Goal: Task Accomplishment & Management: Use online tool/utility

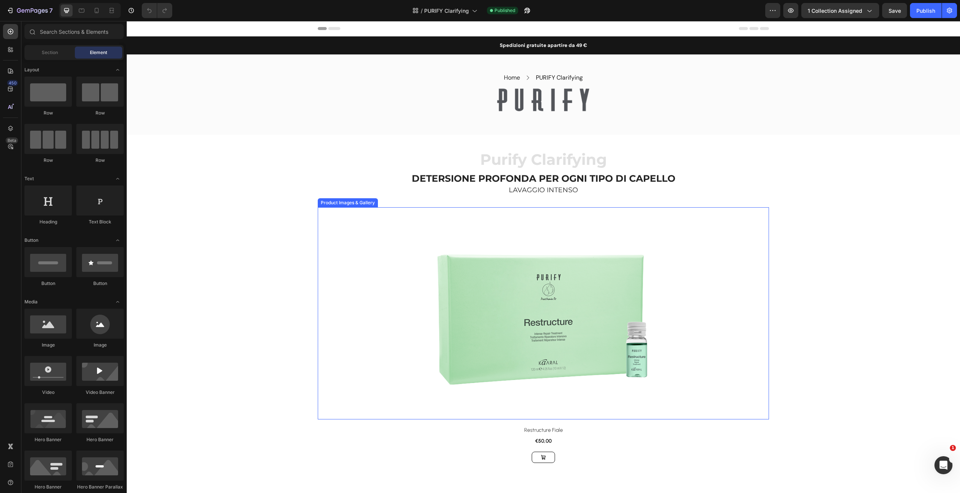
click at [349, 253] on div at bounding box center [543, 313] width 451 height 212
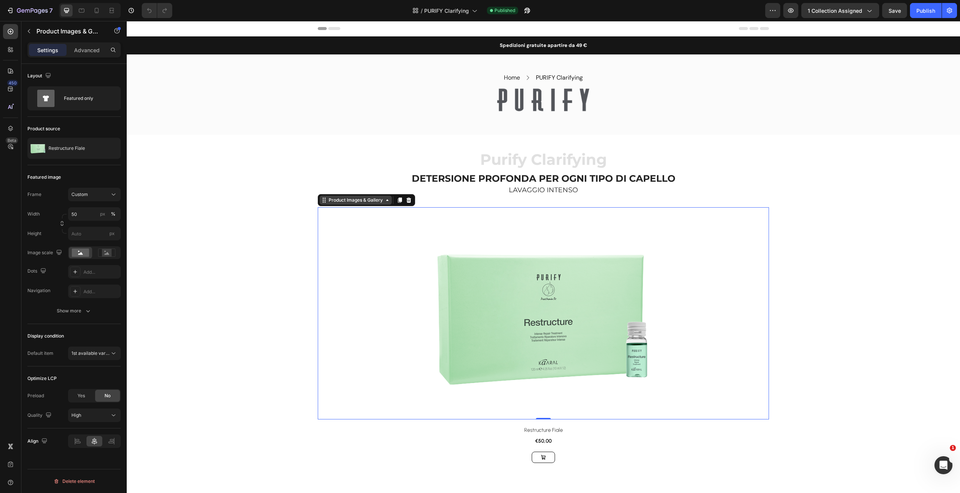
click at [348, 198] on div "Product Images & Gallery" at bounding box center [355, 200] width 57 height 7
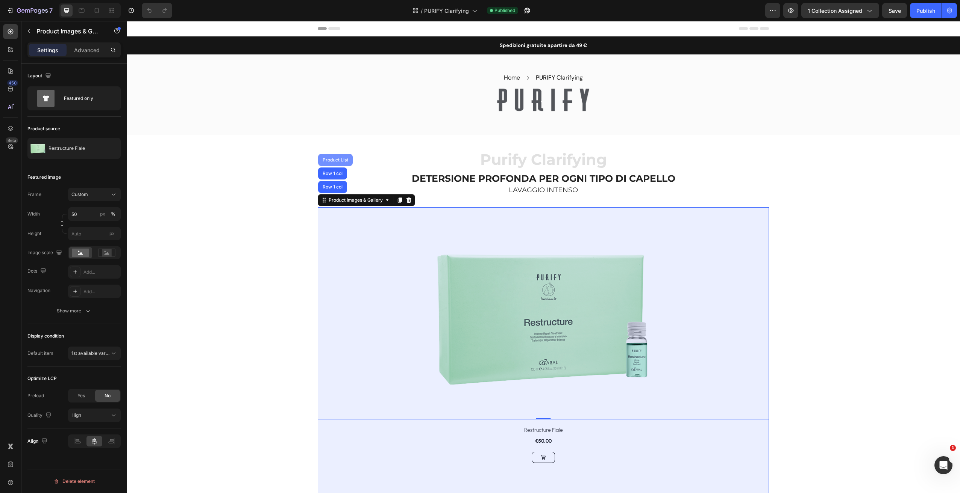
click at [338, 159] on div "Product List" at bounding box center [335, 160] width 29 height 5
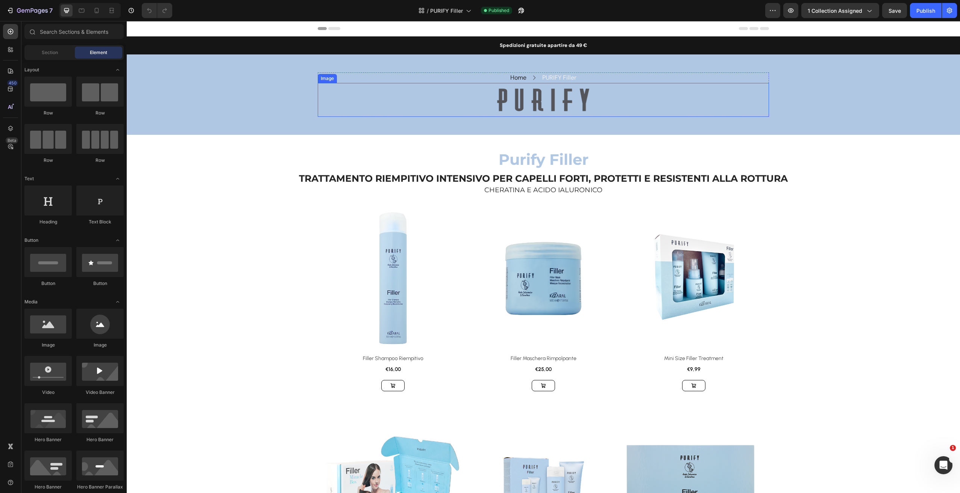
click at [322, 94] on div at bounding box center [543, 100] width 442 height 25
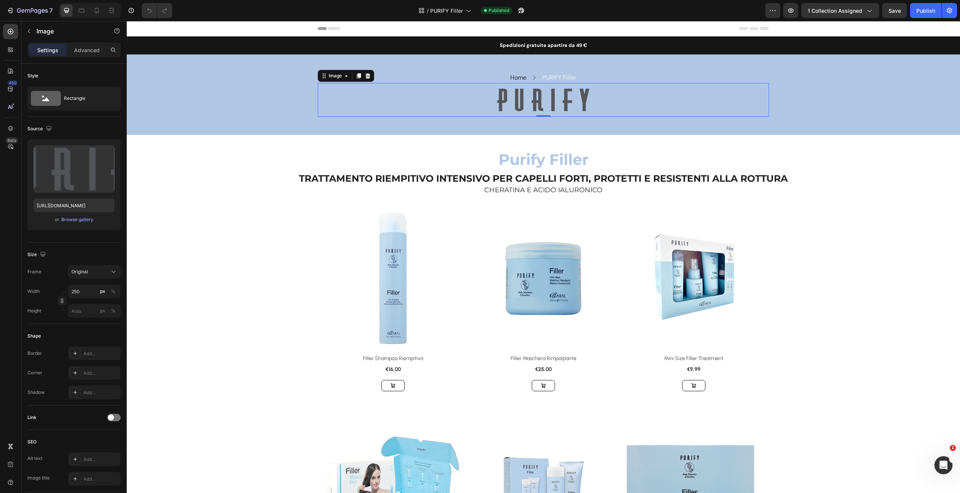
click at [263, 108] on div "Home Text block Icon PURIFY Filler Text block Row Row Image 0 Row" at bounding box center [543, 95] width 833 height 44
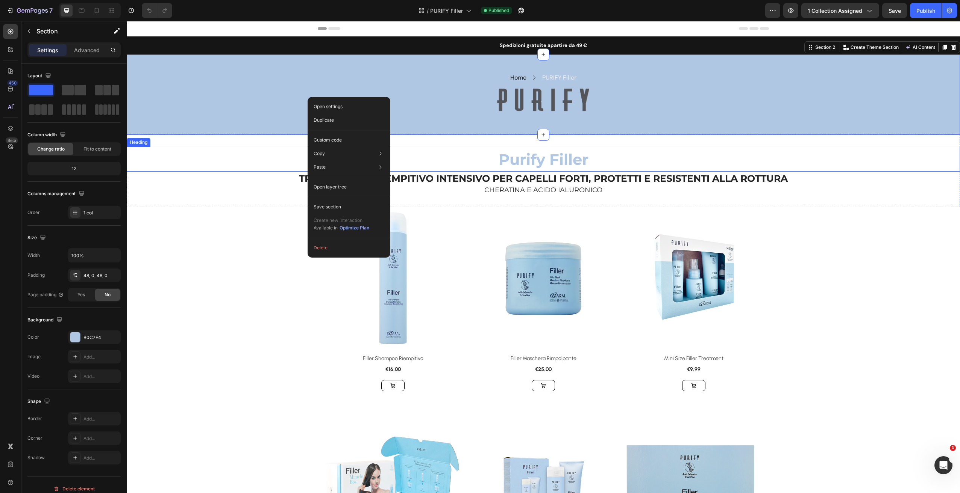
drag, startPoint x: 307, startPoint y: 99, endPoint x: 353, endPoint y: 147, distance: 65.7
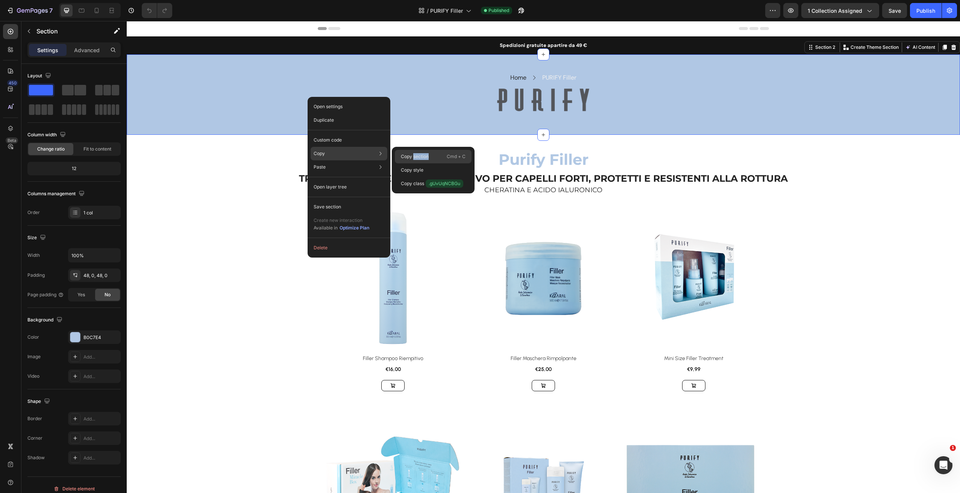
click at [413, 160] on div "Copy section Cmd + C" at bounding box center [433, 157] width 77 height 14
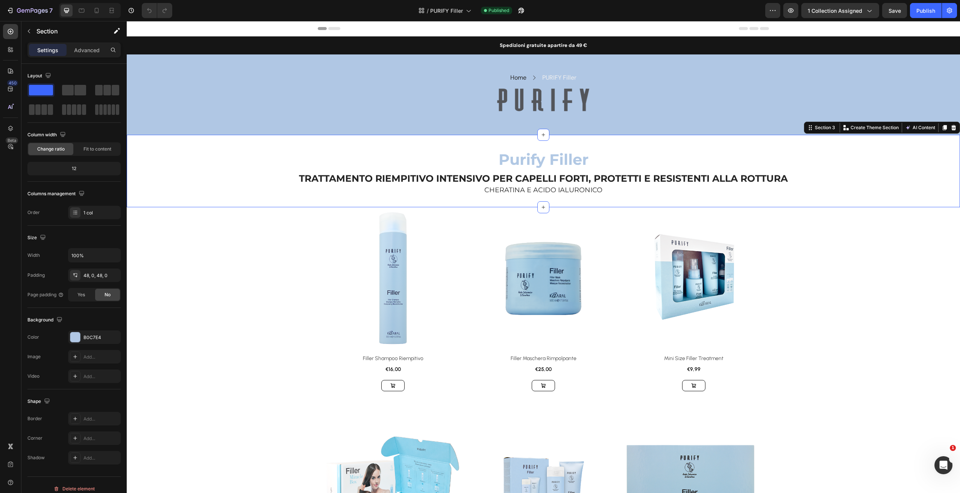
click at [256, 145] on div "Purify Filler Heading TRATTAMENTO RIEMPITIVO INTENSIVO PER CAPELLI FORTI, PROTE…" at bounding box center [543, 171] width 833 height 73
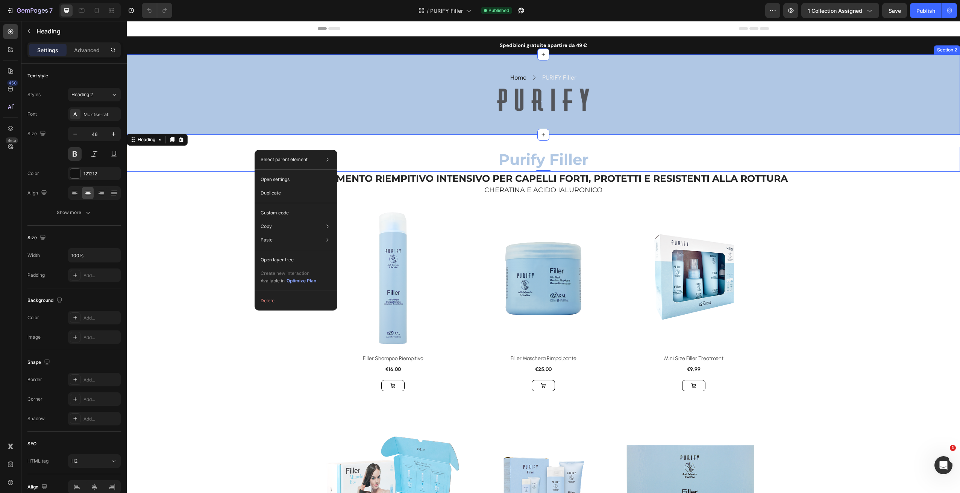
drag, startPoint x: 254, startPoint y: 124, endPoint x: 253, endPoint y: 132, distance: 7.6
click at [254, 124] on div "Home Text block Icon PURIFY Filler Text block Row Row Image Row Section 2" at bounding box center [543, 94] width 833 height 80
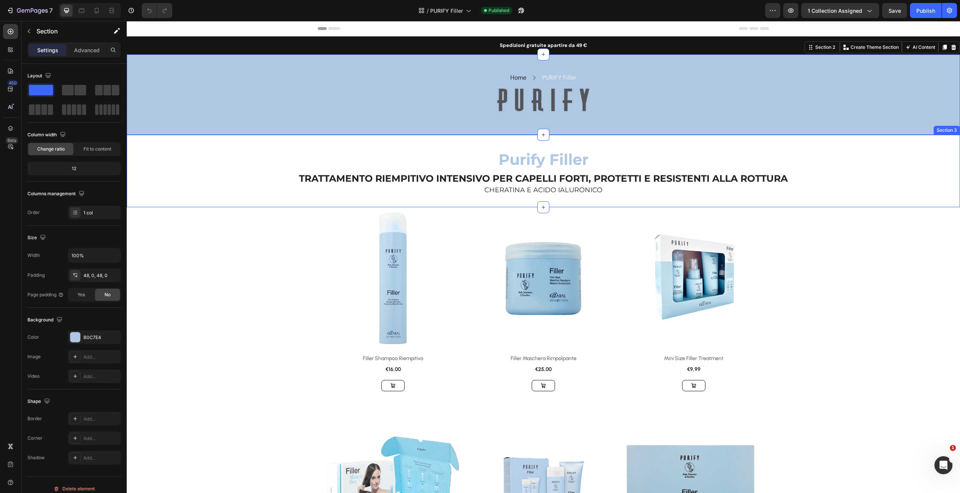
click at [247, 146] on div "Purify Filler Heading TRATTAMENTO RIEMPITIVO INTENSIVO PER CAPELLI FORTI, PROTE…" at bounding box center [543, 171] width 833 height 73
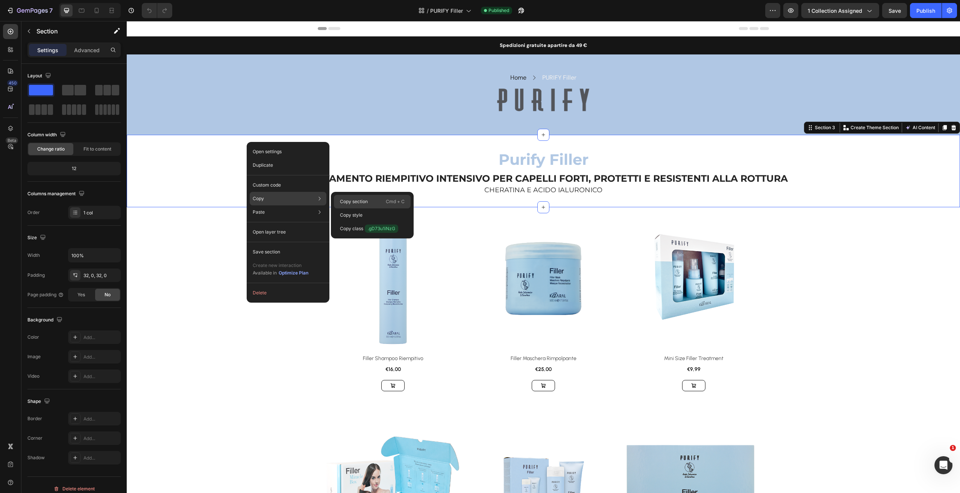
click at [365, 203] on p "Copy section" at bounding box center [354, 201] width 28 height 7
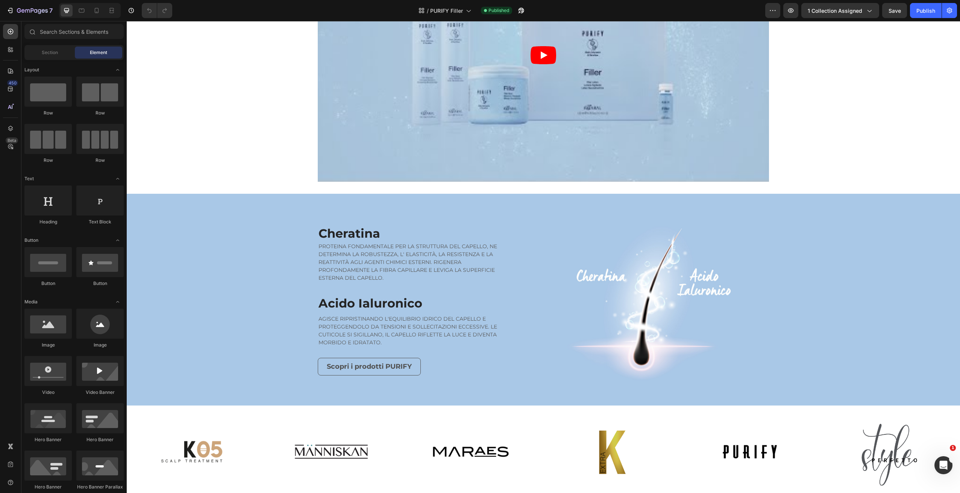
scroll to position [740, 0]
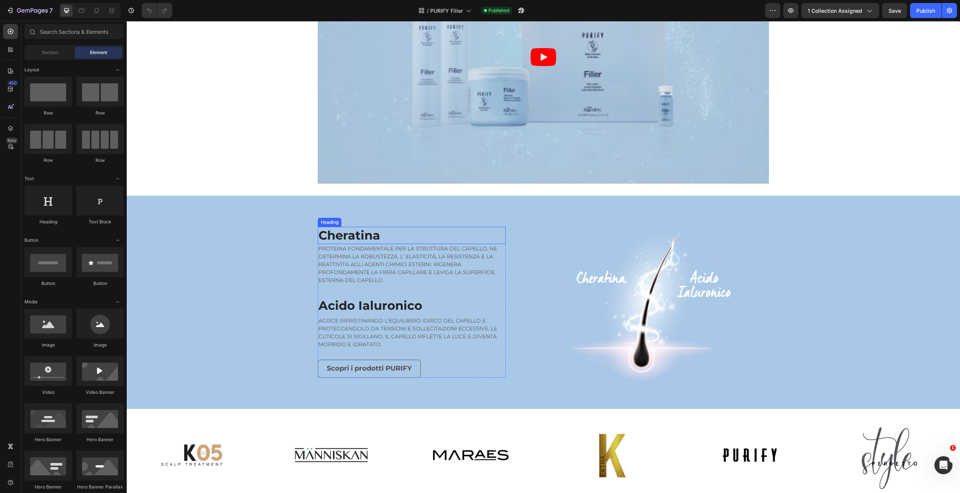
click at [423, 228] on h2 "Cheratina" at bounding box center [412, 235] width 188 height 17
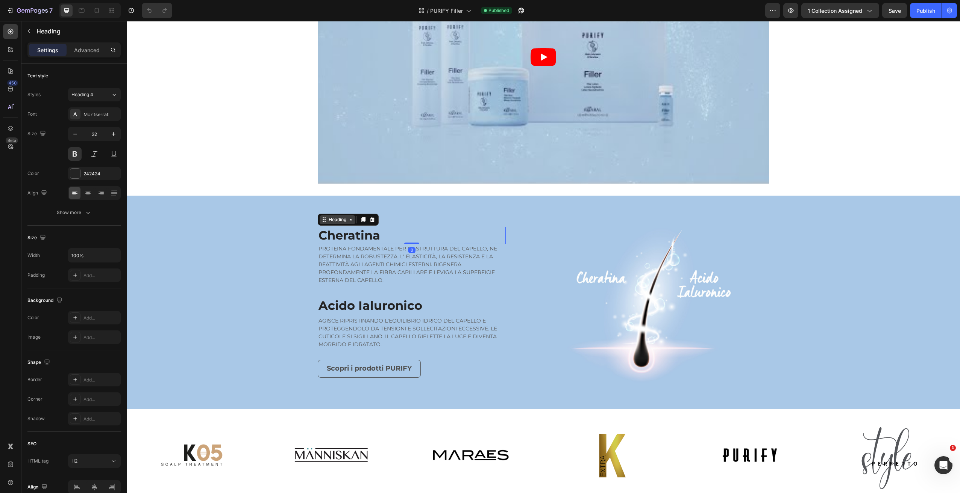
click at [342, 220] on div "Heading" at bounding box center [337, 219] width 21 height 7
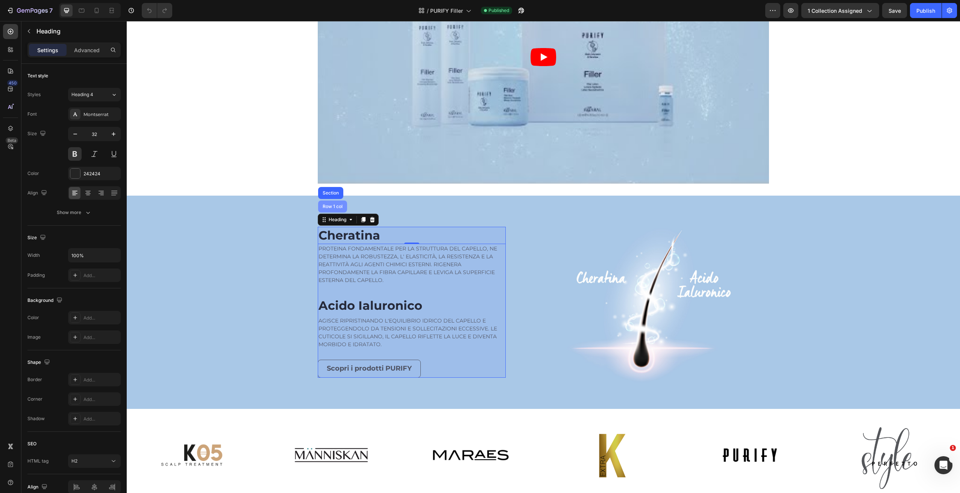
click at [331, 205] on div "Row 1 col" at bounding box center [332, 206] width 23 height 5
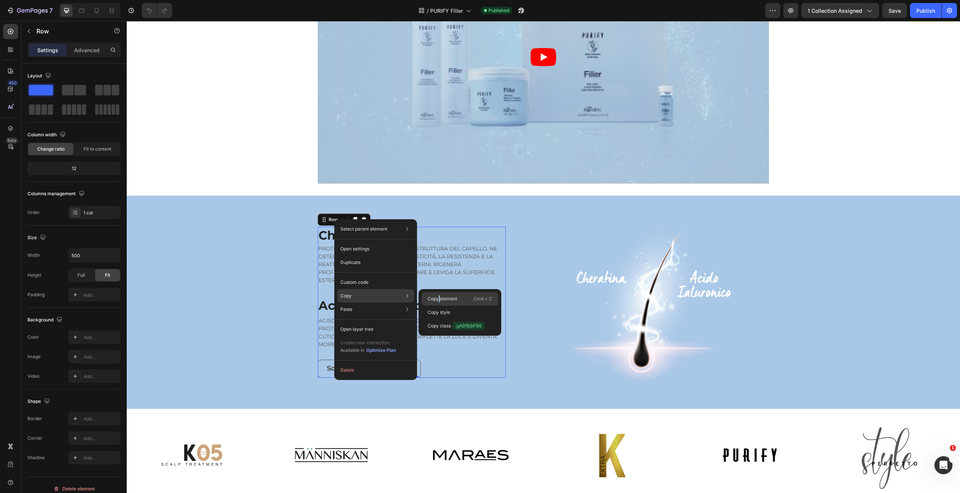
click at [439, 300] on p "Copy element" at bounding box center [442, 299] width 30 height 7
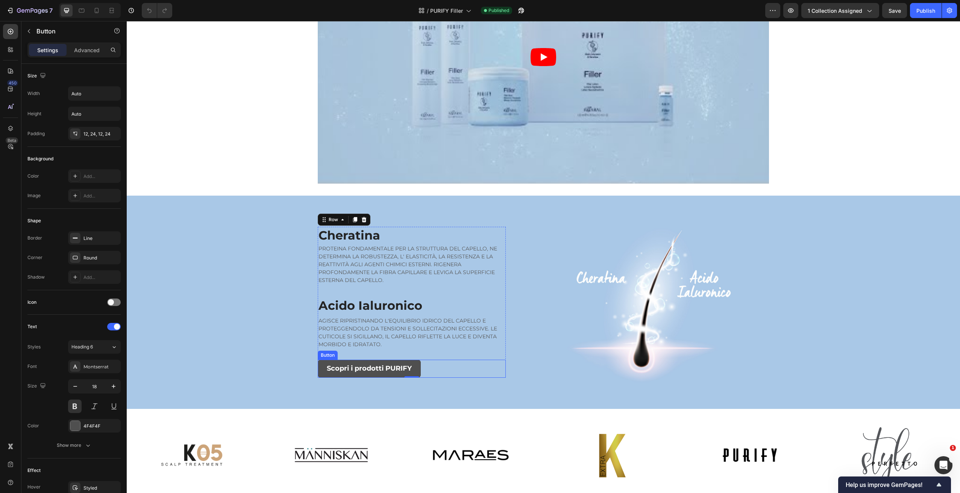
click at [418, 368] on link "Scopri i prodotti PURIFY" at bounding box center [369, 369] width 103 height 18
drag, startPoint x: 366, startPoint y: 353, endPoint x: 364, endPoint y: 358, distance: 5.9
click at [366, 353] on icon at bounding box center [368, 353] width 6 height 6
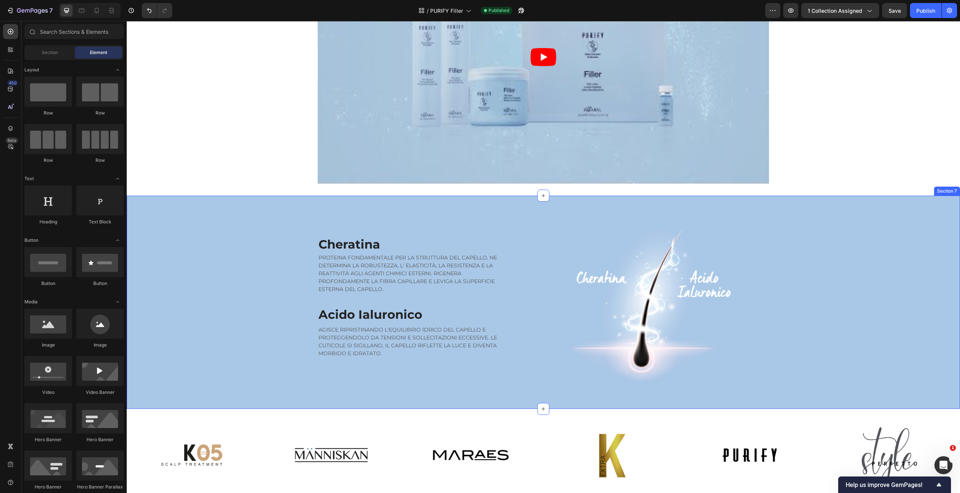
click at [366, 383] on div "Cheratina Heading PROTEINA FONDAMENTALE PER LA STRUTTURA DEL CAPELLO, NE DETERM…" at bounding box center [335, 302] width 416 height 189
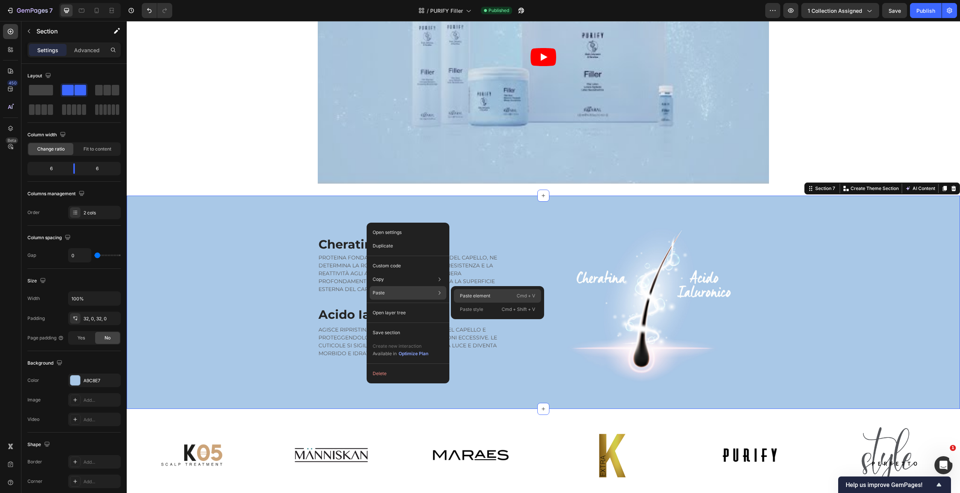
click at [471, 300] on div "Paste element Cmd + V" at bounding box center [497, 296] width 87 height 14
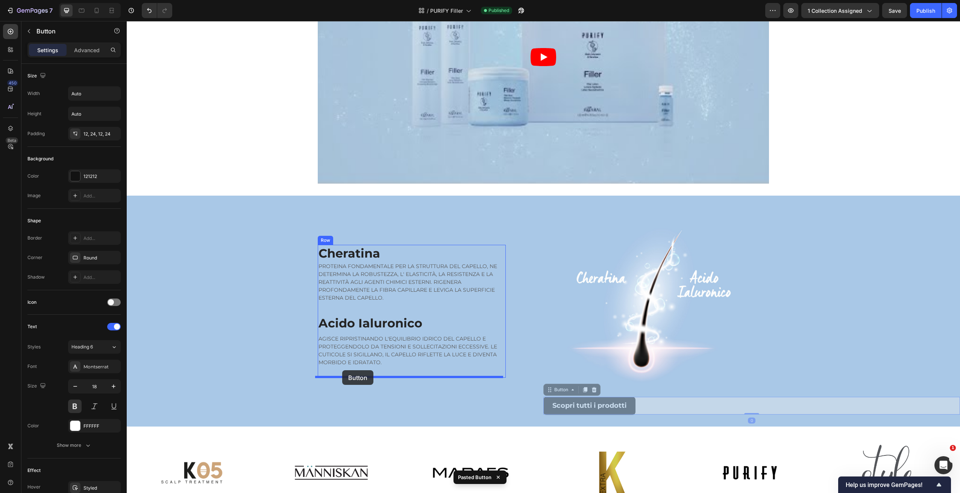
drag, startPoint x: 560, startPoint y: 389, endPoint x: 342, endPoint y: 372, distance: 219.1
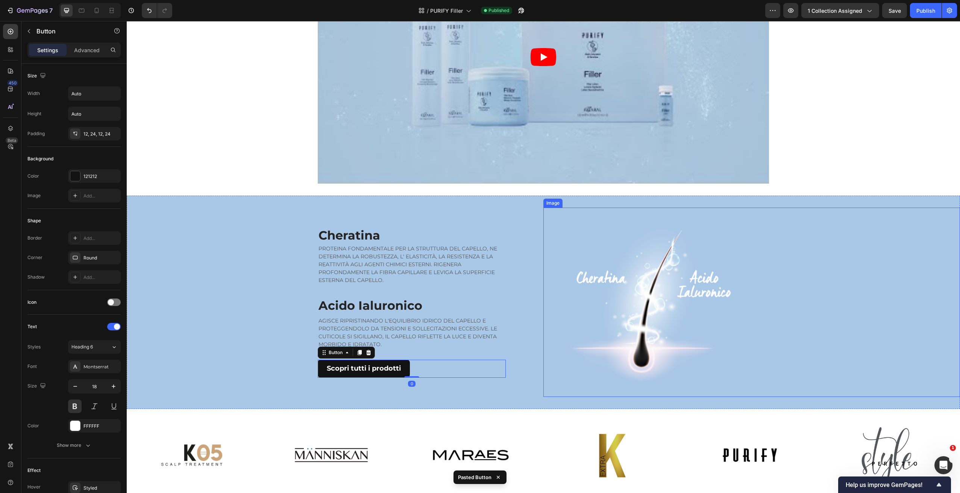
click at [562, 392] on img at bounding box center [647, 302] width 208 height 189
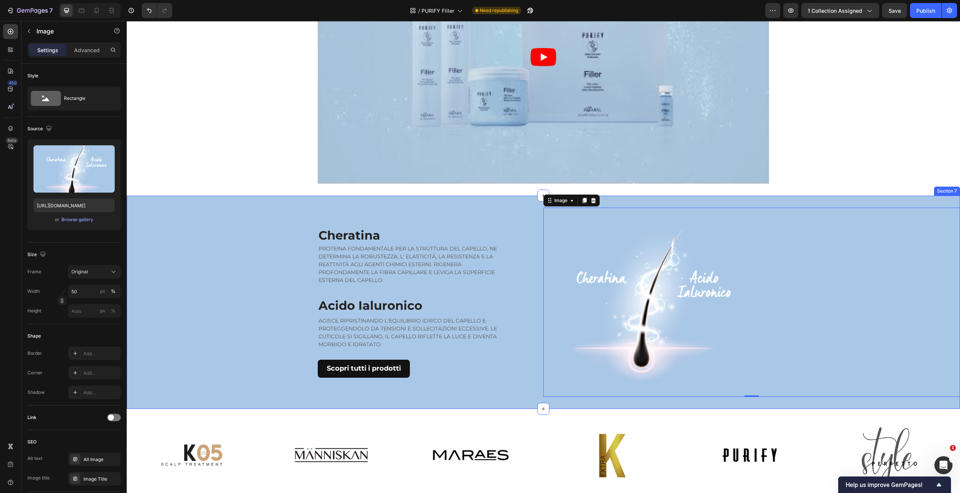
click at [229, 232] on div "Cheratina Heading PROTEINA FONDAMENTALE PER LA STRUTTURA DEL CAPELLO, NE DETERM…" at bounding box center [335, 302] width 416 height 189
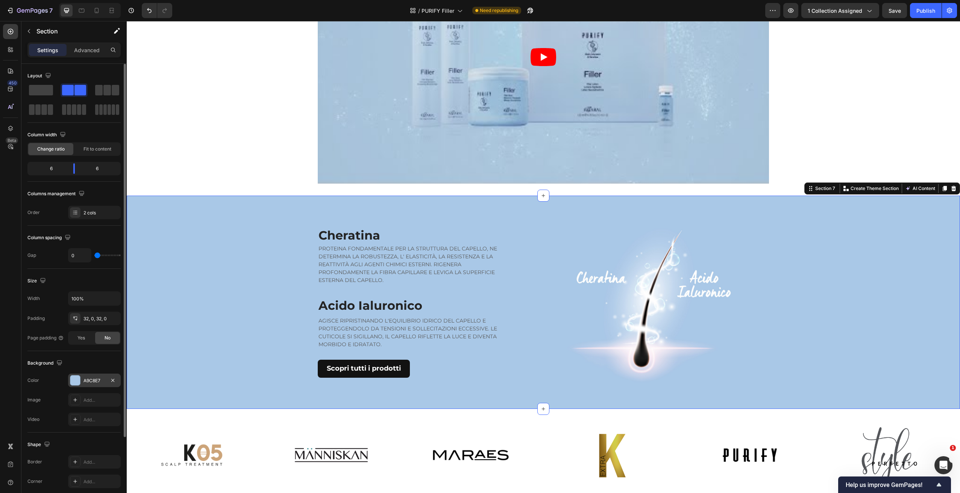
click at [76, 384] on div at bounding box center [75, 381] width 10 height 10
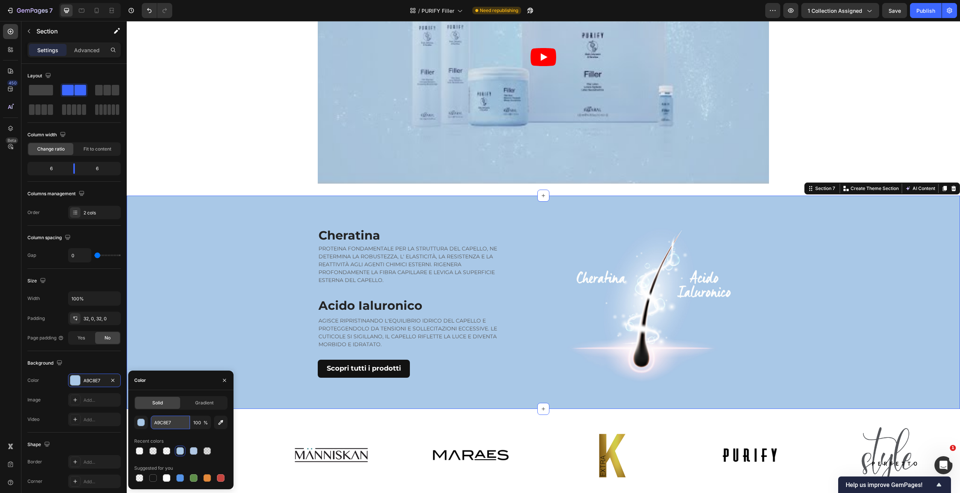
click at [179, 422] on input "A9C8E7" at bounding box center [170, 423] width 39 height 14
paste input "c0c9d8"
type input "c0c9d8"
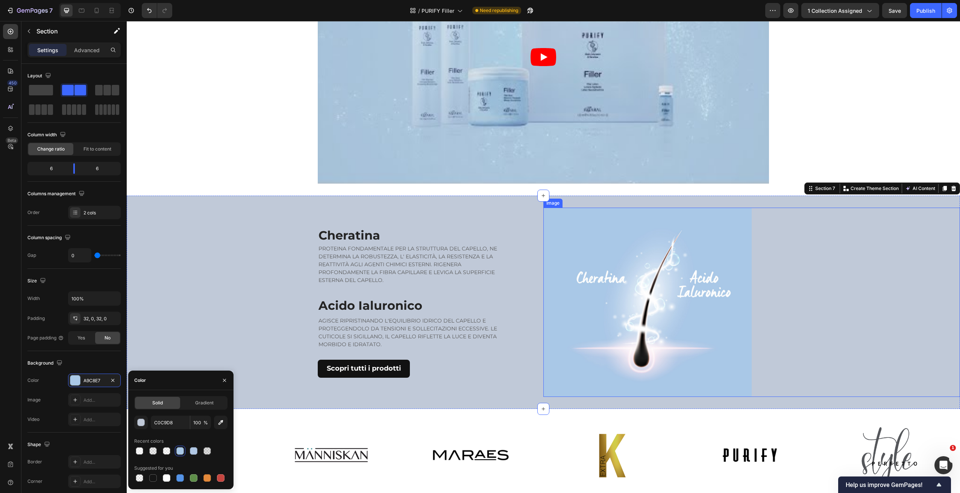
click at [559, 299] on img at bounding box center [647, 302] width 208 height 189
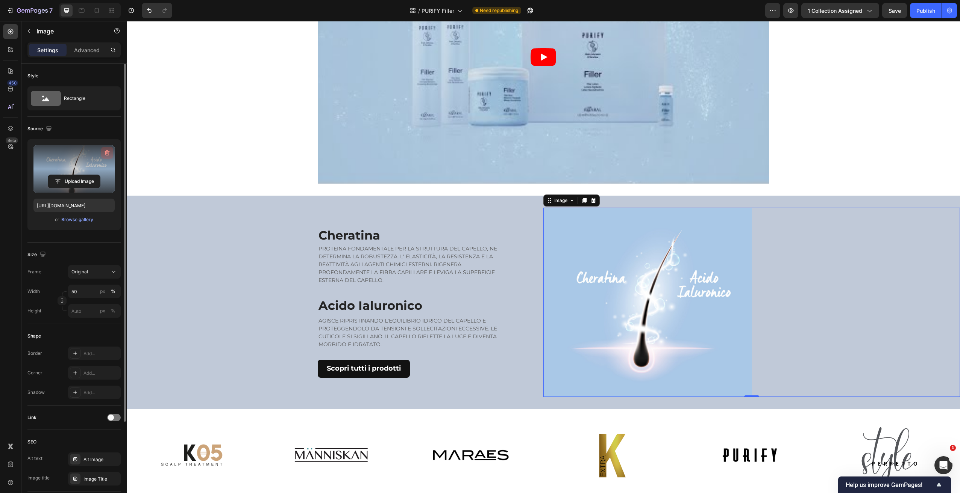
click at [110, 150] on icon "button" at bounding box center [107, 153] width 8 height 8
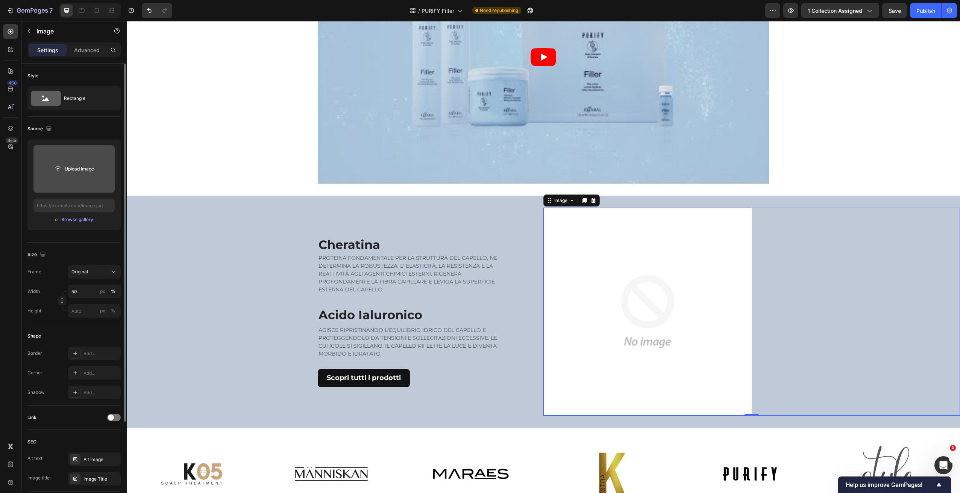
click at [60, 167] on input "file" at bounding box center [74, 169] width 52 height 13
type input "C:\fakepath\Filler x Pagina Prodotto.png"
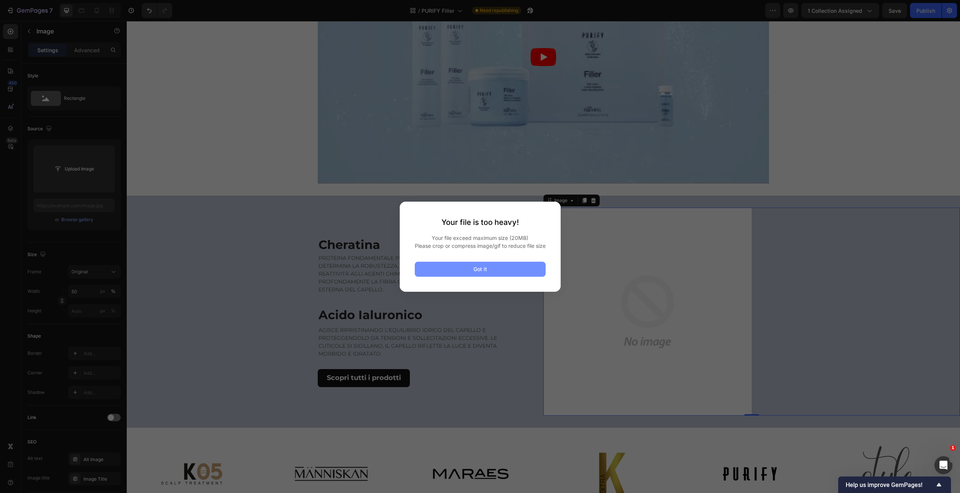
click at [503, 277] on button "Got it" at bounding box center [480, 269] width 131 height 15
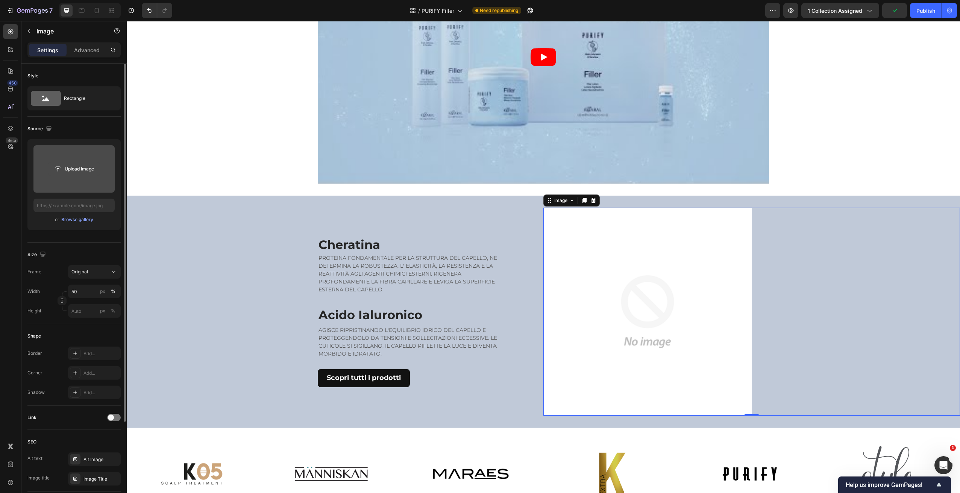
click at [82, 175] on input "file" at bounding box center [74, 169] width 52 height 13
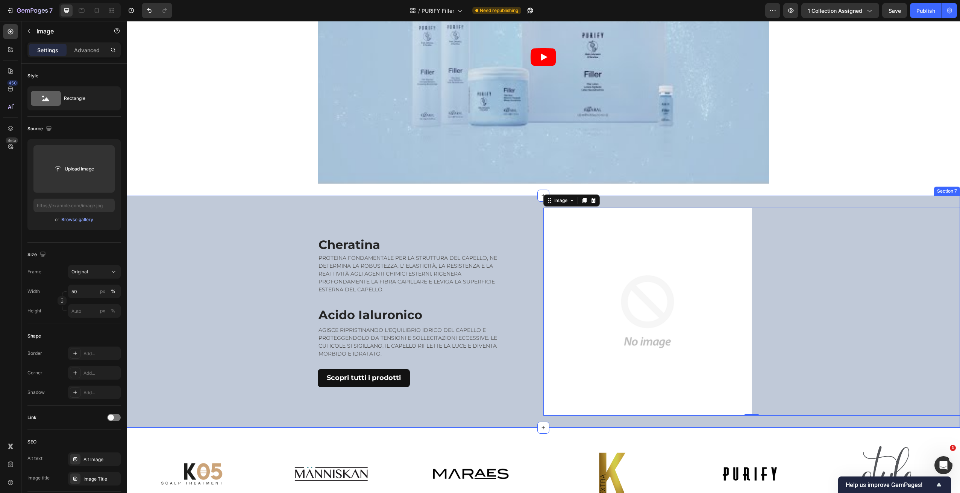
drag, startPoint x: 219, startPoint y: 209, endPoint x: 212, endPoint y: 209, distance: 6.8
click at [218, 210] on div "Cheratina Heading PROTEINA FONDAMENTALE PER LA STRUTTURA DEL CAPELLO, NE DETERM…" at bounding box center [335, 312] width 416 height 208
click at [617, 309] on img at bounding box center [647, 312] width 208 height 208
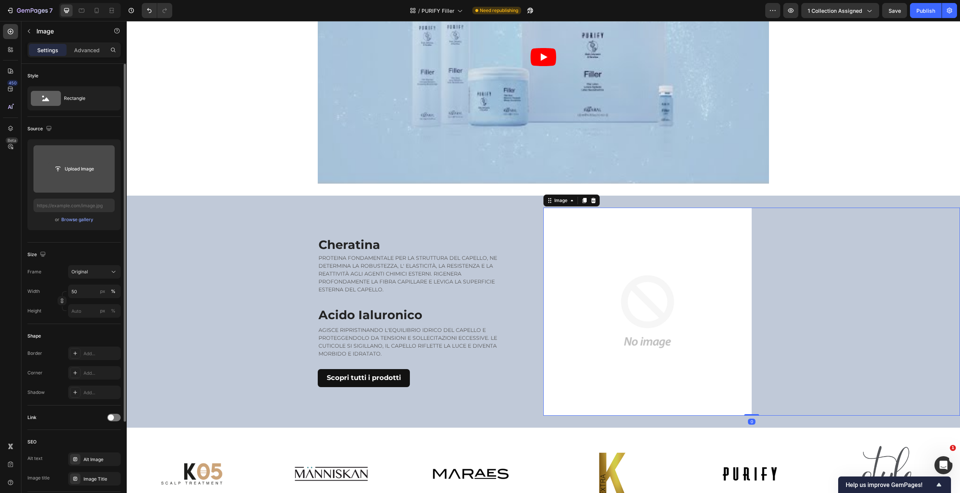
click at [82, 168] on input "file" at bounding box center [74, 169] width 52 height 13
click at [74, 171] on input "file" at bounding box center [74, 169] width 52 height 13
type input "https://cdn.shopify.com/s/files/1/0825/5121/0332/files/gempages_512490839532897…"
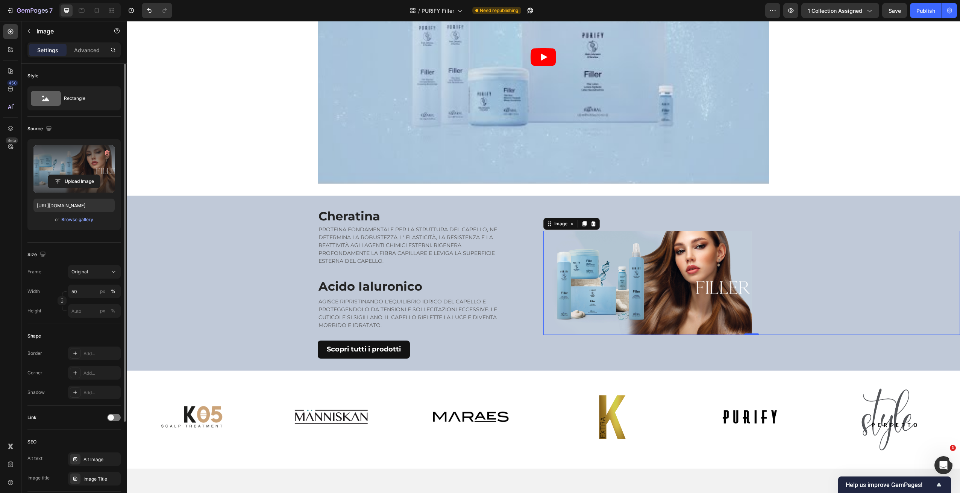
drag, startPoint x: 115, startPoint y: 268, endPoint x: 112, endPoint y: 279, distance: 11.2
click at [115, 268] on icon at bounding box center [114, 272] width 8 height 8
click at [88, 345] on div "Custom" at bounding box center [93, 346] width 44 height 7
click at [113, 290] on icon at bounding box center [114, 291] width 8 height 8
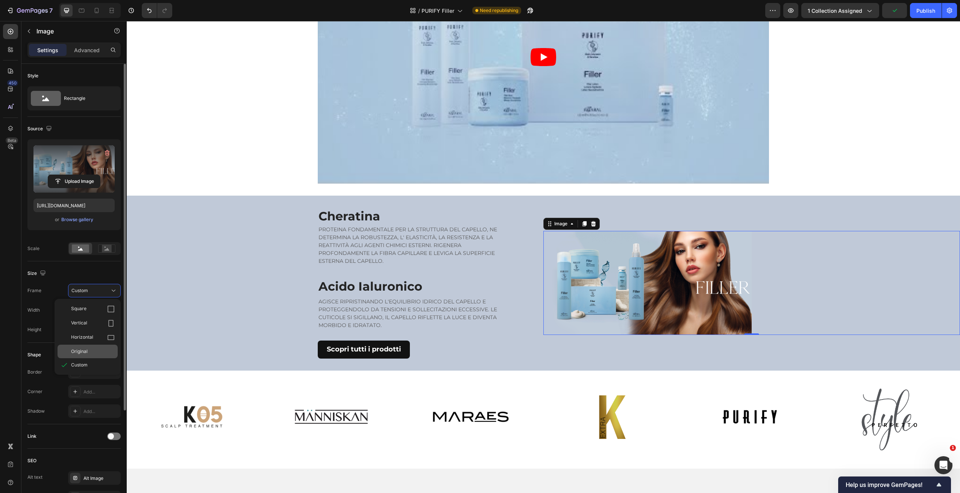
click at [89, 350] on div "Original" at bounding box center [93, 351] width 44 height 7
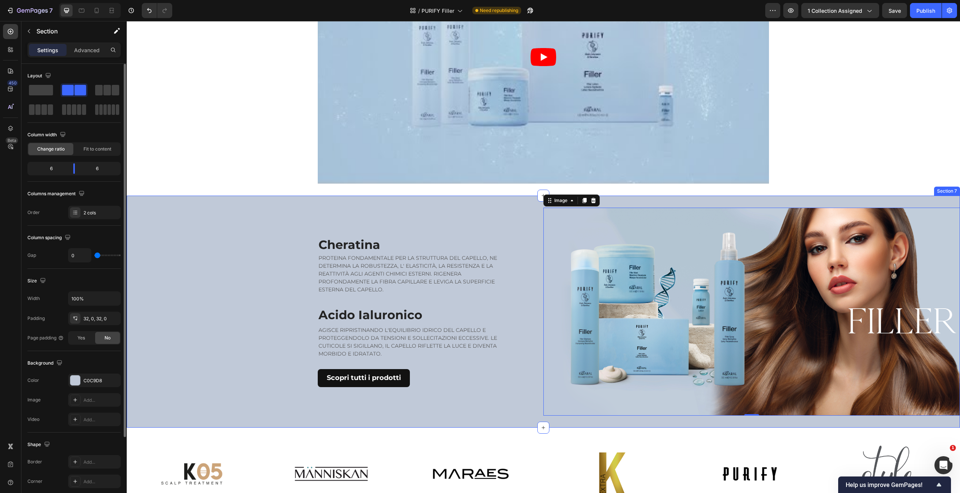
click at [515, 203] on div "Cheratina Heading PROTEINA FONDAMENTALE PER LA STRUTTURA DEL CAPELLO, NE DETERM…" at bounding box center [543, 312] width 833 height 232
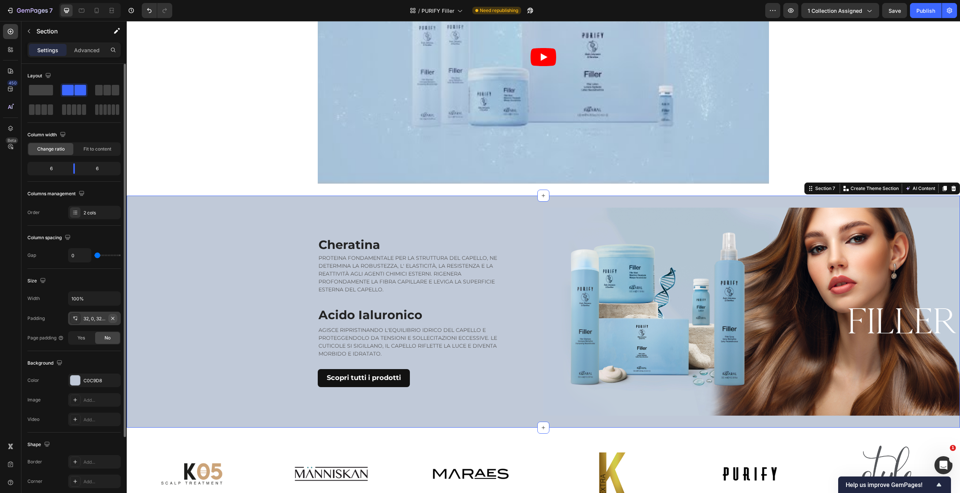
click at [111, 318] on icon "button" at bounding box center [113, 319] width 6 height 6
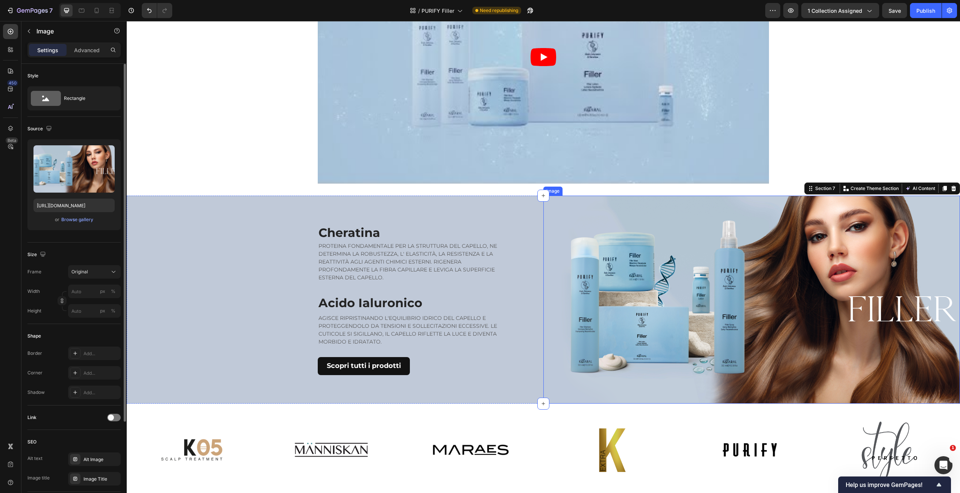
click at [718, 283] on img at bounding box center [751, 300] width 416 height 208
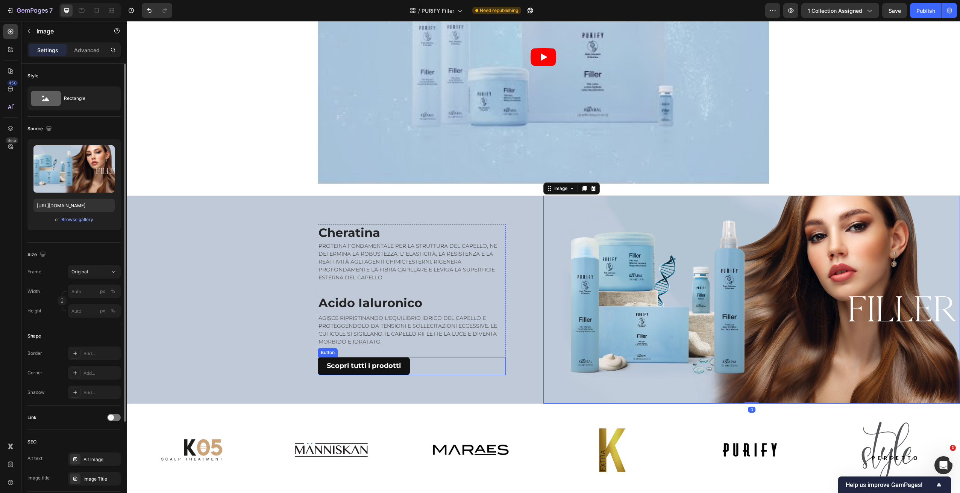
click at [481, 365] on div "Scopri tutti i prodotti Button" at bounding box center [412, 366] width 188 height 18
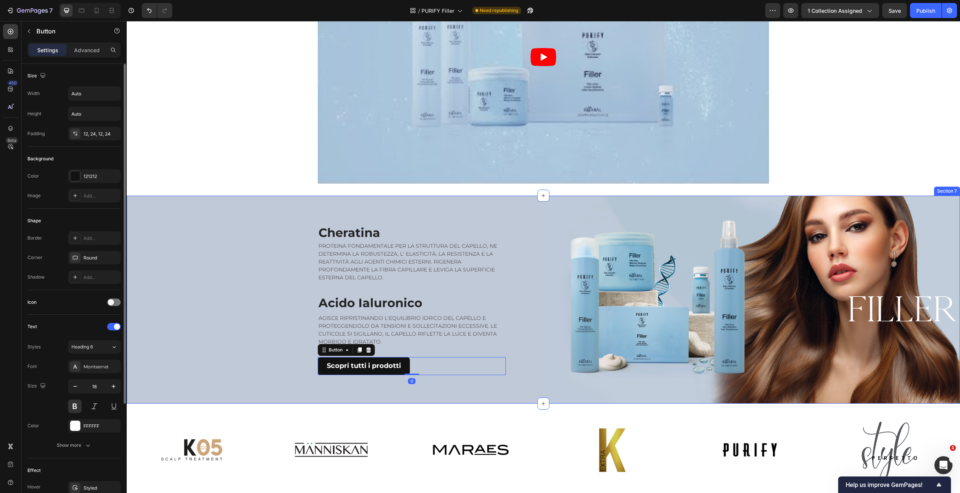
click at [203, 365] on div "Cheratina Heading PROTEINA FONDAMENTALE PER LA STRUTTURA DEL CAPELLO, NE DETERM…" at bounding box center [335, 300] width 416 height 208
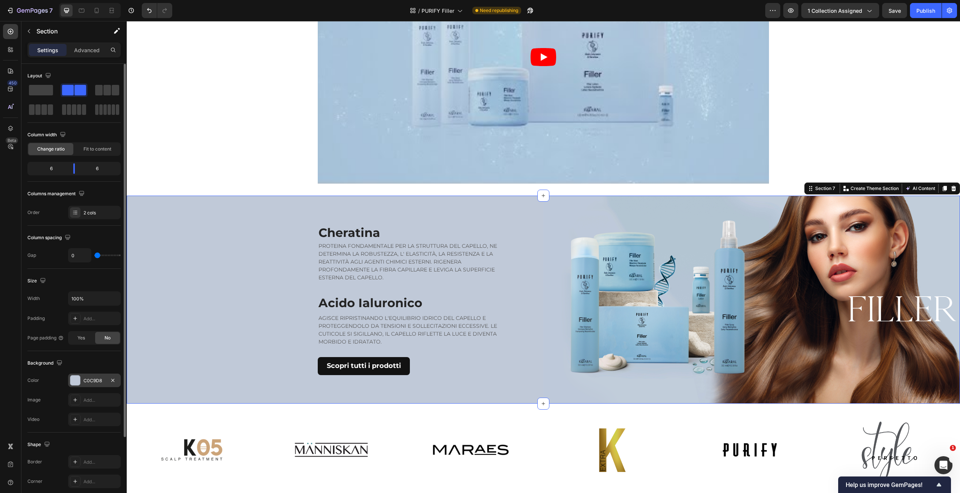
click at [84, 380] on div "C0C9D8" at bounding box center [94, 381] width 22 height 7
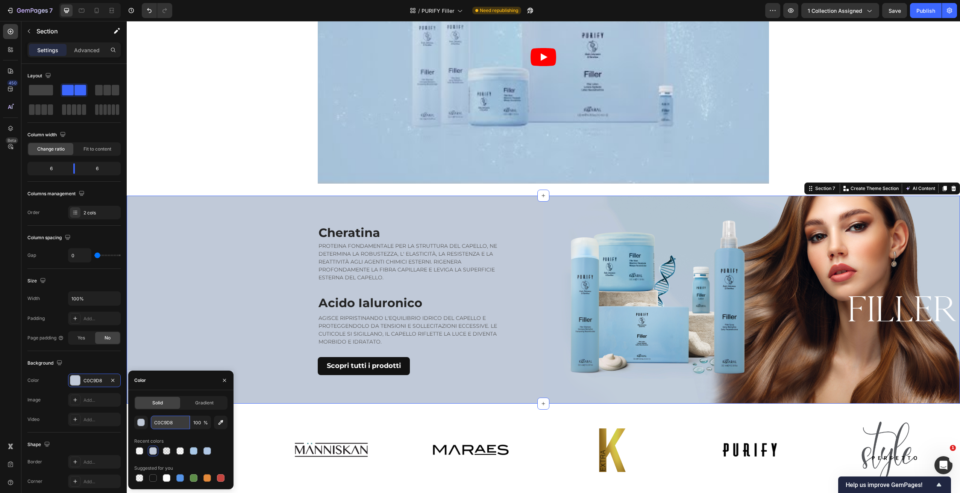
click at [177, 423] on input "C0C9D8" at bounding box center [170, 423] width 39 height 14
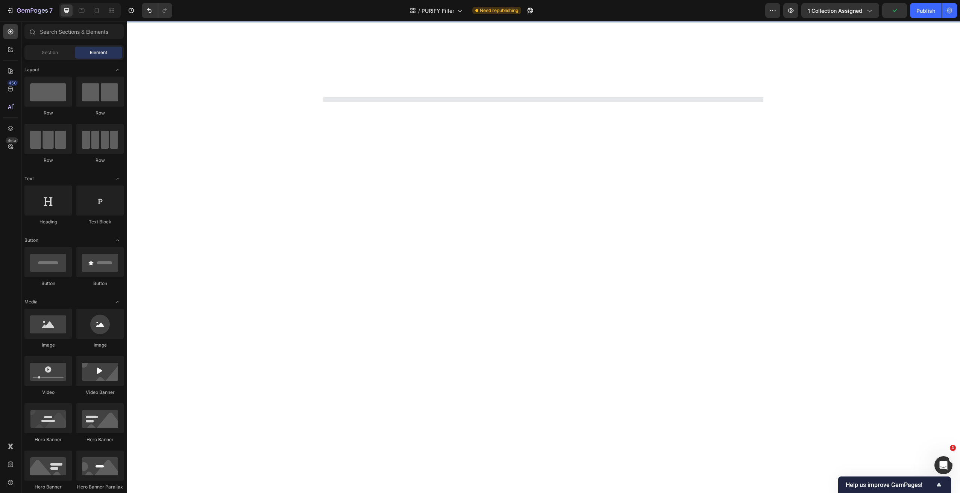
scroll to position [60, 0]
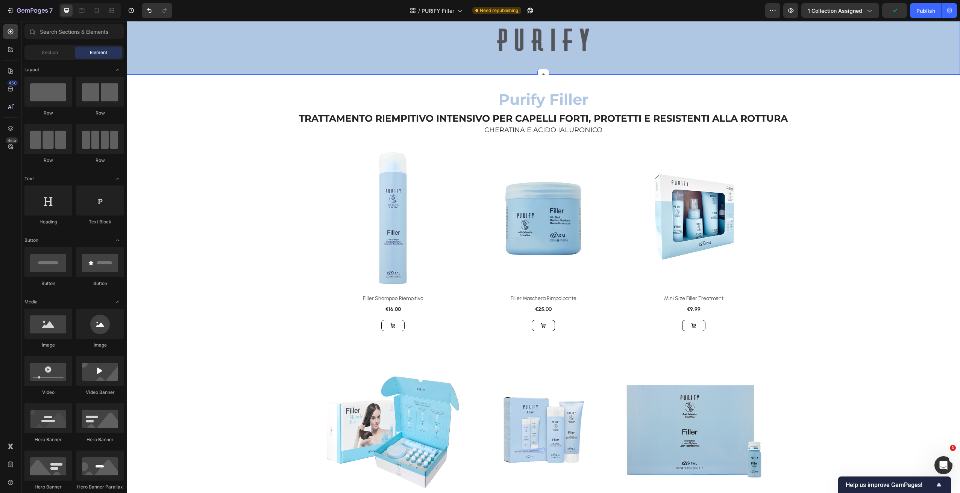
click at [834, 67] on div "Home Text block Icon PURIFY Filler Text block Row Row Image Row Section 2 Creat…" at bounding box center [543, 34] width 833 height 80
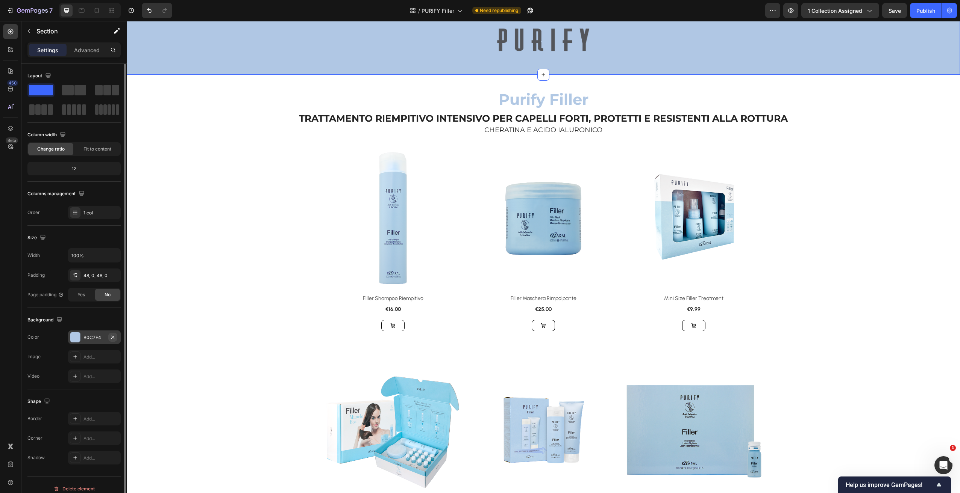
click at [112, 335] on icon "button" at bounding box center [113, 338] width 6 height 6
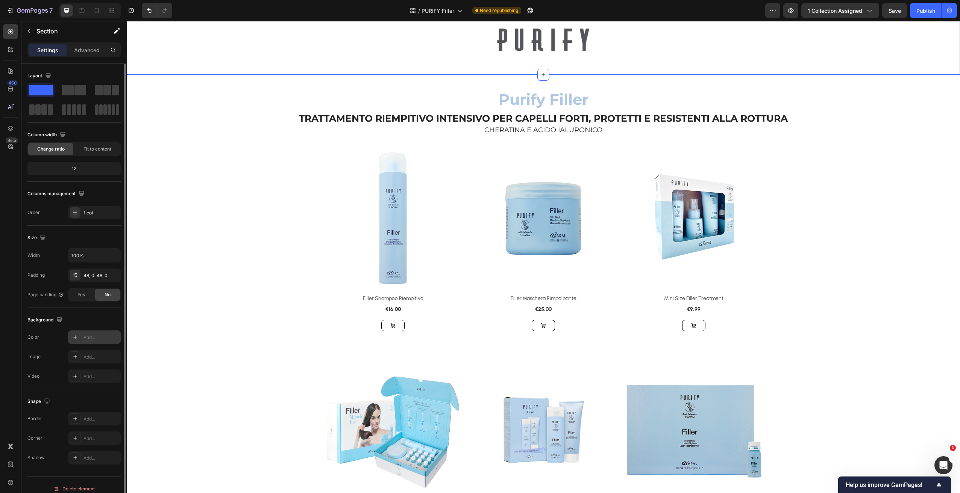
drag, startPoint x: 87, startPoint y: 336, endPoint x: 92, endPoint y: 342, distance: 7.4
click at [87, 336] on div "Add..." at bounding box center [100, 338] width 35 height 7
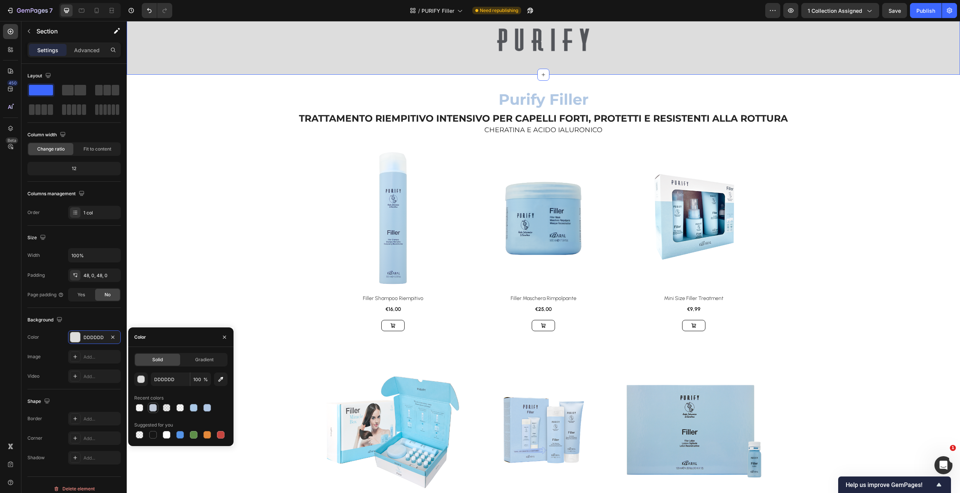
click at [154, 409] on div at bounding box center [153, 408] width 8 height 8
type input "C0C9D8"
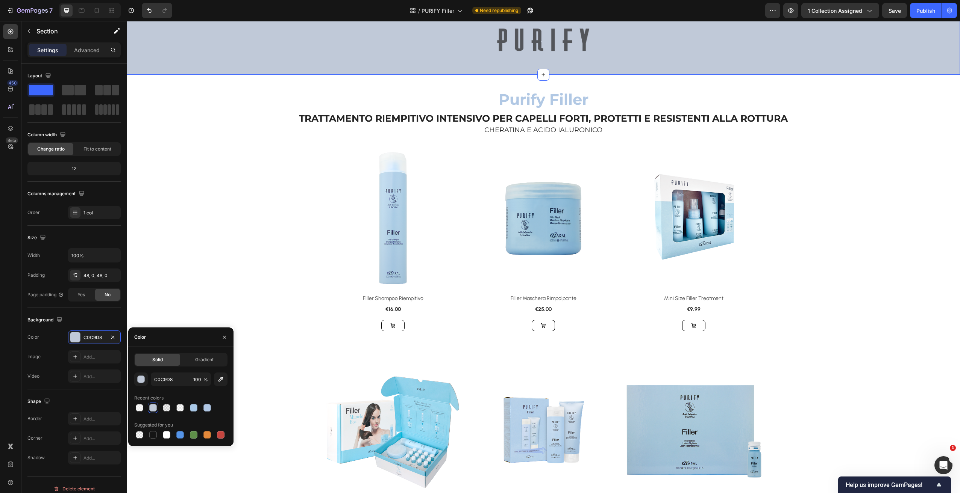
drag, startPoint x: 913, startPoint y: 174, endPoint x: 918, endPoint y: 170, distance: 6.2
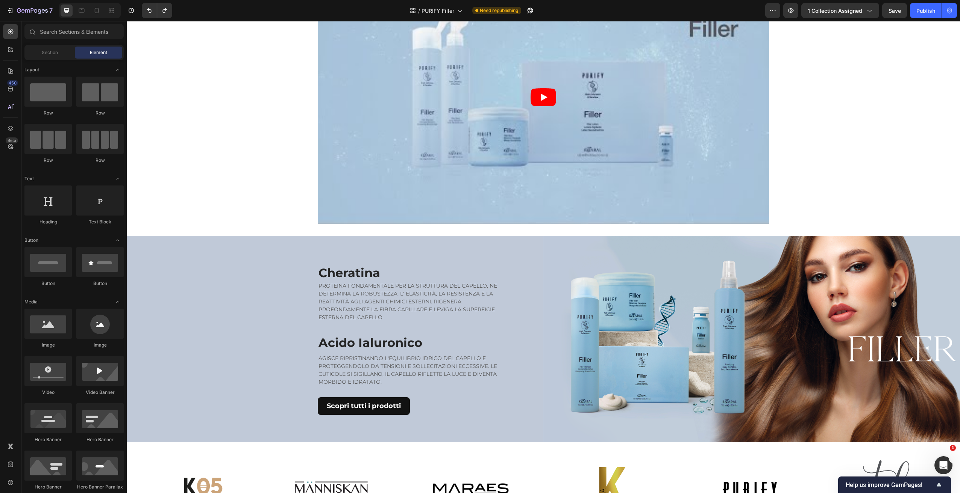
scroll to position [705, 0]
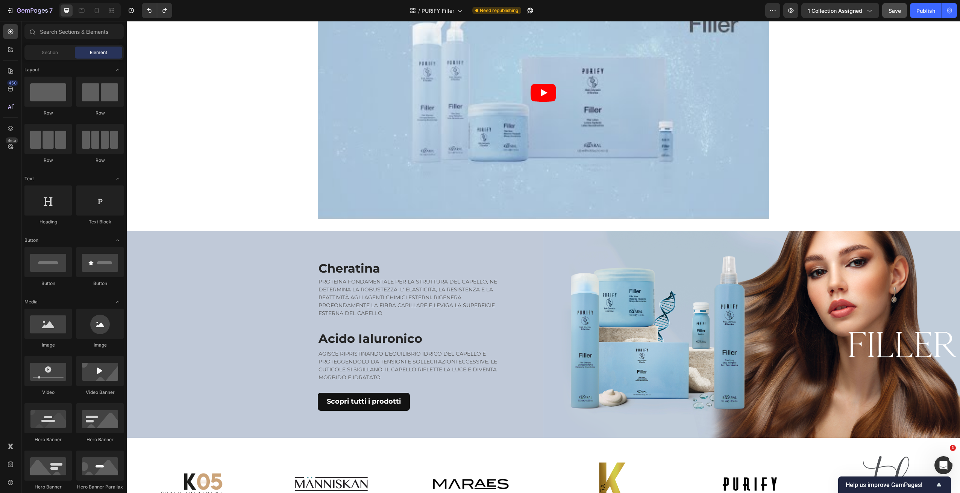
click at [894, 10] on span "Save" at bounding box center [894, 11] width 12 height 6
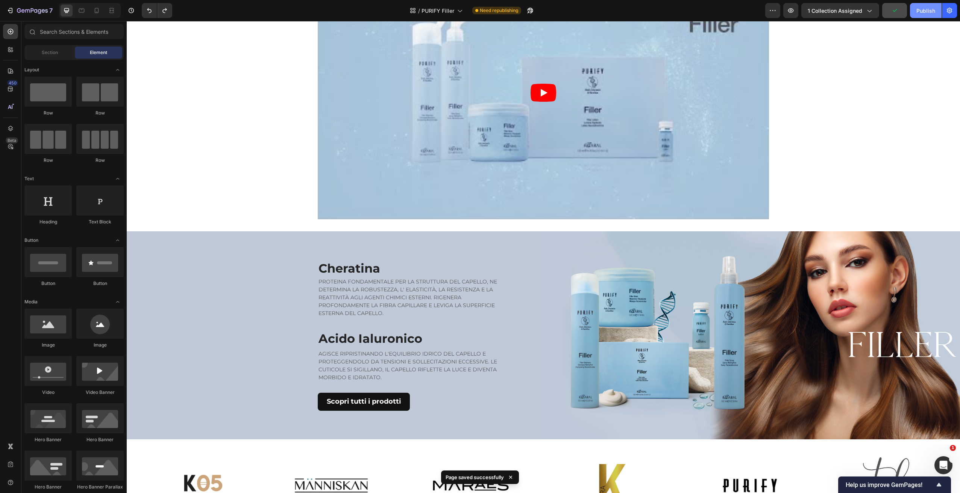
click at [921, 15] on button "Publish" at bounding box center [926, 10] width 32 height 15
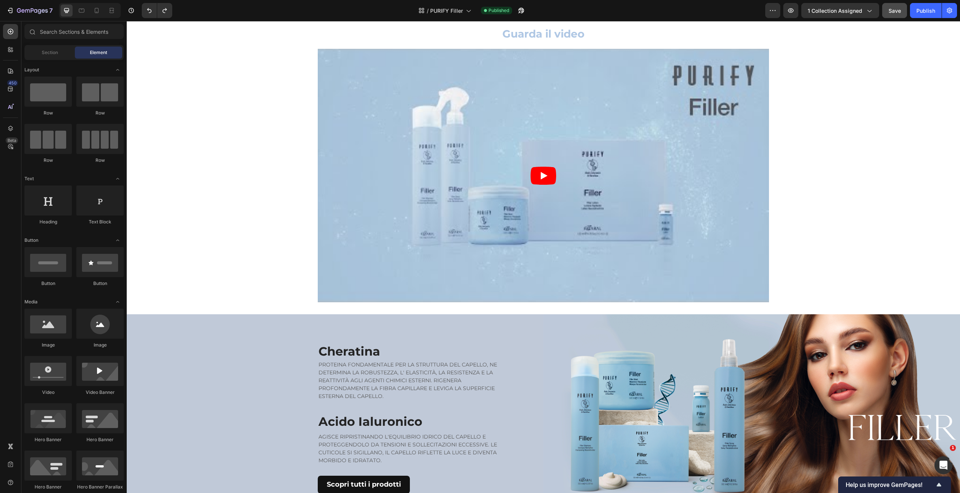
scroll to position [636, 0]
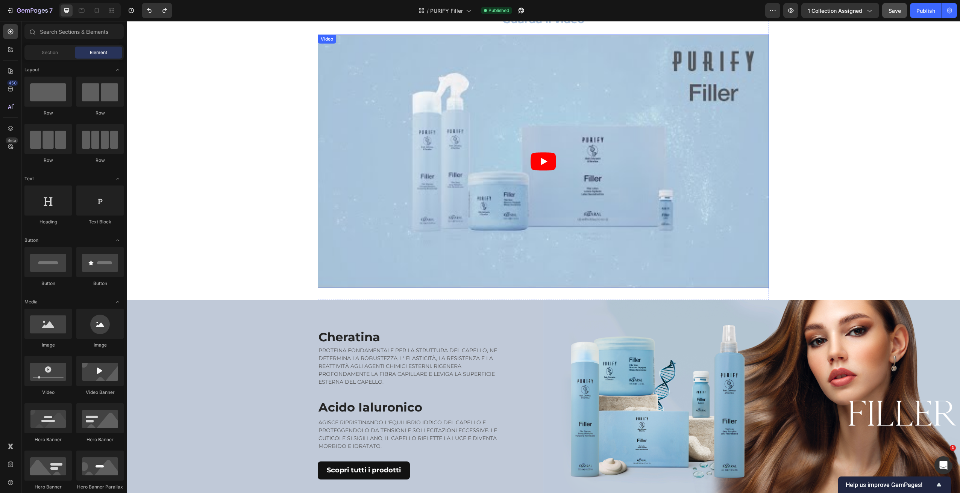
click at [758, 204] on article at bounding box center [543, 162] width 451 height 254
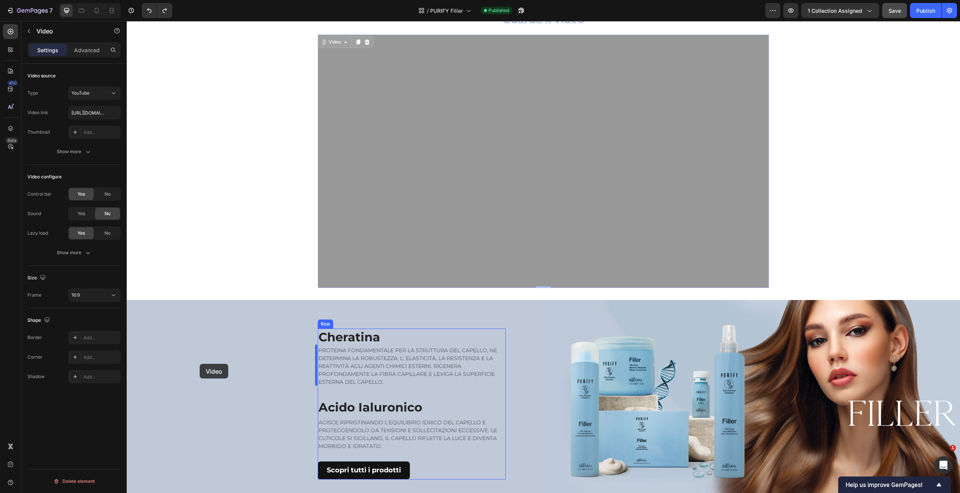
drag, startPoint x: 330, startPoint y: 42, endPoint x: 211, endPoint y: 357, distance: 337.2
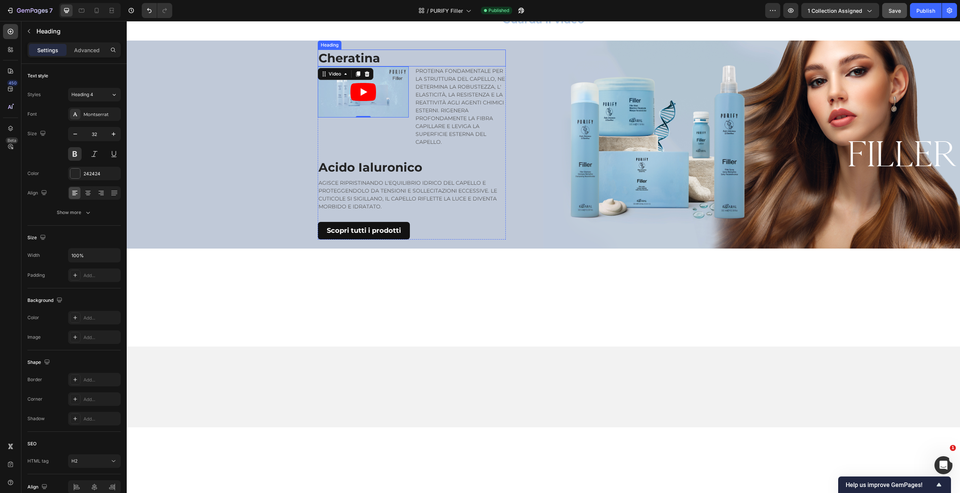
click at [439, 50] on h2 "Cheratina" at bounding box center [412, 58] width 188 height 17
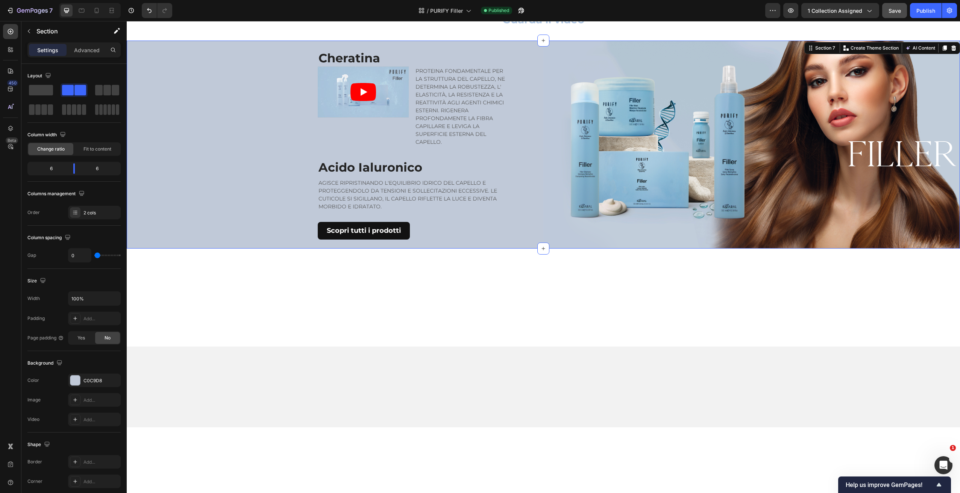
click at [530, 48] on div "Cheratina Heading Video PROTEINA FONDAMENTALE PER LA STRUTTURA DEL CAPELLO, NE …" at bounding box center [335, 145] width 416 height 208
click at [105, 93] on span at bounding box center [107, 90] width 8 height 11
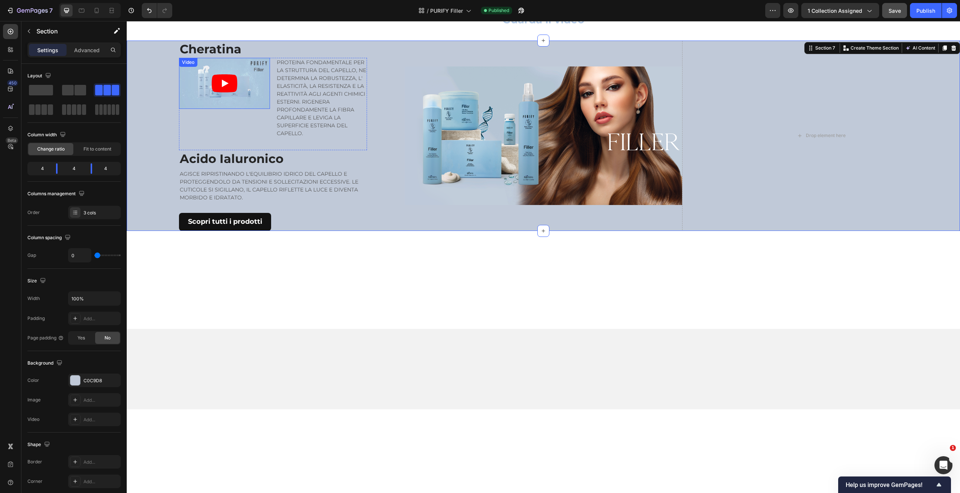
click at [243, 64] on article at bounding box center [224, 83] width 91 height 51
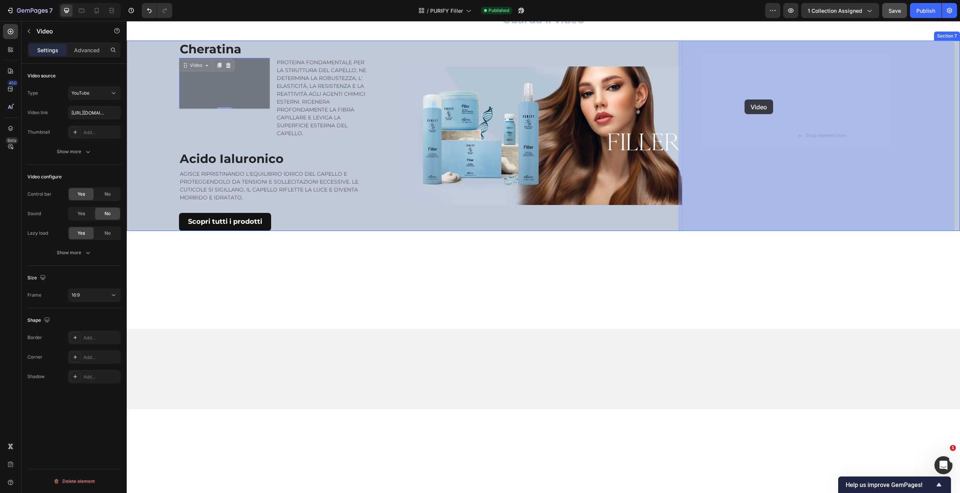
drag, startPoint x: 213, startPoint y: 69, endPoint x: 744, endPoint y: 100, distance: 532.3
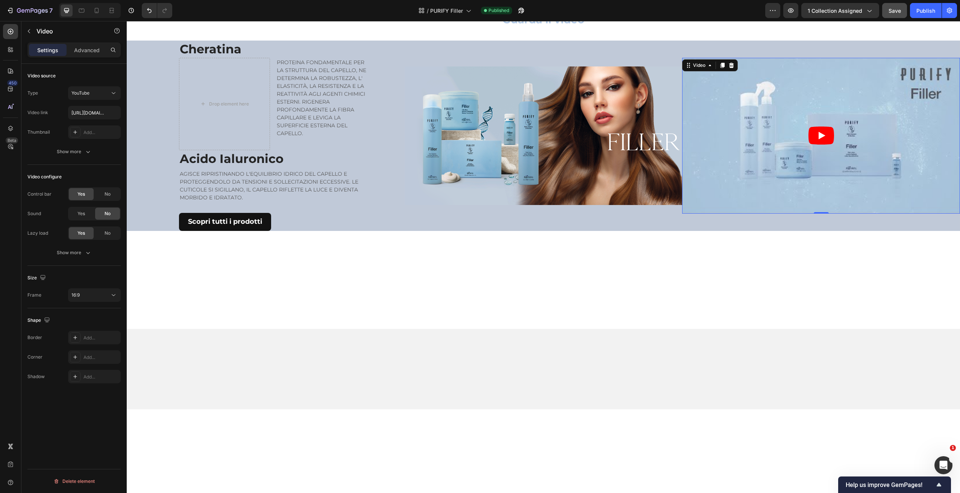
drag, startPoint x: 787, startPoint y: 285, endPoint x: 773, endPoint y: 275, distance: 17.1
click at [787, 285] on div at bounding box center [543, 280] width 833 height 98
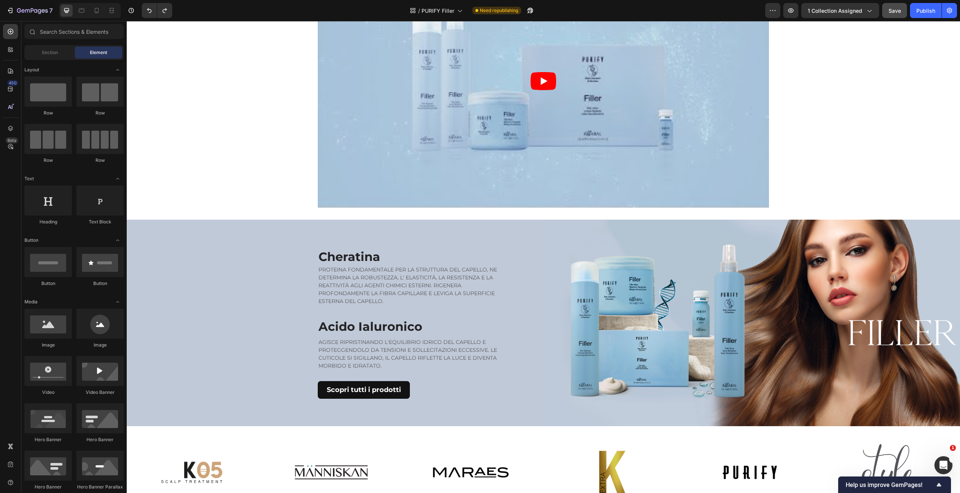
scroll to position [702, 0]
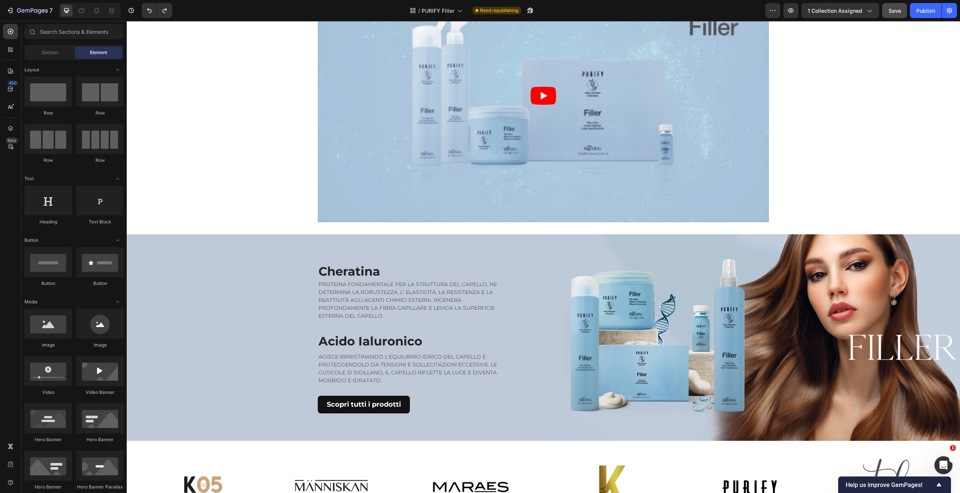
drag, startPoint x: 812, startPoint y: 226, endPoint x: 783, endPoint y: 224, distance: 29.0
click at [812, 226] on div "PURIFY Filler Text block Cheratina Heading PROTEINA FONDAMENTALE PER LA STRUTTU…" at bounding box center [543, 95] width 833 height 1521
drag, startPoint x: 643, startPoint y: 212, endPoint x: 634, endPoint y: 224, distance: 14.7
click at [643, 212] on article at bounding box center [543, 96] width 451 height 254
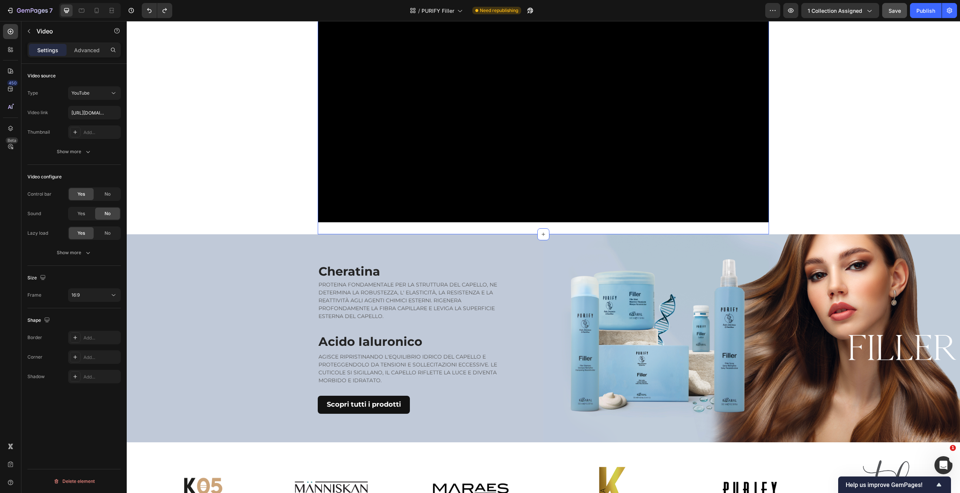
click at [628, 230] on div "Guarda il video Heading Row Video Section 6 Create Theme Section AI Content Wri…" at bounding box center [543, 84] width 451 height 302
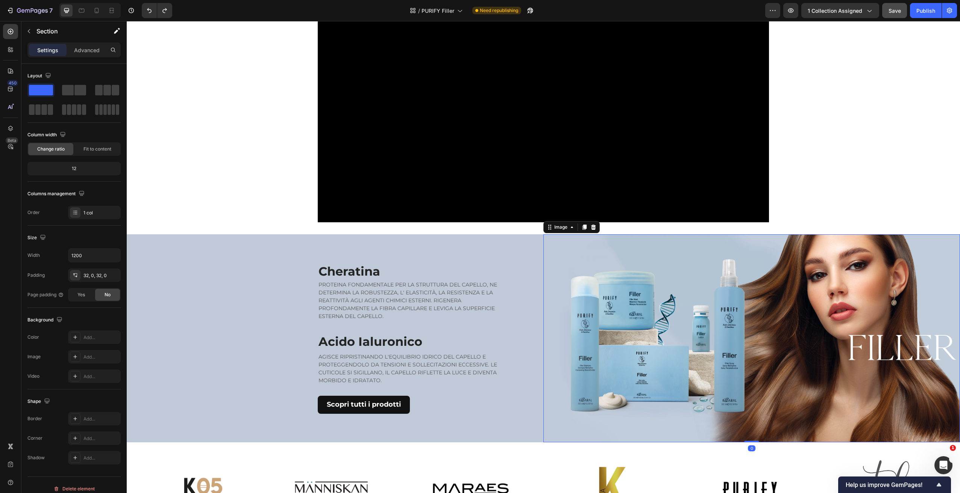
click at [615, 250] on img at bounding box center [751, 339] width 416 height 208
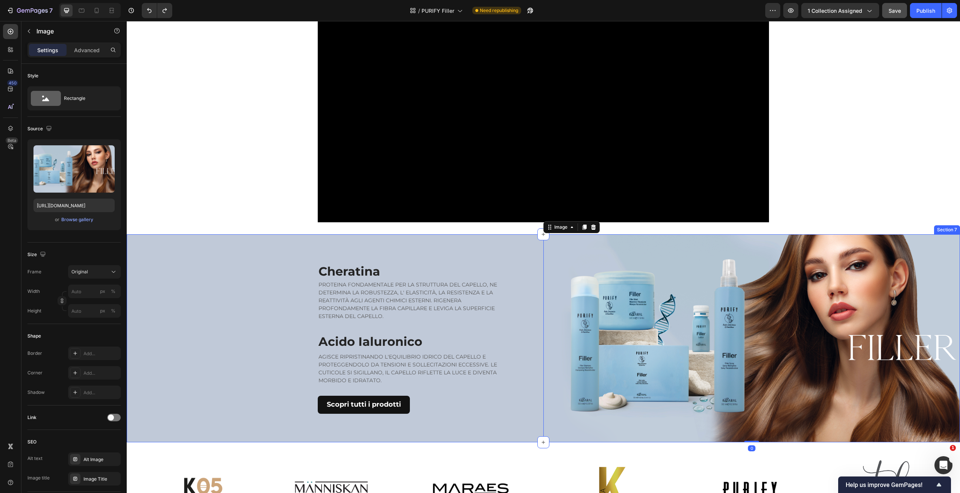
click at [252, 265] on div "Cheratina Heading PROTEINA FONDAMENTALE PER LA STRUTTURA DEL CAPELLO, NE DETERM…" at bounding box center [335, 339] width 416 height 208
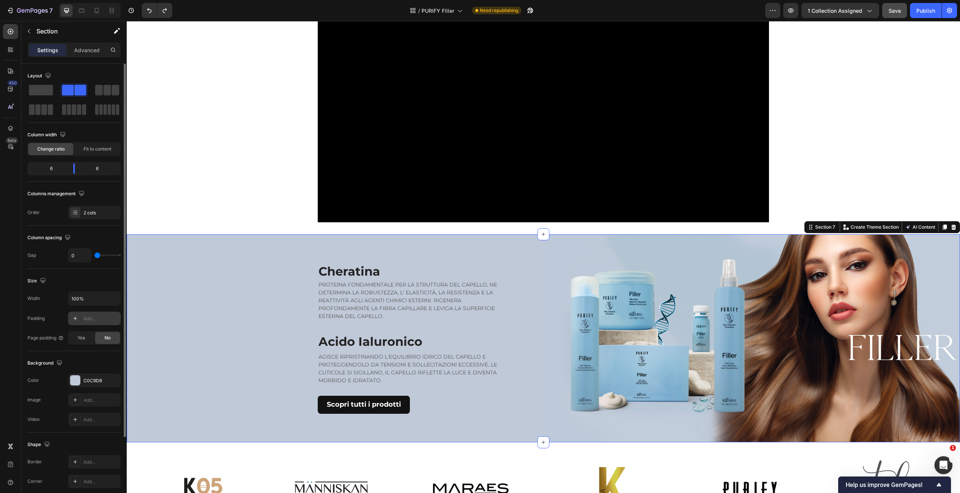
click at [76, 317] on icon at bounding box center [75, 319] width 6 height 6
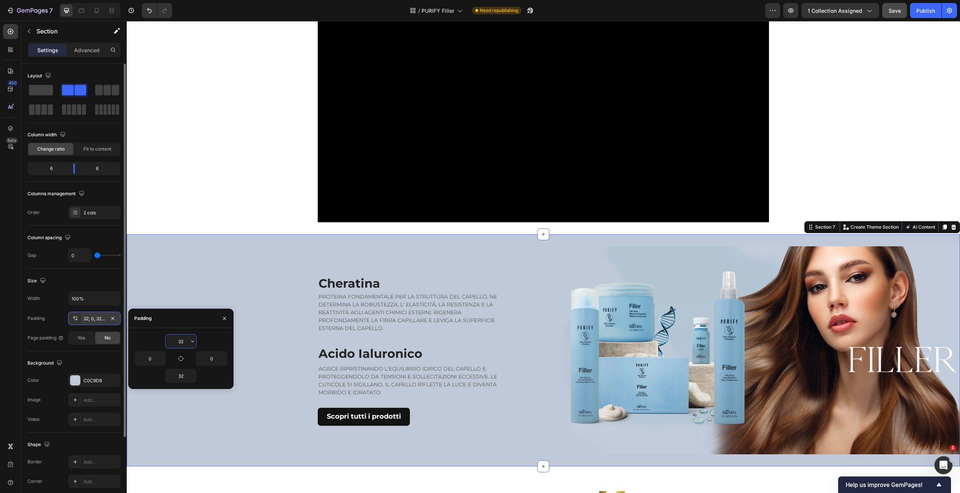
type input "0"
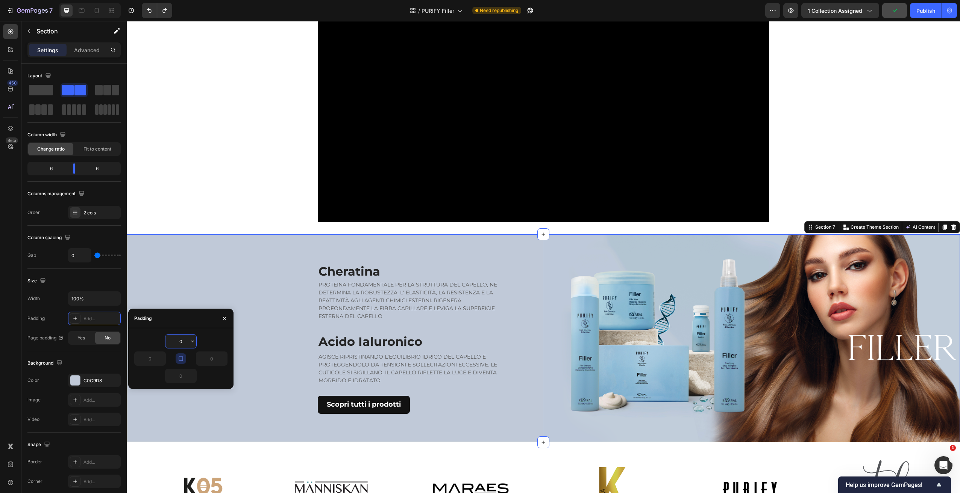
click at [188, 223] on div "PURIFY Filler Text block Cheratina Heading PROTEINA FONDAMENTALE PER LA STRUTTU…" at bounding box center [543, 96] width 833 height 1523
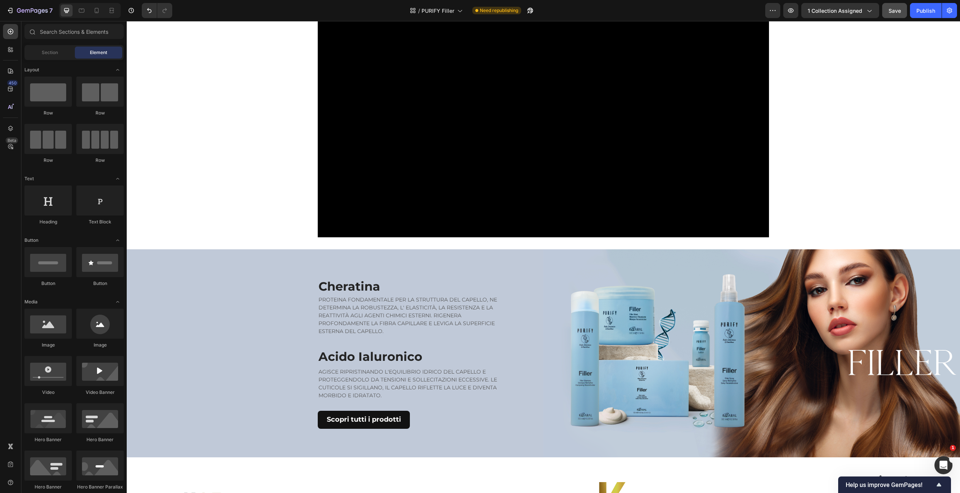
scroll to position [685, 0]
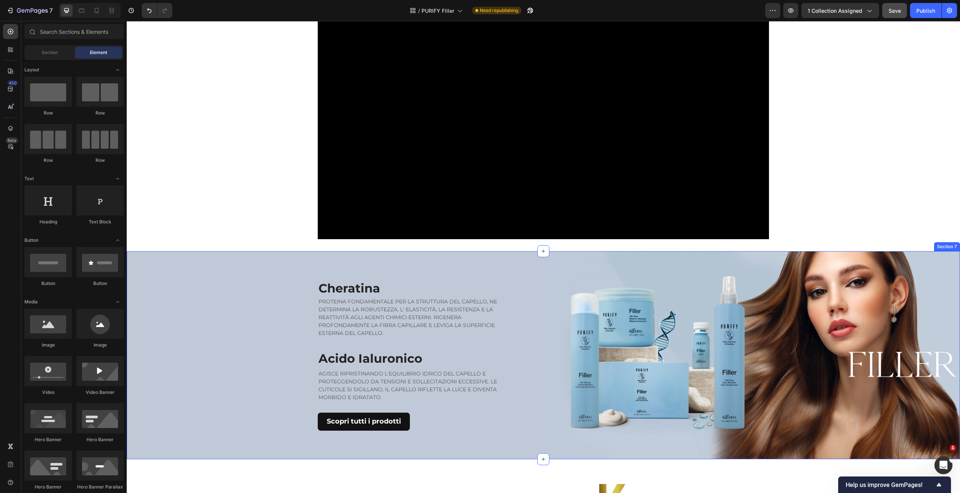
click at [238, 256] on div "Cheratina Heading PROTEINA FONDAMENTALE PER LA STRUTTURA DEL CAPELLO, NE DETERM…" at bounding box center [335, 355] width 416 height 208
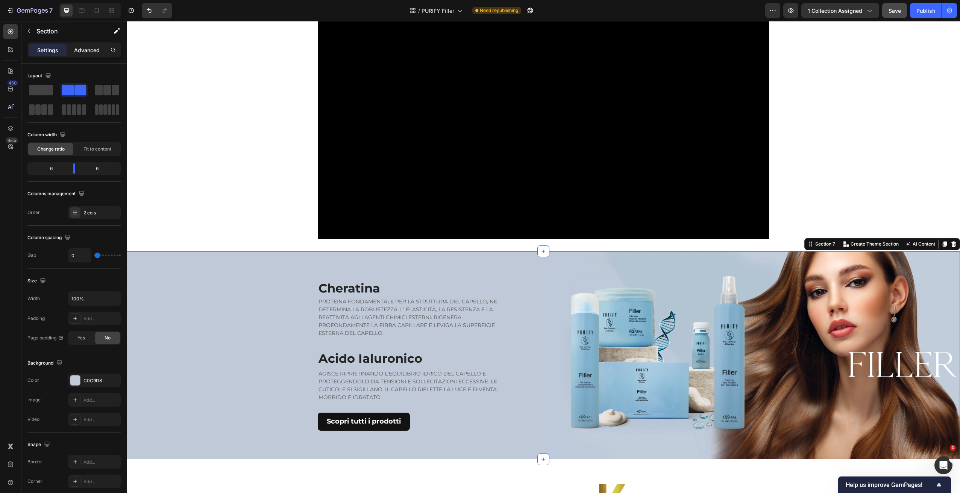
click at [91, 48] on p "Advanced" at bounding box center [87, 50] width 26 height 8
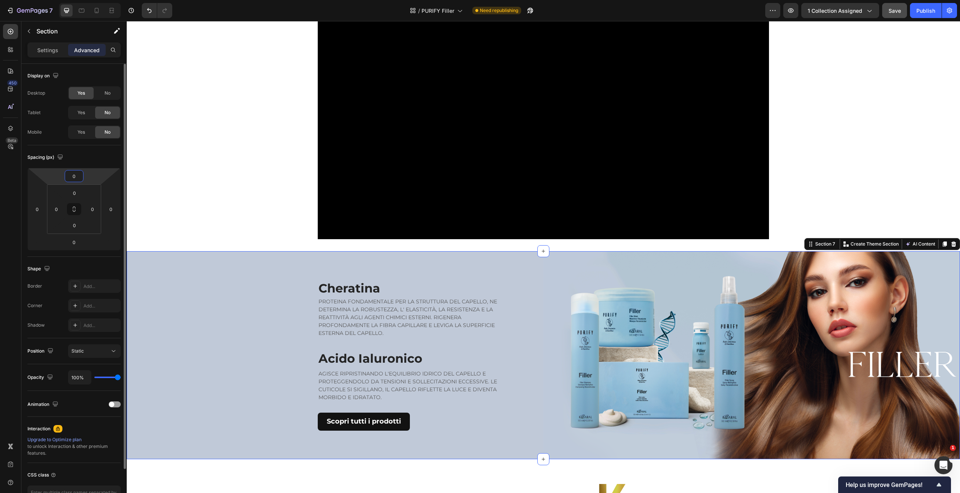
click at [73, 177] on input "0" at bounding box center [74, 176] width 15 height 11
drag, startPoint x: 71, startPoint y: 177, endPoint x: 77, endPoint y: 177, distance: 6.4
click at [77, 177] on input "0" at bounding box center [74, 176] width 15 height 11
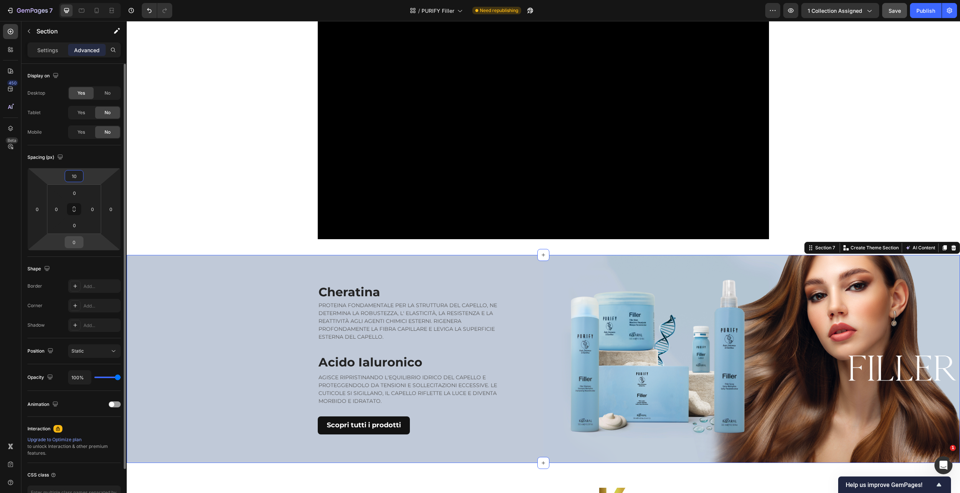
type input "10"
drag, startPoint x: 77, startPoint y: 242, endPoint x: 86, endPoint y: 239, distance: 9.6
click at [82, 242] on div "0" at bounding box center [74, 242] width 19 height 12
type input "20"
drag, startPoint x: 82, startPoint y: 179, endPoint x: 87, endPoint y: 181, distance: 5.7
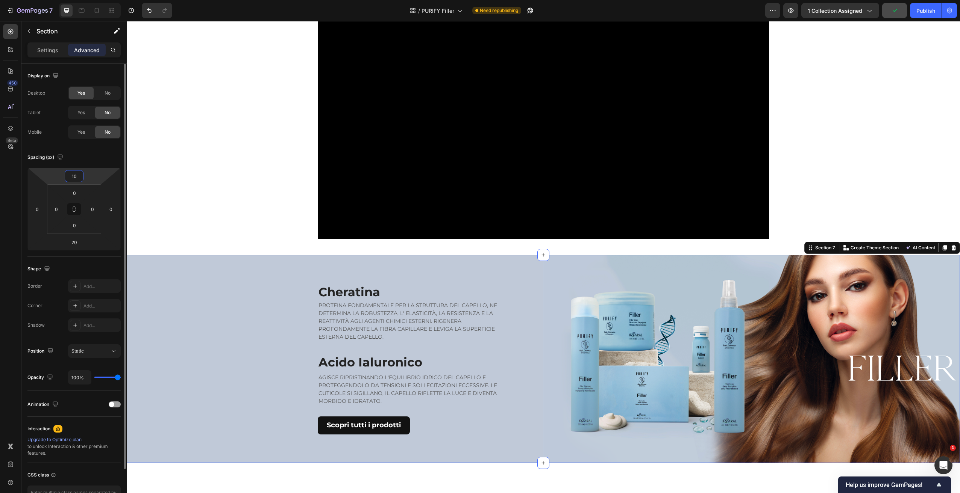
click at [86, 179] on div "10 0 20 0" at bounding box center [73, 209] width 93 height 83
paste input "number"
type input "1"
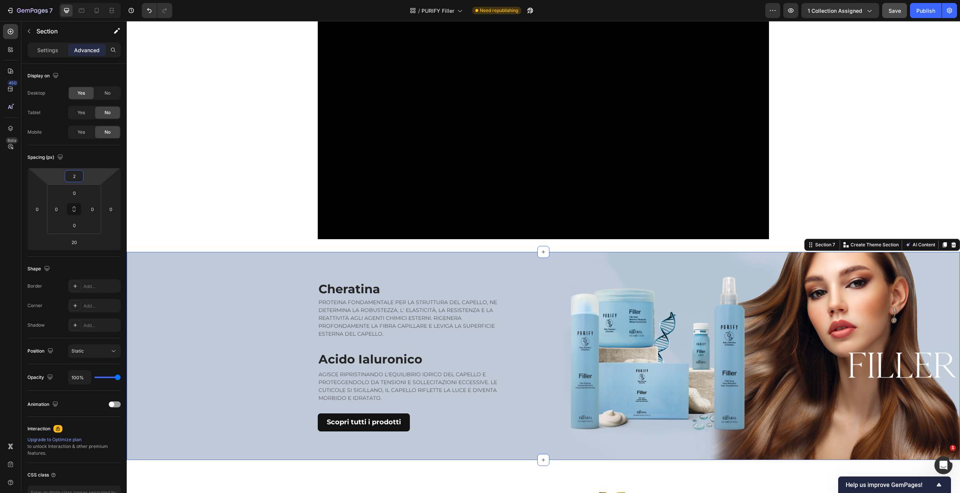
type input "20"
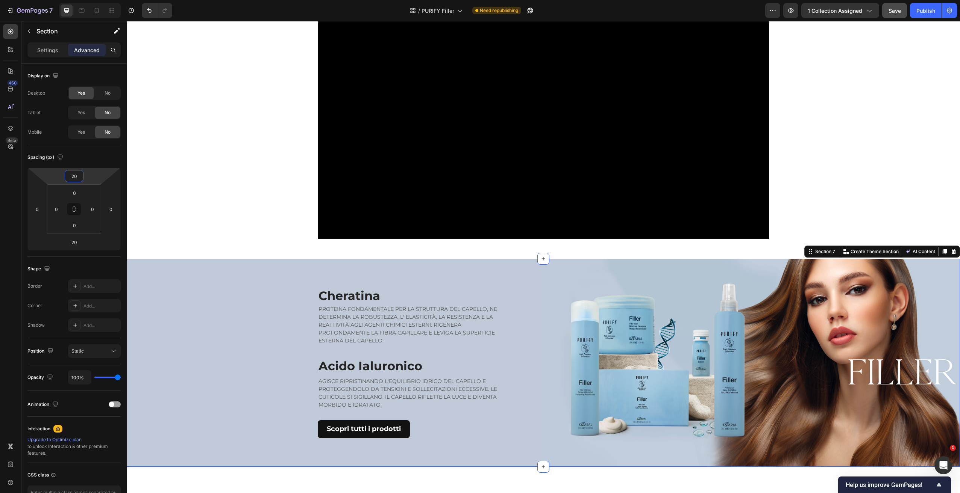
click at [198, 163] on div "PURIFY Filler Text block Cheratina Heading PROTEINA FONDAMENTALE PER LA STRUTTU…" at bounding box center [543, 121] width 833 height 1538
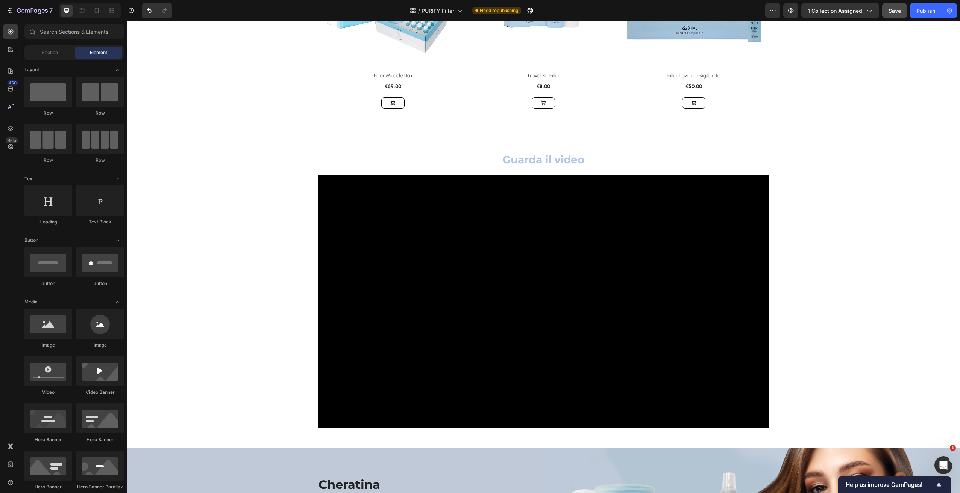
scroll to position [466, 0]
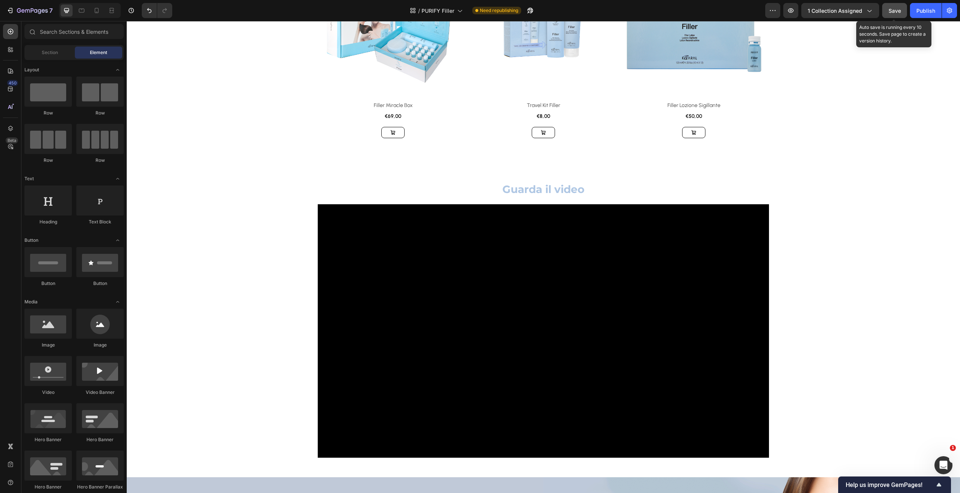
click at [894, 15] on button "Save" at bounding box center [894, 10] width 25 height 15
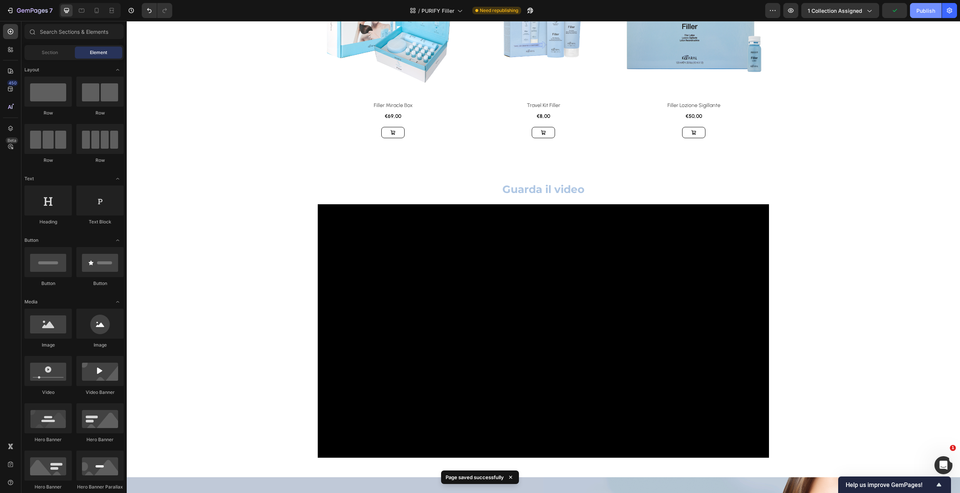
click at [923, 16] on button "Publish" at bounding box center [926, 10] width 32 height 15
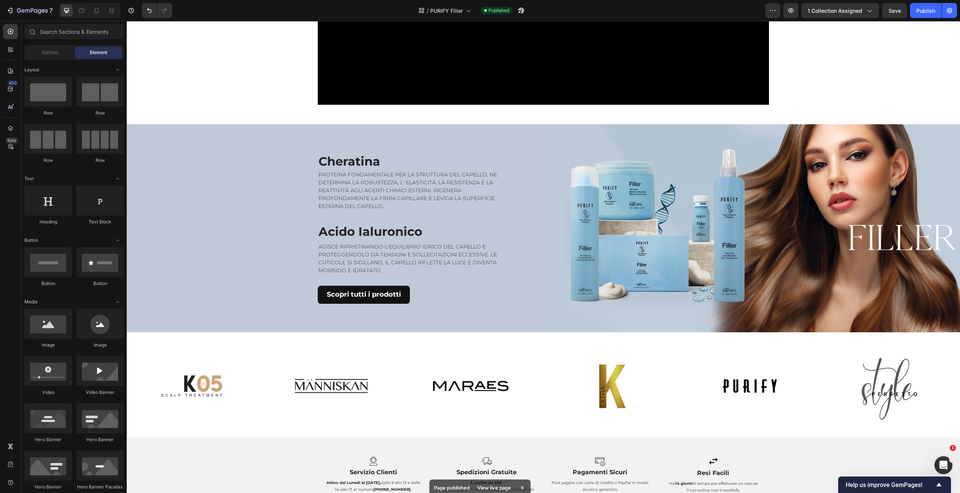
scroll to position [820, 0]
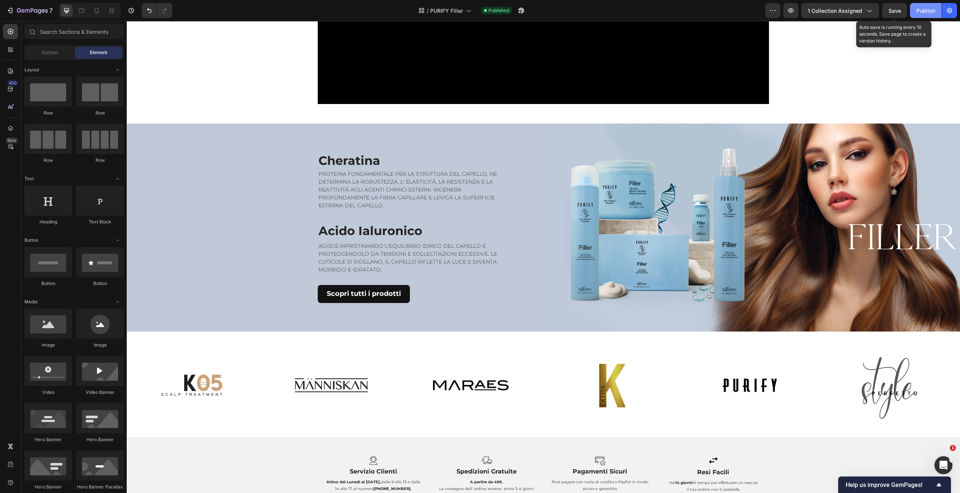
drag, startPoint x: 895, startPoint y: 6, endPoint x: 920, endPoint y: 13, distance: 25.6
click at [895, 6] on button "Save" at bounding box center [894, 10] width 25 height 15
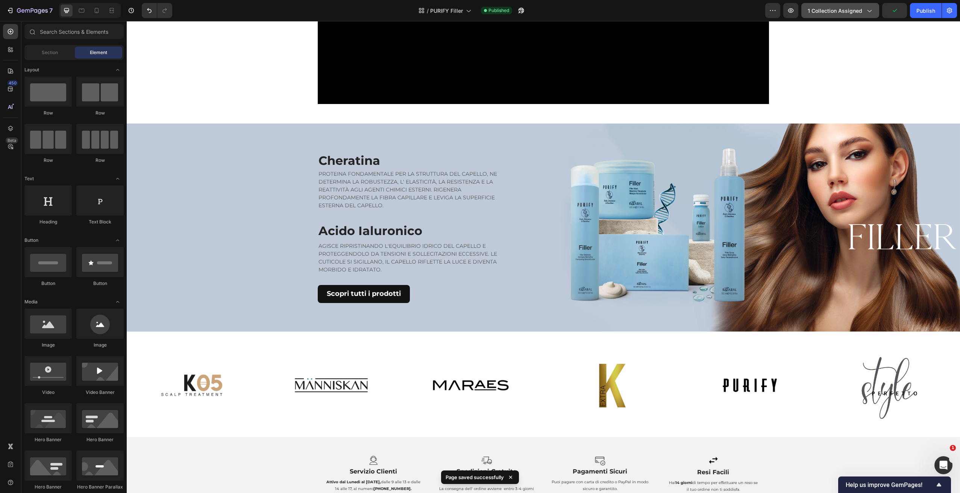
drag, startPoint x: 928, startPoint y: 14, endPoint x: 879, endPoint y: 11, distance: 49.0
click at [928, 14] on div "Publish" at bounding box center [925, 11] width 19 height 8
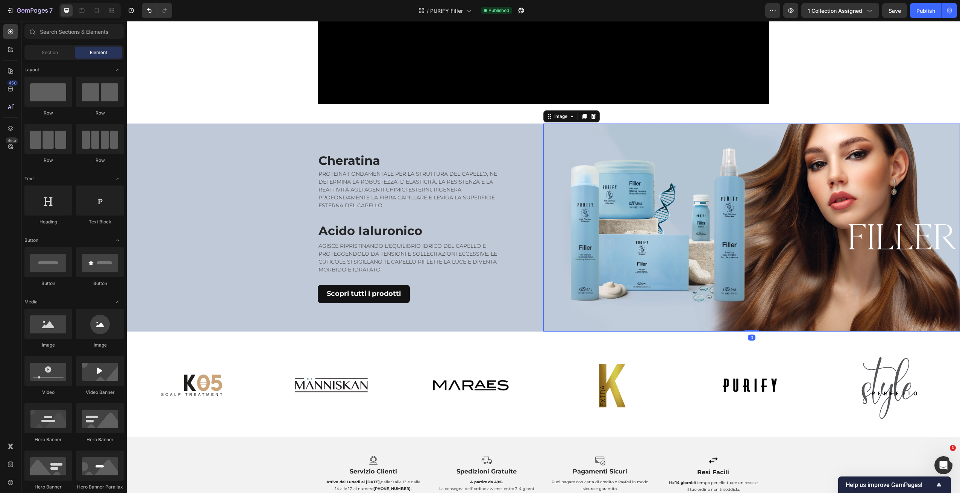
drag, startPoint x: 652, startPoint y: 320, endPoint x: 636, endPoint y: 318, distance: 16.4
click at [653, 320] on img at bounding box center [751, 228] width 416 height 208
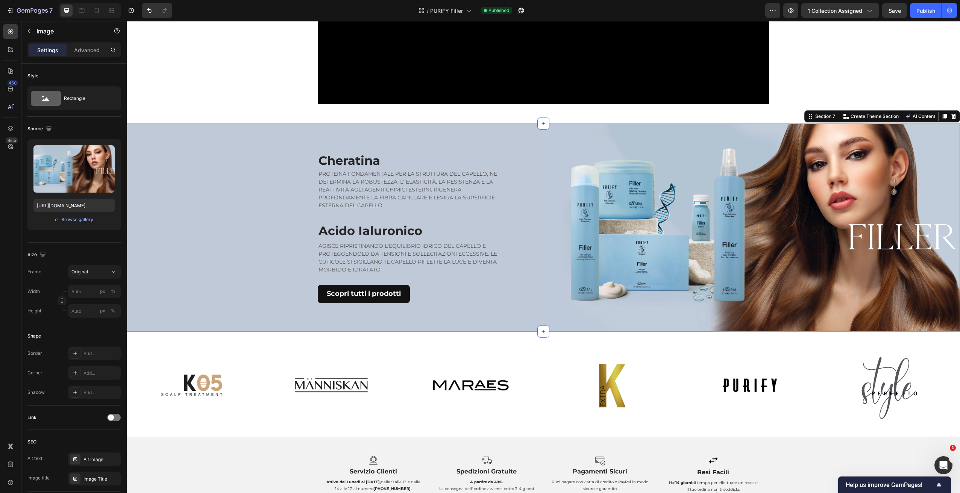
click at [490, 312] on div "Cheratina Heading PROTEINA FONDAMENTALE PER LA STRUTTURA DEL CAPELLO, NE DETERM…" at bounding box center [335, 228] width 416 height 208
click at [662, 295] on img at bounding box center [751, 228] width 416 height 208
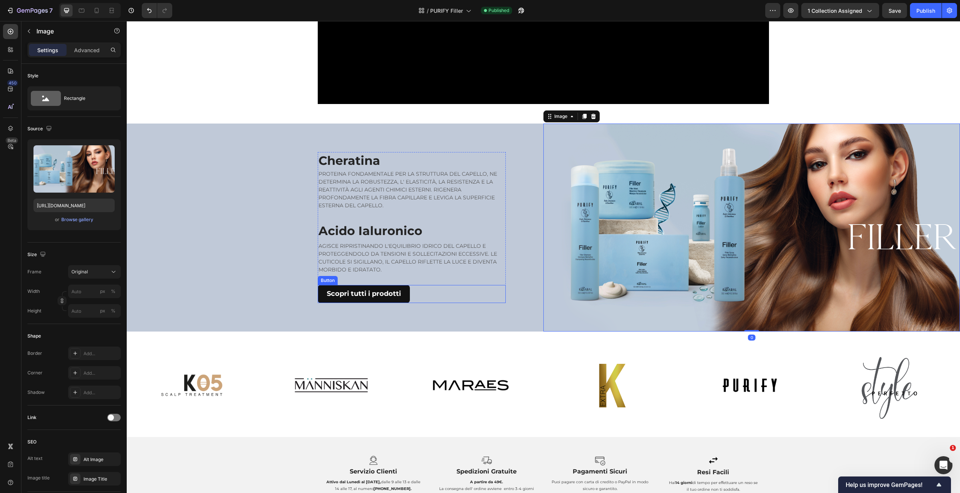
click at [488, 297] on div "Scopri tutti i prodotti Button" at bounding box center [412, 294] width 188 height 18
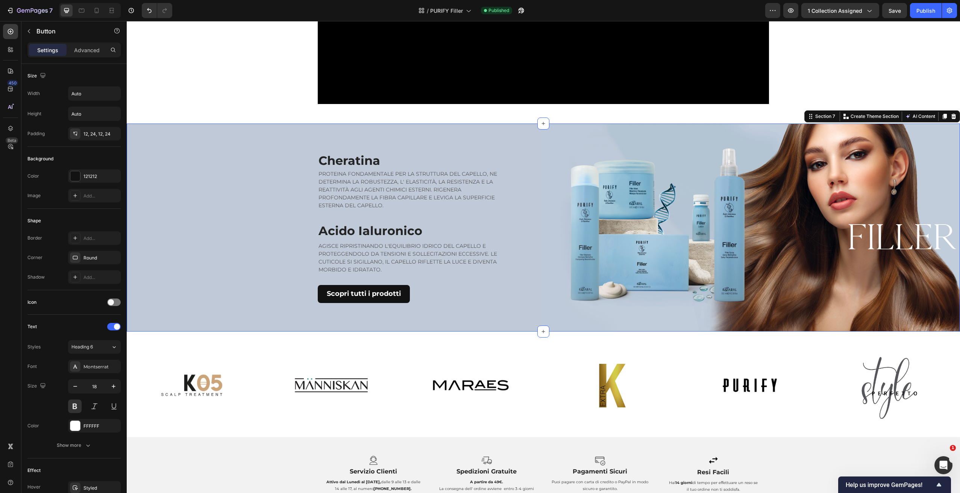
click at [493, 316] on div "Cheratina Heading PROTEINA FONDAMENTALE PER LA STRUTTURA DEL CAPELLO, NE DETERM…" at bounding box center [335, 228] width 416 height 208
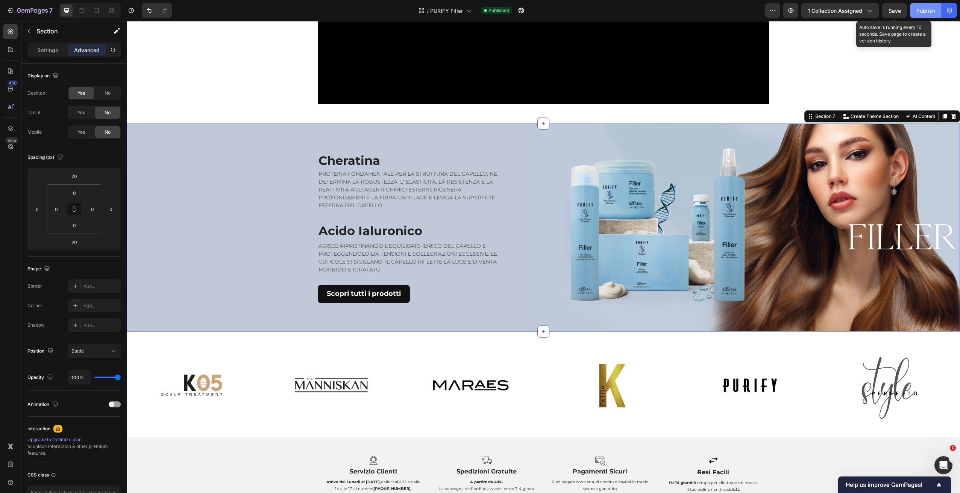
drag, startPoint x: 898, startPoint y: 7, endPoint x: 910, endPoint y: 11, distance: 12.7
click at [898, 8] on span "Save" at bounding box center [894, 11] width 12 height 6
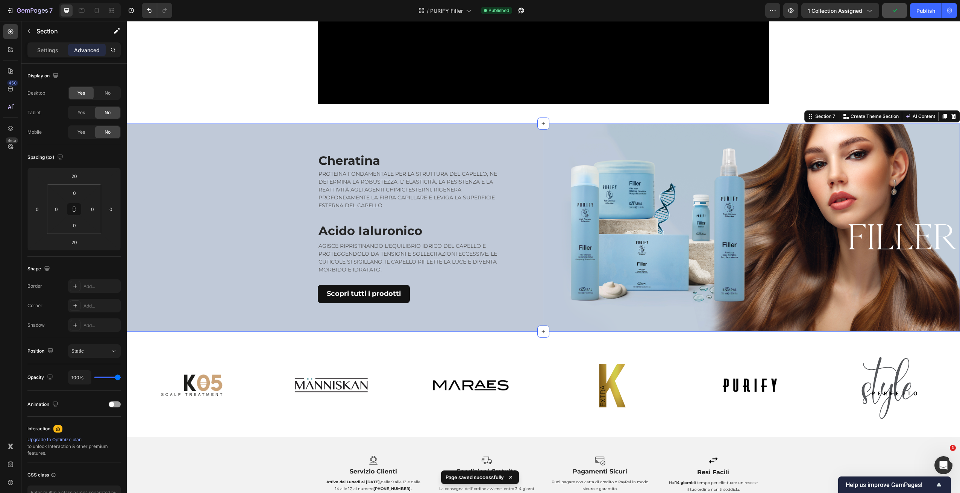
drag, startPoint x: 919, startPoint y: 12, endPoint x: 896, endPoint y: 9, distance: 23.8
click at [919, 12] on div "Publish" at bounding box center [925, 11] width 19 height 8
click at [920, 7] on div "Publish" at bounding box center [925, 11] width 19 height 8
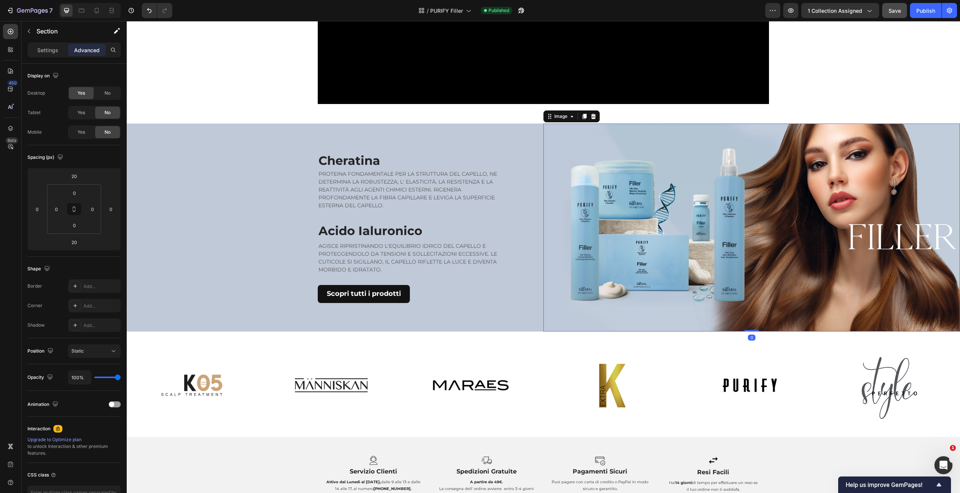
drag, startPoint x: 759, startPoint y: 271, endPoint x: 723, endPoint y: 268, distance: 36.6
click at [760, 271] on img at bounding box center [751, 228] width 416 height 208
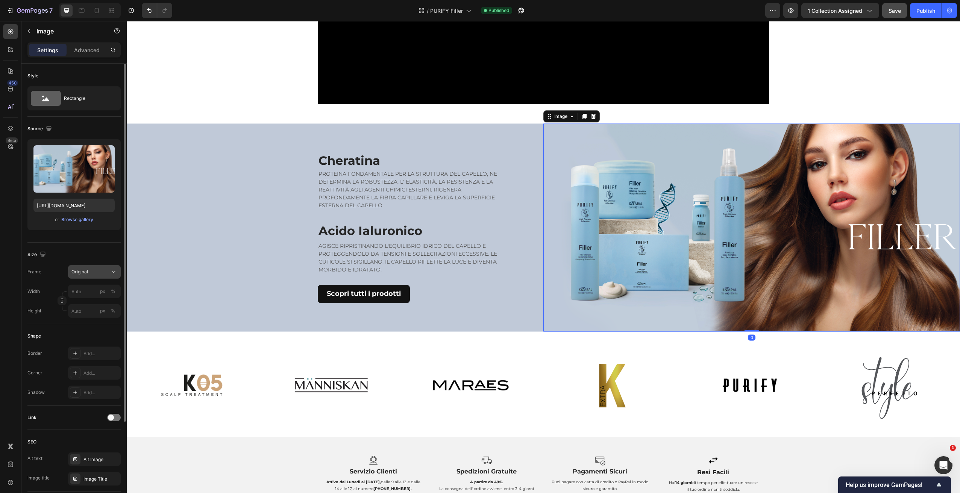
click at [115, 267] on button "Original" at bounding box center [94, 272] width 53 height 14
click at [94, 332] on div "Original" at bounding box center [93, 333] width 44 height 7
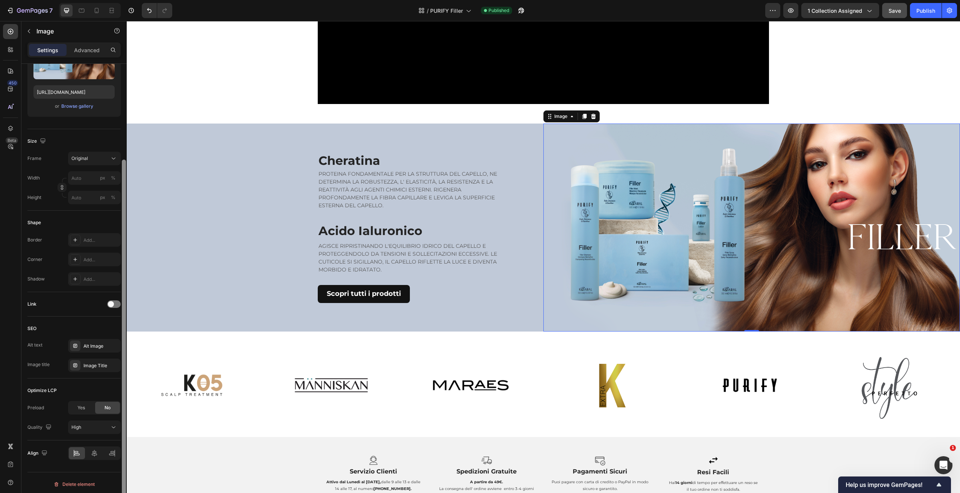
scroll to position [117, 0]
drag, startPoint x: 124, startPoint y: 252, endPoint x: 113, endPoint y: 360, distance: 108.8
click at [113, 359] on div "Style Rectangle Source Upload Image https://cdn.shopify.com/s/files/1/0825/5121…" at bounding box center [73, 289] width 105 height 451
click at [82, 57] on div "Settings Advanced" at bounding box center [73, 49] width 93 height 15
click at [86, 53] on p "Advanced" at bounding box center [87, 50] width 26 height 8
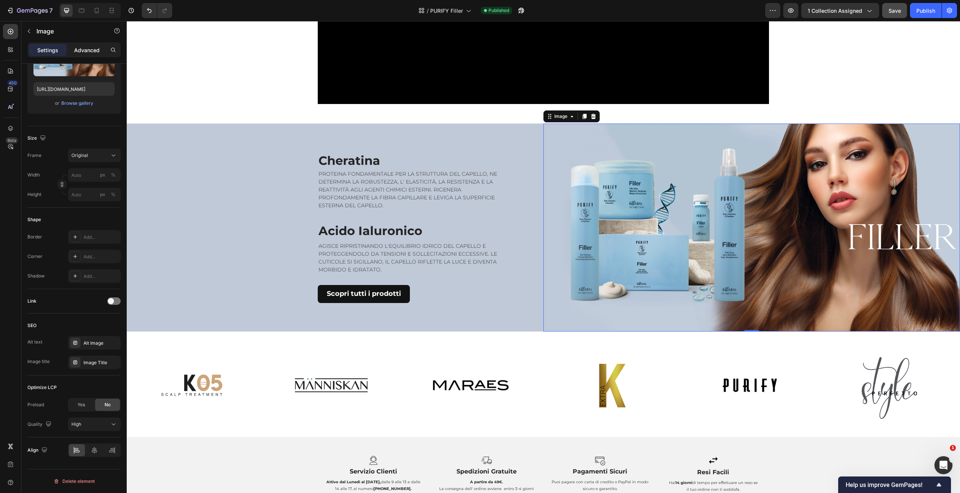
scroll to position [50, 0]
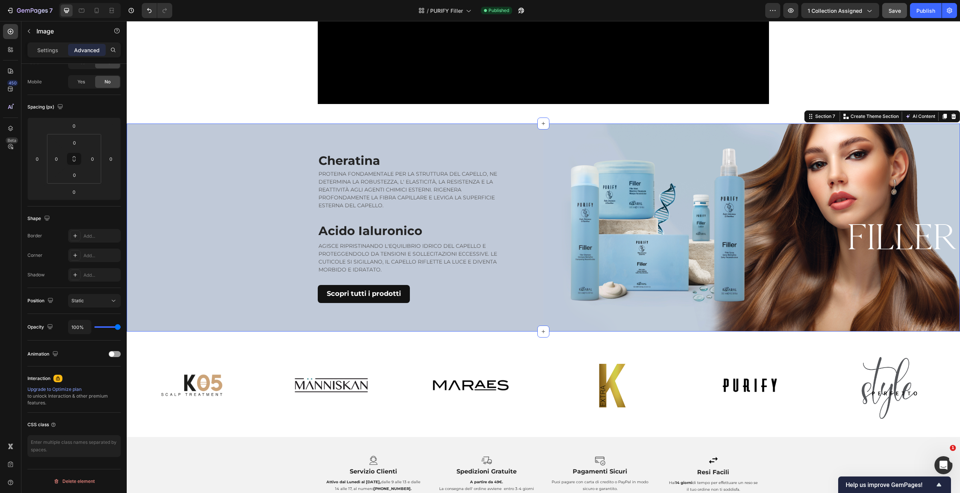
click at [225, 134] on div "Cheratina Heading PROTEINA FONDAMENTALE PER LA STRUTTURA DEL CAPELLO, NE DETERM…" at bounding box center [335, 228] width 416 height 208
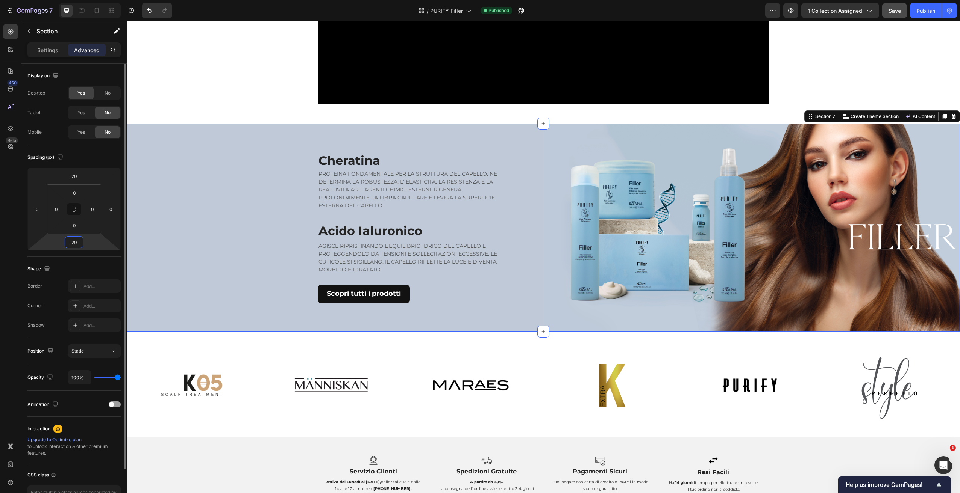
click at [79, 242] on input "20" at bounding box center [74, 242] width 15 height 11
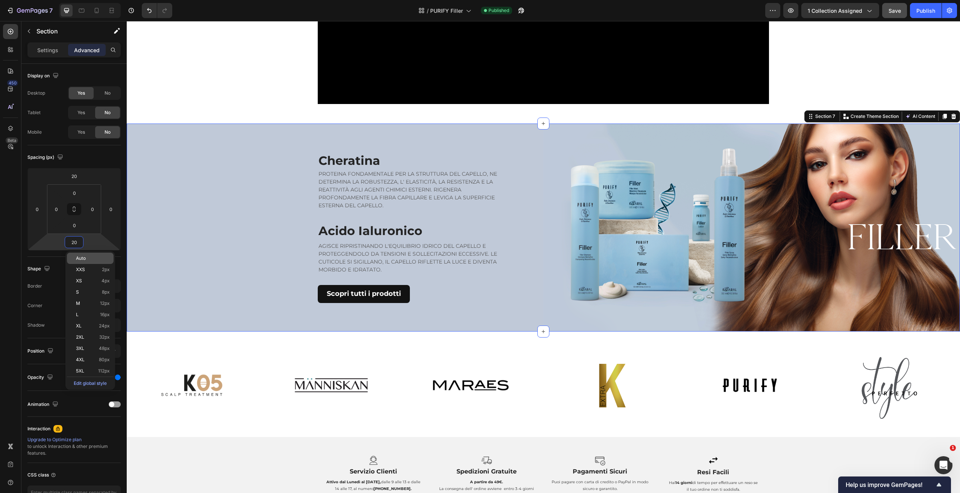
click at [97, 259] on p "Auto" at bounding box center [93, 258] width 34 height 5
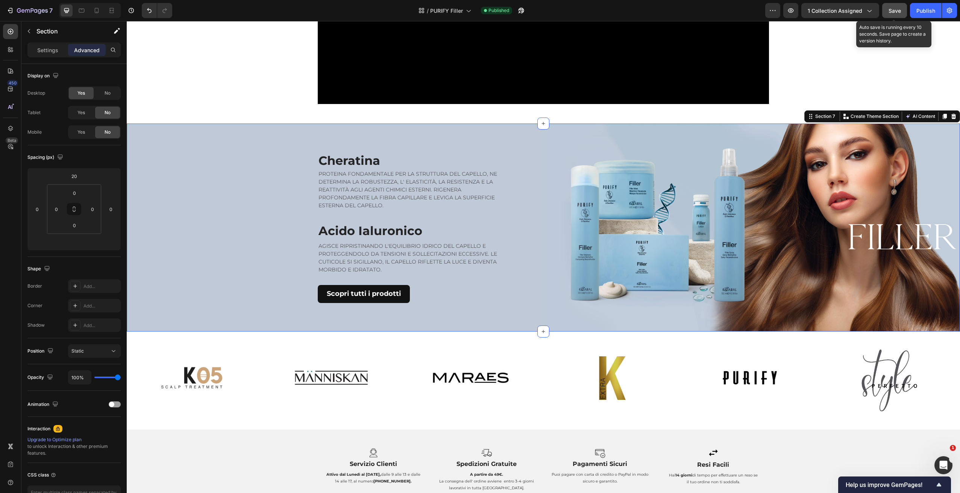
click at [894, 9] on span "Save" at bounding box center [894, 11] width 12 height 6
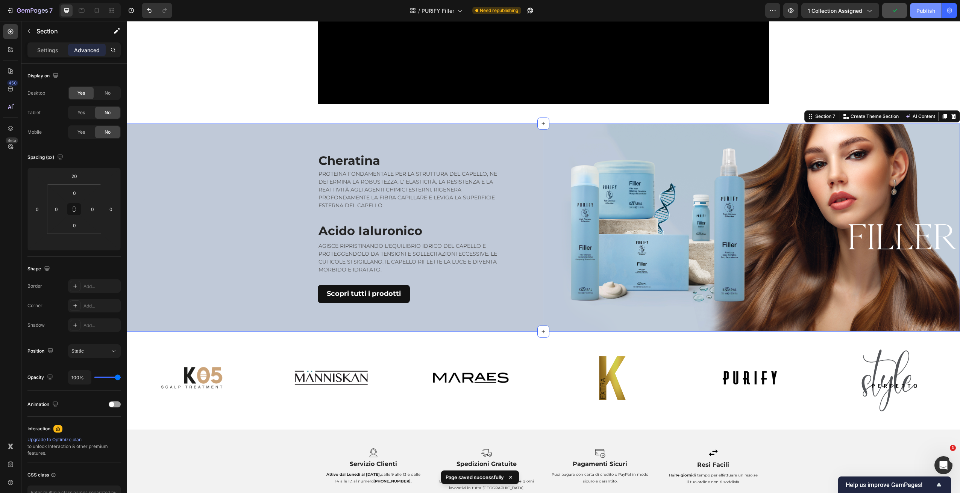
click at [924, 13] on div "Publish" at bounding box center [925, 11] width 19 height 8
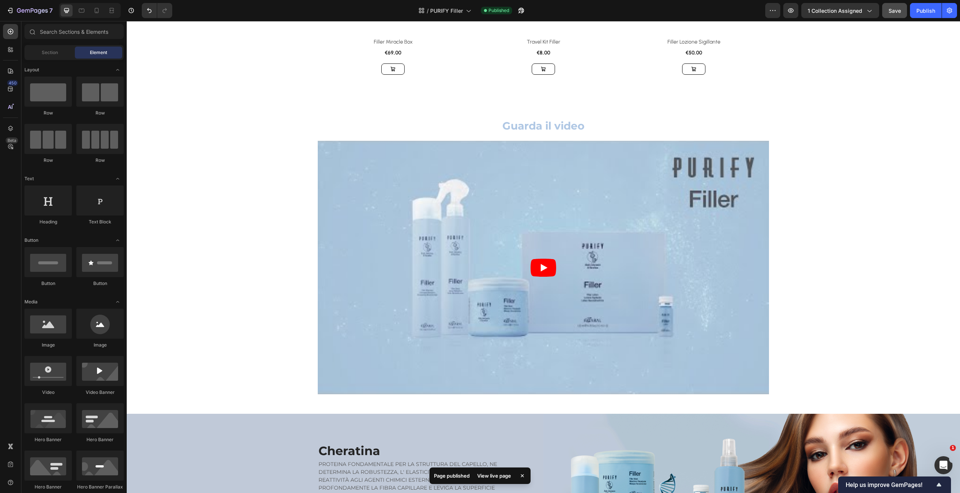
scroll to position [527, 0]
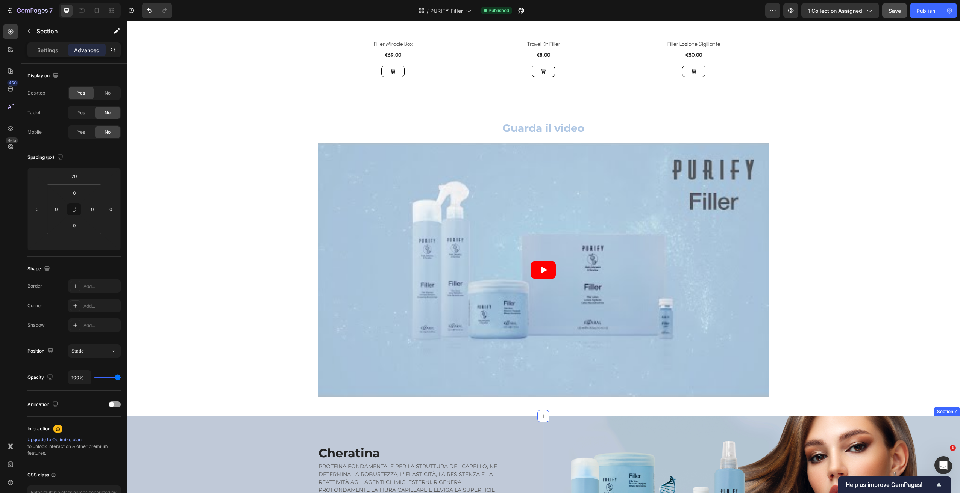
click at [339, 445] on h2 "Cheratina" at bounding box center [412, 453] width 188 height 17
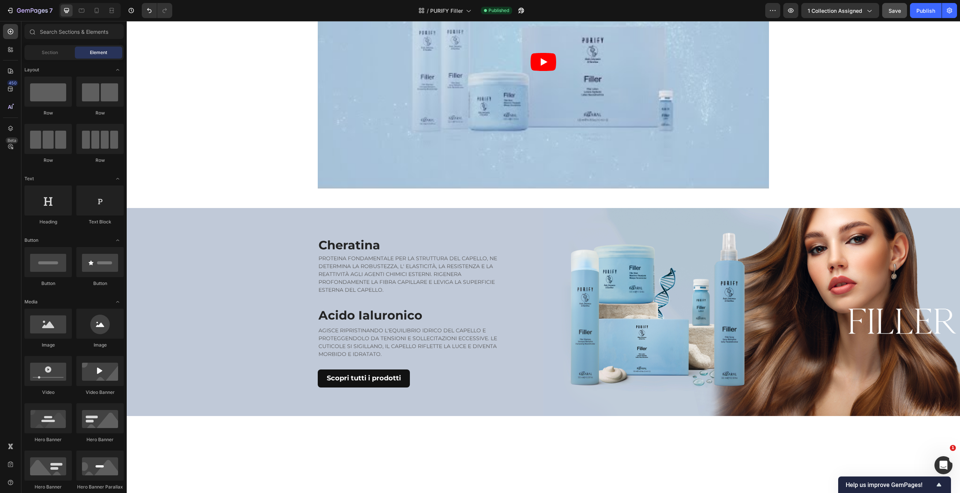
scroll to position [731, 0]
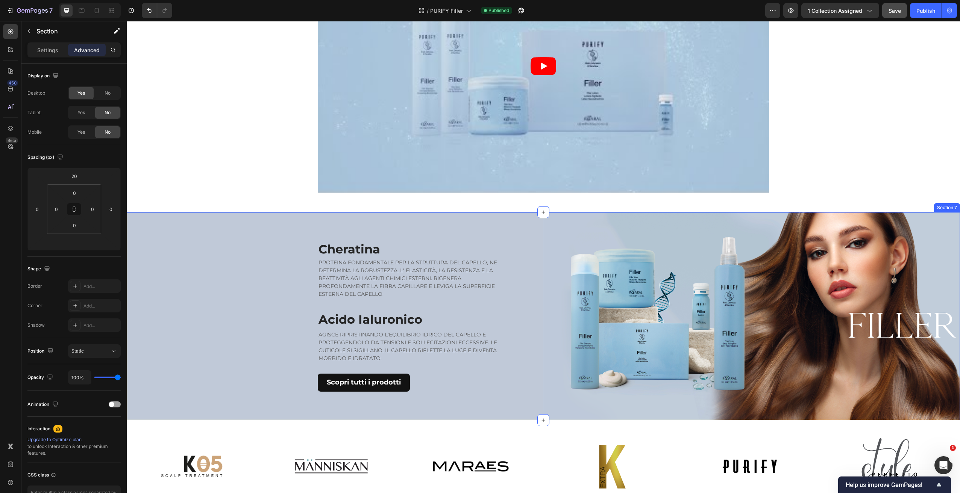
click at [528, 225] on div "Cheratina Heading PROTEINA FONDAMENTALE PER LA STRUTTURA DEL CAPELLO, NE DETERM…" at bounding box center [335, 316] width 416 height 208
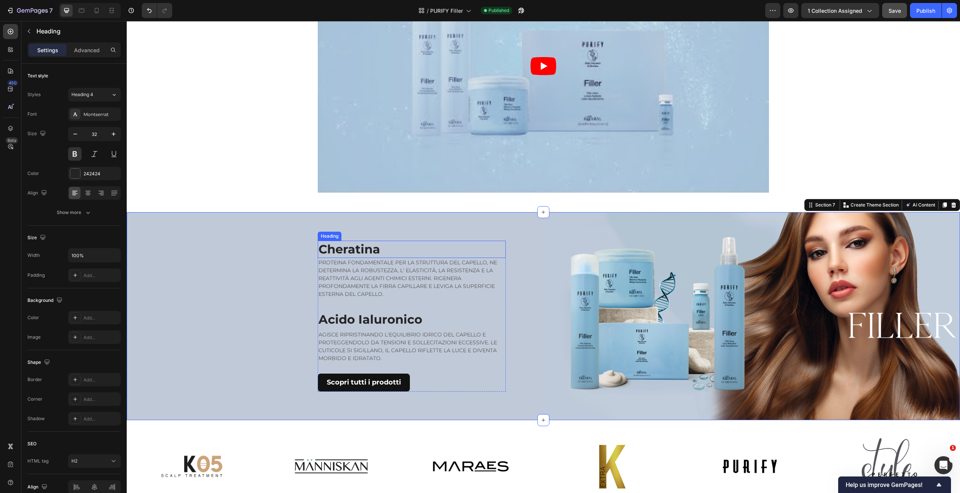
click at [351, 242] on h2 "Cheratina" at bounding box center [412, 249] width 188 height 17
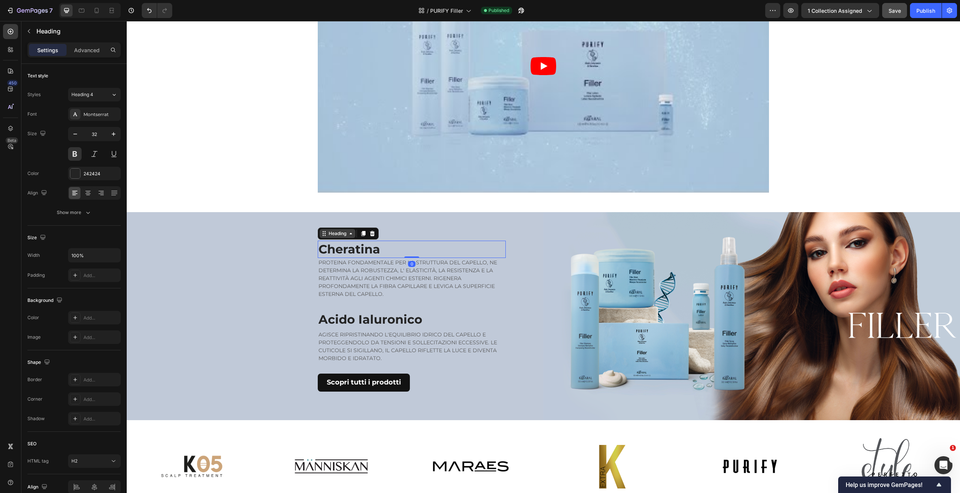
click at [338, 235] on div "Heading" at bounding box center [337, 233] width 21 height 7
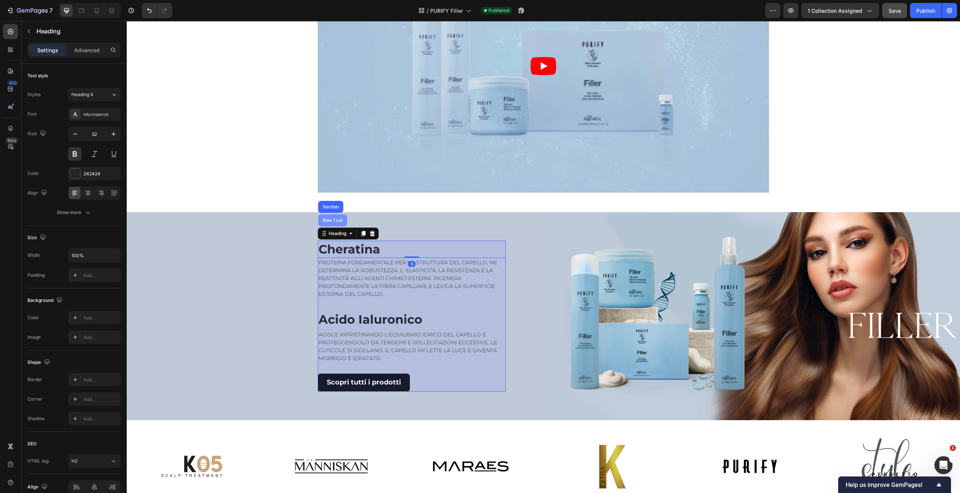
click at [334, 223] on div "Row 1 col" at bounding box center [332, 221] width 29 height 12
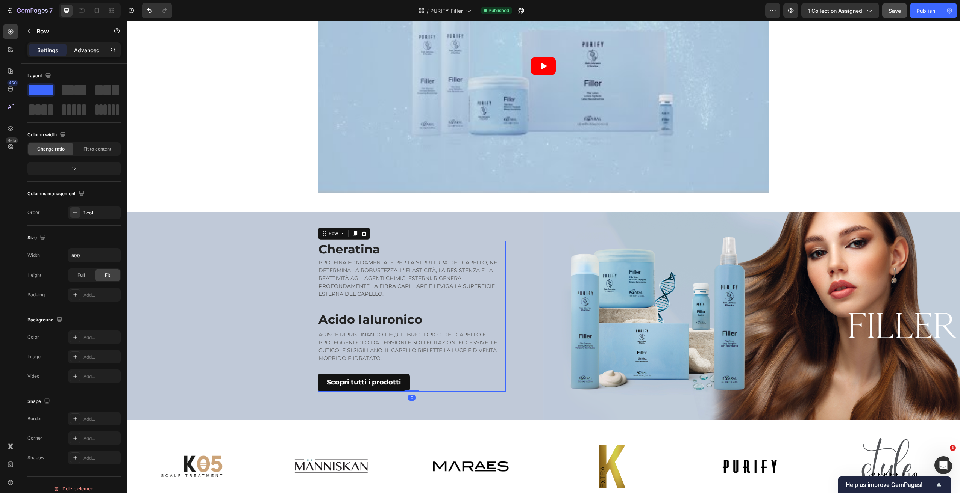
click at [85, 50] on p "Advanced" at bounding box center [87, 50] width 26 height 8
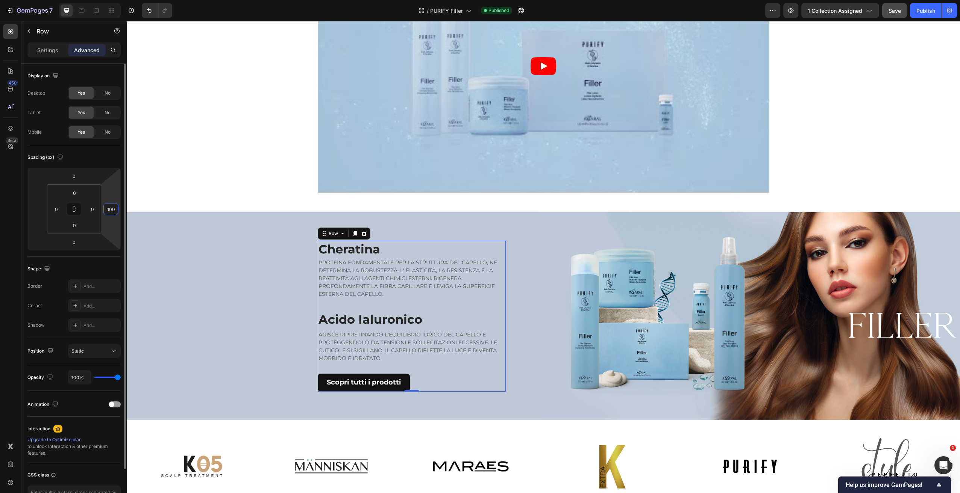
drag, startPoint x: 106, startPoint y: 209, endPoint x: 118, endPoint y: 210, distance: 12.5
click at [118, 210] on div "100" at bounding box center [110, 209] width 15 height 12
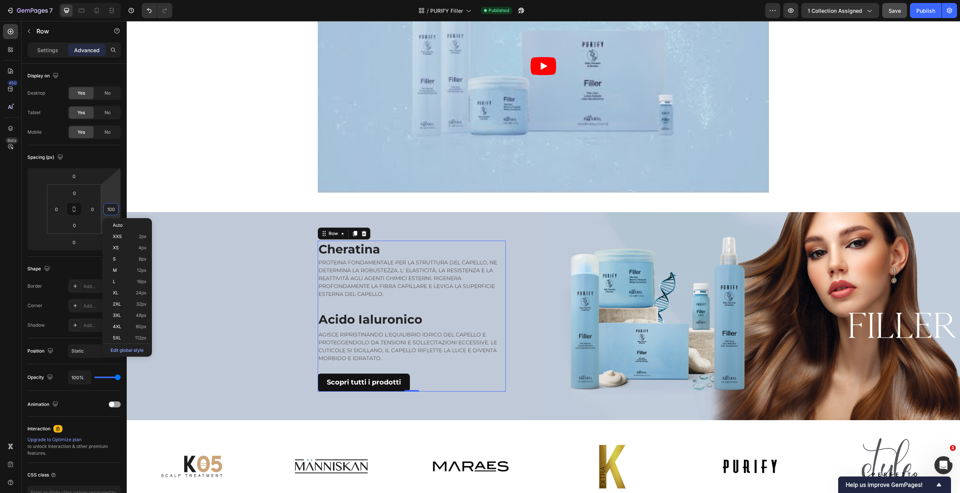
type input "0"
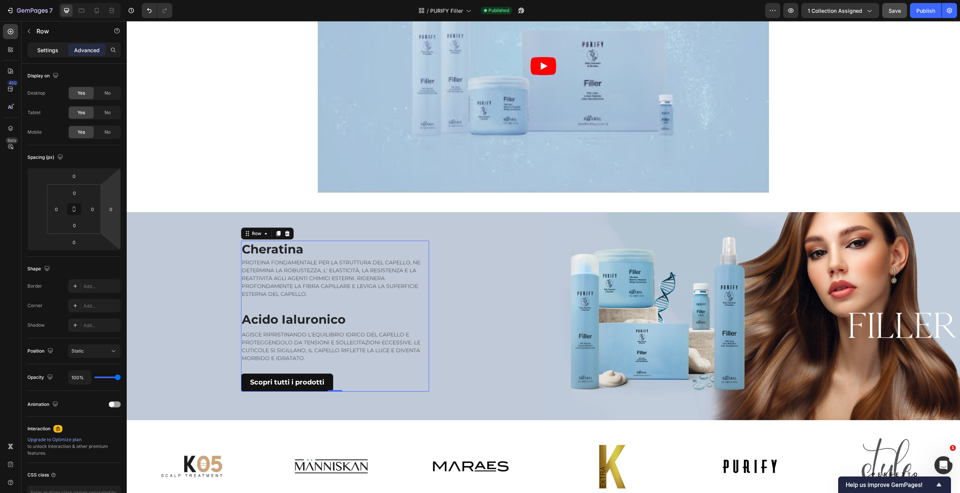
click at [54, 48] on p "Settings" at bounding box center [47, 50] width 21 height 8
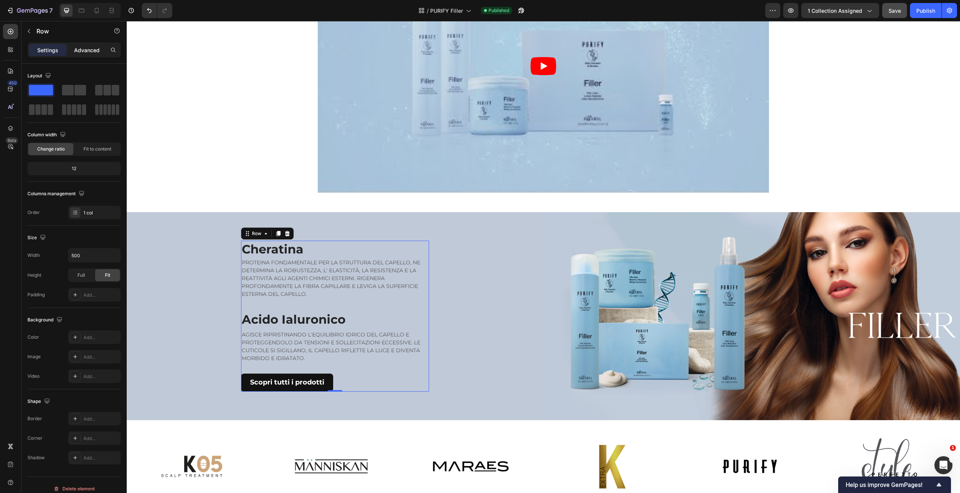
click at [86, 49] on p "Advanced" at bounding box center [87, 50] width 26 height 8
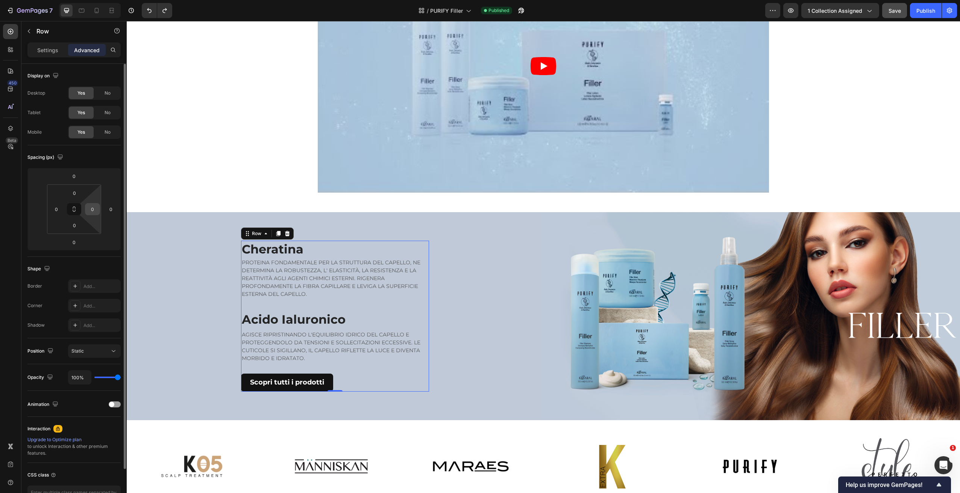
click at [93, 208] on input "0" at bounding box center [92, 209] width 11 height 11
click at [110, 209] on input "0" at bounding box center [110, 209] width 11 height 11
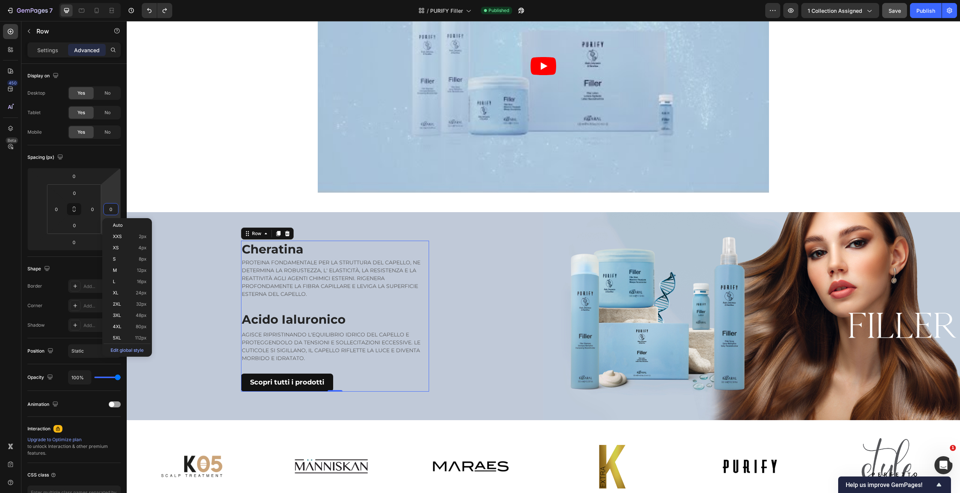
click at [192, 162] on div "PURIFY Filler Text block Cheratina Heading PROTEINA FONDAMENTALE PER LA STRUTTU…" at bounding box center [543, 70] width 833 height 1530
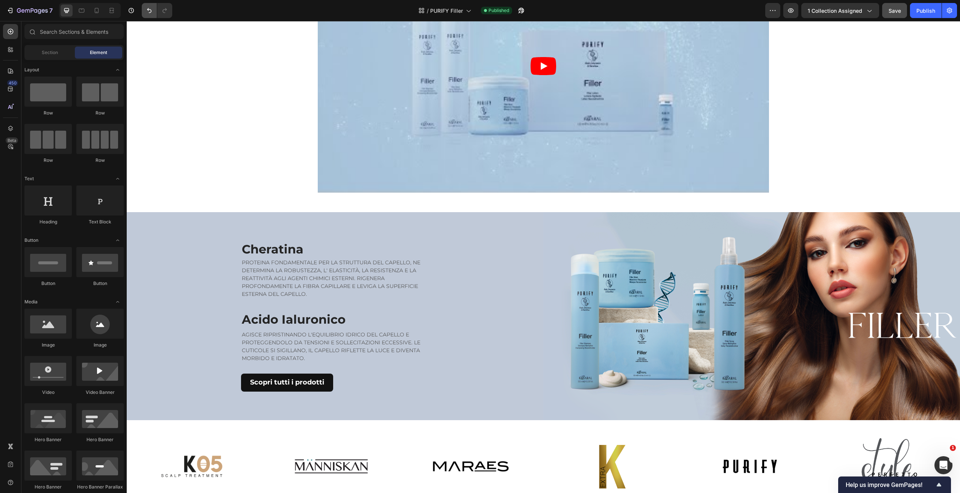
click at [147, 12] on icon "Undo/Redo" at bounding box center [149, 11] width 8 height 8
click at [148, 11] on icon "Undo/Redo" at bounding box center [149, 11] width 8 height 8
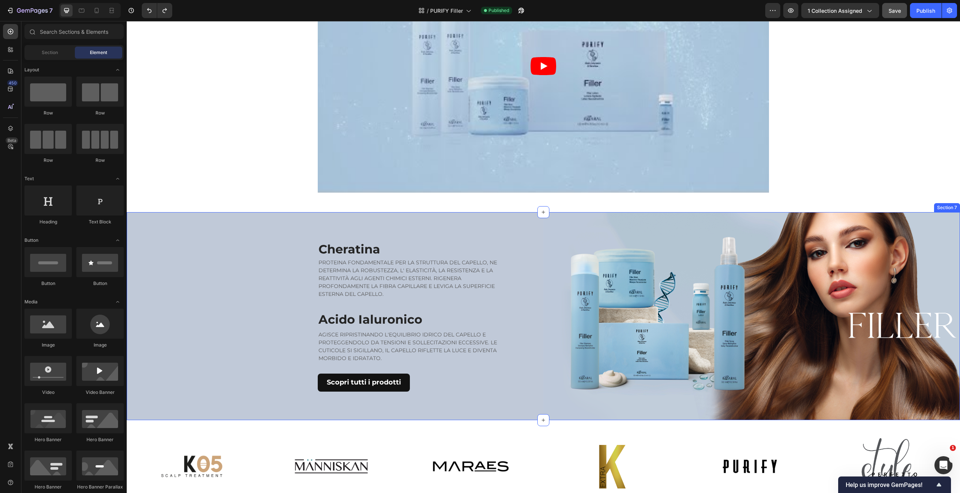
click at [256, 220] on div "Cheratina Heading PROTEINA FONDAMENTALE PER LA STRUTTURA DEL CAPELLO, NE DETERM…" at bounding box center [335, 316] width 416 height 208
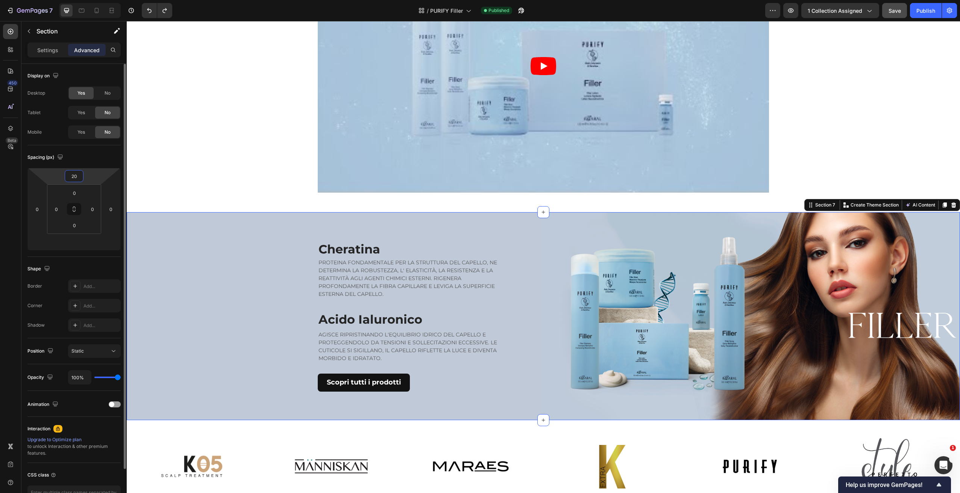
click at [79, 175] on input "20" at bounding box center [74, 176] width 15 height 11
type input "0"
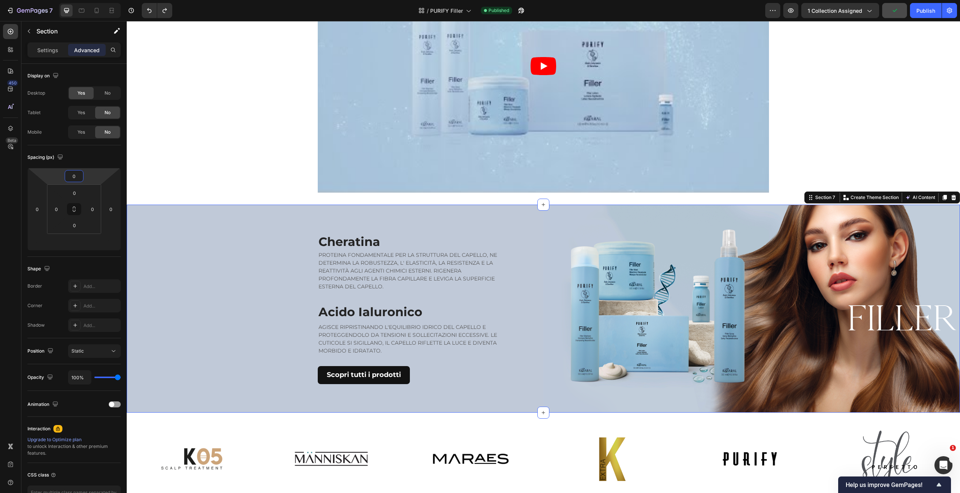
click at [128, 168] on div "PURIFY Filler Text block Cheratina Heading PROTEINA FONDAMENTALE PER LA STRUTTU…" at bounding box center [543, 66] width 833 height 1523
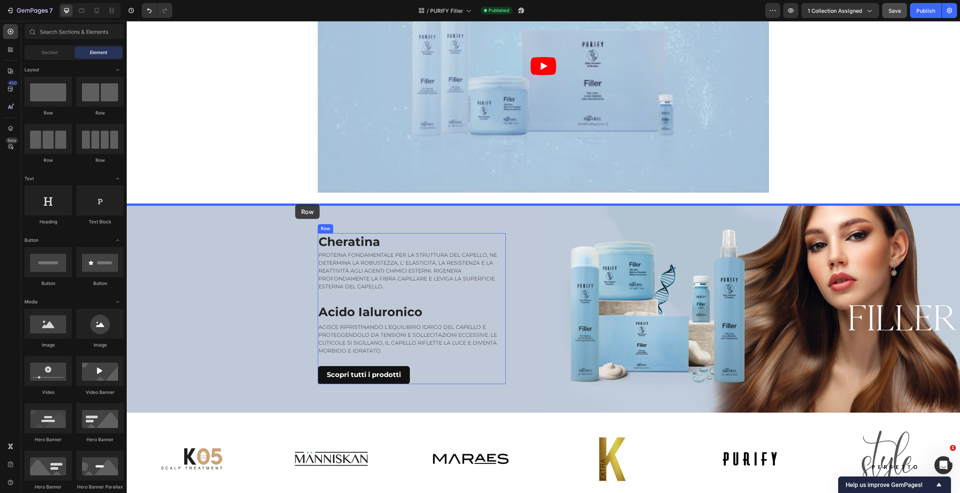
drag, startPoint x: 182, startPoint y: 120, endPoint x: 295, endPoint y: 204, distance: 141.6
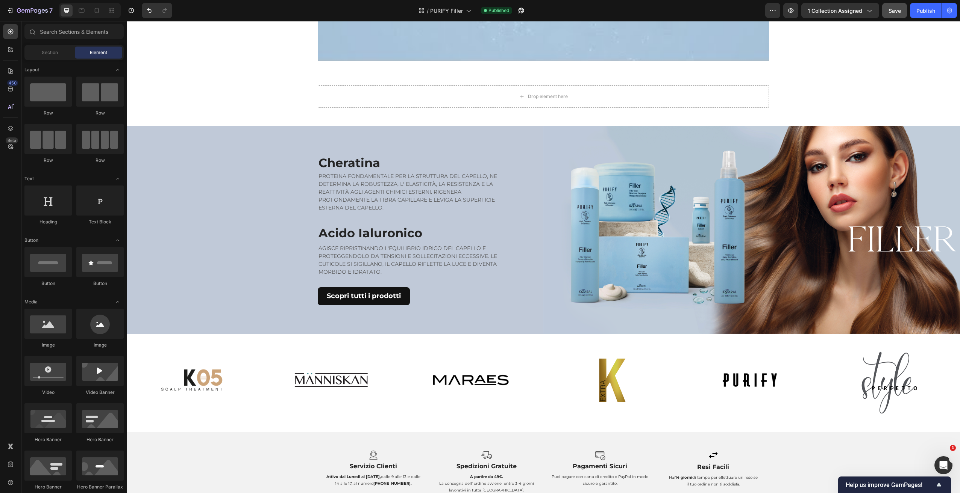
scroll to position [862, 0]
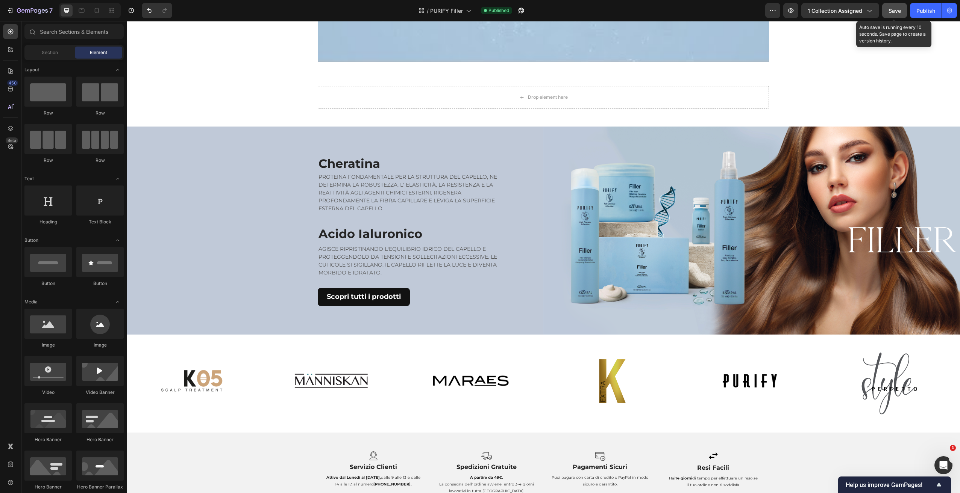
drag, startPoint x: 895, startPoint y: 7, endPoint x: 901, endPoint y: 9, distance: 6.7
click at [895, 7] on div "Save" at bounding box center [894, 11] width 12 height 8
click at [927, 14] on div "Publish" at bounding box center [925, 11] width 19 height 8
drag, startPoint x: 465, startPoint y: 142, endPoint x: 478, endPoint y: 142, distance: 13.9
click at [465, 143] on div "Cheratina Heading PROTEINA FONDAMENTALE PER LA STRUTTURA DEL CAPELLO, NE DETERM…" at bounding box center [335, 231] width 416 height 208
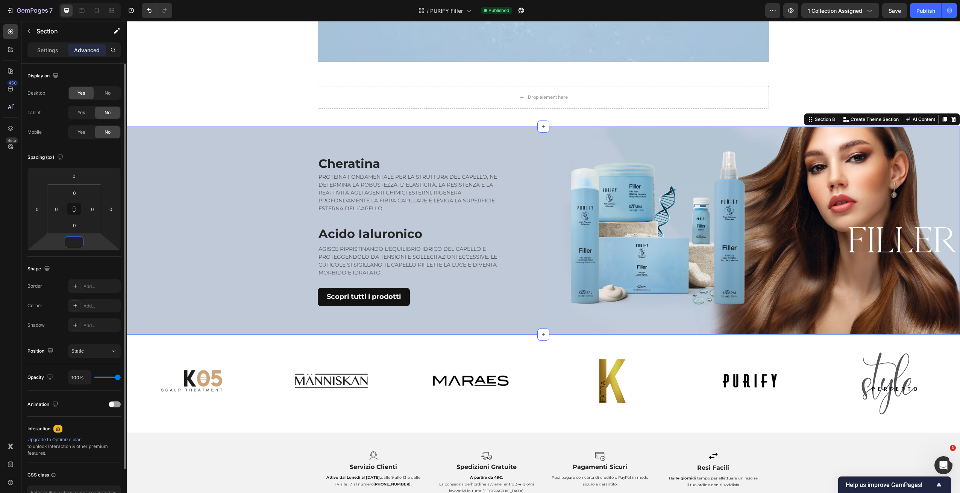
click at [74, 240] on input "number" at bounding box center [74, 242] width 15 height 11
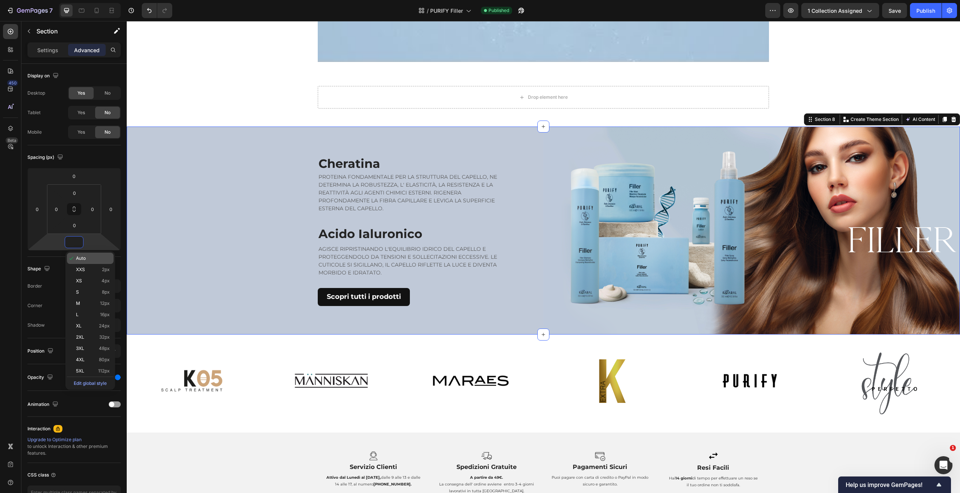
click at [92, 259] on p "Auto" at bounding box center [93, 258] width 34 height 5
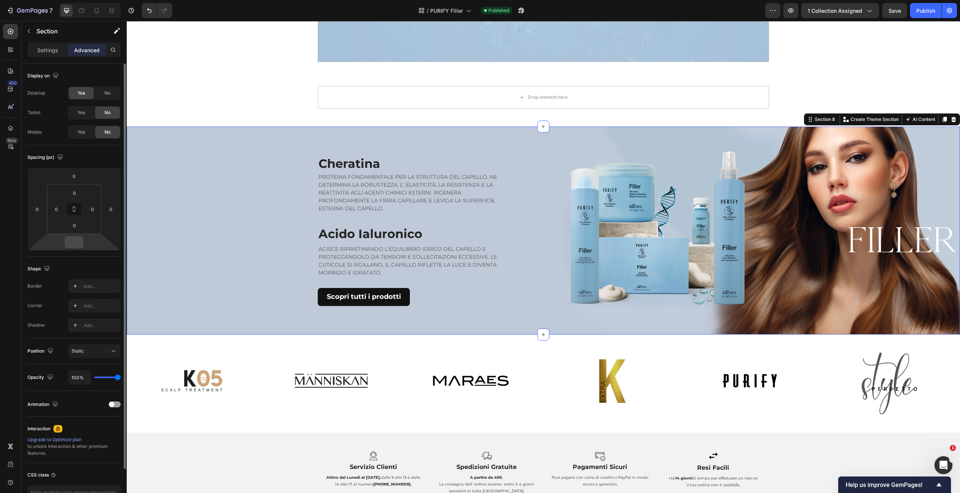
click at [77, 243] on input "number" at bounding box center [74, 242] width 15 height 11
type input "0"
drag, startPoint x: 85, startPoint y: 210, endPoint x: 93, endPoint y: 207, distance: 8.7
click at [85, 210] on div "0 0 0 0" at bounding box center [74, 210] width 54 height 50
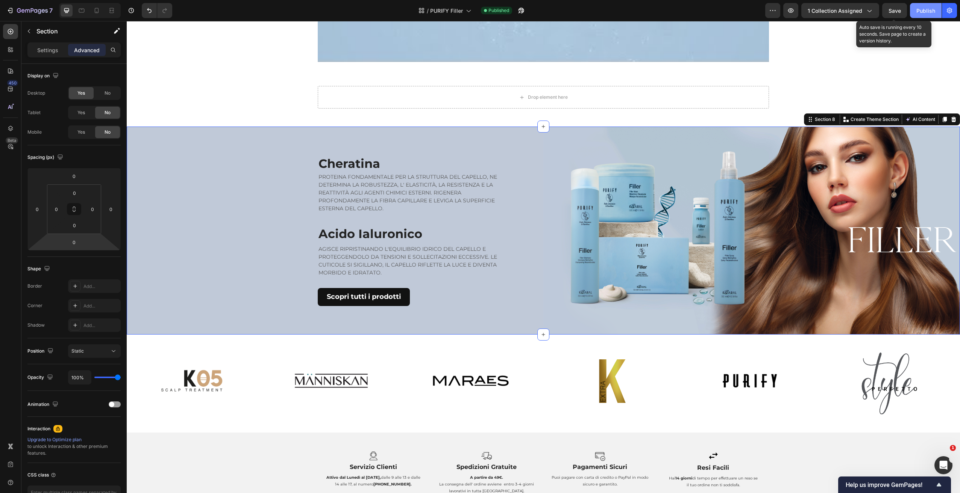
drag, startPoint x: 896, startPoint y: 9, endPoint x: 924, endPoint y: 9, distance: 27.8
click at [896, 9] on span "Save" at bounding box center [894, 11] width 12 height 6
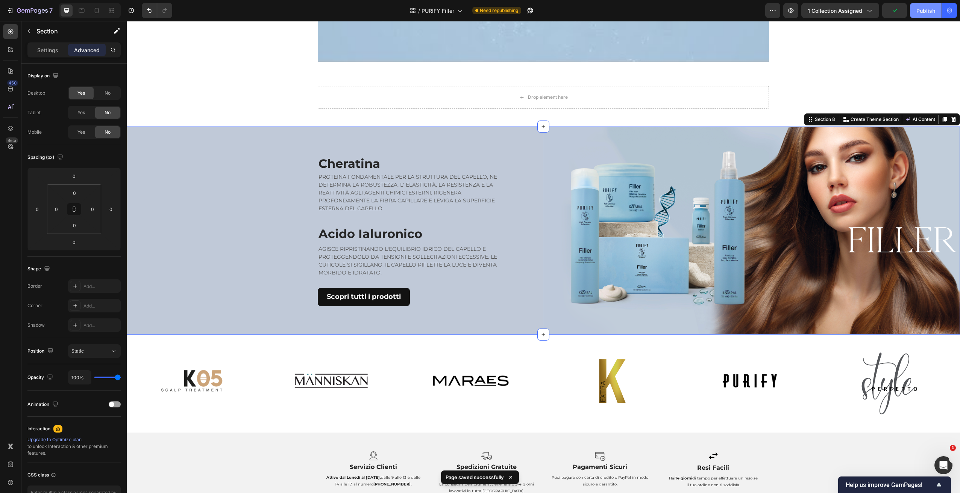
click at [927, 13] on div "Publish" at bounding box center [925, 11] width 19 height 8
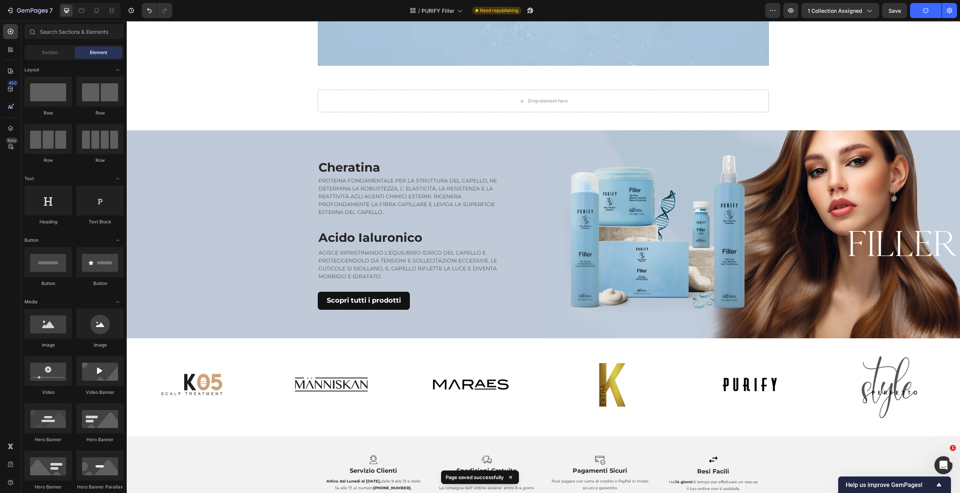
scroll to position [859, 0]
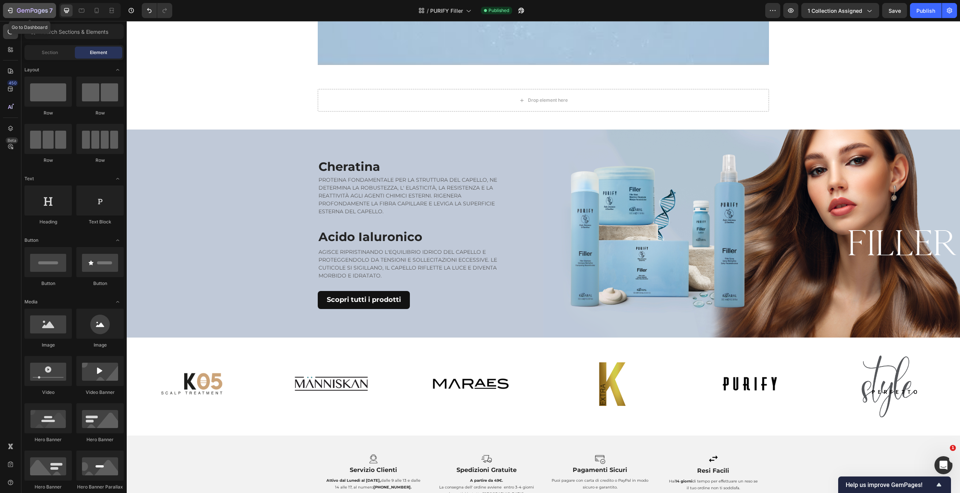
click at [6, 12] on button "7" at bounding box center [29, 10] width 53 height 15
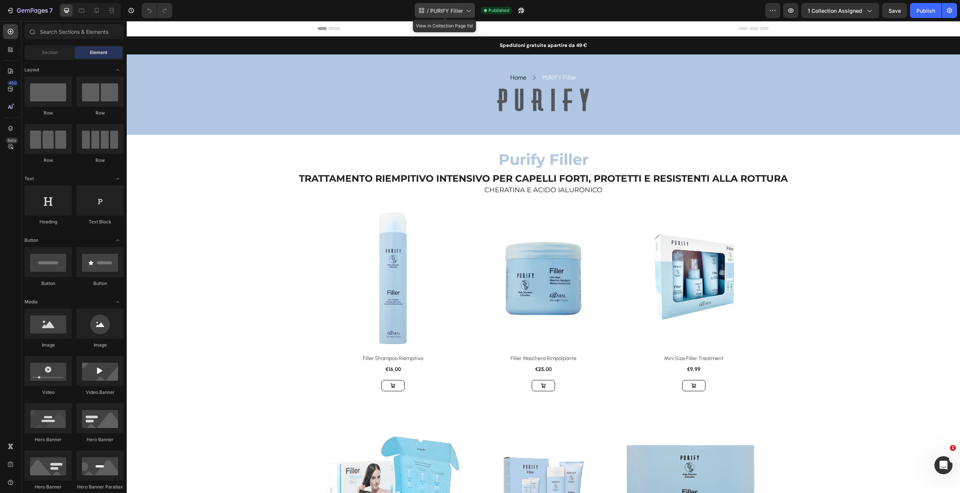
click at [464, 9] on icon at bounding box center [468, 11] width 8 height 8
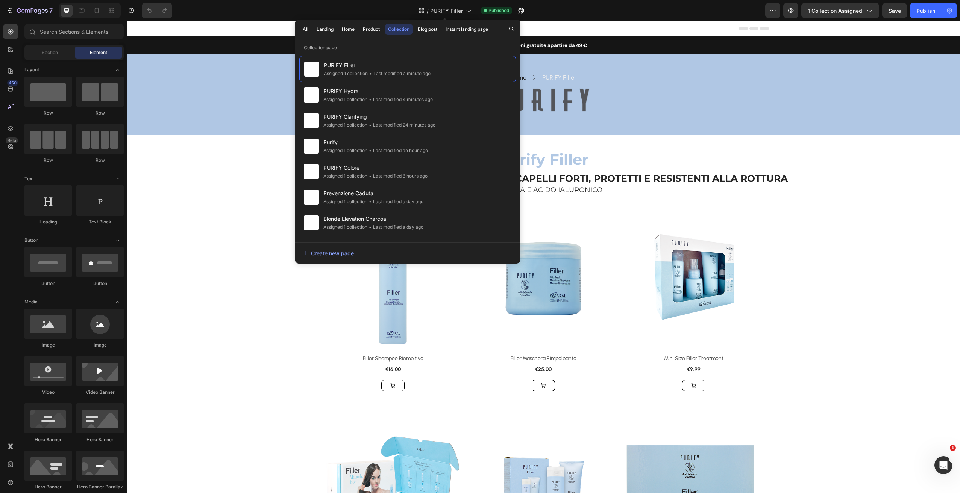
click at [462, 10] on span "PURIFY Filler" at bounding box center [446, 11] width 33 height 8
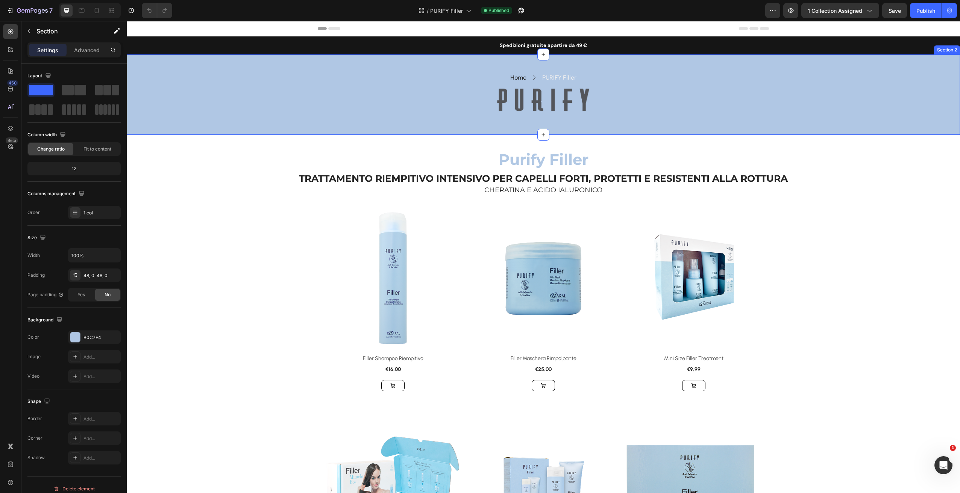
click at [664, 62] on div "Home Text block Icon PURIFY Filler Text block Row Row Image Row Section 2" at bounding box center [543, 94] width 833 height 80
click at [613, 65] on div "Home Text block Icon PURIFY Filler Text block Row Row Image Row Section 2 Creat…" at bounding box center [543, 94] width 833 height 80
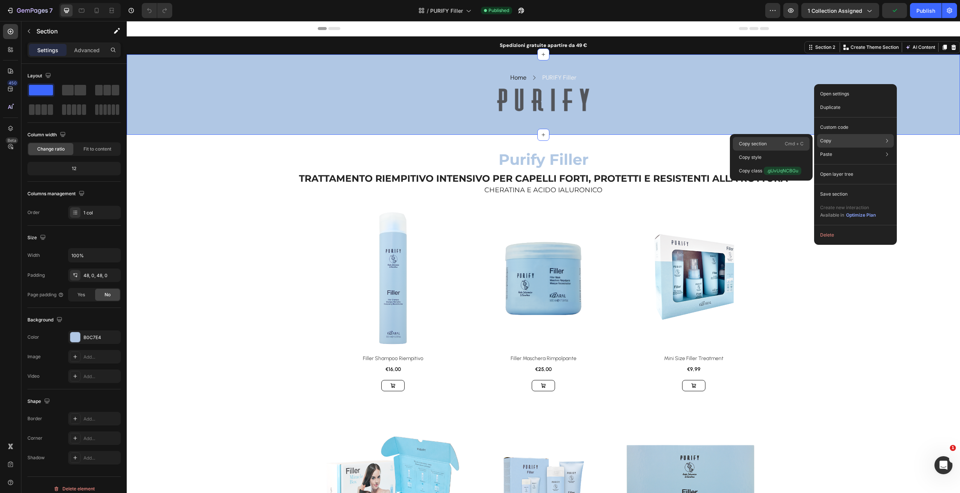
click at [762, 145] on p "Copy section" at bounding box center [753, 144] width 28 height 7
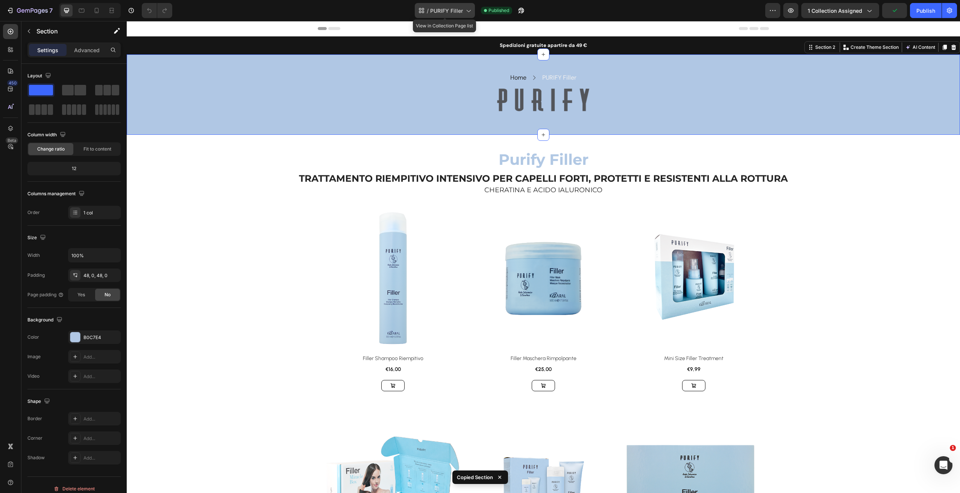
click at [463, 13] on div "/ PURIFY Filler" at bounding box center [445, 10] width 60 height 15
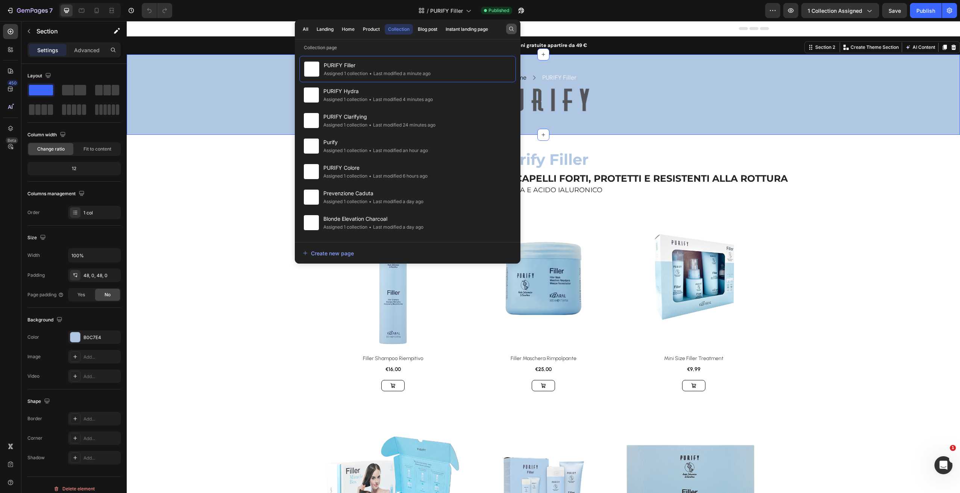
click at [514, 29] on button "button" at bounding box center [511, 29] width 11 height 11
drag, startPoint x: 342, startPoint y: 28, endPoint x: 295, endPoint y: 27, distance: 46.6
click at [299, 25] on div "purify" at bounding box center [407, 28] width 218 height 15
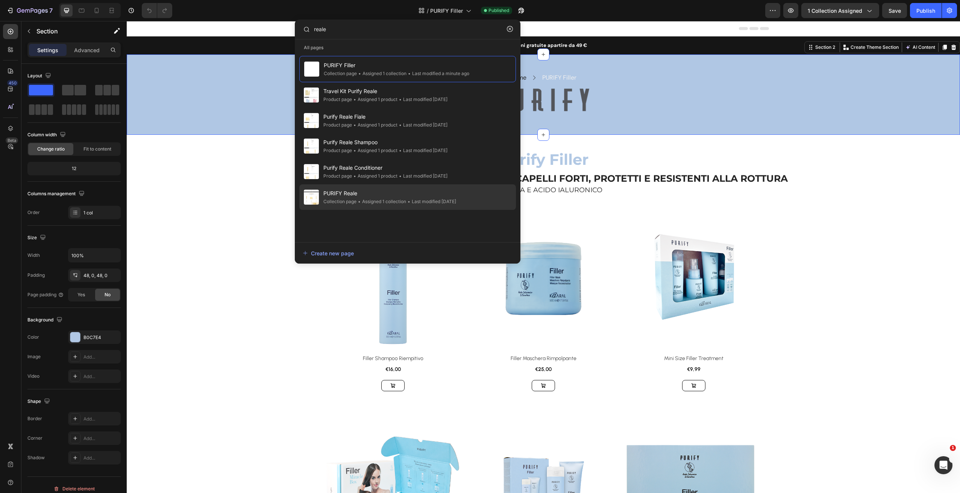
type input "reale"
click at [369, 192] on span "PURIFY Reale" at bounding box center [389, 193] width 133 height 9
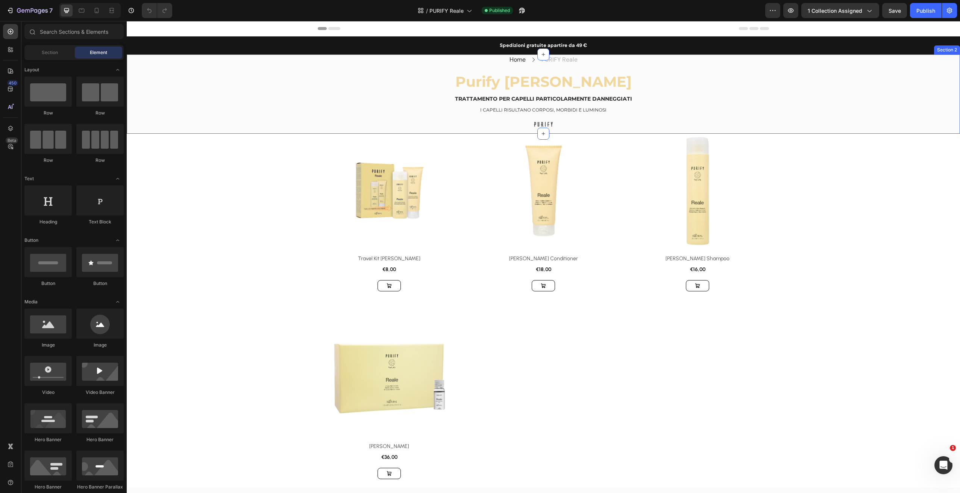
click at [857, 97] on div "Home Text block Icon PURIFY [PERSON_NAME] Text block Row Purify [PERSON_NAME] H…" at bounding box center [543, 93] width 833 height 79
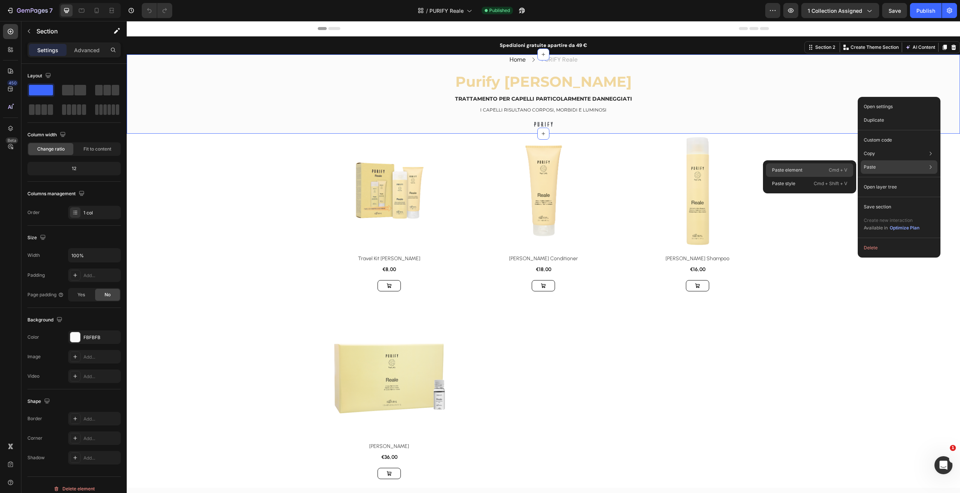
click at [821, 170] on div "Paste element Cmd + V" at bounding box center [809, 170] width 87 height 14
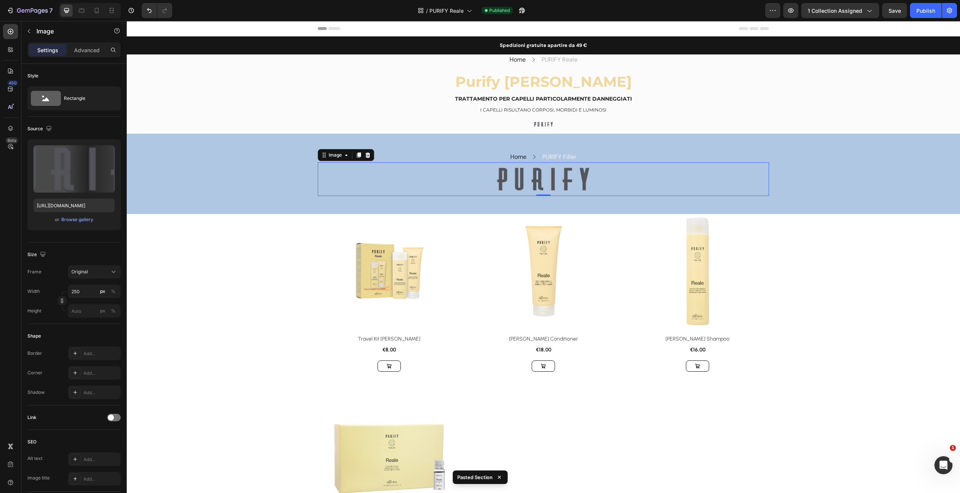
click at [541, 180] on img at bounding box center [543, 179] width 94 height 25
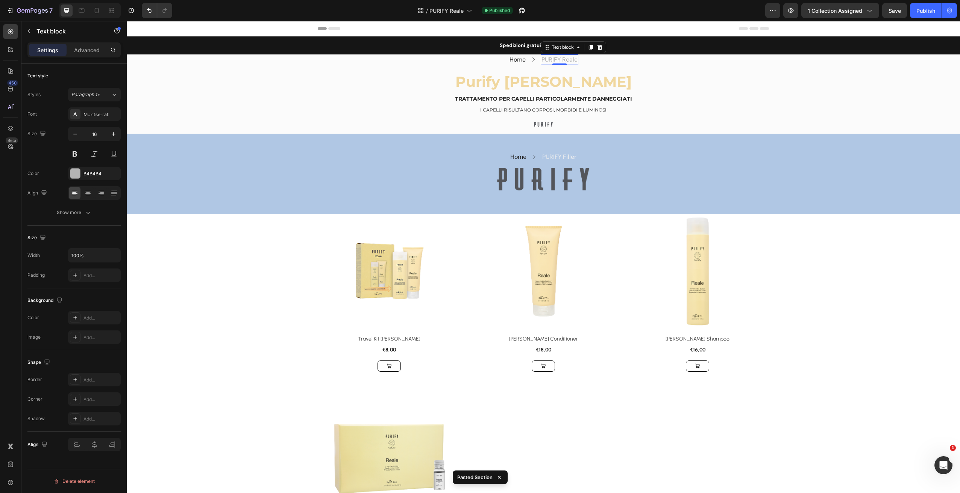
click at [562, 58] on p "PURIFY Reale" at bounding box center [559, 59] width 36 height 9
click at [562, 57] on p "PURIFY Reale" at bounding box center [559, 59] width 36 height 9
copy p "PURIFY Reale"
click at [559, 155] on p "PURIFY Filler" at bounding box center [559, 157] width 34 height 9
click at [560, 157] on p "PURIFY Filler" at bounding box center [559, 157] width 34 height 9
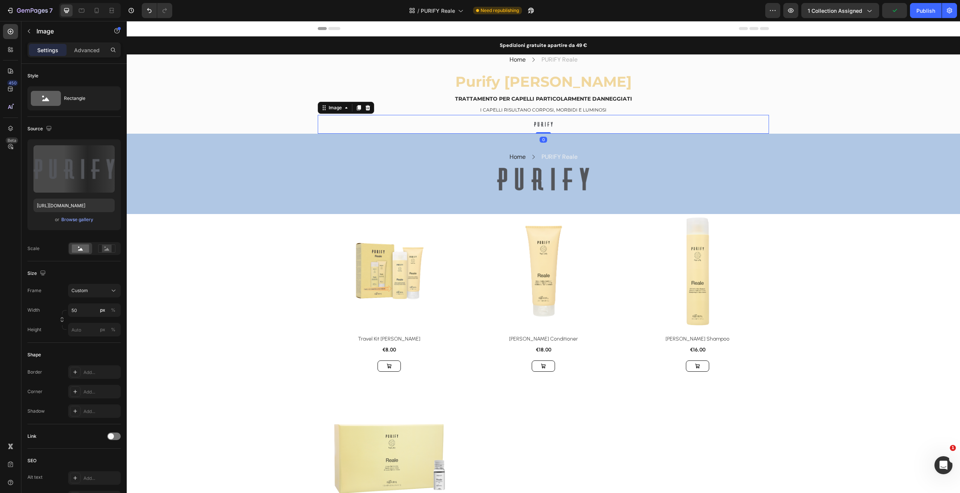
drag, startPoint x: 674, startPoint y: 125, endPoint x: 685, endPoint y: 129, distance: 11.8
click at [673, 125] on div at bounding box center [543, 124] width 451 height 19
drag, startPoint x: 854, startPoint y: 125, endPoint x: 836, endPoint y: 120, distance: 18.7
click at [854, 125] on div "Home Text block Icon PURIFY Reale Text block Row Purify Reale Heading TRATTAMEN…" at bounding box center [543, 93] width 833 height 79
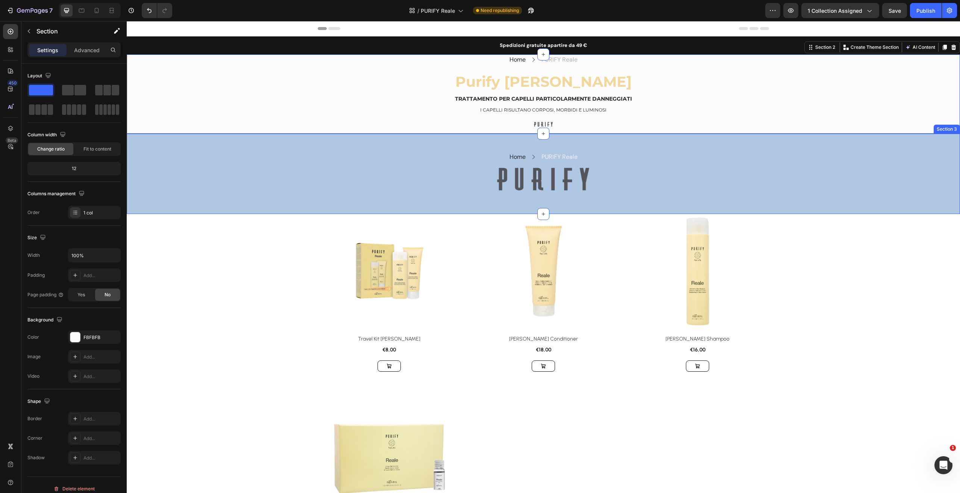
drag, startPoint x: 829, startPoint y: 180, endPoint x: 824, endPoint y: 180, distance: 5.3
click at [829, 180] on div "Home Text block Icon PURIFY Reale Text block Row Row Image Row" at bounding box center [543, 174] width 833 height 44
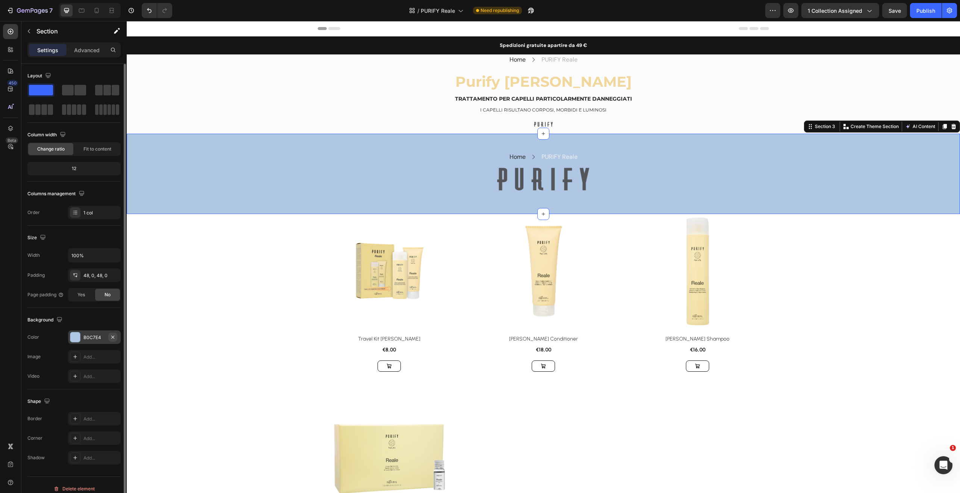
click at [113, 335] on icon "button" at bounding box center [113, 338] width 6 height 6
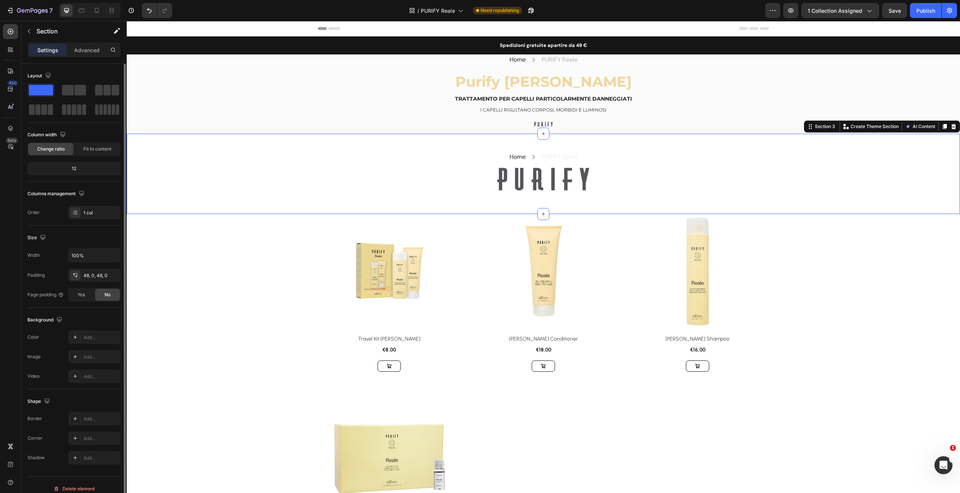
drag, startPoint x: 73, startPoint y: 337, endPoint x: 98, endPoint y: 348, distance: 27.3
click at [73, 337] on icon at bounding box center [75, 338] width 6 height 6
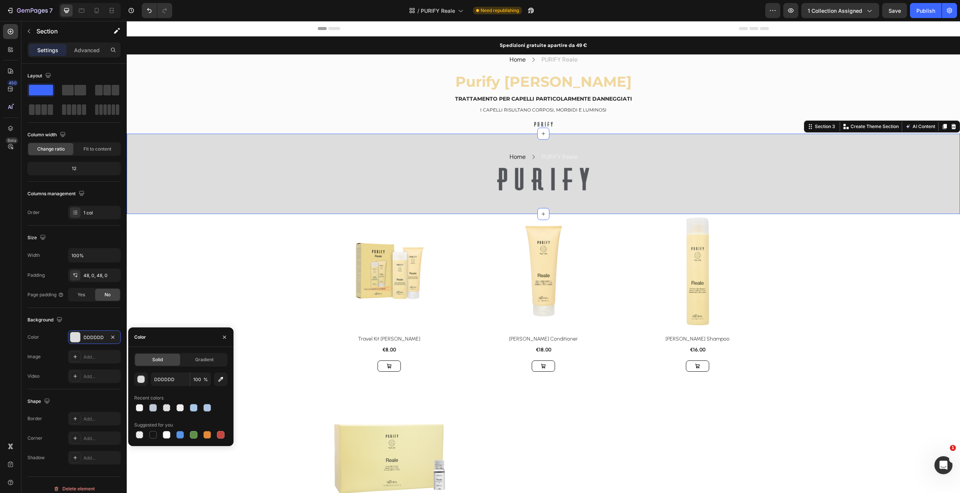
drag, startPoint x: 221, startPoint y: 381, endPoint x: 229, endPoint y: 368, distance: 15.2
click at [222, 380] on icon "button" at bounding box center [221, 380] width 8 height 8
type input "F0D79E"
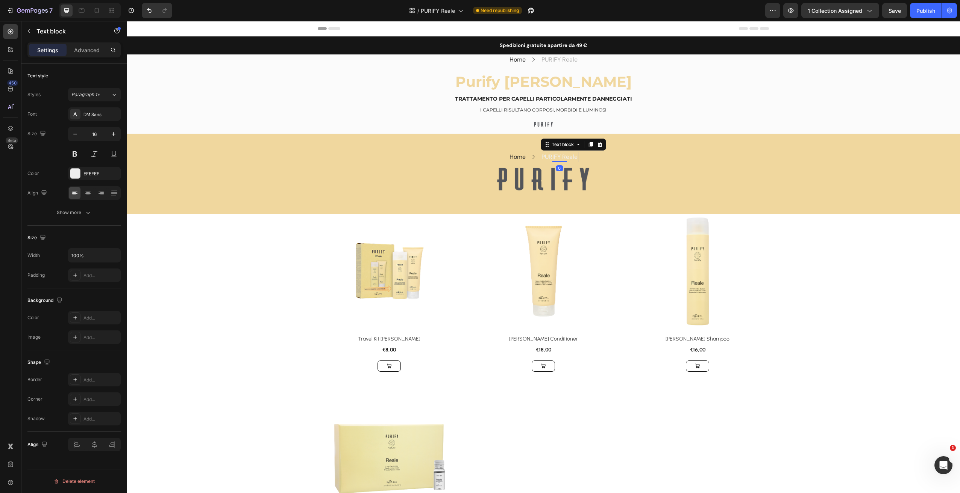
drag, startPoint x: 566, startPoint y: 158, endPoint x: 561, endPoint y: 160, distance: 4.9
click at [566, 158] on p "PURIFY Reale" at bounding box center [559, 157] width 36 height 9
click at [111, 172] on icon "button" at bounding box center [113, 174] width 6 height 6
click at [77, 174] on icon at bounding box center [75, 174] width 6 height 6
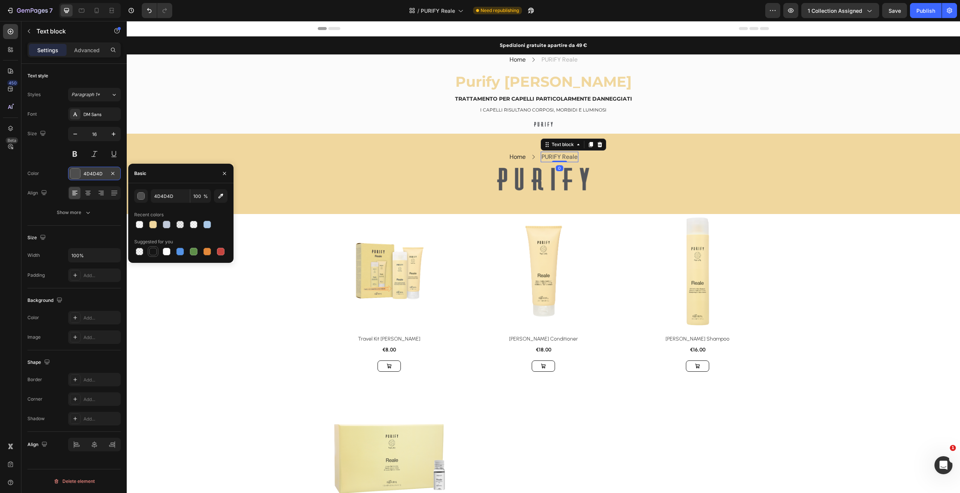
click at [156, 250] on div at bounding box center [153, 252] width 8 height 8
type input "151515"
click at [226, 327] on div "Product Images & Gallery Row Travel Kit Reale (P) Title €8,00 (P) Price (P) Pri…" at bounding box center [543, 391] width 833 height 354
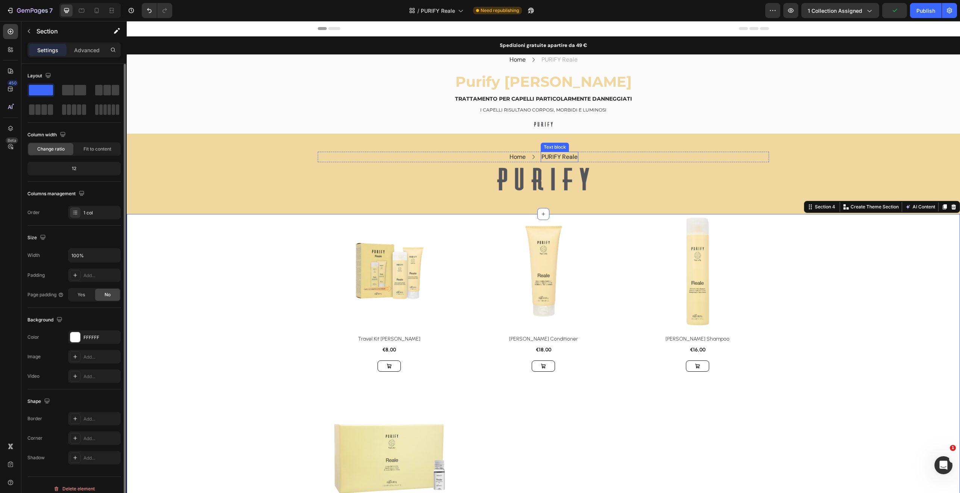
click at [556, 154] on p "PURIFY Reale" at bounding box center [559, 157] width 36 height 9
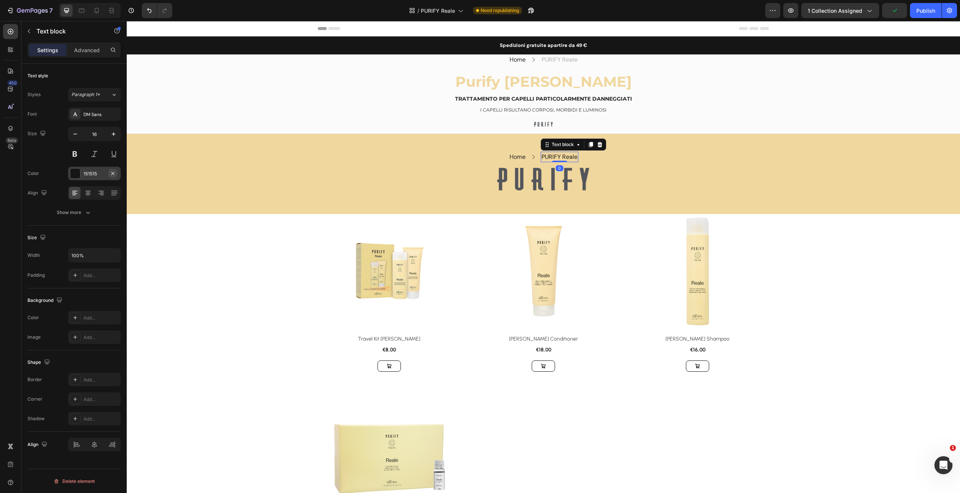
click at [113, 172] on icon "button" at bounding box center [113, 174] width 6 height 6
drag, startPoint x: 73, startPoint y: 173, endPoint x: 77, endPoint y: 190, distance: 17.9
click at [73, 173] on icon at bounding box center [75, 174] width 6 height 6
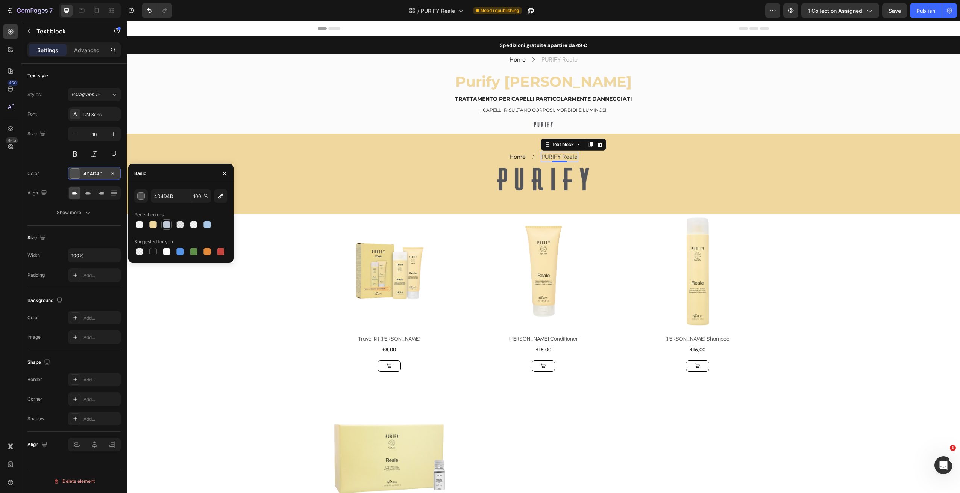
click at [165, 224] on div at bounding box center [167, 225] width 8 height 8
type input "4D4D4D"
click at [159, 343] on div "Product Images & Gallery Row Travel Kit Reale (P) Title €8,00 (P) Price (P) Pri…" at bounding box center [543, 391] width 833 height 354
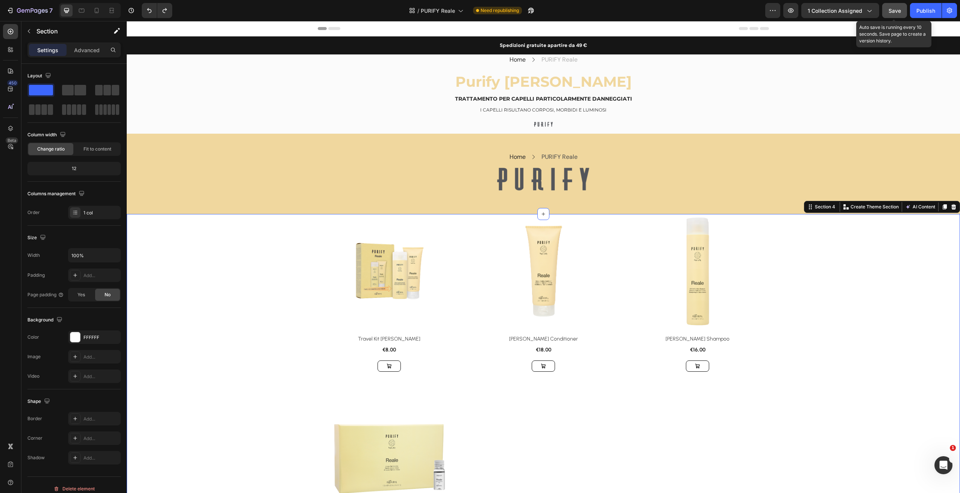
drag, startPoint x: 894, startPoint y: 12, endPoint x: 902, endPoint y: 12, distance: 8.6
click at [893, 12] on span "Save" at bounding box center [894, 11] width 12 height 6
click at [923, 14] on div "Publish" at bounding box center [925, 11] width 19 height 8
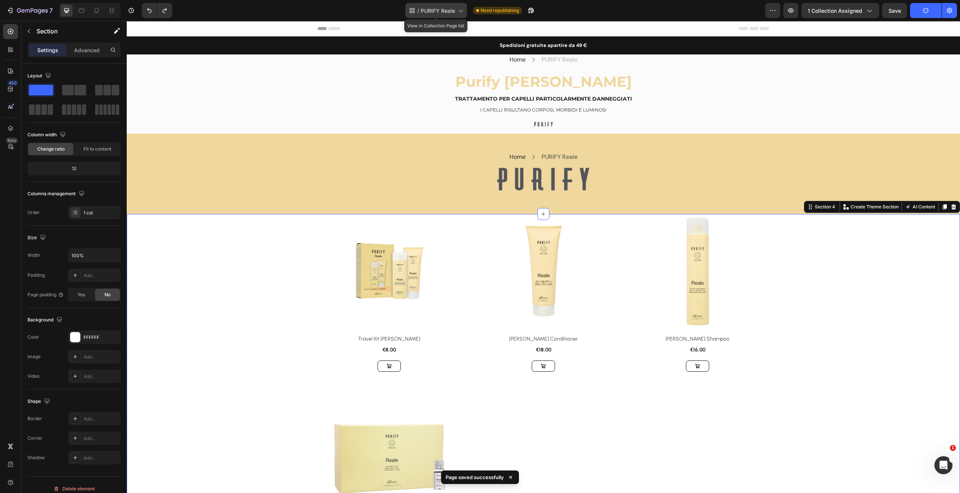
click at [459, 11] on icon at bounding box center [460, 11] width 8 height 8
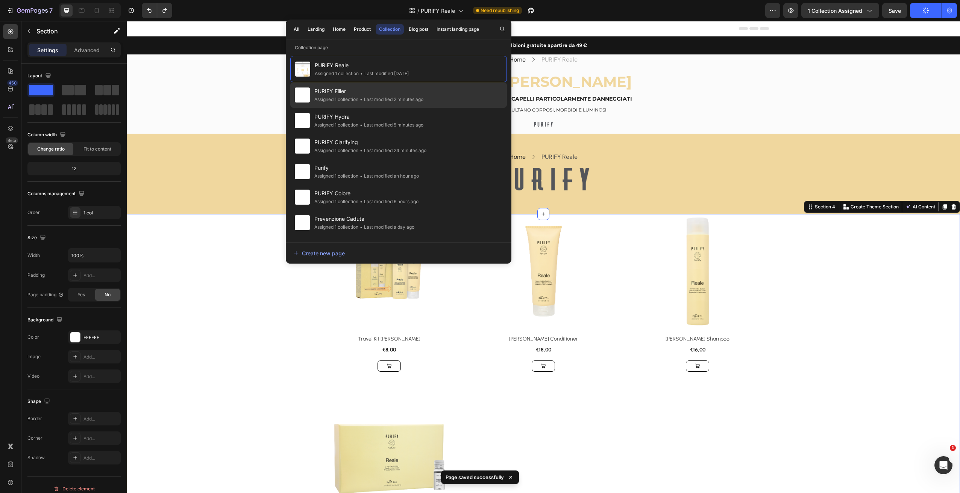
click at [393, 92] on span "PURIFY Filler" at bounding box center [368, 91] width 109 height 9
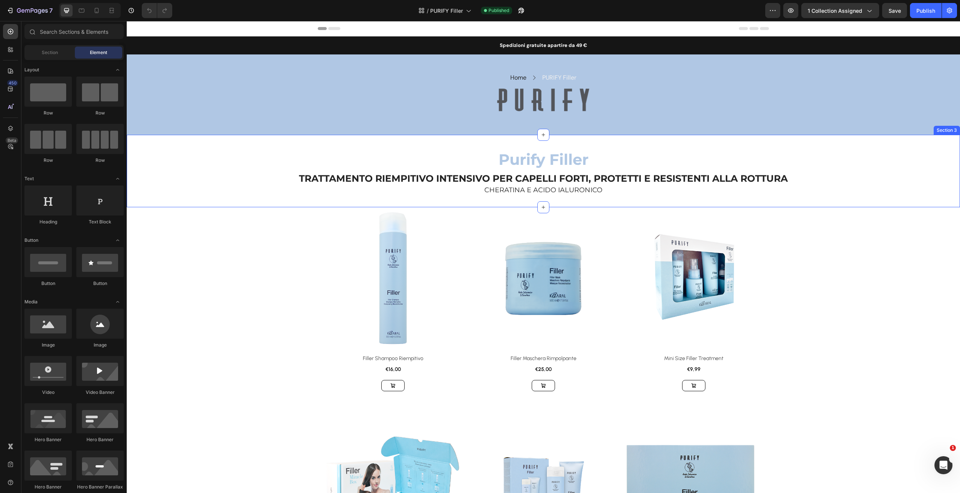
click at [838, 140] on div "Purify Filler Heading TRATTAMENTO RIEMPITIVO INTENSIVO PER CAPELLI FORTI, PROTE…" at bounding box center [543, 171] width 833 height 73
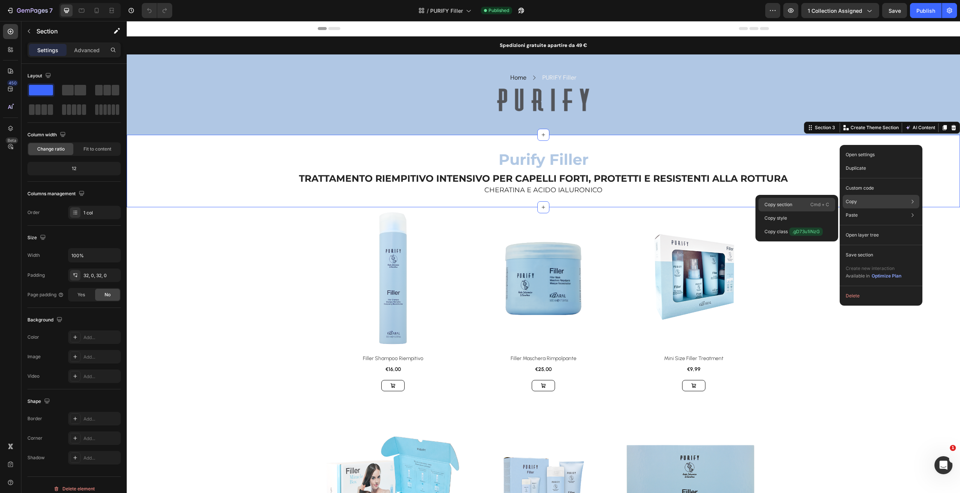
click at [795, 204] on div "Copy section Cmd + C" at bounding box center [796, 205] width 77 height 14
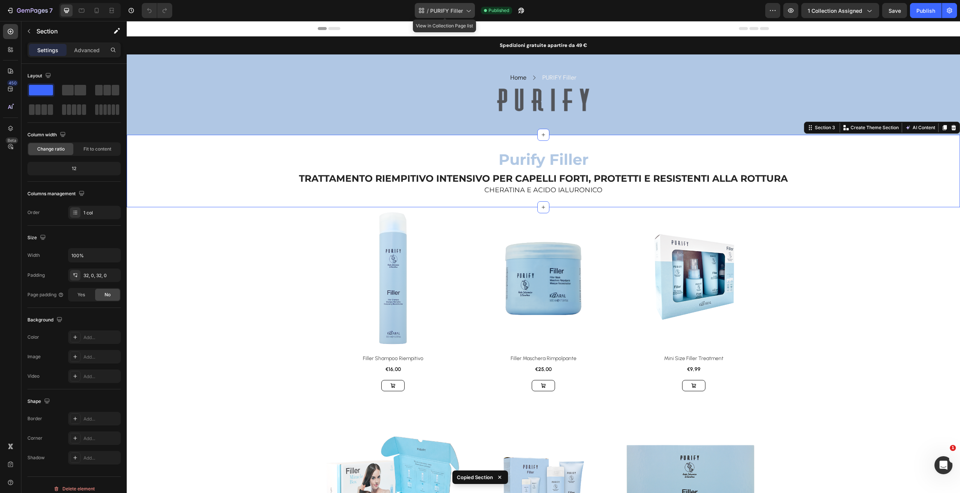
click at [443, 7] on span "PURIFY Filler" at bounding box center [446, 11] width 33 height 8
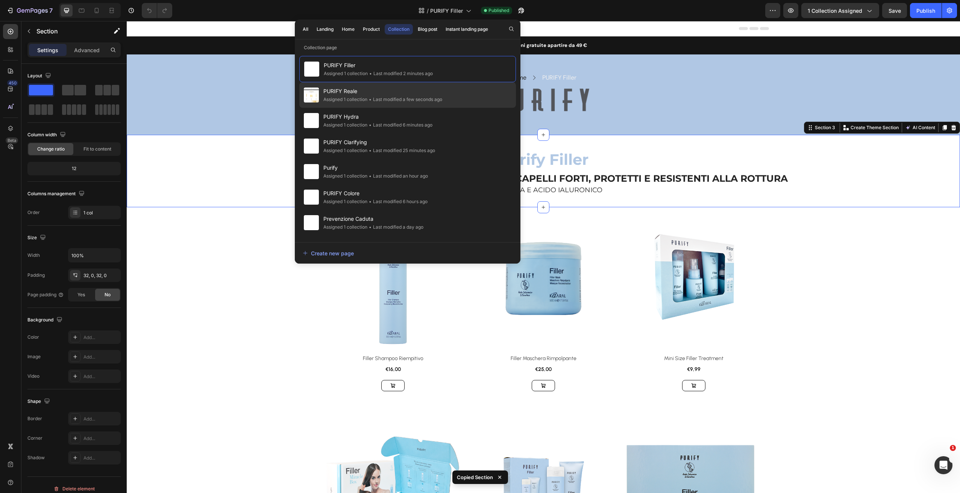
click at [387, 97] on div "• Last modified a few seconds ago" at bounding box center [404, 100] width 75 height 8
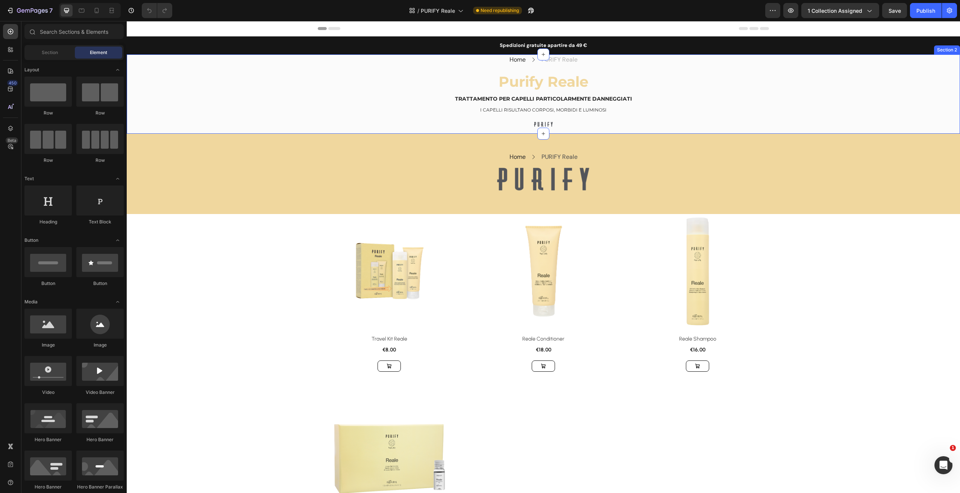
click at [802, 80] on div "Home Text block Icon PURIFY Reale Text block Row Purify Reale Heading TRATTAMEN…" at bounding box center [543, 93] width 833 height 79
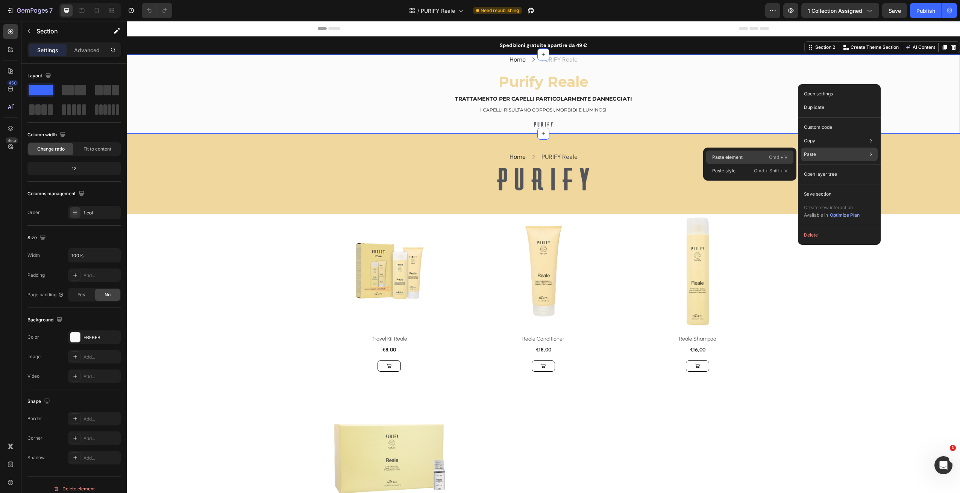
click at [752, 159] on div "Paste element Cmd + V" at bounding box center [749, 158] width 87 height 14
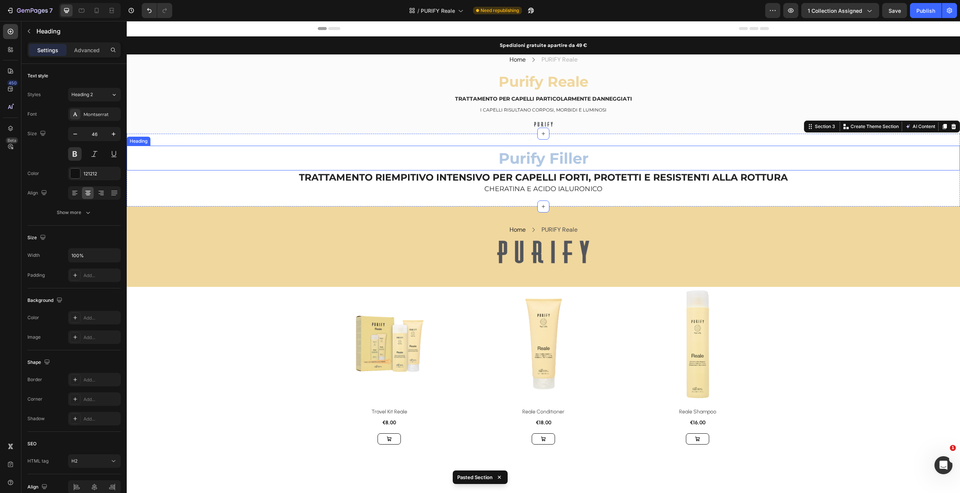
click at [248, 151] on h2 "Purify Filler" at bounding box center [543, 158] width 833 height 25
click at [817, 140] on div "Purify Filler Heading 0 TRATTAMENTO RIEMPITIVO INTENSIVO PER CAPELLI FORTI, PRO…" at bounding box center [543, 170] width 833 height 73
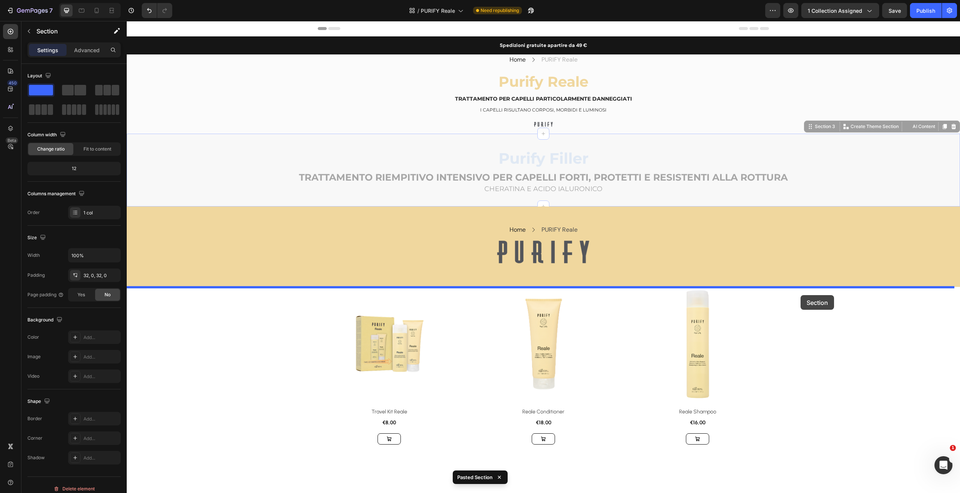
drag, startPoint x: 819, startPoint y: 123, endPoint x: 800, endPoint y: 289, distance: 167.9
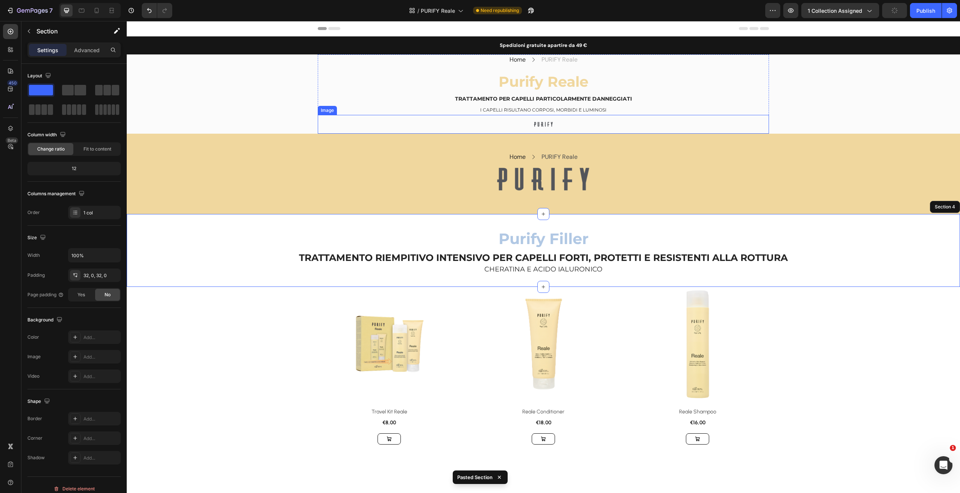
click at [738, 118] on div at bounding box center [543, 124] width 451 height 19
click at [882, 135] on div "Home Text block Icon PURIFY Reale Text block Row Row Image Row Section 3" at bounding box center [543, 174] width 833 height 80
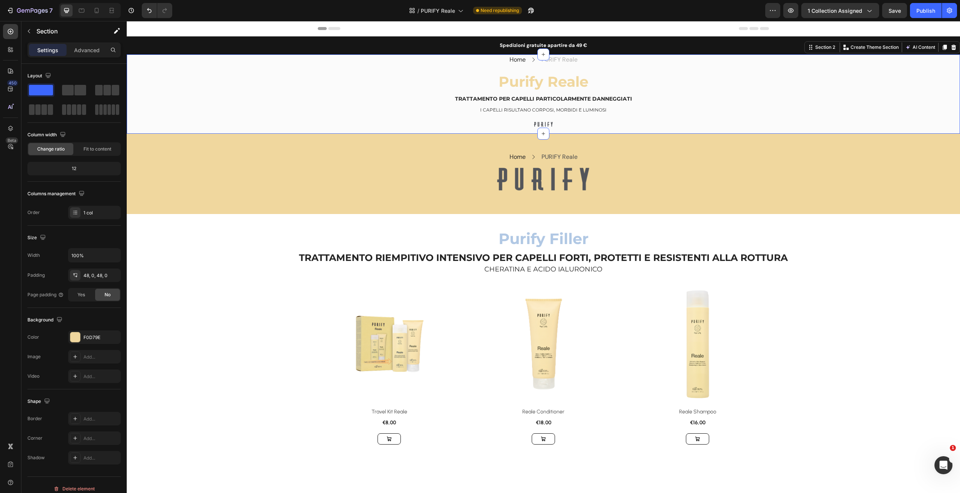
click at [914, 105] on div "Home Text block Icon PURIFY Reale Text block Row Purify Reale Heading TRATTAMEN…" at bounding box center [543, 93] width 833 height 79
click at [950, 48] on icon at bounding box center [953, 47] width 6 height 6
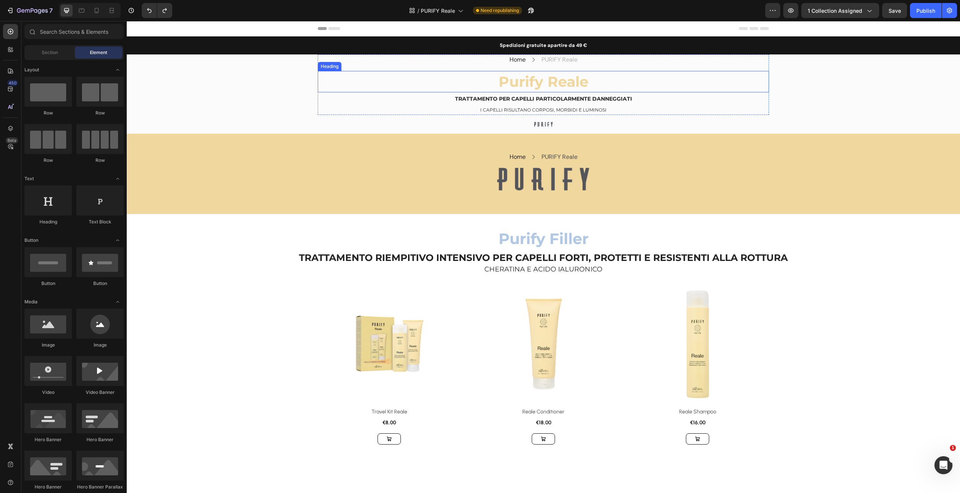
click at [559, 83] on span "Purify Reale" at bounding box center [543, 82] width 90 height 18
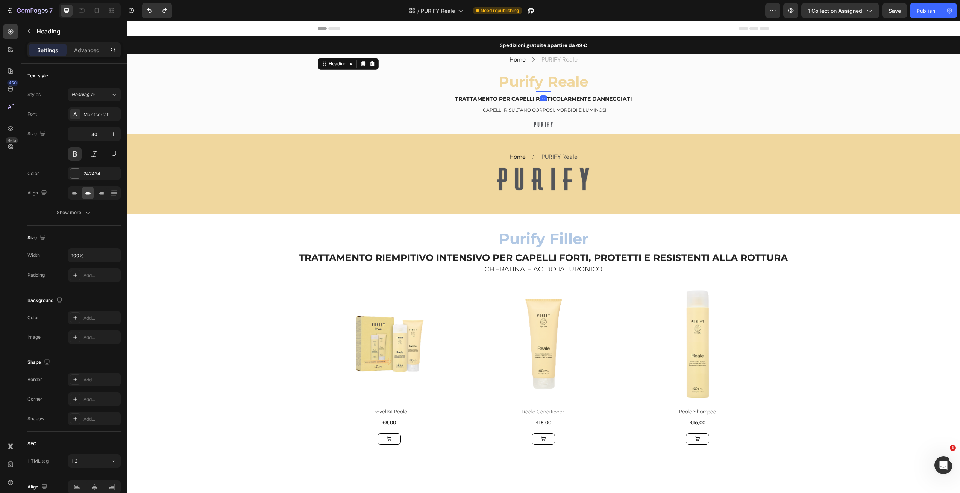
drag, startPoint x: 559, startPoint y: 83, endPoint x: 566, endPoint y: 79, distance: 8.4
click at [531, 236] on span "Purify Filler" at bounding box center [543, 239] width 90 height 18
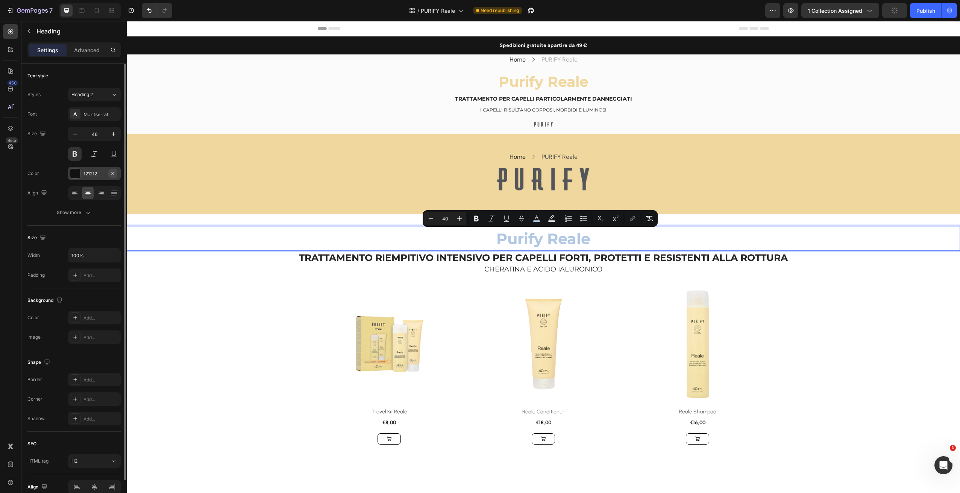
click at [109, 176] on button "button" at bounding box center [112, 173] width 9 height 9
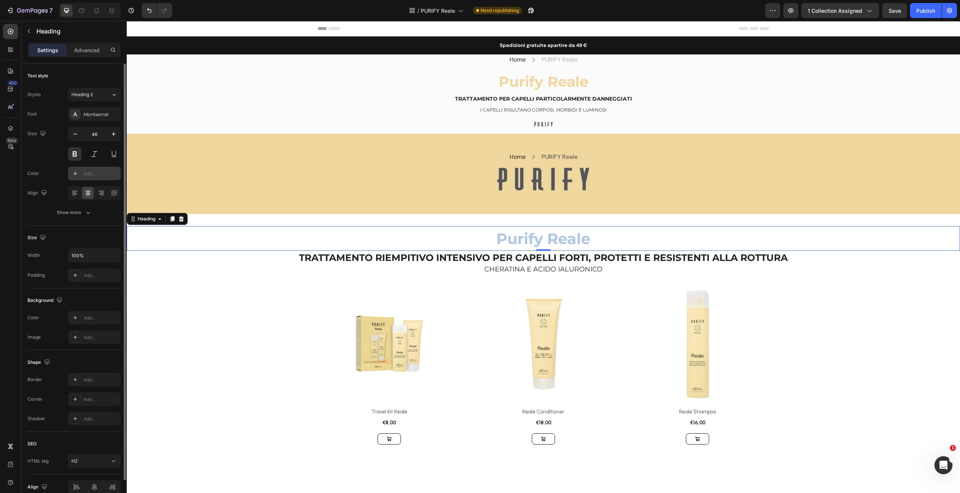
click at [76, 176] on div at bounding box center [75, 173] width 11 height 11
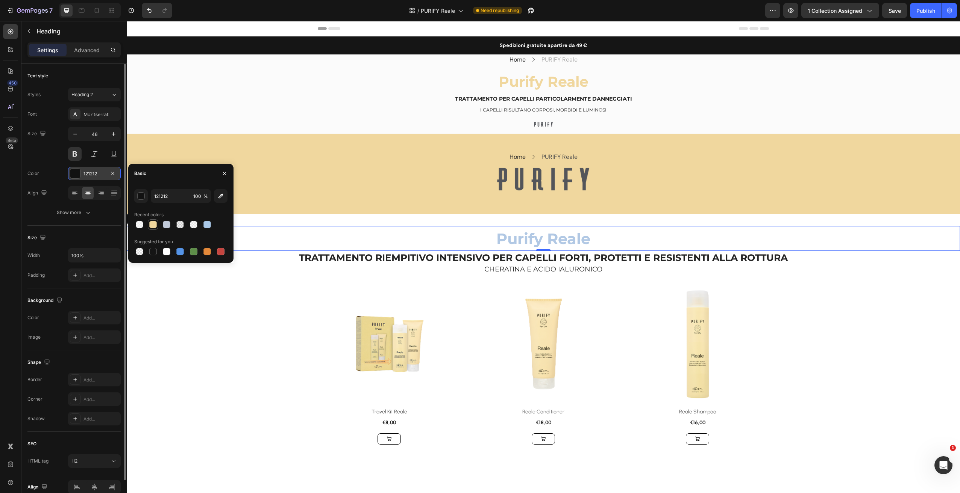
click at [151, 223] on div at bounding box center [153, 225] width 8 height 8
type input "F0D79E"
click at [151, 226] on div at bounding box center [153, 225] width 8 height 8
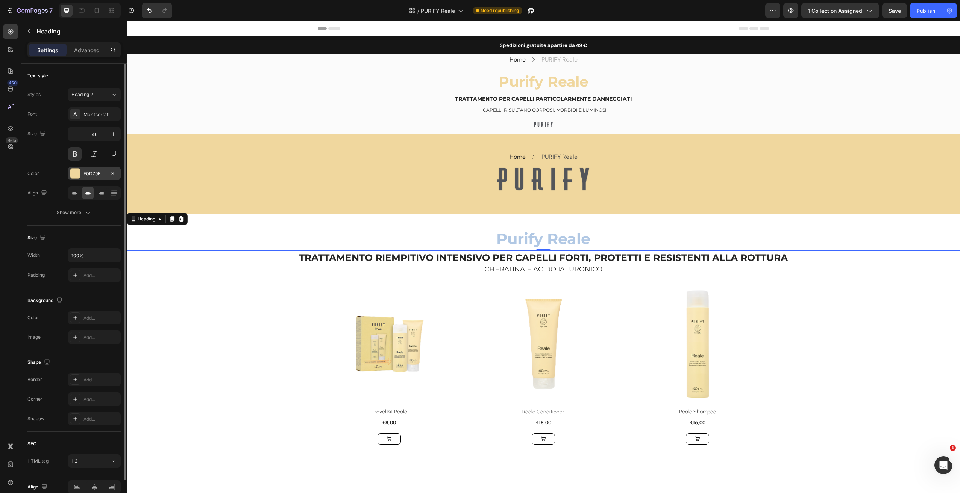
drag, startPoint x: 547, startPoint y: 240, endPoint x: 557, endPoint y: 240, distance: 10.2
click at [548, 241] on span "Purify Reale" at bounding box center [543, 239] width 94 height 18
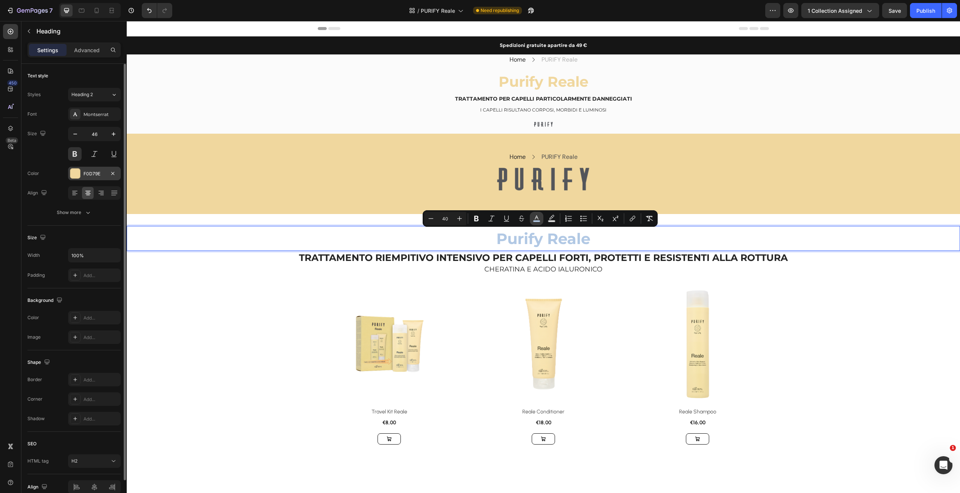
click at [539, 220] on icon "Editor contextual toolbar" at bounding box center [537, 219] width 8 height 8
type input "B1C8E4"
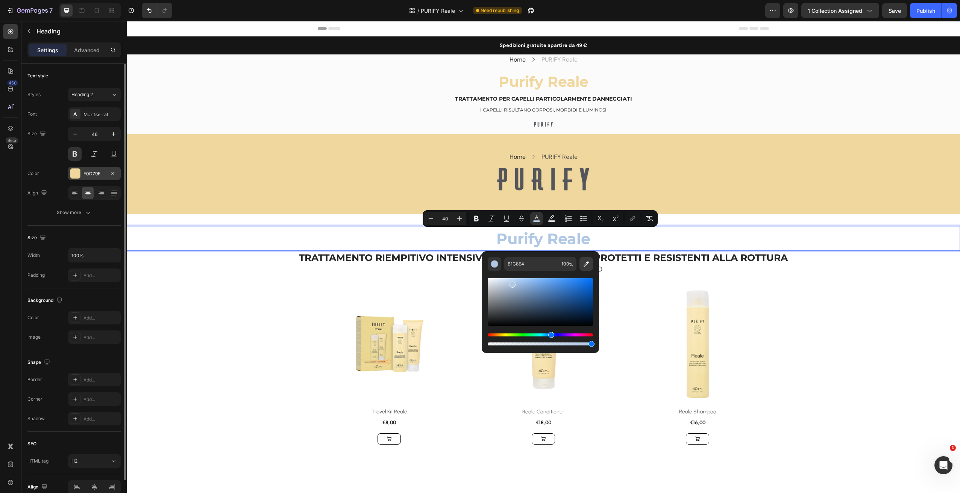
drag, startPoint x: 585, startPoint y: 267, endPoint x: 587, endPoint y: 259, distance: 8.1
click at [585, 263] on icon "Editor contextual toolbar" at bounding box center [586, 264] width 8 height 8
type input "F0D79E"
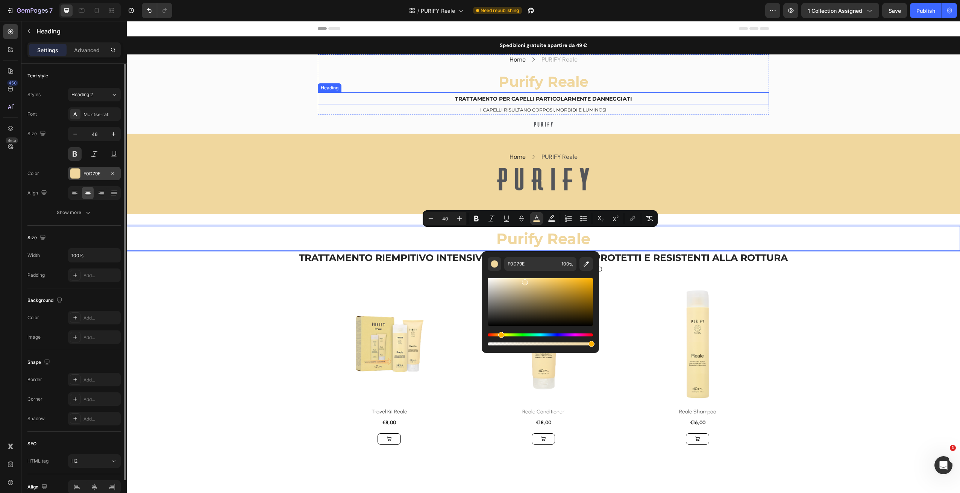
click at [501, 99] on span "TRATTAMENTO PER CAPELLI PARTICOLARMENTE DANNEGGIATI" at bounding box center [543, 98] width 177 height 7
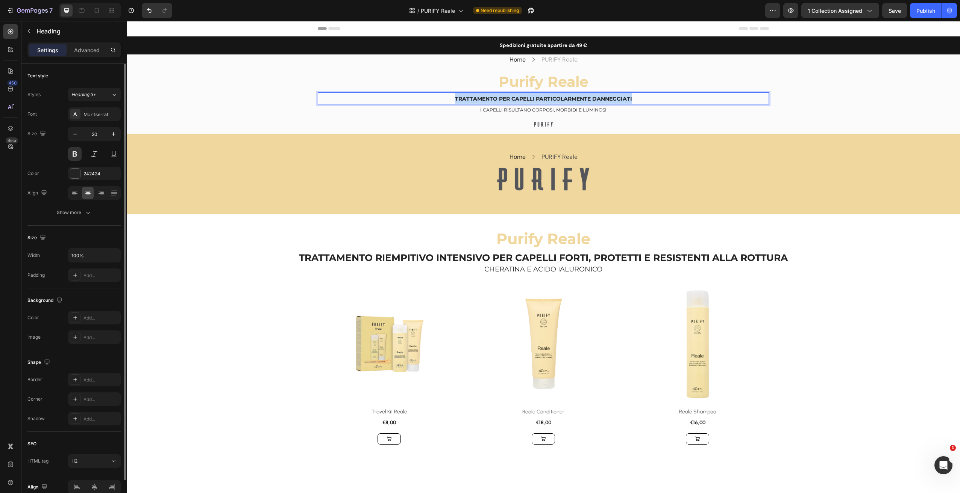
click at [506, 98] on span "TRATTAMENTO PER CAPELLI PARTICOLARMENTE DANNEGGIATI" at bounding box center [543, 98] width 177 height 7
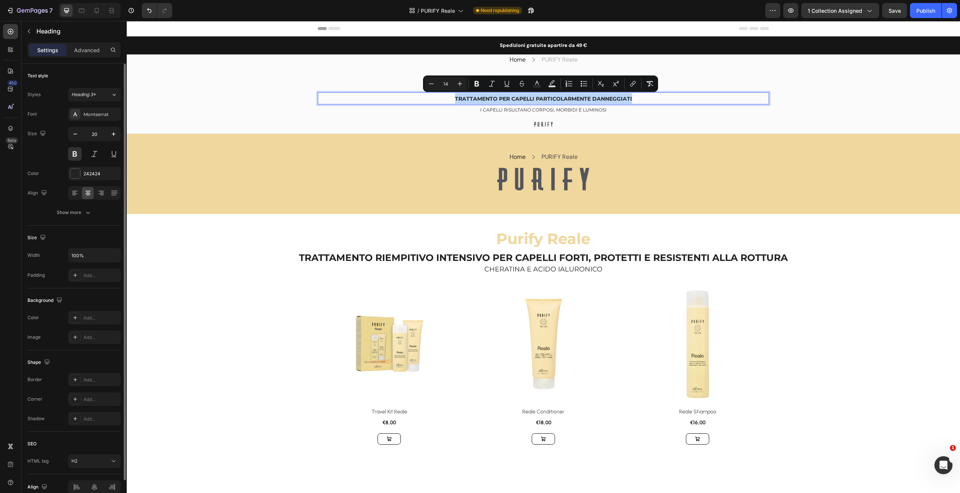
copy span "TRATTAMENTO PER CAPELLI PARTICOLARMENTE DANNEGGIATI"
click at [527, 262] on h2 "TRATTAMENTO RIEMPITIVO INTENSIVO PER CAPELLI FORTI, PROTETTI E RESISTENTI ALLA …" at bounding box center [543, 258] width 833 height 14
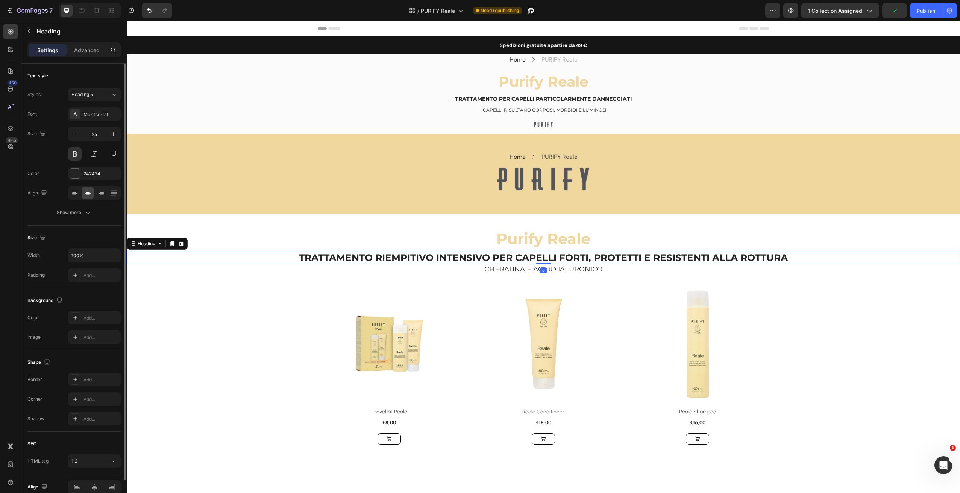
click at [527, 262] on h2 "TRATTAMENTO RIEMPITIVO INTENSIVO PER CAPELLI FORTI, PROTETTI E RESISTENTI ALLA …" at bounding box center [543, 258] width 833 height 14
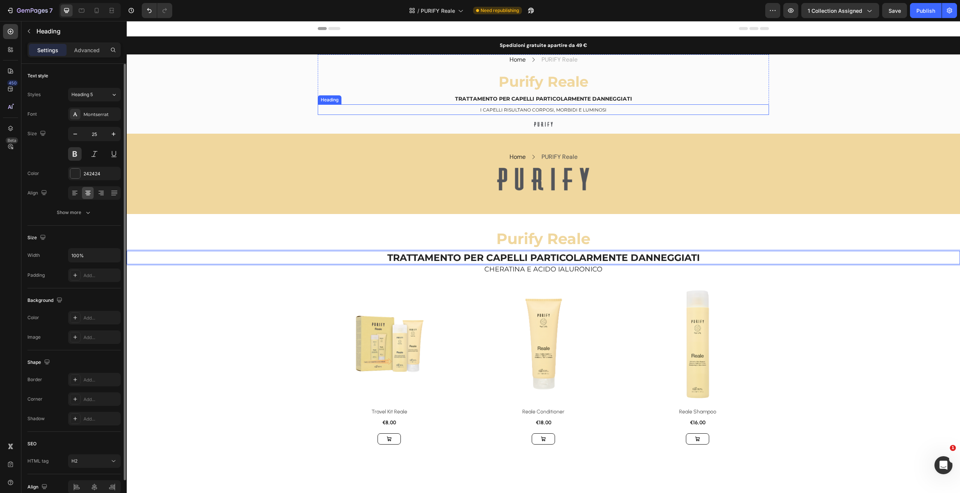
click at [497, 113] on h2 "I CAPELLI RISULTANO CORPOSI, MORBIDI E LUMINOSI" at bounding box center [543, 109] width 451 height 11
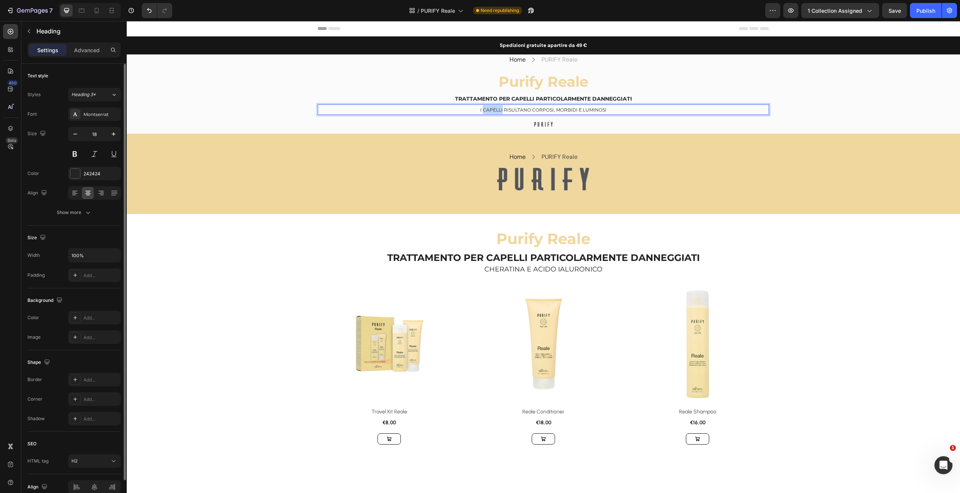
click at [497, 113] on h2 "I CAPELLI RISULTANO CORPOSI, MORBIDI E LUMINOSI" at bounding box center [543, 109] width 451 height 11
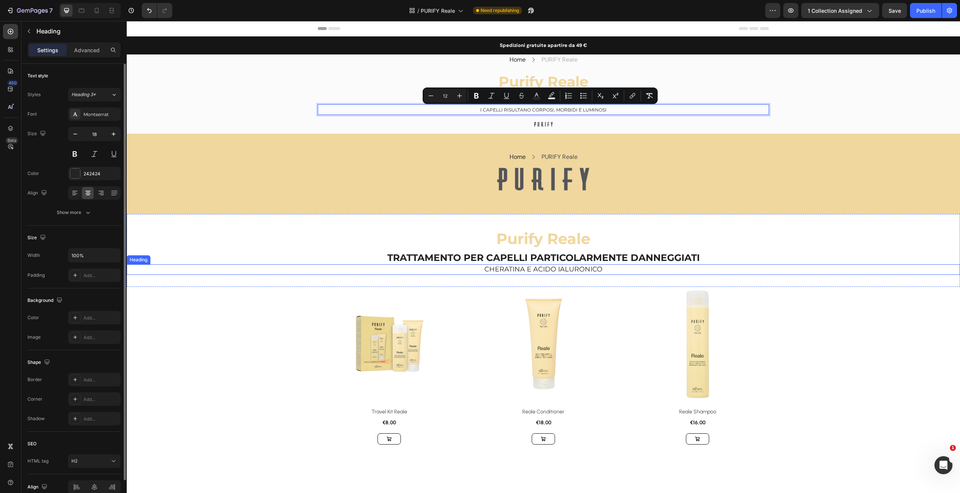
click at [563, 275] on h2 "CHERATINA E ACIDO IALURONICO" at bounding box center [543, 270] width 833 height 10
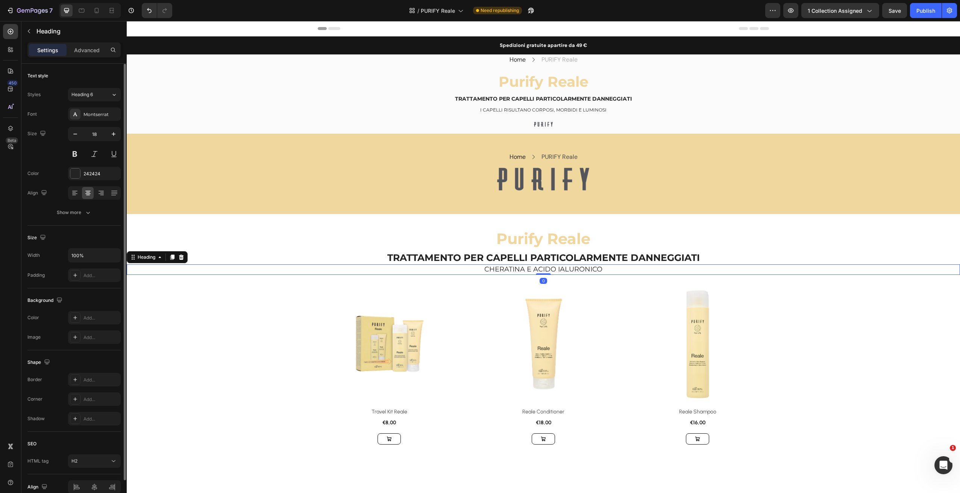
click at [563, 275] on h2 "CHERATINA E ACIDO IALURONICO" at bounding box center [543, 270] width 833 height 10
click at [720, 117] on div at bounding box center [543, 124] width 451 height 19
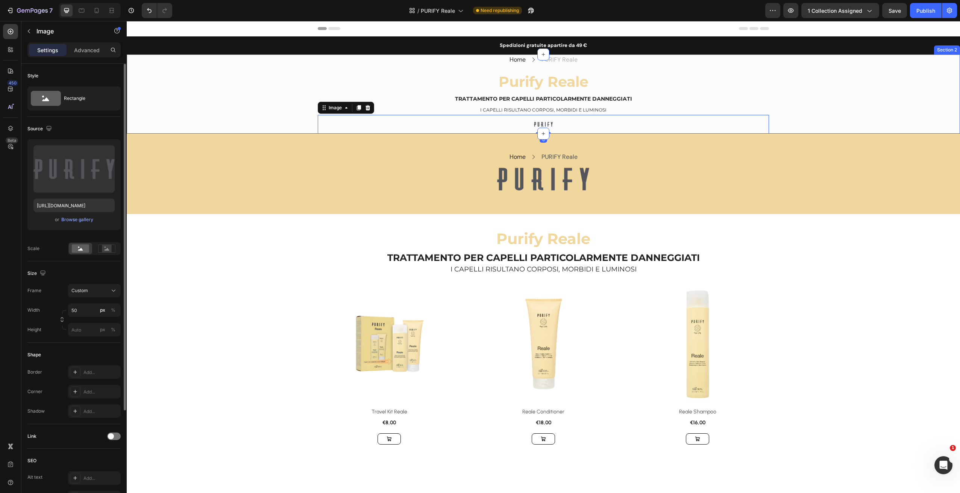
click at [863, 107] on div "Home Text block Icon PURIFY Reale Text block Row ⁠⁠⁠⁠⁠⁠⁠ Purify Reale Heading ⁠…" at bounding box center [543, 93] width 833 height 79
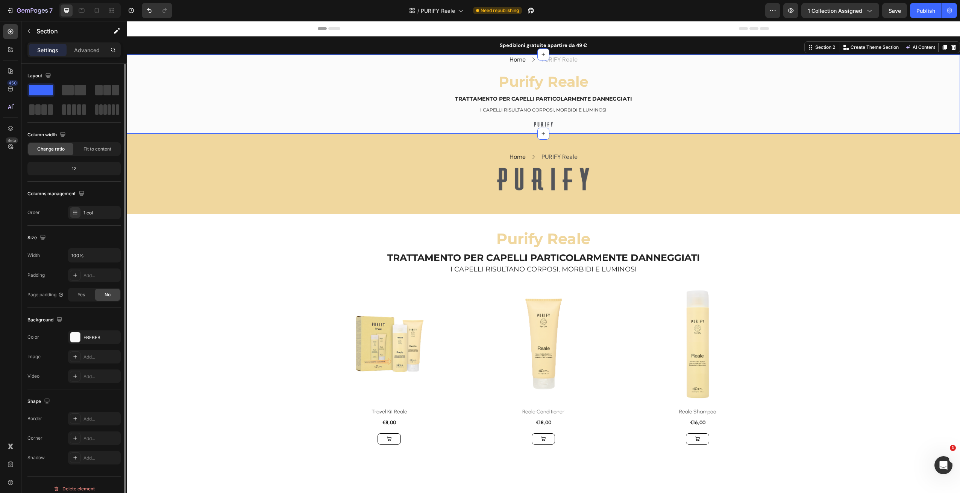
click at [949, 50] on div at bounding box center [953, 47] width 9 height 9
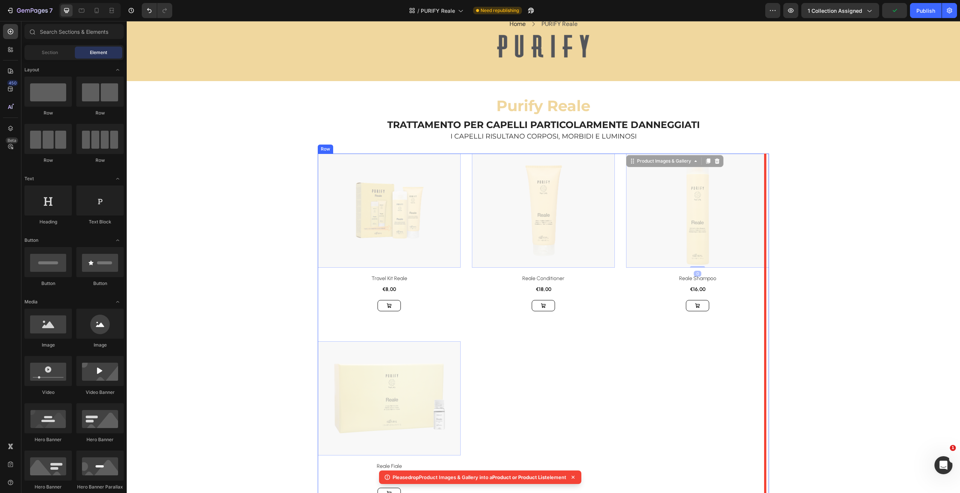
scroll to position [59, 0]
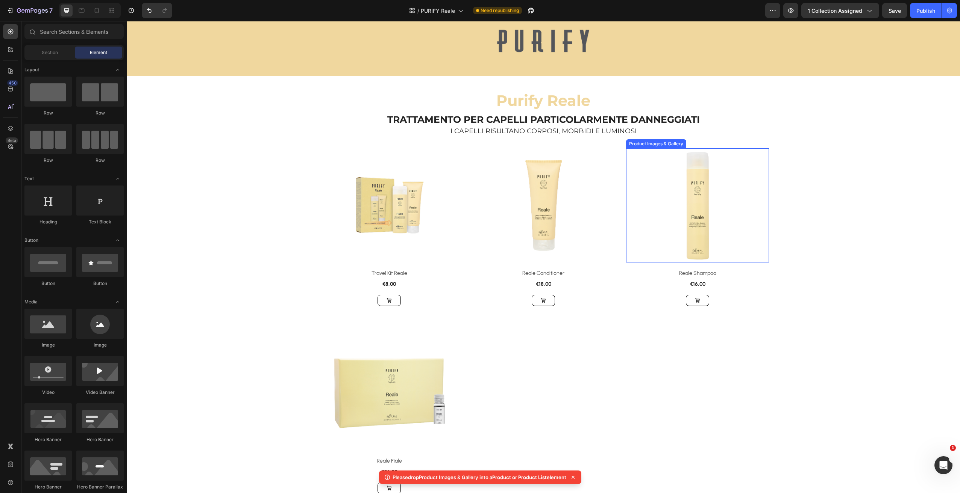
click at [754, 168] on div at bounding box center [697, 205] width 143 height 114
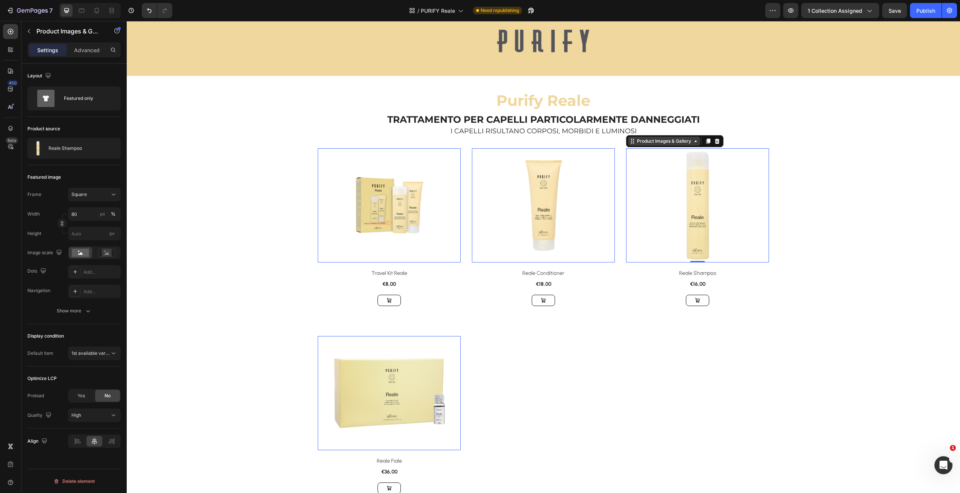
click at [667, 141] on div "Product Images & Gallery" at bounding box center [663, 141] width 57 height 7
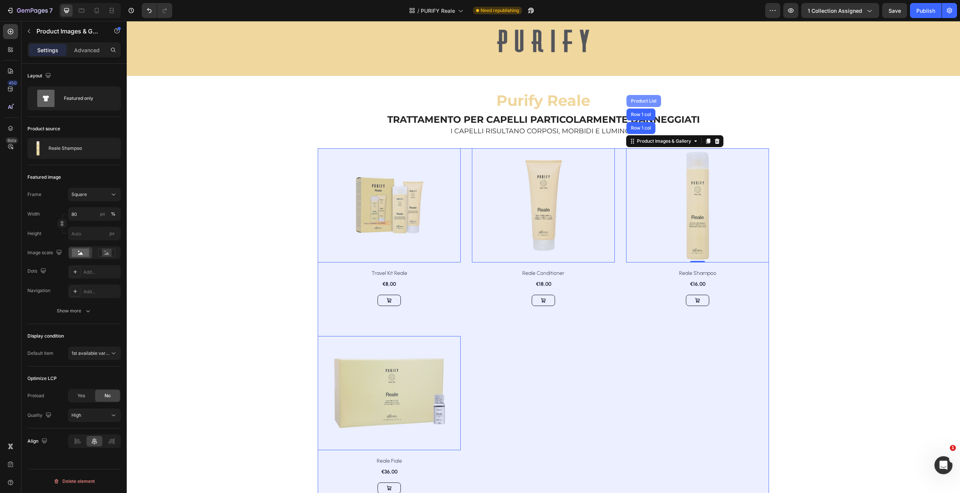
drag, startPoint x: 638, startPoint y: 99, endPoint x: 628, endPoint y: 101, distance: 9.7
click at [638, 99] on div "Product List" at bounding box center [643, 101] width 29 height 5
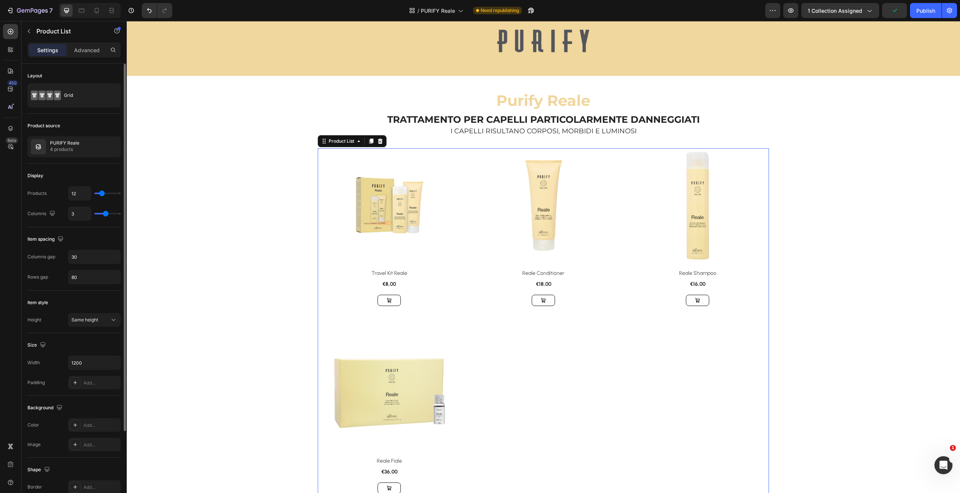
type input "4"
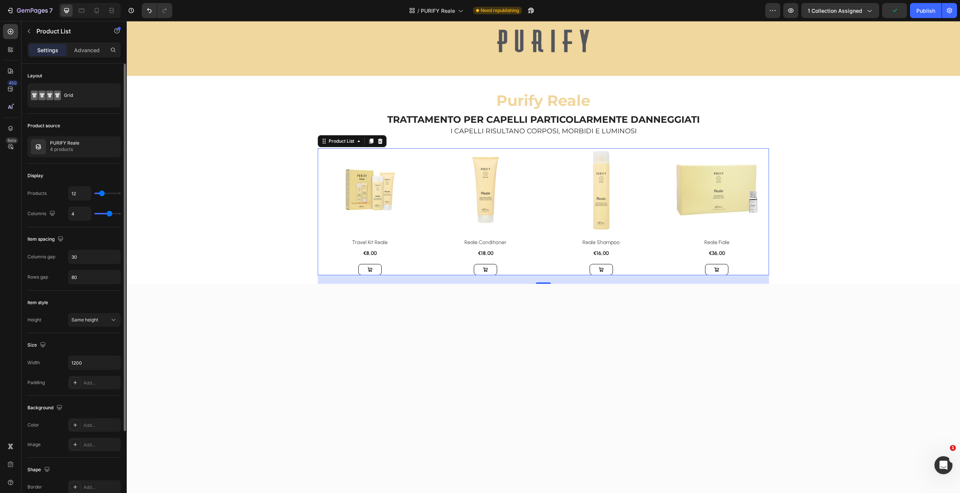
type input "3"
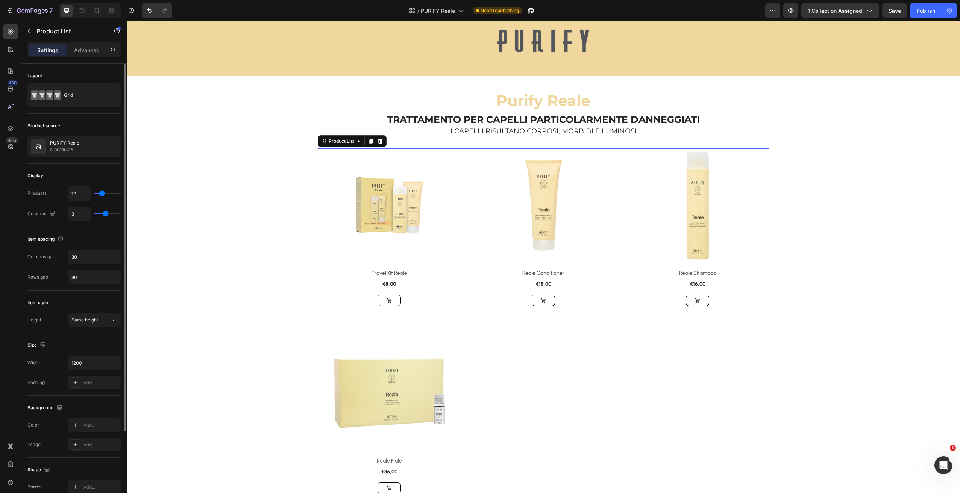
type input "2"
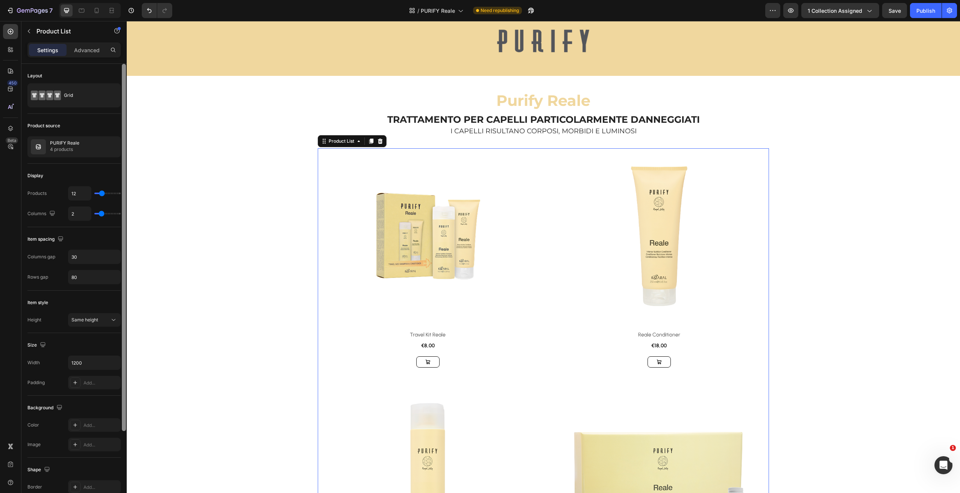
drag, startPoint x: 104, startPoint y: 213, endPoint x: 124, endPoint y: 211, distance: 19.3
type input "2"
click at [102, 213] on input "range" at bounding box center [107, 214] width 26 height 2
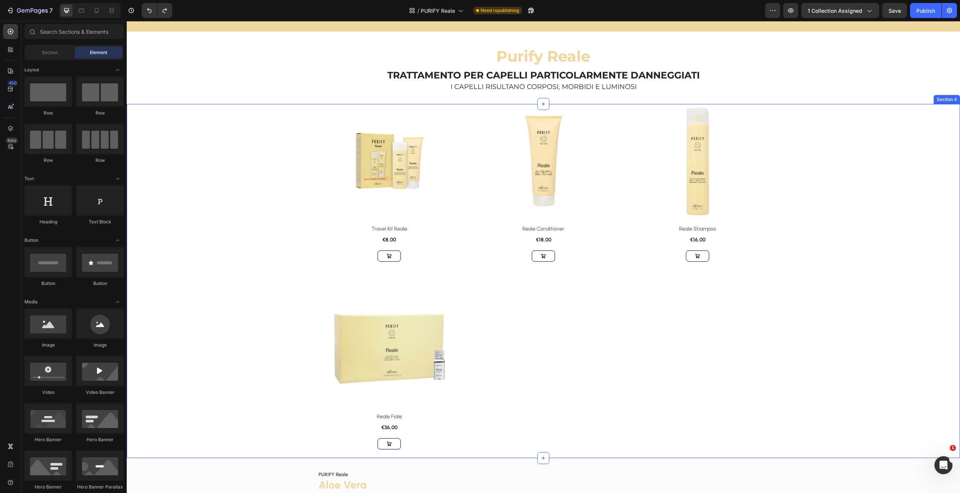
scroll to position [101, 0]
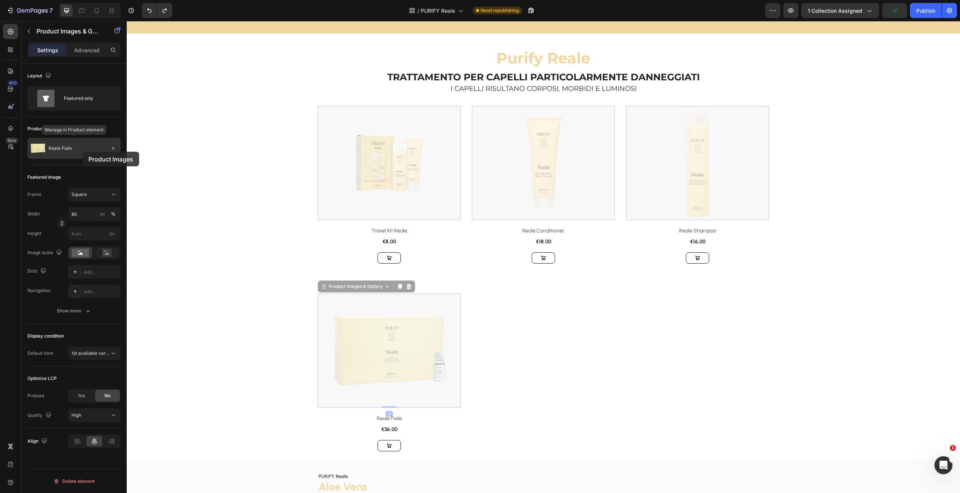
click at [82, 152] on div "Reale Fiale" at bounding box center [73, 148] width 93 height 21
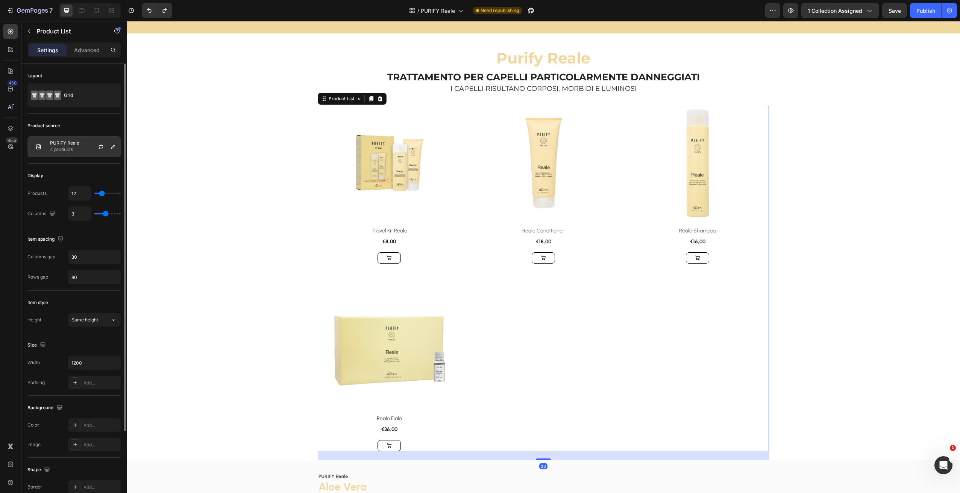
click at [75, 146] on p "4 products" at bounding box center [64, 150] width 29 height 8
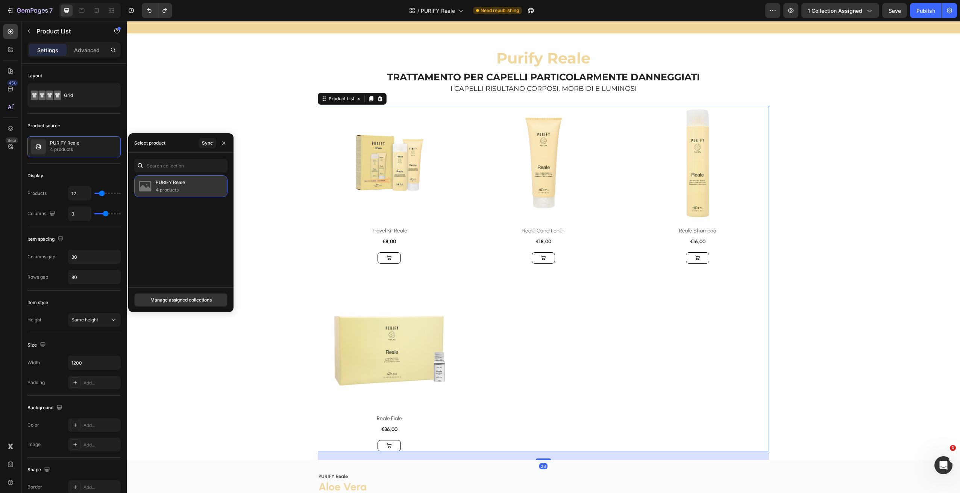
click at [188, 186] on div "PURIFY Reale 4 products" at bounding box center [180, 187] width 93 height 22
click at [165, 187] on p "4 products" at bounding box center [170, 190] width 29 height 8
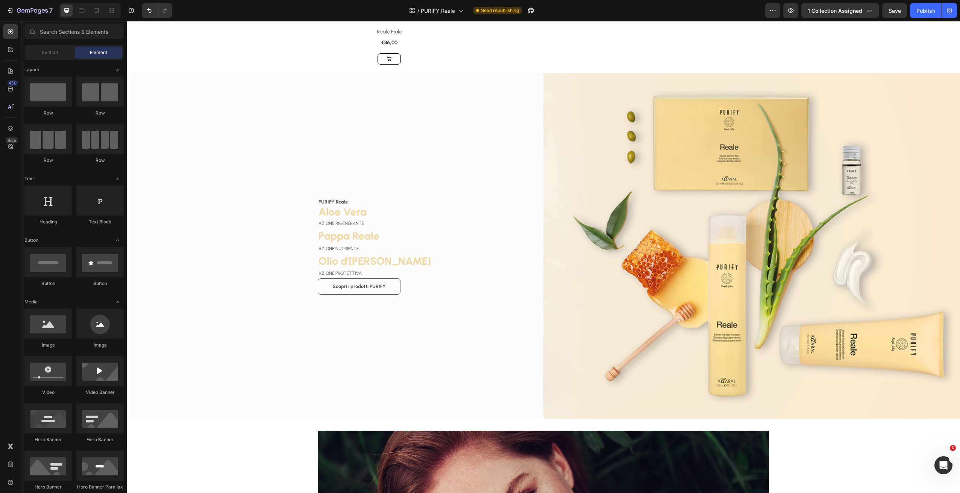
scroll to position [483, 0]
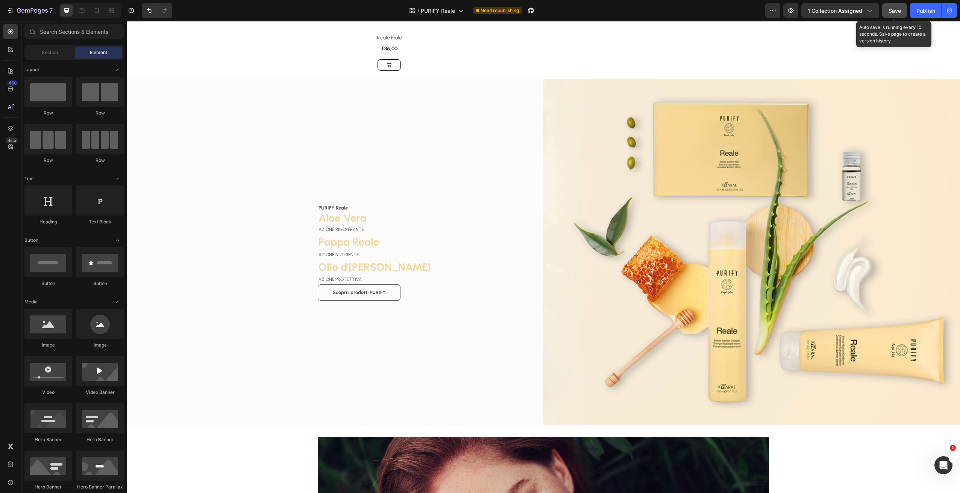
click at [896, 10] on span "Save" at bounding box center [894, 11] width 12 height 6
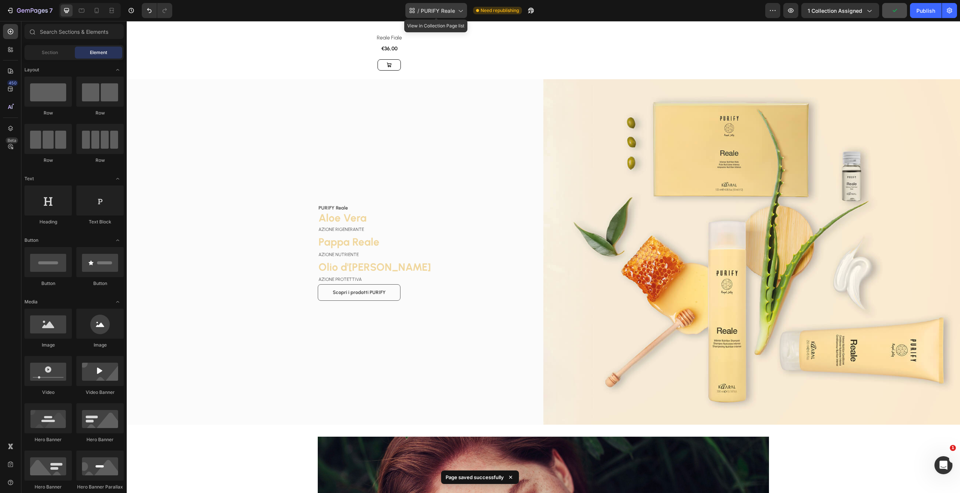
click at [449, 13] on span "PURIFY Reale" at bounding box center [438, 11] width 34 height 8
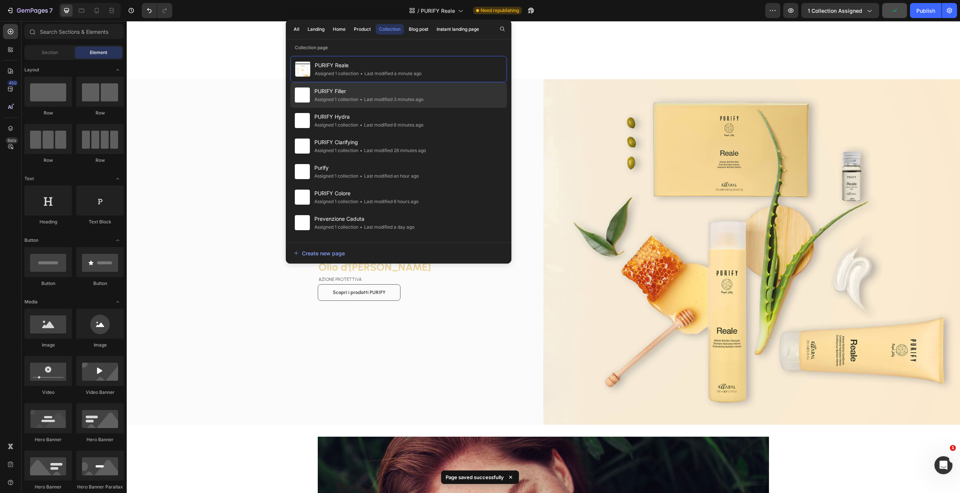
click at [377, 93] on span "PURIFY Filler" at bounding box center [368, 91] width 109 height 9
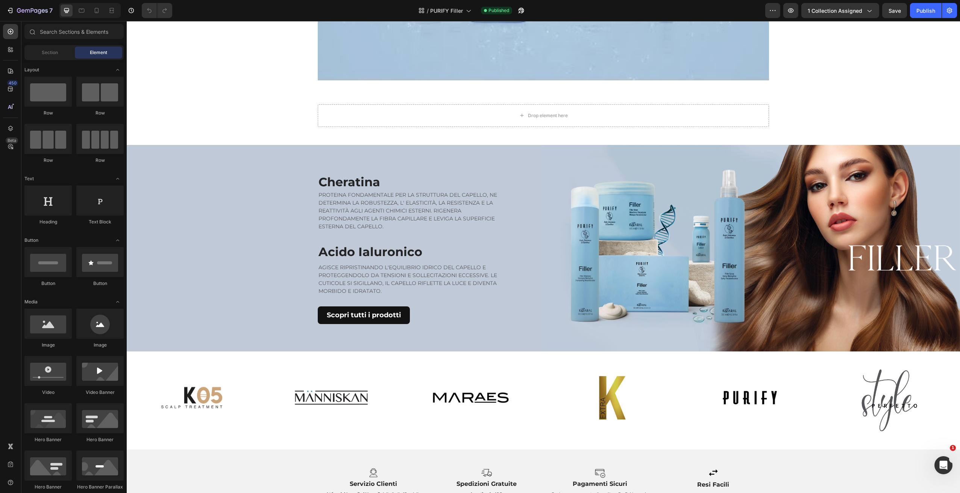
scroll to position [817, 0]
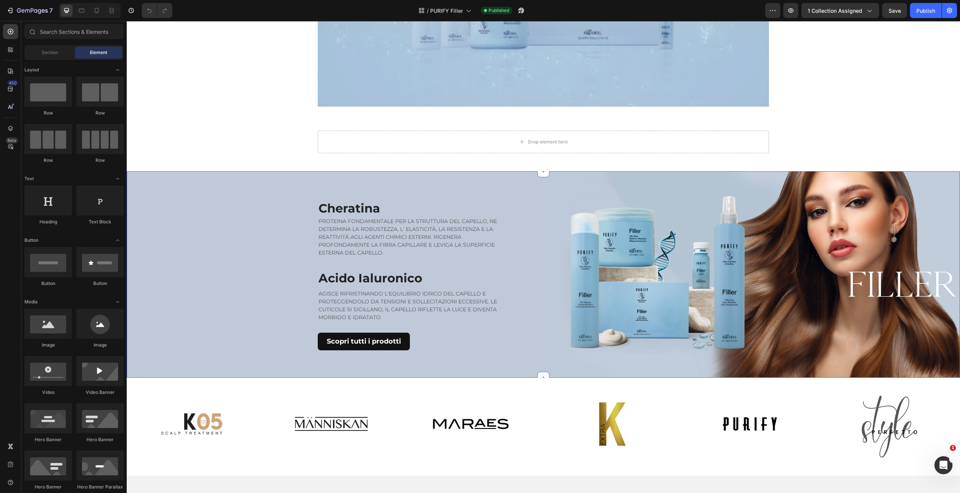
click at [235, 190] on div "Cheratina Heading PROTEINA FONDAMENTALE PER LA STRUTTURA DEL CAPELLO, NE DETERM…" at bounding box center [335, 275] width 416 height 208
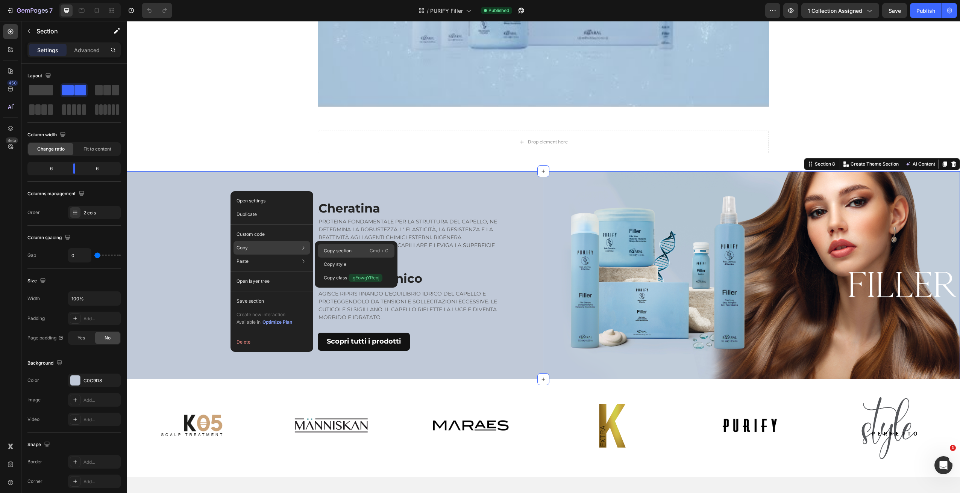
click at [347, 251] on p "Copy section" at bounding box center [338, 251] width 28 height 7
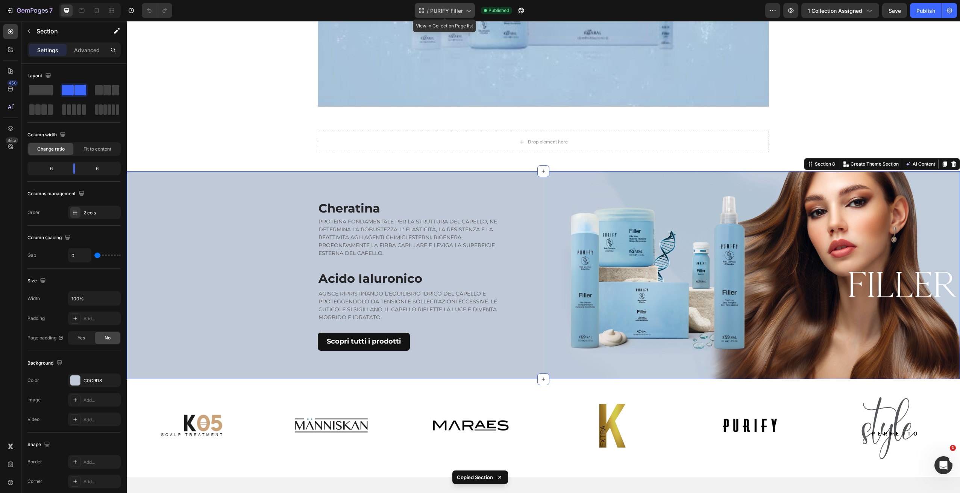
click at [452, 10] on span "PURIFY Filler" at bounding box center [446, 11] width 33 height 8
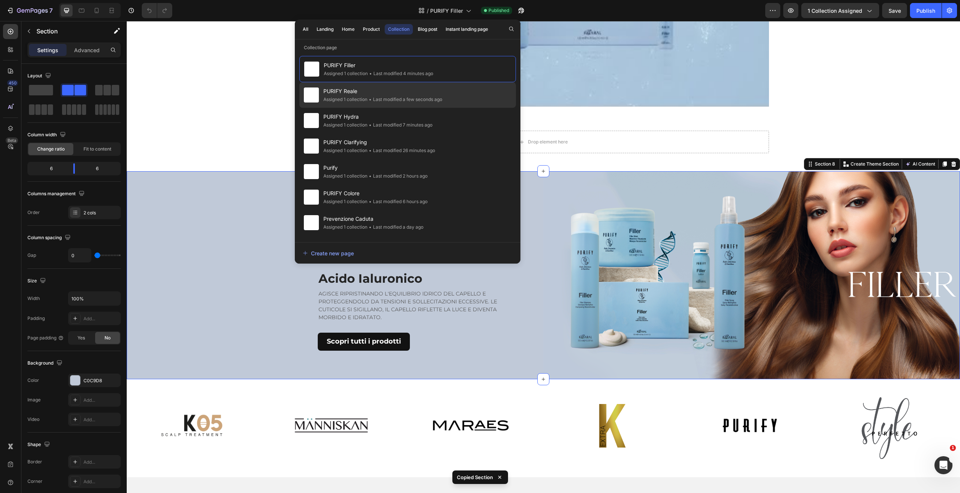
click at [379, 92] on span "PURIFY Reale" at bounding box center [382, 91] width 119 height 9
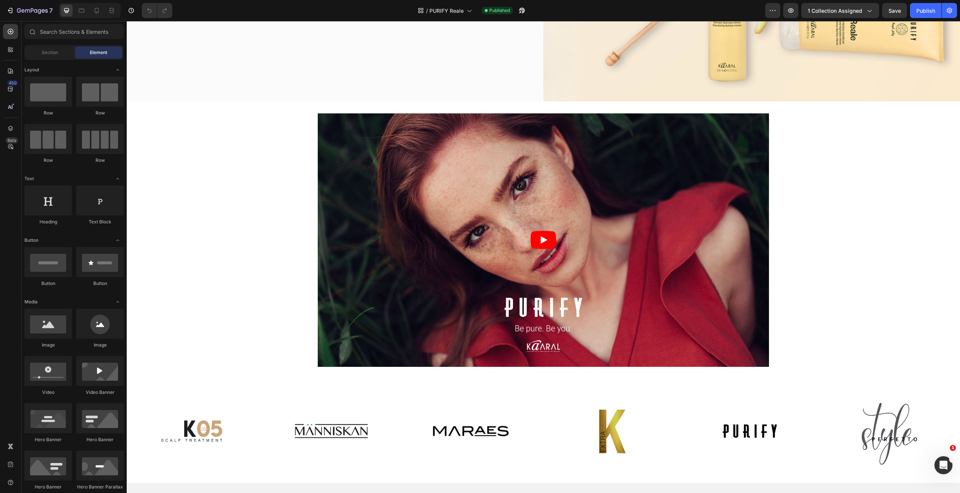
scroll to position [782, 0]
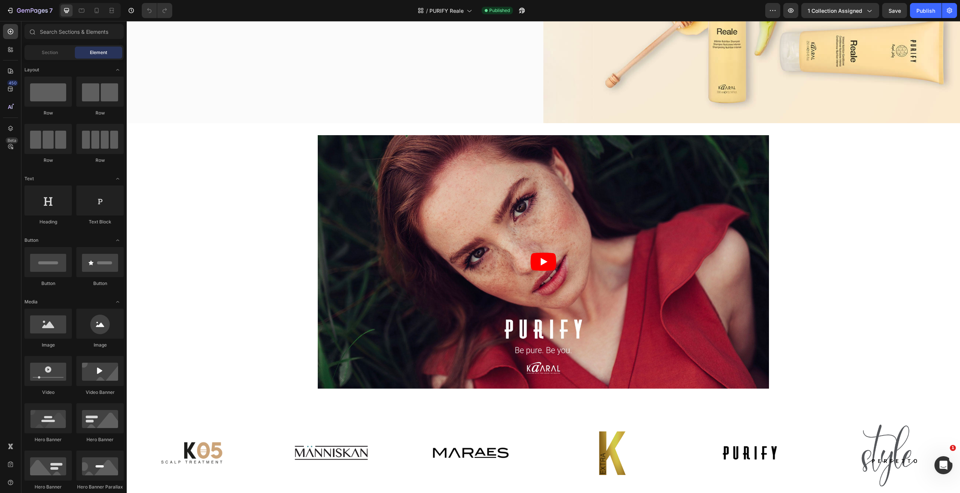
click at [805, 230] on div "PURIFY Reale Text block Aloe Vera Heading AZIONE RIGENERANTE Text block Pappa R…" at bounding box center [543, 38] width 833 height 1568
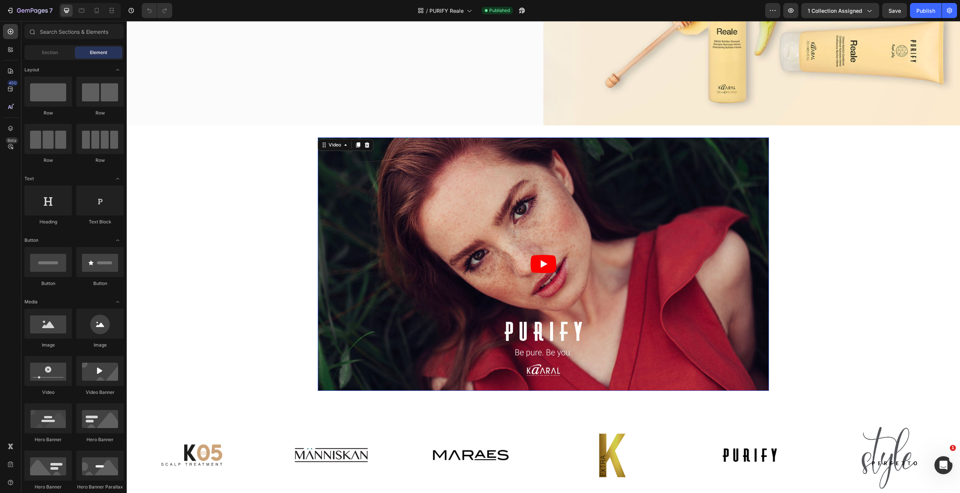
click at [755, 221] on article at bounding box center [543, 265] width 451 height 254
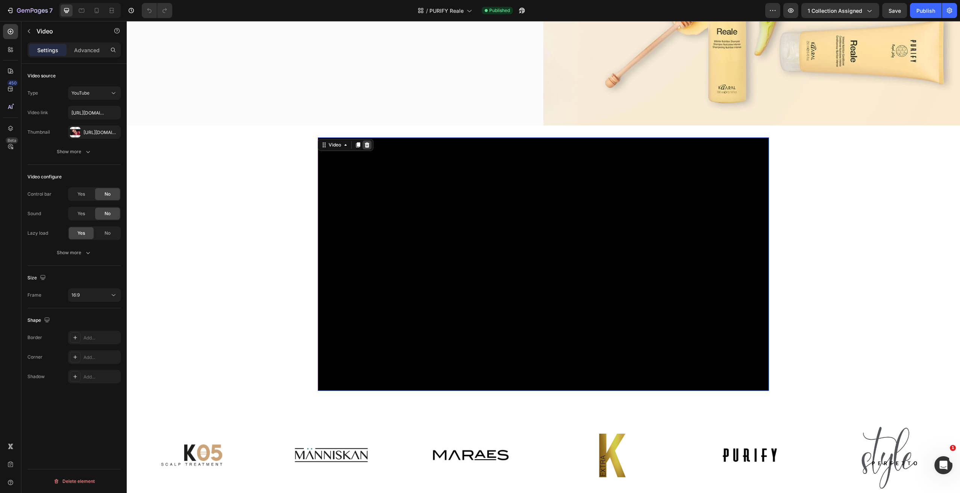
click at [364, 144] on icon at bounding box center [367, 145] width 6 height 6
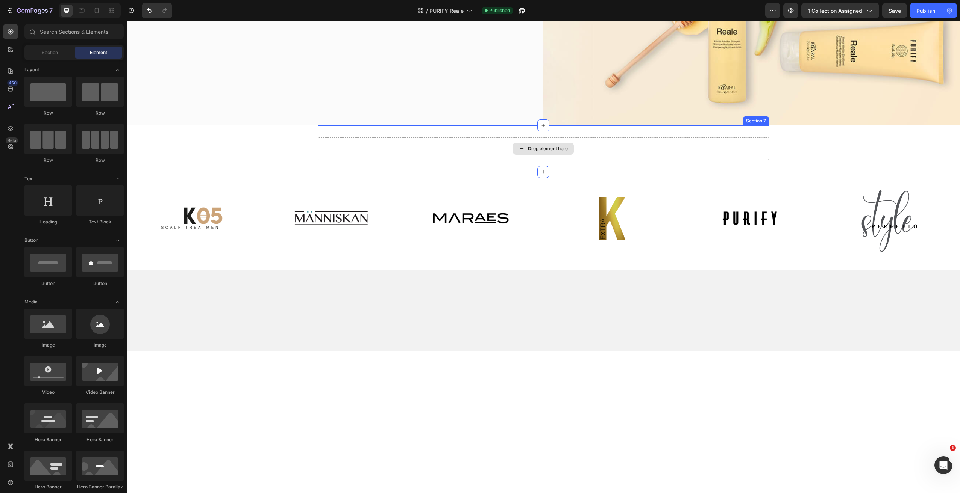
click at [722, 141] on div "Drop element here" at bounding box center [543, 149] width 451 height 23
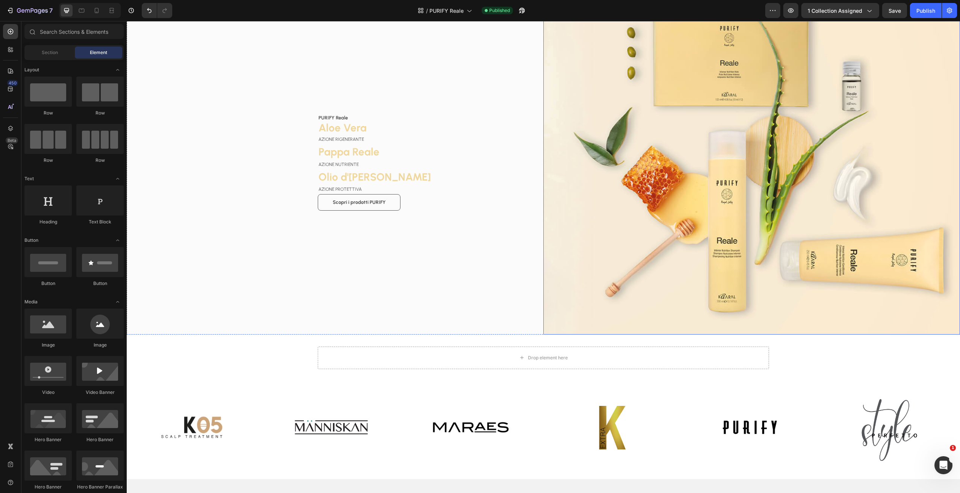
scroll to position [566, 0]
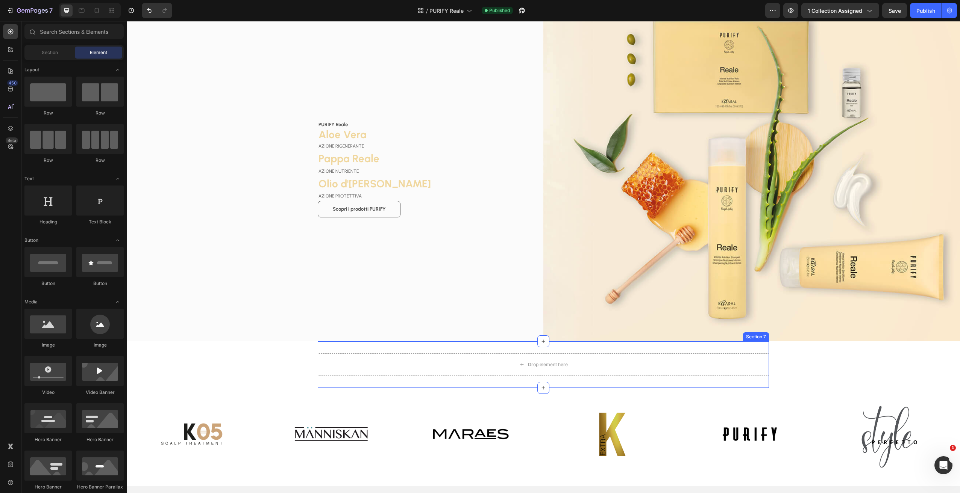
click at [585, 350] on div "Drop element here Section 7" at bounding box center [543, 365] width 451 height 47
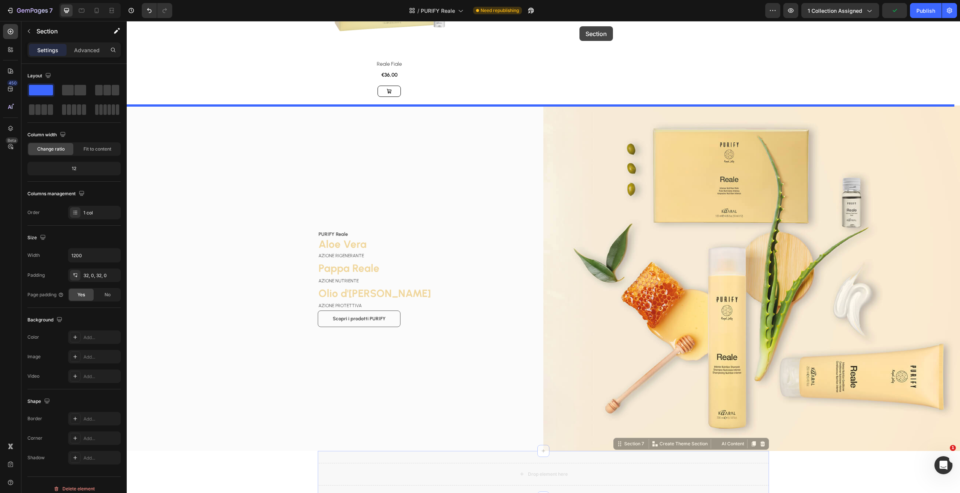
scroll to position [400, 0]
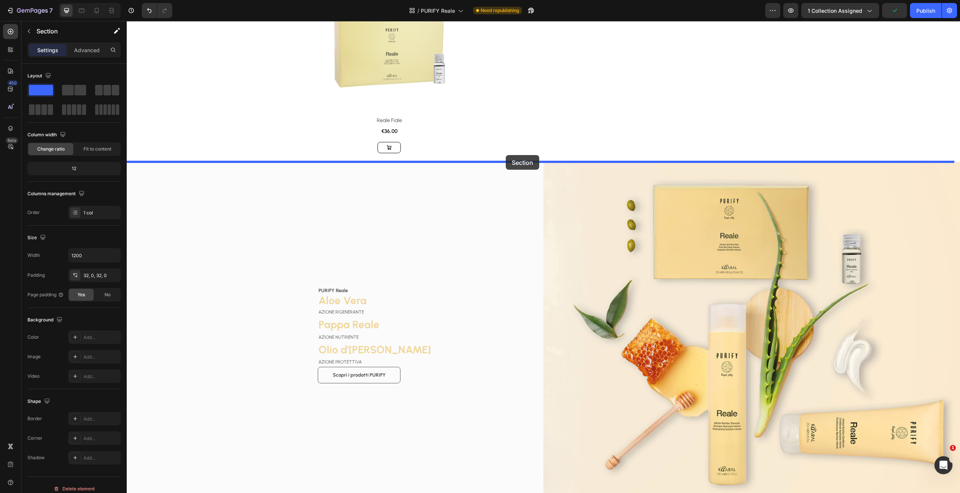
drag, startPoint x: 629, startPoint y: 330, endPoint x: 565, endPoint y: 160, distance: 182.5
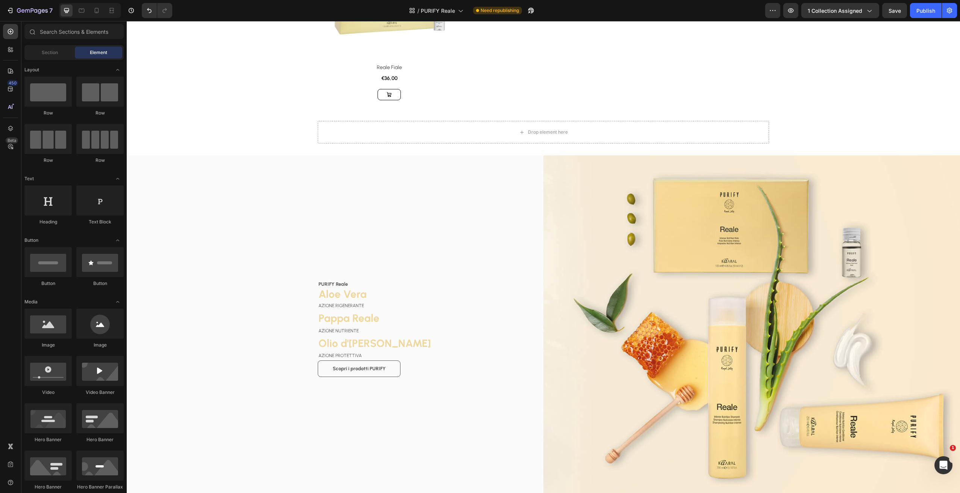
scroll to position [505, 0]
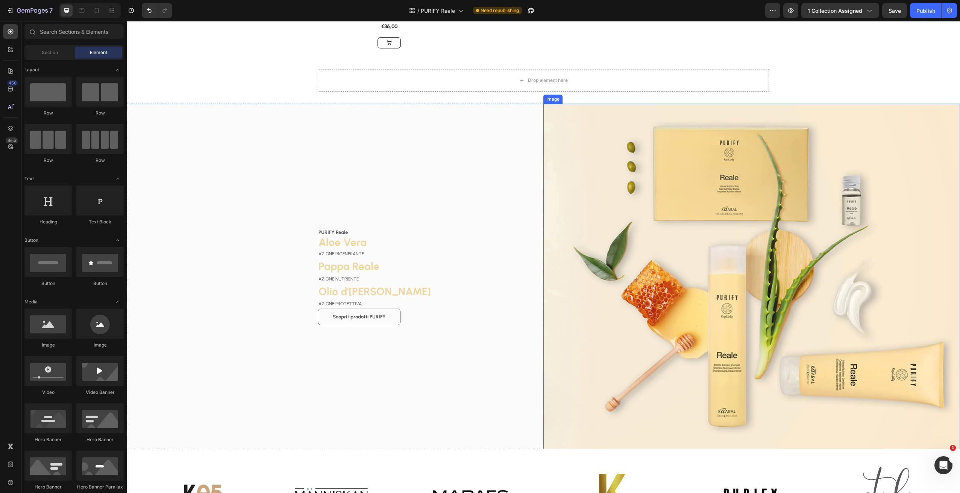
click at [637, 112] on img at bounding box center [751, 277] width 416 height 346
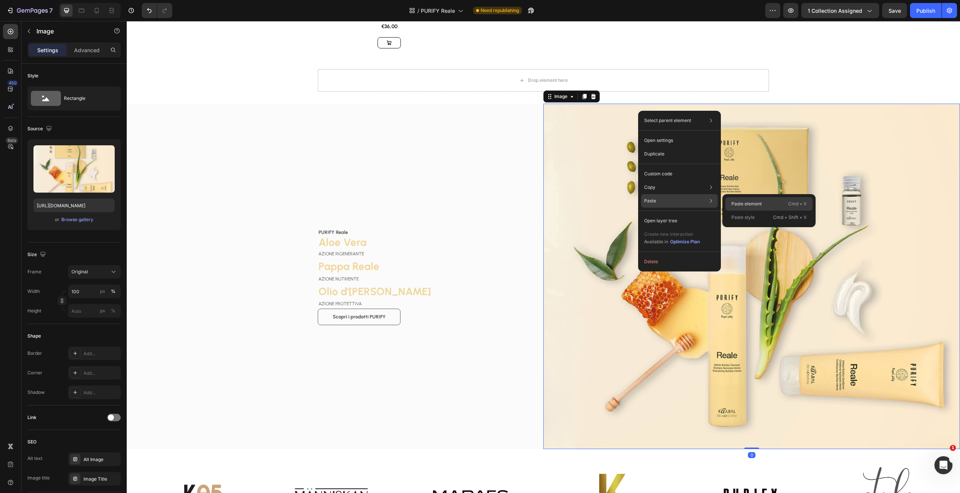
click at [749, 205] on p "Paste element" at bounding box center [746, 204] width 30 height 7
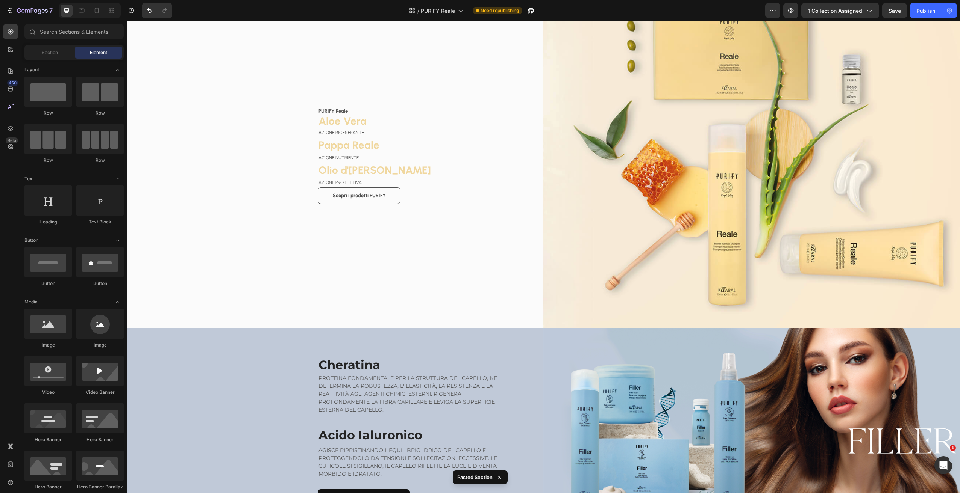
scroll to position [628, 0]
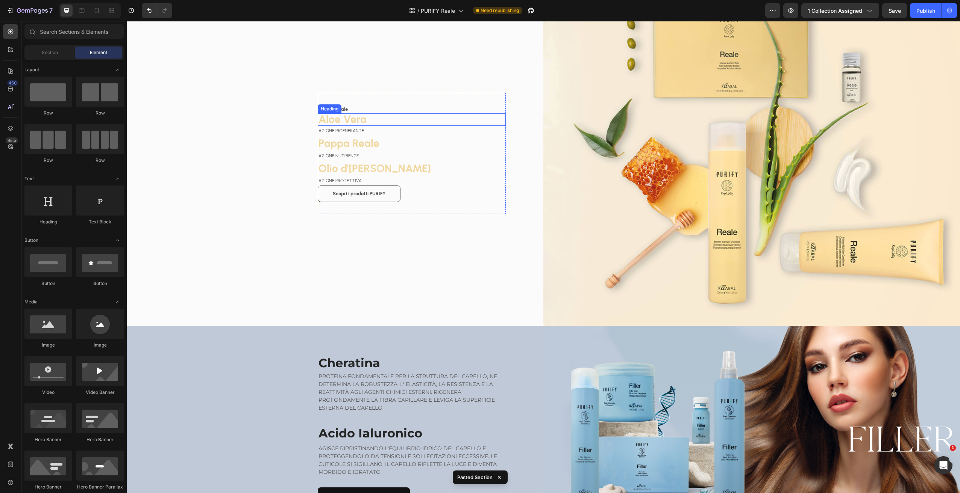
click at [354, 121] on span "Aloe Vera" at bounding box center [342, 119] width 48 height 13
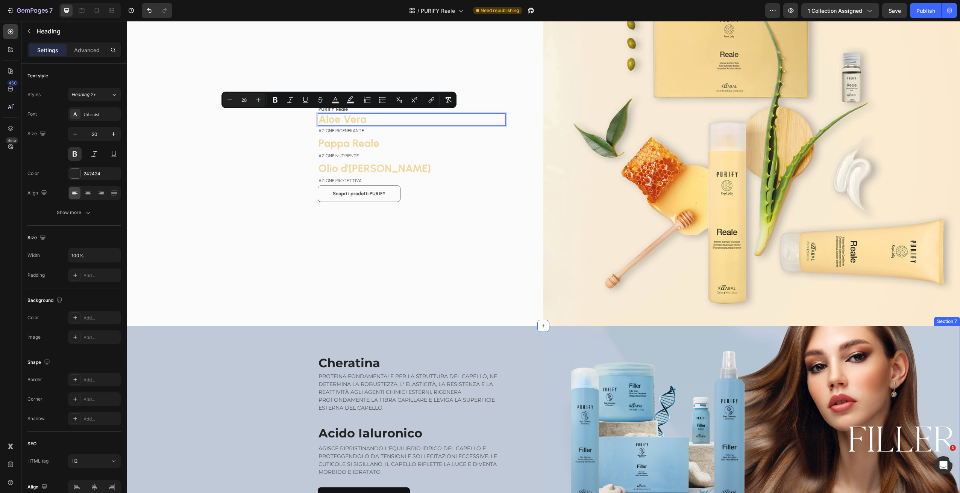
click at [349, 361] on h2 "Cheratina" at bounding box center [412, 363] width 188 height 17
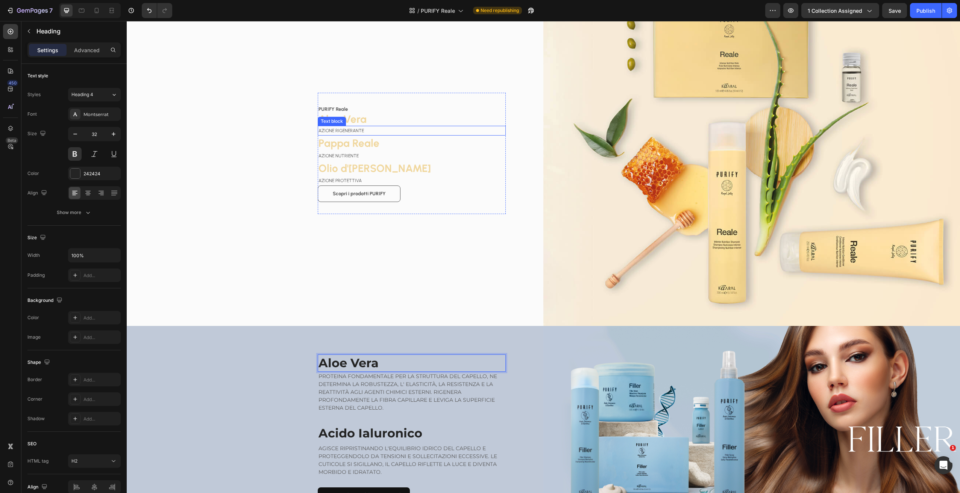
click at [356, 129] on span "AZIONE RIGENERANTE" at bounding box center [340, 130] width 45 height 5
drag, startPoint x: 356, startPoint y: 129, endPoint x: 359, endPoint y: 128, distance: 3.8
click at [356, 129] on span "AZIONE RIGENERANTE" at bounding box center [340, 130] width 45 height 5
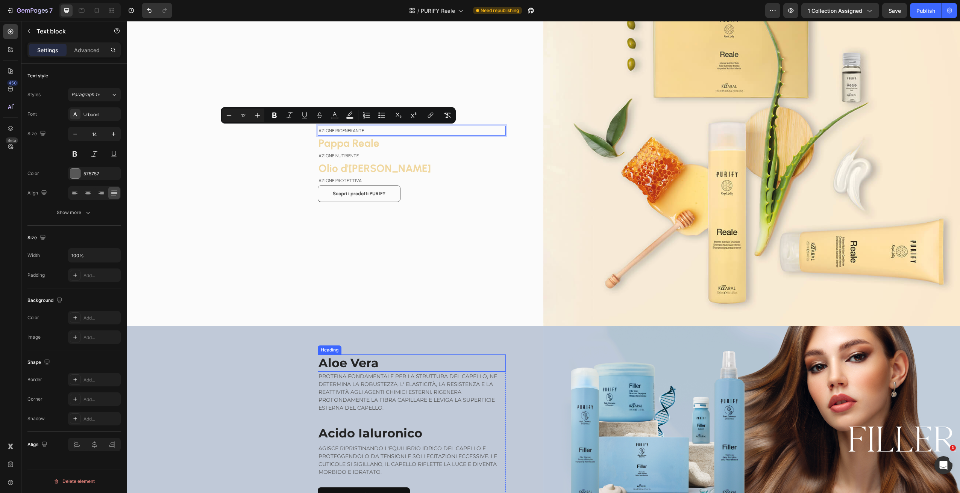
click at [349, 389] on p "PROTEINA FONDAMENTALE PER LA STRUTTURA DEL CAPELLO, NE DETERMINA LA ROBUSTEZZA,…" at bounding box center [411, 392] width 186 height 39
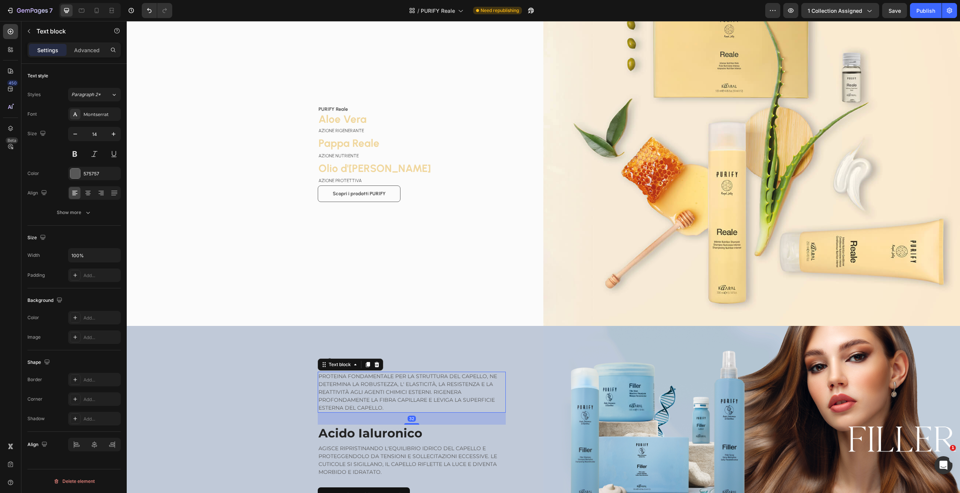
click at [349, 389] on p "PROTEINA FONDAMENTALE PER LA STRUTTURA DEL CAPELLO, NE DETERMINA LA ROBUSTEZZA,…" at bounding box center [411, 392] width 186 height 39
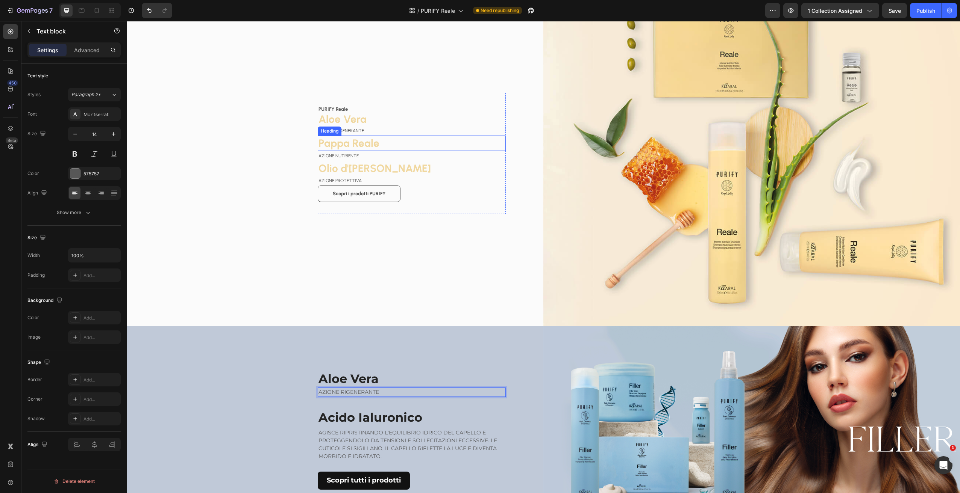
click at [357, 139] on span "Pappa Reale" at bounding box center [348, 143] width 61 height 13
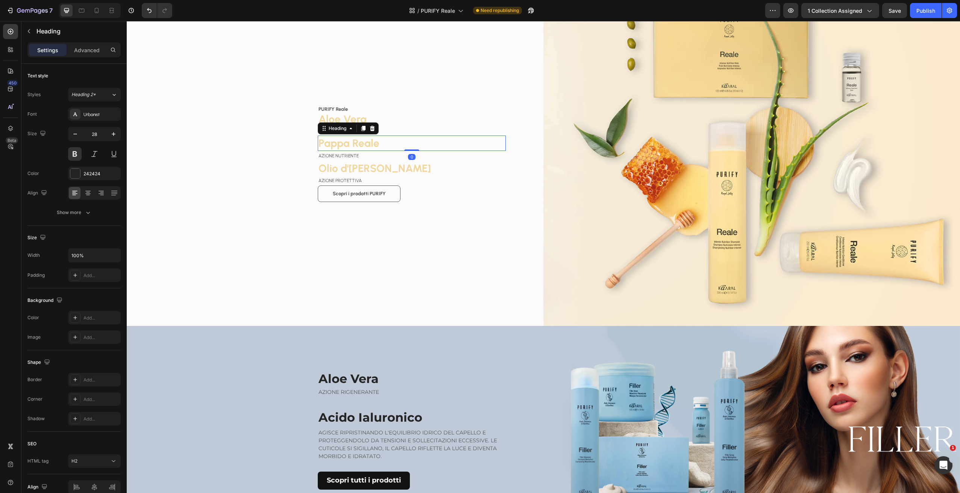
drag, startPoint x: 357, startPoint y: 139, endPoint x: 435, endPoint y: 106, distance: 84.5
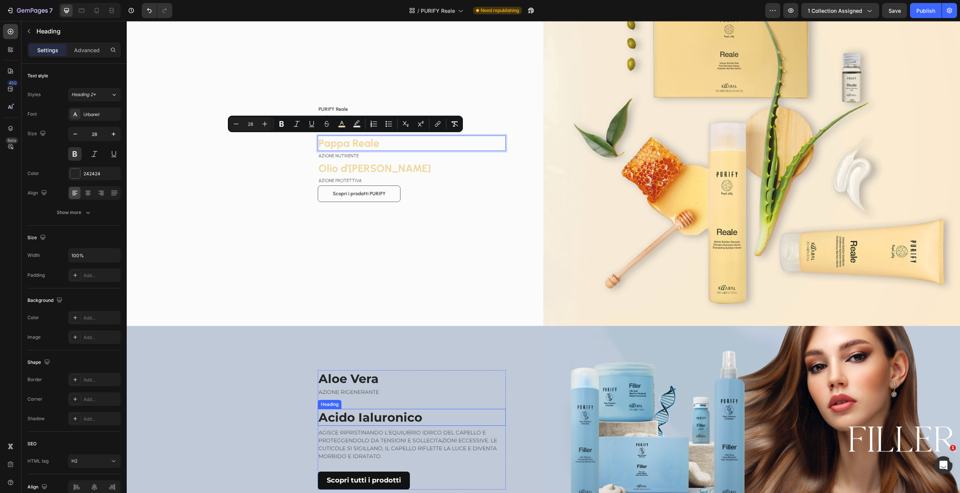
click at [363, 417] on h2 "Acido Ialuronico" at bounding box center [412, 417] width 188 height 17
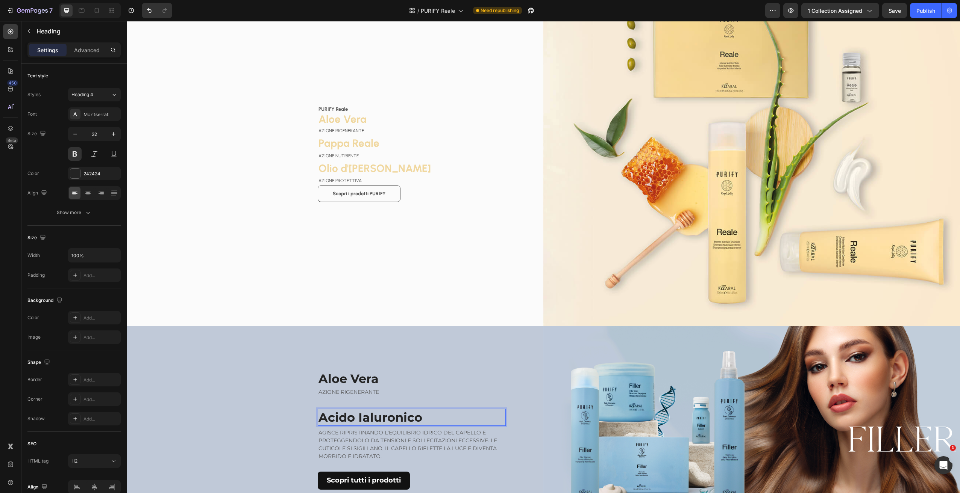
drag, startPoint x: 363, startPoint y: 417, endPoint x: 368, endPoint y: 411, distance: 7.7
click at [363, 417] on h2 "Acido Ialuronico" at bounding box center [412, 417] width 188 height 17
click at [349, 152] on p "AZIONE NUTRIENTE" at bounding box center [411, 156] width 186 height 8
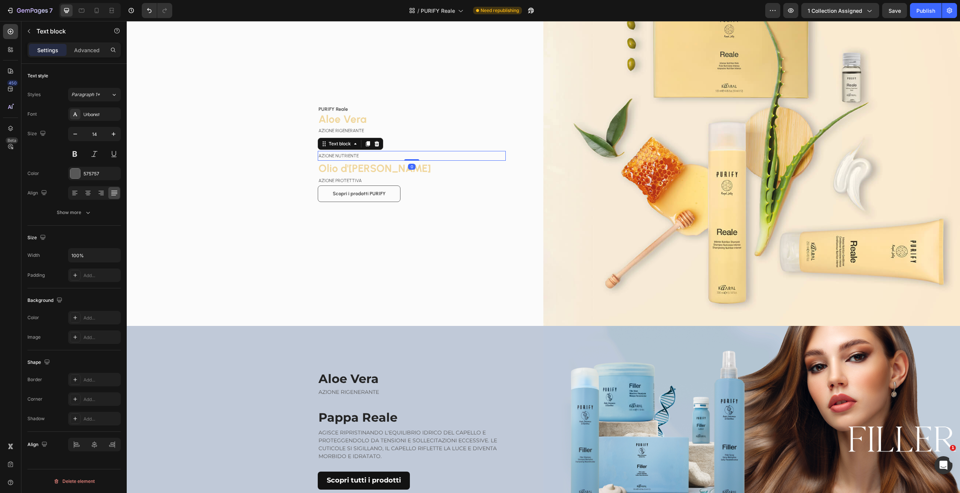
drag, startPoint x: 349, startPoint y: 150, endPoint x: 352, endPoint y: 153, distance: 4.0
click at [349, 152] on p "AZIONE NUTRIENTE" at bounding box center [411, 156] width 186 height 8
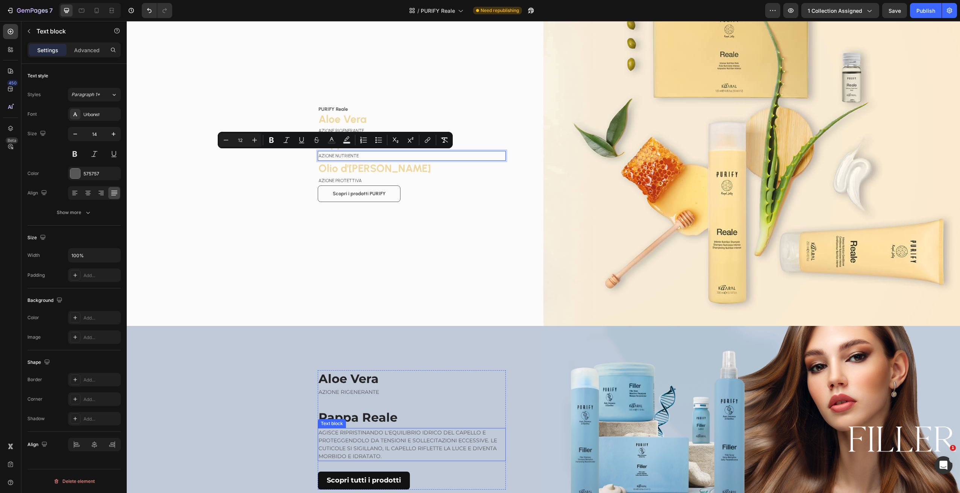
click at [365, 443] on p "AGISCE RIPRISTINANDO L'EQUILIBRIO IDRICO DEL CAPELLO E PROTEGGENDOLO DA TENSION…" at bounding box center [411, 445] width 186 height 32
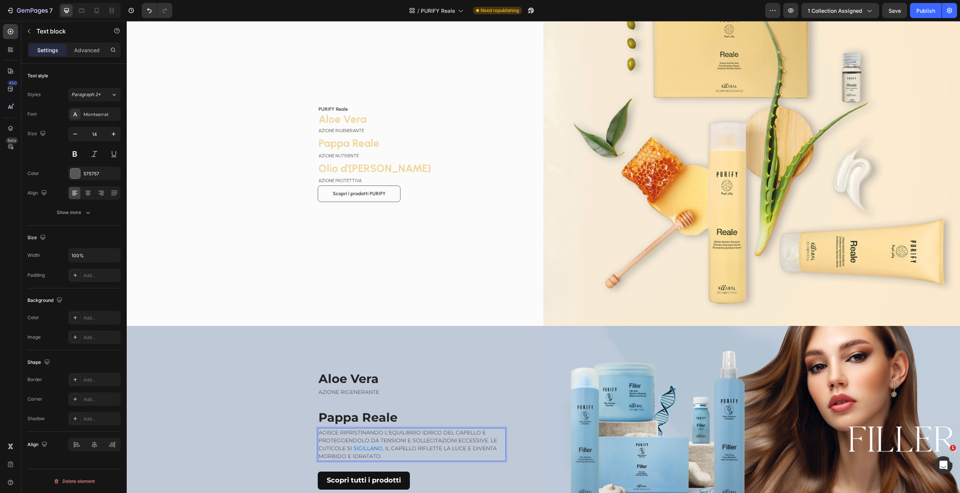
click at [365, 443] on p "AGISCE RIPRISTINANDO L'EQUILIBRIO IDRICO DEL CAPELLO E PROTEGGENDOLO DA TENSION…" at bounding box center [411, 445] width 186 height 32
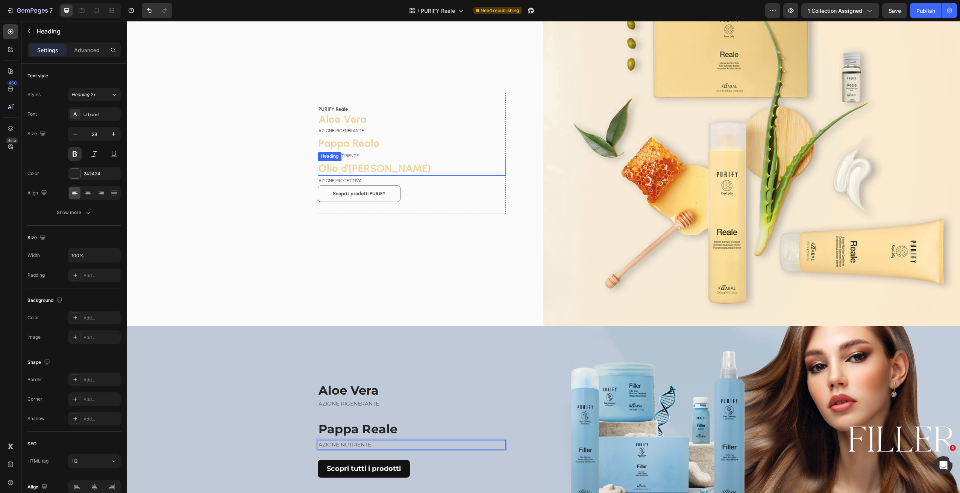
click at [355, 168] on span "Olio d'Oliva" at bounding box center [374, 168] width 112 height 13
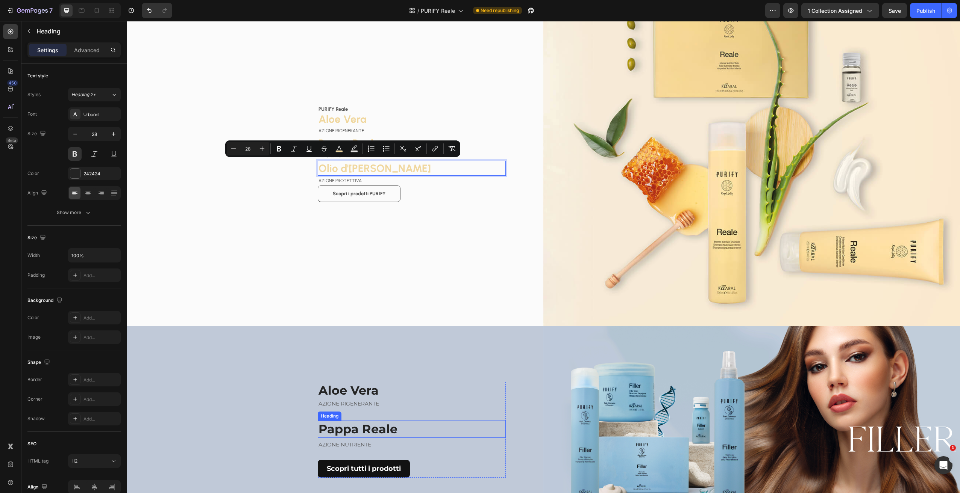
click at [399, 425] on p "Pappa Reale" at bounding box center [411, 430] width 186 height 16
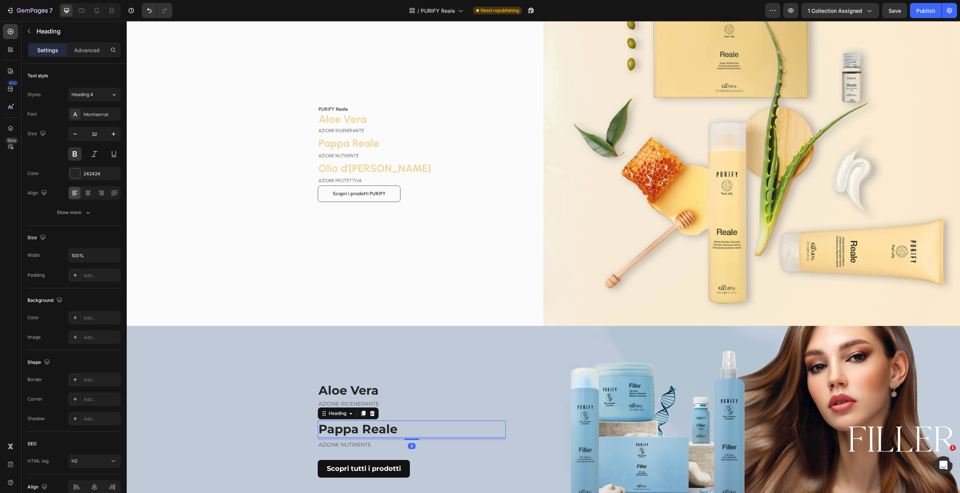
drag, startPoint x: 360, startPoint y: 411, endPoint x: 363, endPoint y: 427, distance: 16.2
click at [361, 411] on icon at bounding box center [363, 413] width 4 height 5
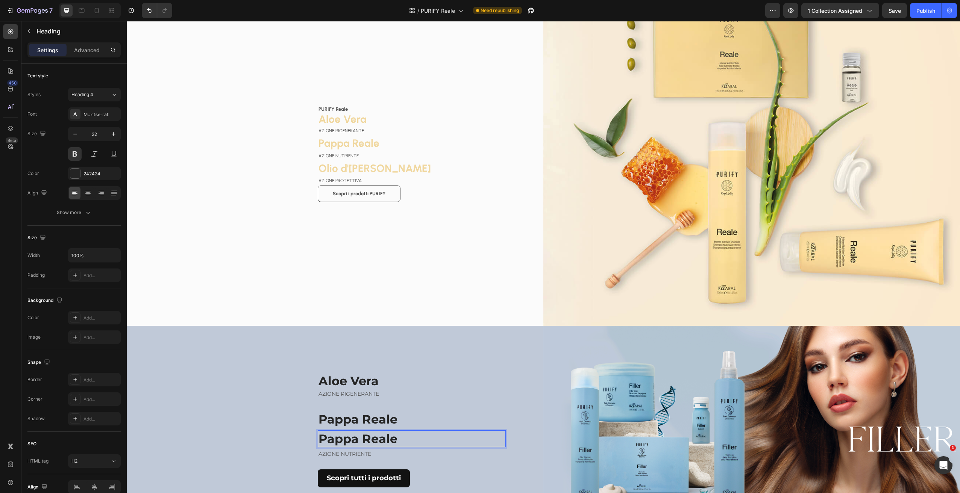
click at [369, 435] on h2 "Pappa Reale" at bounding box center [412, 439] width 188 height 17
click at [369, 435] on p "Pappa Reale" at bounding box center [411, 439] width 186 height 16
click at [419, 412] on p "Pappa Reale" at bounding box center [411, 420] width 186 height 16
click at [412, 437] on p "Olio d'Oliva" at bounding box center [411, 439] width 186 height 16
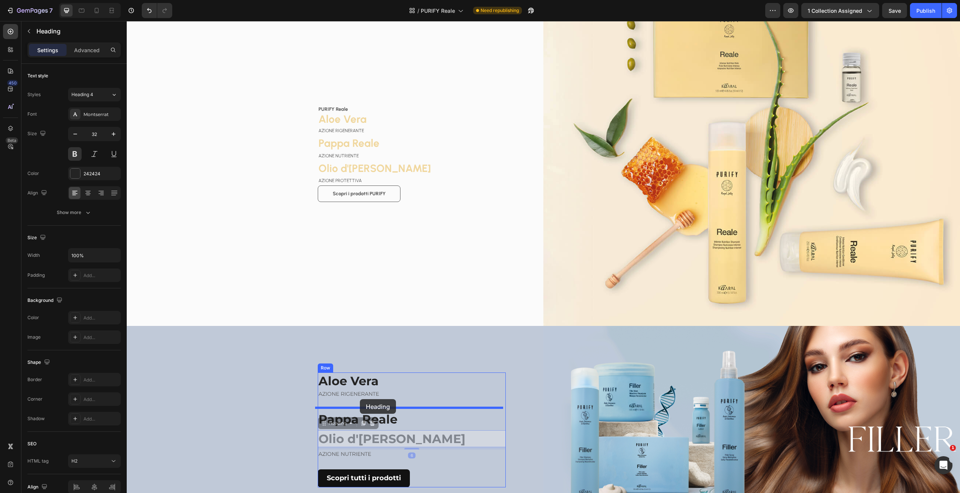
drag, startPoint x: 333, startPoint y: 423, endPoint x: 363, endPoint y: 398, distance: 39.2
click at [359, 400] on div "Header PURIFY Reale Text block ⁠⁠⁠⁠⁠⁠⁠ Aloe Vera Heading AZIONE RIGENERANTE Tex…" at bounding box center [543, 216] width 833 height 1647
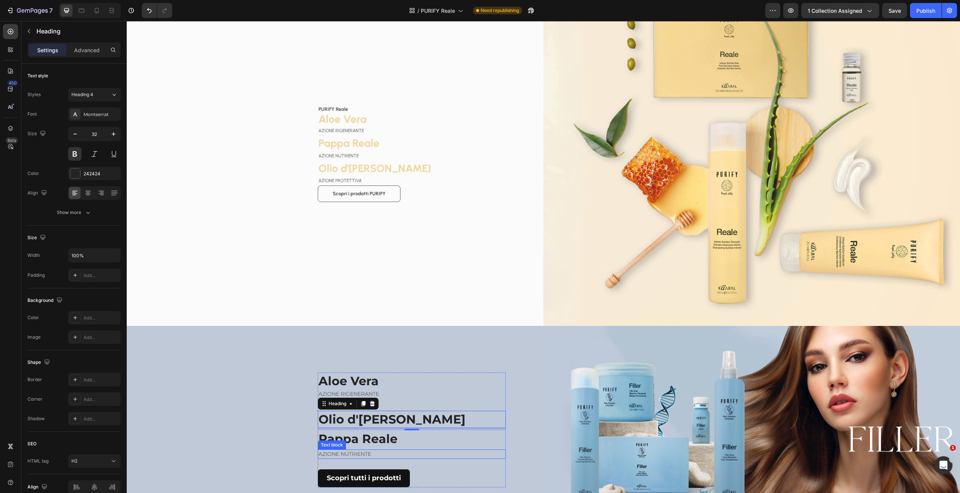
click at [381, 451] on p "AZIONE NUTRIENTE" at bounding box center [411, 455] width 186 height 8
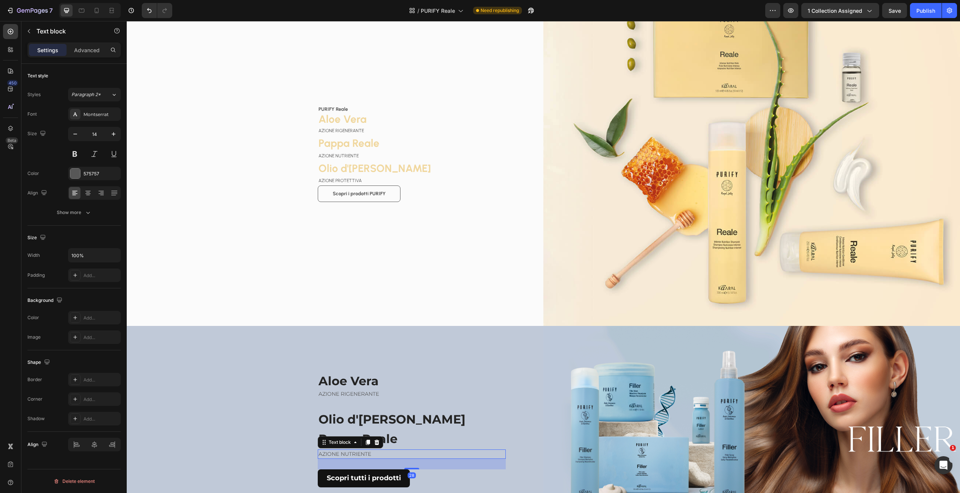
click at [365, 440] on icon at bounding box center [368, 443] width 6 height 6
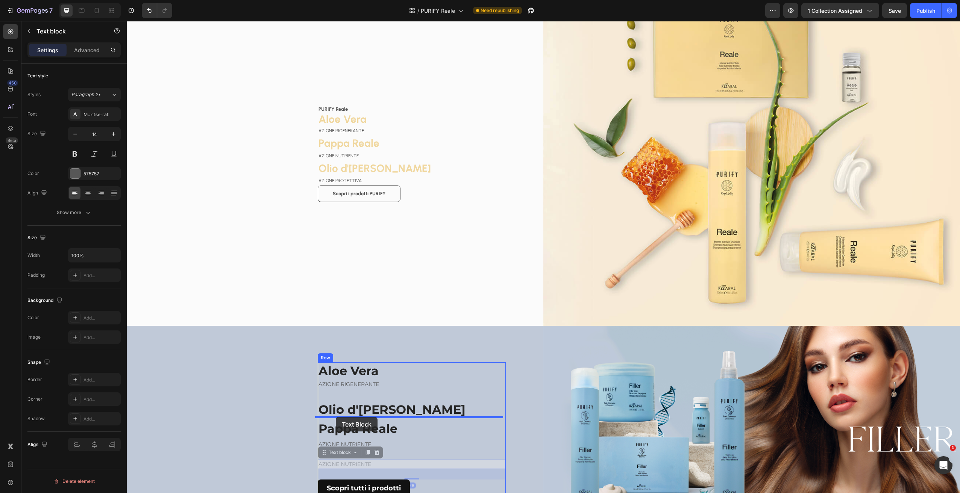
drag, startPoint x: 339, startPoint y: 447, endPoint x: 337, endPoint y: 417, distance: 29.8
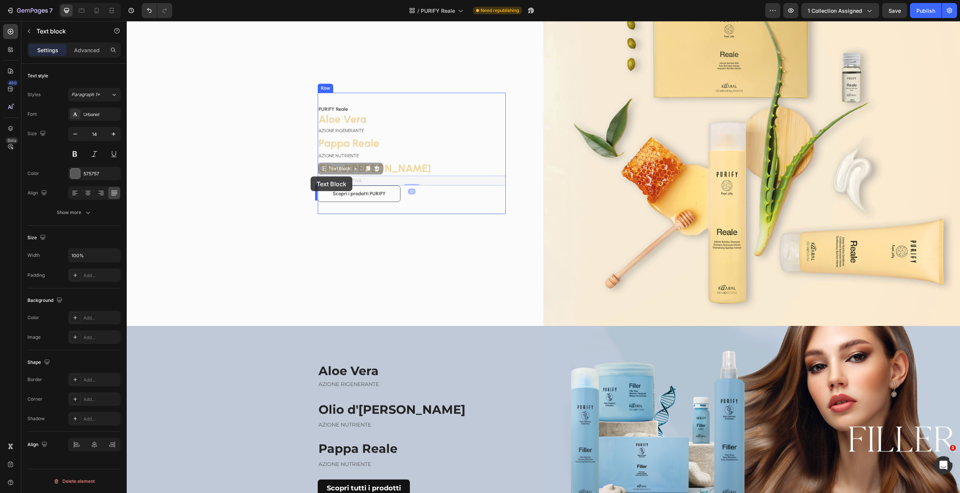
drag, startPoint x: 353, startPoint y: 176, endPoint x: 310, endPoint y: 177, distance: 42.5
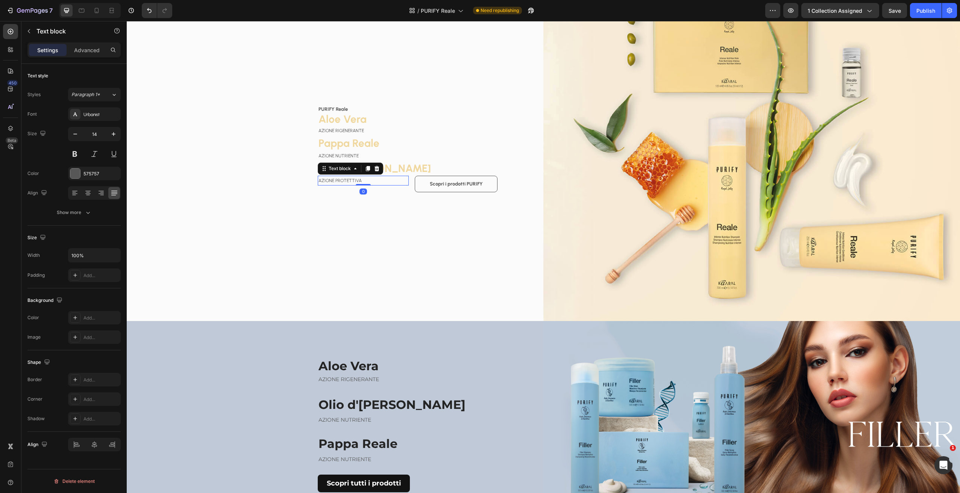
click at [358, 177] on p "AZIONE PROTETTIVA" at bounding box center [362, 181] width 89 height 8
click at [359, 177] on p "AZIONE PROTETTIVA" at bounding box center [362, 181] width 89 height 8
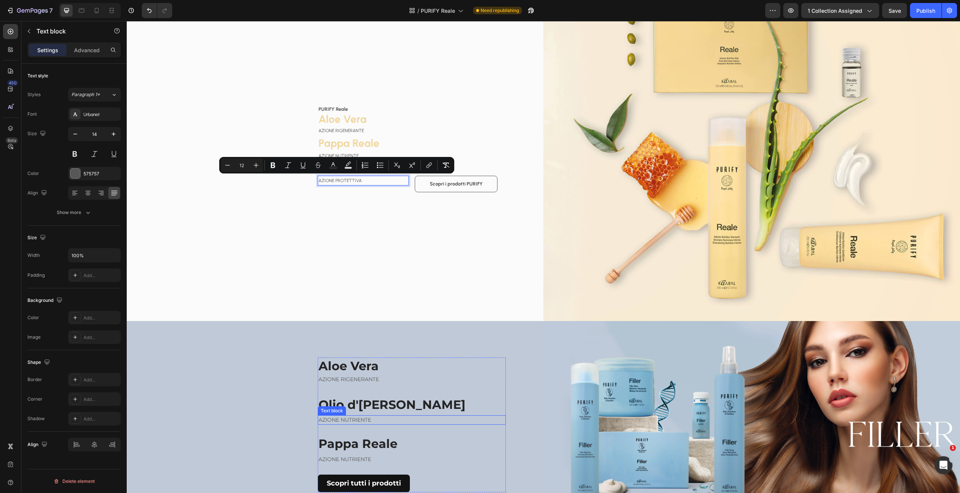
click at [357, 416] on p "AZIONE NUTRIENTE" at bounding box center [411, 420] width 186 height 8
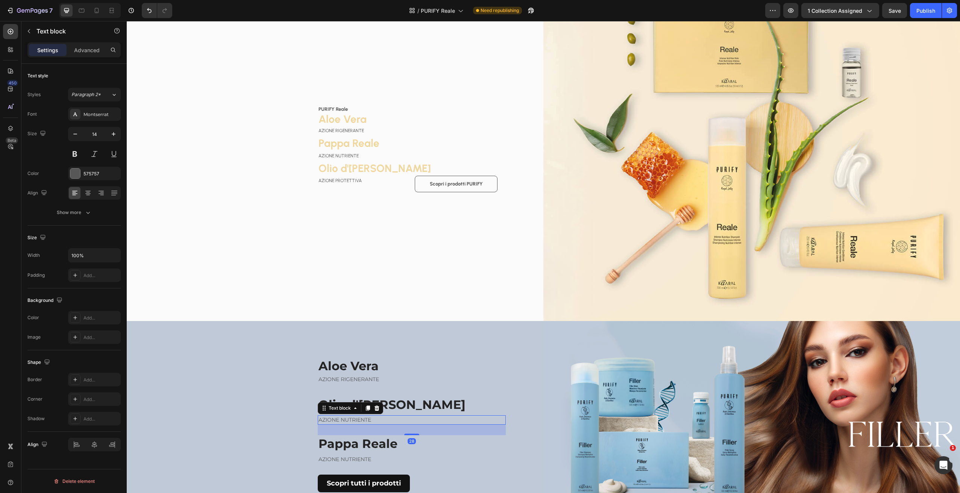
drag, startPoint x: 357, startPoint y: 414, endPoint x: 358, endPoint y: 418, distance: 4.0
click at [357, 416] on p "AZIONE NUTRIENTE" at bounding box center [411, 420] width 186 height 8
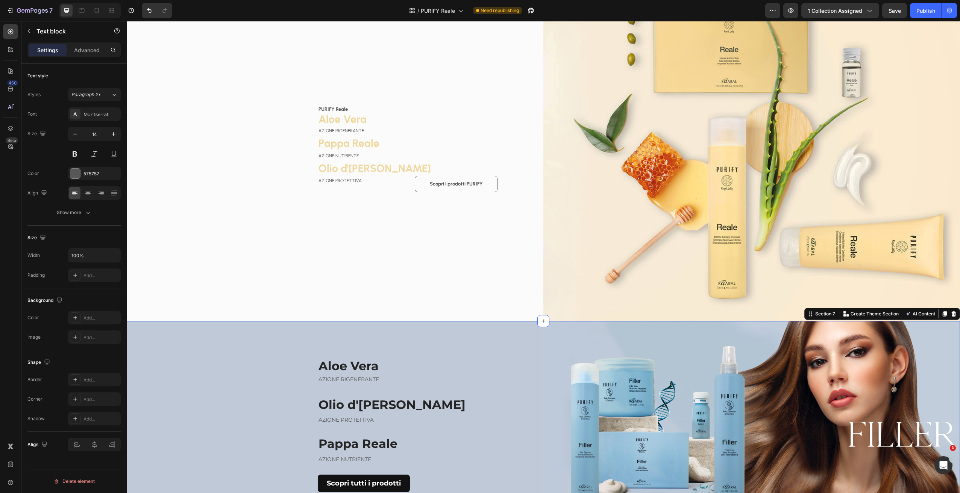
drag, startPoint x: 490, startPoint y: 334, endPoint x: 496, endPoint y: 332, distance: 6.6
click at [490, 333] on div "Aloe Vera Heading AZIONE RIGENERANTE Text block Olio d'Oliva Heading AZIONE PRO…" at bounding box center [335, 425] width 416 height 208
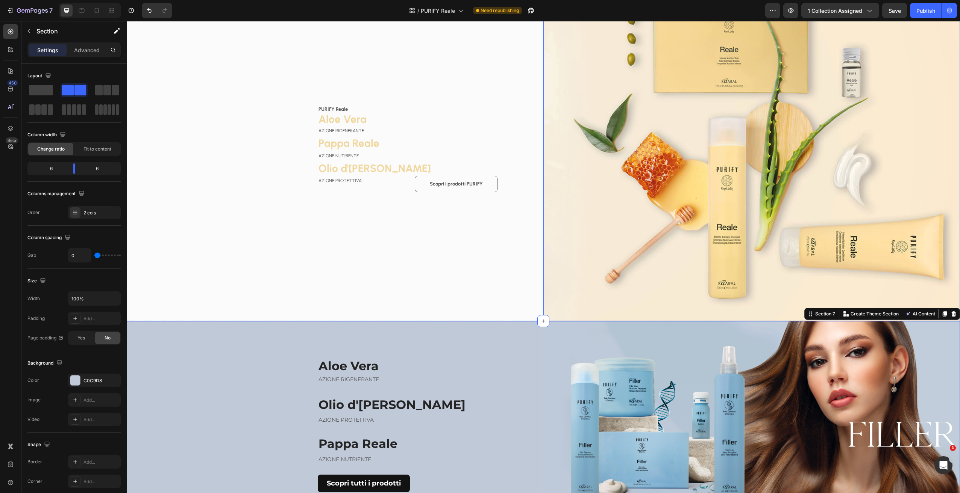
click at [928, 236] on img at bounding box center [751, 149] width 416 height 346
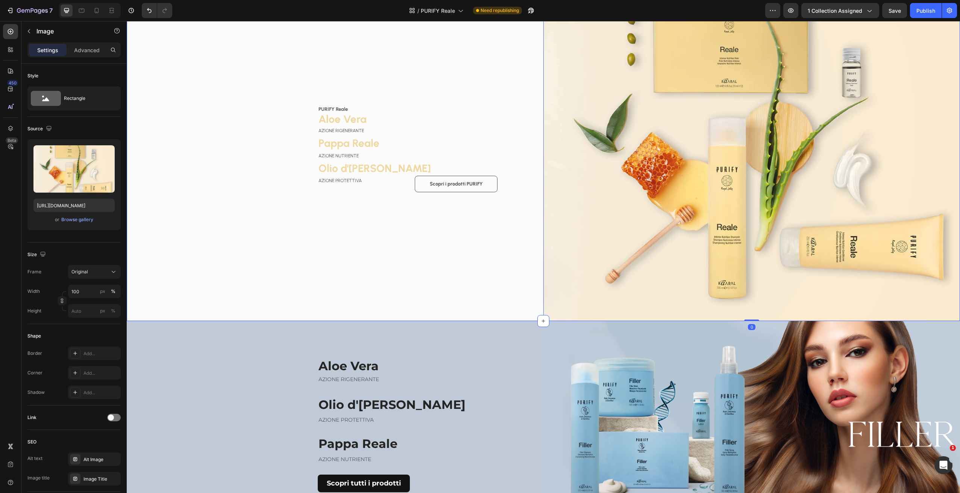
click at [469, 297] on div "PURIFY Reale Text block ⁠⁠⁠⁠⁠⁠⁠ Aloe Vera Heading AZIONE RIGENERANTE Text block…" at bounding box center [335, 149] width 416 height 346
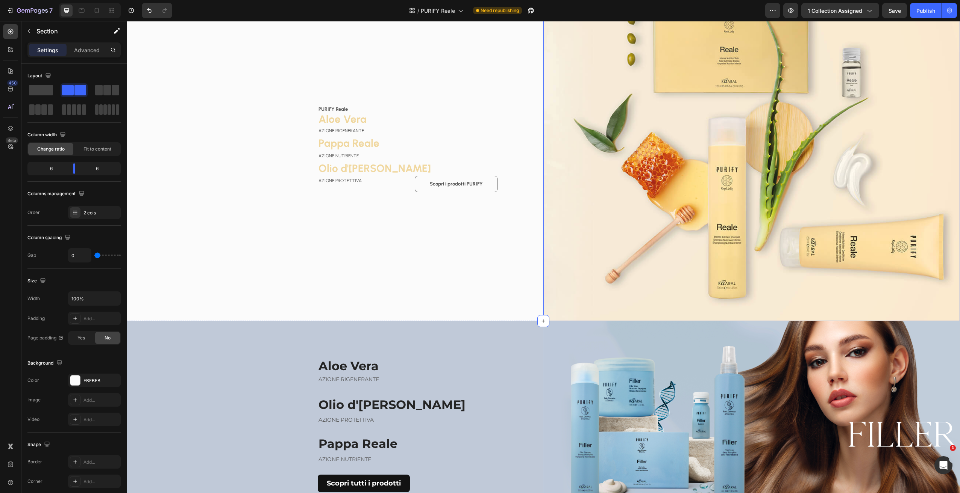
click at [756, 239] on img at bounding box center [751, 149] width 416 height 346
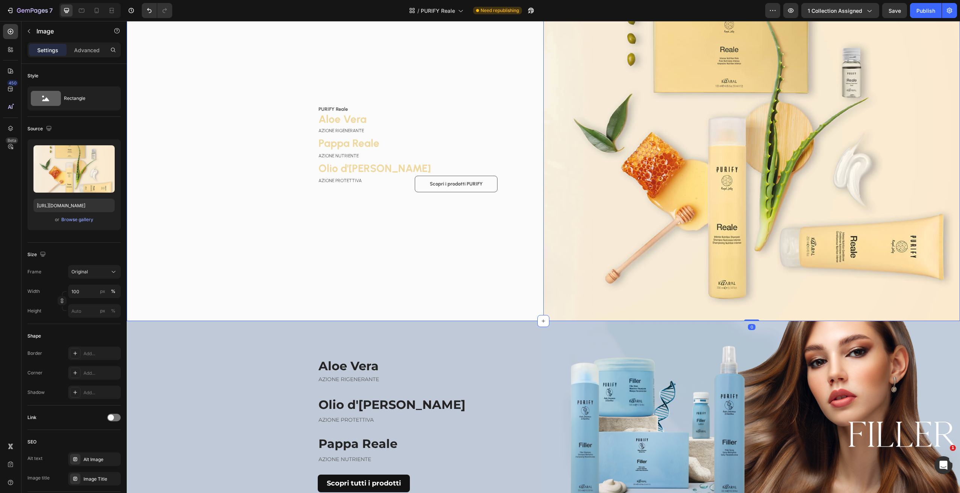
click at [430, 251] on div "PURIFY Reale Text block ⁠⁠⁠⁠⁠⁠⁠ Aloe Vera Heading AZIONE RIGENERANTE Text block…" at bounding box center [335, 149] width 416 height 346
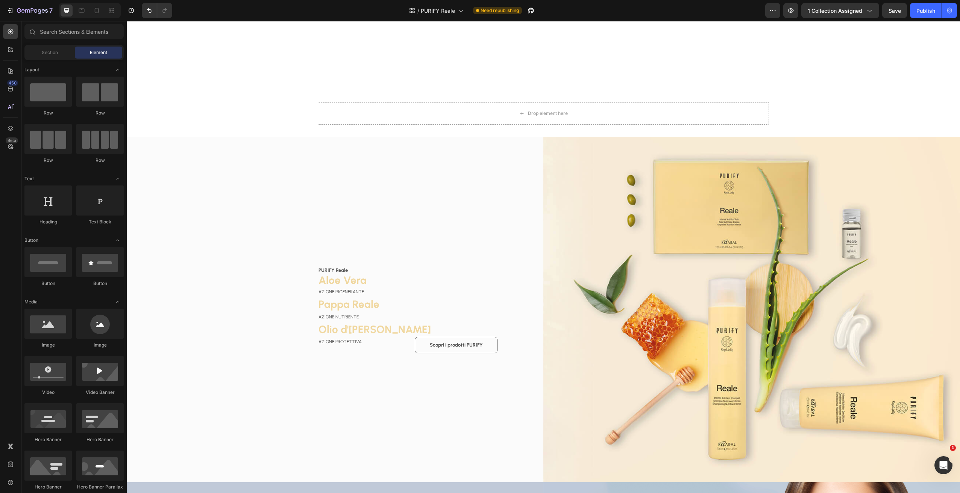
scroll to position [468, 0]
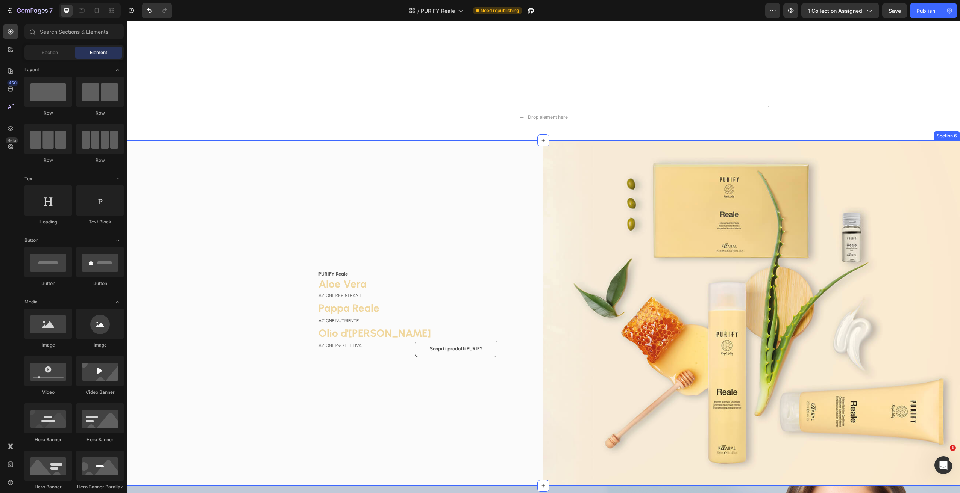
click at [465, 158] on div "PURIFY Reale Text block ⁠⁠⁠⁠⁠⁠⁠ Aloe Vera Heading AZIONE RIGENERANTE Text block…" at bounding box center [335, 314] width 416 height 346
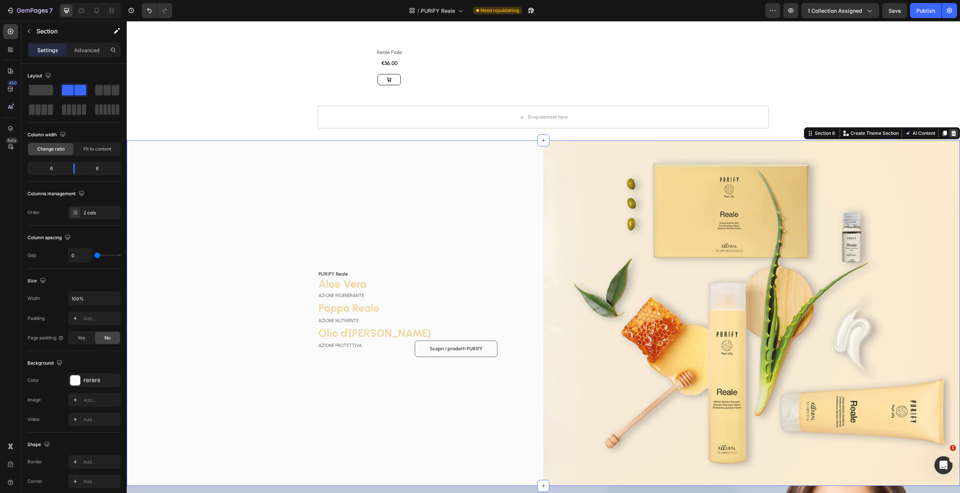
click at [951, 136] on icon at bounding box center [953, 133] width 5 height 5
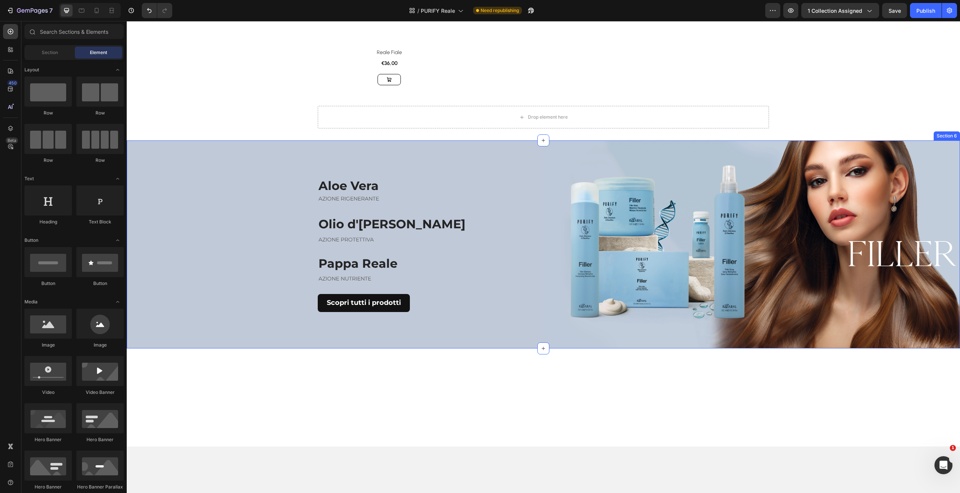
click at [165, 306] on div "Aloe Vera Heading AZIONE RIGENERANTE Text block Olio d'Oliva Heading AZIONE PRO…" at bounding box center [335, 245] width 416 height 208
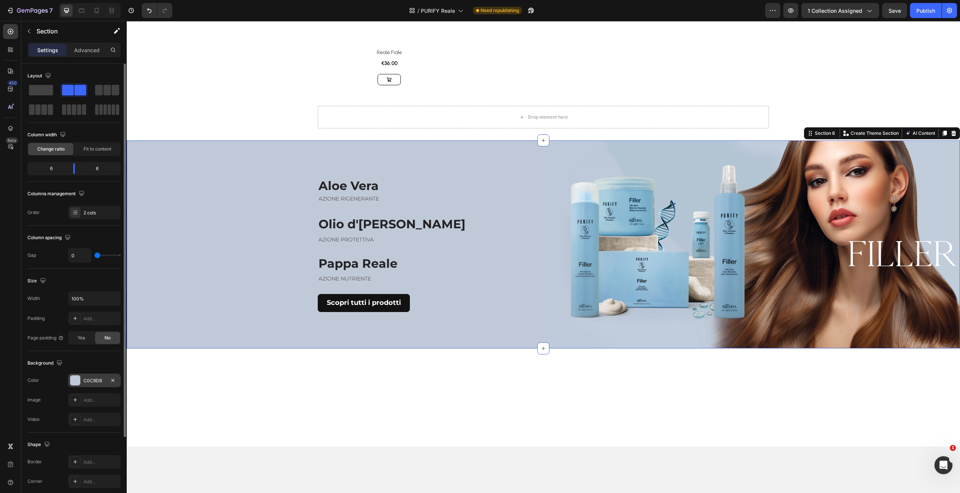
click at [108, 377] on div "C0C9D8" at bounding box center [94, 381] width 53 height 14
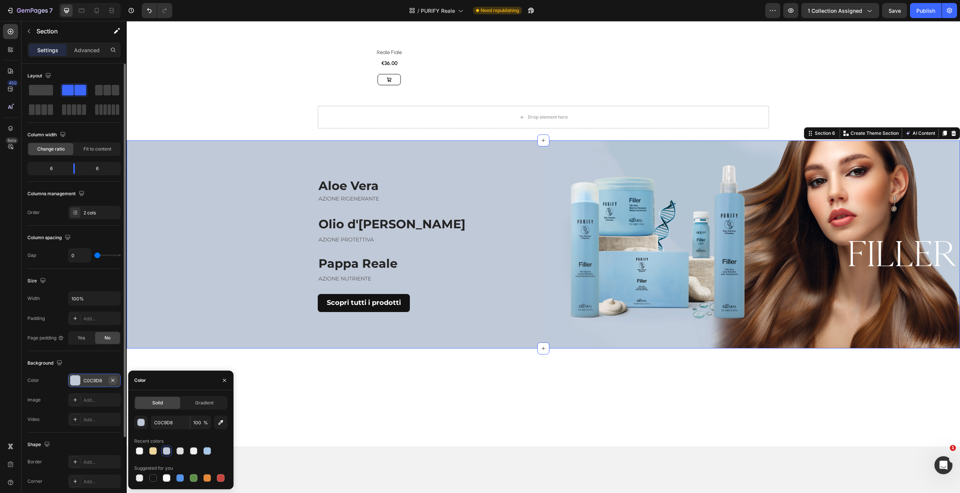
click at [114, 380] on icon "button" at bounding box center [113, 381] width 6 height 6
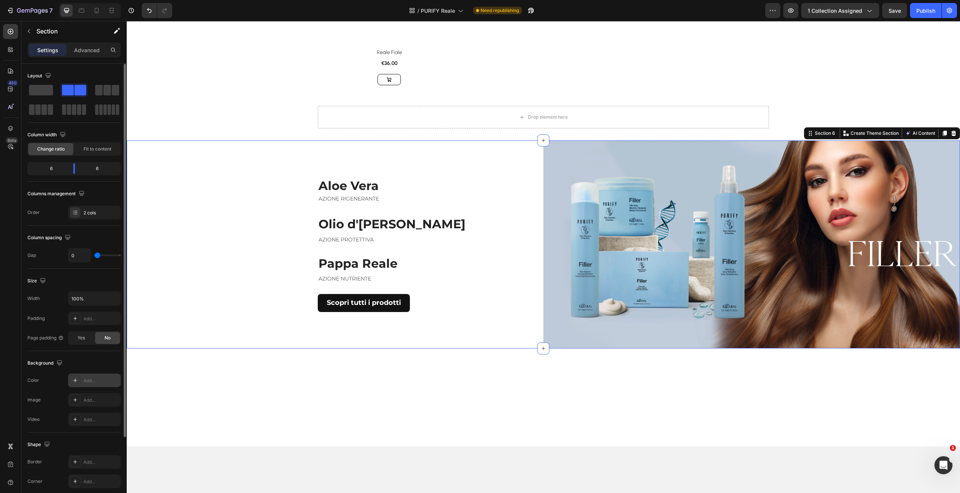
drag, startPoint x: 85, startPoint y: 382, endPoint x: 91, endPoint y: 385, distance: 6.4
click at [85, 383] on div "Add..." at bounding box center [100, 381] width 35 height 7
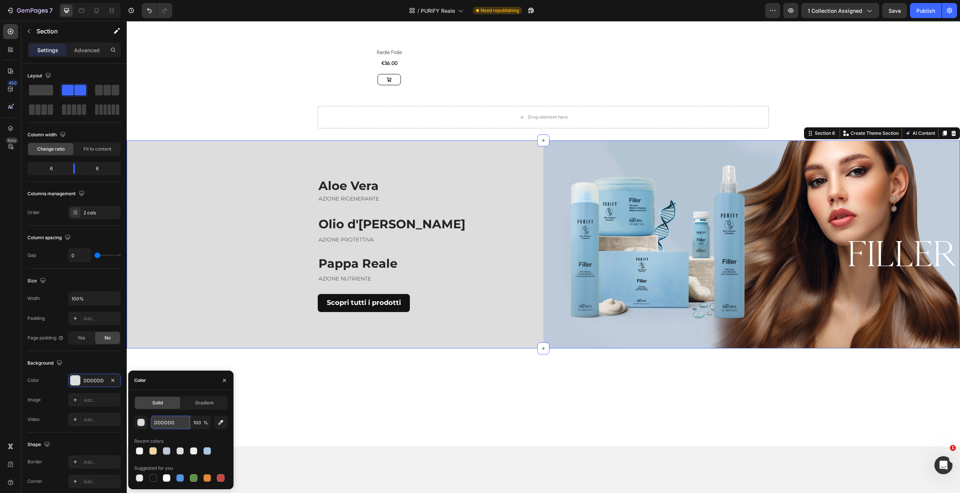
click at [179, 426] on input "DDDDDD" at bounding box center [170, 423] width 39 height 14
paste input "e8d8c1"
type input "e8d8c1"
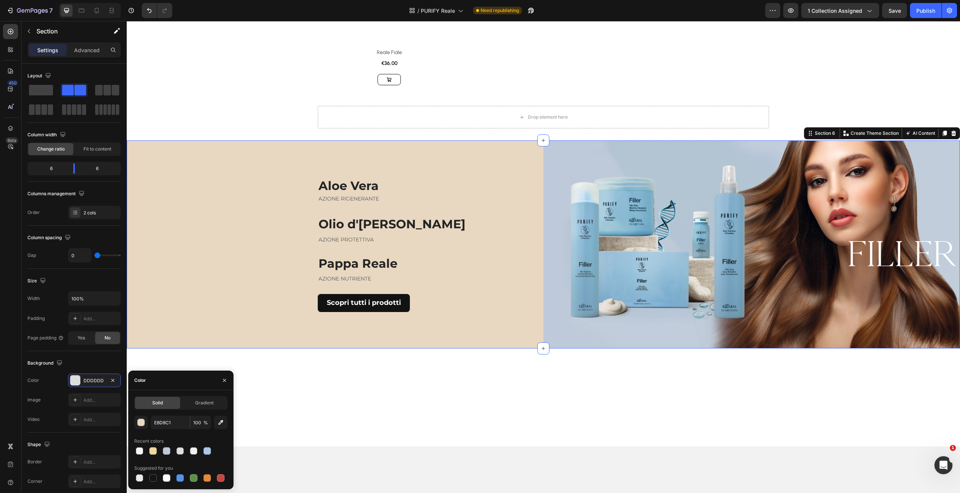
click at [283, 395] on div at bounding box center [543, 398] width 833 height 98
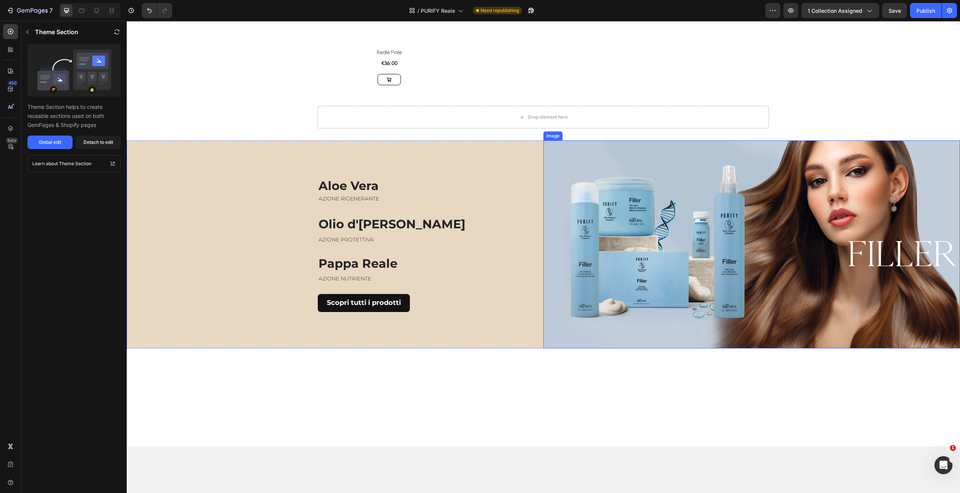
click at [723, 286] on img at bounding box center [751, 245] width 416 height 208
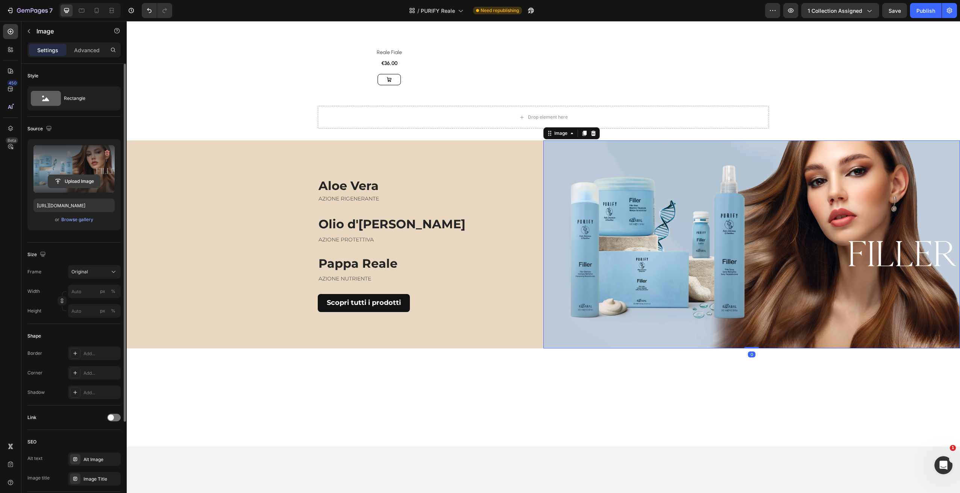
click at [74, 182] on input "file" at bounding box center [74, 181] width 52 height 13
type input "[URL][DOMAIN_NAME]"
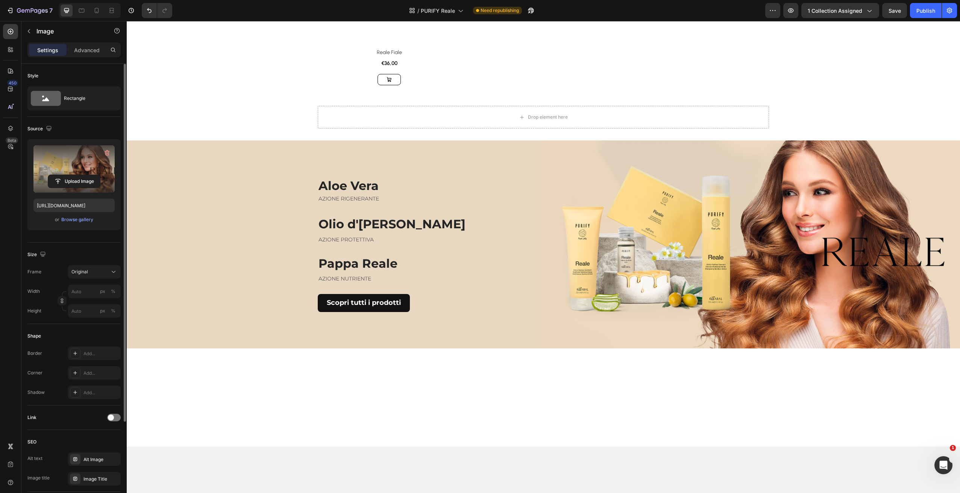
drag, startPoint x: 598, startPoint y: 399, endPoint x: 613, endPoint y: 397, distance: 15.2
click at [599, 398] on div at bounding box center [543, 398] width 833 height 98
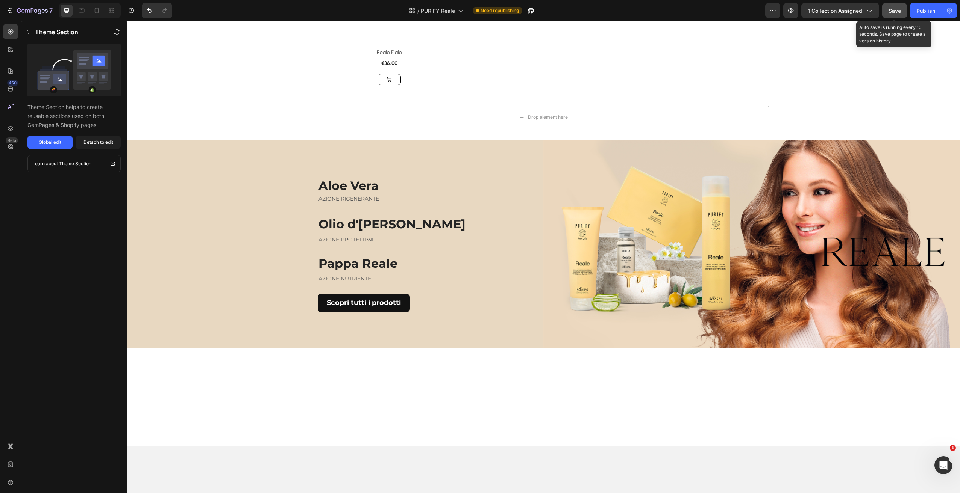
click at [894, 12] on span "Save" at bounding box center [894, 11] width 12 height 6
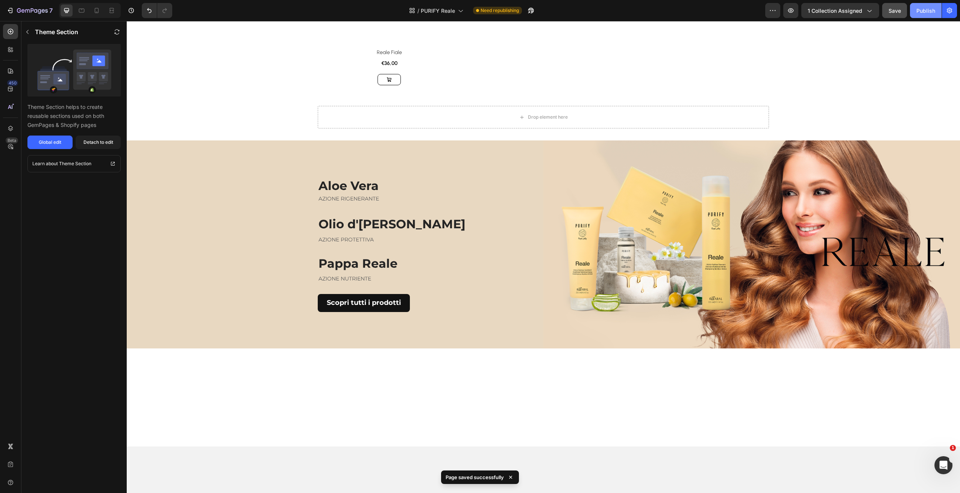
click at [921, 14] on div "Publish" at bounding box center [925, 11] width 19 height 8
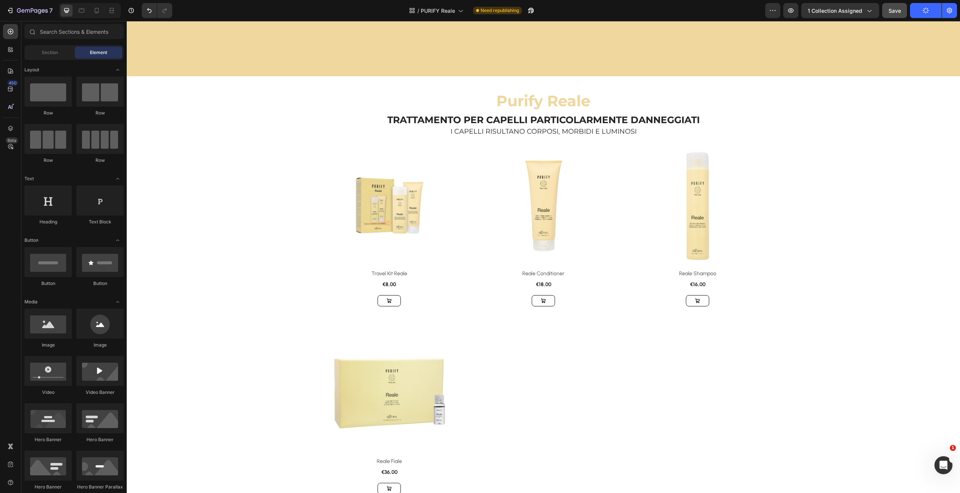
scroll to position [0, 0]
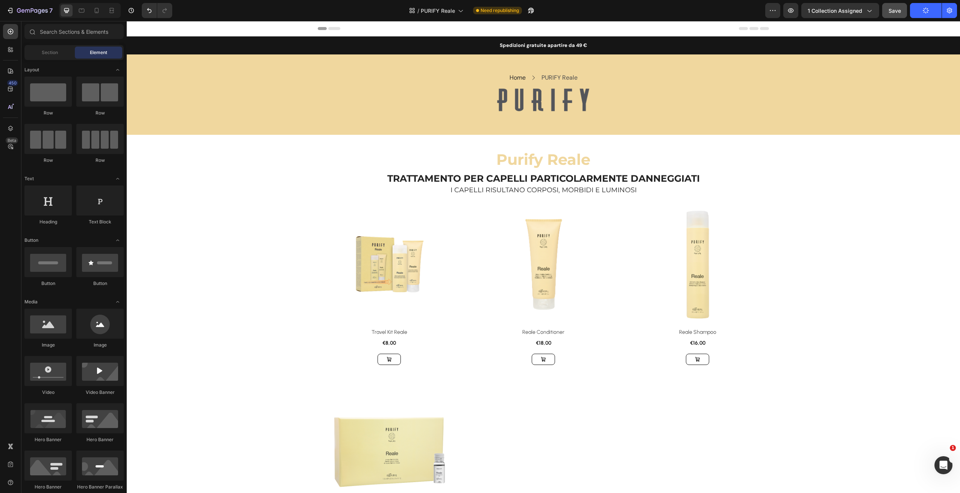
drag, startPoint x: 957, startPoint y: 221, endPoint x: 1027, endPoint y: 42, distance: 191.7
click at [461, 9] on span "PURIFY Reale" at bounding box center [446, 11] width 34 height 8
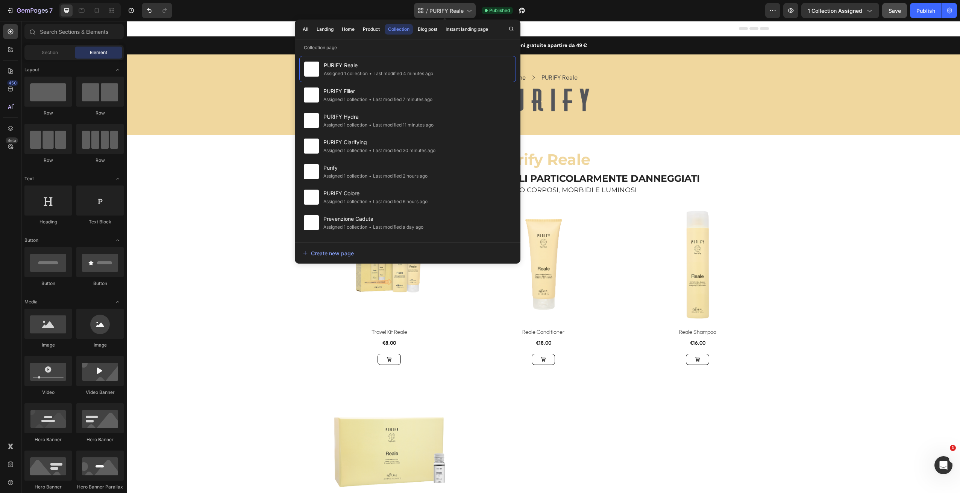
click at [450, 11] on span "PURIFY Reale" at bounding box center [446, 11] width 34 height 8
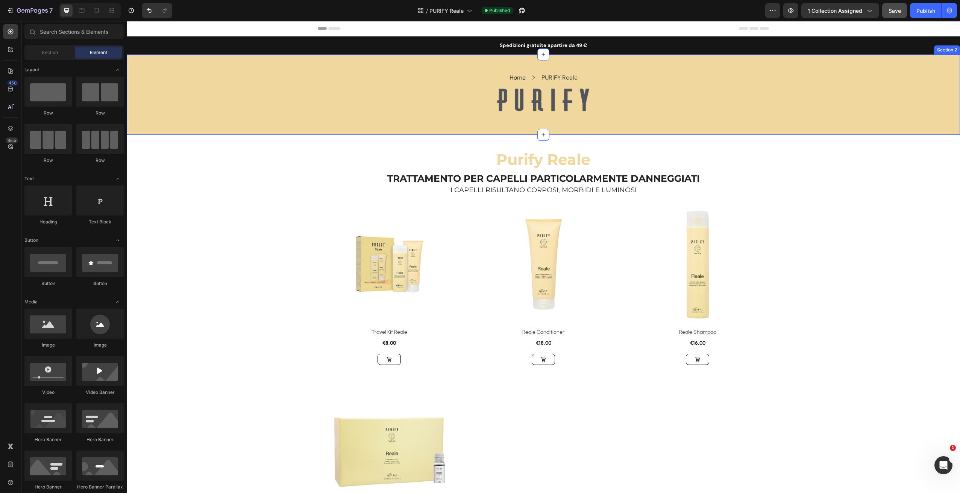
click at [666, 65] on div "Home Text block Icon PURIFY Reale Text block Row Row Image Row Section 2" at bounding box center [543, 94] width 833 height 80
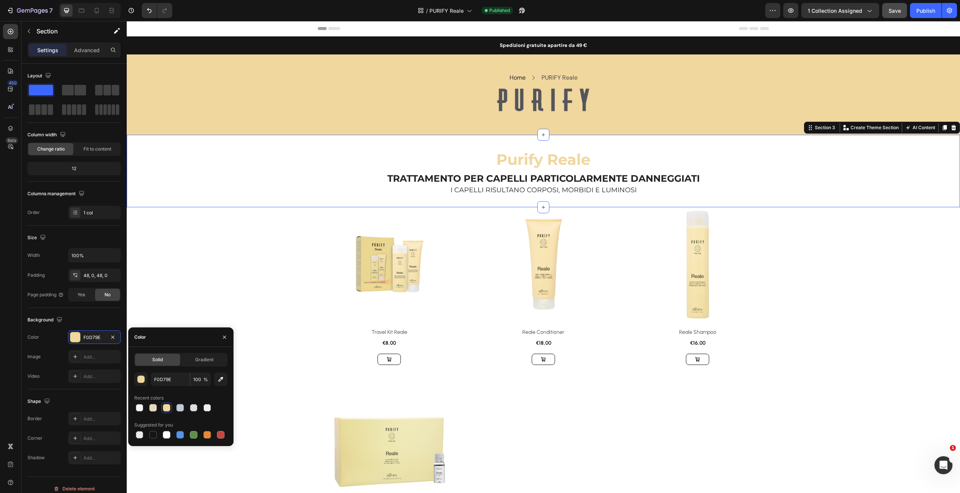
click at [735, 145] on div "Purify Reale Heading TRATTAMENTO PER CAPELLI PARTICOLARMENTE DANNEGGIATI Headin…" at bounding box center [543, 171] width 833 height 73
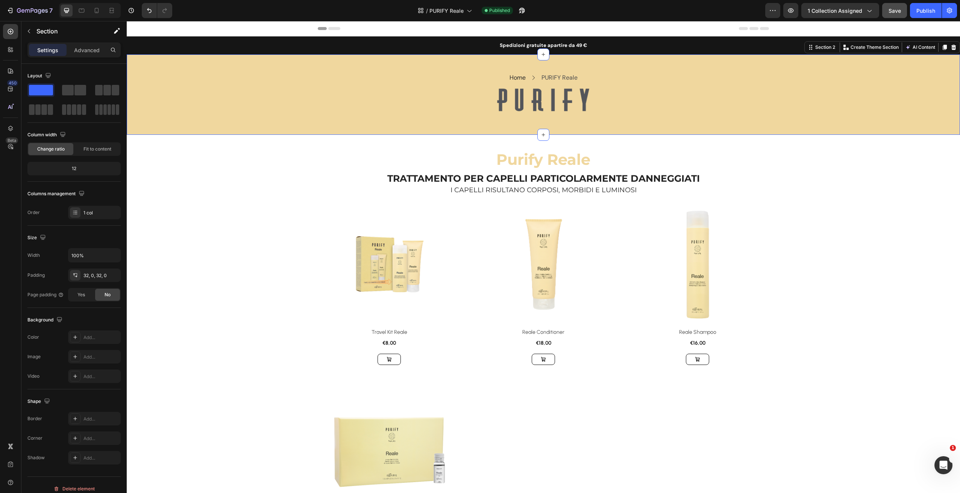
click at [746, 118] on div "Home Text block Icon PURIFY Reale Text block Row Row Image Row Section 2 Create…" at bounding box center [543, 94] width 833 height 80
drag, startPoint x: 724, startPoint y: 86, endPoint x: 722, endPoint y: 91, distance: 4.6
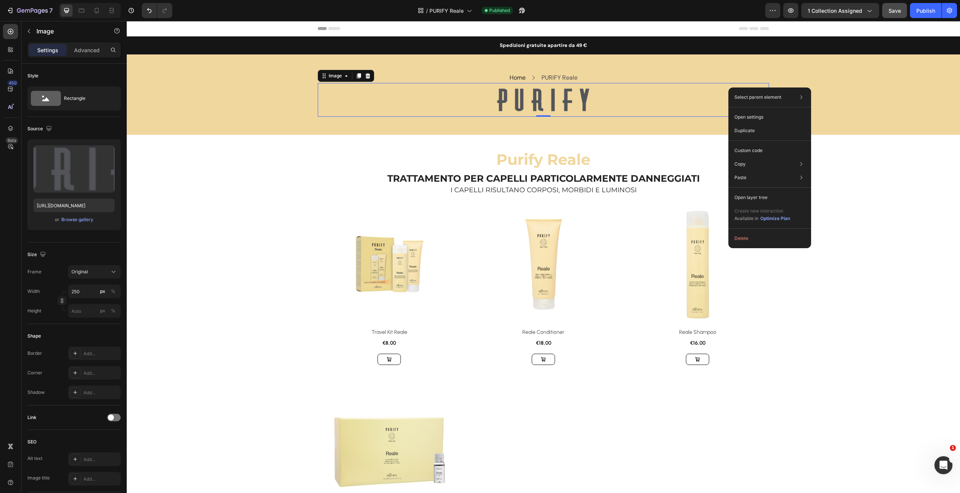
click at [696, 139] on div "Purify Reale Heading TRATTAMENTO PER CAPELLI PARTICOLARMENTE DANNEGGIATI Headin…" at bounding box center [543, 171] width 833 height 73
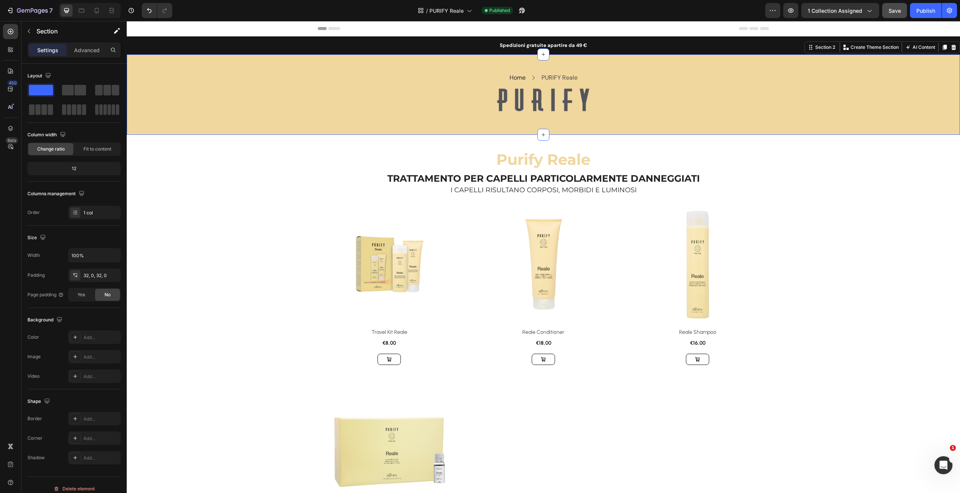
click at [701, 130] on div "Home Text block Icon PURIFY Reale Text block Row Row Image Row Section 2 Create…" at bounding box center [543, 94] width 833 height 80
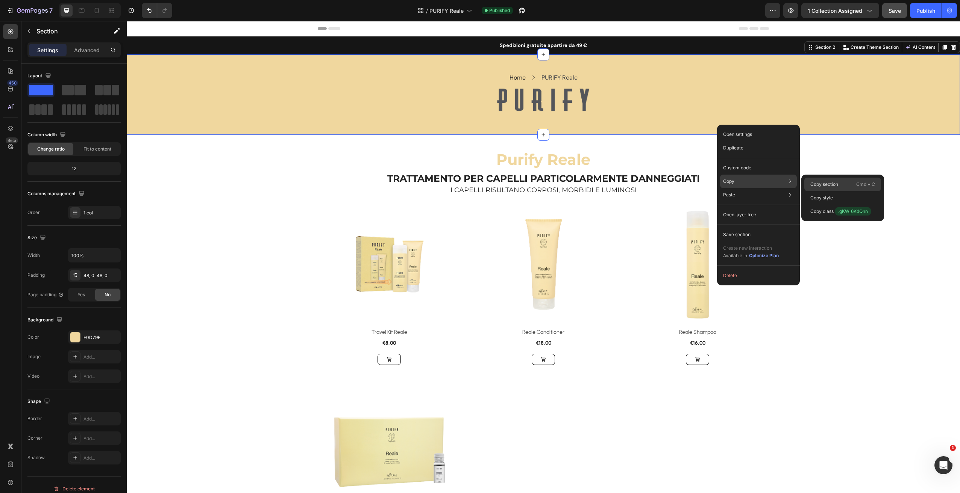
click at [822, 187] on p "Copy section" at bounding box center [824, 184] width 28 height 7
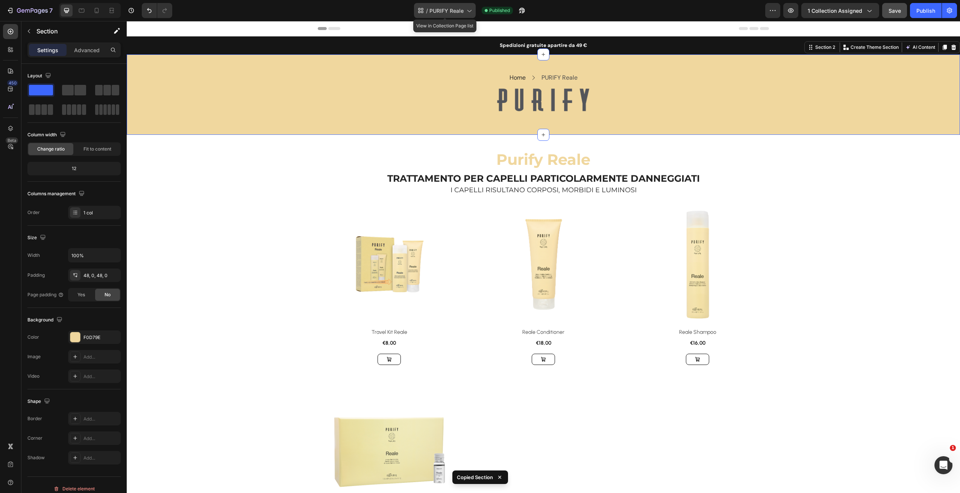
click at [452, 11] on span "PURIFY Reale" at bounding box center [446, 11] width 34 height 8
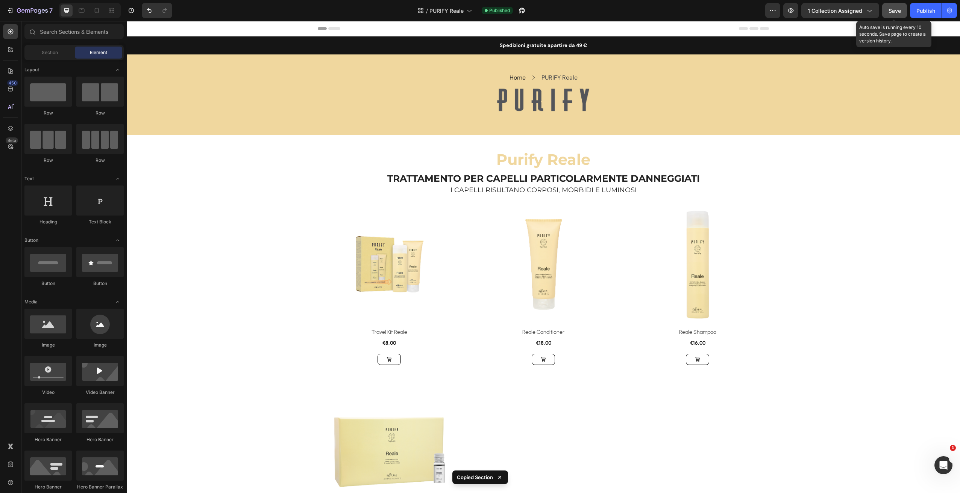
click at [890, 13] on span "Save" at bounding box center [894, 11] width 12 height 6
click at [922, 11] on div "Publish" at bounding box center [925, 11] width 19 height 8
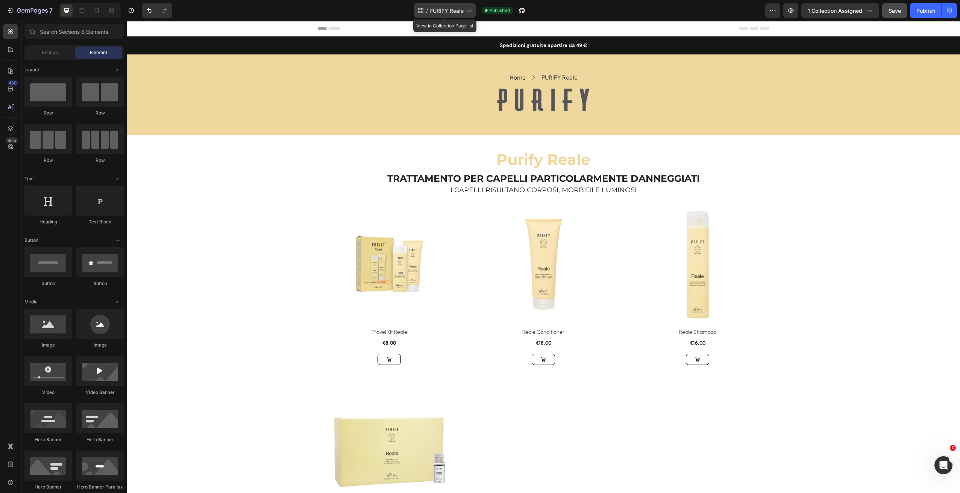
click at [449, 11] on span "PURIFY Reale" at bounding box center [446, 11] width 34 height 8
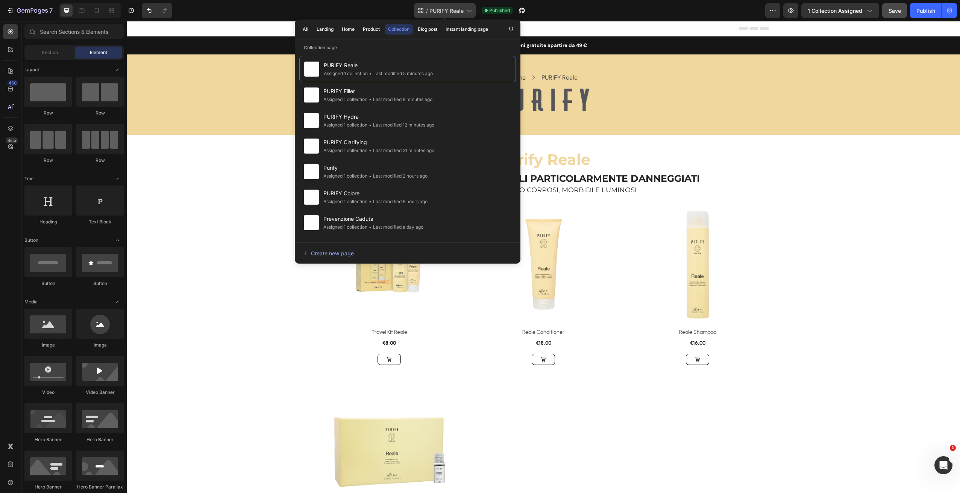
click at [450, 12] on span "PURIFY Reale" at bounding box center [446, 11] width 34 height 8
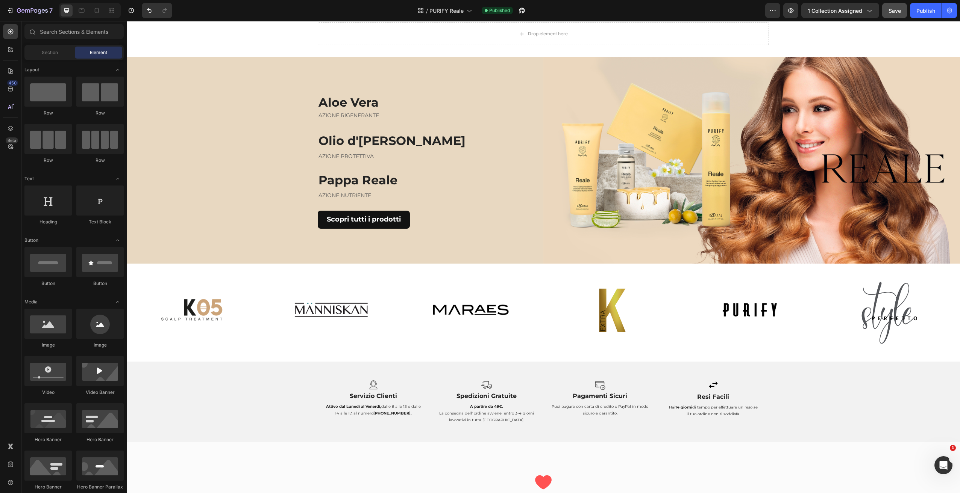
scroll to position [544, 0]
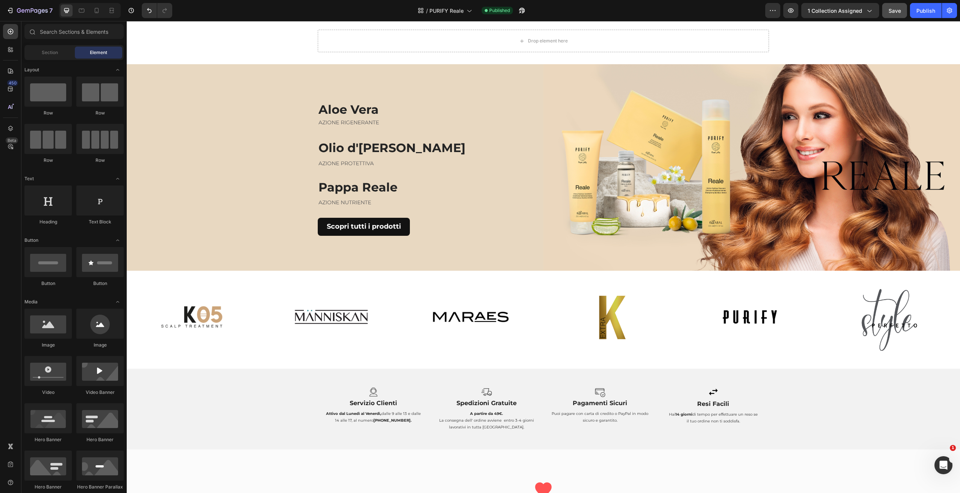
click at [236, 75] on div "Aloe Vera Heading AZIONE RIGENERANTE Text block Olio d'Oliva Heading AZIONE PRO…" at bounding box center [335, 168] width 416 height 208
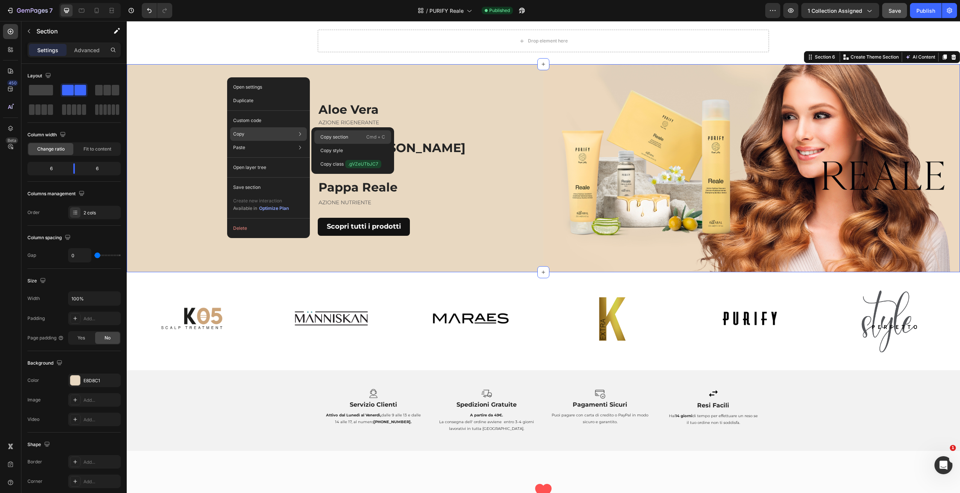
click at [345, 138] on p "Copy section" at bounding box center [334, 137] width 28 height 7
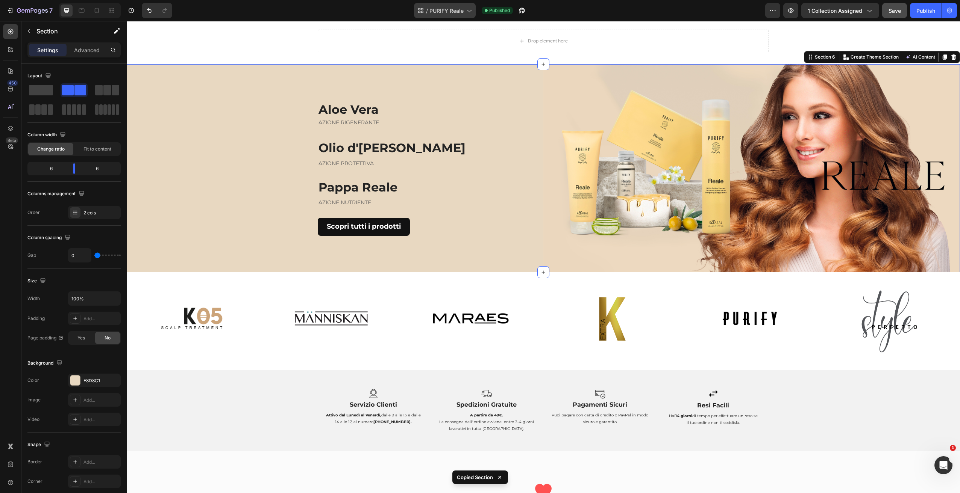
click at [451, 12] on span "PURIFY Reale" at bounding box center [446, 11] width 34 height 8
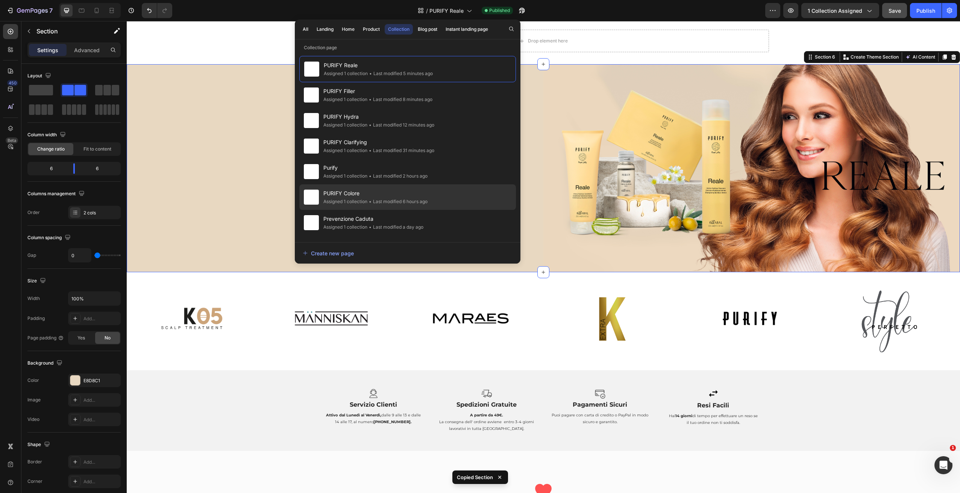
click at [375, 195] on span "PURIFY Colore" at bounding box center [375, 193] width 104 height 9
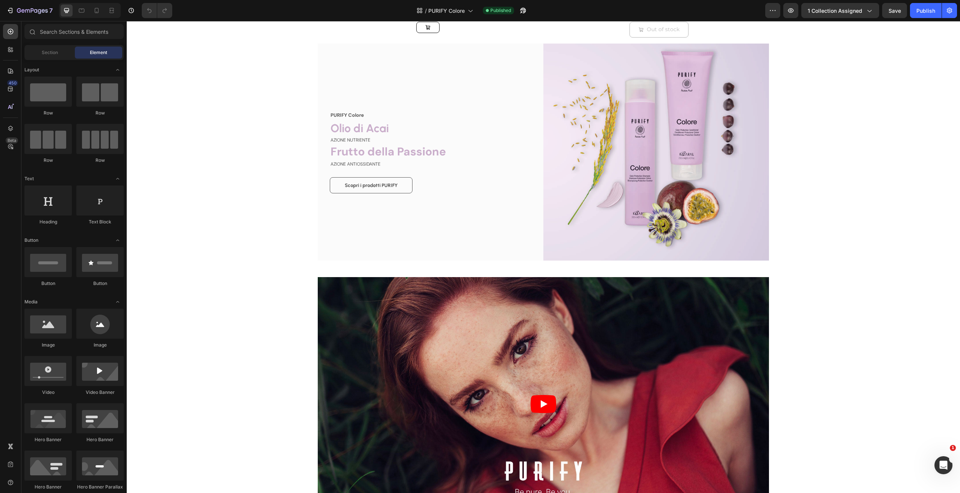
scroll to position [546, 0]
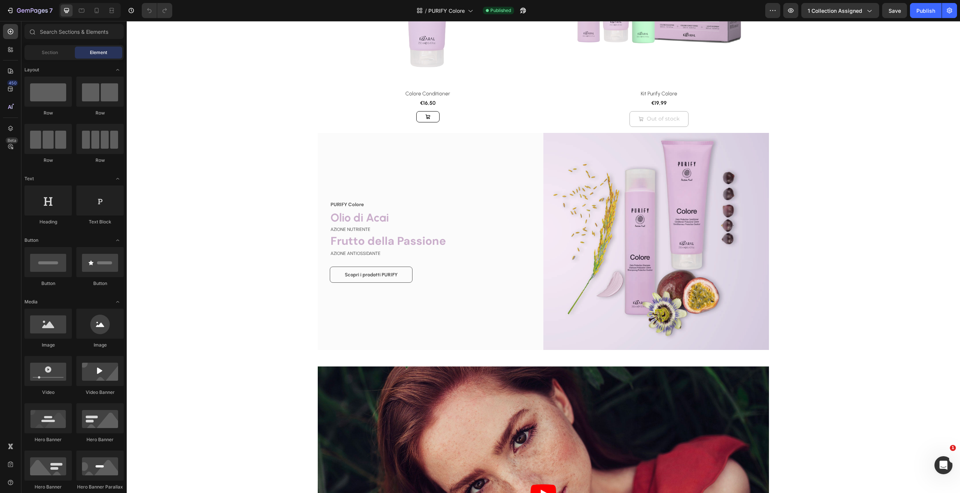
click at [839, 149] on div "Product Images & Gallery Row Colore Shampoo (P) Title €14,50 (P) Price (P) Pric…" at bounding box center [543, 272] width 833 height 1563
click at [801, 148] on div "Product Images & Gallery Row Colore Shampoo (P) Title €14,50 (P) Price (P) Pric…" at bounding box center [543, 272] width 833 height 1563
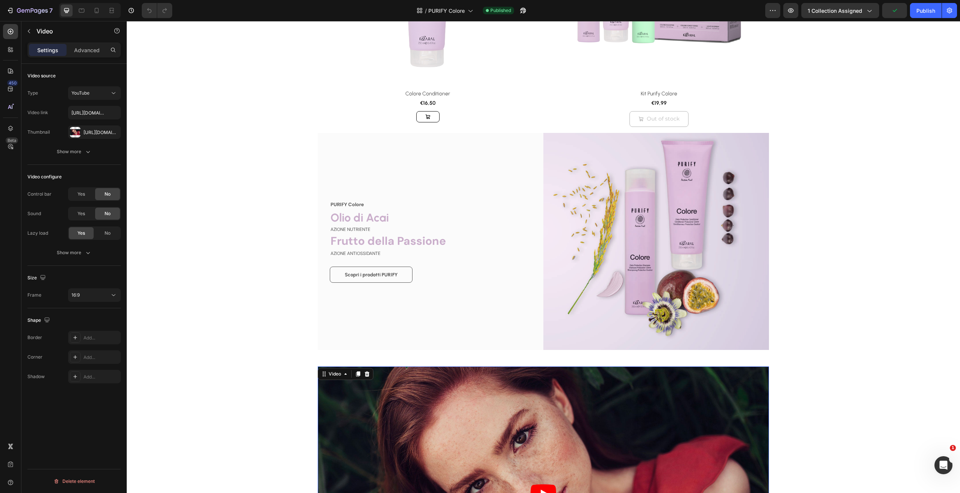
click at [720, 372] on article at bounding box center [543, 494] width 451 height 254
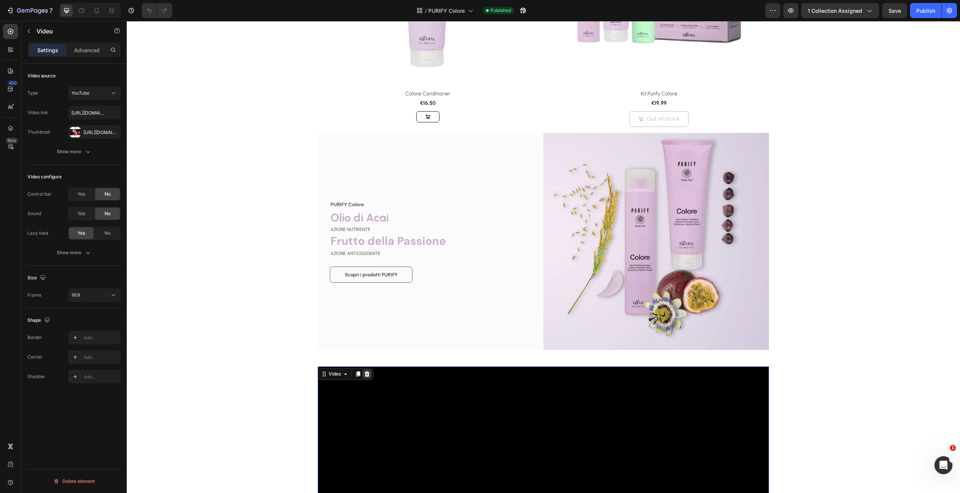
click at [366, 377] on icon at bounding box center [367, 374] width 6 height 6
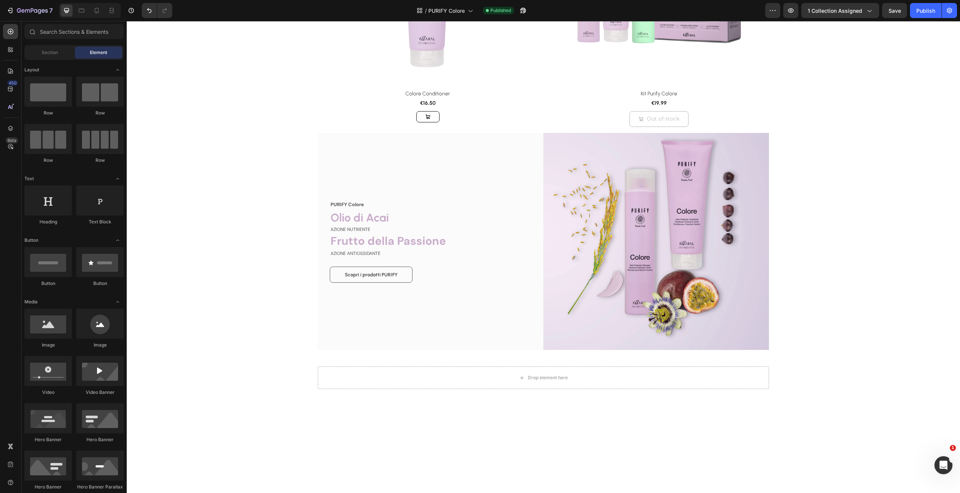
click at [244, 236] on div "Product Images & Gallery Row Colore Shampoo (P) Title €14,50 (P) Price (P) Pric…" at bounding box center [543, 154] width 833 height 1326
click at [396, 342] on div "PURIFY Colore Text block Olio di Acai Heading AZIONE NUTRIENTE Text block Frutt…" at bounding box center [431, 242] width 226 height 218
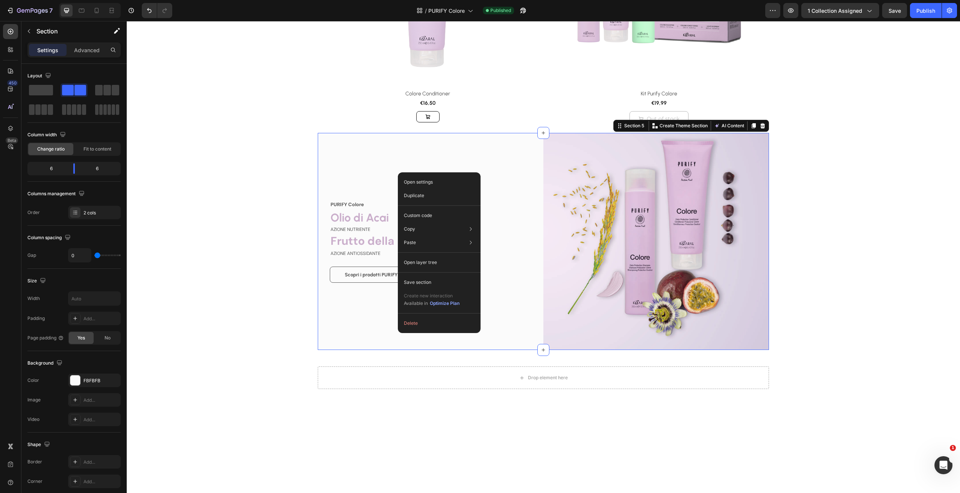
drag, startPoint x: 398, startPoint y: 333, endPoint x: 525, endPoint y: 354, distance: 128.3
click at [512, 248] on p "Paste element" at bounding box center [506, 245] width 30 height 7
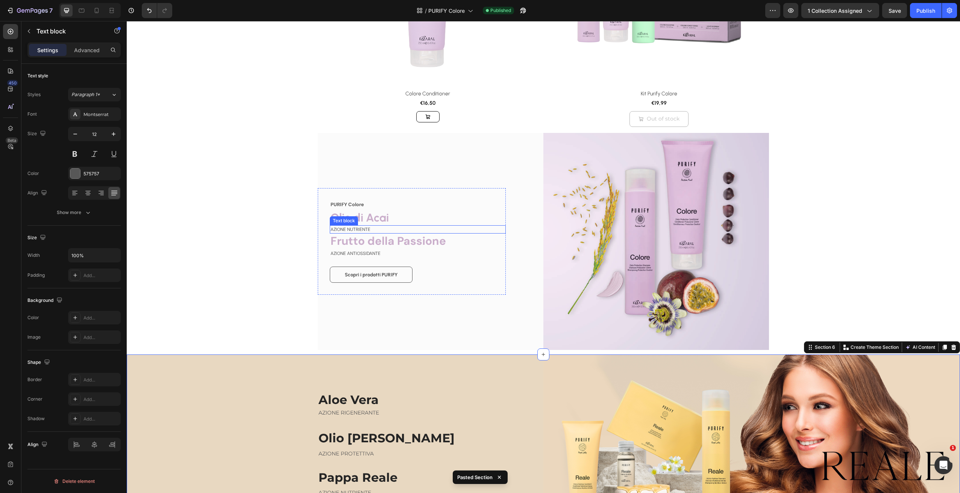
drag, startPoint x: 353, startPoint y: 219, endPoint x: 371, endPoint y: 218, distance: 18.1
click at [353, 219] on div "Text block" at bounding box center [343, 221] width 25 height 7
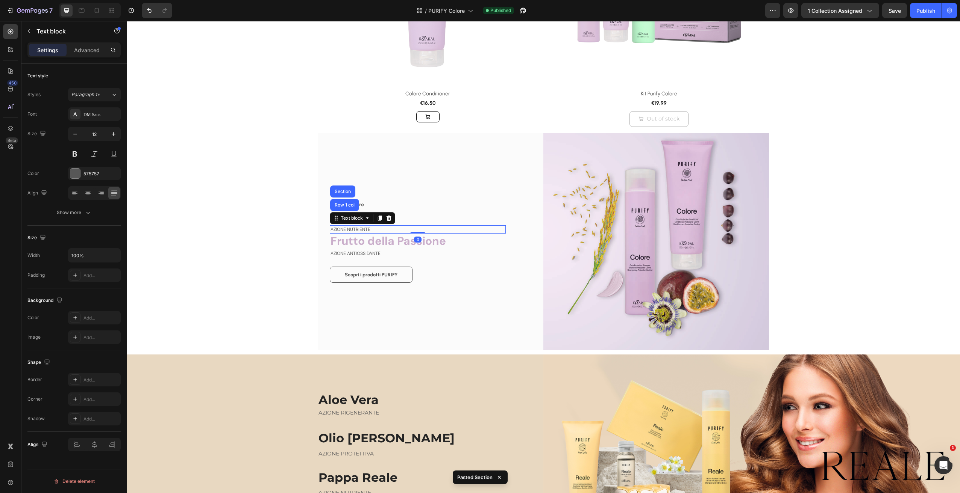
click at [375, 219] on div at bounding box center [379, 218] width 9 height 9
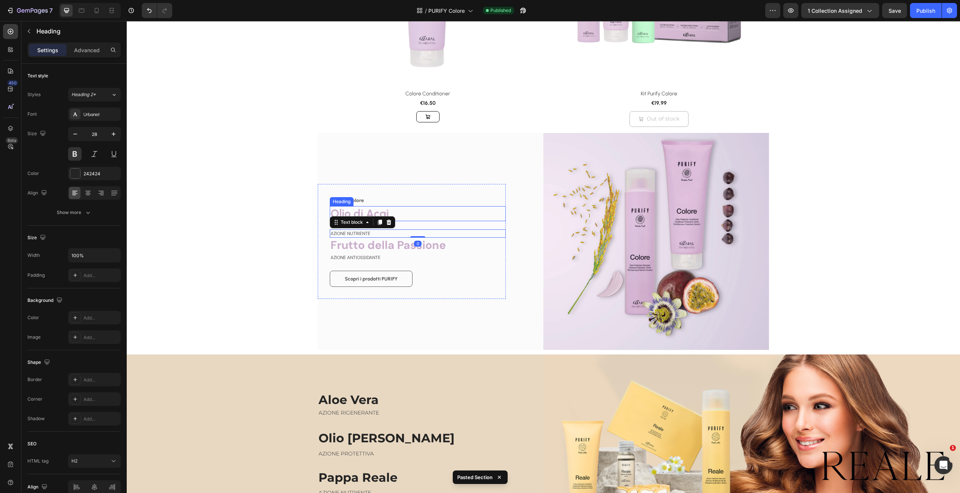
click at [415, 220] on div "Olio di Acai Heading" at bounding box center [418, 213] width 176 height 15
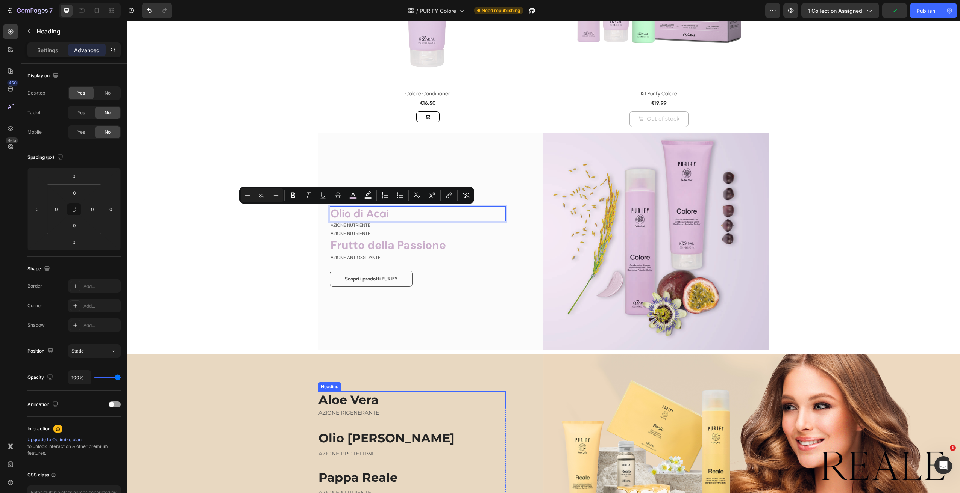
click at [335, 401] on h2 "Aloe Vera" at bounding box center [412, 400] width 188 height 17
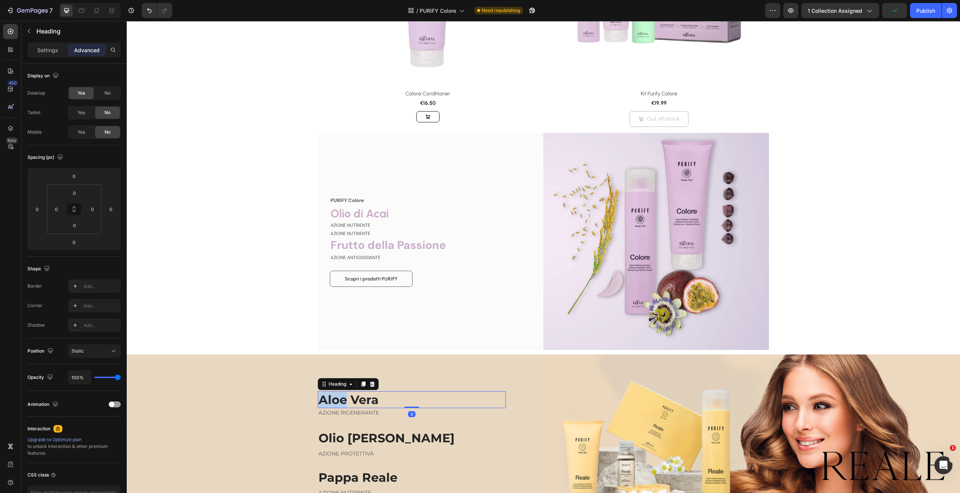
drag, startPoint x: 335, startPoint y: 401, endPoint x: 340, endPoint y: 403, distance: 5.1
click at [335, 401] on h2 "Aloe Vera" at bounding box center [412, 400] width 188 height 17
click at [369, 248] on span "Frutto della Passione" at bounding box center [387, 245] width 115 height 15
drag, startPoint x: 369, startPoint y: 247, endPoint x: 432, endPoint y: 209, distance: 73.5
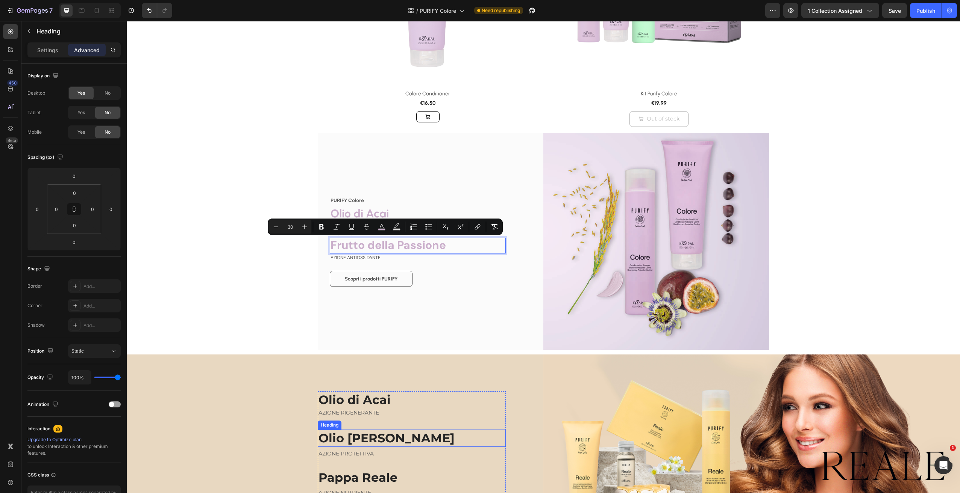
click at [336, 435] on h2 "Olio [PERSON_NAME]" at bounding box center [412, 438] width 188 height 17
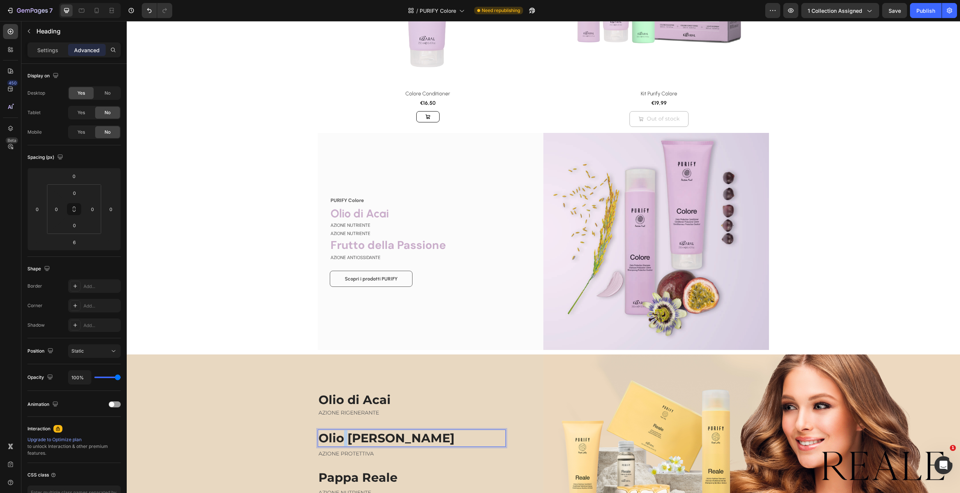
drag, startPoint x: 337, startPoint y: 434, endPoint x: 343, endPoint y: 439, distance: 7.3
click at [337, 434] on h2 "Olio [PERSON_NAME]" at bounding box center [412, 438] width 188 height 17
click at [360, 237] on p "AZIONE NUTRIENTE" at bounding box center [417, 233] width 174 height 7
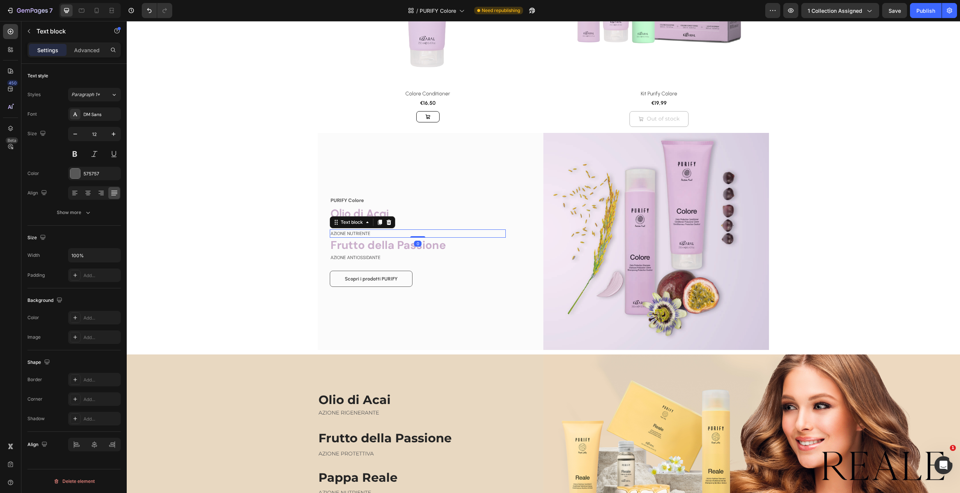
click at [359, 236] on p "AZIONE NUTRIENTE" at bounding box center [417, 233] width 174 height 7
copy p "AZIONE NUTRIENTE"
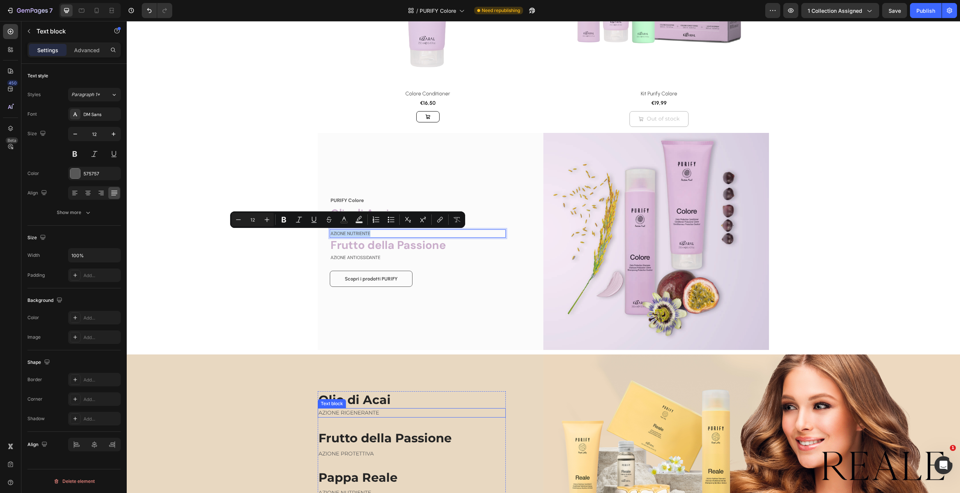
click at [347, 413] on p "AZIONE RIGENERANTE" at bounding box center [411, 413] width 186 height 8
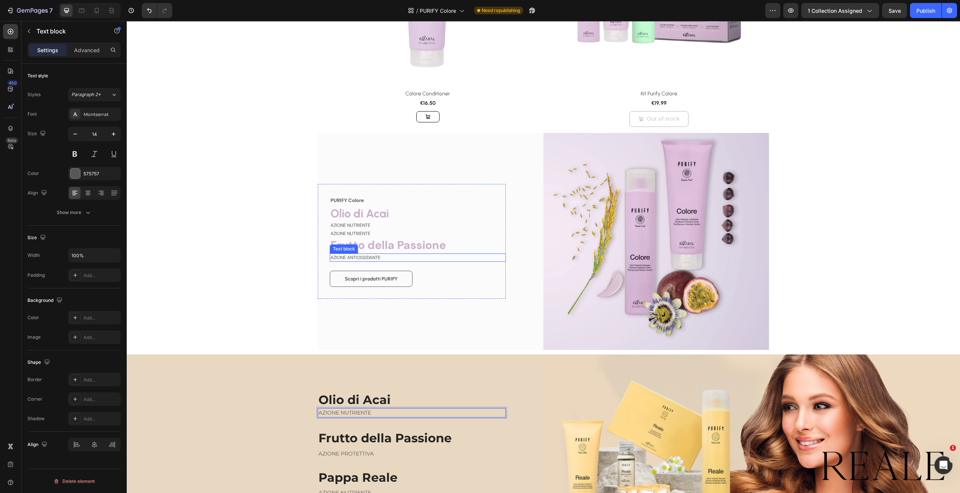
click at [369, 258] on p "AZIONE ANTIOSSIDANTE" at bounding box center [417, 257] width 174 height 7
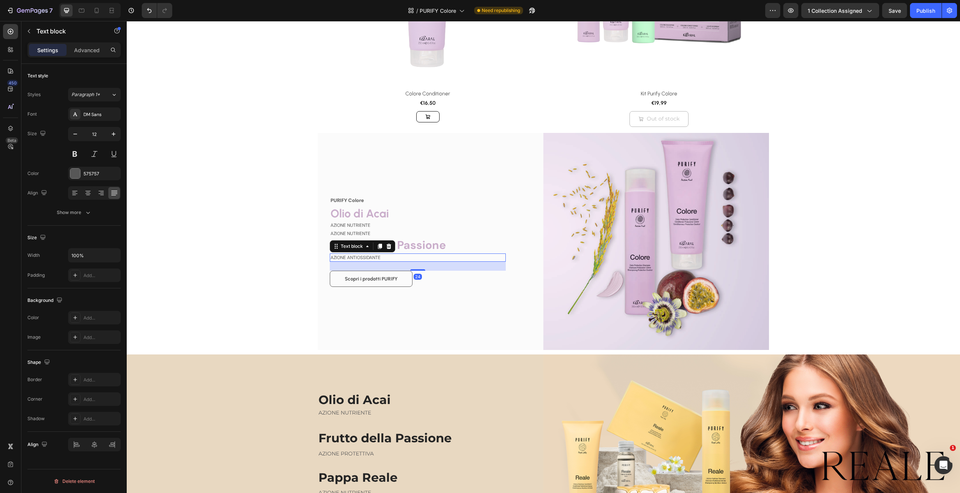
click at [369, 257] on p "AZIONE ANTIOSSIDANTE" at bounding box center [417, 257] width 174 height 7
copy p "AZIONE ANTIOSSIDANTE"
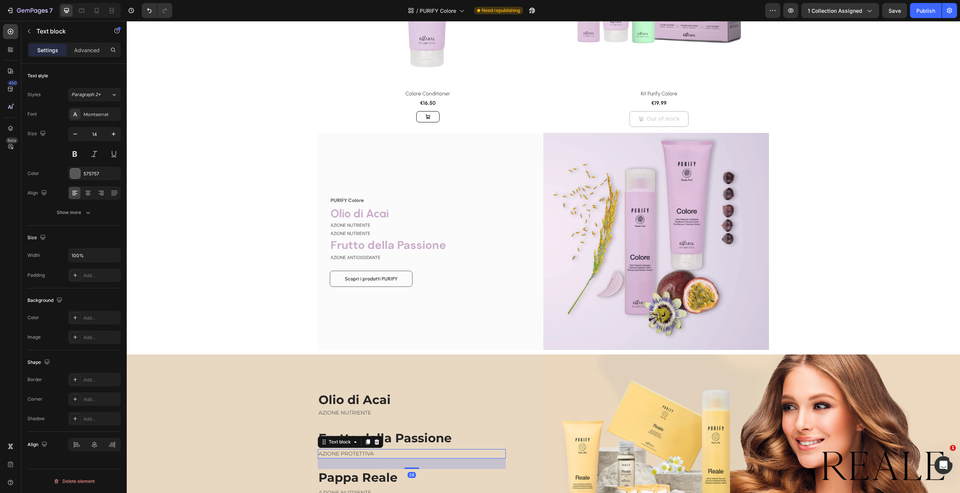
click at [358, 453] on p "AZIONE PROTETTIVA" at bounding box center [411, 454] width 186 height 8
click at [439, 477] on h2 "Pappa Reale" at bounding box center [412, 477] width 188 height 17
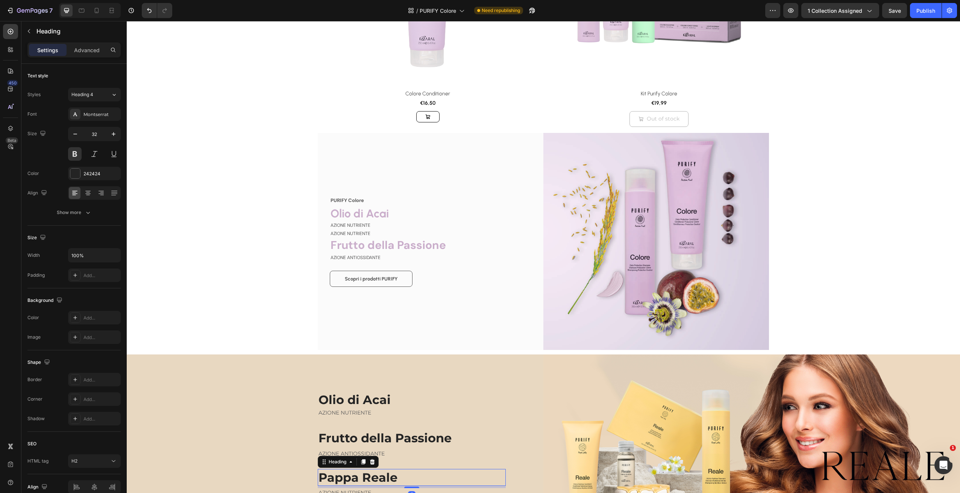
click at [368, 459] on div at bounding box center [372, 462] width 9 height 9
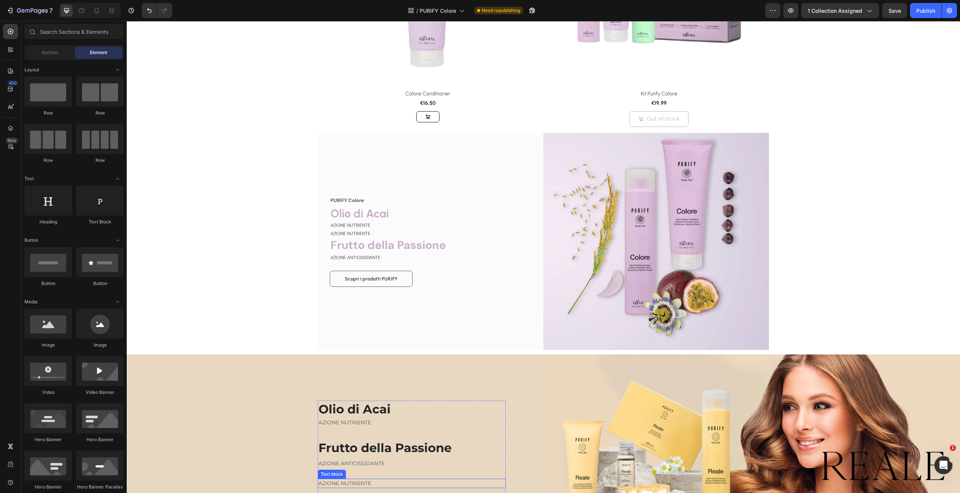
click at [383, 480] on p "AZIONE NUTRIENTE" at bounding box center [411, 484] width 186 height 8
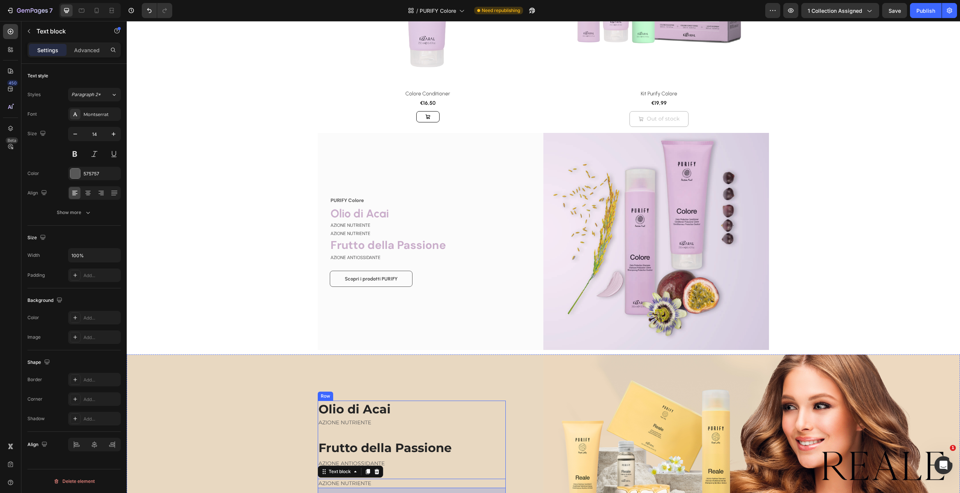
click at [375, 471] on icon at bounding box center [377, 472] width 6 height 6
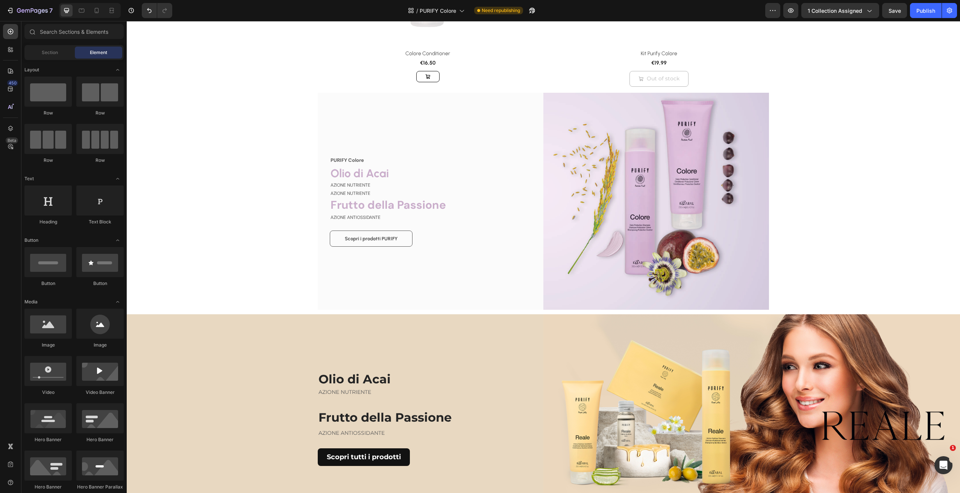
scroll to position [619, 0]
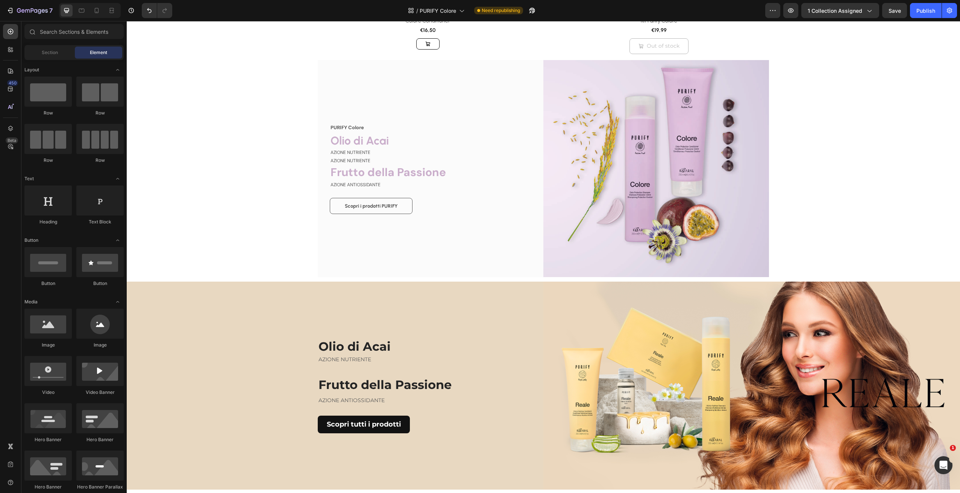
click at [913, 216] on div "Product Images & Gallery Row Colore Shampoo (P) Title €14,50 (P) Price (P) Pric…" at bounding box center [543, 185] width 833 height 1534
click at [757, 172] on img at bounding box center [656, 169] width 226 height 218
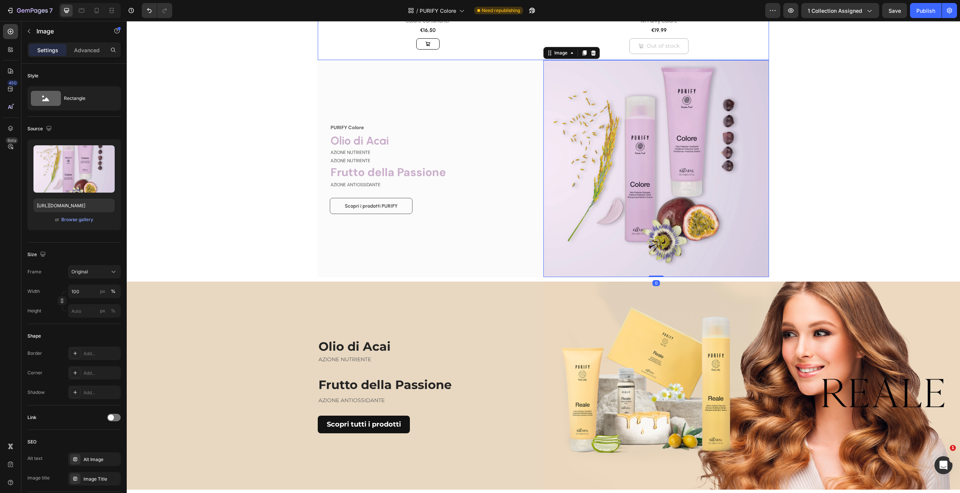
click at [473, 73] on div "PURIFY Colore Text block ⁠⁠⁠⁠⁠⁠⁠ Olio di Acai Heading AZIONE NUTRIENTE Text blo…" at bounding box center [431, 169] width 226 height 218
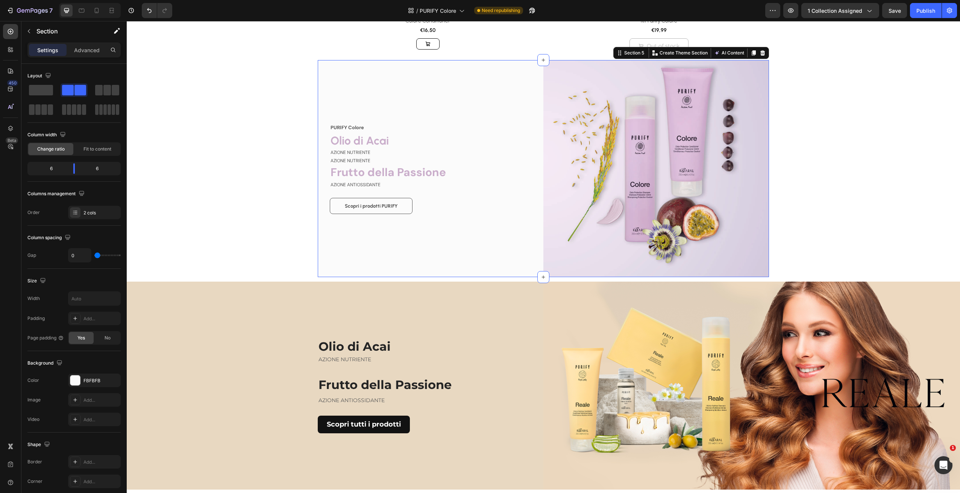
click at [762, 54] on div at bounding box center [762, 52] width 9 height 9
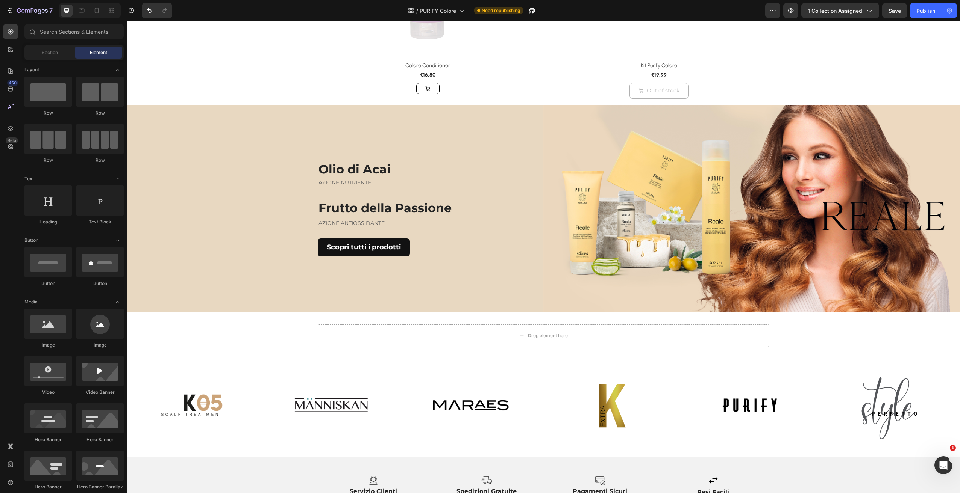
scroll to position [576, 0]
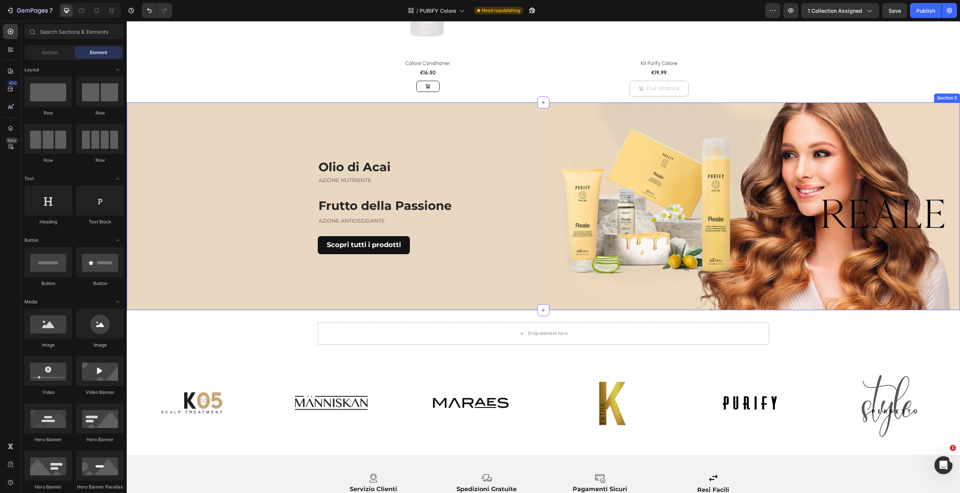
click at [195, 272] on div "Olio di Acai Heading AZIONE NUTRIENTE Text block Frutto della Passione Heading …" at bounding box center [335, 207] width 416 height 208
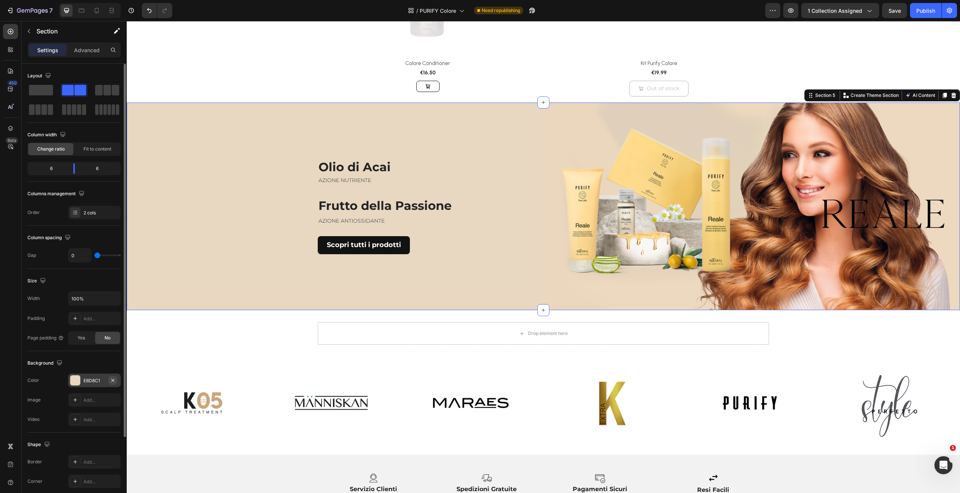
click at [115, 379] on icon "button" at bounding box center [113, 381] width 6 height 6
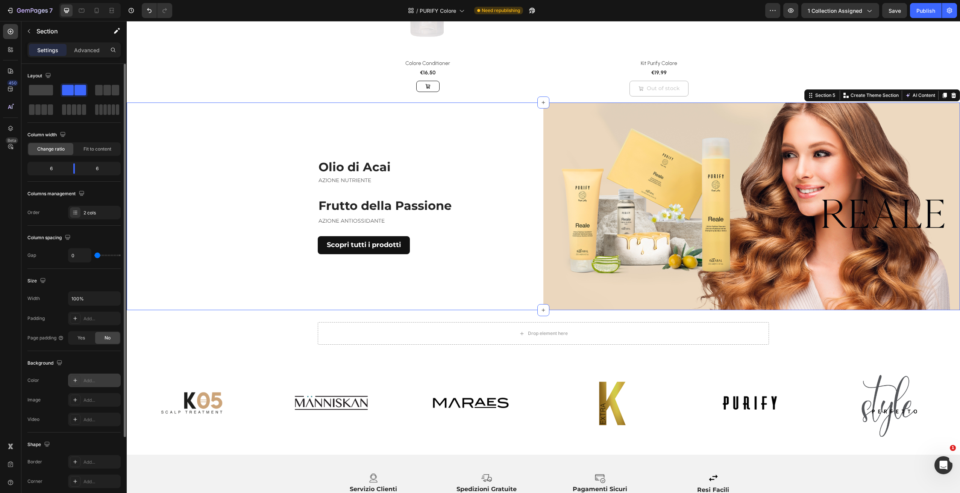
click at [77, 380] on icon at bounding box center [75, 381] width 6 height 6
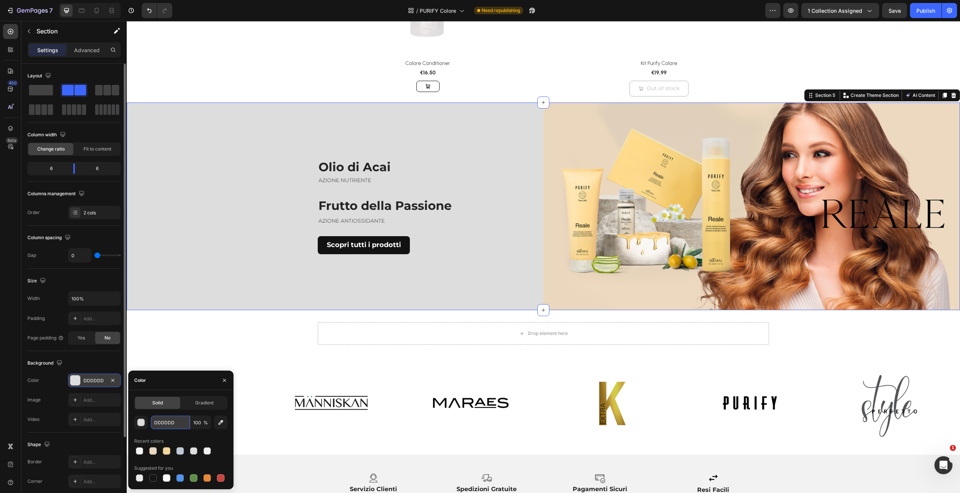
click at [178, 425] on input "DDDDDD" at bounding box center [170, 423] width 39 height 14
paste input "e6d9e3"
type input "e6d9e3"
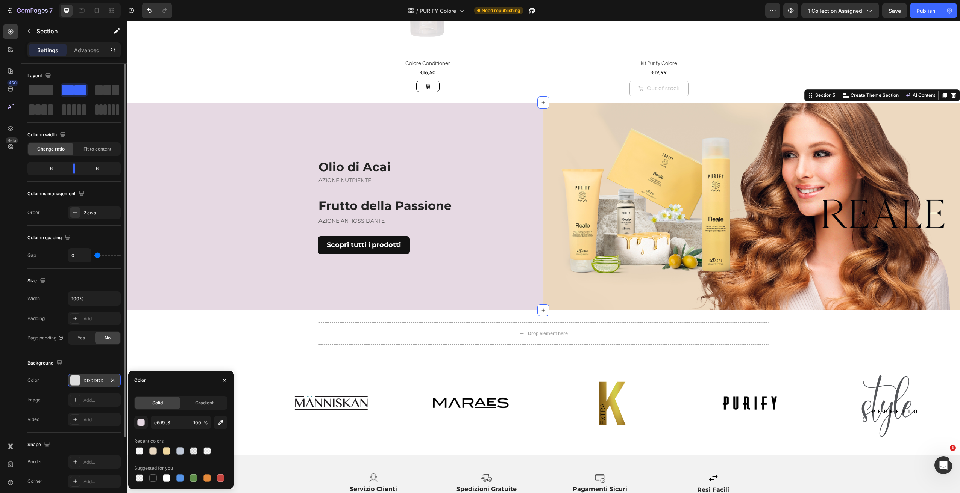
click at [224, 349] on div "Product Images & Gallery Row Colore Shampoo (P) Title €14,50 (P) Price (P) Pric…" at bounding box center [543, 116] width 833 height 1312
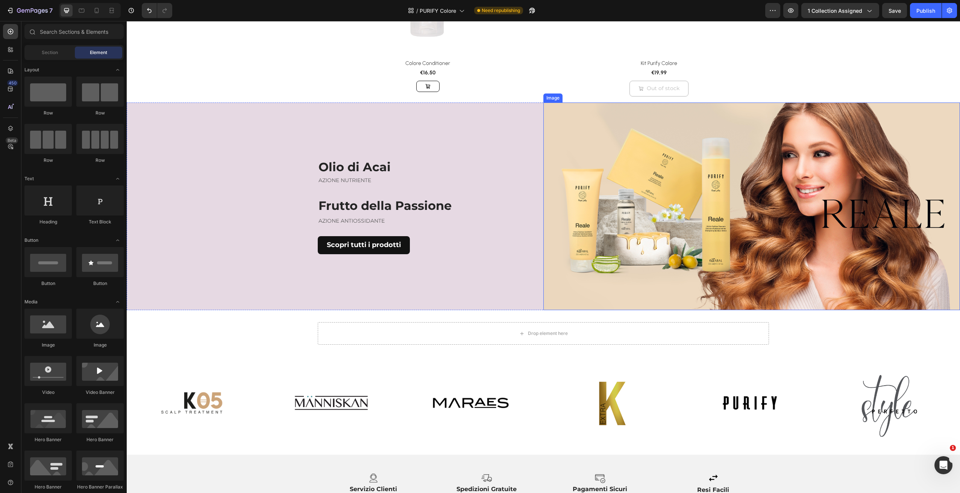
click at [674, 206] on img at bounding box center [751, 207] width 416 height 208
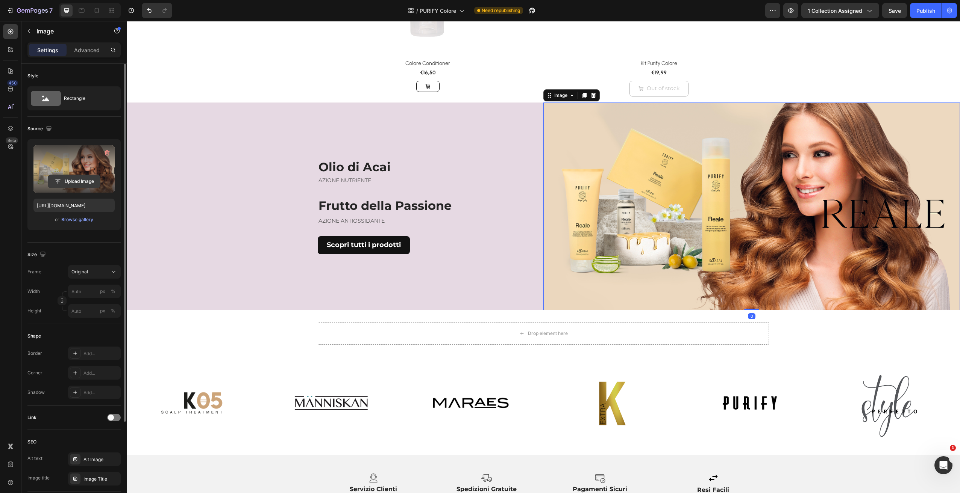
click at [81, 186] on input "file" at bounding box center [74, 181] width 52 height 13
type input "[URL][DOMAIN_NAME]"
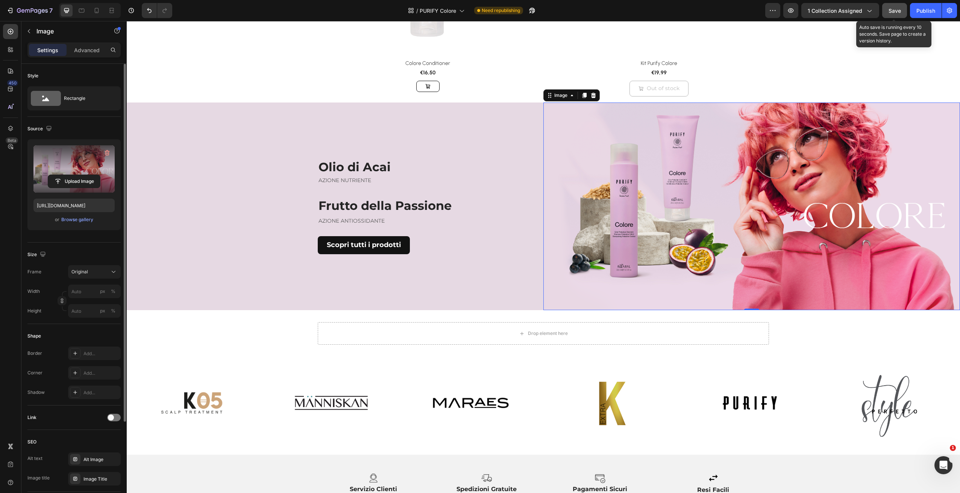
click at [895, 6] on button "Save" at bounding box center [894, 10] width 25 height 15
click at [923, 11] on div "Publish" at bounding box center [925, 11] width 19 height 8
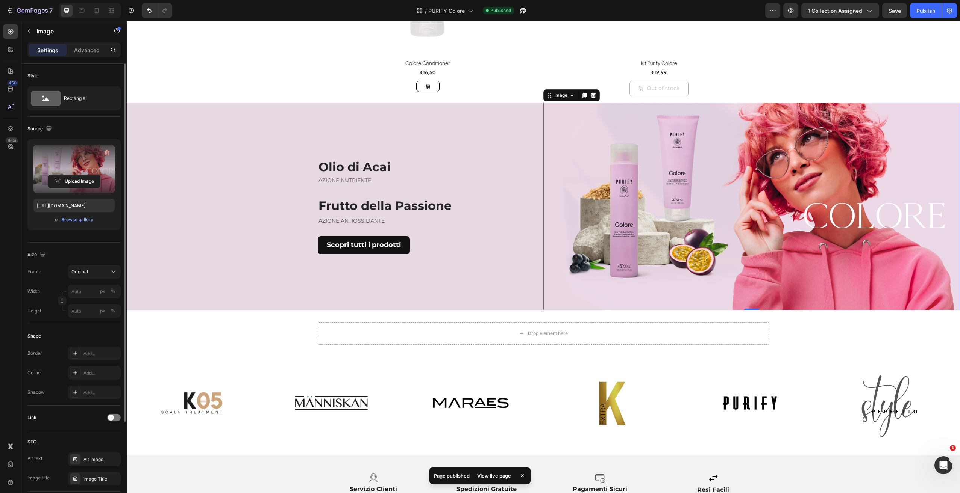
click at [893, 51] on div "Product Images & Gallery Row Colore Shampoo (P) Title €14,50 (P) Price (P) Pric…" at bounding box center [543, 116] width 833 height 1312
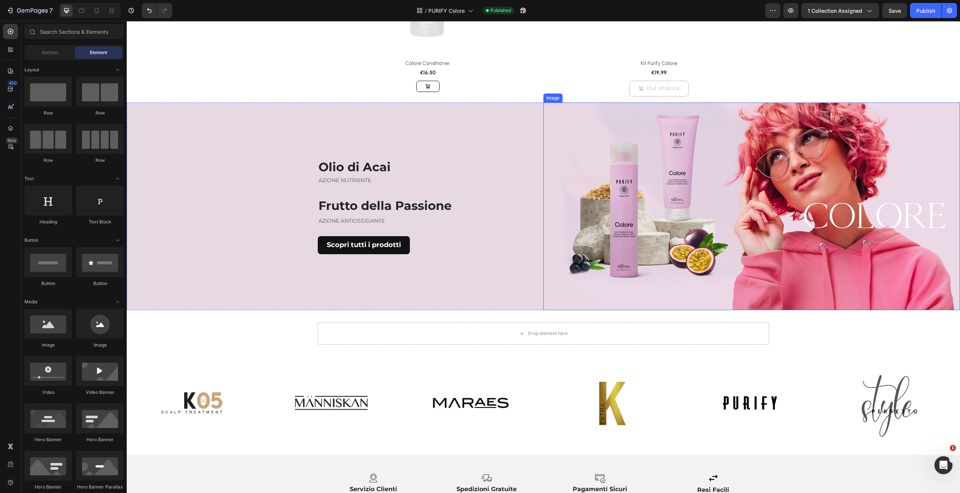
click at [773, 245] on img at bounding box center [751, 207] width 416 height 208
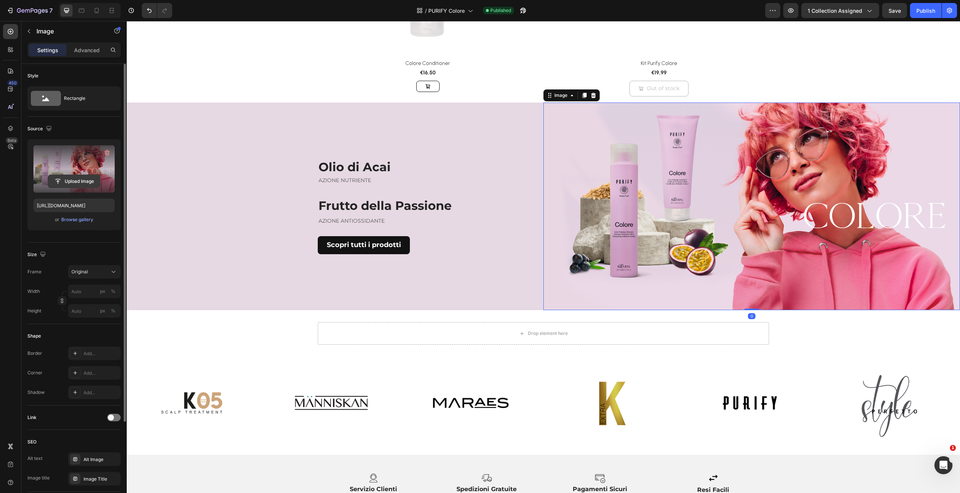
click at [79, 181] on input "file" at bounding box center [74, 181] width 52 height 13
click at [85, 218] on div "Browse gallery" at bounding box center [77, 219] width 32 height 7
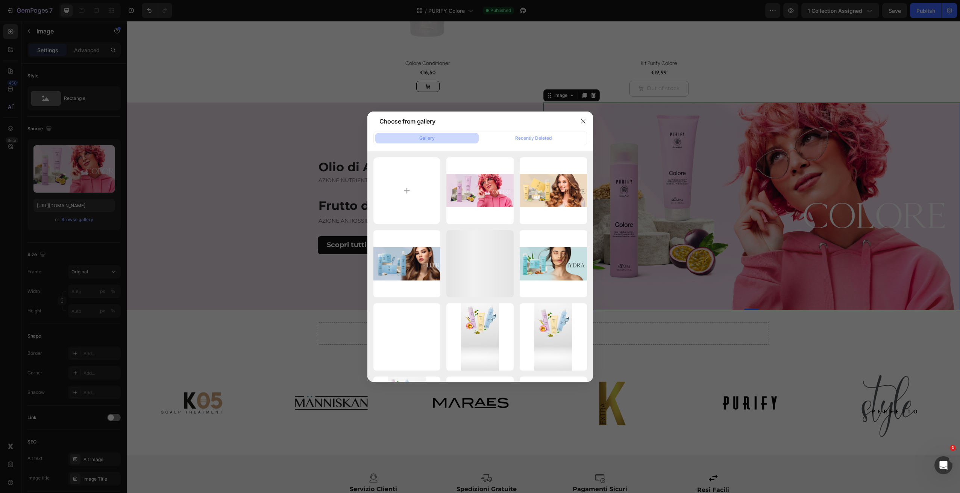
click at [89, 173] on div at bounding box center [480, 246] width 960 height 493
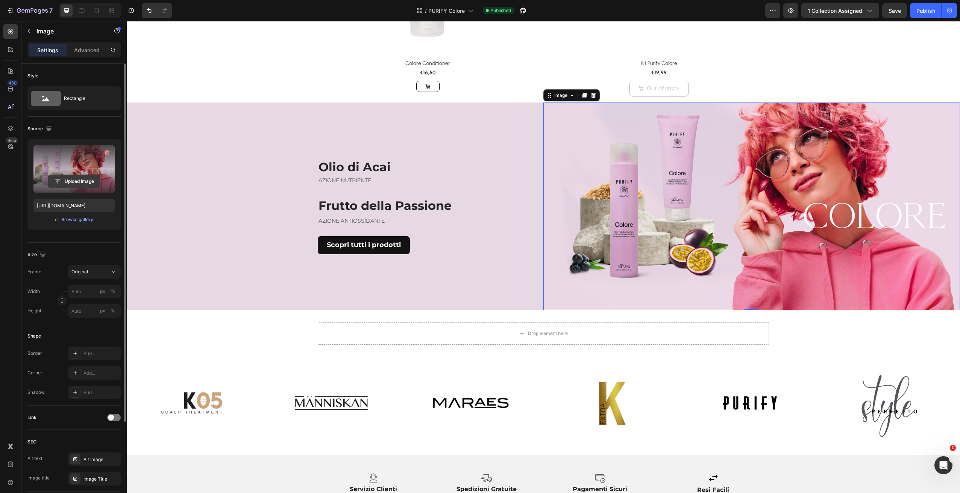
click at [91, 176] on input "file" at bounding box center [74, 181] width 52 height 13
type input "[URL][DOMAIN_NAME]"
click at [195, 335] on div "Product Images & Gallery Row Colore Shampoo (P) Title €14,50 (P) Price (P) Pric…" at bounding box center [543, 116] width 833 height 1312
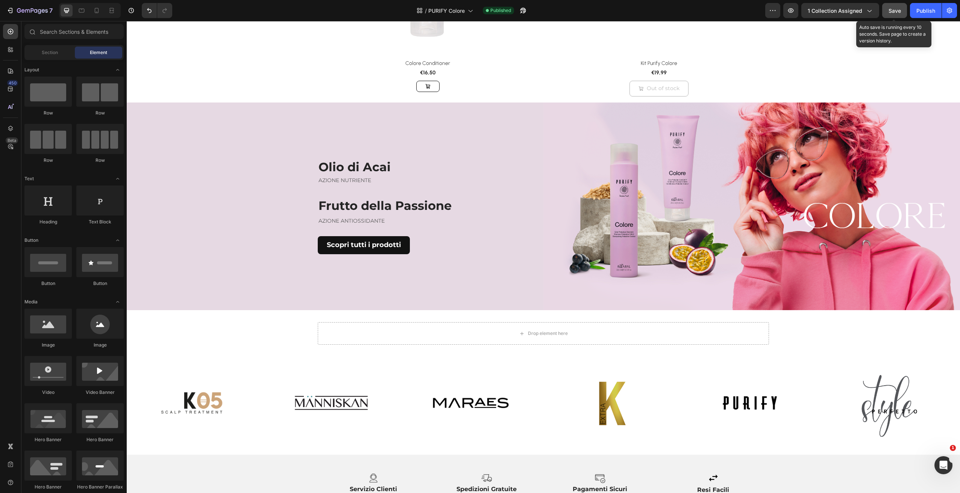
click at [892, 14] on button "Save" at bounding box center [894, 10] width 25 height 15
click at [927, 9] on div "Publish" at bounding box center [925, 11] width 19 height 8
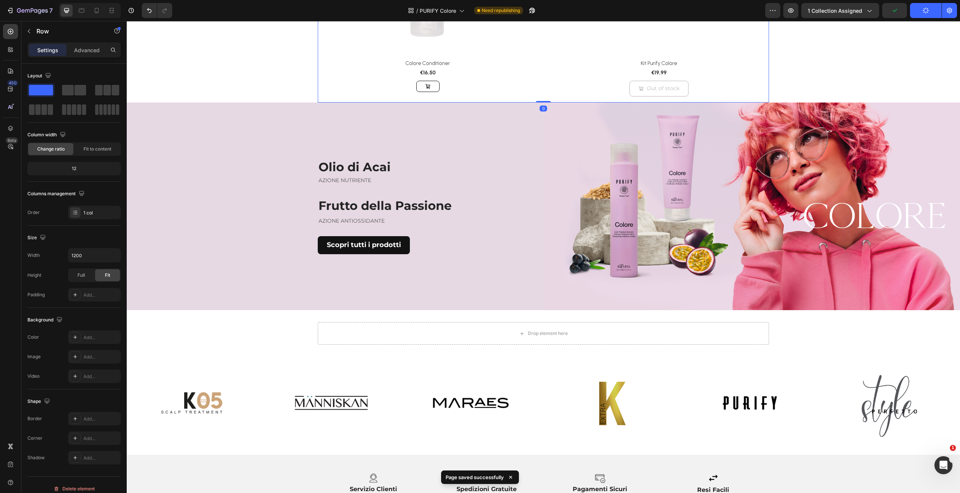
click at [297, 109] on div "Olio di Acai Heading AZIONE NUTRIENTE Text block Frutto della Passione Heading …" at bounding box center [335, 207] width 416 height 208
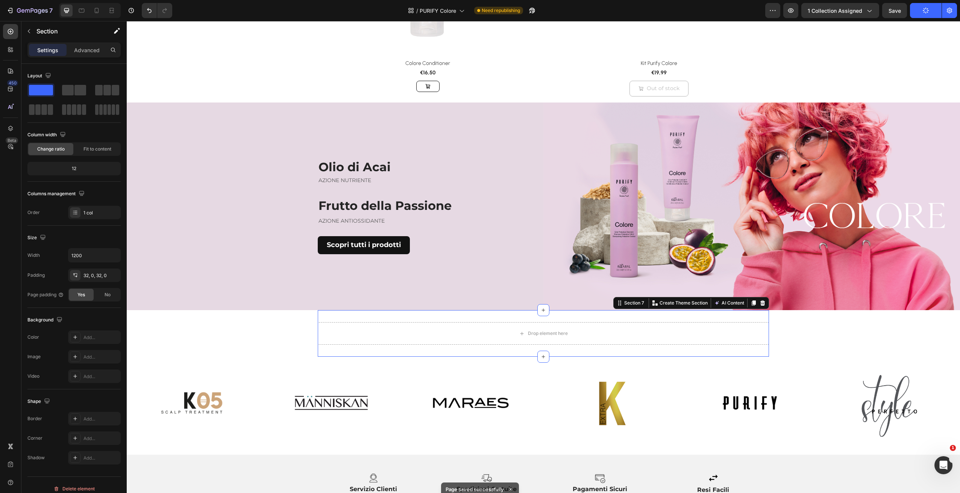
drag, startPoint x: 380, startPoint y: 317, endPoint x: 397, endPoint y: 315, distance: 17.0
click at [380, 317] on div "Drop element here Section 7 Create Theme Section AI Content Write with GemAI Wh…" at bounding box center [543, 333] width 451 height 47
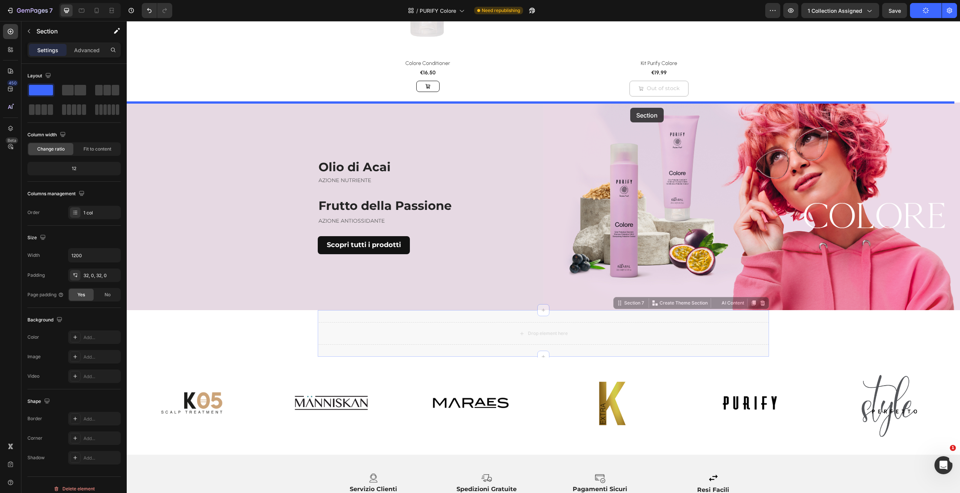
drag, startPoint x: 623, startPoint y: 292, endPoint x: 652, endPoint y: 107, distance: 186.5
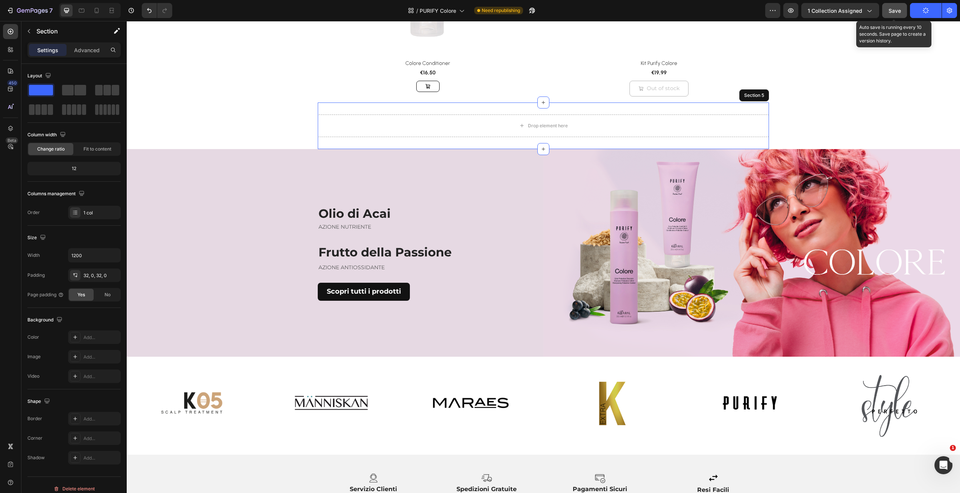
click at [895, 12] on span "Save" at bounding box center [894, 11] width 12 height 6
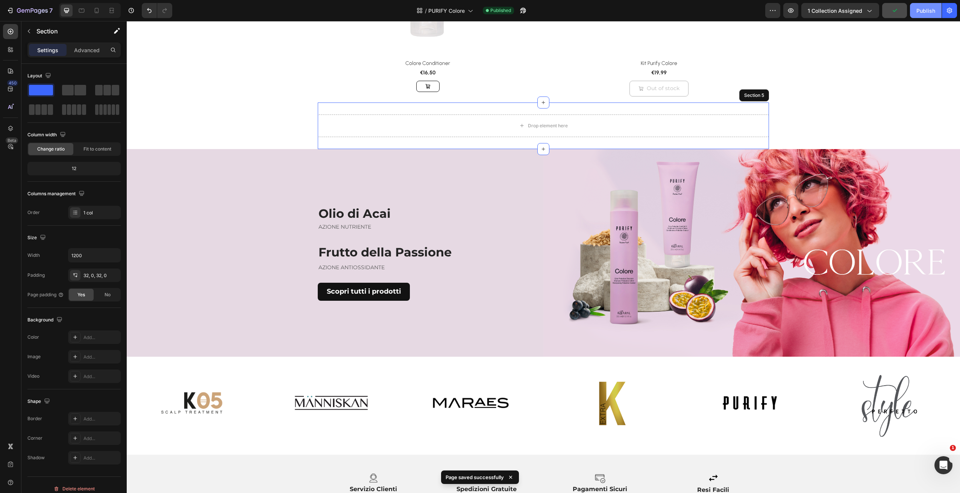
click at [926, 11] on div "Publish" at bounding box center [925, 11] width 19 height 8
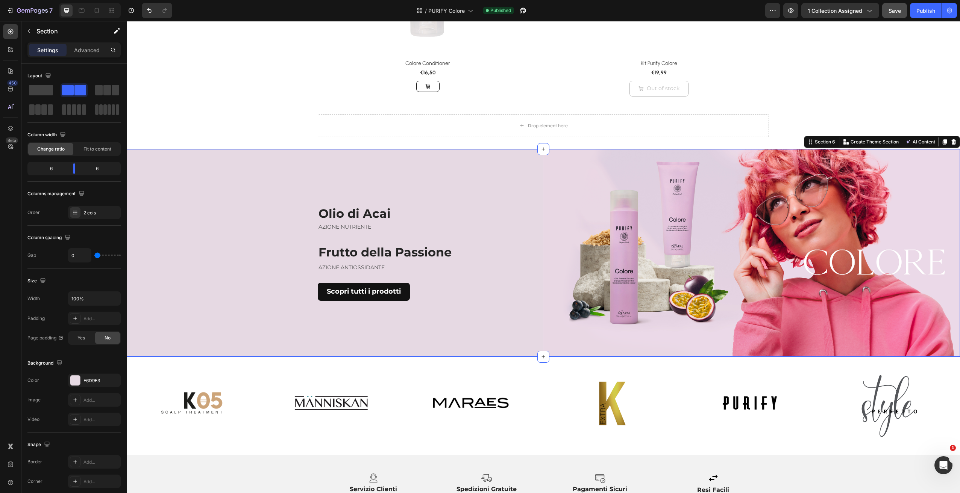
click at [369, 197] on div "Olio di Acai Heading AZIONE NUTRIENTE Text block Frutto della Passione Heading …" at bounding box center [335, 253] width 416 height 208
click at [337, 201] on div "Olio di Acai Heading AZIONE NUTRIENTE Text block Frutto della Passione Heading …" at bounding box center [335, 253] width 416 height 208
click at [364, 216] on p "Olio di Acai" at bounding box center [411, 214] width 186 height 16
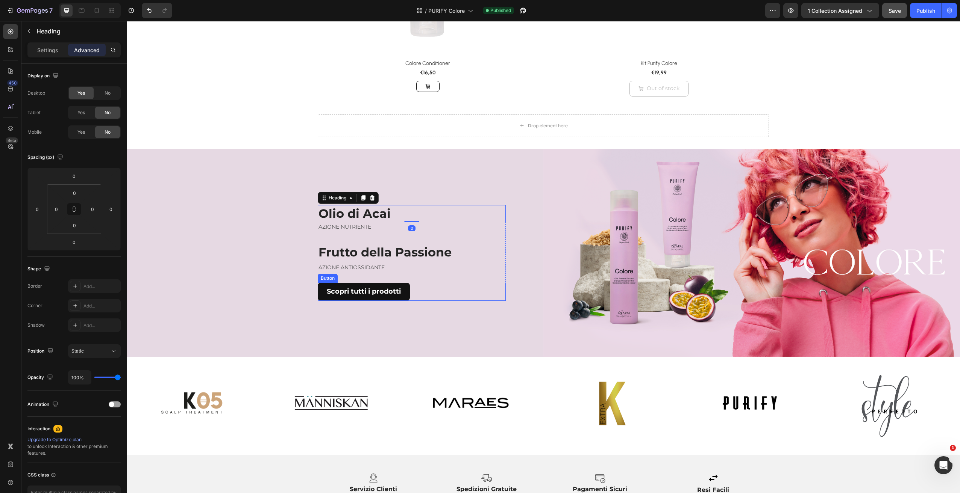
click at [431, 294] on div "Scopri tutti i prodotti Button" at bounding box center [412, 292] width 188 height 18
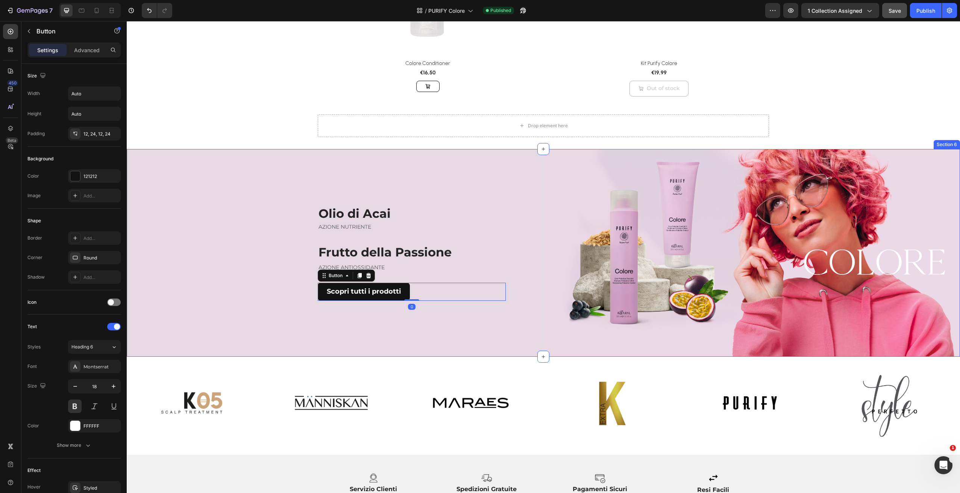
click at [436, 311] on div "Olio di Acai Heading AZIONE NUTRIENTE Text block Frutto della Passione Heading …" at bounding box center [335, 253] width 416 height 208
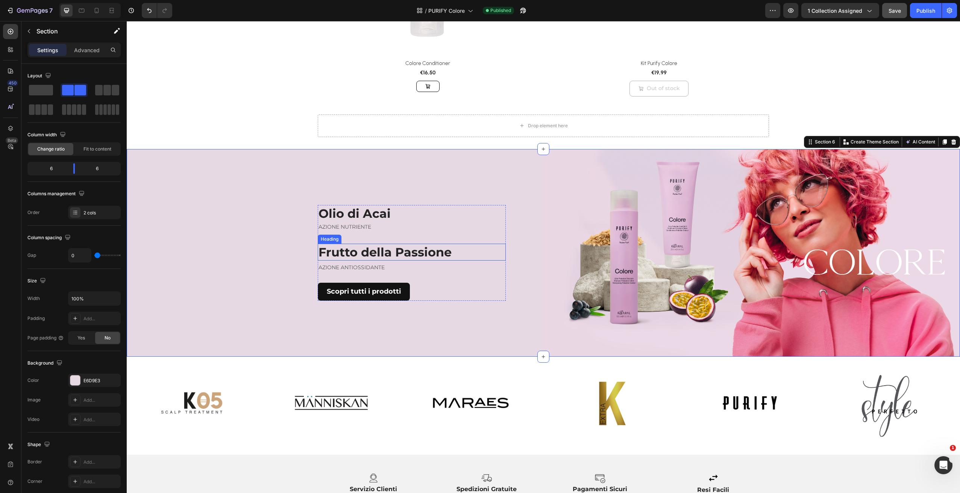
click at [449, 260] on h2 "Frutto della Passione" at bounding box center [412, 252] width 188 height 17
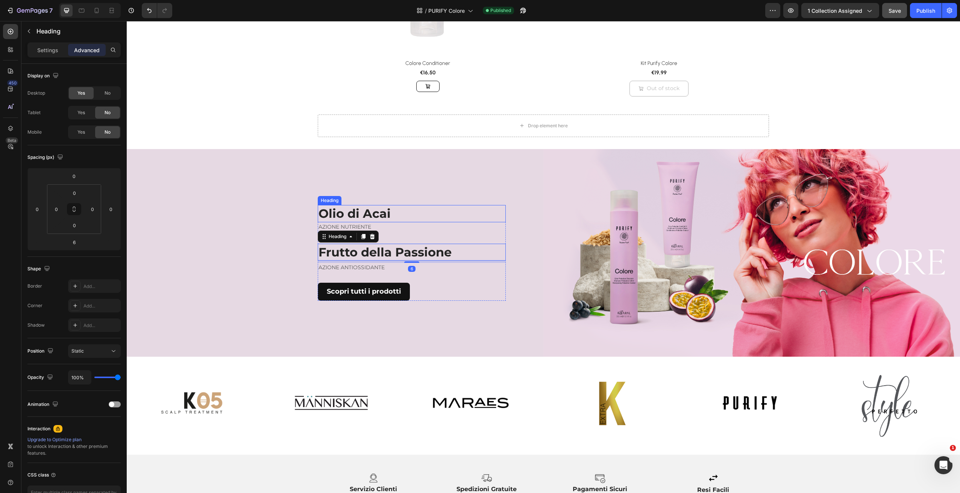
click at [485, 212] on p "Olio di Acai" at bounding box center [411, 214] width 186 height 16
click at [482, 225] on p "AZIONE NUTRIENTE" at bounding box center [411, 227] width 186 height 8
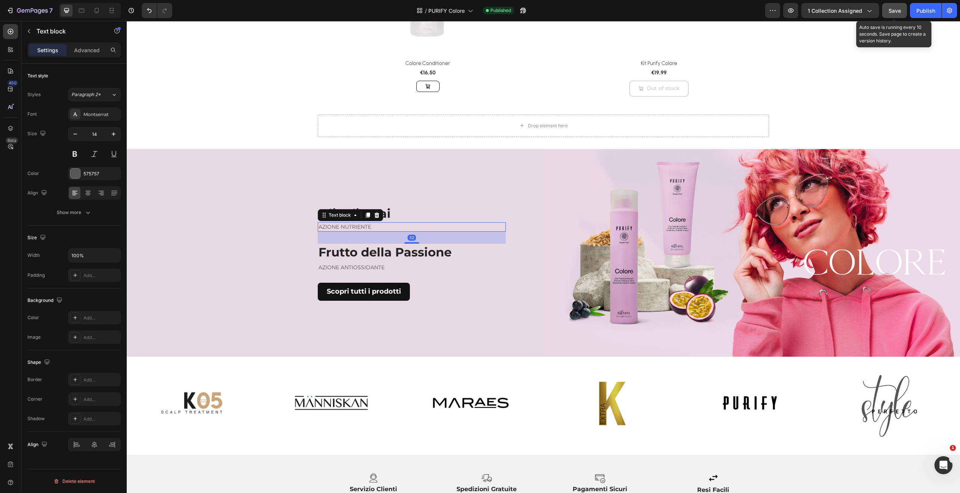
click at [899, 8] on span "Save" at bounding box center [894, 11] width 12 height 6
drag, startPoint x: 924, startPoint y: 12, endPoint x: 901, endPoint y: 17, distance: 23.1
click at [923, 12] on div "Publish" at bounding box center [925, 11] width 19 height 8
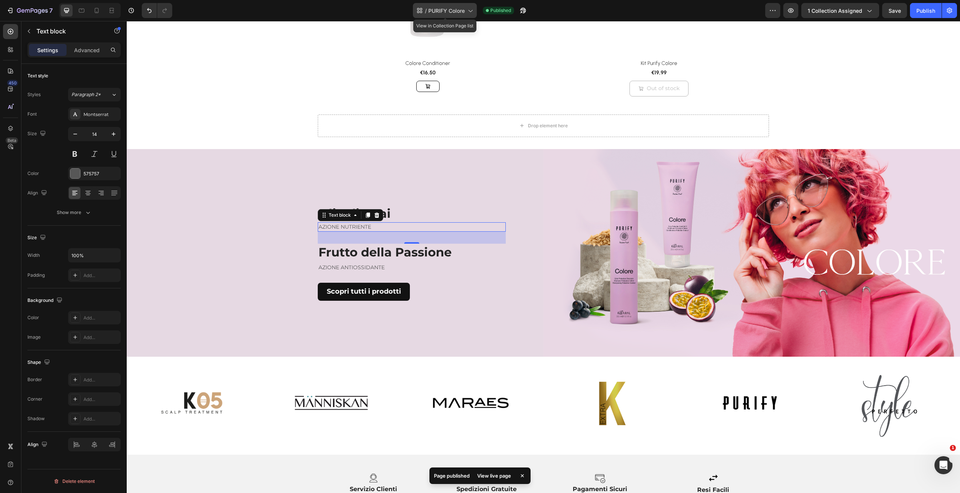
click at [454, 12] on span "PURIFY Colore" at bounding box center [446, 11] width 36 height 8
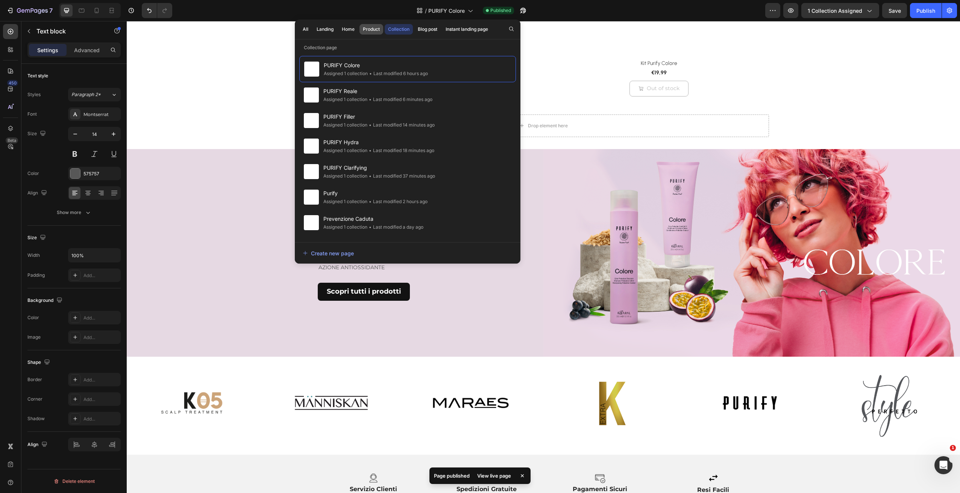
click at [371, 30] on div "Product" at bounding box center [371, 29] width 17 height 7
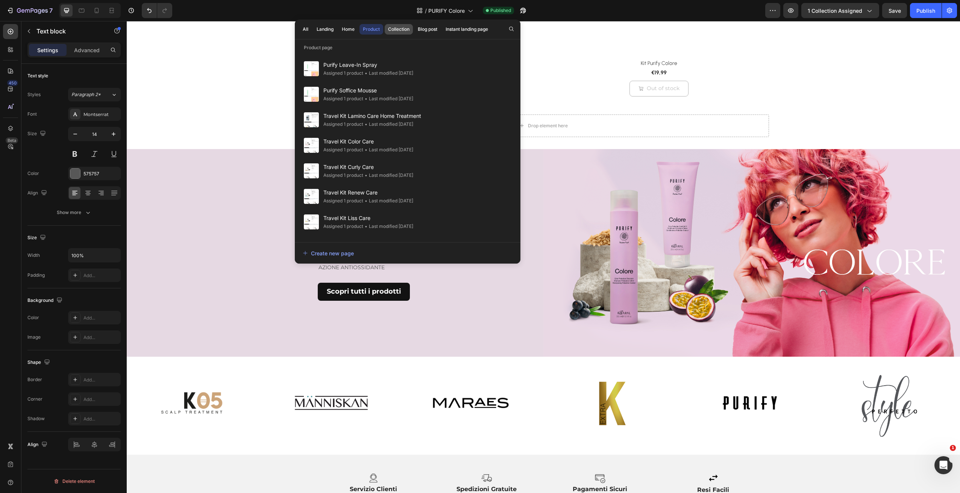
click at [398, 29] on div "Collection" at bounding box center [398, 29] width 21 height 7
click at [513, 32] on icon "button" at bounding box center [511, 29] width 6 height 6
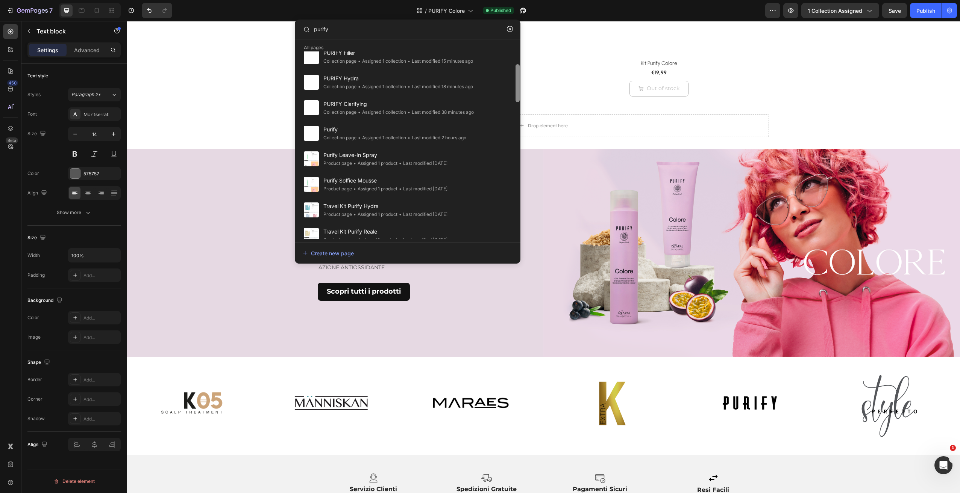
scroll to position [0, 0]
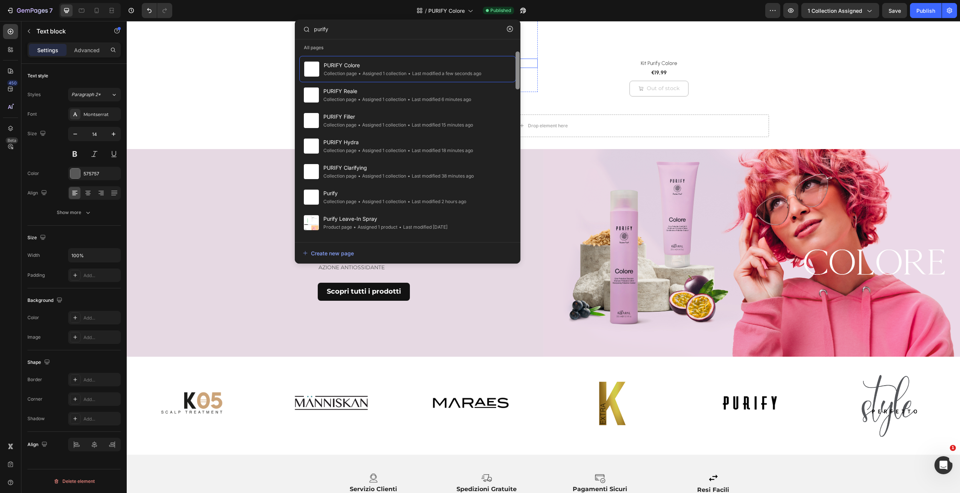
drag, startPoint x: 516, startPoint y: 107, endPoint x: 497, endPoint y: 15, distance: 93.3
click at [517, 45] on div "All pages PURIFY Colore Collection page • Assigned 1 collection • Last modified…" at bounding box center [408, 154] width 226 height 220
type input "purify"
click at [534, 177] on div "Olio di Acai Heading AZIONE NUTRIENTE Text block 32 Frutto della Passione Headi…" at bounding box center [335, 253] width 416 height 208
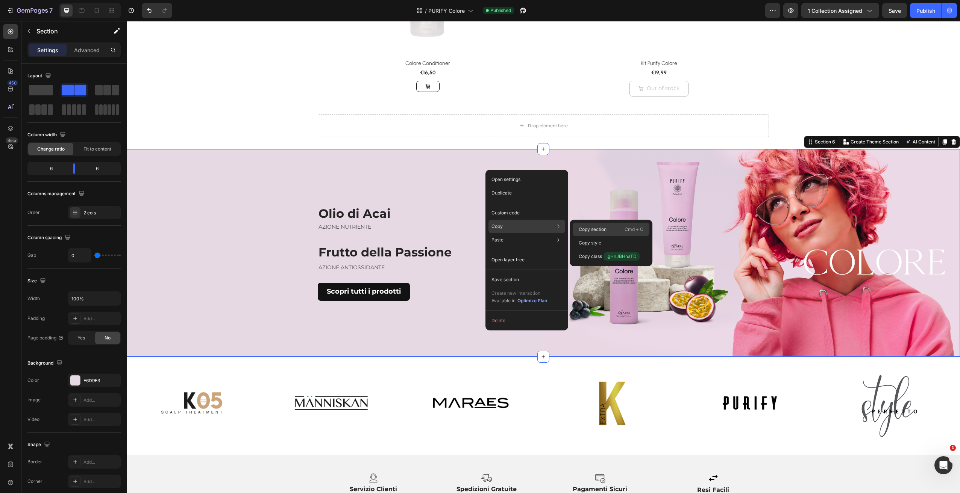
click at [589, 230] on p "Copy section" at bounding box center [592, 229] width 28 height 7
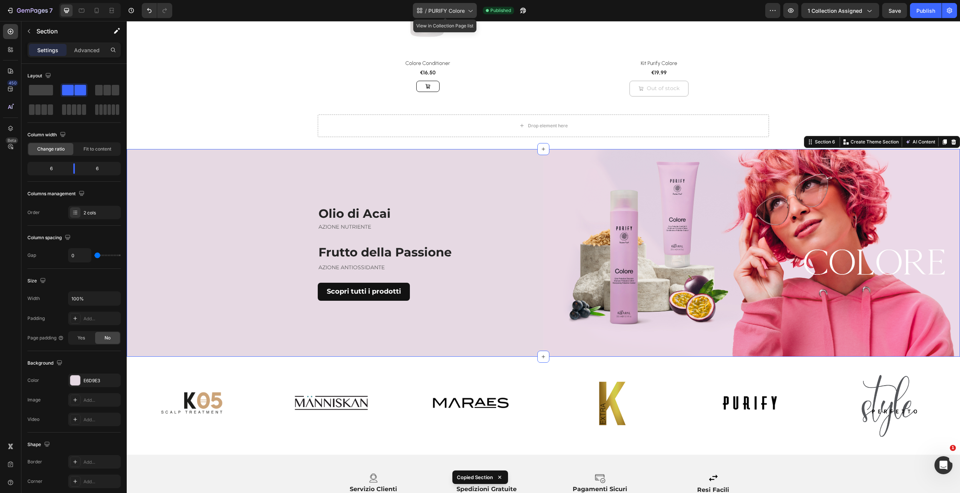
click at [436, 14] on span "PURIFY Colore" at bounding box center [446, 11] width 36 height 8
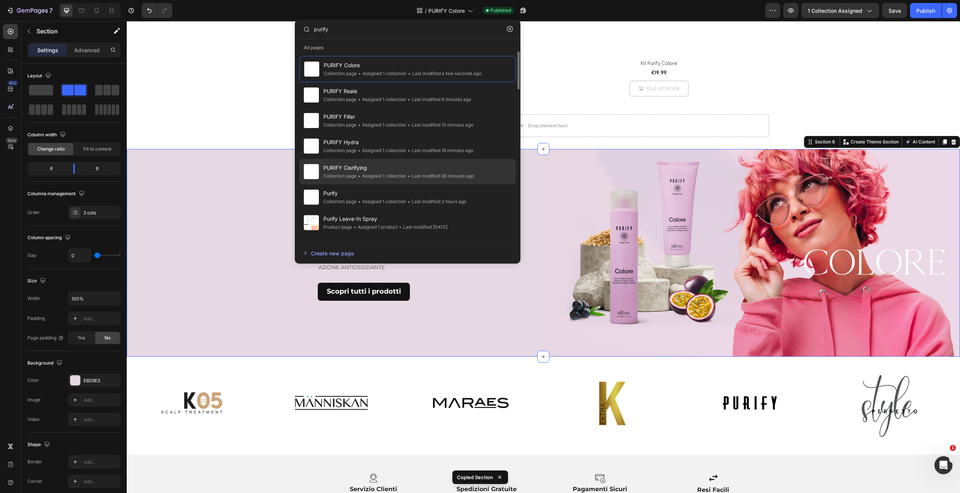
click at [406, 171] on span "PURIFY Clarifying" at bounding box center [398, 167] width 150 height 9
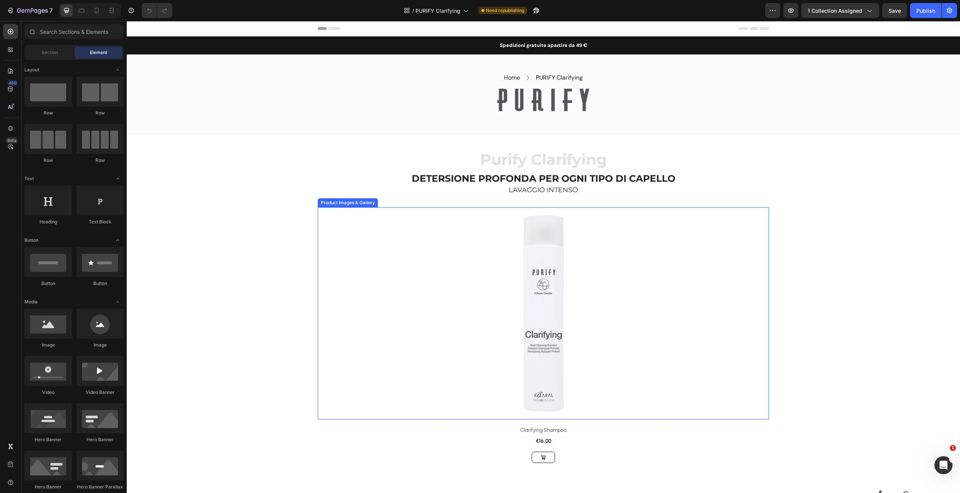
click at [665, 256] on div at bounding box center [543, 313] width 451 height 212
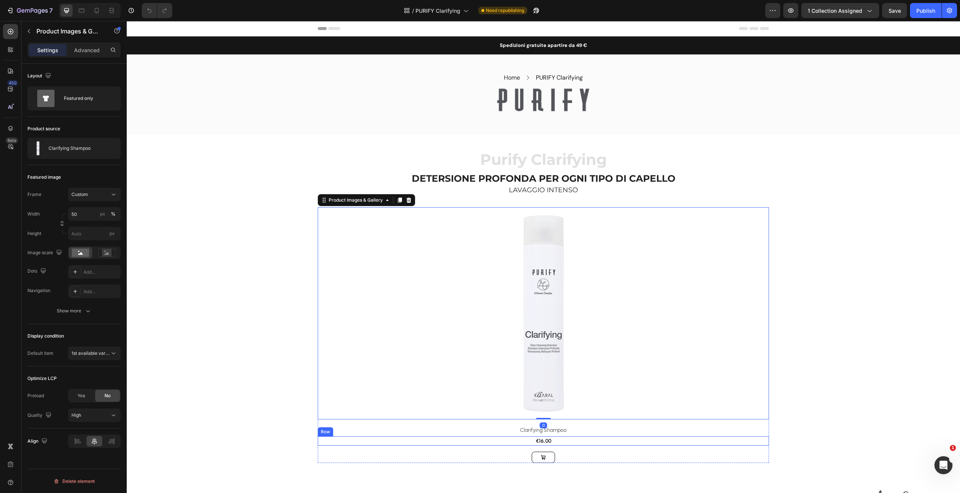
click at [652, 445] on div "Product Images & Gallery 0 Row Clarifying Shampoo (P) Title €16,00 (P) Price (P…" at bounding box center [543, 335] width 451 height 256
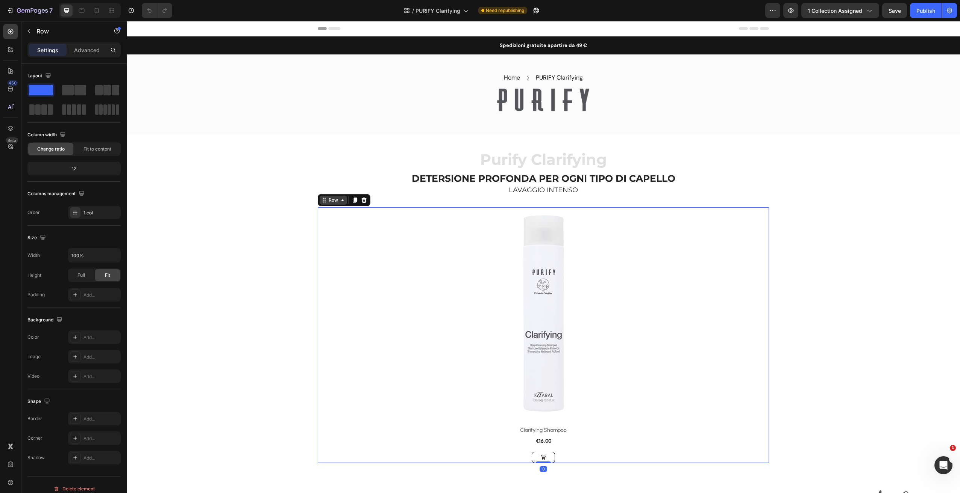
click at [339, 201] on icon at bounding box center [342, 200] width 6 height 6
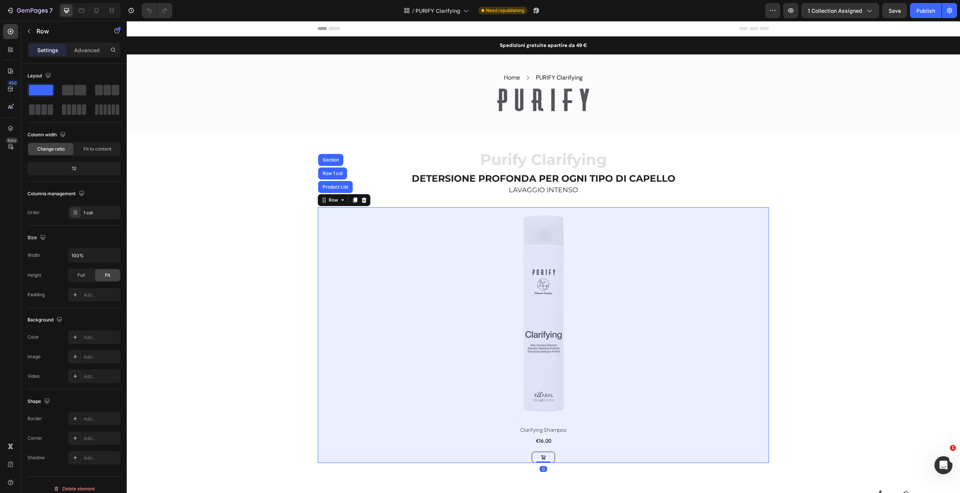
click at [336, 186] on div "Product List" at bounding box center [335, 187] width 29 height 5
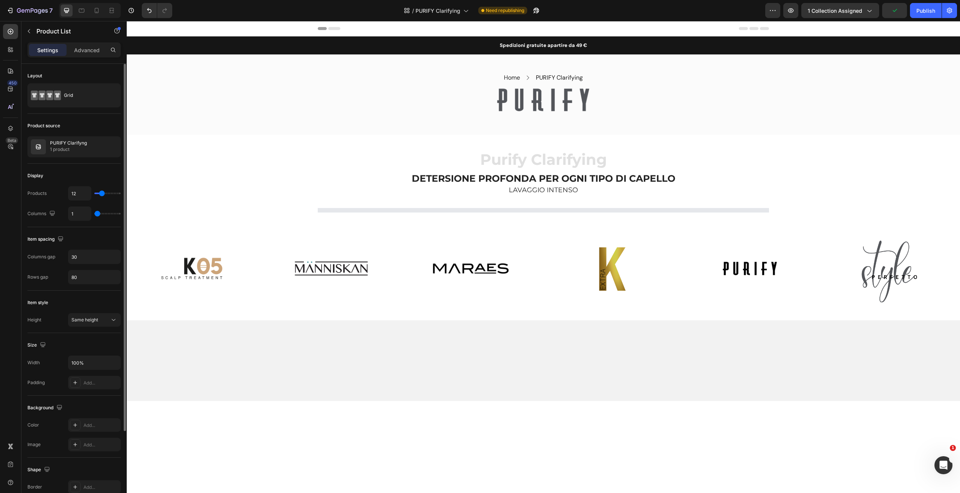
type input "7"
type input "4"
type input "2"
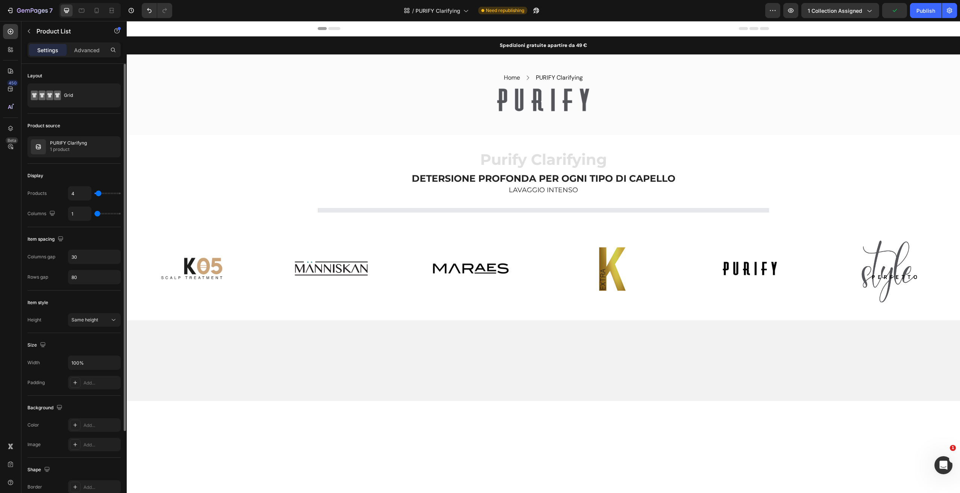
type input "2"
type input "1"
drag, startPoint x: 100, startPoint y: 192, endPoint x: 91, endPoint y: 192, distance: 8.6
click at [89, 192] on div "1" at bounding box center [94, 193] width 53 height 14
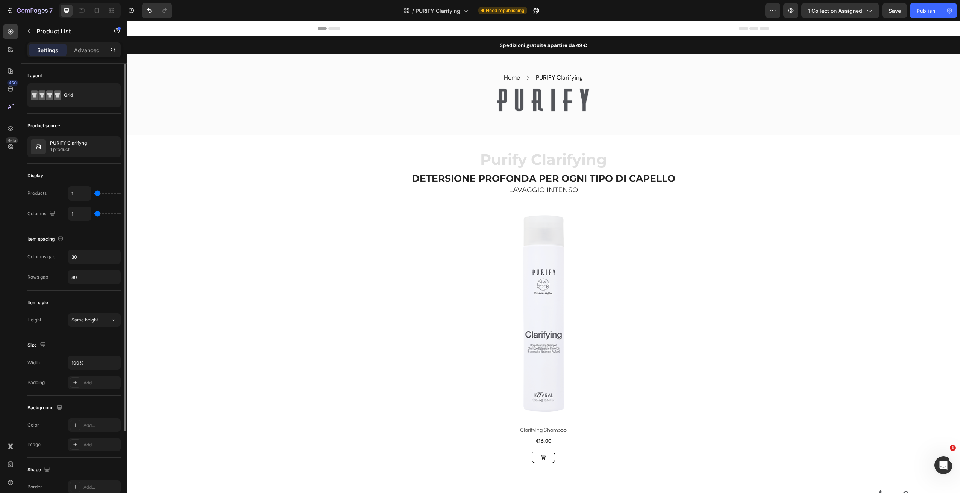
type input "2"
type input "1"
drag, startPoint x: 94, startPoint y: 193, endPoint x: 88, endPoint y: 197, distance: 7.1
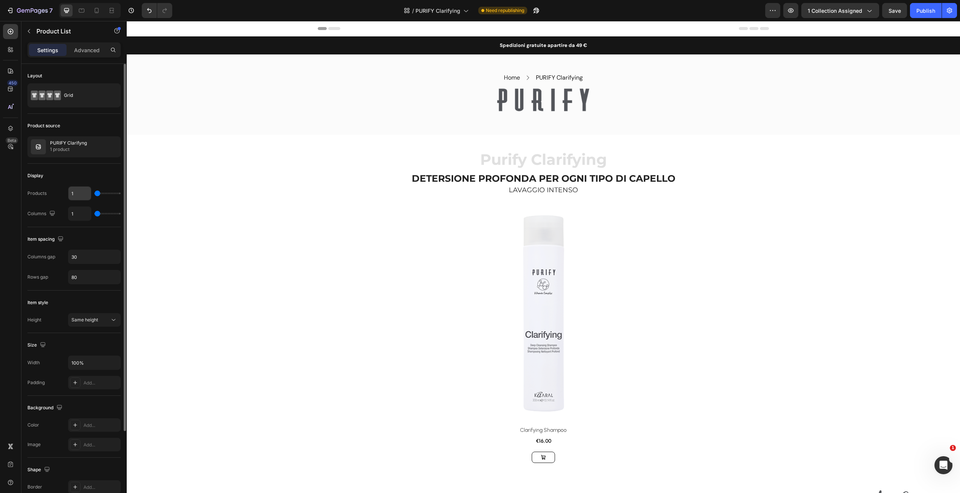
click at [91, 195] on div "1" at bounding box center [94, 193] width 53 height 14
click at [413, 217] on div at bounding box center [543, 313] width 451 height 212
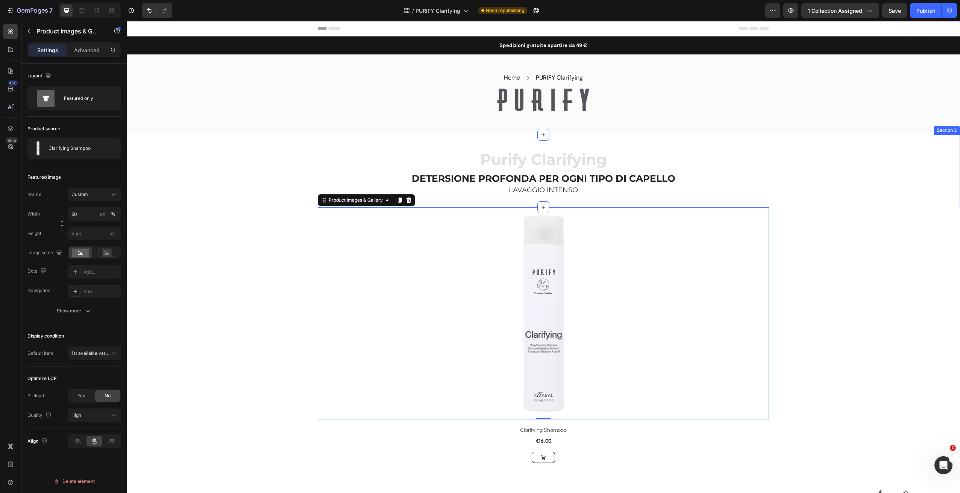
click at [743, 197] on div "Purify Clarifying Heading DETERSIONE PROFONDA PER OGNI TIPO [PERSON_NAME] Headi…" at bounding box center [543, 171] width 833 height 73
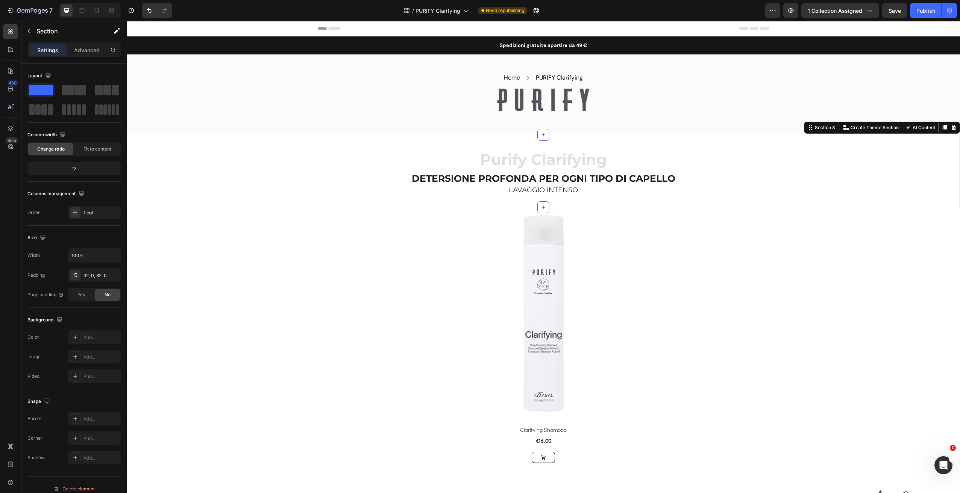
click at [823, 269] on div "Spedizioni gratuite a partire da 49 € Text block Text block Icon Icon List Hoz …" at bounding box center [543, 461] width 833 height 851
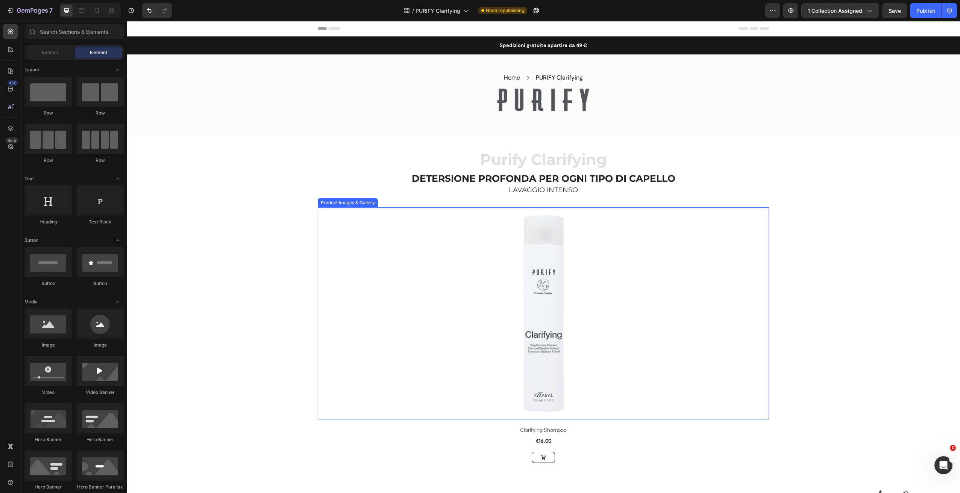
click at [675, 225] on div at bounding box center [543, 313] width 451 height 212
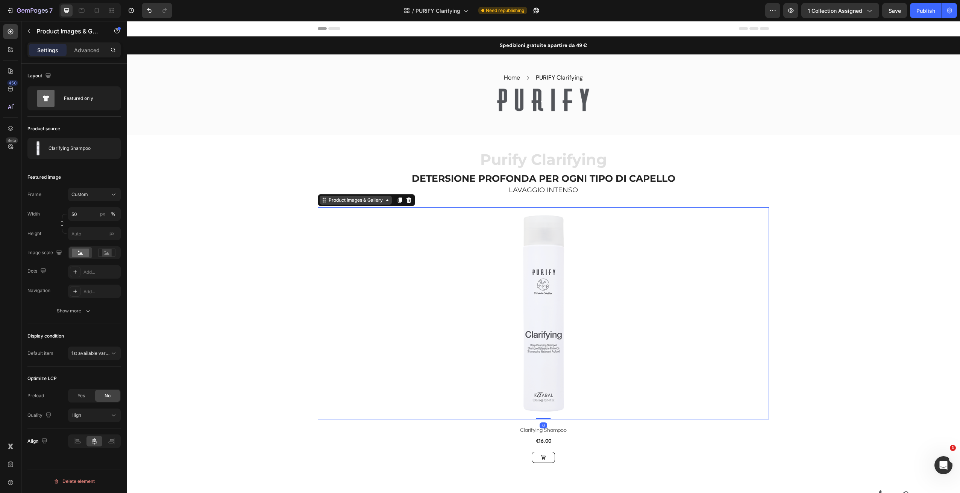
click at [342, 201] on div "Product Images & Gallery" at bounding box center [355, 200] width 57 height 7
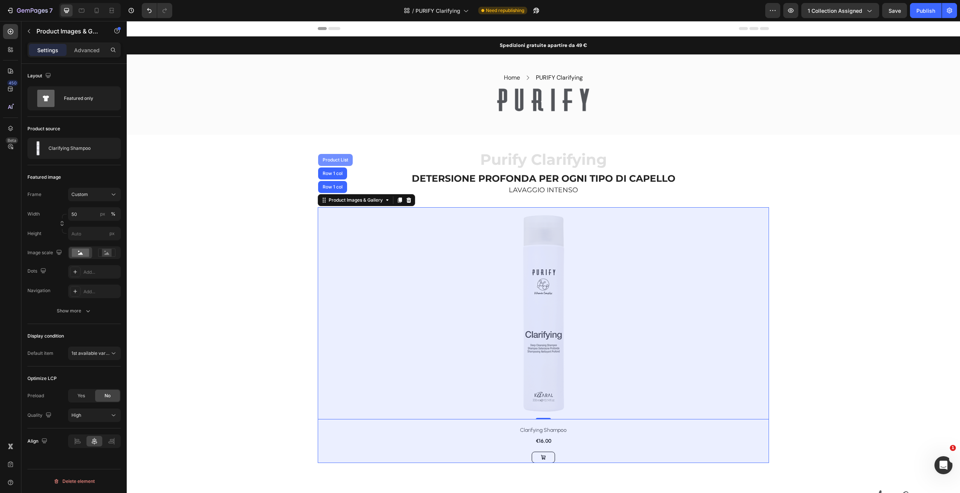
click at [335, 159] on div "Product List" at bounding box center [335, 160] width 29 height 5
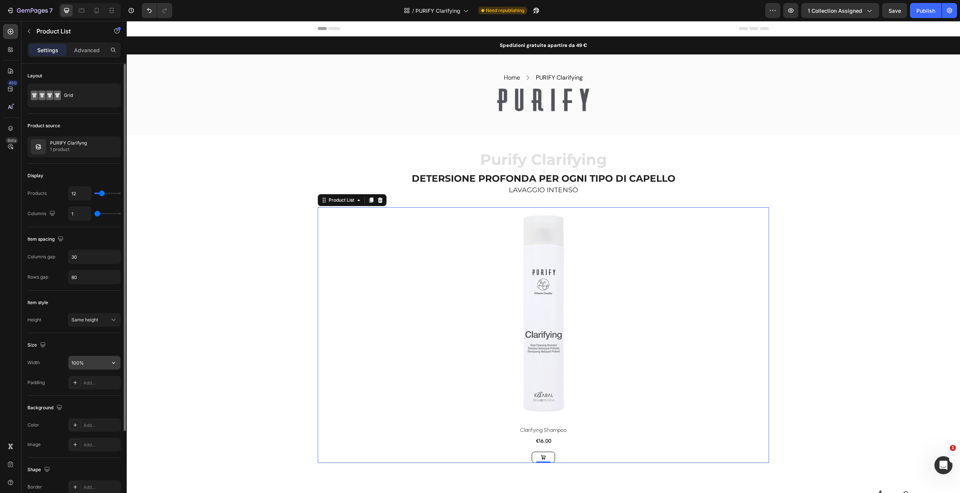
click at [99, 364] on input "100%" at bounding box center [94, 363] width 52 height 14
click at [117, 361] on button "button" at bounding box center [114, 363] width 14 height 14
click at [97, 396] on p "Default 1200px" at bounding box center [92, 396] width 43 height 7
click at [115, 363] on icon "button" at bounding box center [114, 363] width 8 height 8
click at [93, 379] on p "Full 100%" at bounding box center [92, 382] width 43 height 7
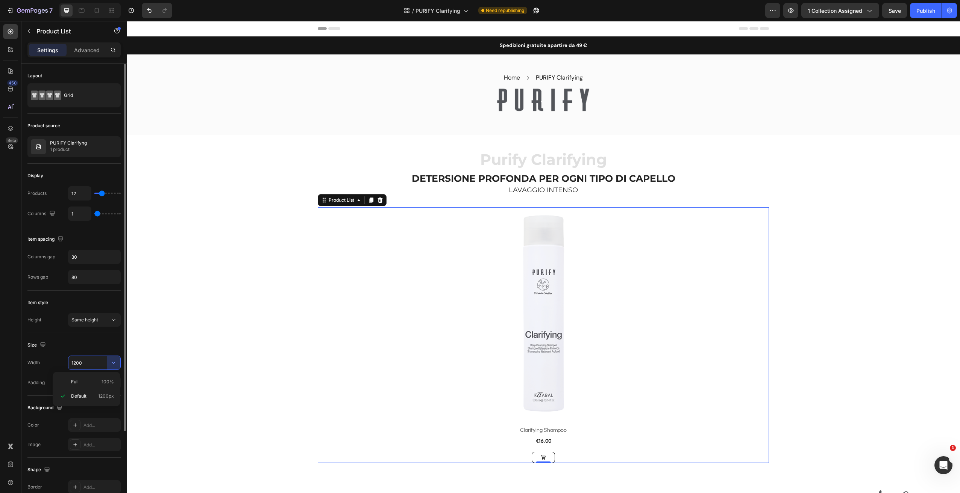
type input "100%"
click at [104, 323] on div "Same height" at bounding box center [90, 320] width 38 height 7
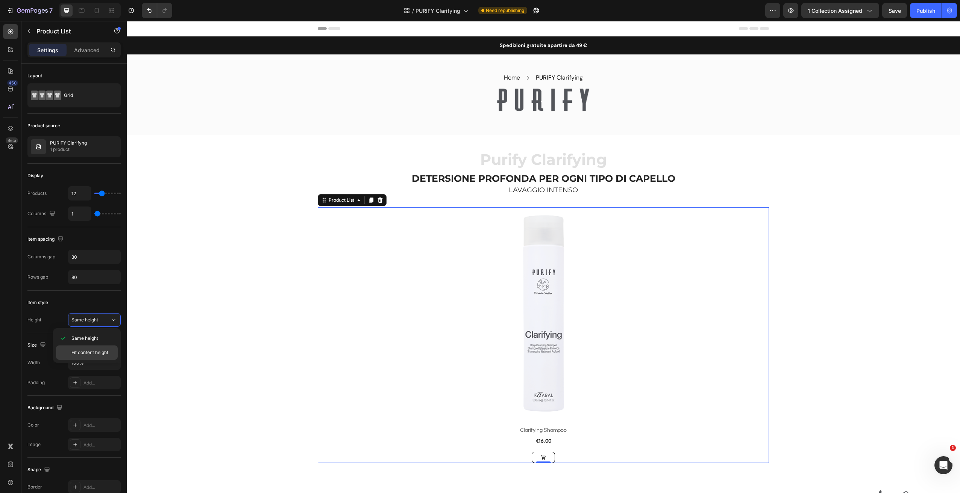
click at [97, 354] on span "Fit content height" at bounding box center [89, 353] width 37 height 7
click at [103, 318] on span "Fit content height" at bounding box center [89, 320] width 37 height 6
click at [97, 340] on span "Same height" at bounding box center [84, 338] width 27 height 7
click at [103, 317] on div "Same height" at bounding box center [94, 320] width 46 height 8
click at [98, 337] on p "Same height" at bounding box center [92, 338] width 43 height 7
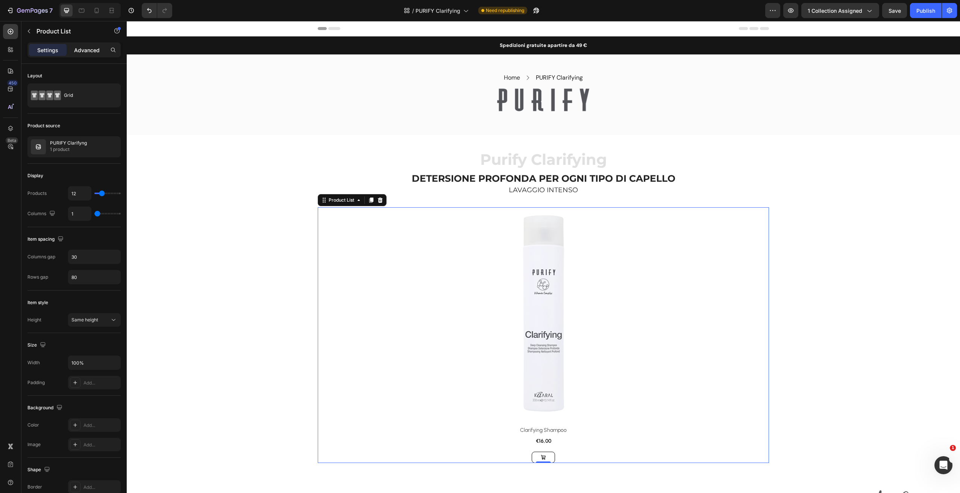
click at [83, 51] on p "Advanced" at bounding box center [87, 50] width 26 height 8
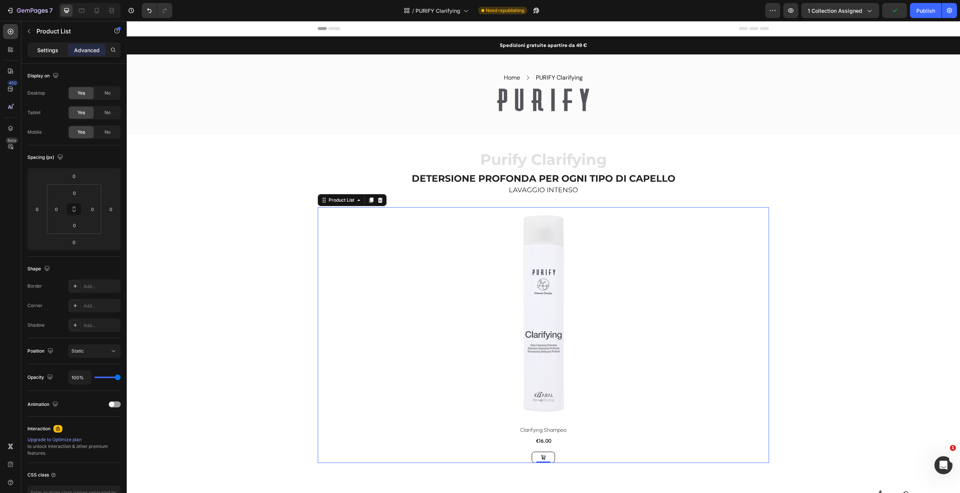
click at [58, 51] on div "Settings" at bounding box center [48, 50] width 38 height 12
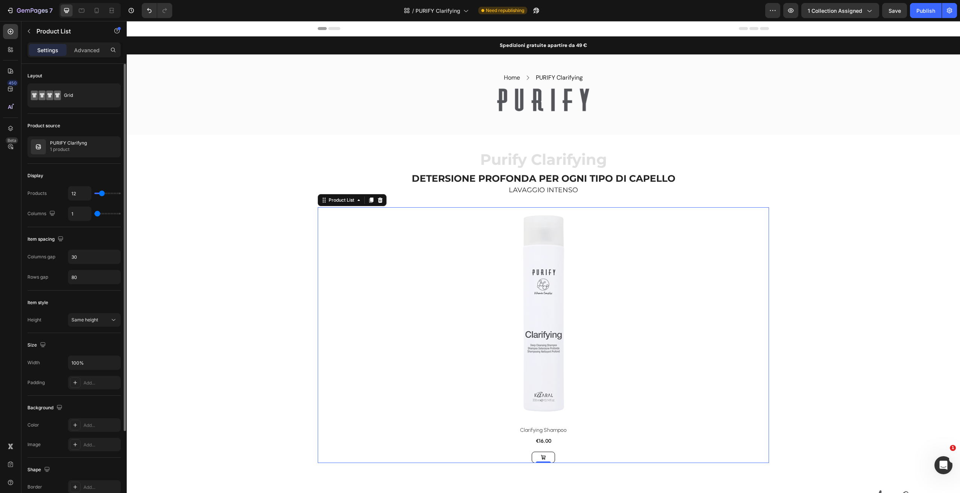
type input "10"
type input "9"
type input "4"
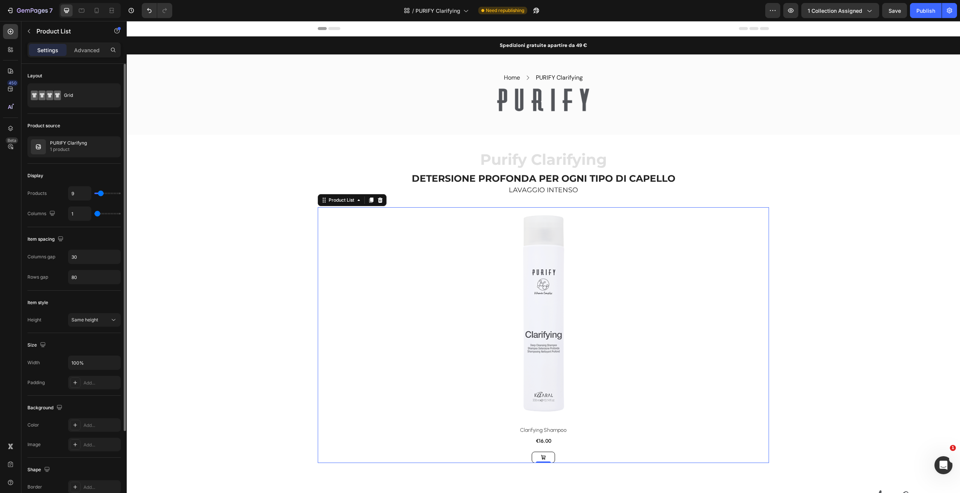
type input "4"
type input "2"
type input "1"
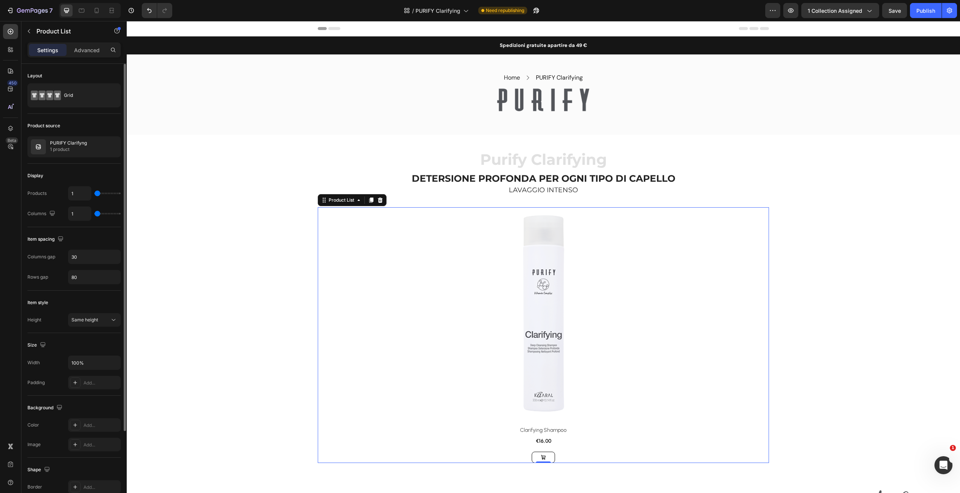
drag, startPoint x: 102, startPoint y: 193, endPoint x: 91, endPoint y: 194, distance: 10.6
click at [90, 194] on div "1" at bounding box center [94, 193] width 53 height 14
type input "3"
type input "4"
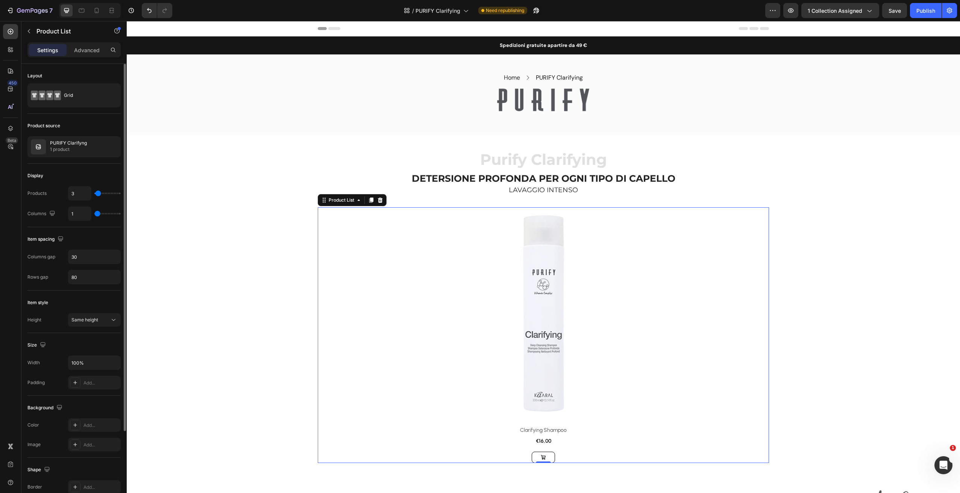
type input "4"
type input "6"
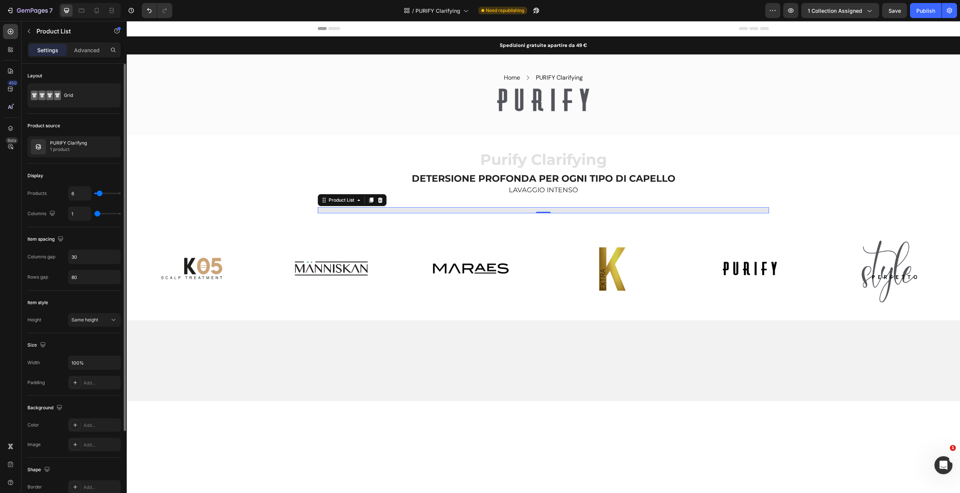
type input "7"
type input "8"
type input "7"
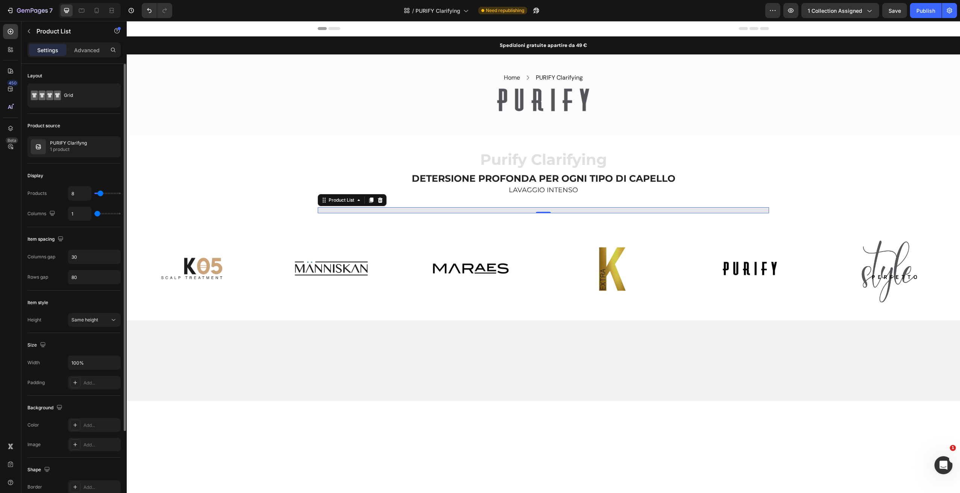
type input "7"
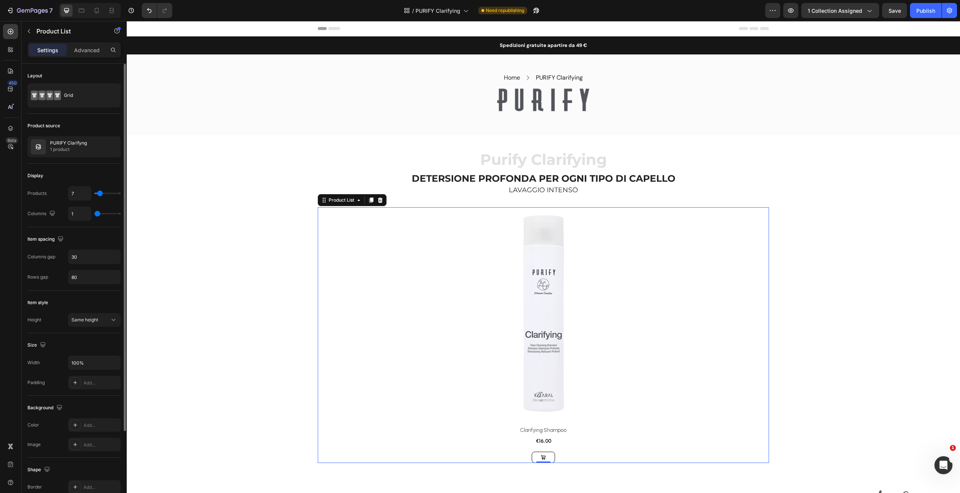
type input "6"
type input "4"
type input "3"
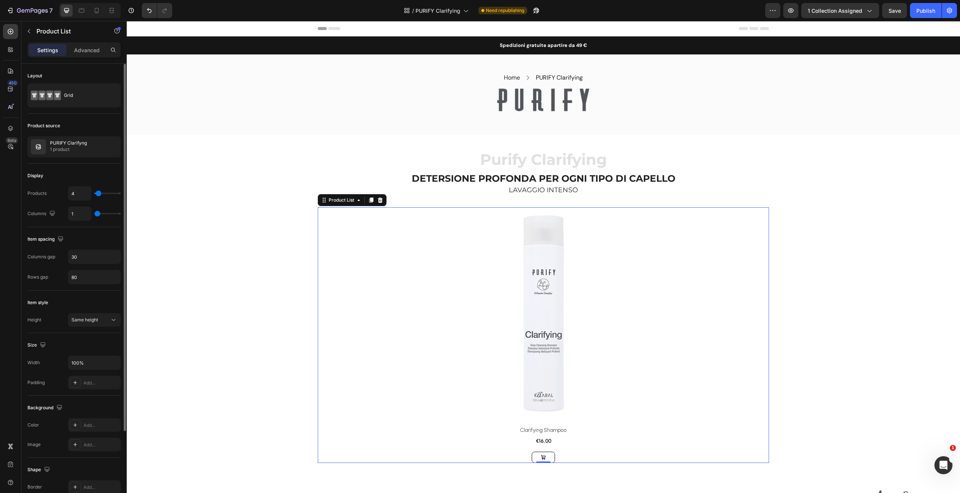
type input "3"
type input "2"
type input "1"
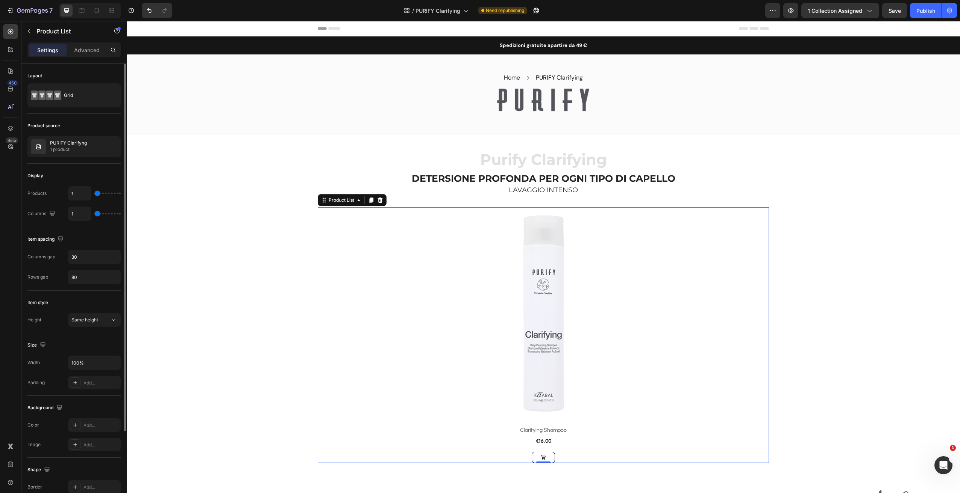
click at [95, 193] on input "range" at bounding box center [107, 194] width 26 height 2
type input "2"
click at [96, 214] on input "range" at bounding box center [107, 214] width 26 height 2
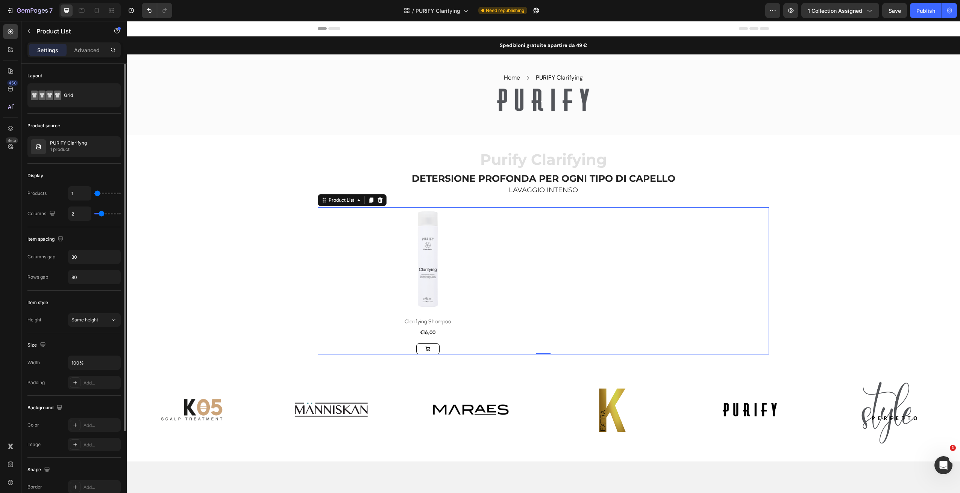
type input "1"
type input "2"
type input "1"
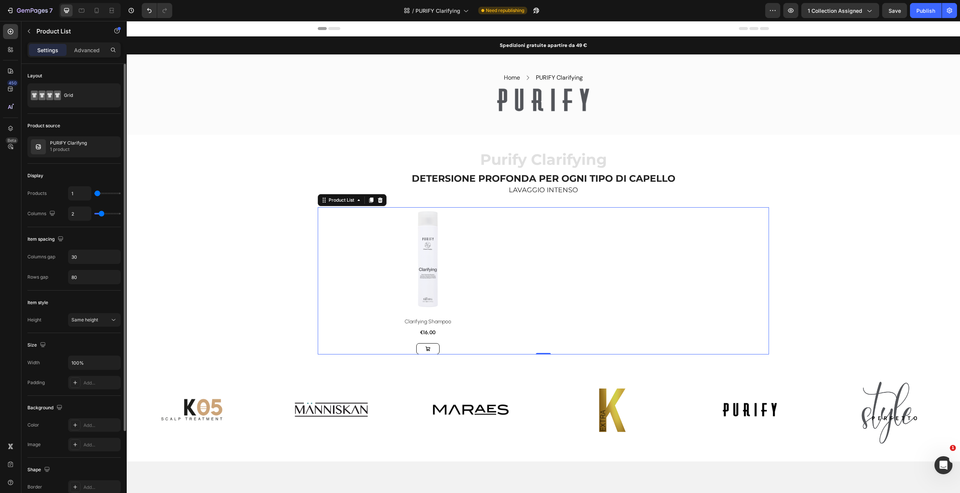
type input "1"
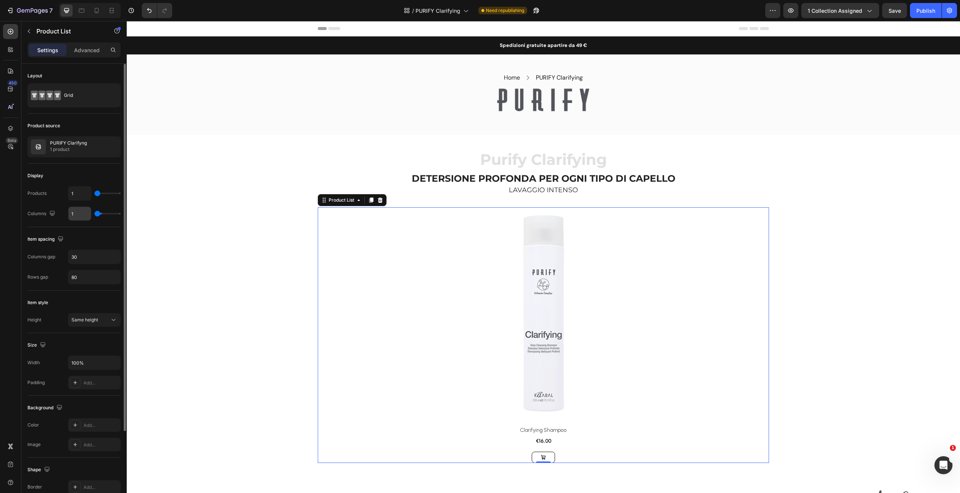
drag, startPoint x: 98, startPoint y: 214, endPoint x: 90, endPoint y: 215, distance: 7.9
click at [90, 215] on div "1" at bounding box center [94, 214] width 53 height 14
click at [88, 259] on input "30" at bounding box center [94, 257] width 52 height 14
drag, startPoint x: 91, startPoint y: 277, endPoint x: 92, endPoint y: 282, distance: 5.0
click at [91, 277] on input "80" at bounding box center [94, 278] width 52 height 14
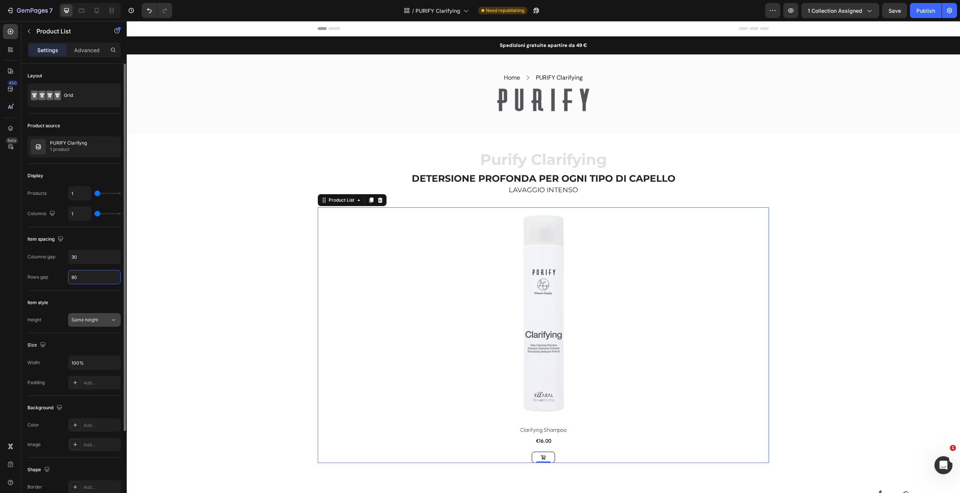
click at [104, 319] on div "Same height" at bounding box center [90, 320] width 38 height 7
click at [98, 353] on span "Fit content height" at bounding box center [89, 353] width 37 height 7
click at [91, 367] on input "100%" at bounding box center [94, 363] width 52 height 14
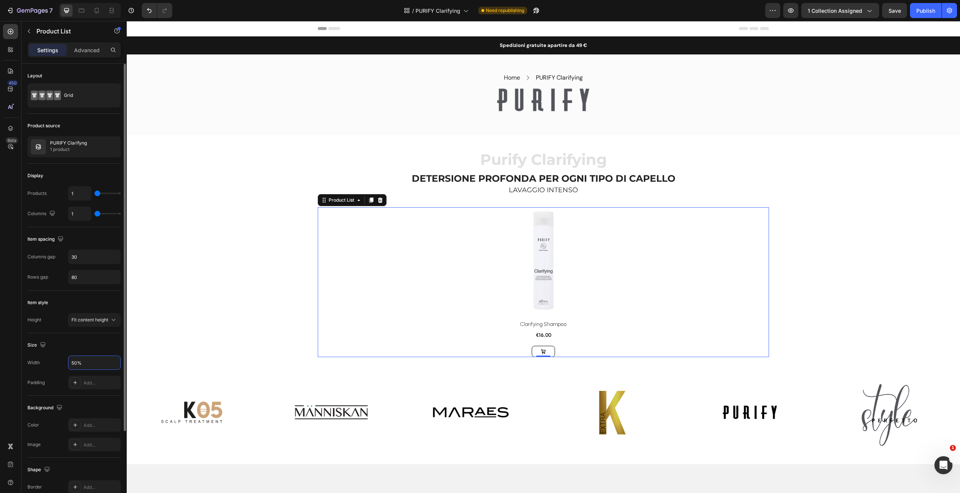
drag, startPoint x: 85, startPoint y: 365, endPoint x: 52, endPoint y: 342, distance: 39.9
click at [61, 360] on div "Width 50%" at bounding box center [73, 363] width 93 height 14
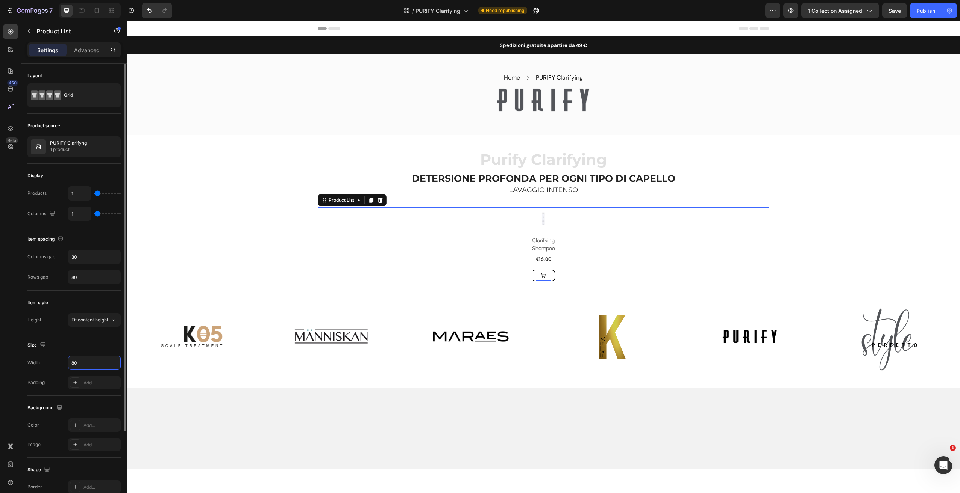
type input "80%"
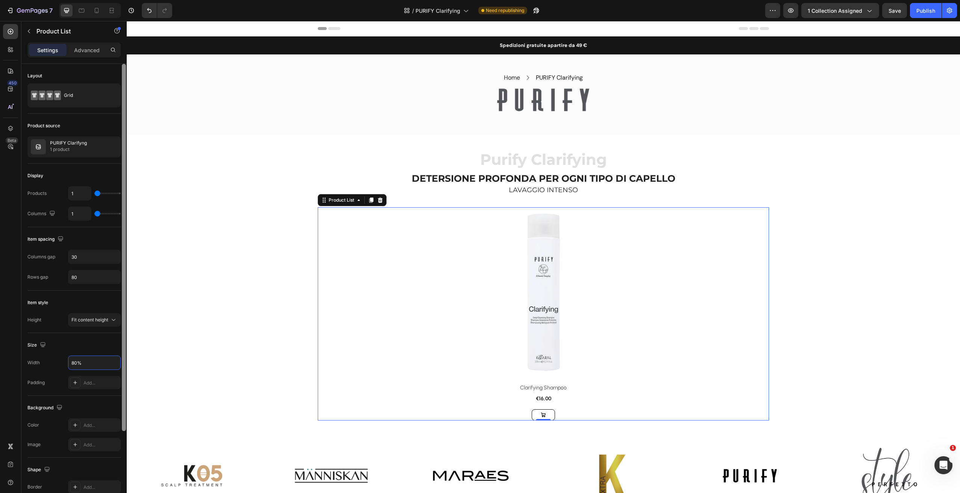
click at [124, 219] on div at bounding box center [124, 248] width 4 height 368
click at [848, 235] on div "Spedizioni gratuite a partire da 49 € Text block Text block Icon Icon List Hoz …" at bounding box center [543, 440] width 833 height 809
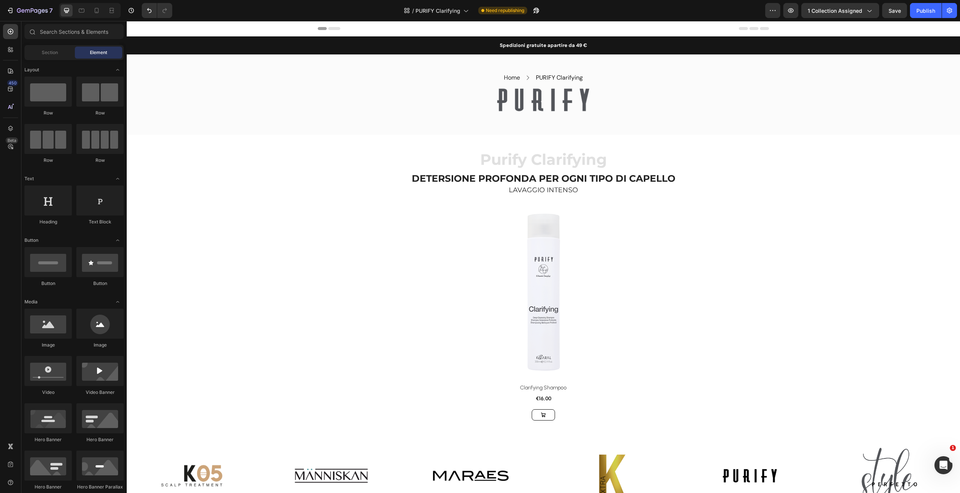
click at [842, 335] on div "Spedizioni gratuite a partire da 49 € Text block Text block Icon Icon List Hoz …" at bounding box center [543, 440] width 833 height 809
click at [682, 175] on h2 "DETERSIONE PROFONDA PER OGNI TIPO DI CAPELLO" at bounding box center [543, 179] width 833 height 14
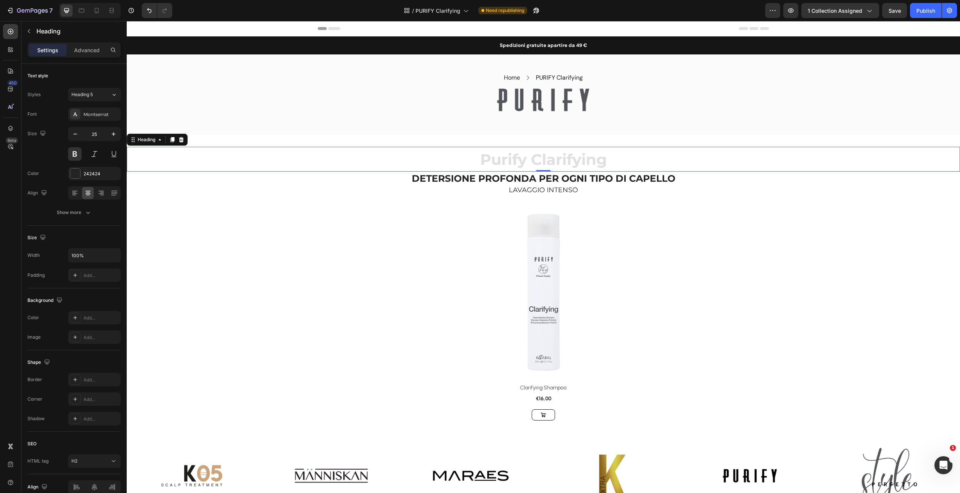
click at [707, 154] on h2 "Purify Clarifying" at bounding box center [543, 159] width 833 height 25
click at [728, 188] on h2 "LAVAGGIO INTENSO" at bounding box center [543, 190] width 833 height 10
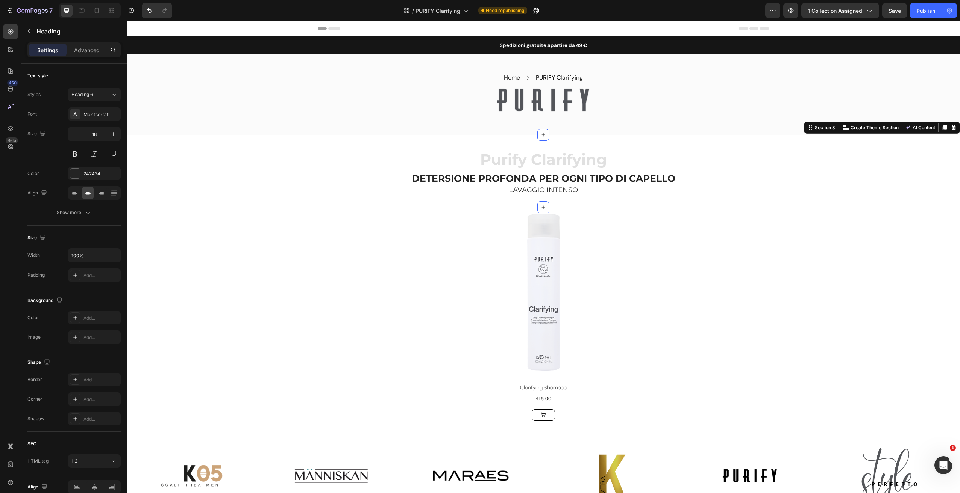
click at [745, 141] on div "Purify Clarifying Heading DETERSIONE PROFONDA PER OGNI TIPO DI CAPELLO Heading …" at bounding box center [543, 171] width 833 height 73
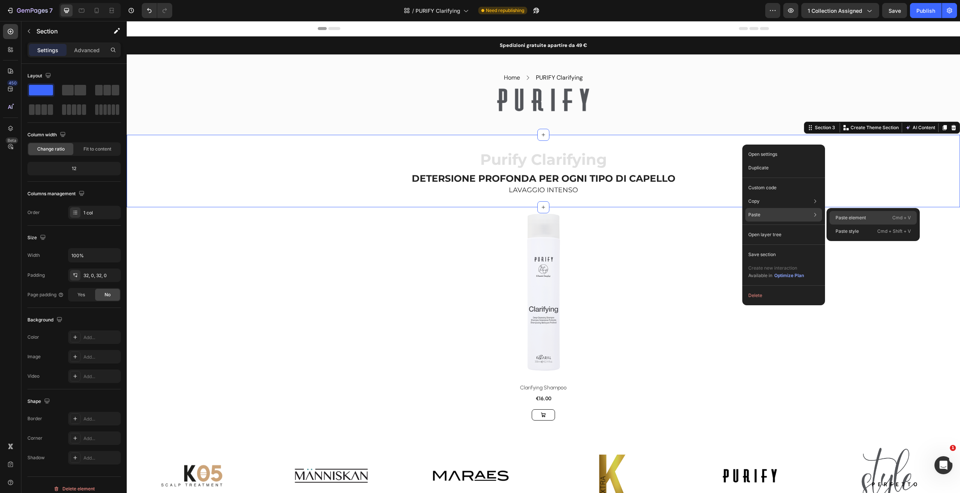
click at [840, 220] on p "Paste element" at bounding box center [850, 218] width 30 height 7
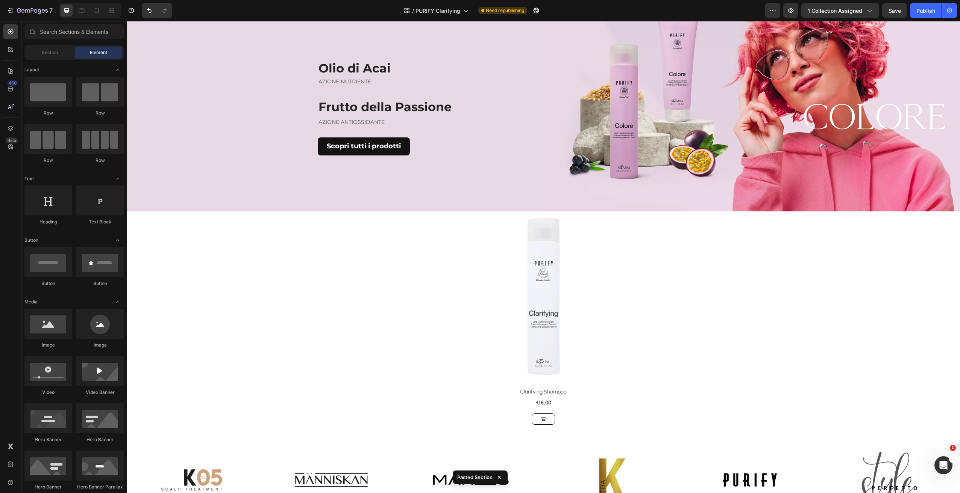
scroll to position [189, 0]
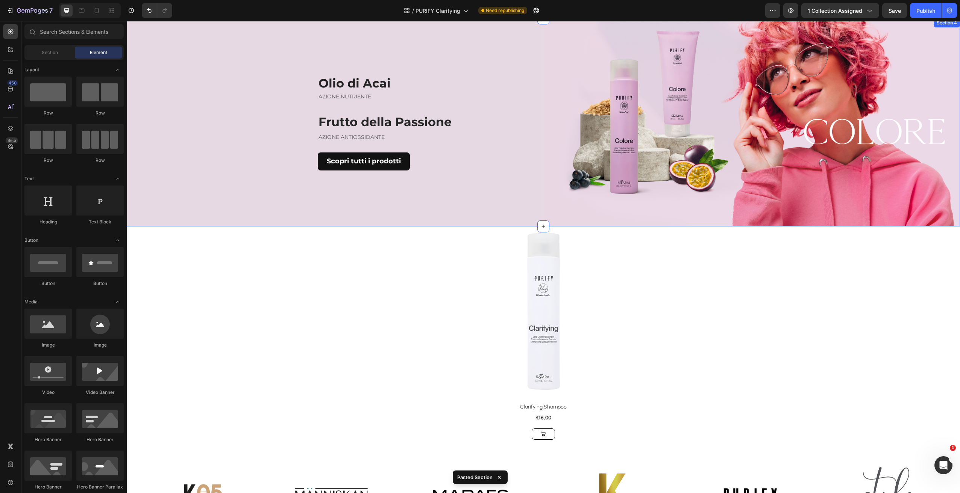
click at [297, 218] on div "Olio di Acai Heading AZIONE NUTRIENTE Text block Frutto della Passione Heading …" at bounding box center [335, 122] width 416 height 208
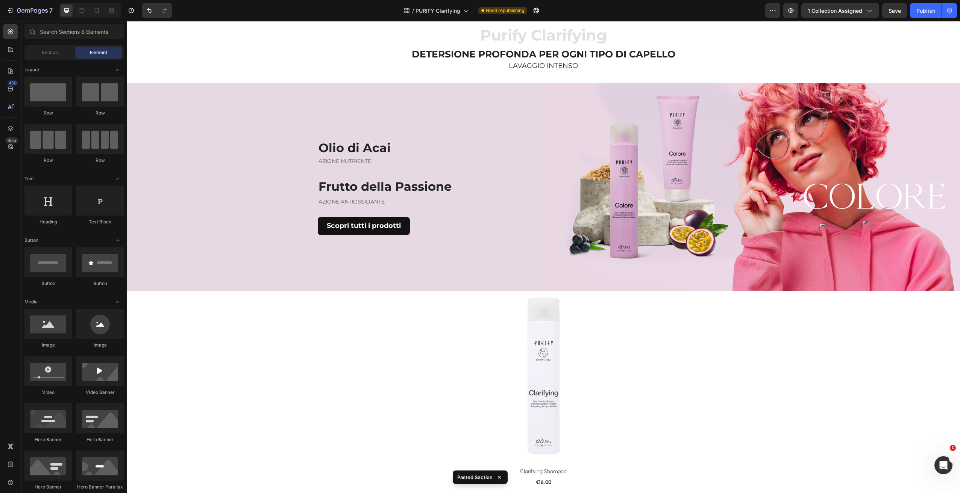
scroll to position [125, 0]
click at [168, 150] on div "Olio di Acai Heading AZIONE NUTRIENTE Text block Frutto della Passione Heading …" at bounding box center [335, 186] width 416 height 208
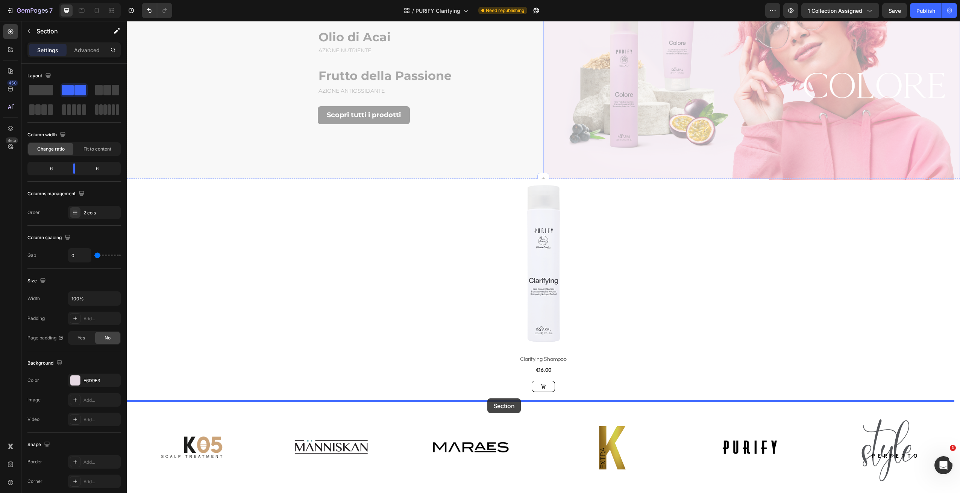
drag, startPoint x: 820, startPoint y: 76, endPoint x: 489, endPoint y: 393, distance: 459.1
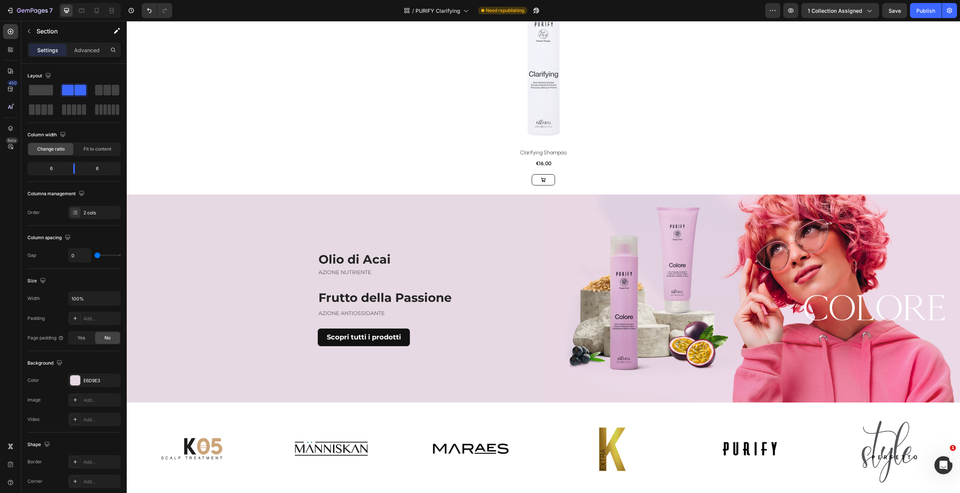
scroll to position [29, 0]
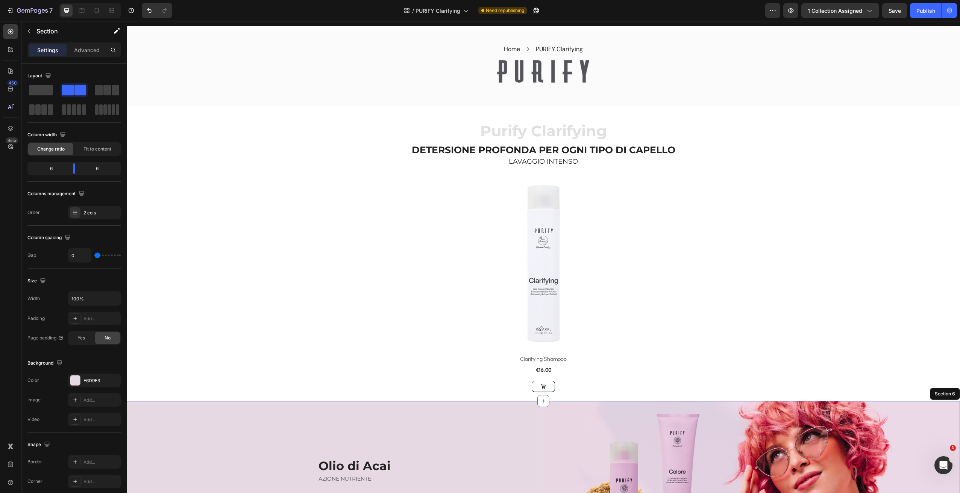
drag, startPoint x: 168, startPoint y: 114, endPoint x: 453, endPoint y: 373, distance: 385.0
drag, startPoint x: 43, startPoint y: 94, endPoint x: 49, endPoint y: 95, distance: 6.1
click at [43, 94] on span at bounding box center [41, 90] width 24 height 11
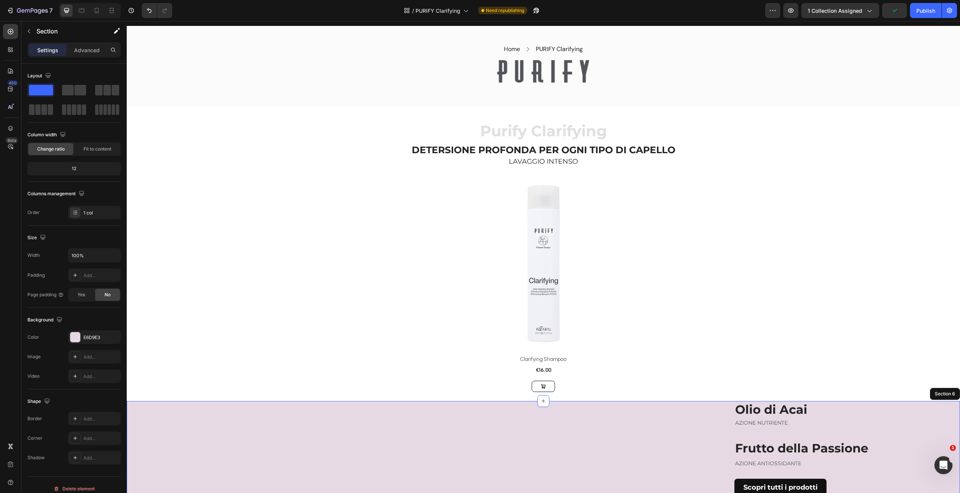
drag, startPoint x: 184, startPoint y: 118, endPoint x: 425, endPoint y: 343, distance: 329.5
click at [87, 49] on p "Advanced" at bounding box center [87, 50] width 26 height 8
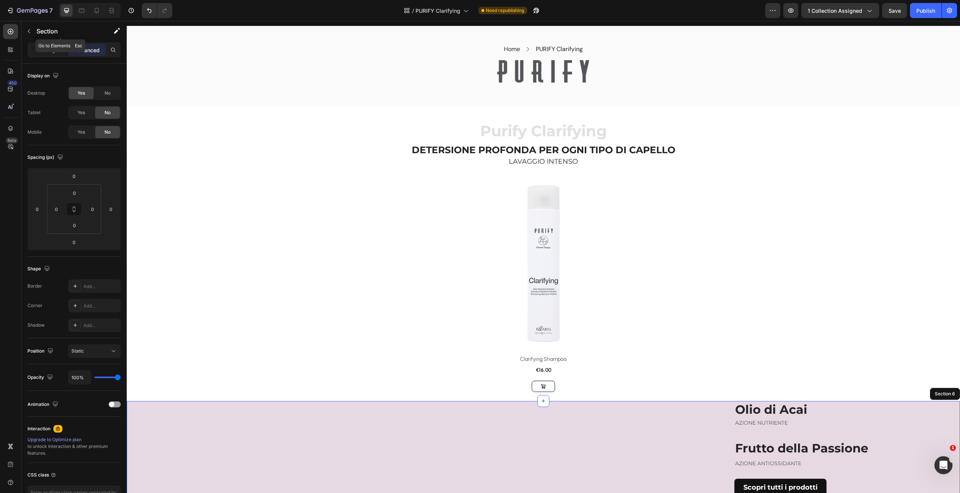
drag, startPoint x: 31, startPoint y: 29, endPoint x: 38, endPoint y: 41, distance: 14.5
click at [31, 29] on icon "button" at bounding box center [29, 31] width 6 height 6
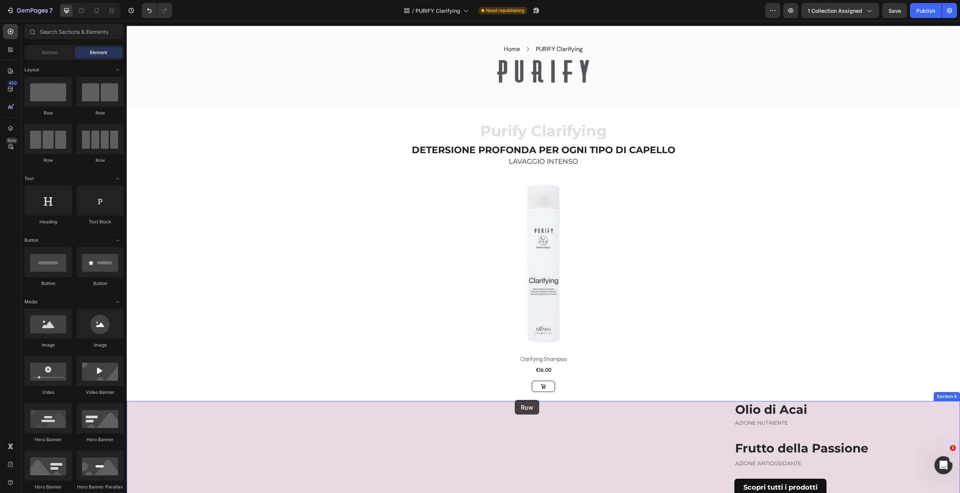
drag, startPoint x: 189, startPoint y: 123, endPoint x: 516, endPoint y: 400, distance: 428.5
drag, startPoint x: 204, startPoint y: 133, endPoint x: 474, endPoint y: 379, distance: 365.3
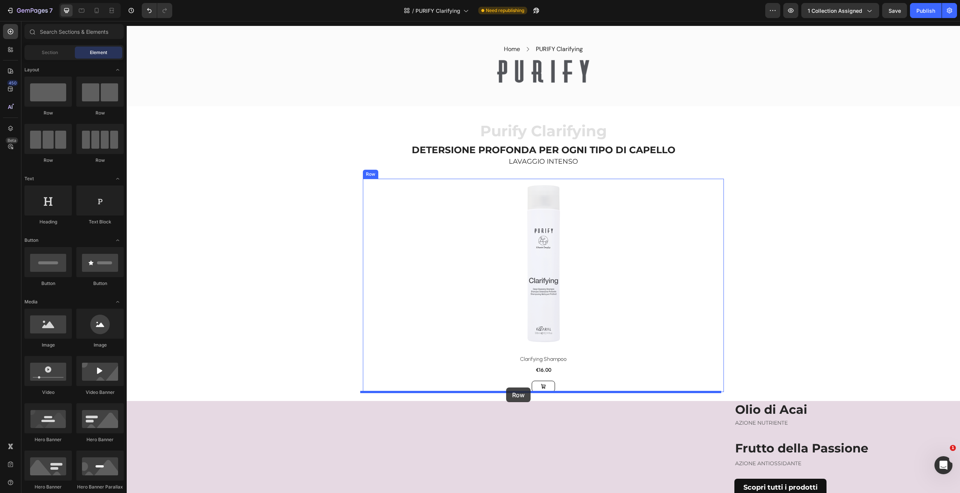
drag, startPoint x: 177, startPoint y: 117, endPoint x: 626, endPoint y: 365, distance: 512.8
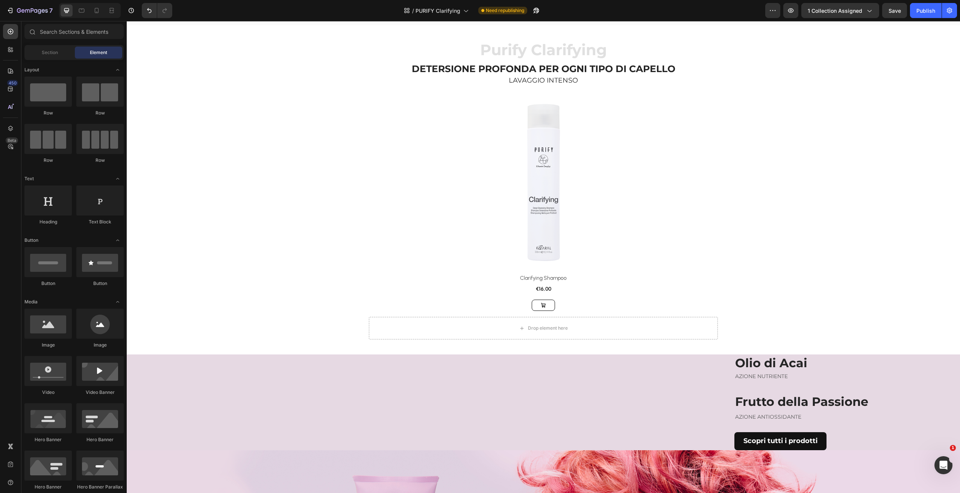
scroll to position [112, 0]
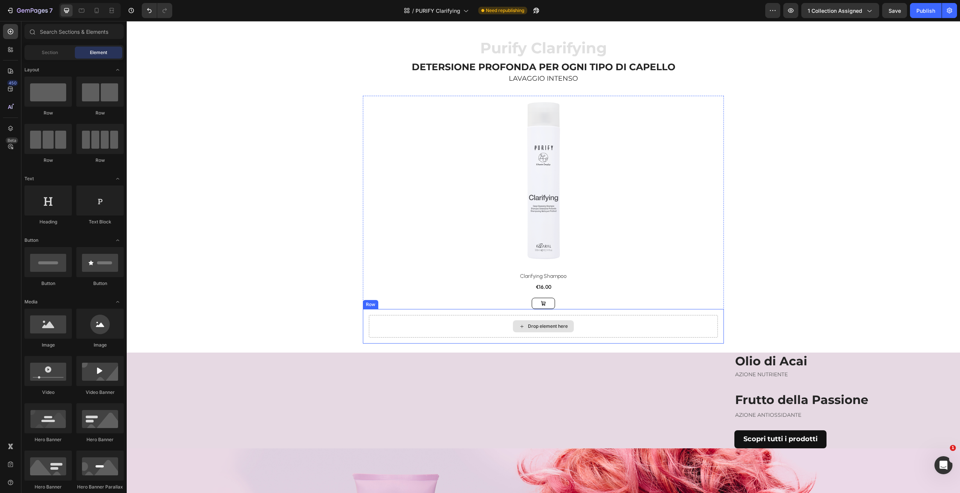
click at [422, 330] on div "Drop element here" at bounding box center [543, 326] width 349 height 23
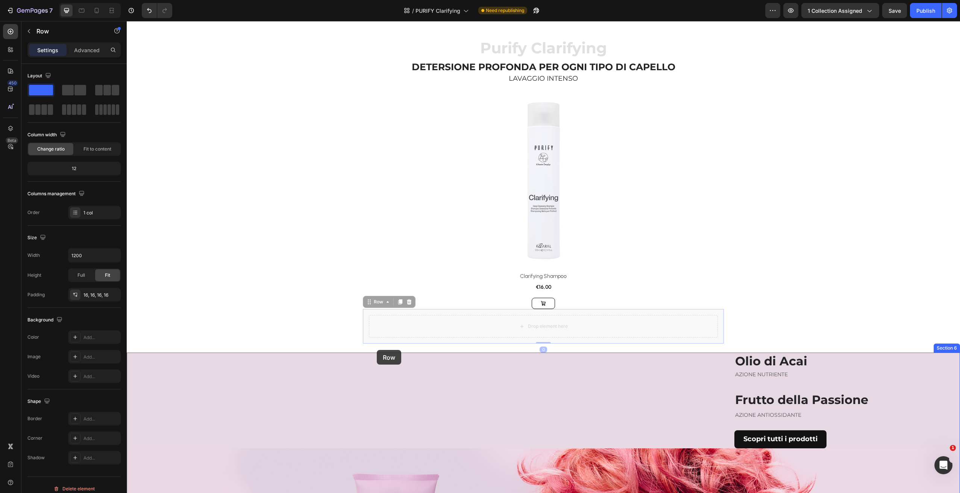
drag, startPoint x: 375, startPoint y: 310, endPoint x: 378, endPoint y: 351, distance: 41.1
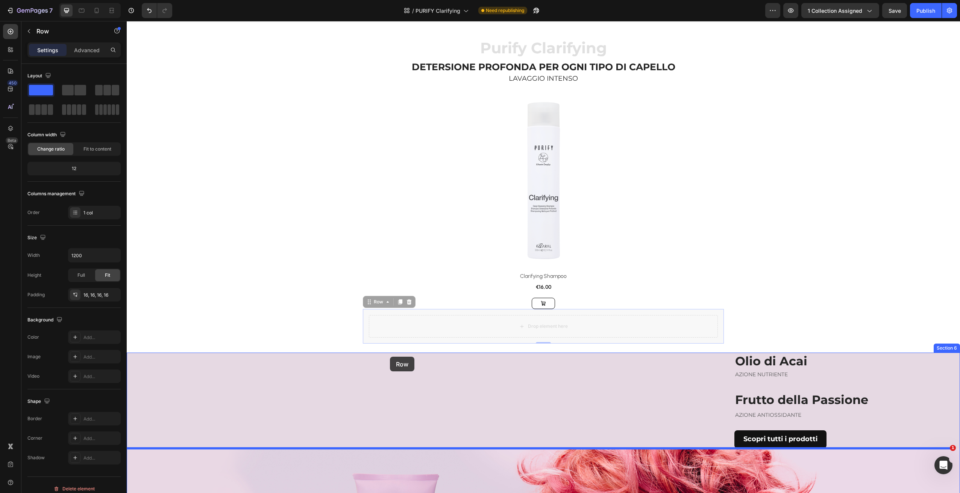
drag, startPoint x: 377, startPoint y: 300, endPoint x: 390, endPoint y: 357, distance: 58.8
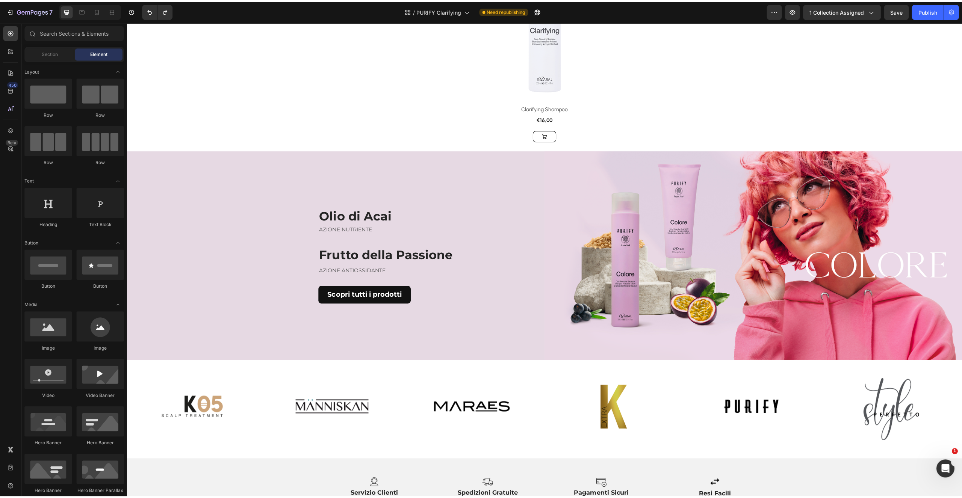
scroll to position [233, 0]
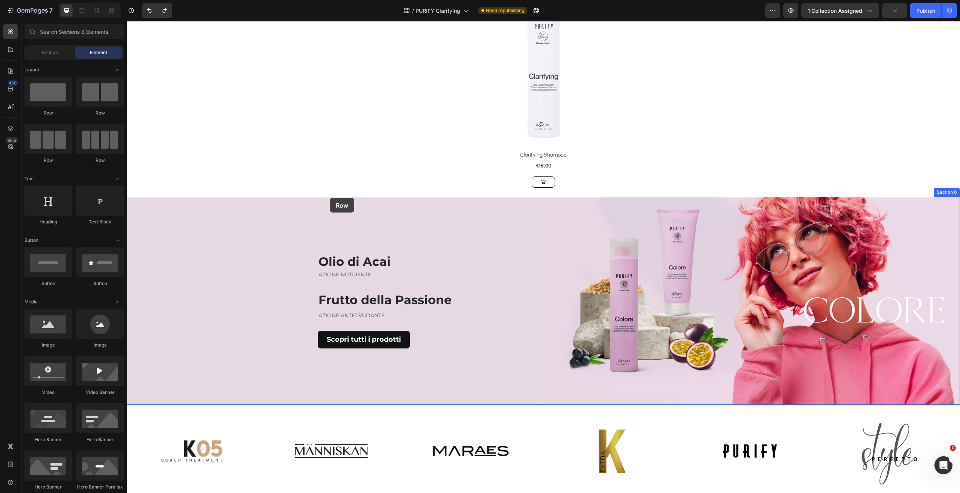
drag, startPoint x: 177, startPoint y: 124, endPoint x: 333, endPoint y: 197, distance: 172.0
drag, startPoint x: 462, startPoint y: 413, endPoint x: 442, endPoint y: 401, distance: 23.4
click at [462, 413] on img at bounding box center [470, 451] width 79 height 79
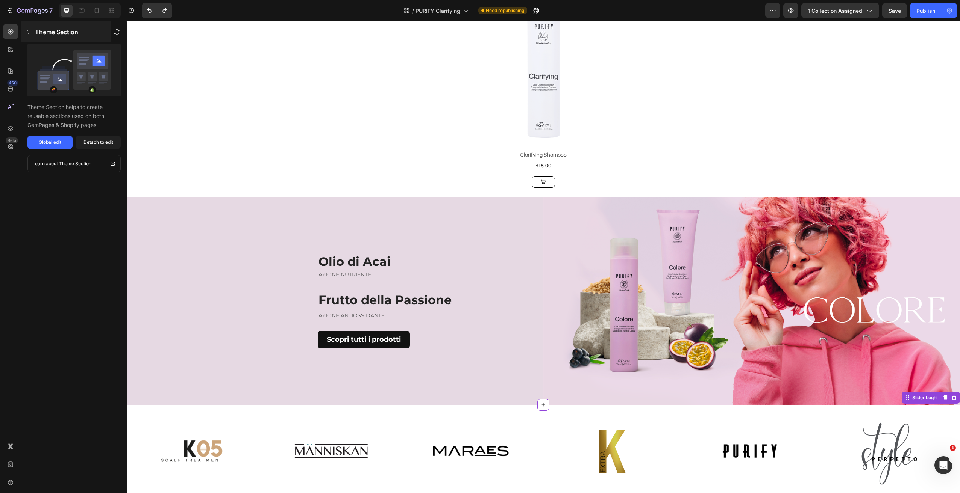
click at [23, 36] on button "button" at bounding box center [27, 32] width 12 height 12
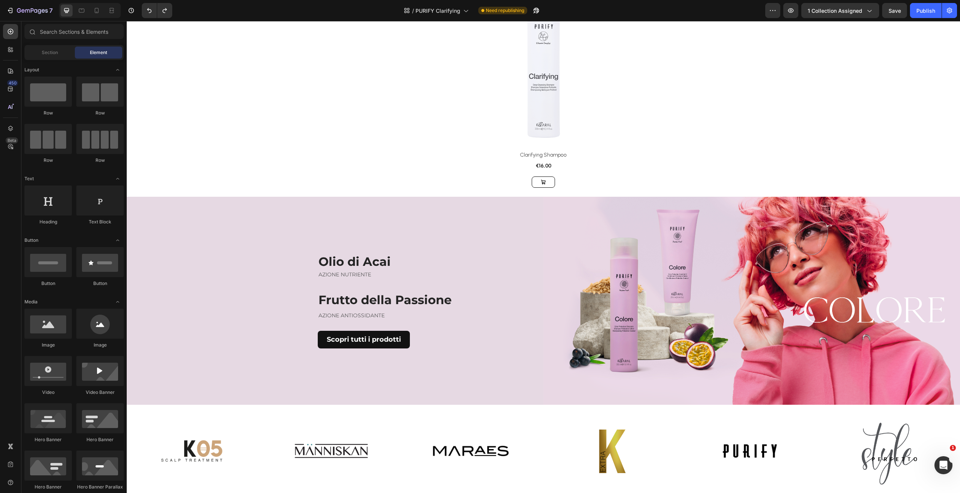
click at [275, 134] on div "Product Images & Gallery Row Clarifying Shampoo (P) Title €16,00 (P) Price (P) …" at bounding box center [543, 311] width 833 height 1017
click at [236, 253] on div "Olio di Acai Heading AZIONE NUTRIENTE Text block Frutto della Passione Heading …" at bounding box center [335, 301] width 416 height 208
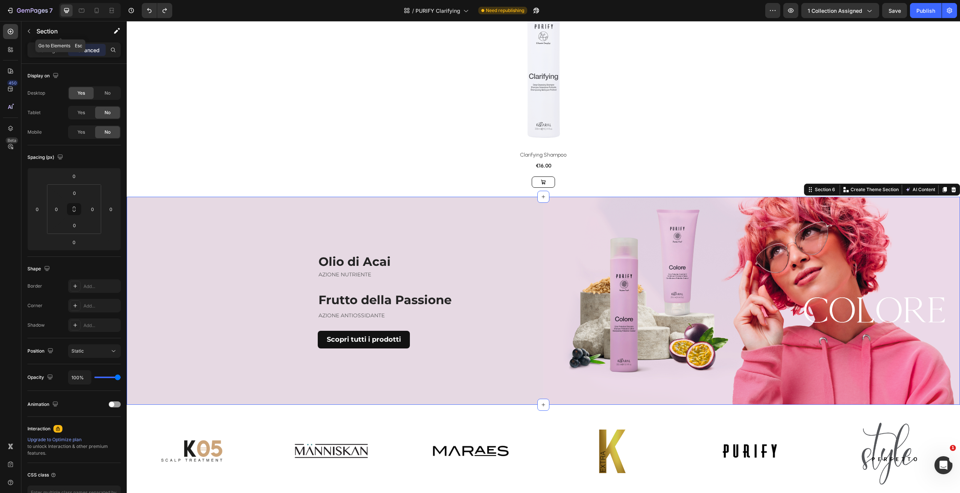
drag, startPoint x: 31, startPoint y: 30, endPoint x: 32, endPoint y: 34, distance: 4.2
click at [30, 30] on icon "button" at bounding box center [29, 31] width 6 height 6
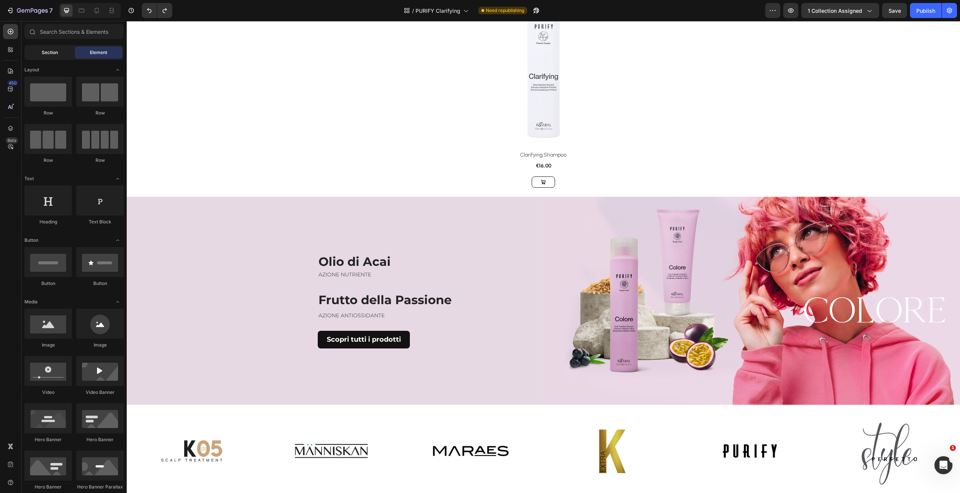
click at [54, 52] on span "Section" at bounding box center [50, 52] width 16 height 7
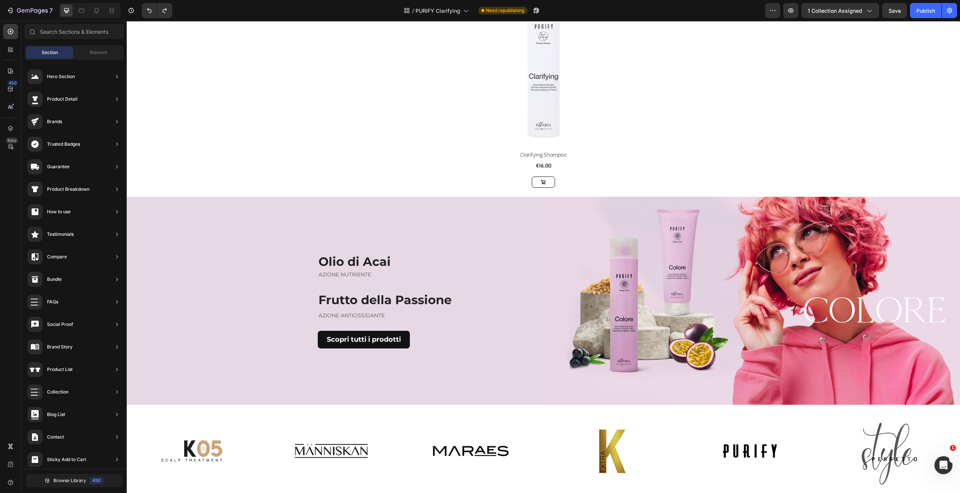
drag, startPoint x: 99, startPoint y: 49, endPoint x: 89, endPoint y: 61, distance: 15.0
click at [98, 50] on div "Element" at bounding box center [98, 53] width 47 height 12
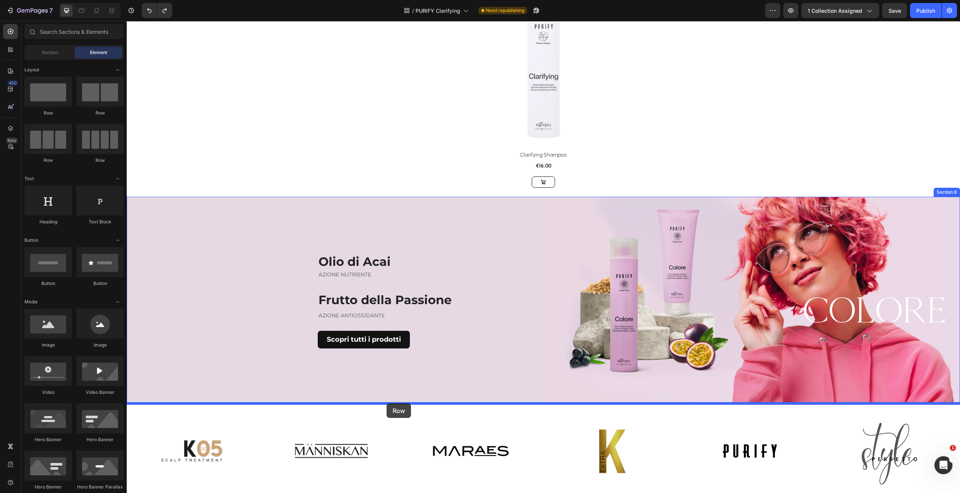
drag, startPoint x: 249, startPoint y: 168, endPoint x: 469, endPoint y: 397, distance: 317.4
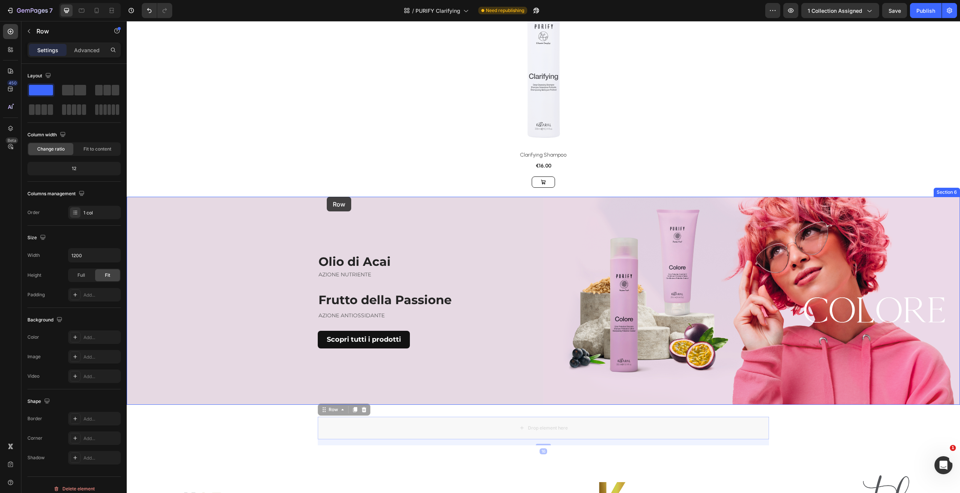
drag, startPoint x: 331, startPoint y: 407, endPoint x: 327, endPoint y: 196, distance: 210.5
click at [327, 197] on div "Header Product Images & Gallery Row Clarifying Shampoo (P) Title €16,00 (P) Pri…" at bounding box center [543, 375] width 833 height 1175
drag, startPoint x: 327, startPoint y: 407, endPoint x: 331, endPoint y: 403, distance: 6.1
click at [330, 410] on div "Header Product Images & Gallery Row Clarifying Shampoo (P) Title €16,00 (P) Pri…" at bounding box center [543, 375] width 833 height 1175
click at [245, 204] on div "Olio di Acai Heading AZIONE NUTRIENTE Text block Frutto della Passione Heading …" at bounding box center [335, 301] width 416 height 208
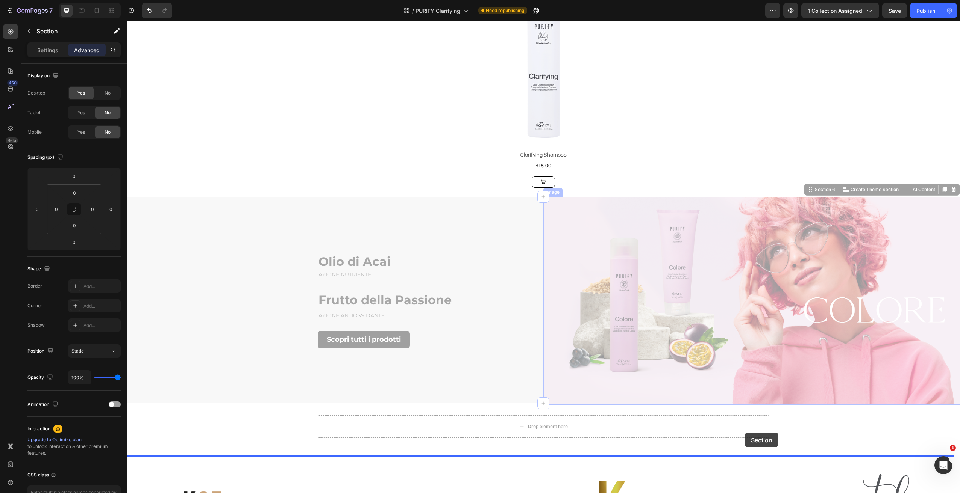
drag, startPoint x: 804, startPoint y: 224, endPoint x: 745, endPoint y: 433, distance: 216.6
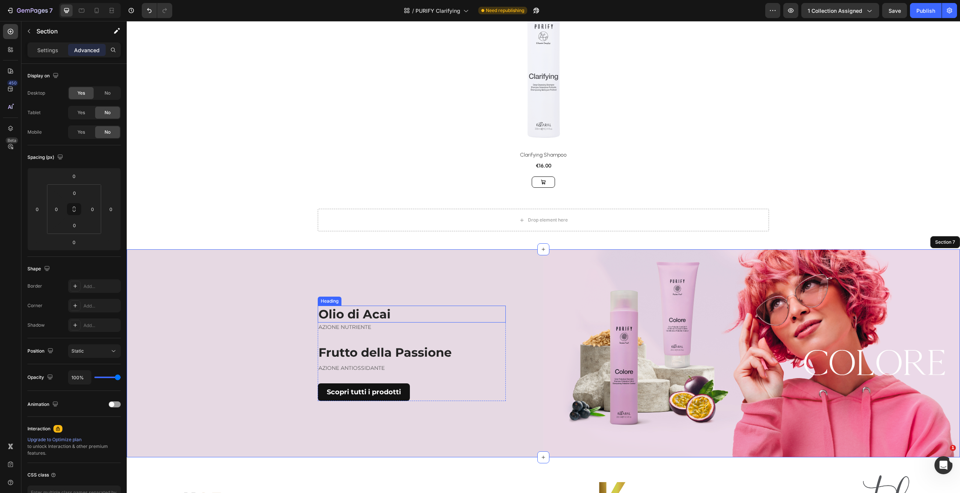
click at [374, 314] on h2 "Olio di Acai" at bounding box center [412, 314] width 188 height 17
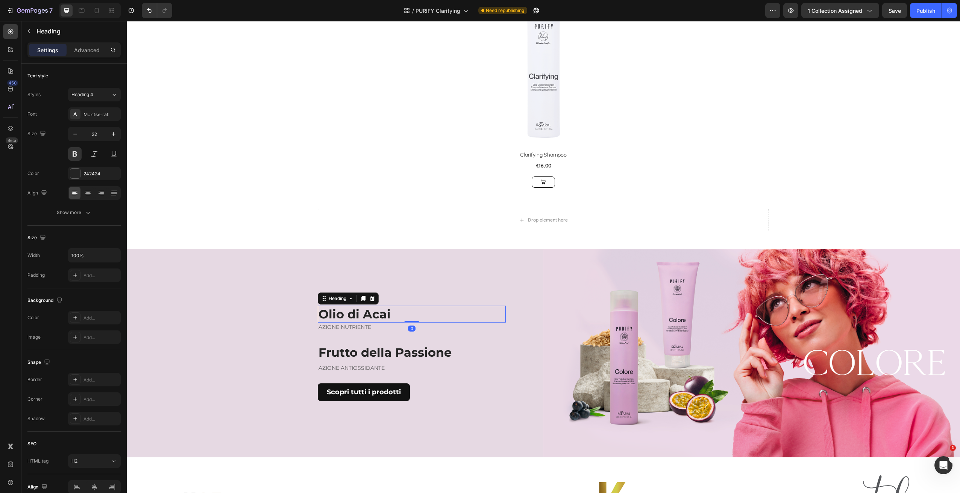
click at [375, 314] on h2 "Olio di Acai" at bounding box center [412, 314] width 188 height 17
click at [368, 313] on p "VITAMIN C" at bounding box center [411, 315] width 186 height 16
click at [339, 324] on p "AZIONE NUTRIENTE" at bounding box center [411, 328] width 186 height 8
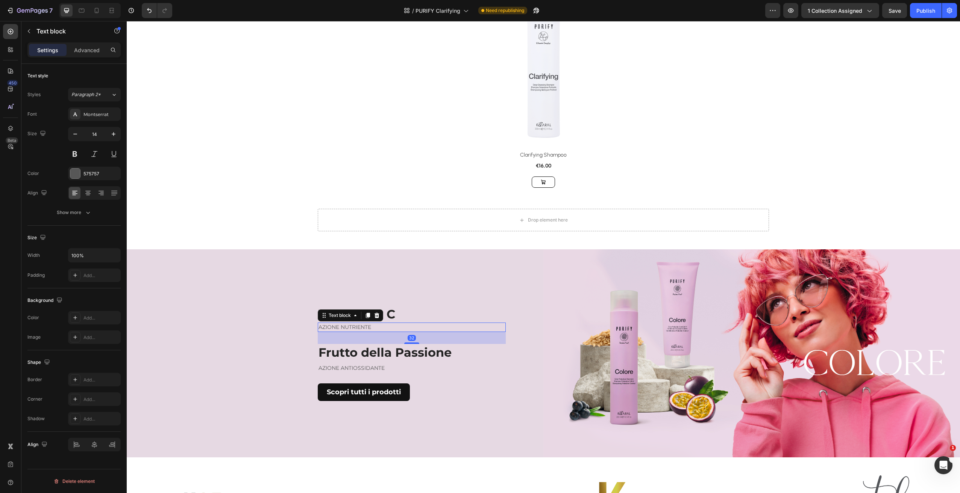
click at [339, 324] on p "AZIONE NUTRIENTE" at bounding box center [411, 328] width 186 height 8
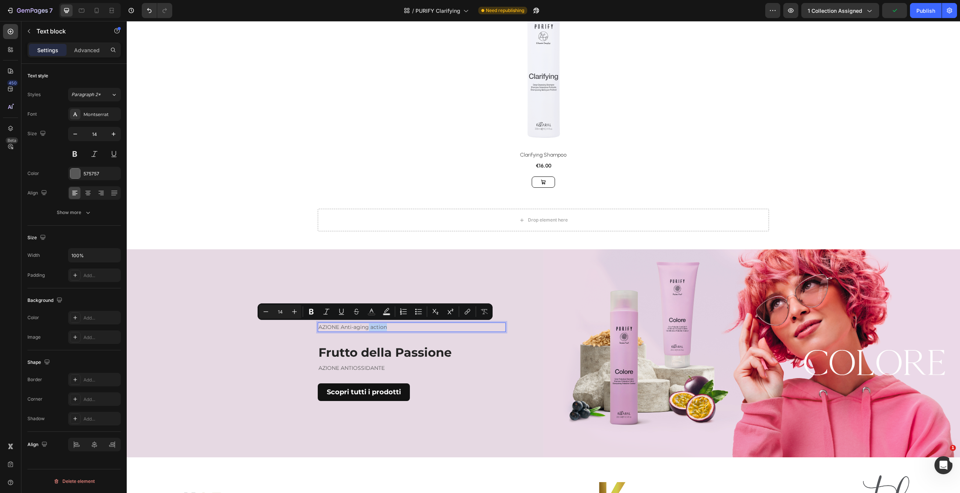
drag, startPoint x: 365, startPoint y: 325, endPoint x: 395, endPoint y: 331, distance: 31.1
click at [393, 330] on p "AZIONE Anti-aging action" at bounding box center [411, 328] width 186 height 8
copy p "AZIONE Anti-aging"
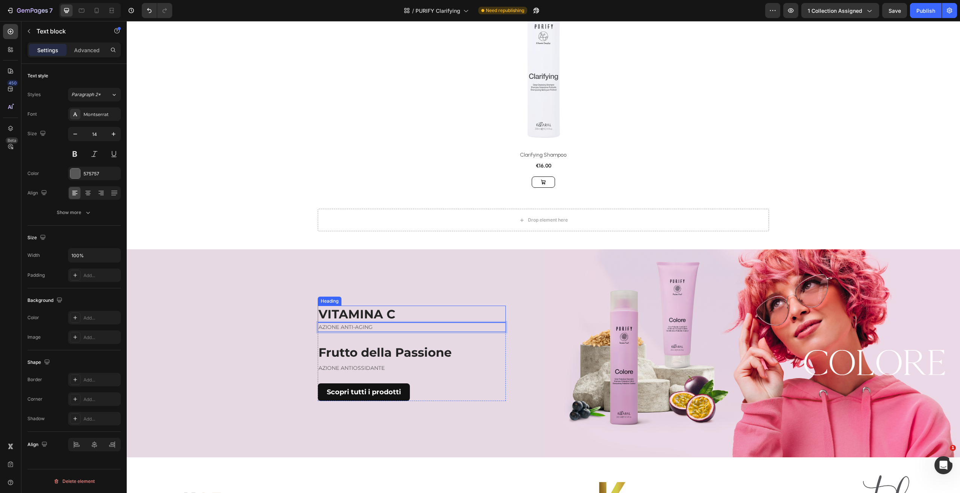
click at [352, 313] on p "VITAMINA C" at bounding box center [411, 315] width 186 height 16
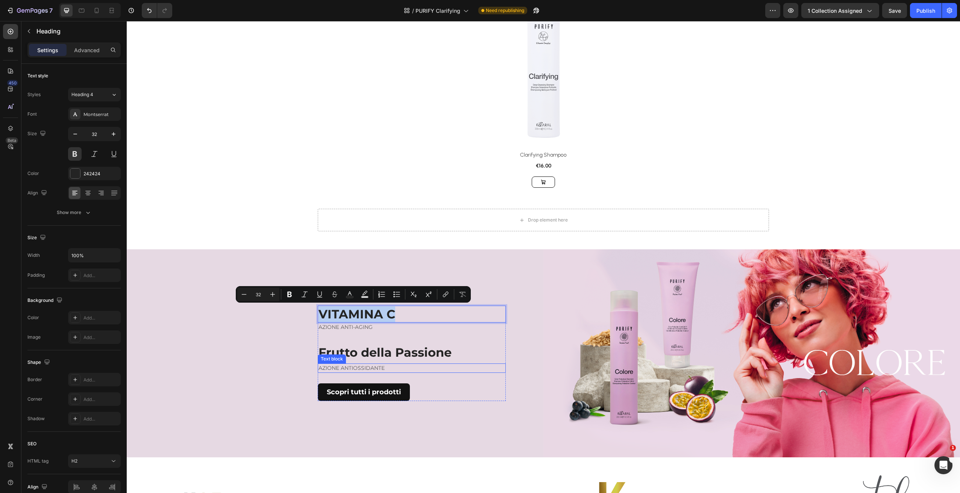
click at [338, 356] on div "Text block" at bounding box center [331, 359] width 25 height 7
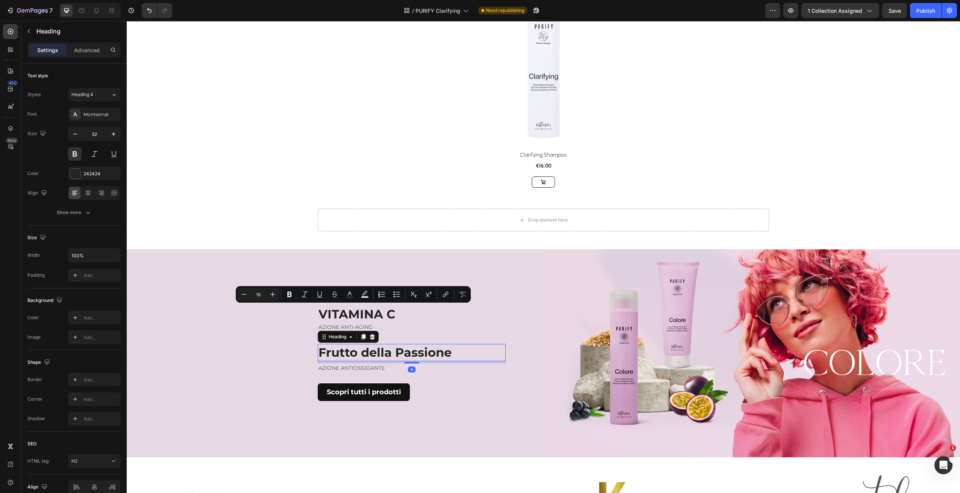
drag, startPoint x: 338, startPoint y: 355, endPoint x: 344, endPoint y: 355, distance: 6.4
click at [338, 355] on h2 "Frutto della Passione" at bounding box center [412, 352] width 188 height 17
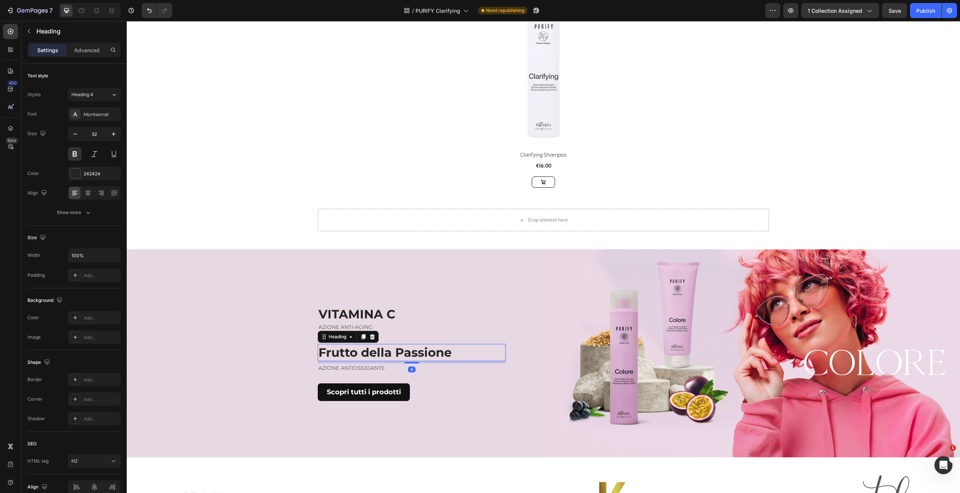
click at [377, 353] on h2 "Frutto della Passione" at bounding box center [412, 352] width 188 height 17
click at [377, 353] on p "Frutto della Passione" at bounding box center [411, 353] width 186 height 16
click at [368, 352] on strong "VITAMIN B5" at bounding box center [373, 352] width 110 height 15
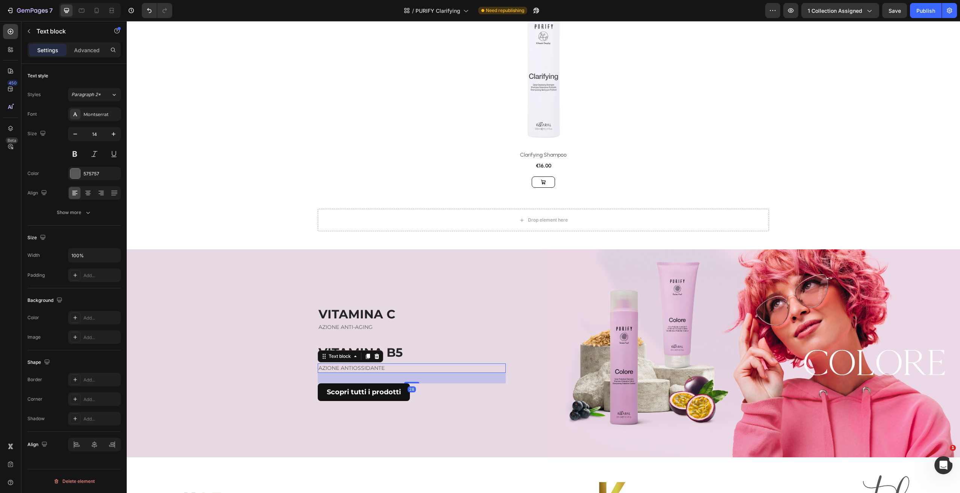
click at [356, 370] on p "AZIONE ANTIOSSIDANTE" at bounding box center [411, 369] width 186 height 8
click at [422, 345] on p "⁠⁠⁠⁠⁠⁠⁠ VITAMINA B5" at bounding box center [411, 353] width 186 height 16
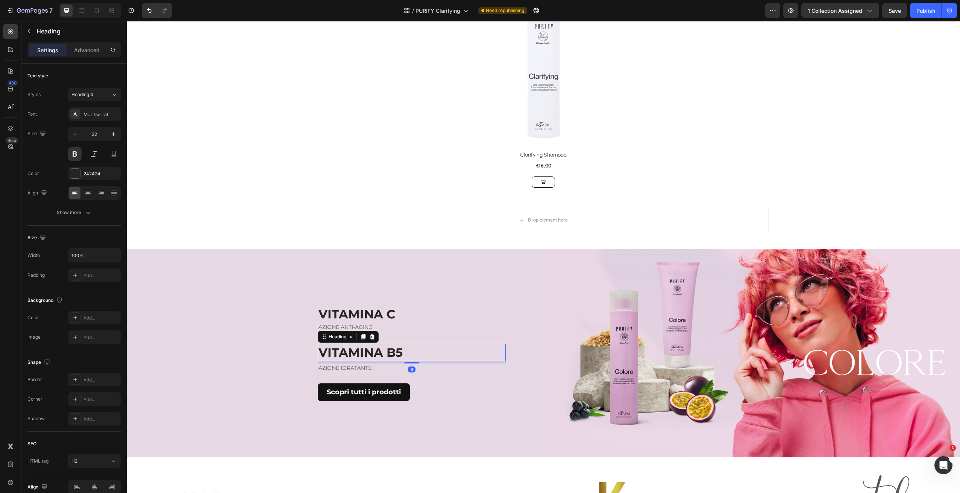
click at [358, 331] on div "Heading" at bounding box center [348, 337] width 61 height 12
click at [398, 328] on p "AZIONE ANTI-AGING" at bounding box center [411, 328] width 186 height 8
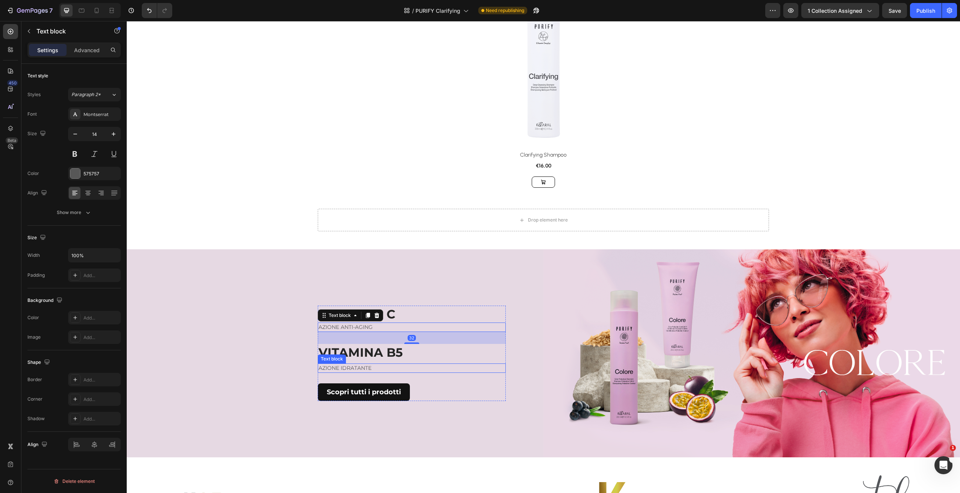
click at [403, 367] on p "AZIONE IDRATANTE" at bounding box center [411, 369] width 186 height 8
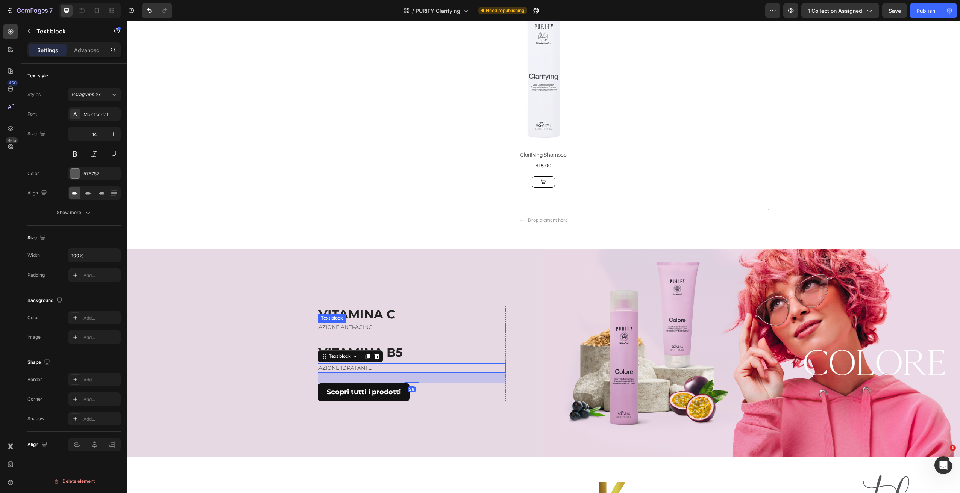
click at [422, 331] on div "VITAMINA C Heading AZIONE ANTI-AGING Text block ⁠⁠⁠⁠⁠⁠⁠ VITAMINA B5 Heading AZI…" at bounding box center [412, 354] width 188 height 96
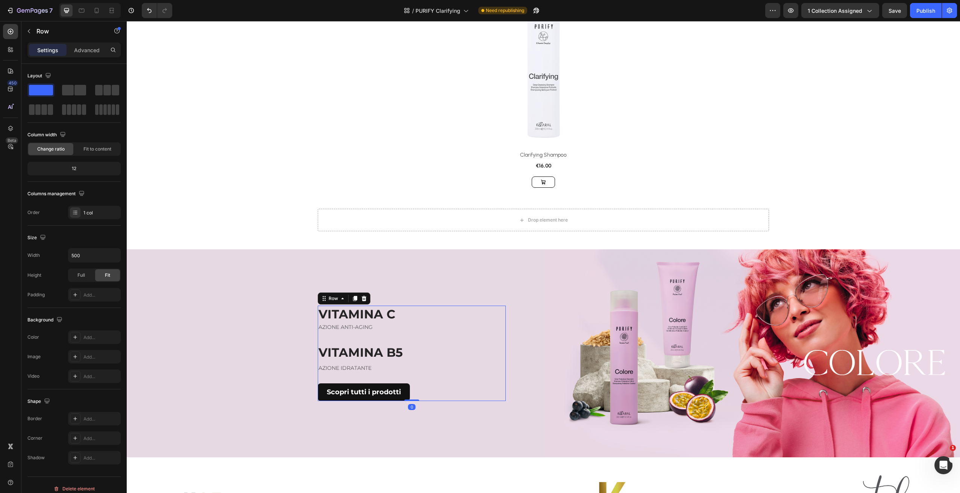
click at [421, 339] on div "VITAMINA C Heading AZIONE ANTI-AGING Text block ⁠⁠⁠⁠⁠⁠⁠ VITAMINA B5 Heading AZI…" at bounding box center [412, 354] width 188 height 96
click at [371, 324] on p "AZIONE ANTI-AGING" at bounding box center [411, 328] width 186 height 8
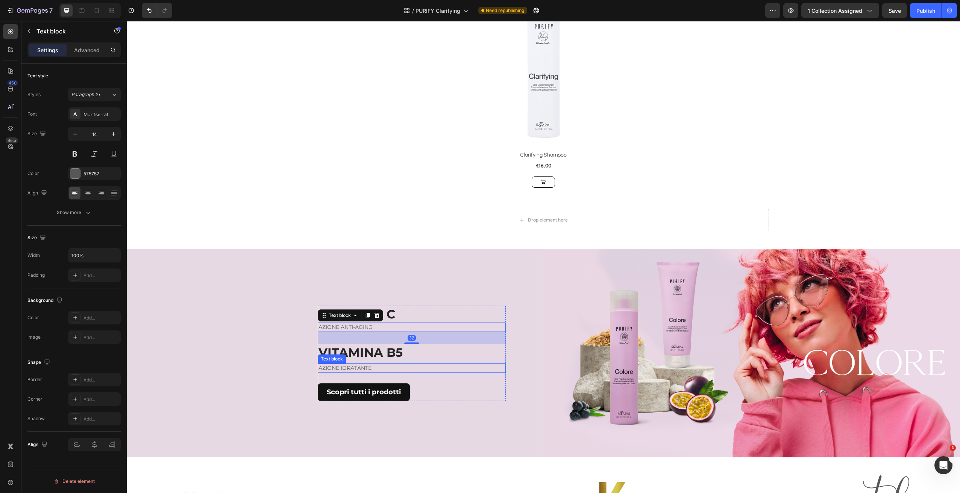
click at [402, 366] on p "AZIONE IDRATANTE" at bounding box center [411, 369] width 186 height 8
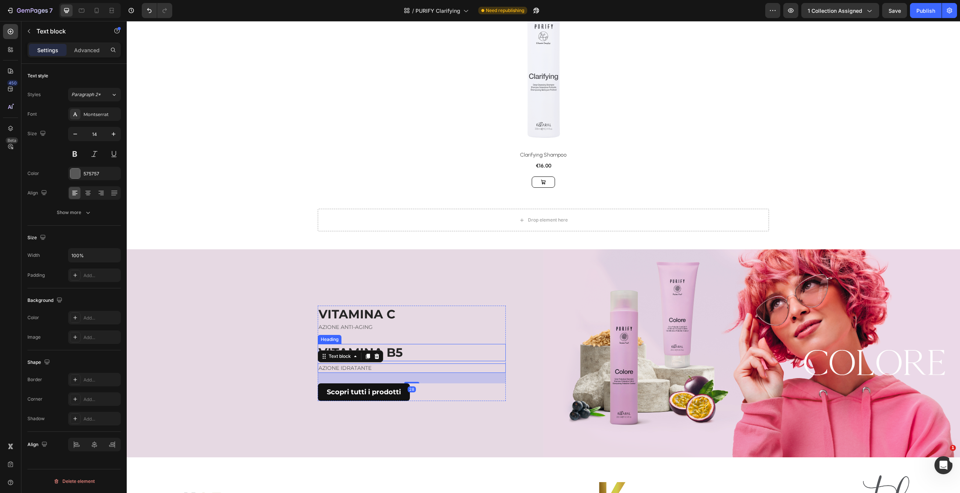
click at [417, 353] on p "⁠⁠⁠⁠⁠⁠⁠ VITAMINA B5" at bounding box center [411, 353] width 186 height 16
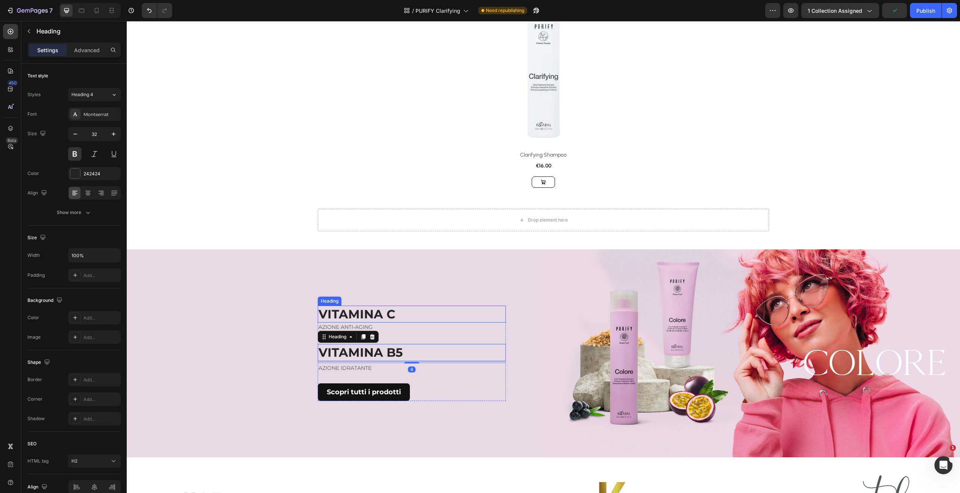
click at [412, 316] on p "VITAMINA C" at bounding box center [411, 315] width 186 height 16
click at [404, 355] on p "⁠⁠⁠⁠⁠⁠⁠ VITAMINA B5" at bounding box center [411, 353] width 186 height 16
drag, startPoint x: 410, startPoint y: 362, endPoint x: 427, endPoint y: 325, distance: 41.2
click at [425, 325] on div "VITAMINA C Heading AZIONE ANTI-AGING Text block ⁠⁠⁠⁠⁠⁠⁠ VITAMINA B5 Heading 0 A…" at bounding box center [412, 354] width 188 height 94
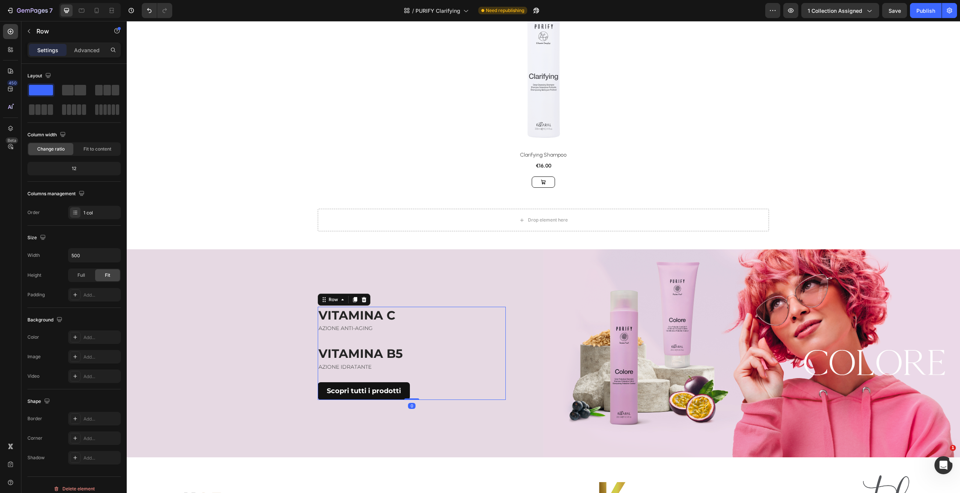
click at [421, 335] on div "VITAMINA C Heading AZIONE ANTI-AGING Text block ⁠⁠⁠⁠⁠⁠⁠ VITAMINA B5 Heading AZI…" at bounding box center [412, 354] width 188 height 94
click at [381, 333] on div "VITAMINA C Heading AZIONE ANTI-AGING Text block ⁠⁠⁠⁠⁠⁠⁠ VITAMINA B5 Heading AZI…" at bounding box center [412, 354] width 188 height 94
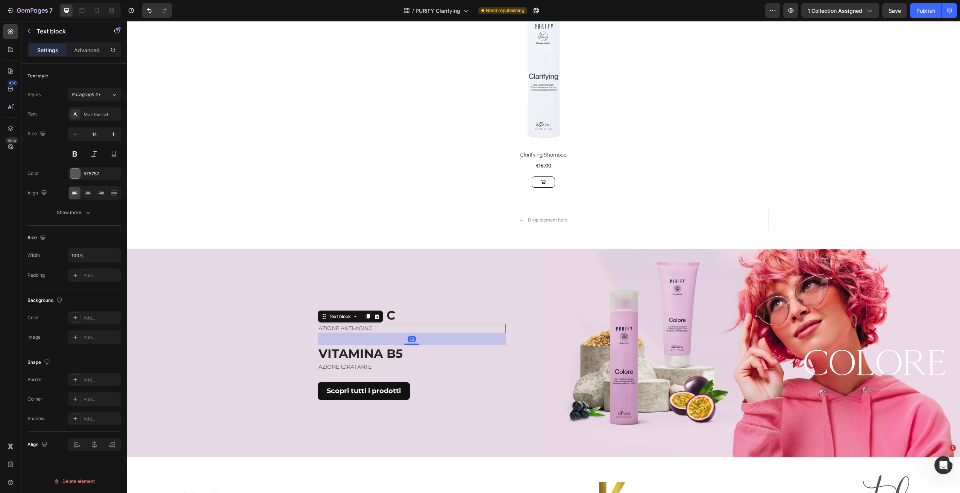
click at [365, 325] on p "AZIONE ANTI-AGING" at bounding box center [411, 329] width 186 height 8
click at [389, 366] on p "AZIONE IDRATANTE" at bounding box center [411, 367] width 186 height 8
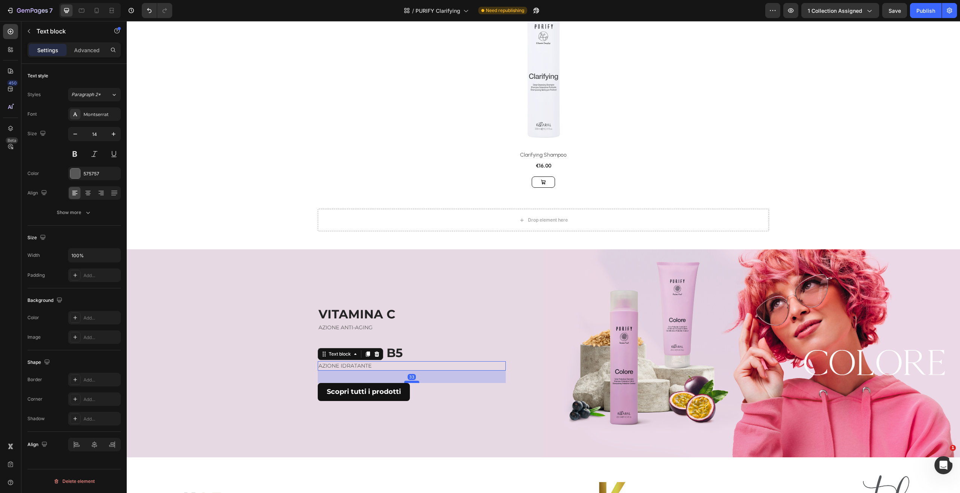
click at [411, 382] on div at bounding box center [411, 382] width 15 height 2
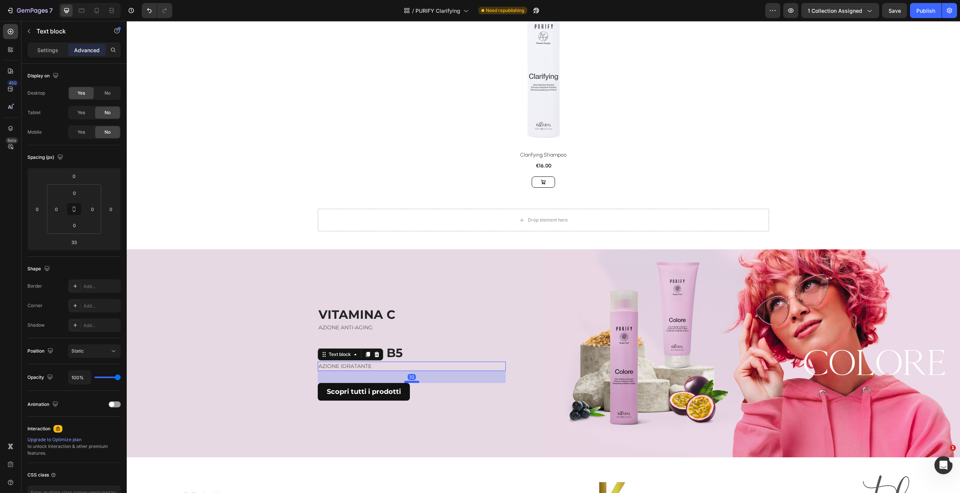
click at [411, 381] on div at bounding box center [411, 382] width 15 height 2
type input "32"
click at [421, 357] on p "⁠⁠⁠⁠⁠⁠⁠ VITAMINA B5" at bounding box center [411, 353] width 186 height 16
click at [340, 338] on div "Heading" at bounding box center [337, 337] width 21 height 7
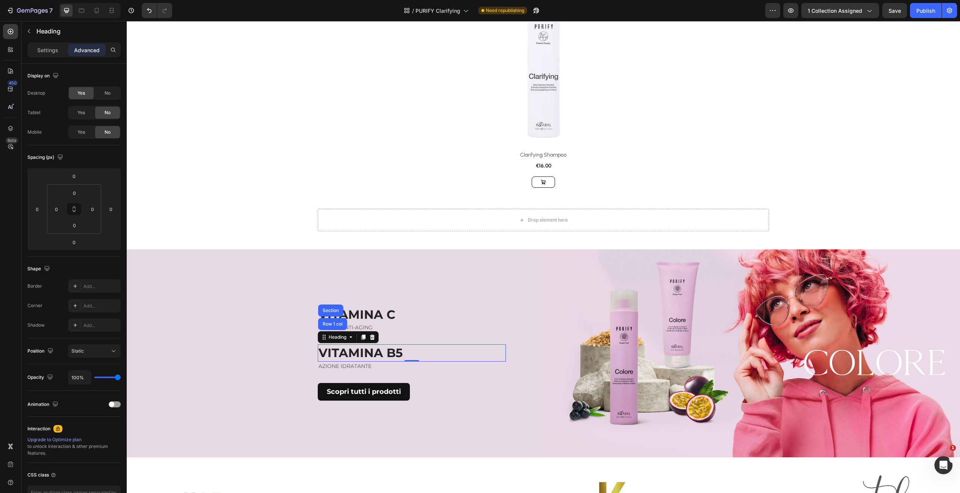
click at [361, 337] on icon at bounding box center [363, 337] width 4 height 5
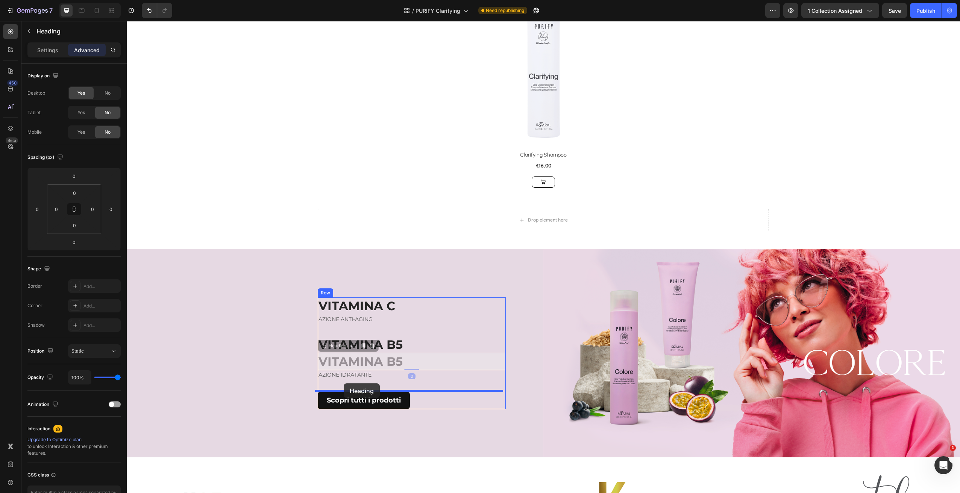
drag, startPoint x: 346, startPoint y: 350, endPoint x: 350, endPoint y: 381, distance: 31.1
type input "32"
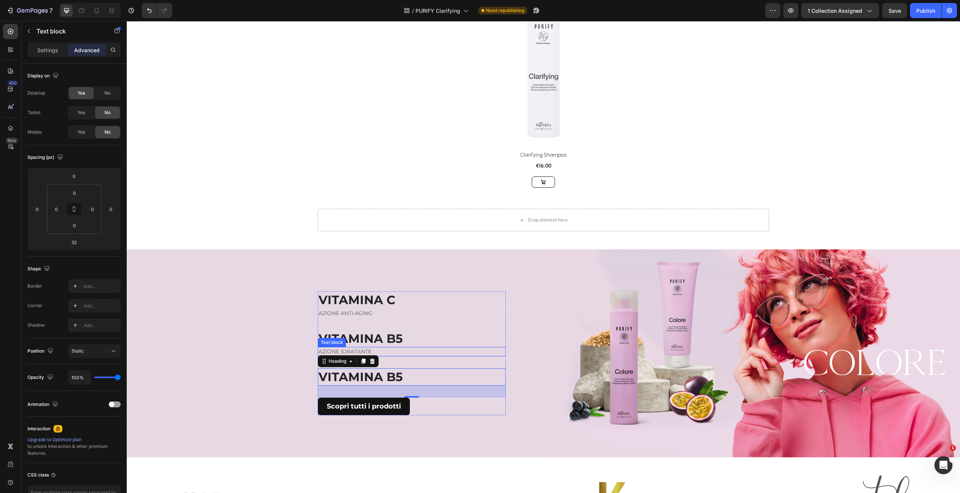
click at [366, 353] on p "AZIONE IDRATANTE" at bounding box center [411, 352] width 186 height 8
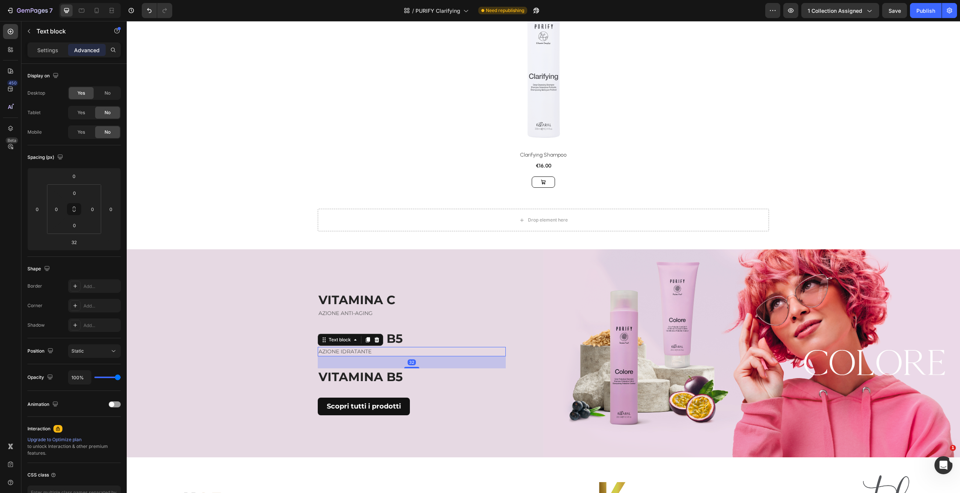
click at [366, 339] on icon at bounding box center [368, 340] width 4 height 5
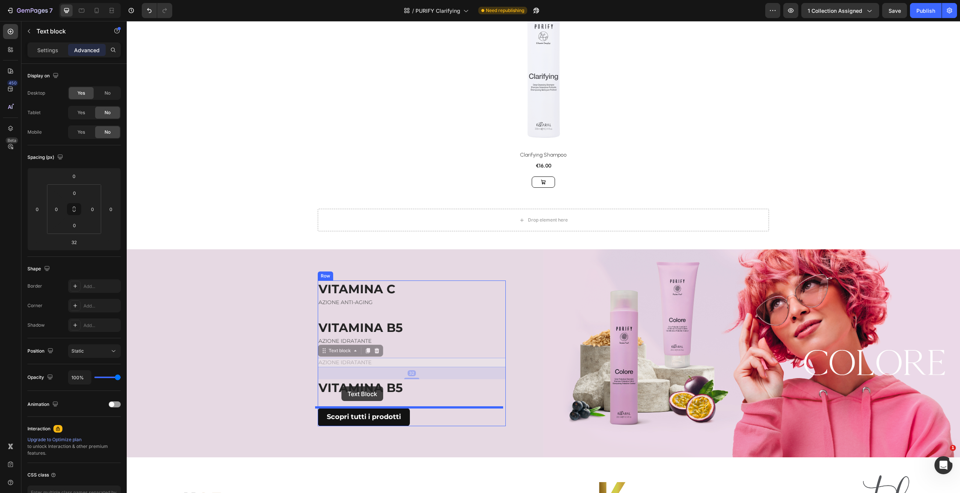
drag, startPoint x: 339, startPoint y: 354, endPoint x: 351, endPoint y: 380, distance: 28.8
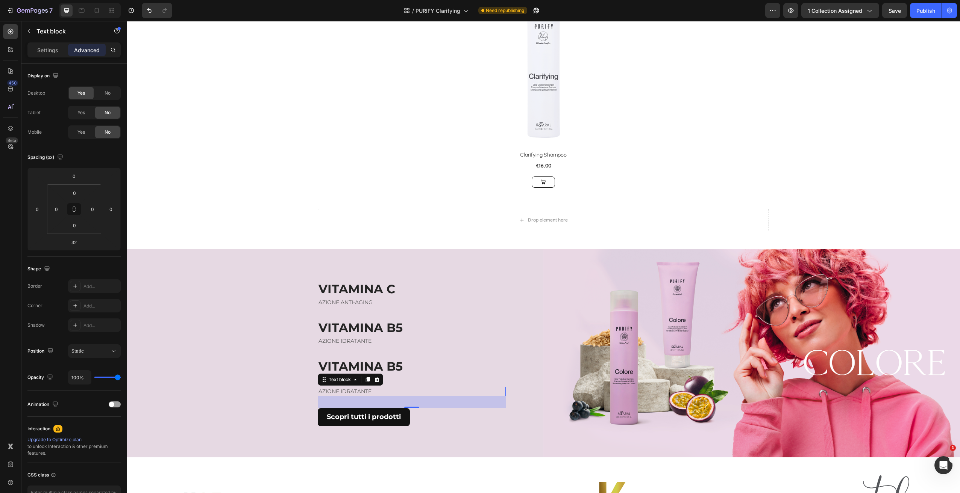
click at [388, 360] on strong "VITAMINA B5" at bounding box center [360, 366] width 84 height 15
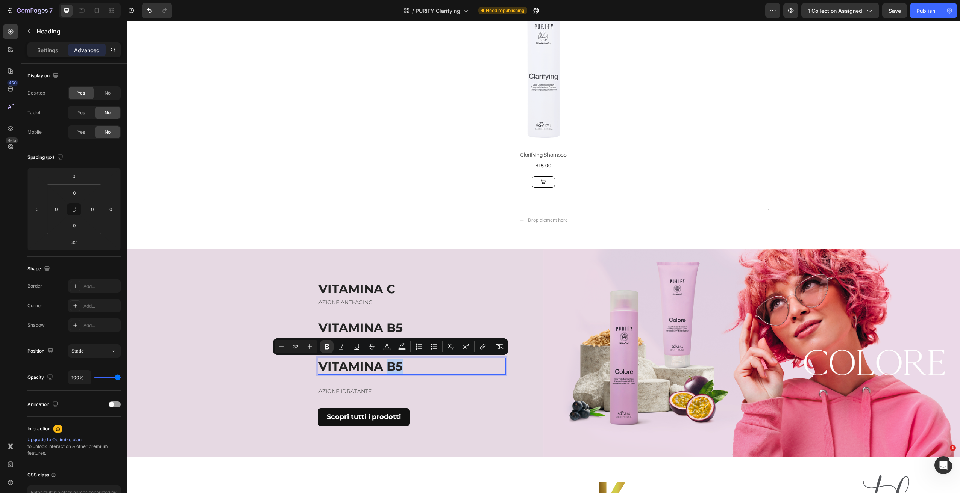
drag, startPoint x: 386, startPoint y: 365, endPoint x: 401, endPoint y: 367, distance: 15.6
click at [400, 364] on p "VITAMINA B5" at bounding box center [411, 367] width 186 height 16
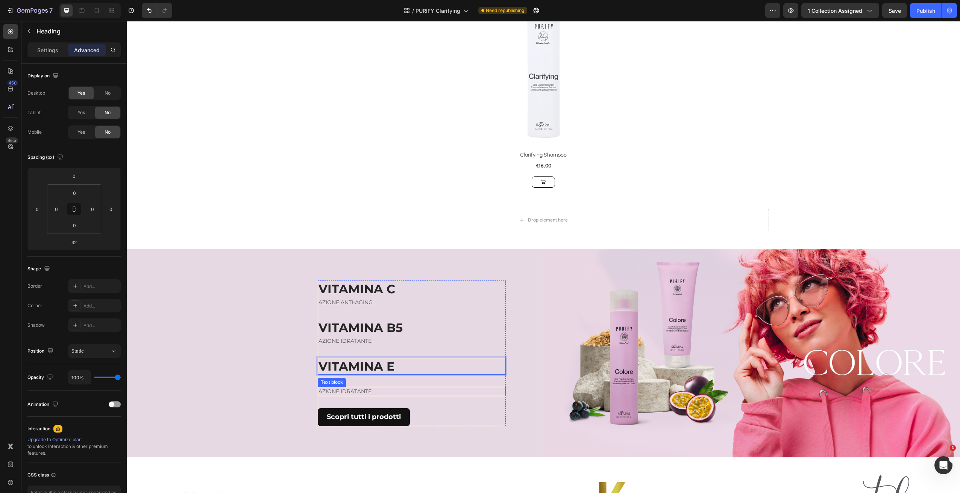
click at [345, 392] on p "AZIONE IDRATANTE" at bounding box center [411, 392] width 186 height 8
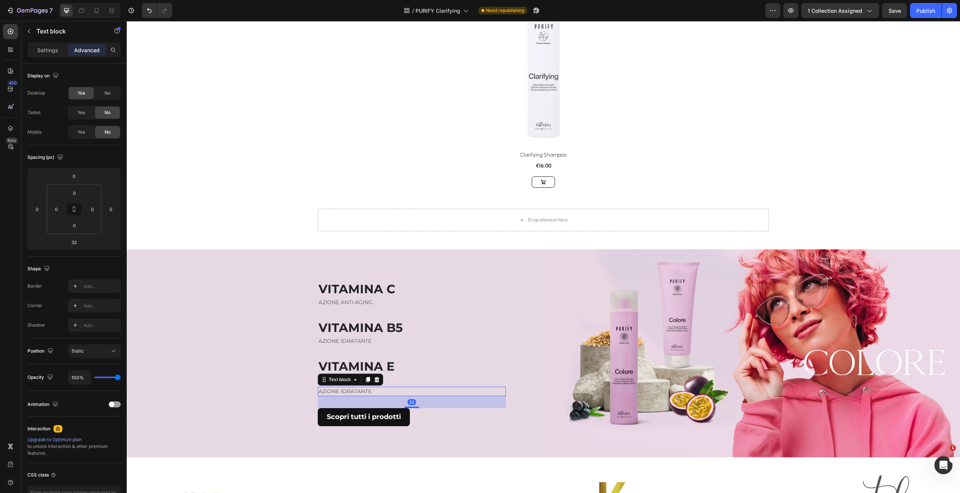
click at [364, 392] on p "AZIONE IDRATANTE" at bounding box center [411, 392] width 186 height 8
click at [347, 375] on div "VITAMINA C Heading AZIONE ANTI-AGING Text block ⁠⁠⁠⁠⁠⁠⁠ VITAMINA B5 Heading AZI…" at bounding box center [412, 353] width 188 height 145
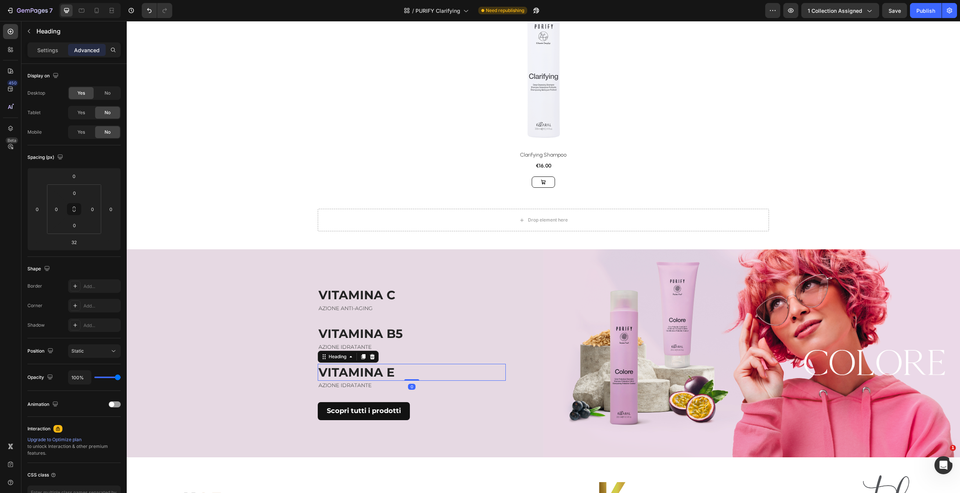
drag, startPoint x: 410, startPoint y: 386, endPoint x: 406, endPoint y: 340, distance: 46.0
click at [413, 330] on div "VITAMINA C Heading AZIONE ANTI-AGING Text block ⁠⁠⁠⁠⁠⁠⁠ VITAMINA B5 Heading AZI…" at bounding box center [412, 353] width 188 height 133
type input "0"
click at [372, 382] on p "AZIONE IDRATANTE" at bounding box center [411, 386] width 186 height 8
drag, startPoint x: 345, startPoint y: 385, endPoint x: 369, endPoint y: 388, distance: 24.6
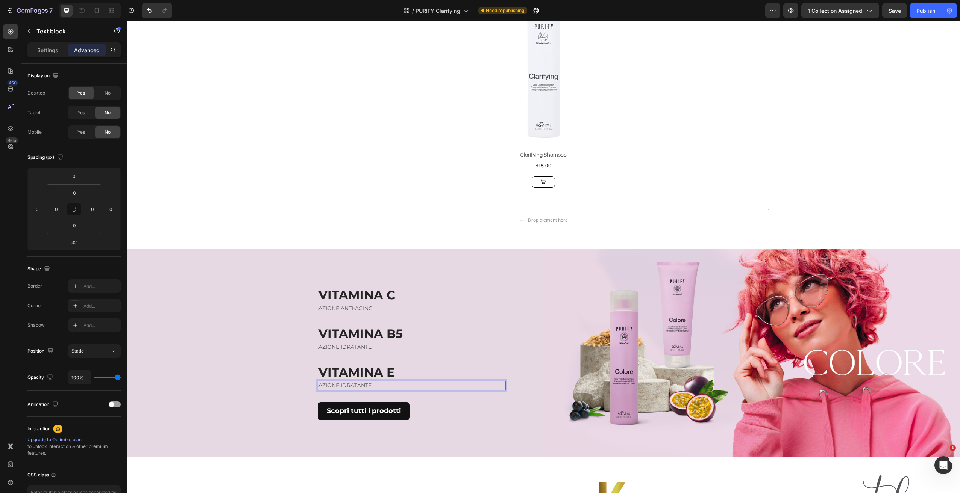
click at [372, 388] on p "AZIONE IDRATANTE" at bounding box center [411, 386] width 186 height 8
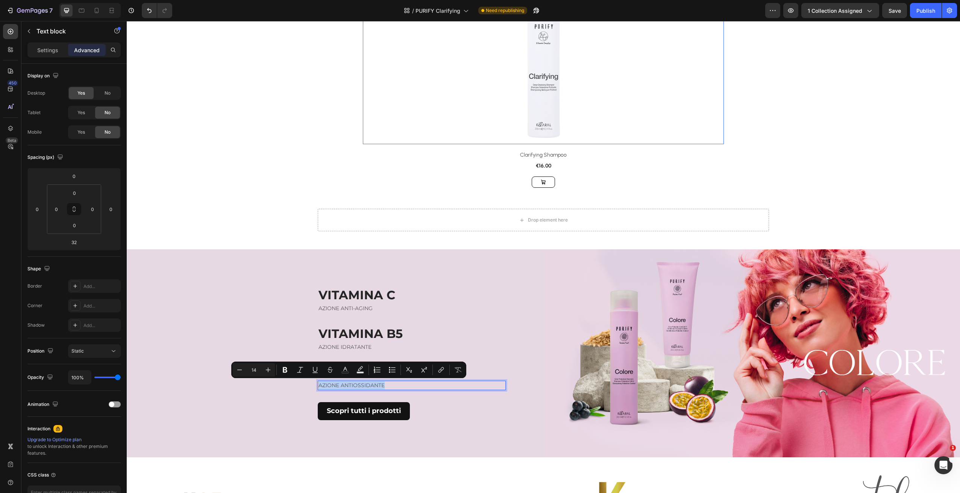
copy p "AZIONE ANTIOSSIDANTE"
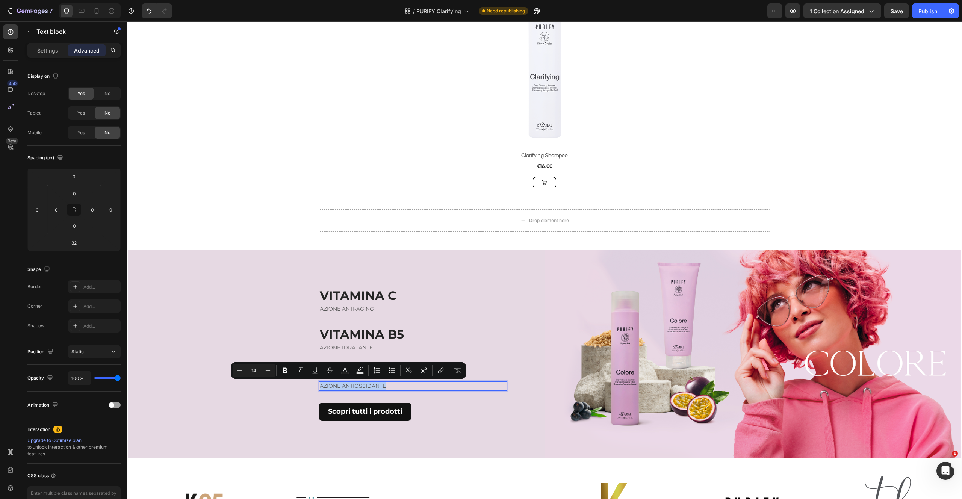
scroll to position [233, 0]
click at [445, 276] on div "VITAMINA C Heading AZIONE ANTI-AGING Text block ⁠⁠⁠⁠⁠⁠⁠ VITAMINA B5 Heading AZI…" at bounding box center [336, 353] width 418 height 209
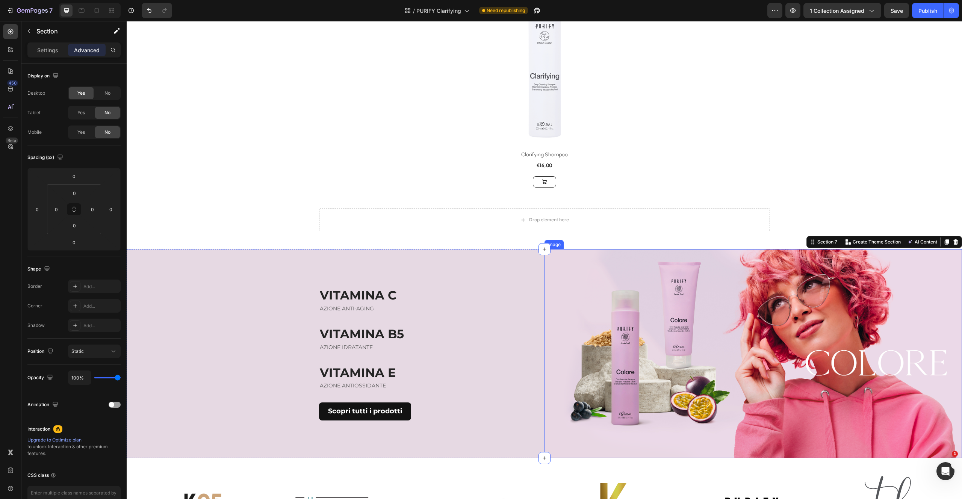
click at [708, 318] on img at bounding box center [754, 353] width 418 height 209
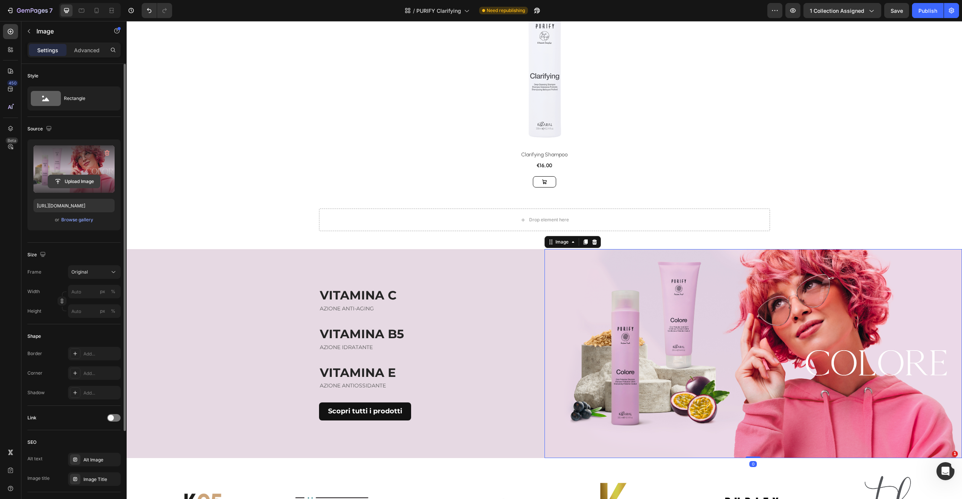
click at [79, 182] on input "file" at bounding box center [74, 181] width 52 height 13
type input "https://cdn.shopify.com/s/files/1/0825/5121/0332/files/gempages_512490839532897…"
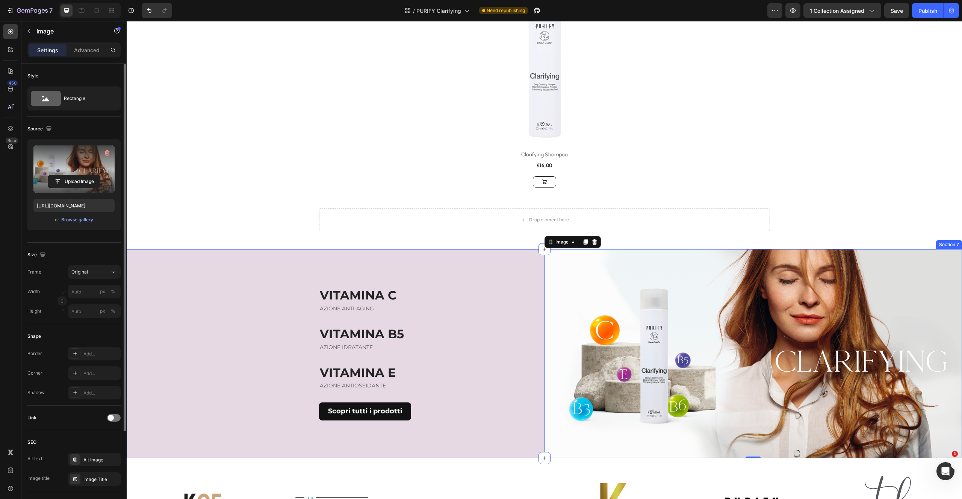
click at [245, 340] on div "VITAMINA C Heading AZIONE ANTI-AGING Text block ⁠⁠⁠⁠⁠⁠⁠ VITAMINA B5 Heading AZI…" at bounding box center [336, 353] width 418 height 209
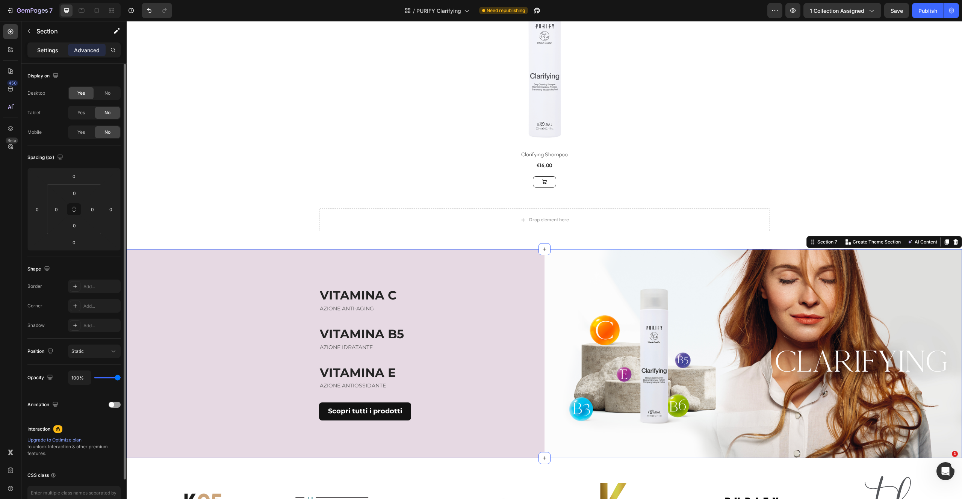
click at [58, 48] on div "Settings" at bounding box center [48, 50] width 38 height 12
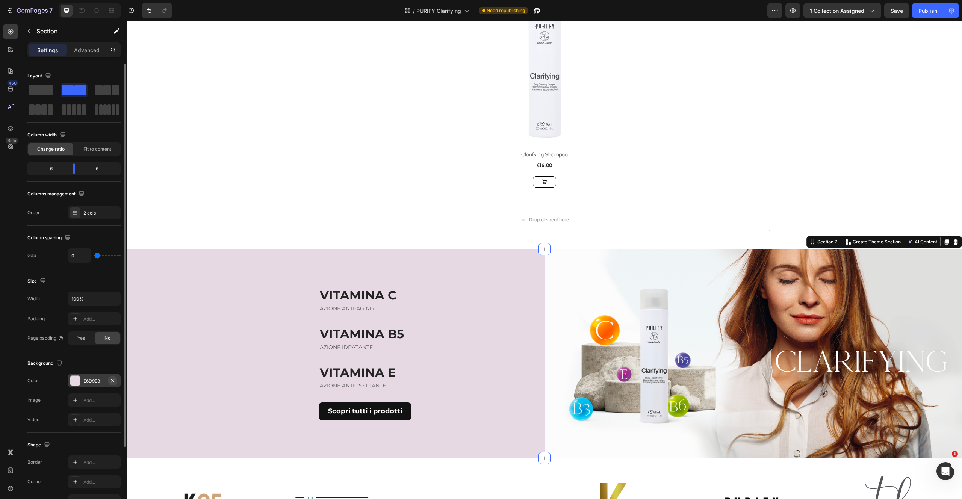
click at [112, 380] on icon "button" at bounding box center [113, 381] width 6 height 6
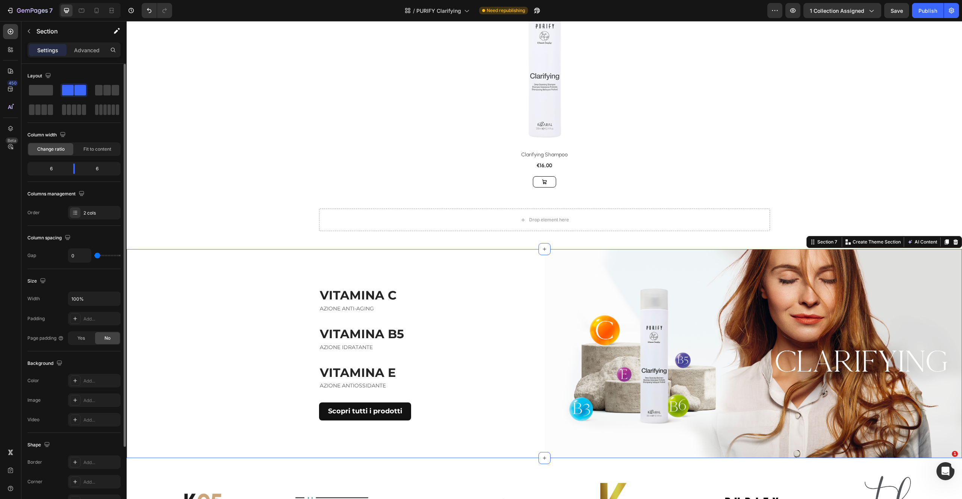
drag, startPoint x: 78, startPoint y: 381, endPoint x: 98, endPoint y: 391, distance: 22.9
click at [79, 381] on div at bounding box center [75, 380] width 11 height 11
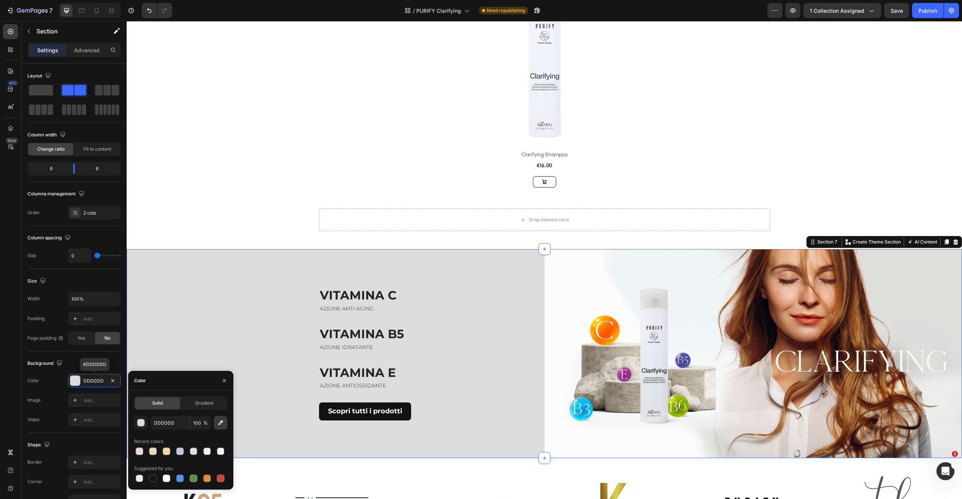
click at [223, 425] on icon "button" at bounding box center [221, 423] width 8 height 8
type input "FDFDFD"
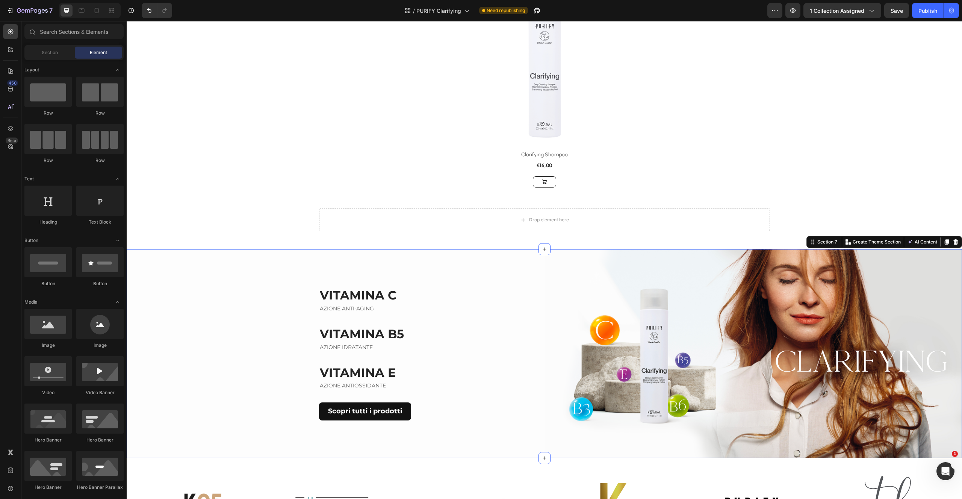
click at [165, 132] on div "Product Images & Gallery Row Clarifying Shampoo (P) Title €16,00 (P) Price (P) …" at bounding box center [545, 338] width 836 height 1070
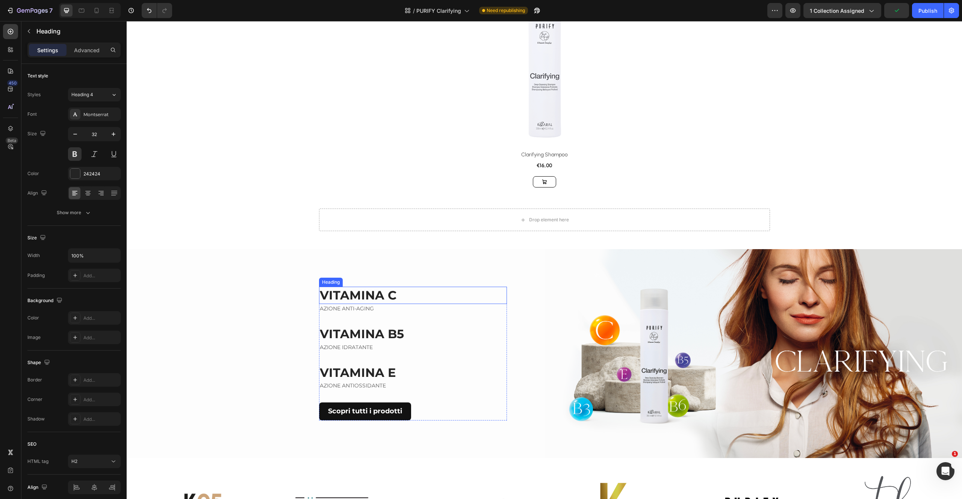
click at [389, 299] on p "VITAMINA C" at bounding box center [413, 296] width 186 height 16
click at [412, 310] on div "0" at bounding box center [413, 310] width 8 height 6
drag, startPoint x: 375, startPoint y: 315, endPoint x: 369, endPoint y: 308, distance: 9.1
click at [375, 315] on div "VITAMINA C Heading AZIONE ANTI-AGING Text block ⁠⁠⁠⁠⁠⁠⁠ VITAMINA B5 Heading AZI…" at bounding box center [413, 353] width 188 height 133
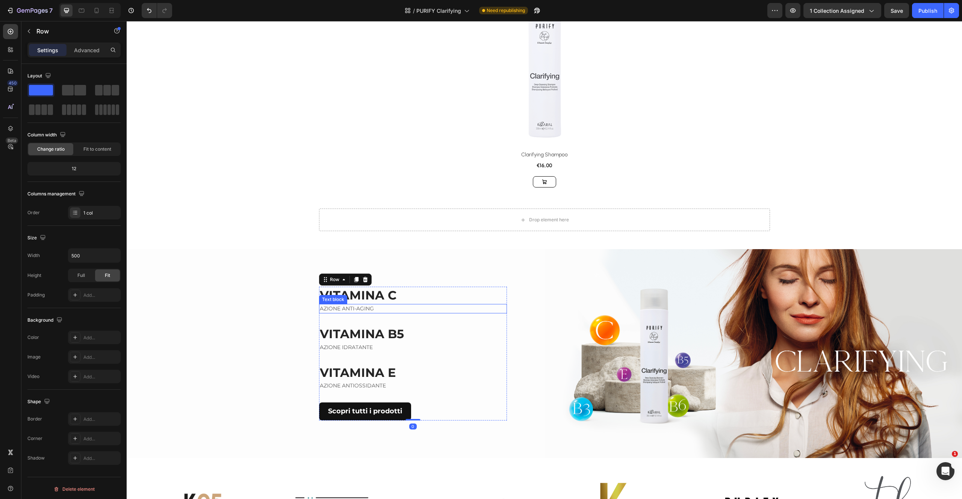
click at [365, 308] on p "AZIONE ANTI-AGING" at bounding box center [413, 309] width 186 height 8
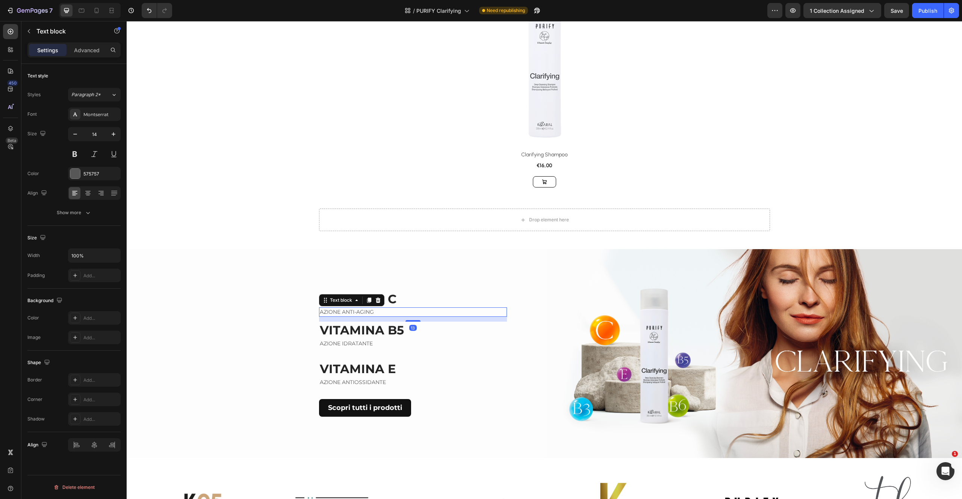
drag, startPoint x: 412, startPoint y: 323, endPoint x: 403, endPoint y: 326, distance: 9.3
click at [411, 317] on div "13" at bounding box center [413, 317] width 188 height 0
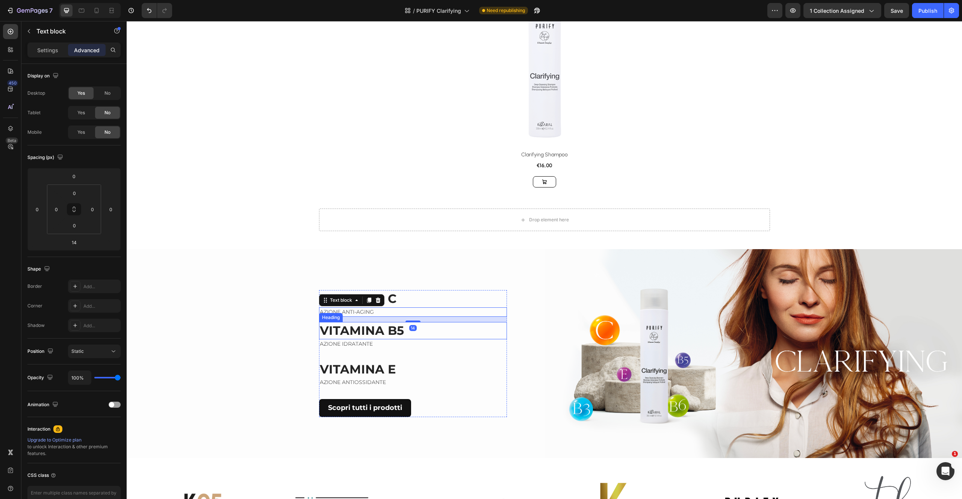
click at [402, 345] on p "AZIONE IDRATANTE" at bounding box center [413, 344] width 186 height 8
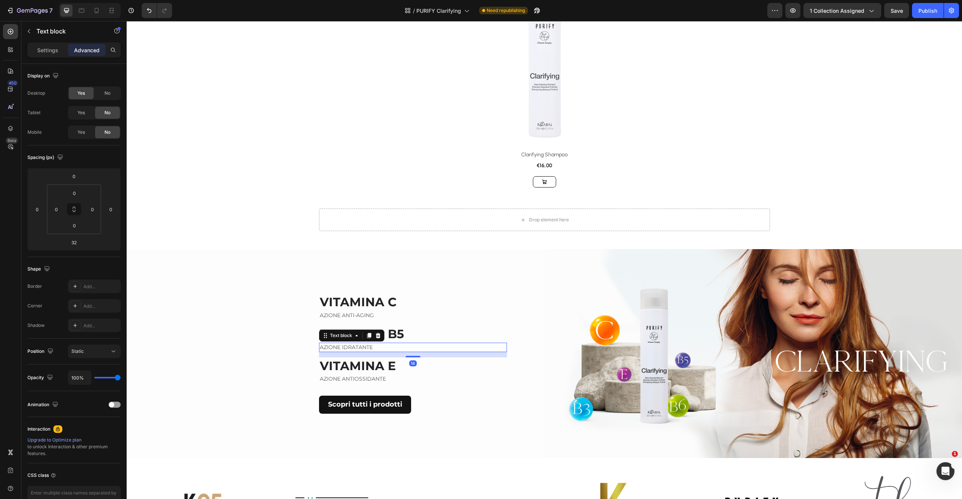
drag, startPoint x: 412, startPoint y: 358, endPoint x: 414, endPoint y: 352, distance: 6.4
click at [415, 352] on div "14" at bounding box center [413, 352] width 188 height 0
click at [413, 355] on div at bounding box center [413, 356] width 15 height 2
drag, startPoint x: 412, startPoint y: 355, endPoint x: 407, endPoint y: 360, distance: 7.2
click at [412, 356] on div at bounding box center [413, 357] width 15 height 2
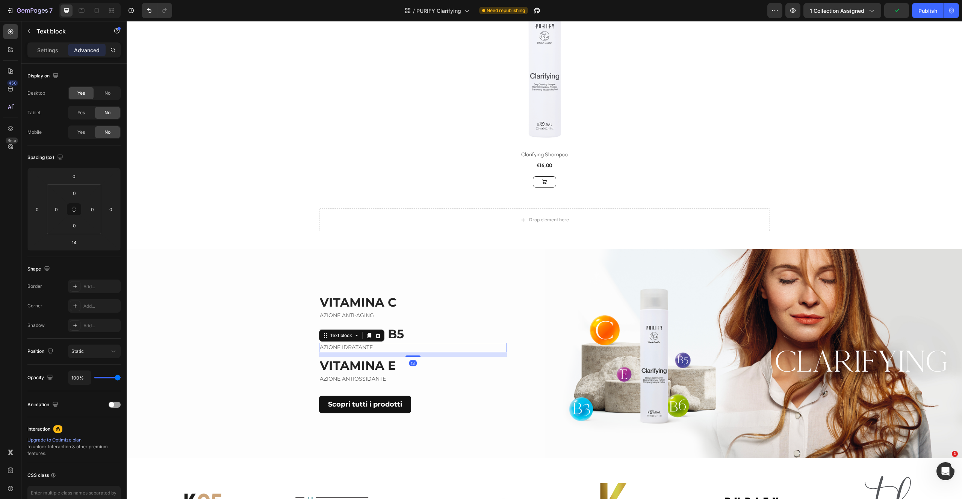
type input "13"
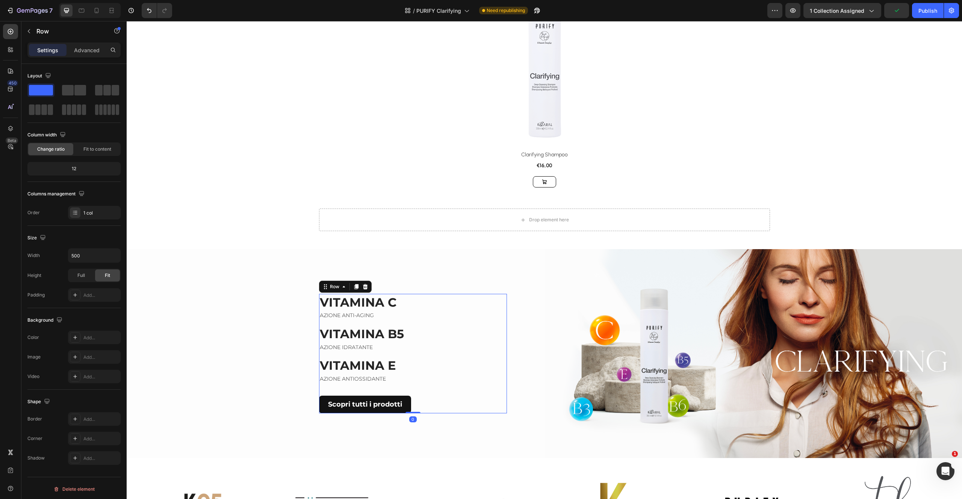
click at [387, 384] on div "VITAMINA C Heading AZIONE ANTI-AGING Text block ⁠⁠⁠⁠⁠⁠⁠ VITAMINA B5 Heading AZI…" at bounding box center [413, 354] width 188 height 120
click at [382, 378] on p "AZIONE ANTIOSSIDANTE" at bounding box center [413, 379] width 186 height 8
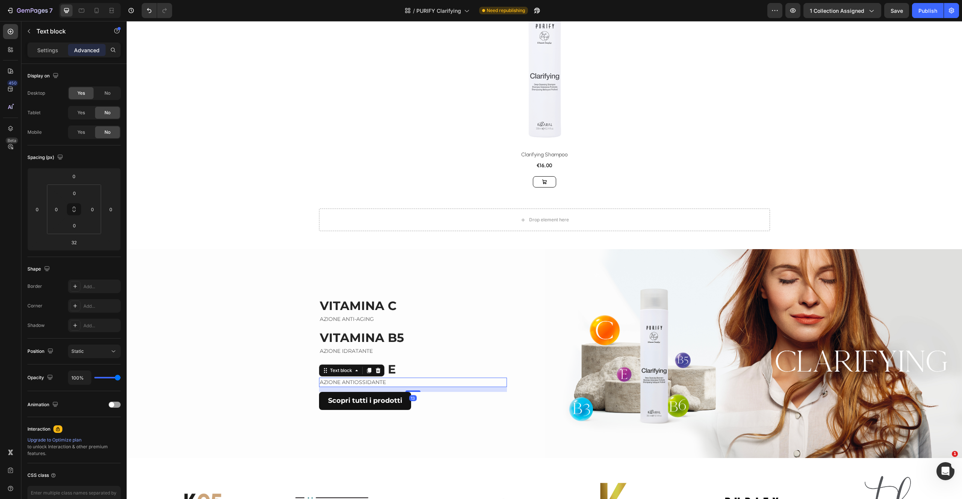
drag, startPoint x: 412, startPoint y: 392, endPoint x: 410, endPoint y: 385, distance: 7.4
click at [411, 385] on div "AZIONE ANTIOSSIDANTE Text block 13" at bounding box center [413, 382] width 188 height 9
type input "13"
click at [418, 370] on p "⁠⁠⁠⁠⁠⁠⁠ VITAMINA E" at bounding box center [413, 370] width 186 height 16
drag, startPoint x: 363, startPoint y: 355, endPoint x: 358, endPoint y: 359, distance: 6.6
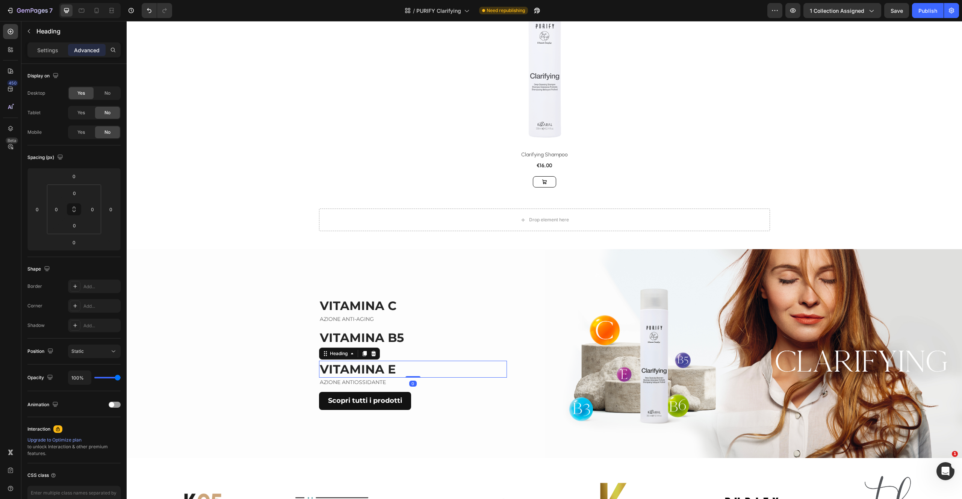
click at [363, 355] on icon at bounding box center [365, 354] width 6 height 6
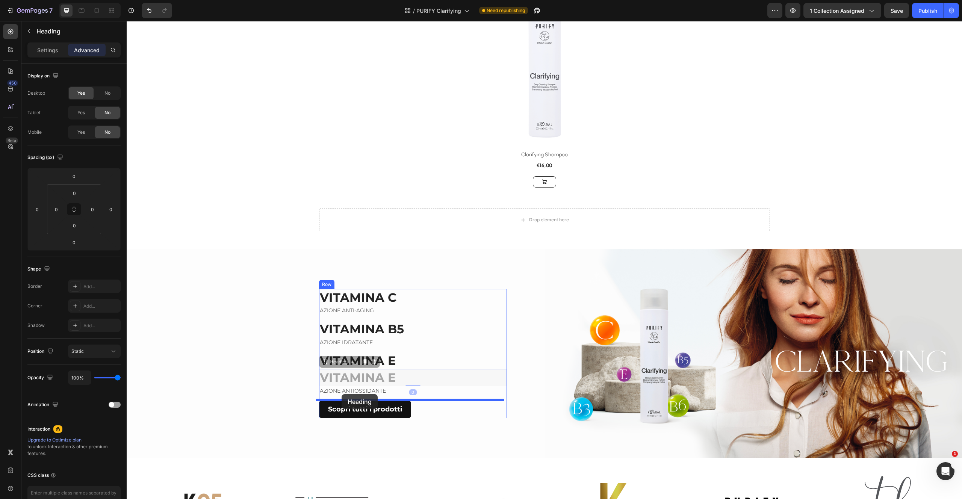
drag, startPoint x: 342, startPoint y: 364, endPoint x: 347, endPoint y: 387, distance: 23.4
type input "13"
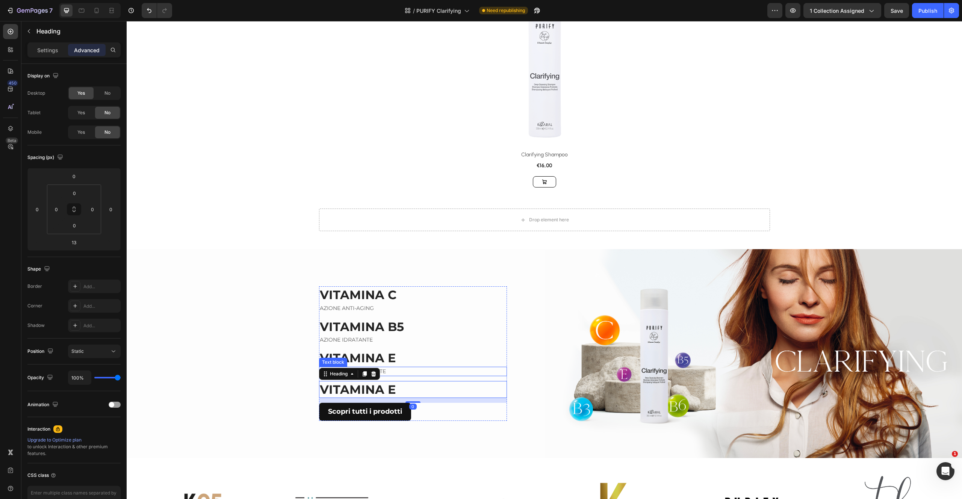
click at [389, 368] on p "AZIONE ANTIOSSIDANTE" at bounding box center [413, 372] width 186 height 8
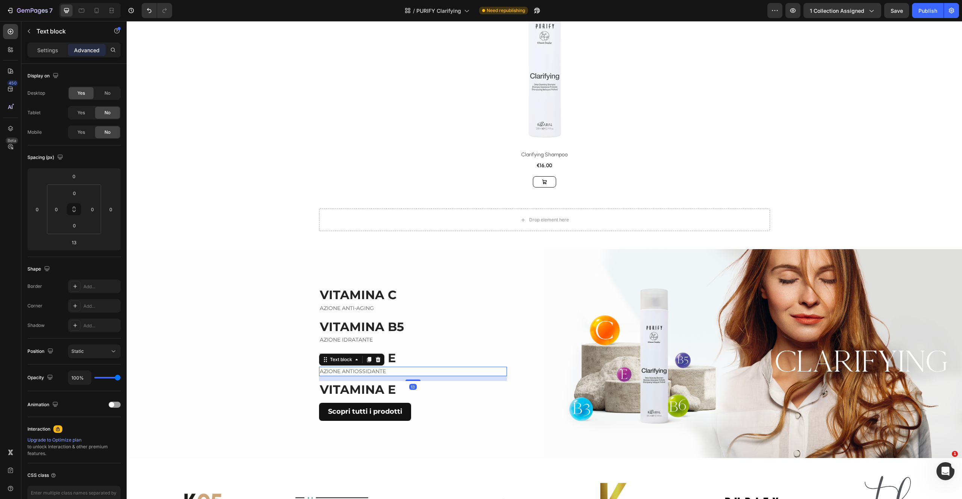
drag, startPoint x: 365, startPoint y: 362, endPoint x: 353, endPoint y: 362, distance: 11.7
click at [366, 362] on icon at bounding box center [369, 360] width 6 height 6
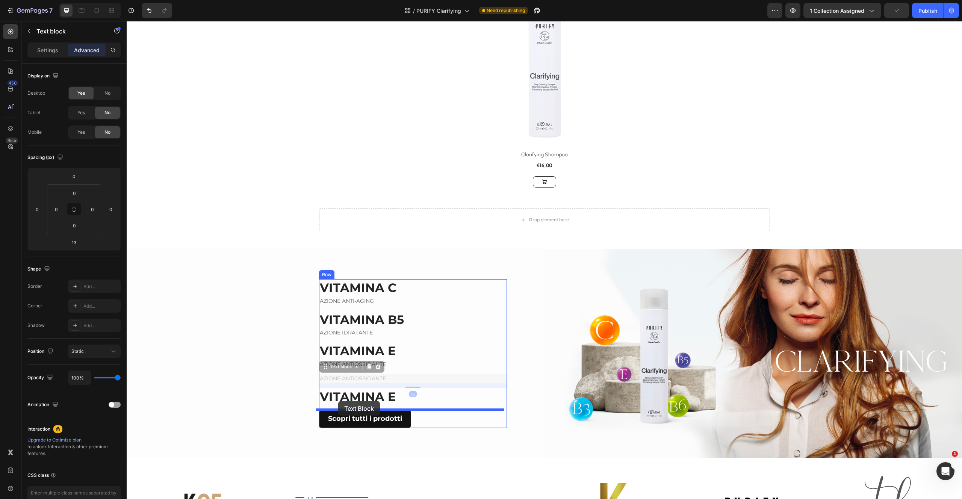
drag, startPoint x: 339, startPoint y: 366, endPoint x: 365, endPoint y: 399, distance: 41.4
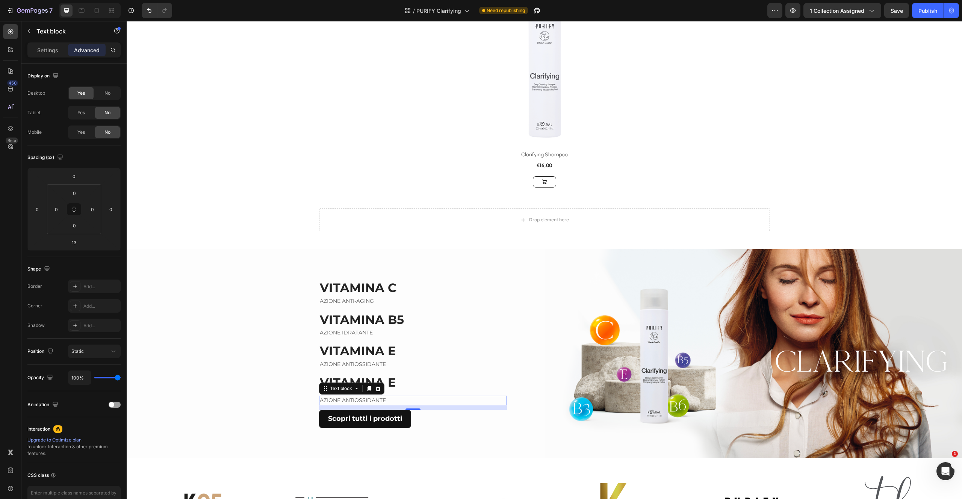
click at [410, 405] on div "13" at bounding box center [413, 407] width 188 height 5
drag, startPoint x: 411, startPoint y: 407, endPoint x: 410, endPoint y: 412, distance: 5.7
click at [411, 410] on div "13" at bounding box center [413, 407] width 188 height 5
click at [385, 384] on strong "VITAMINA E" at bounding box center [358, 382] width 76 height 15
drag, startPoint x: 389, startPoint y: 383, endPoint x: 395, endPoint y: 383, distance: 5.3
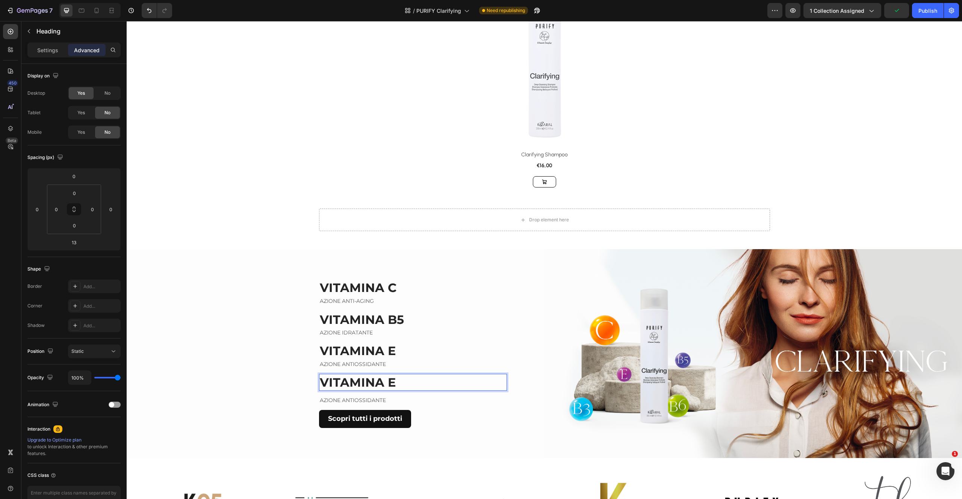
click at [394, 383] on p "VITAMINA E" at bounding box center [413, 383] width 186 height 16
click at [395, 383] on p "VITAMINA E" at bounding box center [413, 383] width 186 height 16
click at [388, 351] on strong "VITAMINA E" at bounding box center [358, 351] width 76 height 15
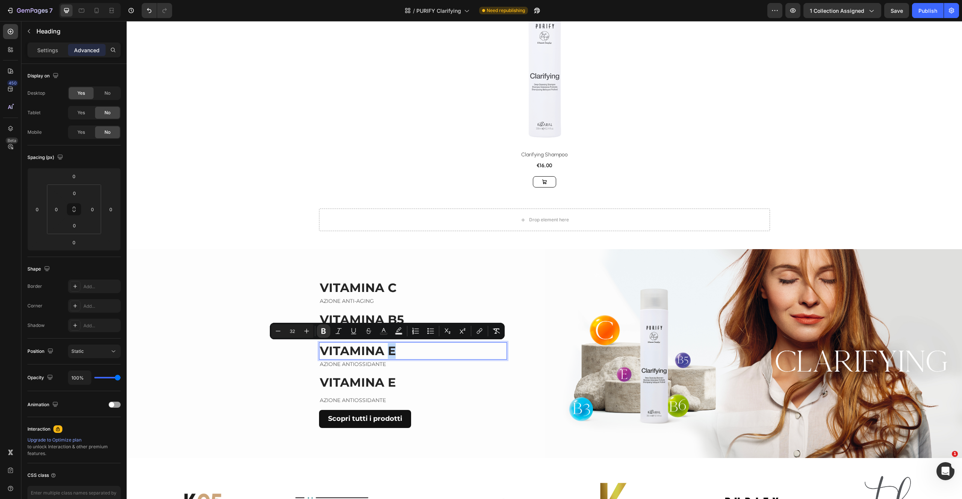
drag, startPoint x: 388, startPoint y: 351, endPoint x: 394, endPoint y: 352, distance: 5.3
click at [392, 352] on p "VITAMINA E" at bounding box center [413, 351] width 186 height 16
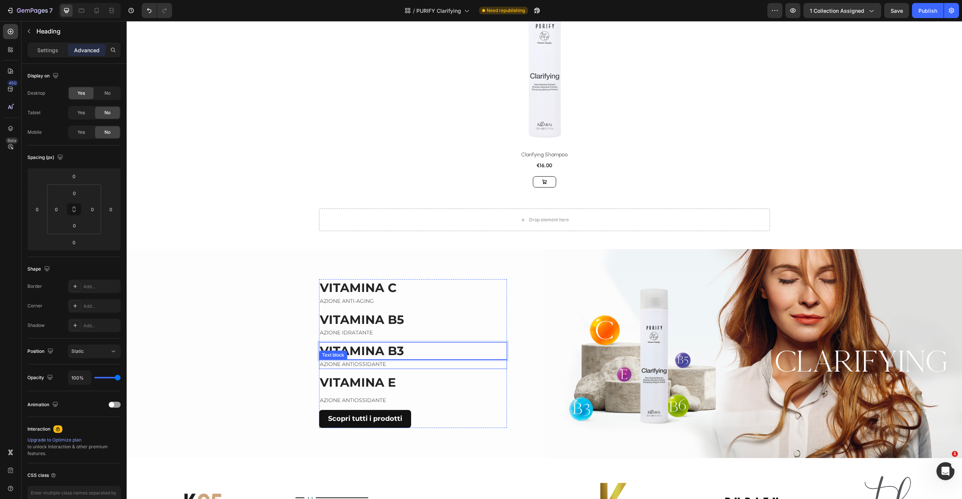
click at [372, 364] on p "AZIONE ANTIOSSIDANTE" at bounding box center [413, 364] width 186 height 8
drag, startPoint x: 339, startPoint y: 363, endPoint x: 382, endPoint y: 362, distance: 43.3
click at [390, 366] on p "AZIONE ANTIOSSIDANTE" at bounding box center [413, 364] width 186 height 8
click at [421, 379] on p "⁠⁠⁠⁠⁠⁠⁠ VITAMINA E" at bounding box center [413, 383] width 186 height 16
click at [412, 350] on p "⁠⁠⁠⁠⁠⁠⁠ VITAMINA B3" at bounding box center [413, 351] width 186 height 16
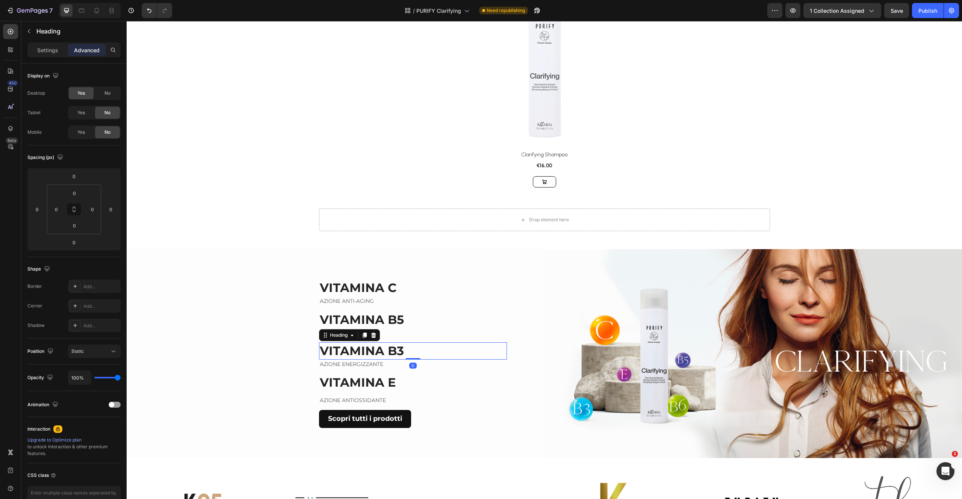
click at [363, 335] on icon at bounding box center [364, 335] width 4 height 5
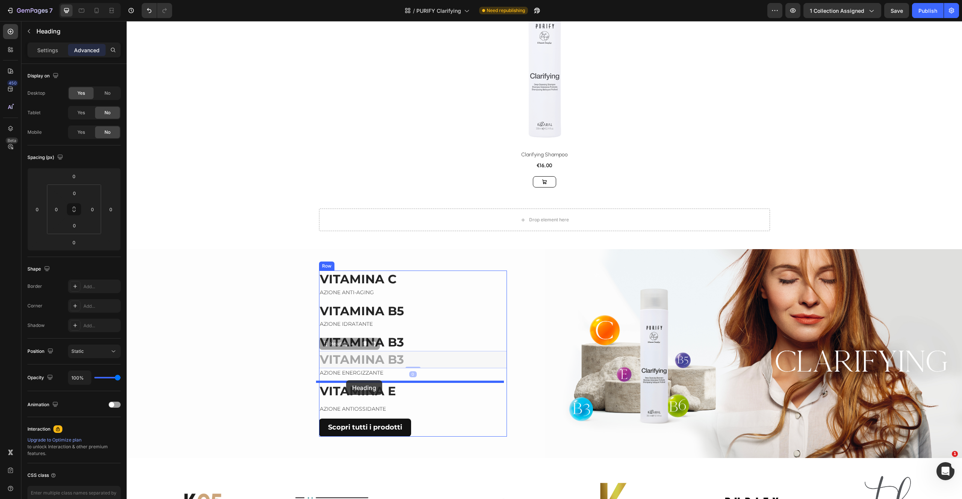
drag, startPoint x: 344, startPoint y: 344, endPoint x: 356, endPoint y: 363, distance: 22.1
type input "13"
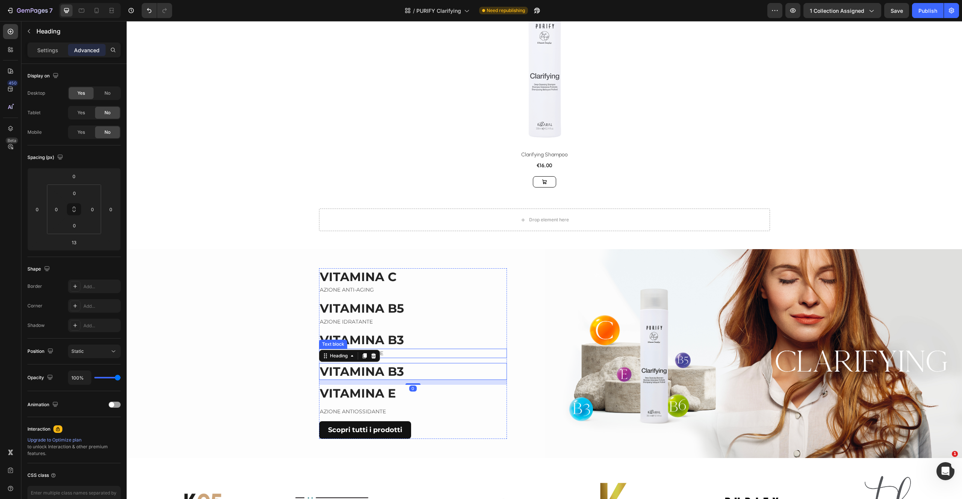
click at [392, 352] on p "AZIONE ENERGIZZANTE" at bounding box center [413, 354] width 186 height 8
click at [367, 339] on icon at bounding box center [369, 341] width 4 height 5
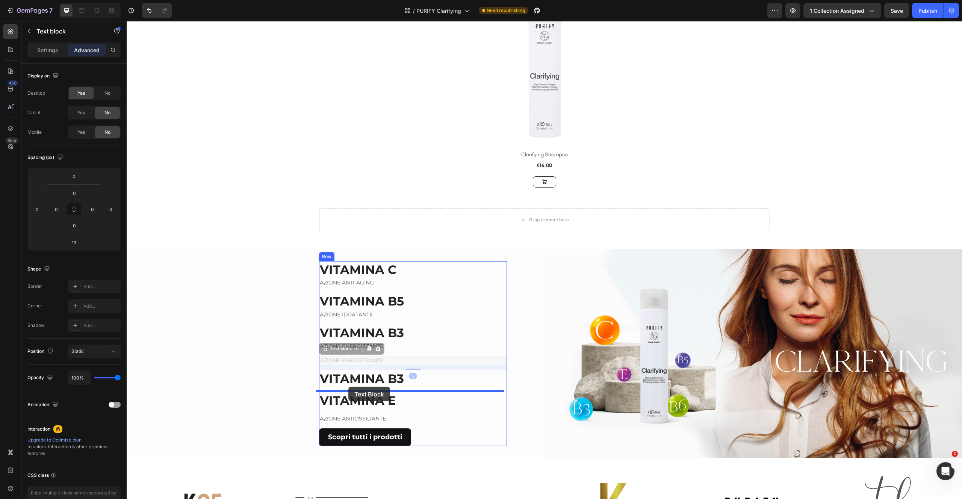
drag, startPoint x: 347, startPoint y: 366, endPoint x: 351, endPoint y: 382, distance: 16.0
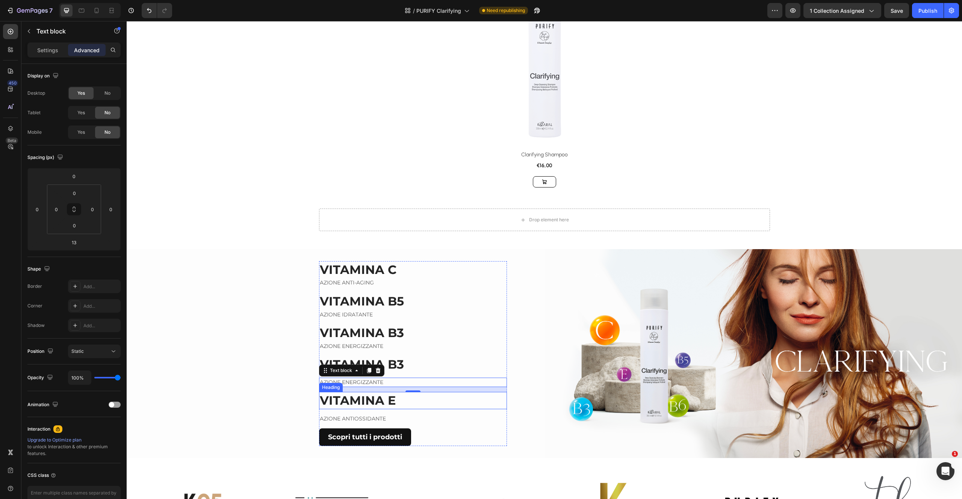
click at [400, 398] on p "⁠⁠⁠⁠⁠⁠⁠ VITAMINA E" at bounding box center [413, 401] width 186 height 16
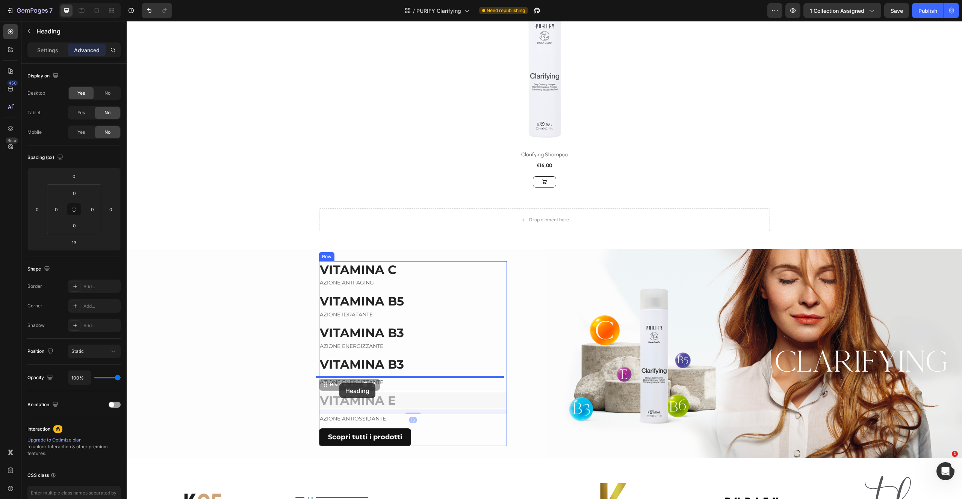
drag, startPoint x: 340, startPoint y: 383, endPoint x: 335, endPoint y: 387, distance: 5.9
click at [338, 384] on div "Header Product Images & Gallery Row Clarifying Shampoo (P) Title €16,00 (P) Pri…" at bounding box center [545, 376] width 836 height 1176
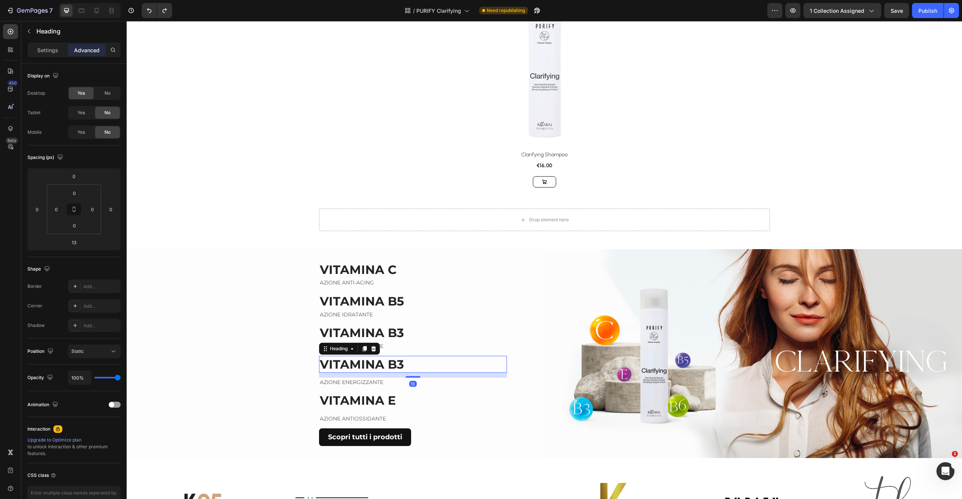
click at [397, 368] on strong "VITAMINA B3" at bounding box center [362, 364] width 84 height 15
click at [369, 415] on p "AZIONE ANTIOSSIDANTE" at bounding box center [413, 419] width 186 height 8
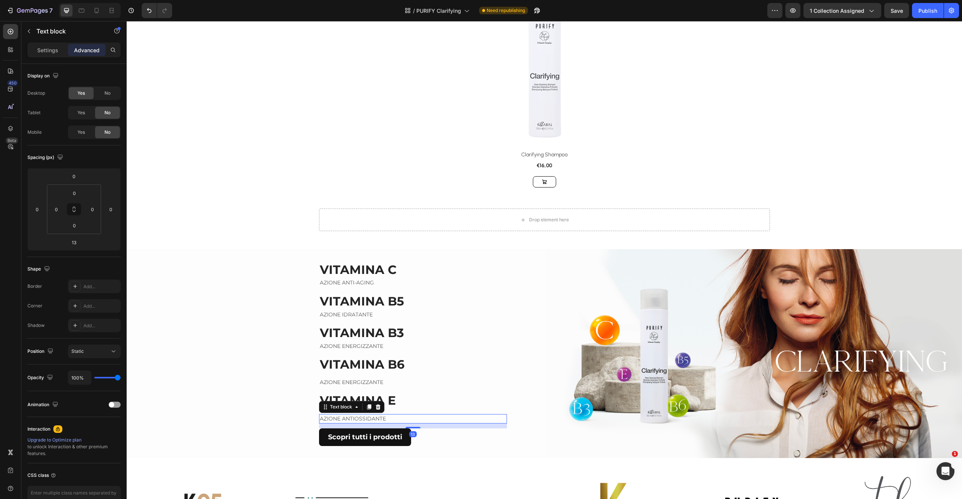
click at [369, 415] on p "AZIONE ANTIOSSIDANTE" at bounding box center [413, 419] width 186 height 8
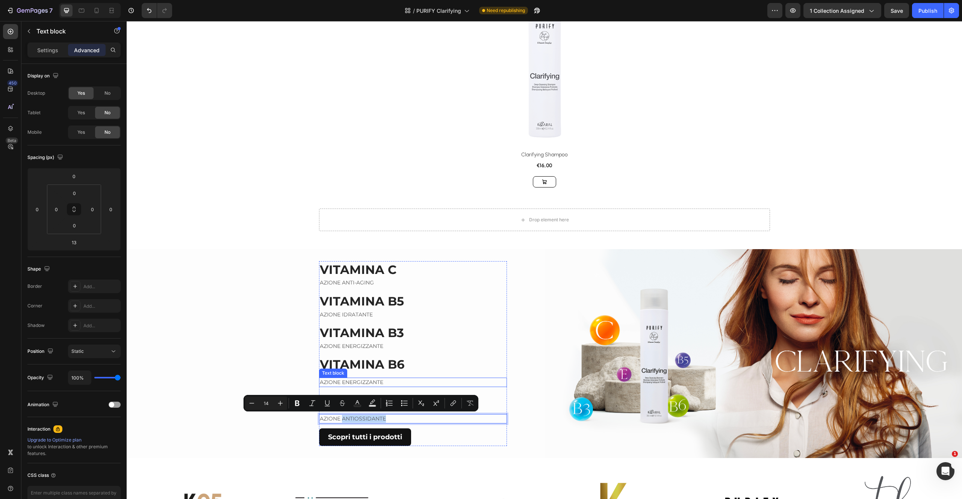
click at [387, 380] on p "AZIONE ENERGIZZANTE" at bounding box center [413, 382] width 186 height 8
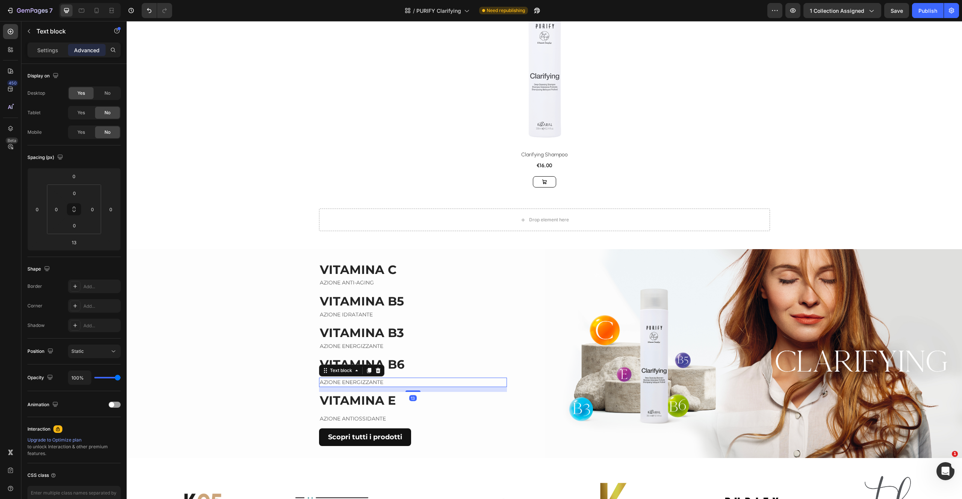
click at [388, 381] on p "AZIONE ENERGIZZANTE" at bounding box center [413, 382] width 186 height 8
click at [894, 12] on span "Save" at bounding box center [897, 11] width 12 height 6
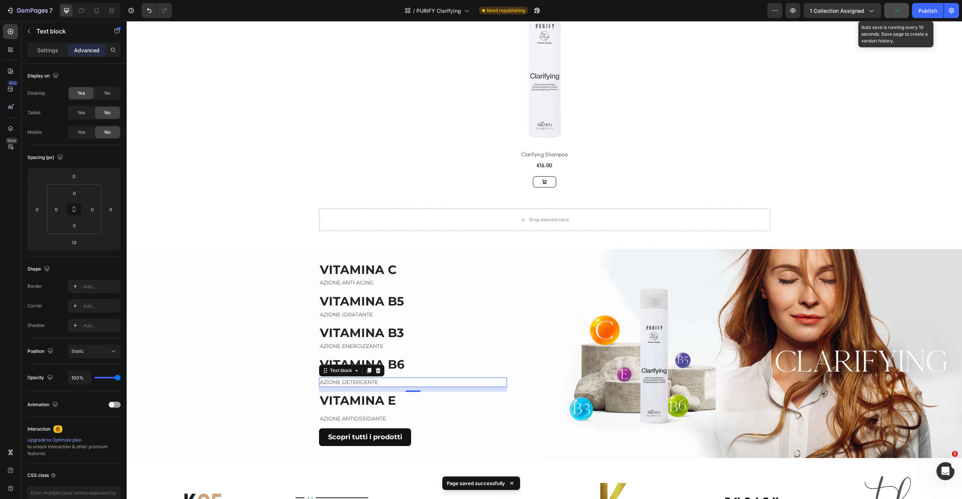
click at [901, 9] on icon "button" at bounding box center [897, 11] width 8 height 8
click at [403, 271] on p "VITAMINA C" at bounding box center [413, 270] width 186 height 16
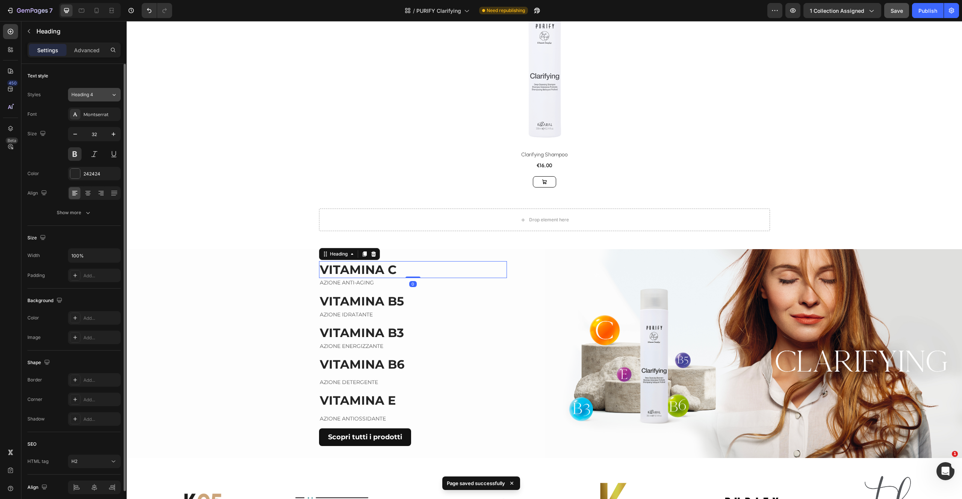
drag, startPoint x: 110, startPoint y: 95, endPoint x: 110, endPoint y: 101, distance: 5.3
click at [110, 96] on div "Heading 4" at bounding box center [90, 94] width 39 height 7
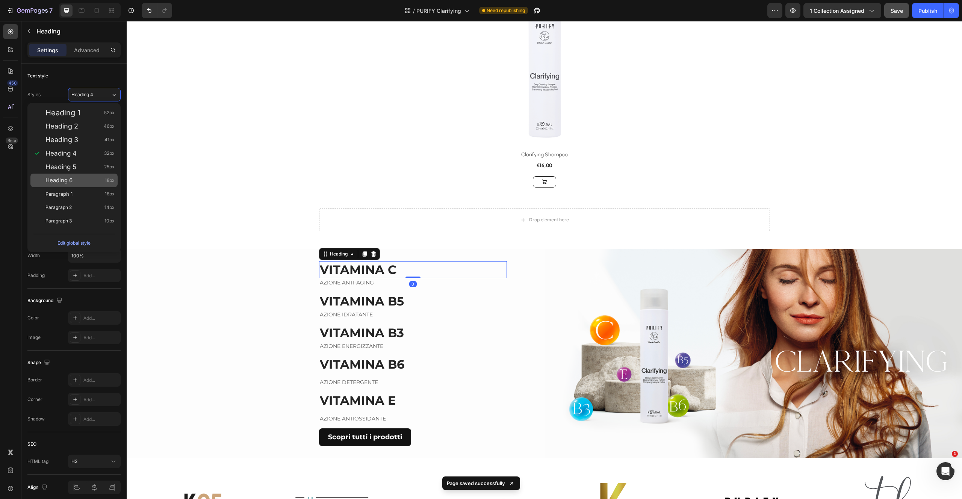
drag, startPoint x: 90, startPoint y: 171, endPoint x: 117, endPoint y: 177, distance: 27.7
click at [90, 171] on div "Heading 5 25px" at bounding box center [73, 167] width 87 height 14
type input "25"
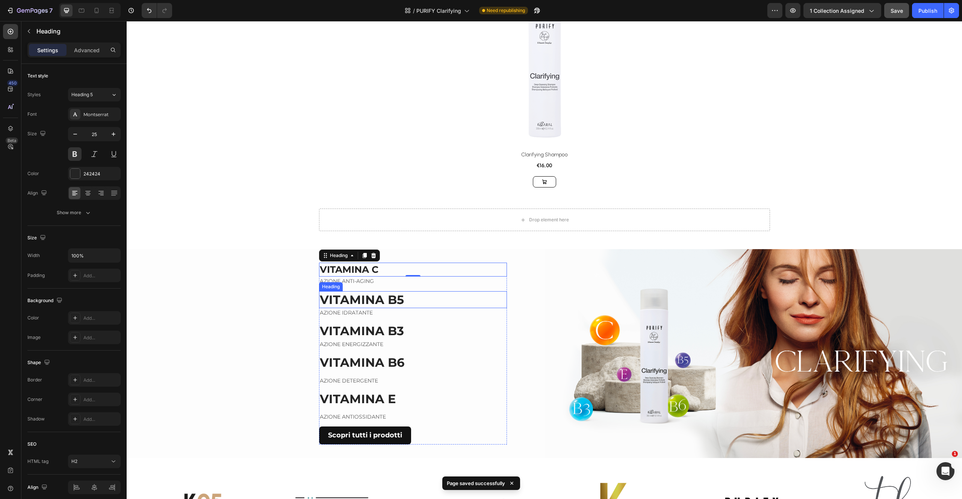
click at [389, 297] on strong "VITAMINA B5" at bounding box center [362, 299] width 84 height 15
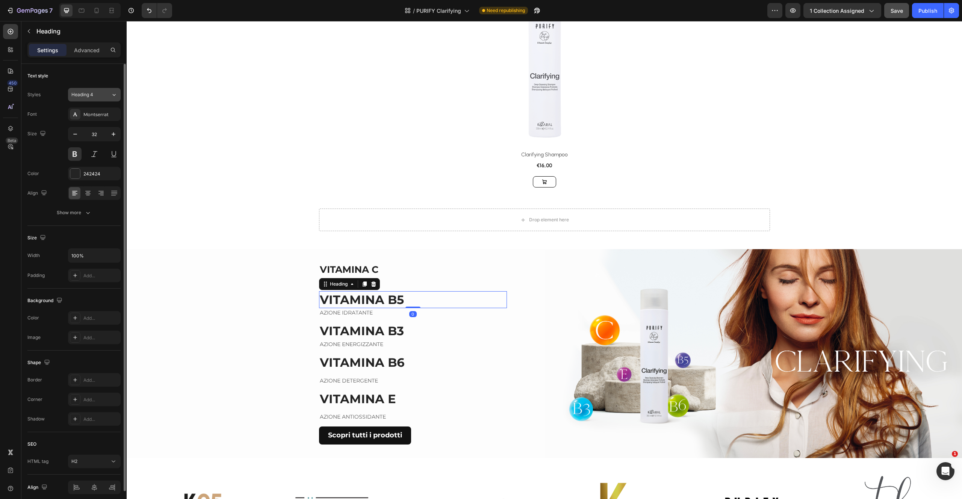
click at [116, 102] on div "Styles Heading 4 Font Montserrat Size 32 Color 242424 Align Show more" at bounding box center [73, 154] width 93 height 132
drag, startPoint x: 112, startPoint y: 93, endPoint x: 114, endPoint y: 98, distance: 5.2
click at [112, 94] on icon at bounding box center [114, 95] width 6 height 8
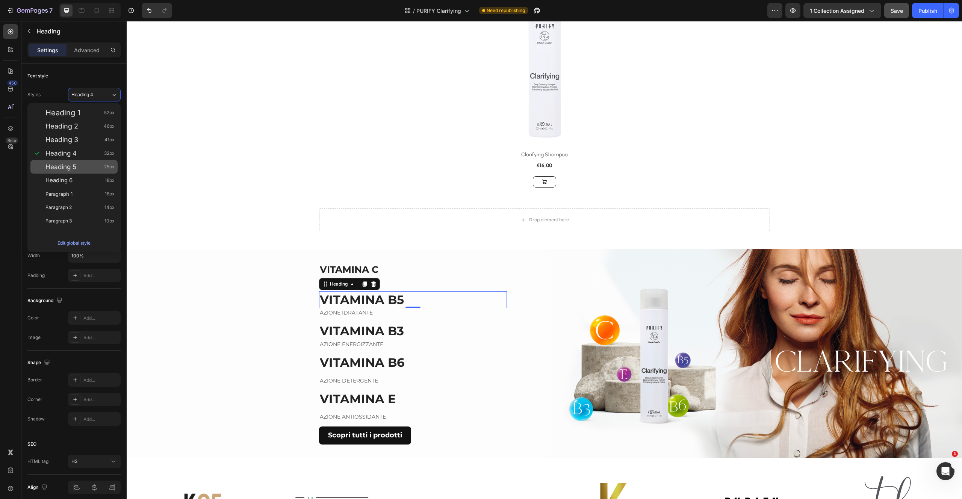
click at [86, 162] on div "Heading 5 25px" at bounding box center [73, 167] width 87 height 14
type input "25"
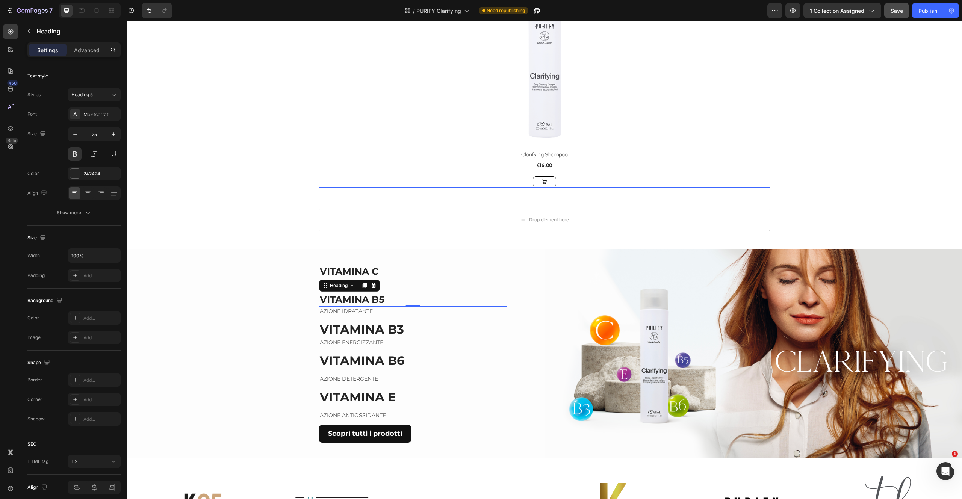
click at [359, 150] on div "Product Images & Gallery Row Clarifying Shampoo (P) Title €16,00 (P) Price (P) …" at bounding box center [544, 80] width 451 height 213
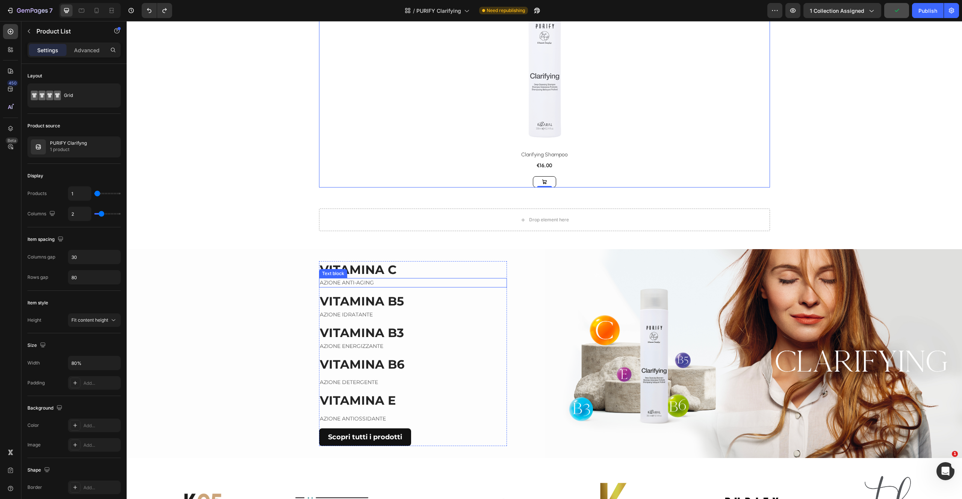
click at [398, 283] on p "AZIONE ANTI-AGING" at bounding box center [413, 283] width 186 height 8
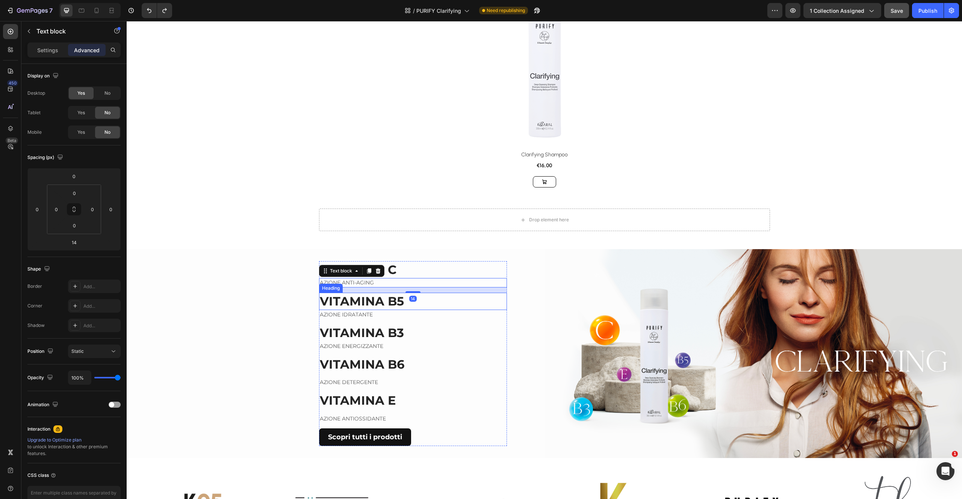
click at [410, 303] on p "⁠⁠⁠⁠⁠⁠⁠ VITAMINA B5" at bounding box center [413, 302] width 186 height 16
click at [384, 315] on p "AZIONE IDRATANTE" at bounding box center [413, 315] width 186 height 8
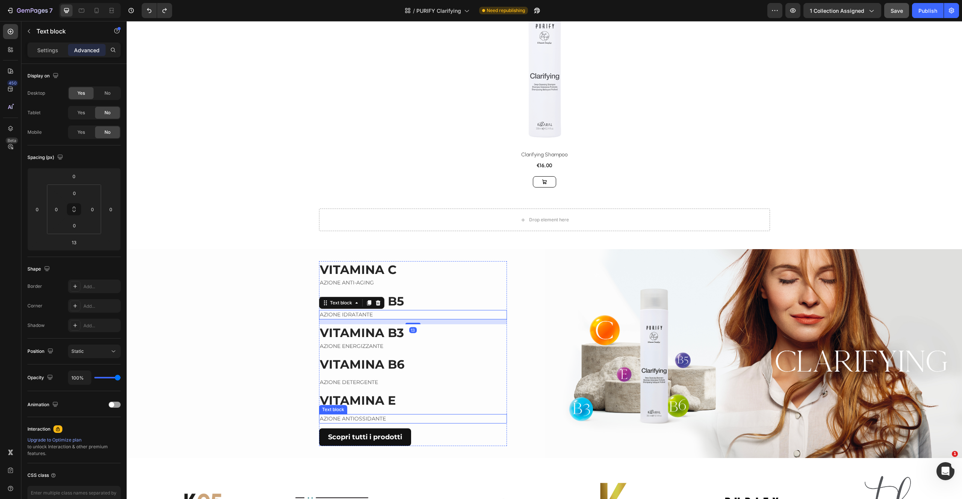
click at [386, 411] on div "VITAMINA C Heading AZIONE ANTI-AGING Text block ⁠⁠⁠⁠⁠⁠⁠ VITAMINA B5 Heading AZI…" at bounding box center [413, 353] width 188 height 185
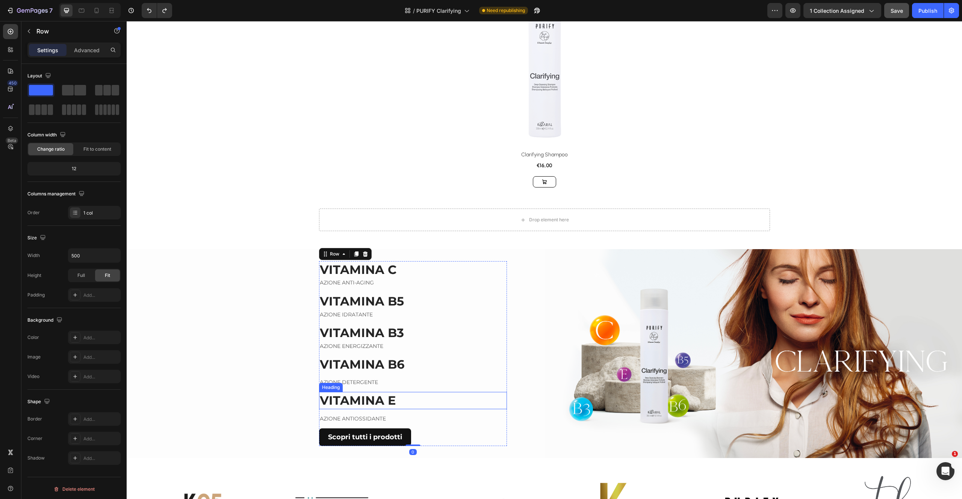
drag, startPoint x: 390, startPoint y: 400, endPoint x: 391, endPoint y: 406, distance: 6.4
click at [390, 400] on strong "VITAMINA E" at bounding box center [358, 400] width 76 height 15
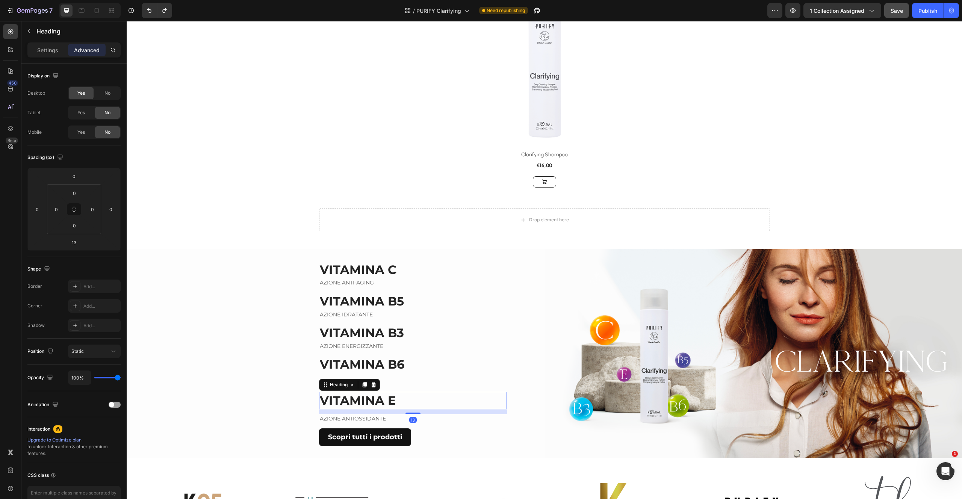
drag, startPoint x: 411, startPoint y: 412, endPoint x: 406, endPoint y: 377, distance: 35.7
click at [408, 378] on div "VITAMINA C Heading AZIONE ANTI-AGING Text block ⁠⁠⁠⁠⁠⁠⁠ VITAMINA B5 Heading AZI…" at bounding box center [413, 353] width 188 height 185
type input "0"
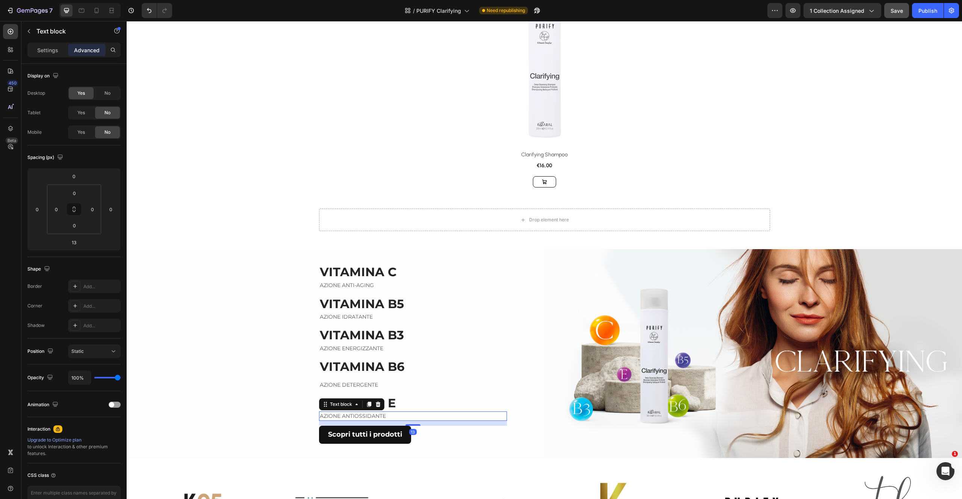
click at [391, 417] on p "AZIONE ANTIOSSIDANTE" at bounding box center [413, 416] width 186 height 8
click at [399, 366] on strong "VITAMINA B6" at bounding box center [362, 366] width 85 height 15
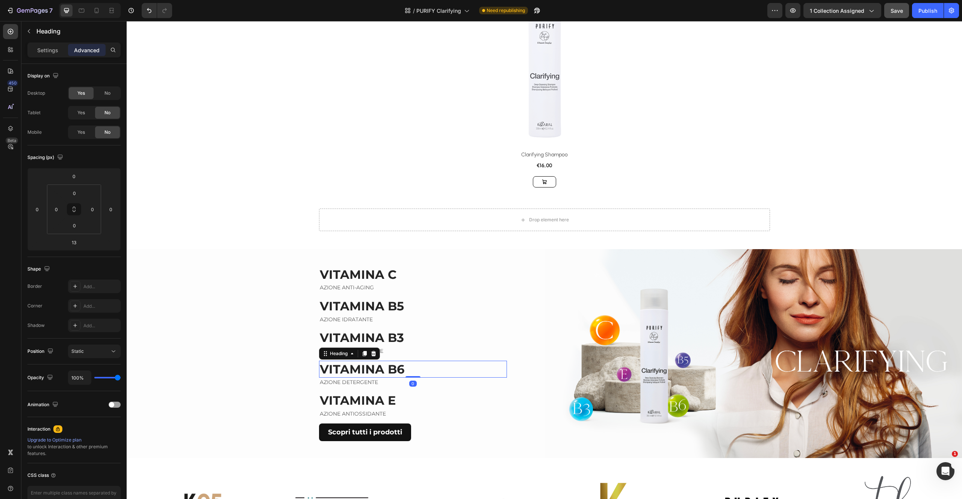
drag, startPoint x: 410, startPoint y: 378, endPoint x: 406, endPoint y: 316, distance: 61.4
click at [409, 318] on div "VITAMINA C Heading AZIONE ANTI-AGING Text block ⁠⁠⁠⁠⁠⁠⁠ VITAMINA B5 Heading AZI…" at bounding box center [413, 353] width 188 height 175
type input "0"
click at [397, 338] on strong "VITAMINA B3" at bounding box center [362, 337] width 84 height 15
click at [387, 350] on p "AZIONE ENERGIZZANTE" at bounding box center [413, 351] width 186 height 8
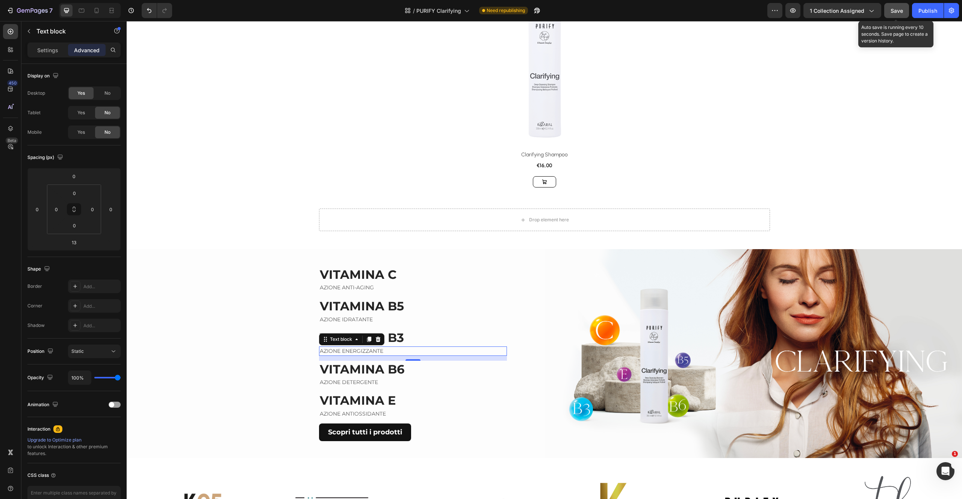
drag, startPoint x: 893, startPoint y: 16, endPoint x: 906, endPoint y: 14, distance: 12.9
click at [892, 16] on button "Save" at bounding box center [896, 10] width 25 height 15
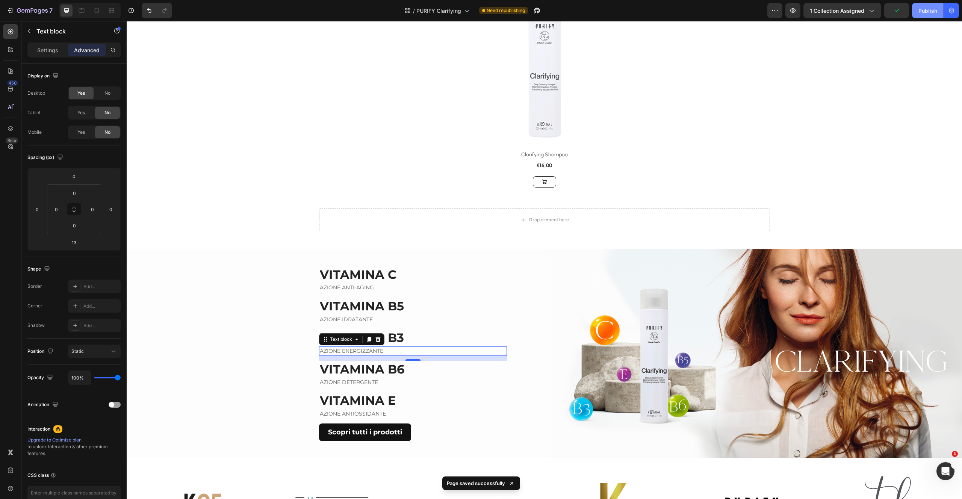
click at [925, 8] on div "Publish" at bounding box center [928, 11] width 19 height 8
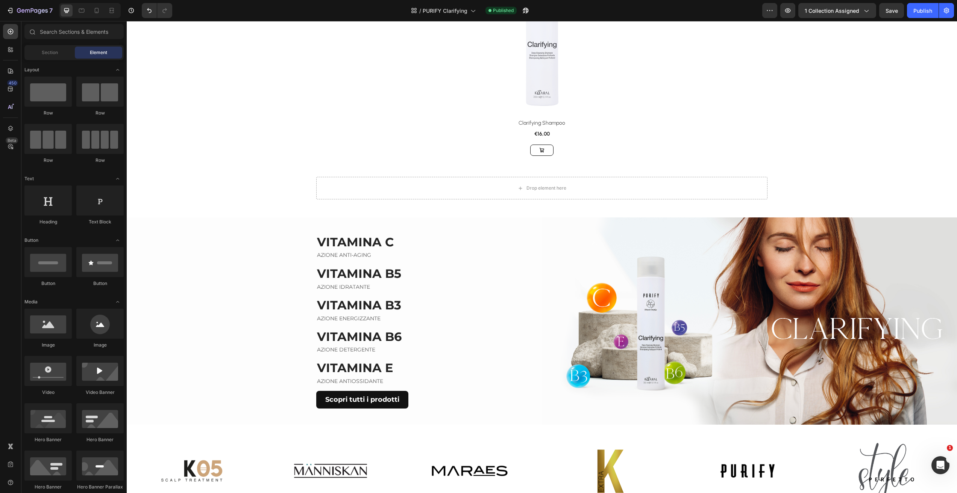
scroll to position [266, 0]
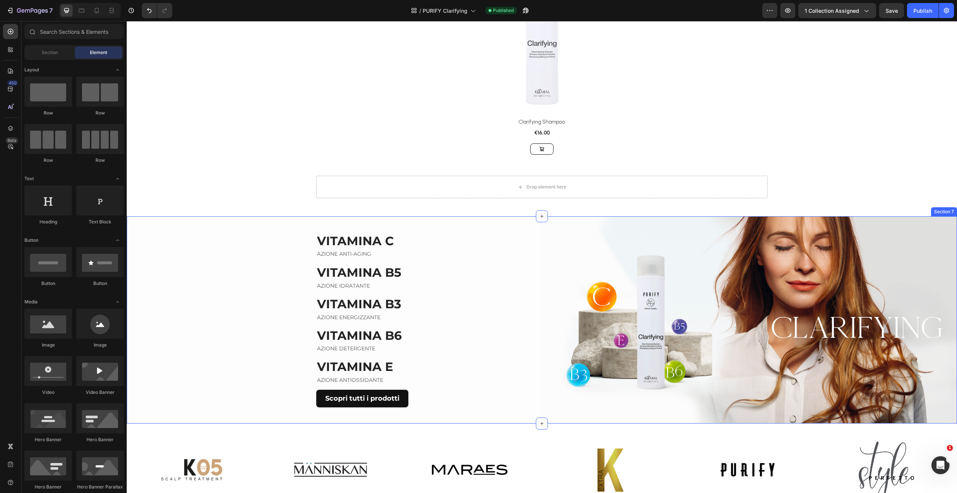
click at [303, 238] on div "VITAMINA C Heading AZIONE ANTI-AGING Text block ⁠⁠⁠⁠⁠⁠⁠ VITAMINA B5 Heading AZI…" at bounding box center [334, 319] width 415 height 207
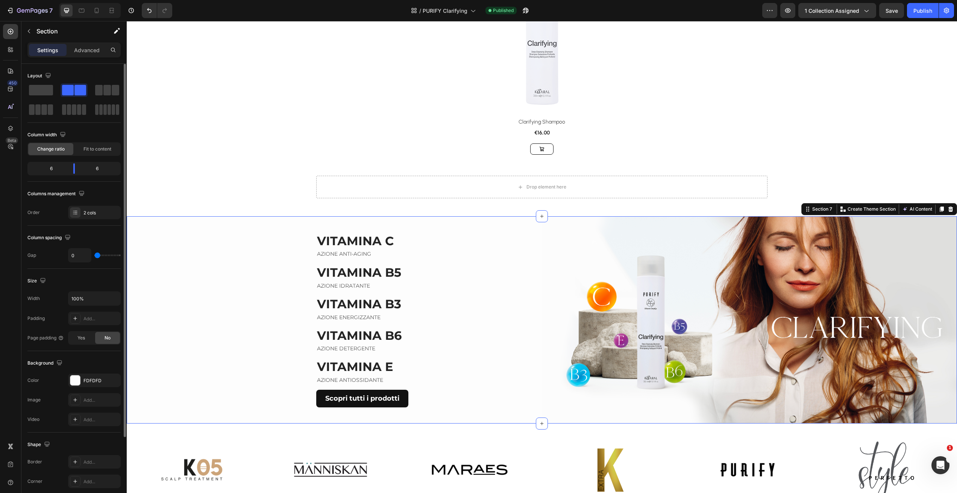
drag, startPoint x: 104, startPoint y: 91, endPoint x: 120, endPoint y: 100, distance: 18.2
click at [104, 91] on span at bounding box center [107, 90] width 8 height 11
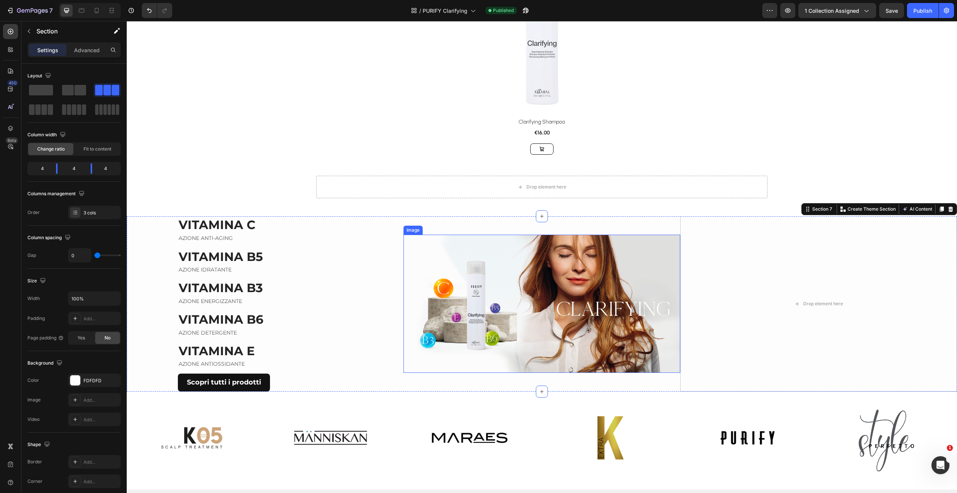
click at [652, 256] on img at bounding box center [541, 304] width 277 height 138
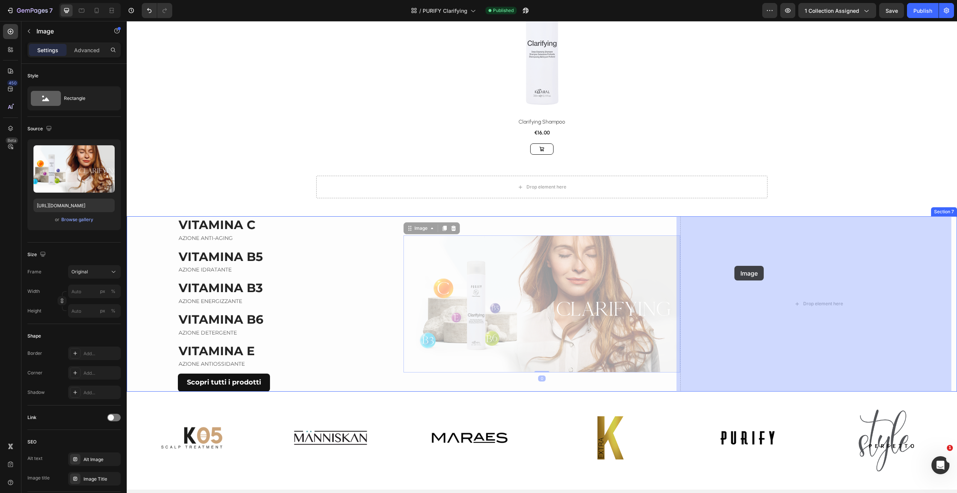
drag, startPoint x: 412, startPoint y: 226, endPoint x: 733, endPoint y: 266, distance: 323.1
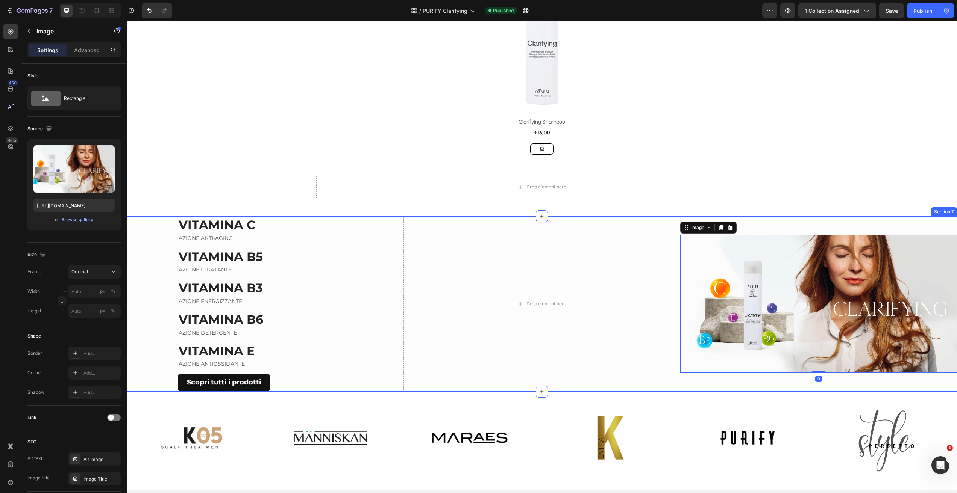
drag, startPoint x: 807, startPoint y: 236, endPoint x: 805, endPoint y: 241, distance: 4.6
click at [806, 236] on img at bounding box center [818, 304] width 277 height 138
drag, startPoint x: 115, startPoint y: 271, endPoint x: 115, endPoint y: 279, distance: 7.1
click at [115, 272] on icon at bounding box center [114, 272] width 8 height 8
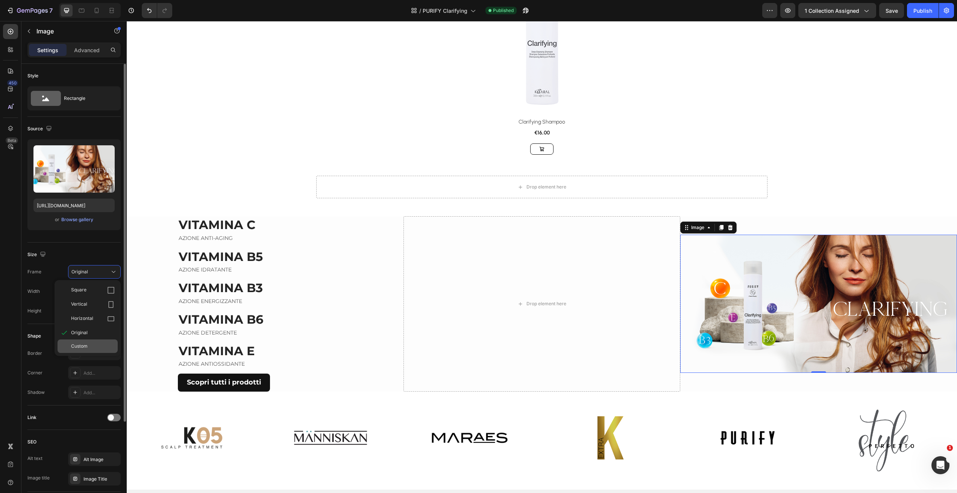
click at [100, 345] on div "Custom" at bounding box center [93, 346] width 44 height 7
click at [115, 288] on icon at bounding box center [114, 291] width 8 height 8
click at [97, 347] on div "Original" at bounding box center [88, 352] width 60 height 14
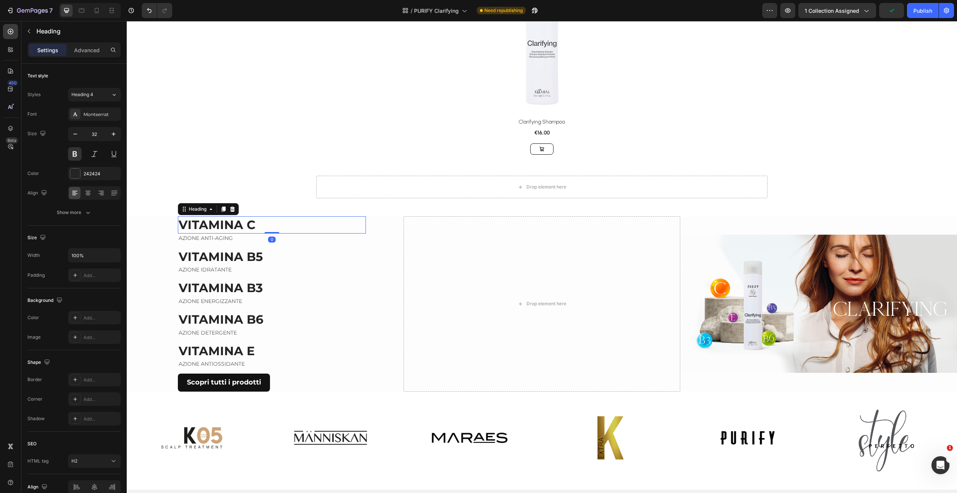
click at [350, 229] on p "VITAMINA C" at bounding box center [272, 225] width 186 height 16
click at [426, 213] on div "Drop element here Row Section 6" at bounding box center [542, 190] width 830 height 53
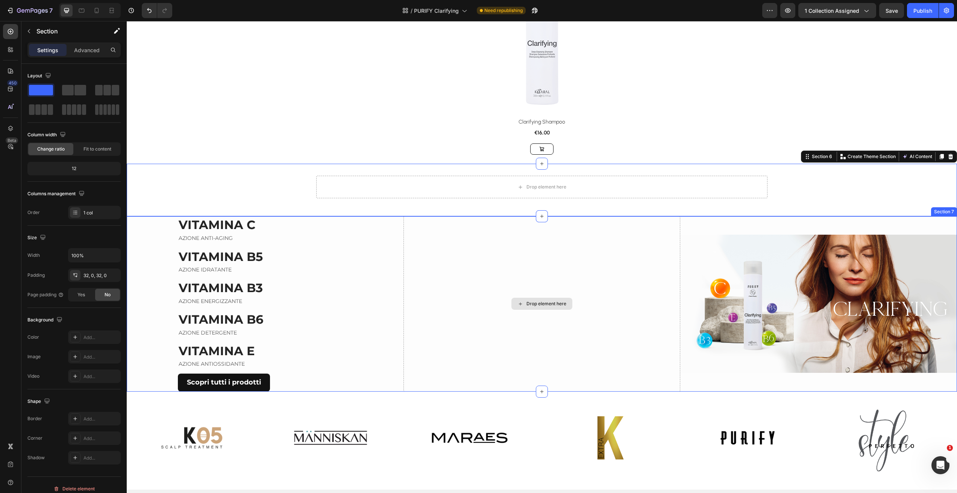
click at [424, 225] on div "Drop element here" at bounding box center [541, 303] width 277 height 175
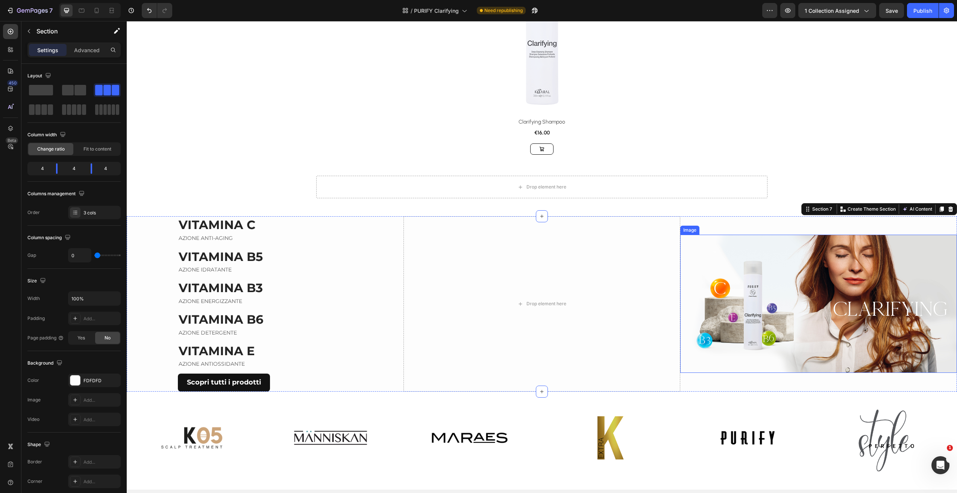
click at [822, 245] on img at bounding box center [818, 304] width 277 height 138
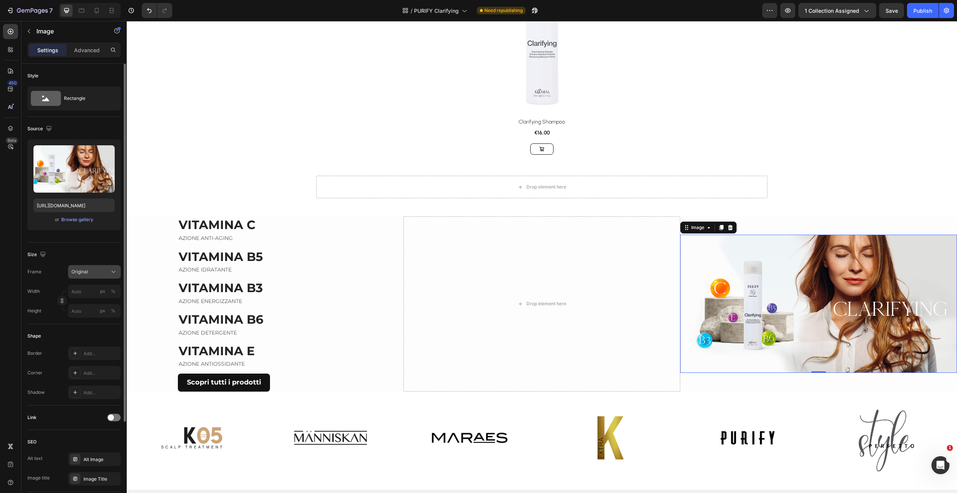
click at [101, 279] on button "Original" at bounding box center [94, 272] width 53 height 14
click at [100, 291] on div "Square" at bounding box center [93, 291] width 44 height 8
click at [98, 275] on div "Original" at bounding box center [89, 272] width 37 height 7
click at [94, 320] on div "Horizontal" at bounding box center [93, 319] width 44 height 8
click at [89, 51] on p "Advanced" at bounding box center [87, 50] width 26 height 8
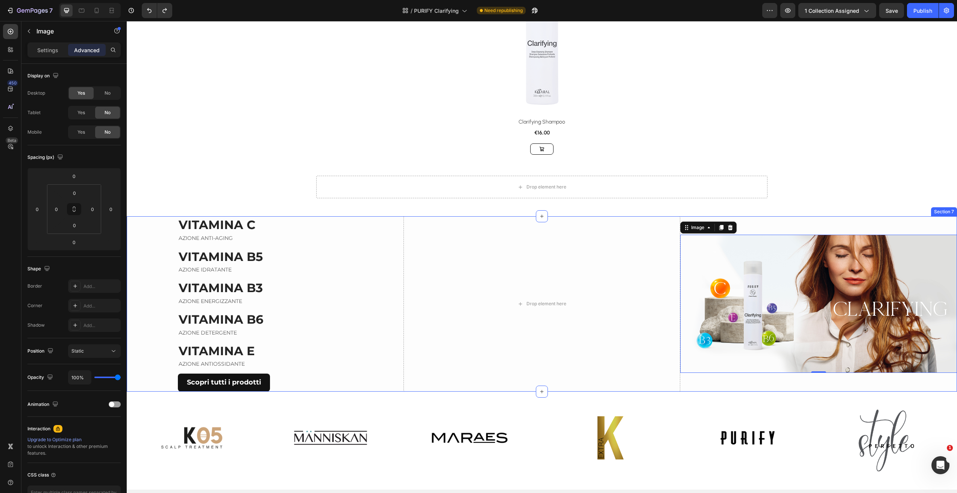
click at [366, 221] on div "VITAMINA C Heading AZIONE ANTI-AGING Text block ⁠⁠⁠⁠⁠⁠⁠ VITAMINA B5 Heading AZI…" at bounding box center [265, 303] width 277 height 175
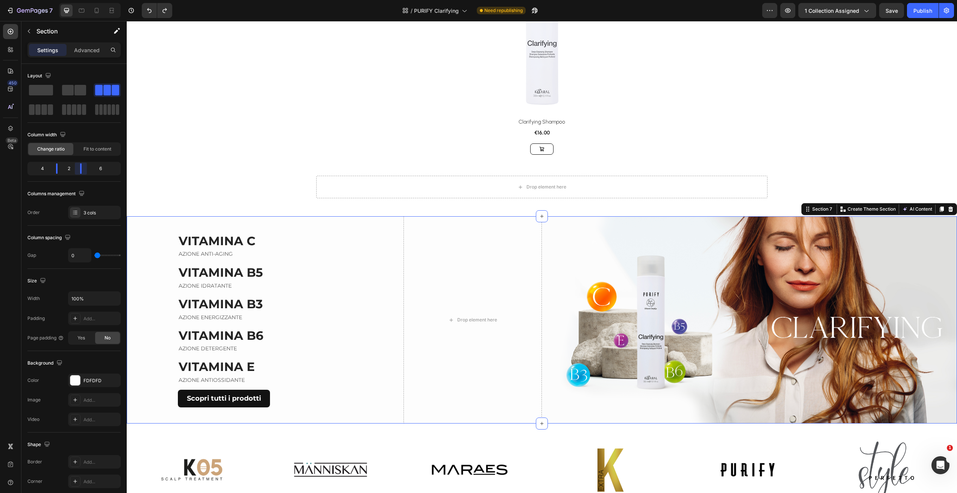
drag, startPoint x: 91, startPoint y: 168, endPoint x: 75, endPoint y: 168, distance: 16.2
click at [75, 0] on body "7 Version history / PURIFY Clarifying Need republishing Preview 1 collection as…" at bounding box center [478, 0] width 957 height 0
click at [455, 304] on div "Drop element here" at bounding box center [472, 319] width 138 height 207
click at [296, 239] on p "VITAMINA C" at bounding box center [272, 241] width 186 height 16
click at [360, 225] on div "VITAMINA C Heading AZIONE ANTI-AGING Text block ⁠⁠⁠⁠⁠⁠⁠ VITAMINA B5 Heading AZI…" at bounding box center [265, 319] width 277 height 207
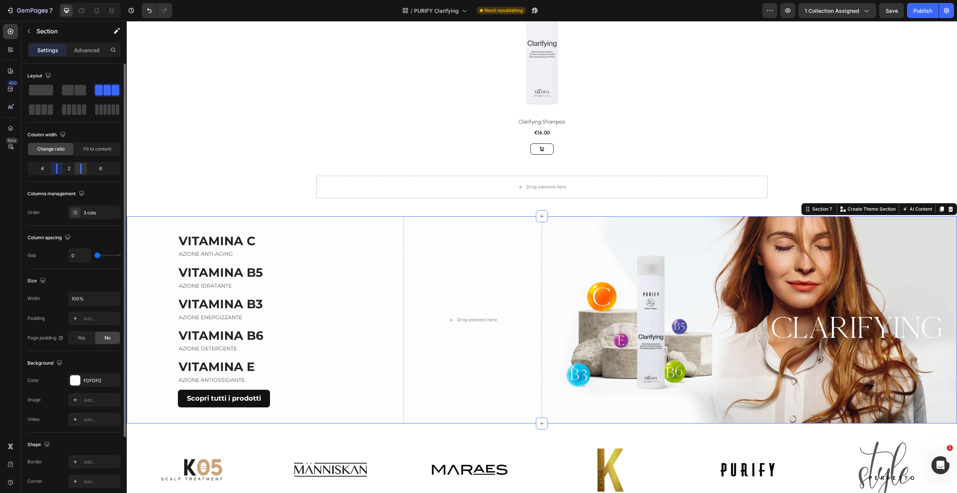
drag, startPoint x: 56, startPoint y: 168, endPoint x: 77, endPoint y: 171, distance: 20.9
click at [58, 0] on body "7 Version history / PURIFY Clarifying Need republishing Preview 1 collection as…" at bounding box center [478, 0] width 957 height 0
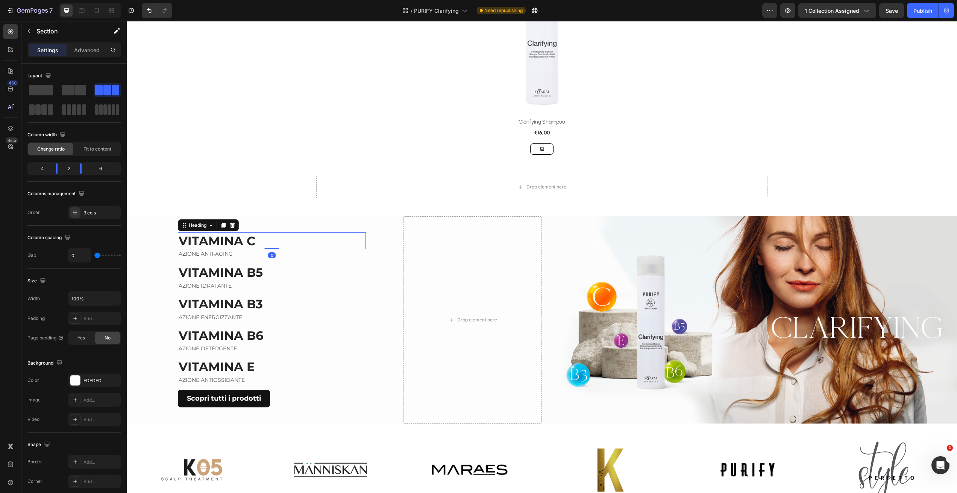
click at [275, 240] on p "VITAMINA C" at bounding box center [272, 241] width 186 height 16
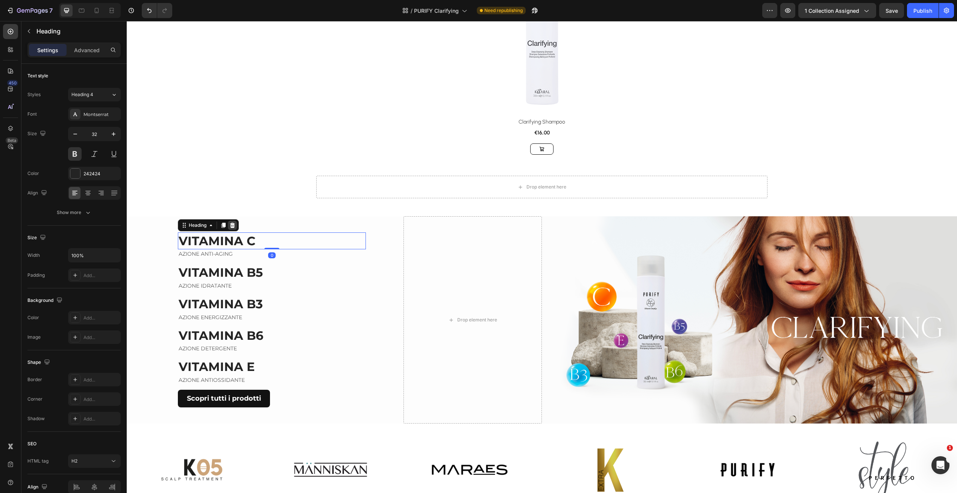
click at [228, 223] on div at bounding box center [232, 225] width 9 height 9
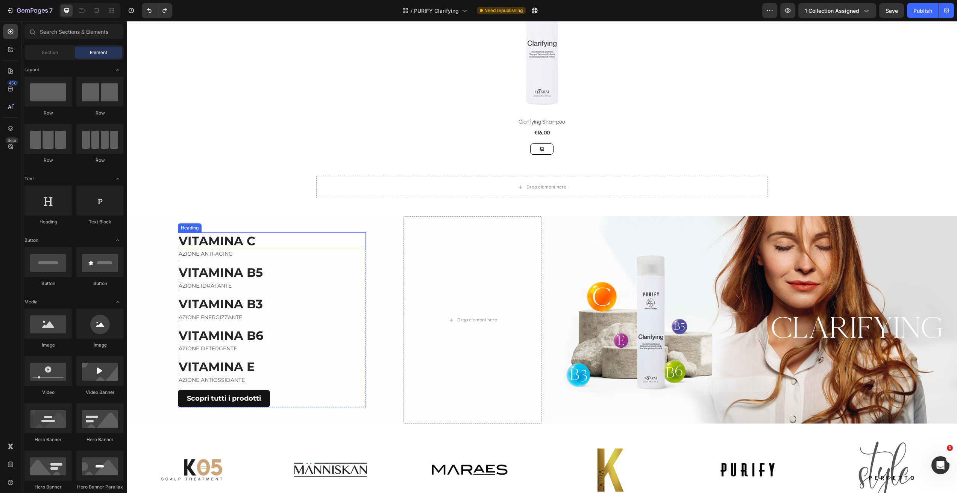
click at [269, 240] on h2 "VITAMINA C" at bounding box center [272, 241] width 188 height 17
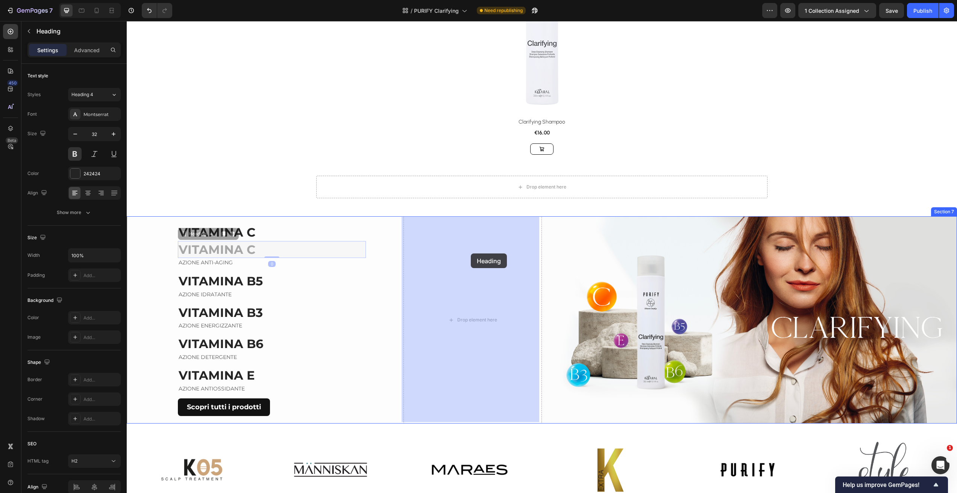
drag, startPoint x: 193, startPoint y: 236, endPoint x: 467, endPoint y: 259, distance: 275.3
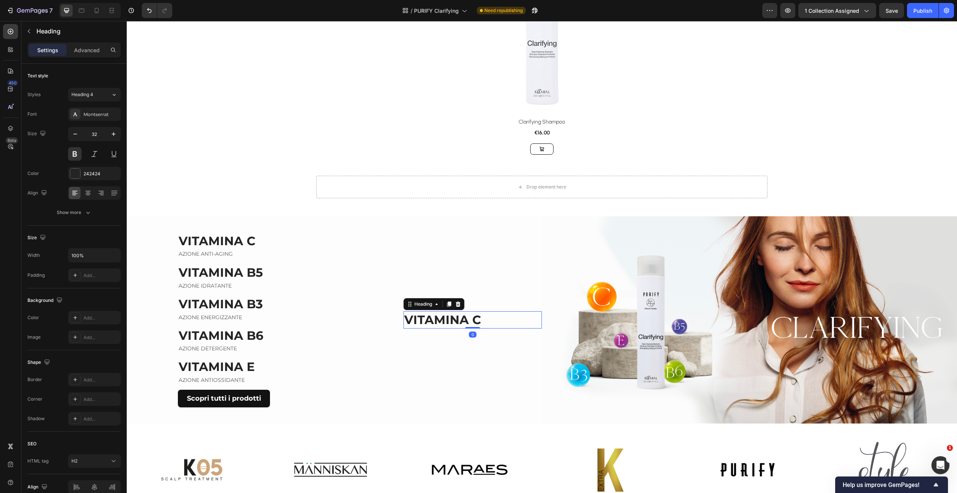
click at [443, 322] on h2 "VITAMINA C" at bounding box center [472, 320] width 138 height 17
click at [443, 322] on p "VITAMINA C" at bounding box center [472, 320] width 137 height 16
click at [267, 393] on link "Scopri tutti i prodotti" at bounding box center [224, 399] width 92 height 18
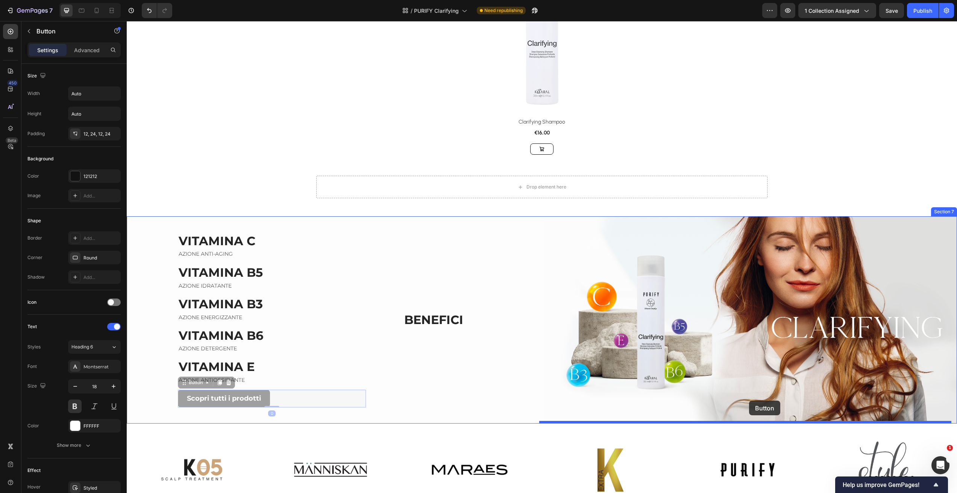
drag, startPoint x: 196, startPoint y: 382, endPoint x: 752, endPoint y: 401, distance: 556.2
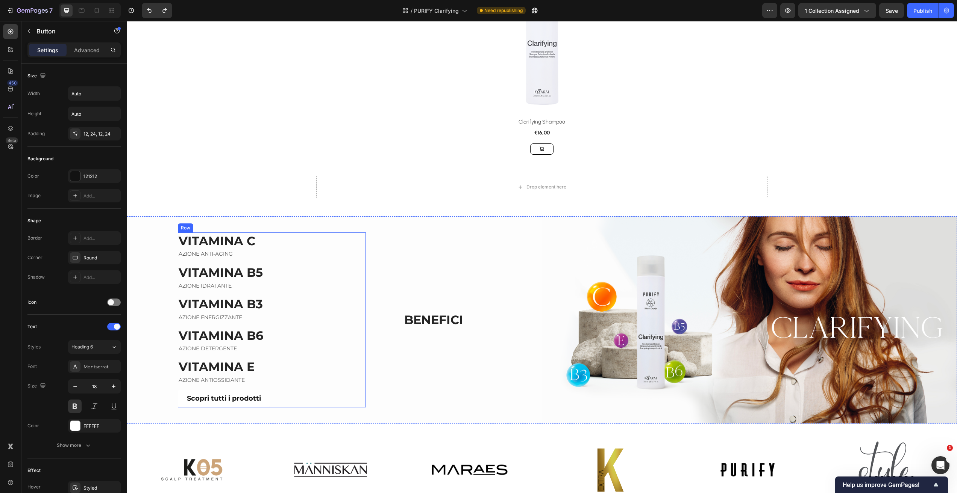
click at [267, 392] on link "Scopri tutti i prodotti" at bounding box center [224, 399] width 92 height 18
click at [455, 320] on p "BENEFICI" at bounding box center [472, 320] width 137 height 16
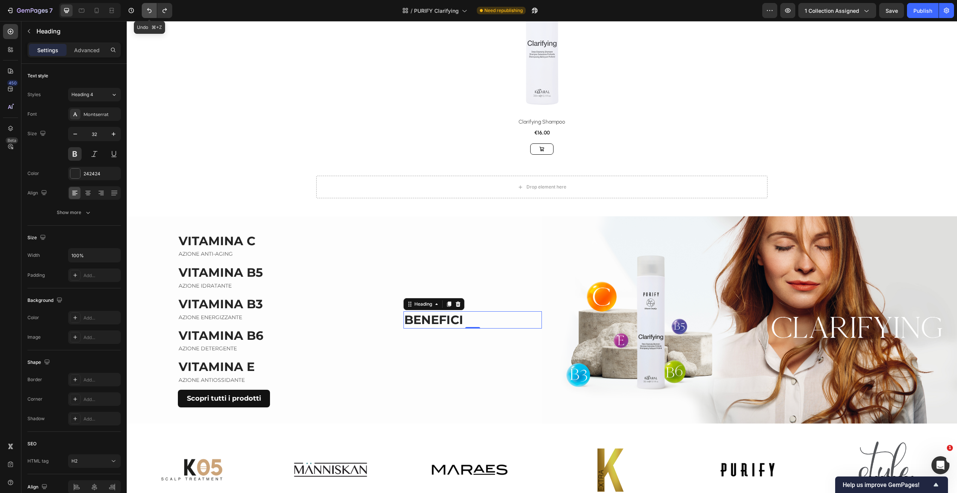
click at [148, 11] on icon "Undo/Redo" at bounding box center [149, 11] width 8 height 8
click at [149, 11] on icon "Undo/Redo" at bounding box center [149, 11] width 8 height 8
click at [150, 11] on icon "Undo/Redo" at bounding box center [149, 11] width 8 height 8
click at [151, 12] on icon "Undo/Redo" at bounding box center [149, 10] width 5 height 5
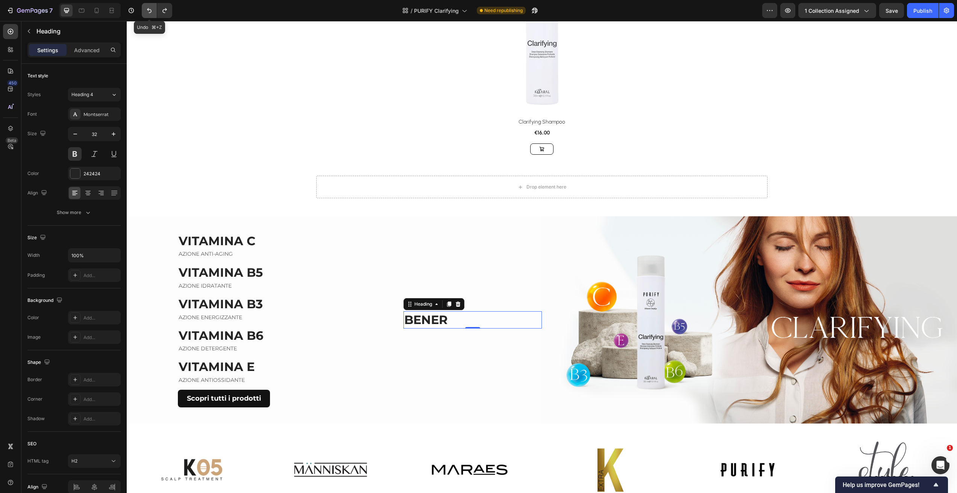
click at [151, 12] on icon "Undo/Redo" at bounding box center [149, 10] width 5 height 5
click at [151, 11] on icon "Undo/Redo" at bounding box center [149, 11] width 8 height 8
click at [153, 11] on button "Undo/Redo" at bounding box center [149, 10] width 15 height 15
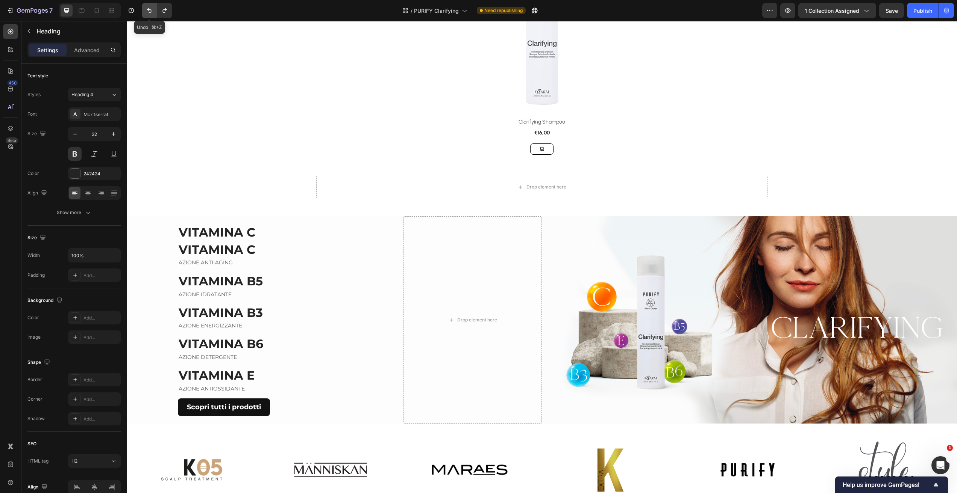
click at [153, 11] on button "Undo/Redo" at bounding box center [149, 10] width 15 height 15
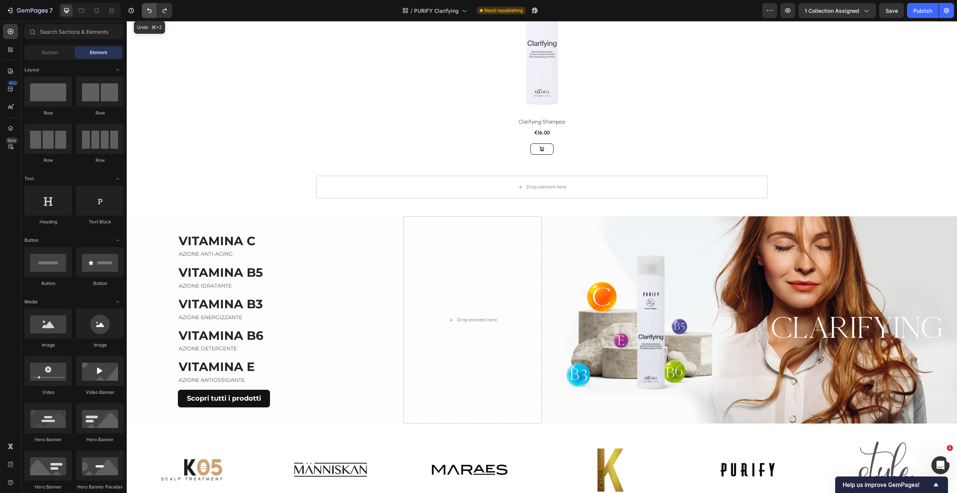
click at [154, 11] on button "Undo/Redo" at bounding box center [149, 10] width 15 height 15
drag, startPoint x: 154, startPoint y: 11, endPoint x: 156, endPoint y: 15, distance: 4.2
click at [155, 13] on button "Undo/Redo" at bounding box center [149, 10] width 15 height 15
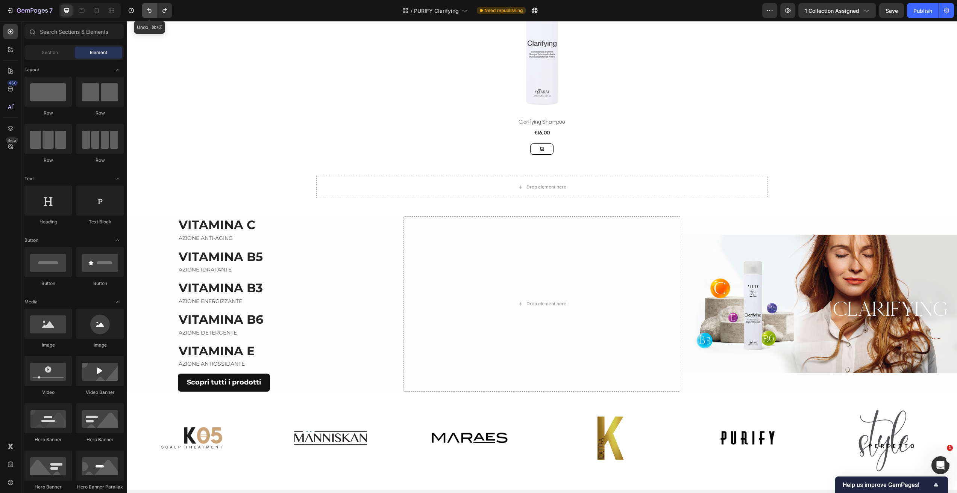
click at [151, 9] on icon "Undo/Redo" at bounding box center [149, 11] width 8 height 8
click at [152, 11] on icon "Undo/Redo" at bounding box center [149, 11] width 8 height 8
click at [148, 7] on icon "Undo/Redo" at bounding box center [149, 11] width 8 height 8
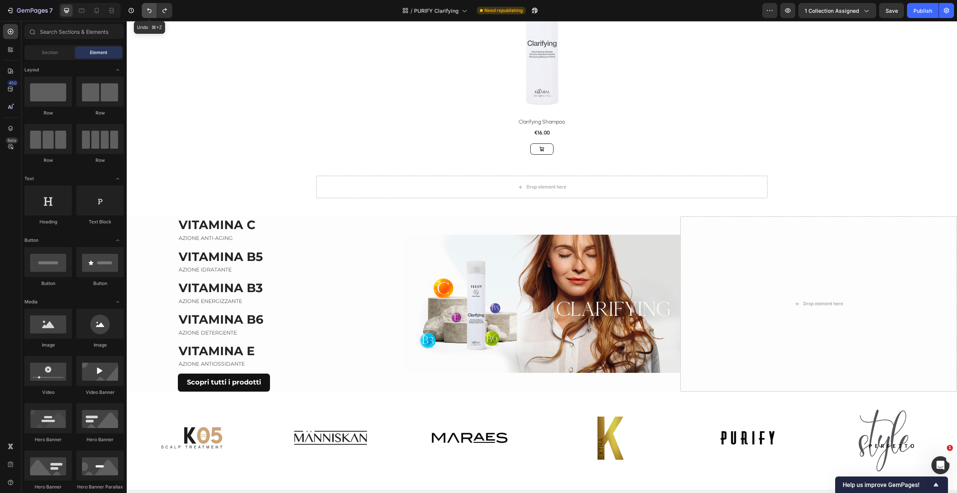
click at [150, 7] on icon "Undo/Redo" at bounding box center [149, 11] width 8 height 8
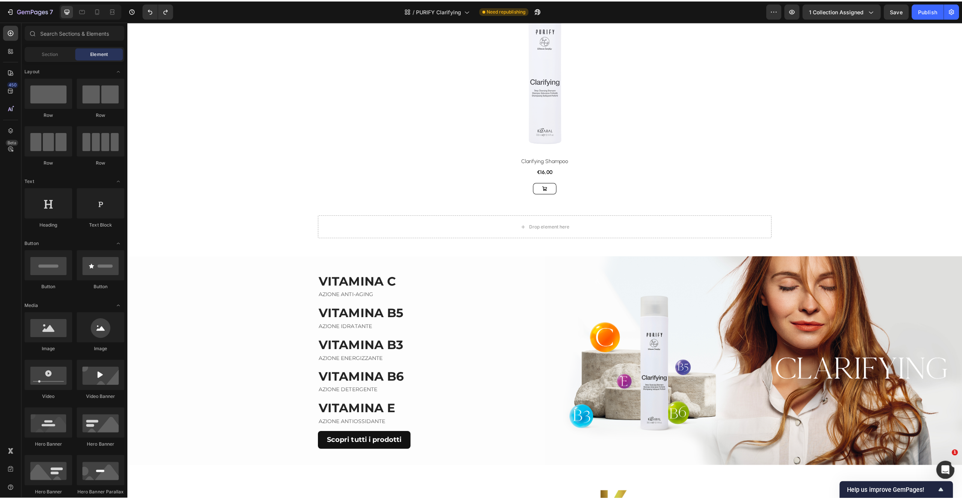
scroll to position [210, 0]
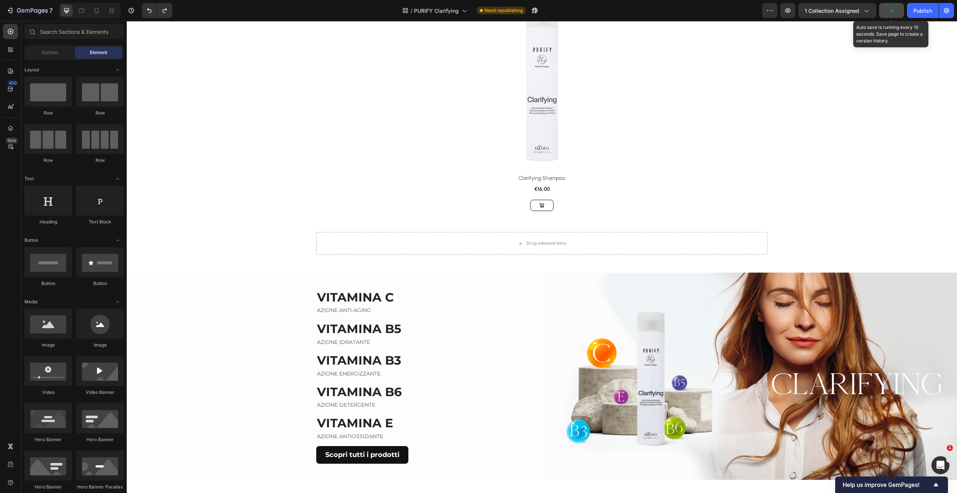
click at [892, 9] on icon "button" at bounding box center [891, 11] width 8 height 8
click at [896, 10] on span "Save" at bounding box center [891, 11] width 12 height 6
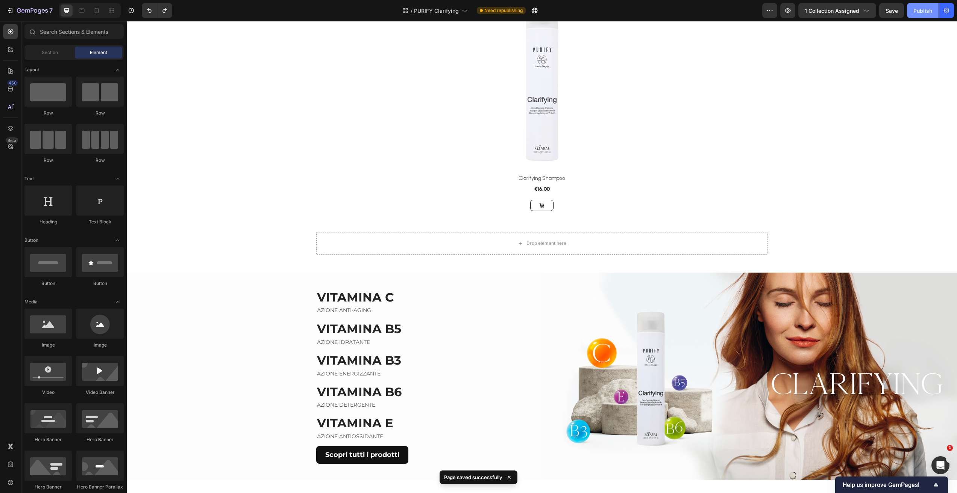
click at [924, 13] on div "Publish" at bounding box center [922, 11] width 19 height 8
click at [919, 7] on div "Publish" at bounding box center [922, 11] width 19 height 8
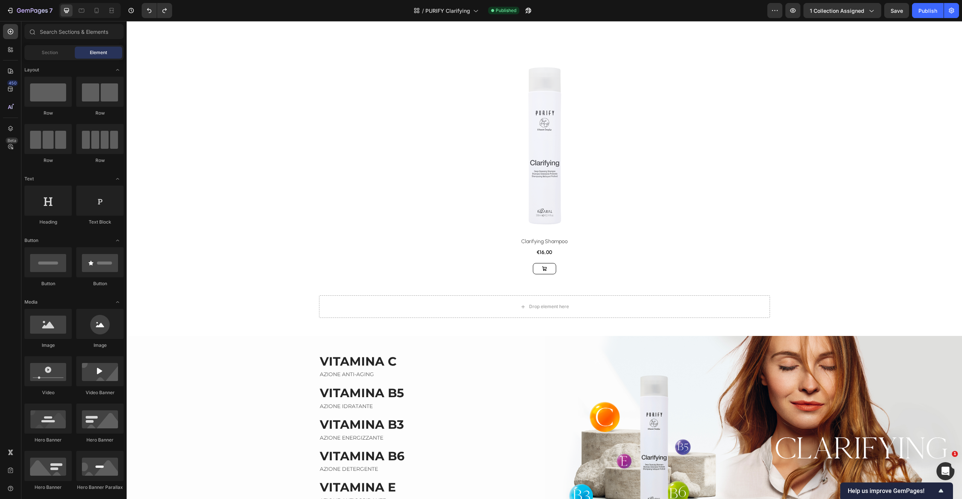
scroll to position [3, 0]
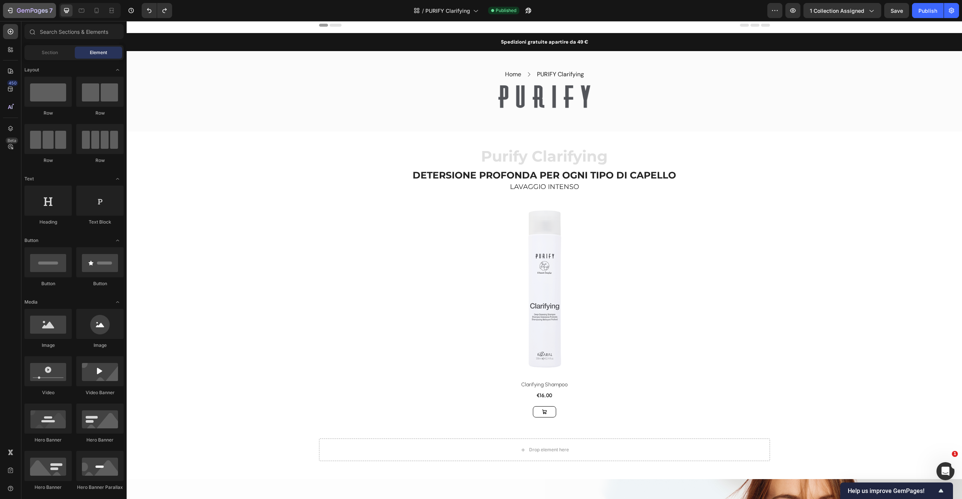
click at [33, 11] on icon "button" at bounding box center [32, 11] width 31 height 6
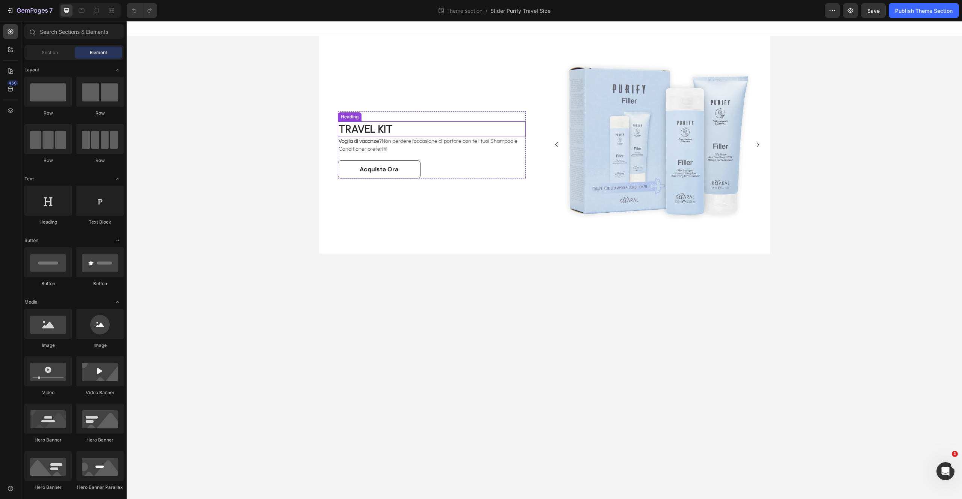
click at [387, 128] on strong "TRAVEL KIT" at bounding box center [366, 129] width 54 height 13
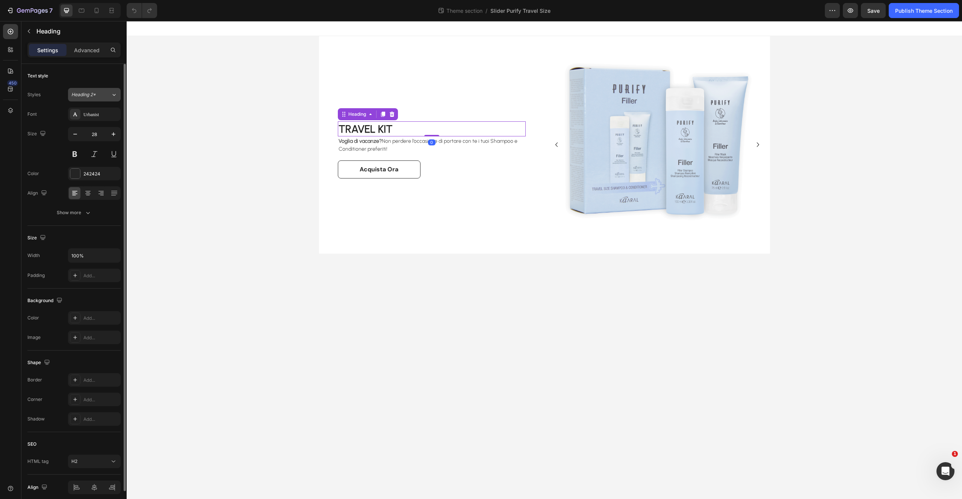
click at [112, 92] on icon at bounding box center [114, 95] width 6 height 8
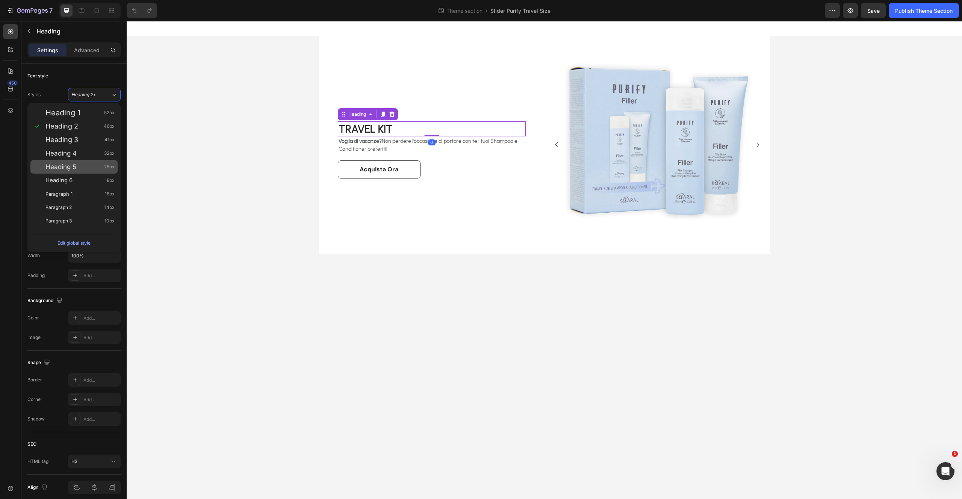
click at [89, 165] on div "Heading 5 25px" at bounding box center [79, 167] width 69 height 8
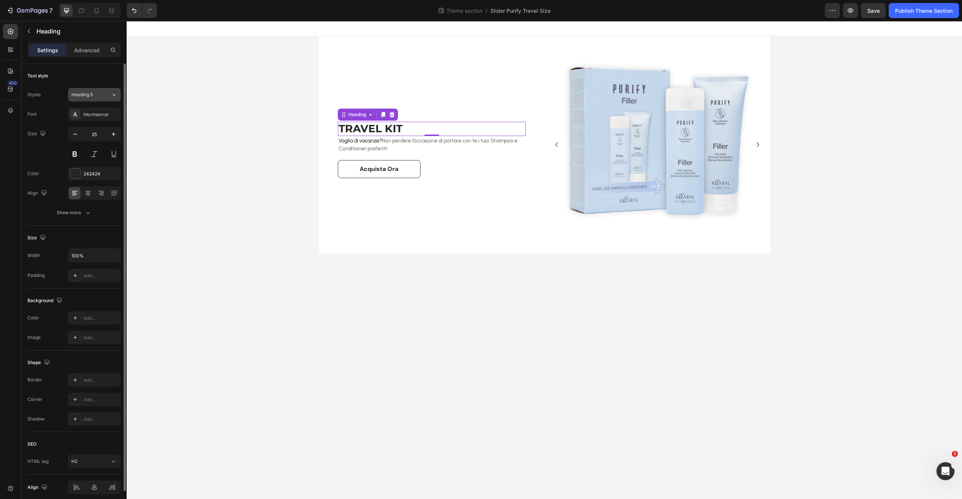
click at [109, 93] on div "Heading 5" at bounding box center [90, 94] width 39 height 7
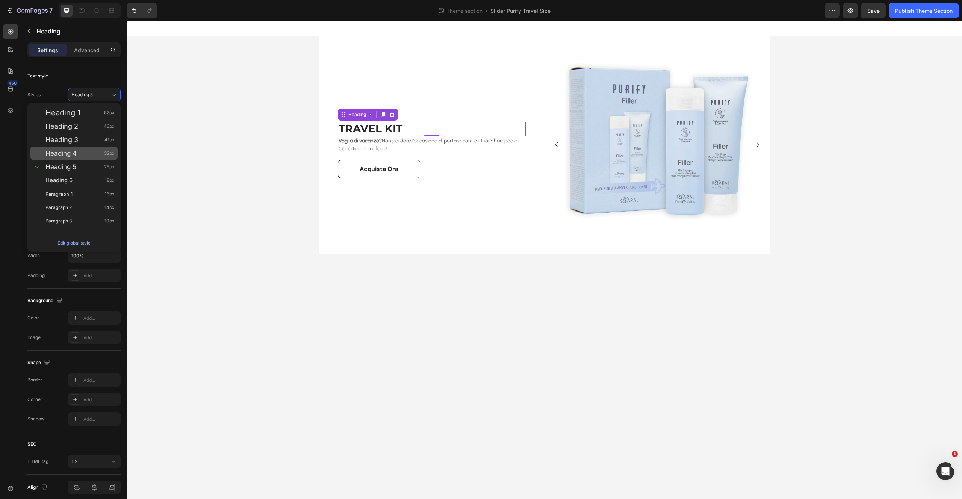
click at [89, 154] on div "Heading 4 32px" at bounding box center [79, 154] width 69 height 8
type input "32"
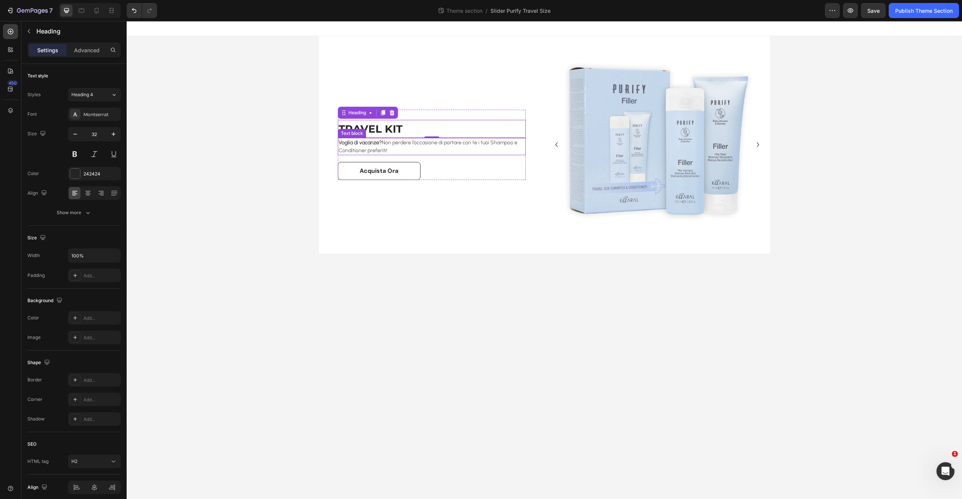
click at [353, 144] on strong "Voglia di vacanze?" at bounding box center [360, 142] width 43 height 6
drag, startPoint x: 381, startPoint y: 144, endPoint x: 387, endPoint y: 146, distance: 6.4
click at [381, 144] on strong "Voglia di vacanze?" at bounding box center [360, 142] width 43 height 6
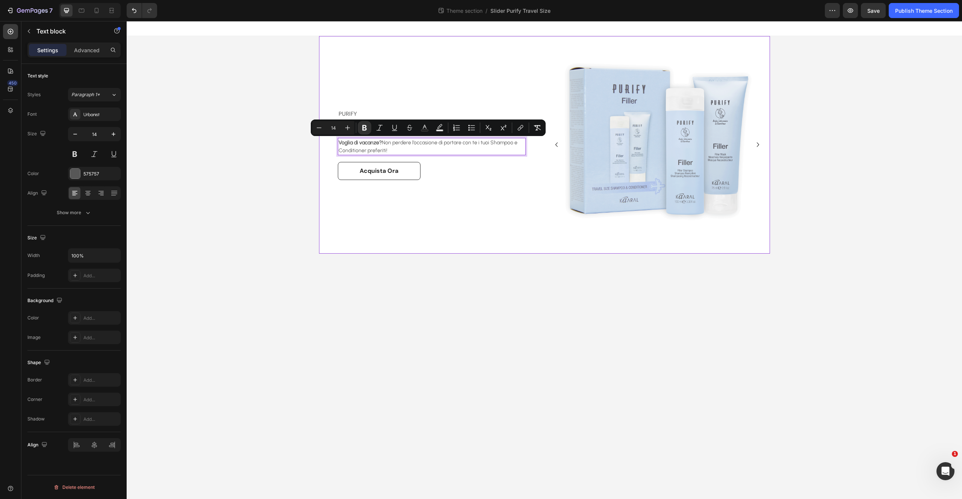
drag, startPoint x: 372, startPoint y: 146, endPoint x: 330, endPoint y: 137, distance: 43.0
click at [330, 136] on div "PURIFY Text block TRAVEL KIT Heading Voglia di vacanze? Non perdere l’occasione…" at bounding box center [432, 145] width 226 height 218
copy span "Voglia di vacanze? Non perdere l’occasione di portare con te i tuoi Shampoo e C…"
click at [442, 191] on div "PURIFY Text block TRAVEL KIT Heading Voglia di vacanze? Non perdere l’occasione…" at bounding box center [432, 145] width 226 height 218
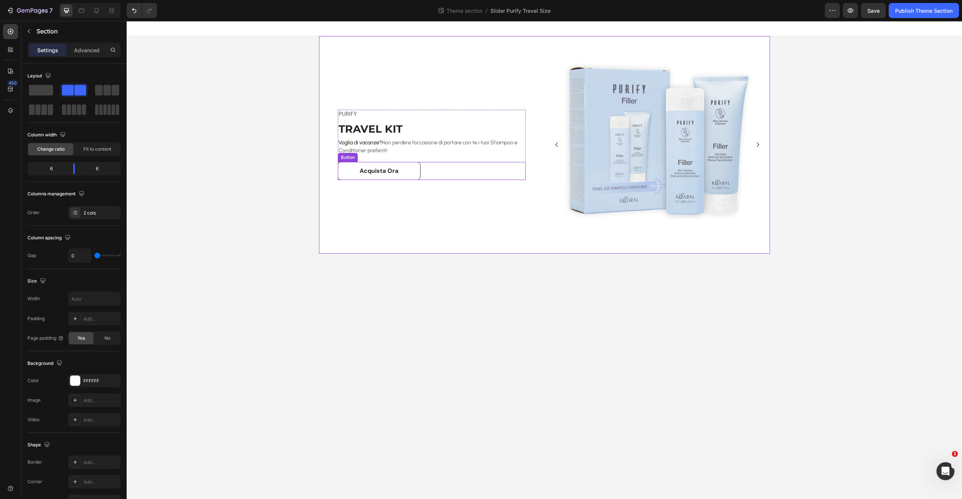
click at [442, 148] on p "Voglia di vacanze? Non perdere l’occasione di portare con te i tuoi Shampoo e C…" at bounding box center [432, 147] width 186 height 16
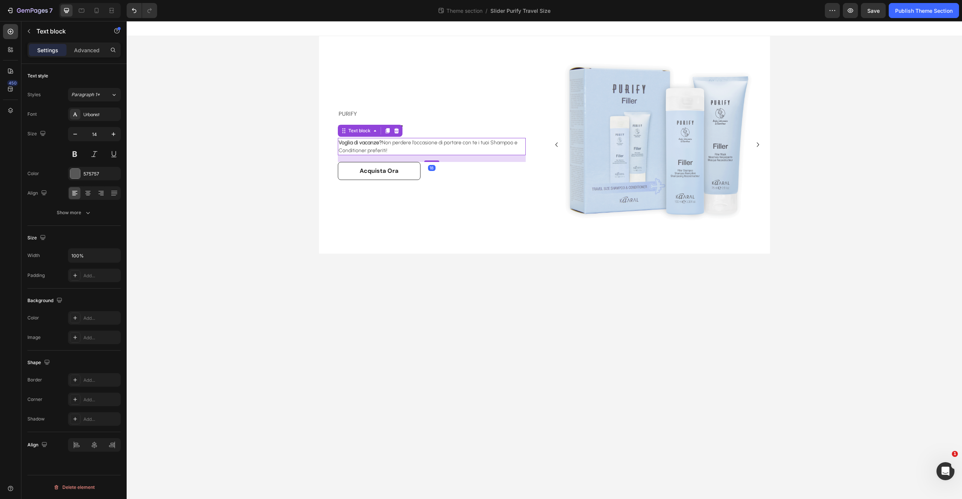
click at [394, 129] on icon at bounding box center [396, 130] width 5 height 5
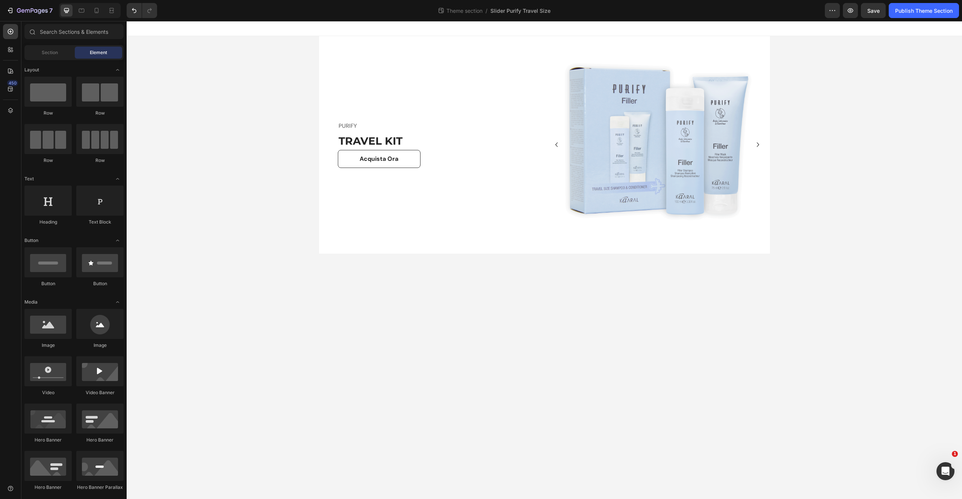
drag, startPoint x: 64, startPoint y: 54, endPoint x: 67, endPoint y: 61, distance: 7.6
click at [63, 54] on div "Section" at bounding box center [49, 53] width 47 height 12
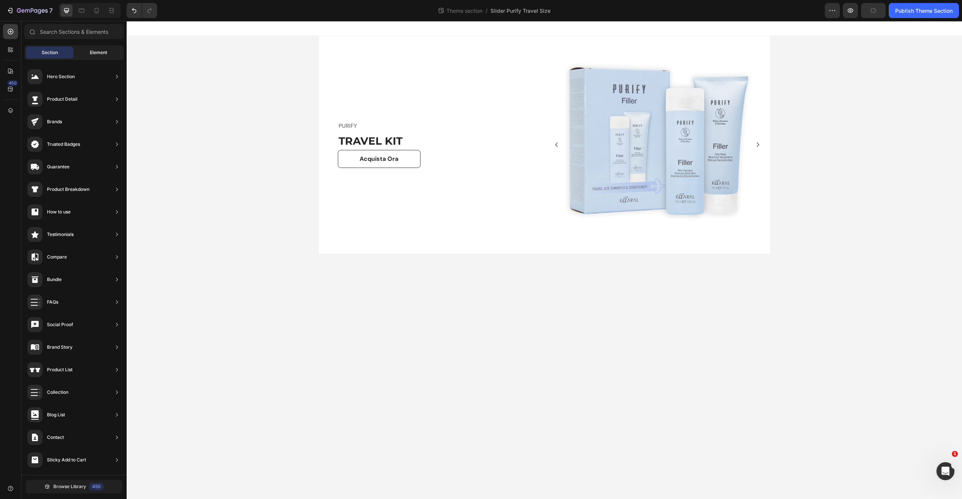
drag, startPoint x: 98, startPoint y: 52, endPoint x: 100, endPoint y: 60, distance: 8.0
click at [99, 52] on span "Element" at bounding box center [98, 52] width 17 height 7
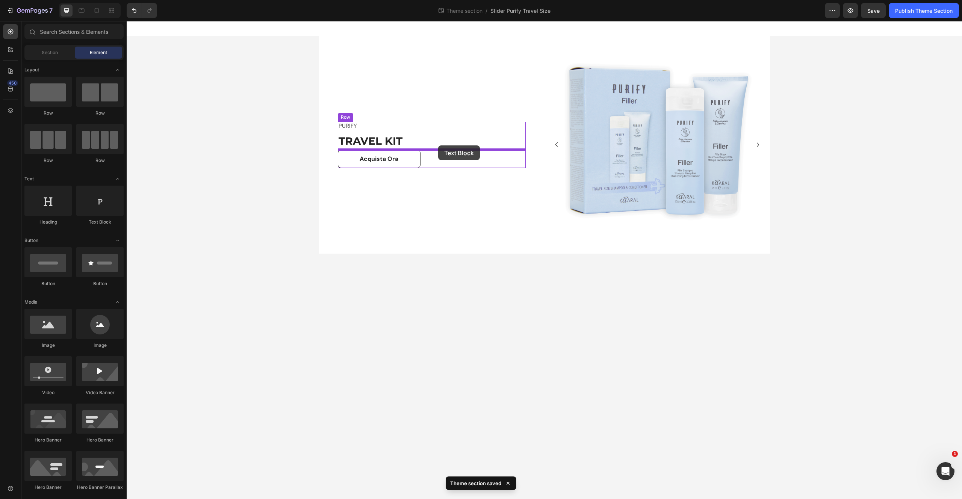
drag, startPoint x: 231, startPoint y: 220, endPoint x: 438, endPoint y: 145, distance: 220.2
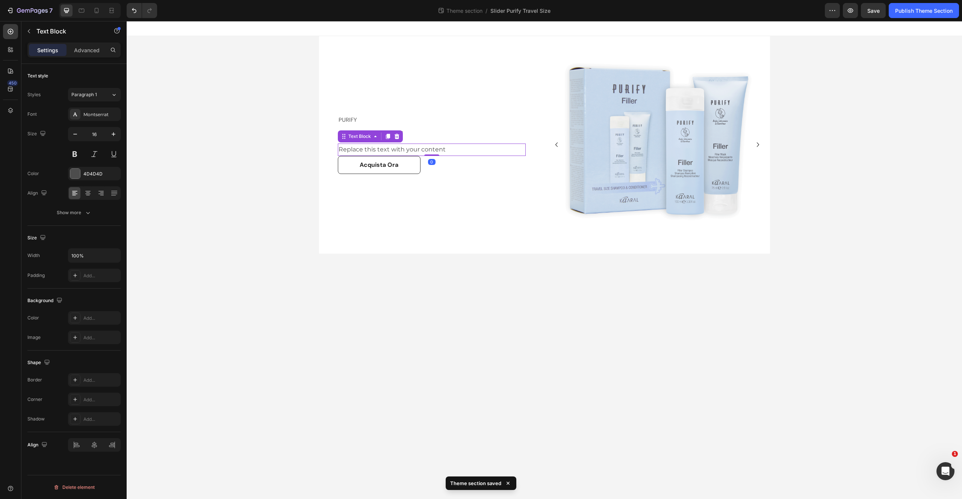
click at [408, 150] on div "Replace this text with your content" at bounding box center [432, 150] width 188 height 12
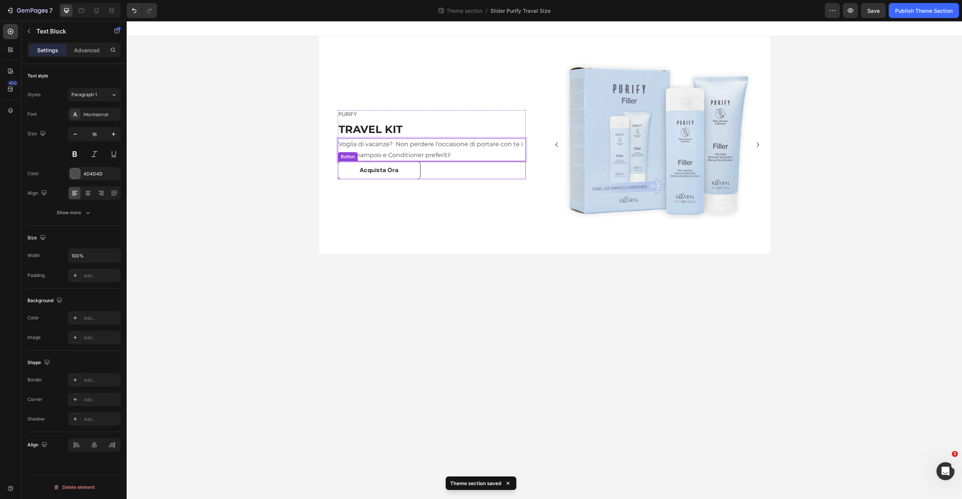
click at [442, 180] on div "PURIFY Text block TRAVEL KIT Heading Voglia di vacanze? Non perdere l’occasione…" at bounding box center [432, 145] width 226 height 218
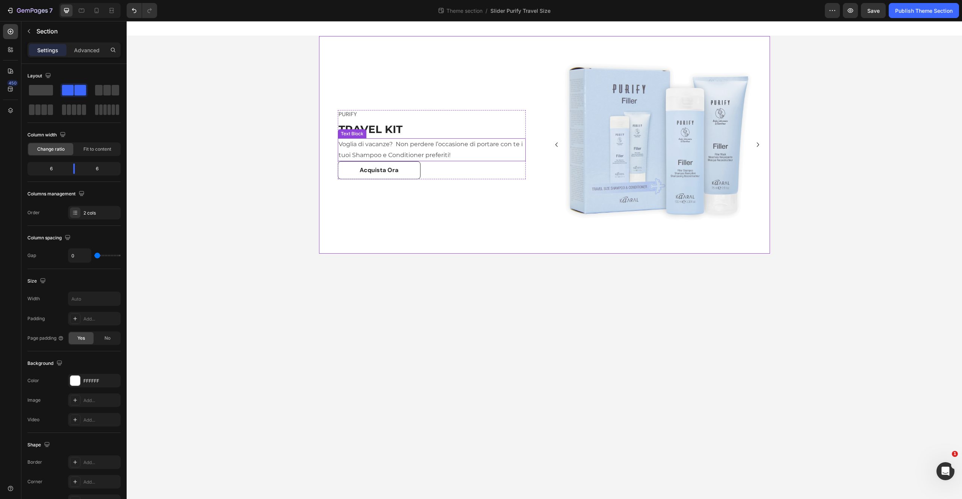
click at [400, 145] on p "Voglia di vacanze? Non perdere l’occasione di portare con te i tuoi Shampoo e C…" at bounding box center [432, 150] width 186 height 22
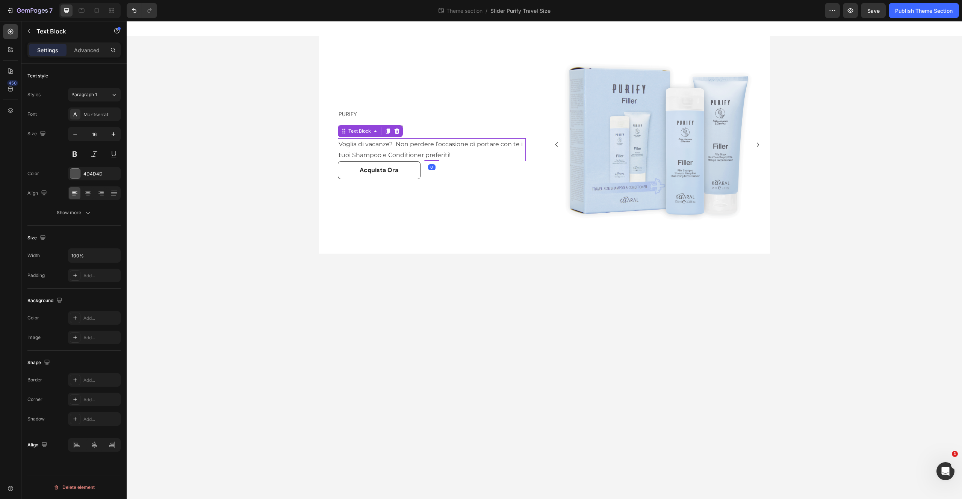
drag, startPoint x: 397, startPoint y: 145, endPoint x: 405, endPoint y: 150, distance: 9.5
click at [431, 160] on p "Non perdere l’occasione di portare con te i tuoi Shampoo e Conditioner preferit…" at bounding box center [432, 155] width 186 height 22
click at [435, 180] on div "Acquista Ora Button" at bounding box center [432, 176] width 188 height 18
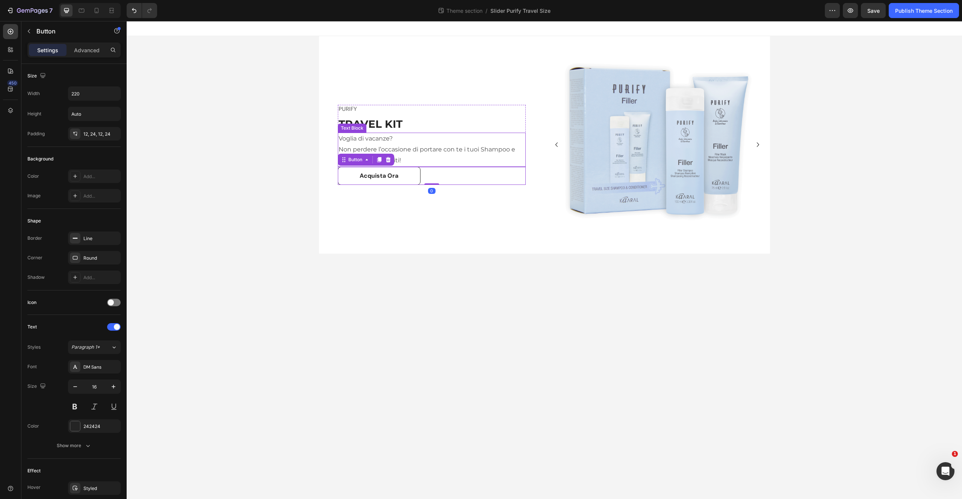
click at [423, 148] on p "Non perdere l’occasione di portare con te i tuoi Shampoo e Conditioner preferit…" at bounding box center [432, 155] width 186 height 22
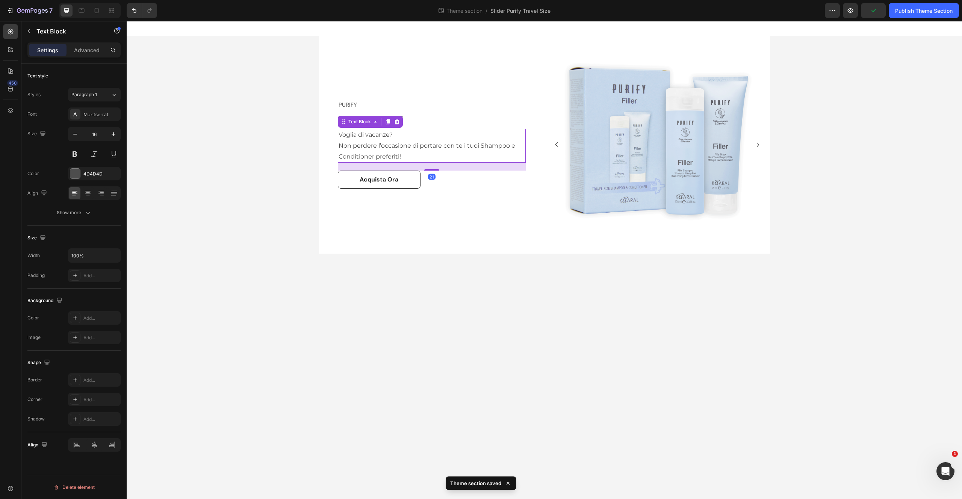
drag, startPoint x: 433, startPoint y: 165, endPoint x: 409, endPoint y: 134, distance: 39.1
click at [433, 173] on div "PURIFY Text block TRAVEL KIT Heading Voglia di vacanze? Non perdere l’occasione…" at bounding box center [432, 145] width 188 height 88
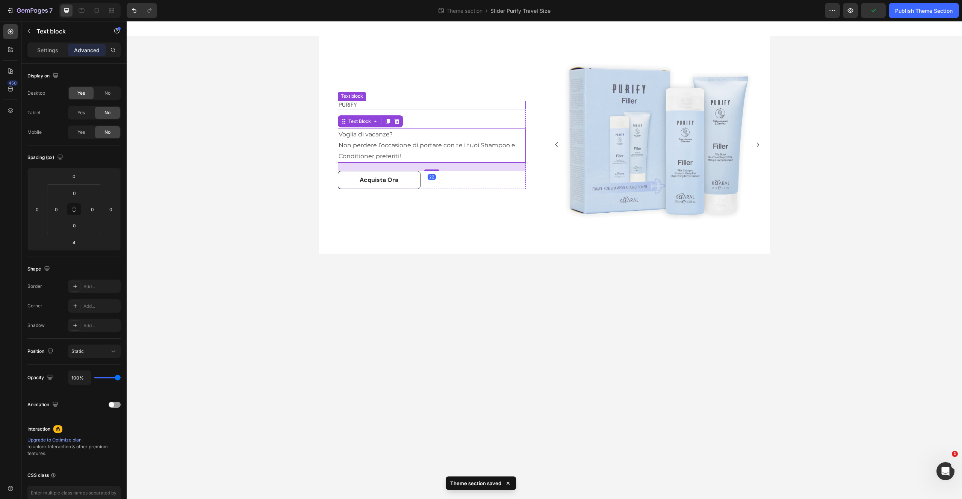
drag, startPoint x: 353, startPoint y: 101, endPoint x: 365, endPoint y: 104, distance: 13.1
click at [353, 101] on div "PURIFY Text block" at bounding box center [432, 105] width 188 height 9
drag, startPoint x: 398, startPoint y: 94, endPoint x: 398, endPoint y: 98, distance: 4.5
click at [398, 94] on icon at bounding box center [396, 93] width 5 height 5
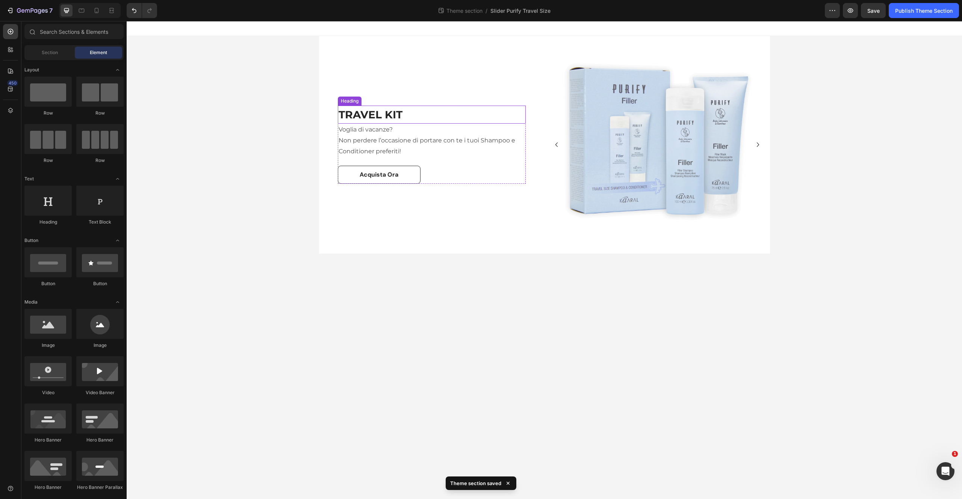
click at [409, 111] on h2 "TRAVEL KIT" at bounding box center [432, 115] width 188 height 18
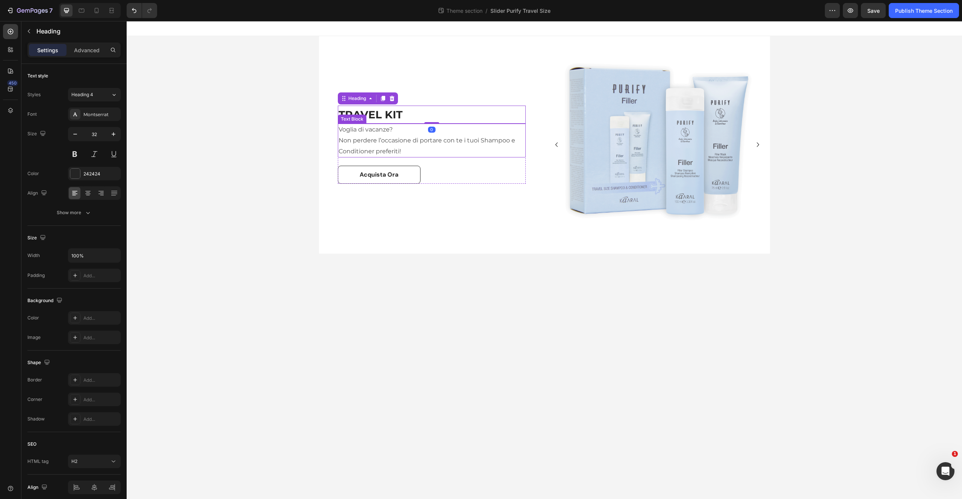
click at [378, 132] on p "Voglia di vacanze?" at bounding box center [432, 129] width 186 height 11
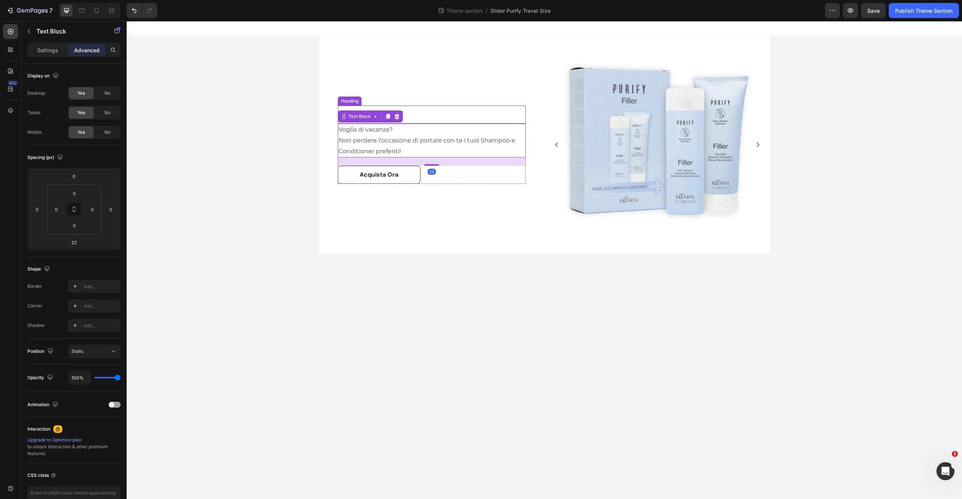
click at [433, 117] on h2 "TRAVEL KIT" at bounding box center [432, 115] width 188 height 18
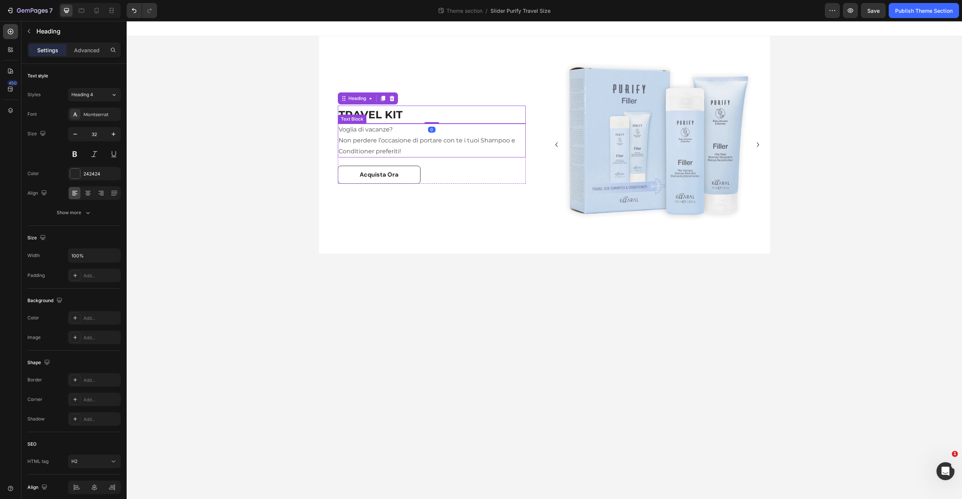
click at [416, 139] on p "Non perdere l’occasione di portare con te i tuoi Shampoo e Conditioner preferit…" at bounding box center [432, 146] width 186 height 22
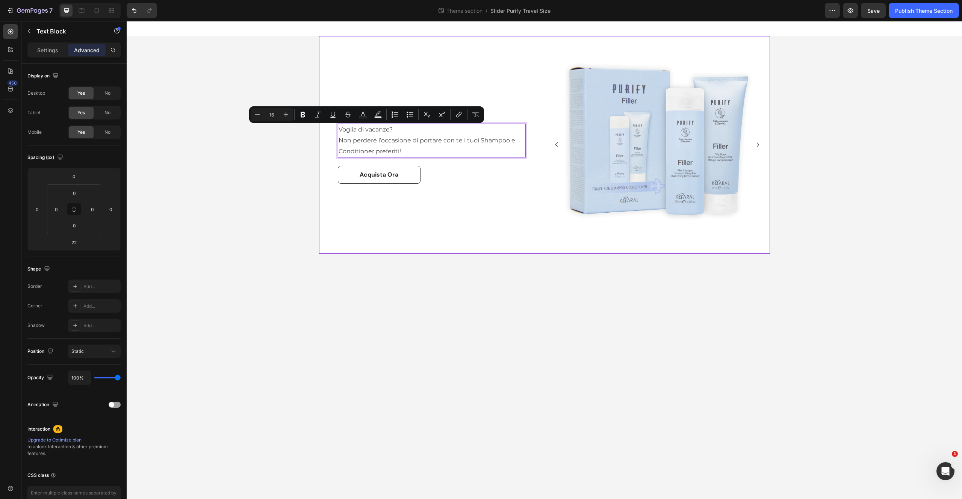
drag, startPoint x: 399, startPoint y: 131, endPoint x: 338, endPoint y: 127, distance: 61.4
click at [301, 113] on icon "Editor contextual toolbar" at bounding box center [303, 115] width 5 height 6
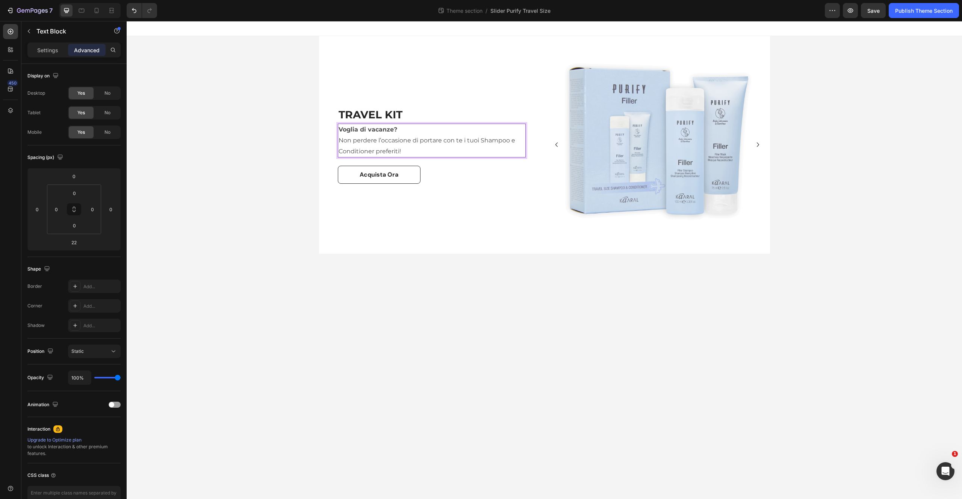
drag, startPoint x: 415, startPoint y: 150, endPoint x: 423, endPoint y: 150, distance: 7.9
click at [415, 150] on p "Non perdere l’occasione di portare con te i tuoi Shampoo e Conditioner preferit…" at bounding box center [432, 146] width 186 height 22
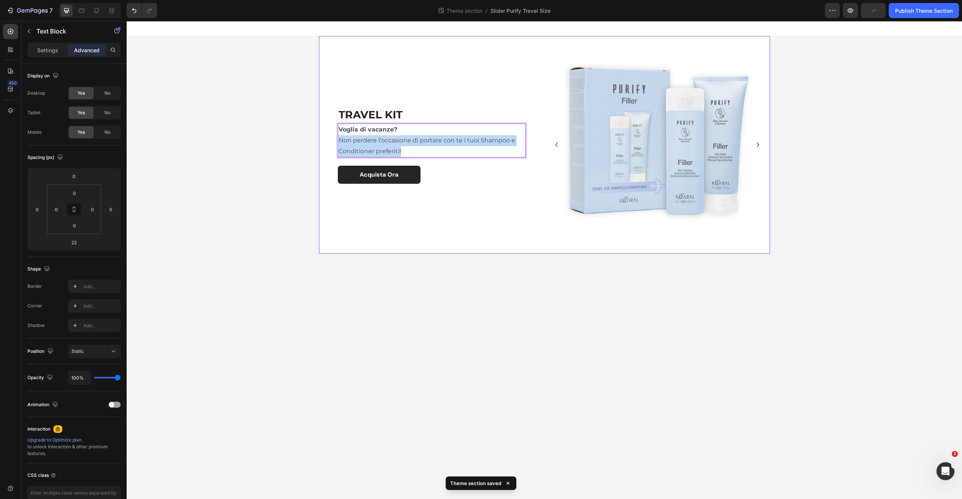
drag, startPoint x: 411, startPoint y: 153, endPoint x: 400, endPoint y: 171, distance: 20.9
click at [339, 143] on p "Non perdere l’occasione di portare con te i tuoi Shampoo e Conditioner preferit…" at bounding box center [432, 146] width 186 height 22
click at [407, 176] on link "Acquista Ora" at bounding box center [379, 175] width 83 height 18
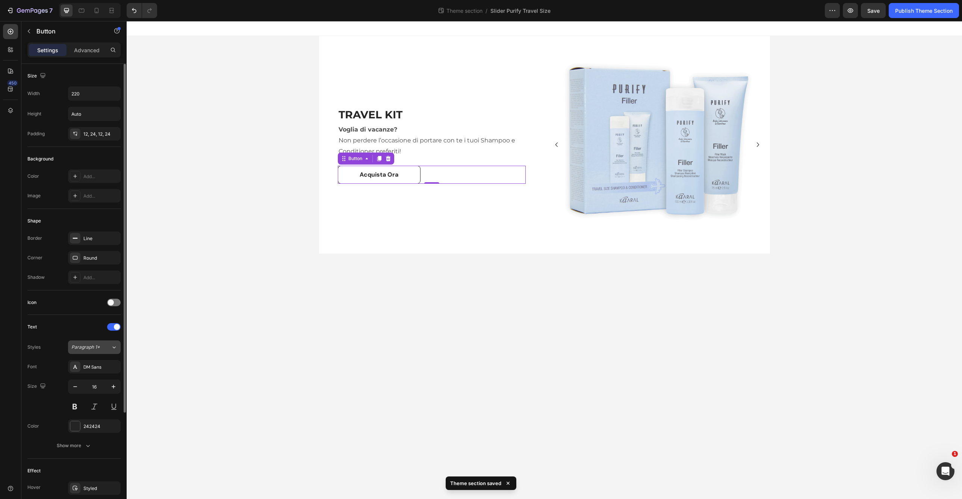
click at [115, 349] on icon at bounding box center [114, 348] width 6 height 8
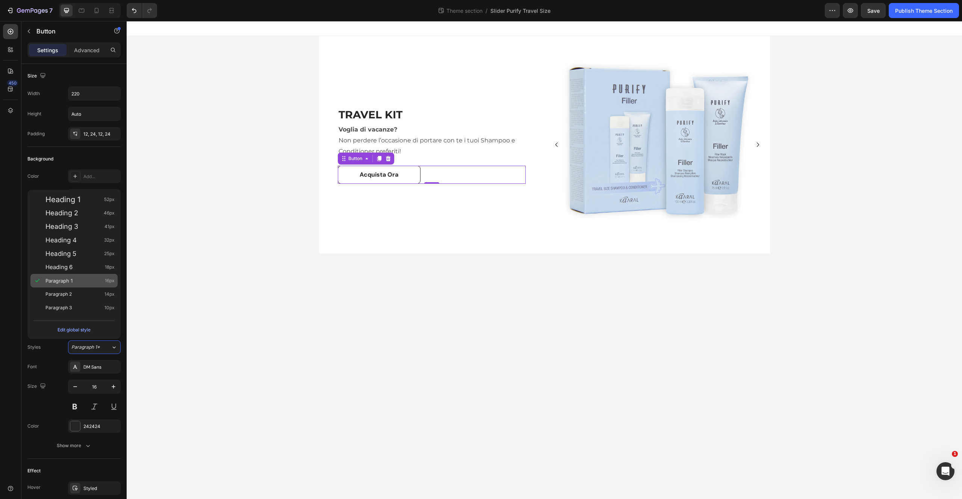
click at [78, 281] on div "Paragraph 1 16px" at bounding box center [79, 281] width 69 height 8
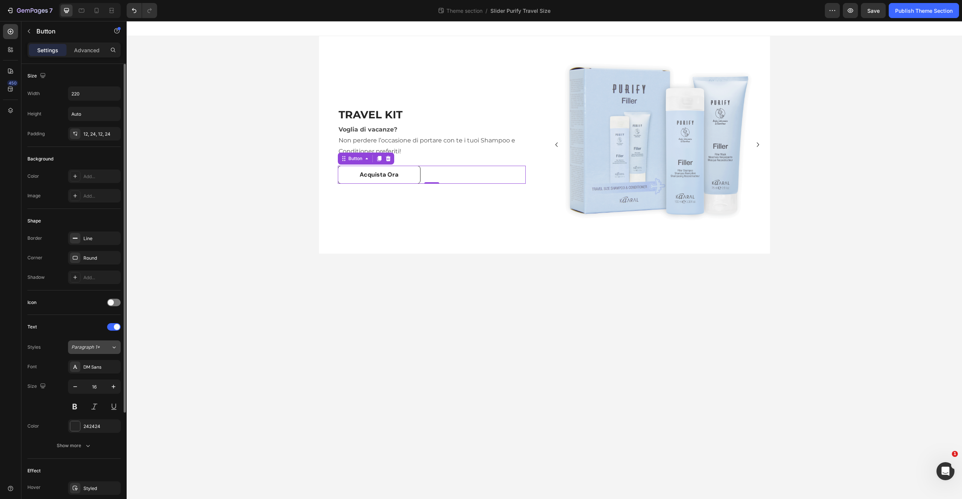
click at [116, 348] on icon at bounding box center [114, 348] width 6 height 8
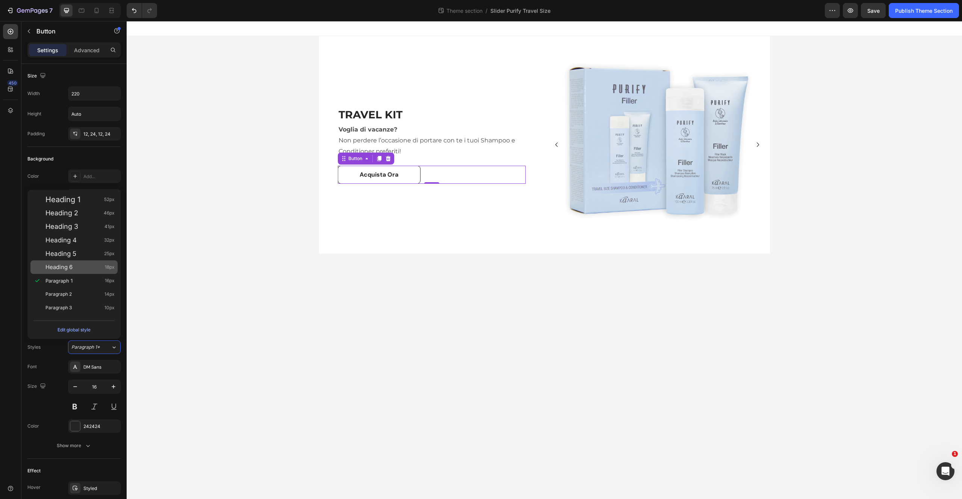
click at [85, 264] on div "Heading 6 18px" at bounding box center [79, 267] width 69 height 8
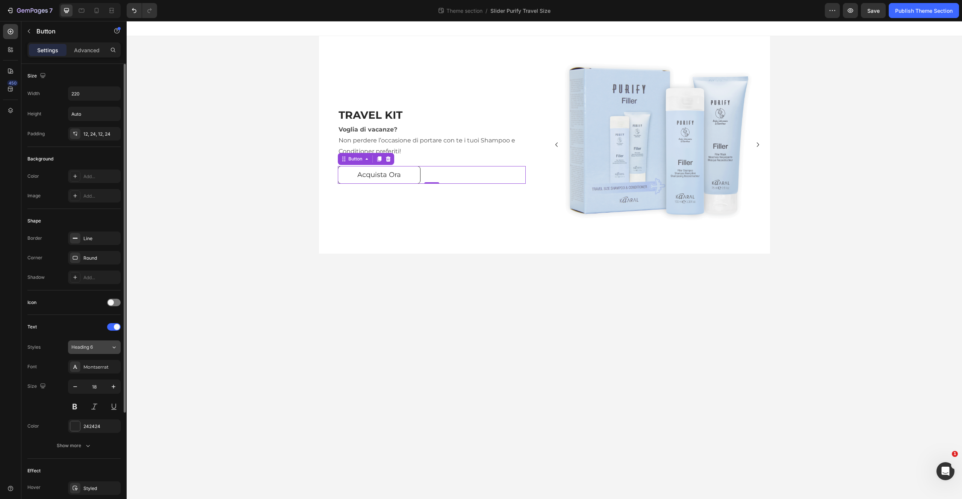
click at [112, 349] on icon at bounding box center [114, 348] width 6 height 8
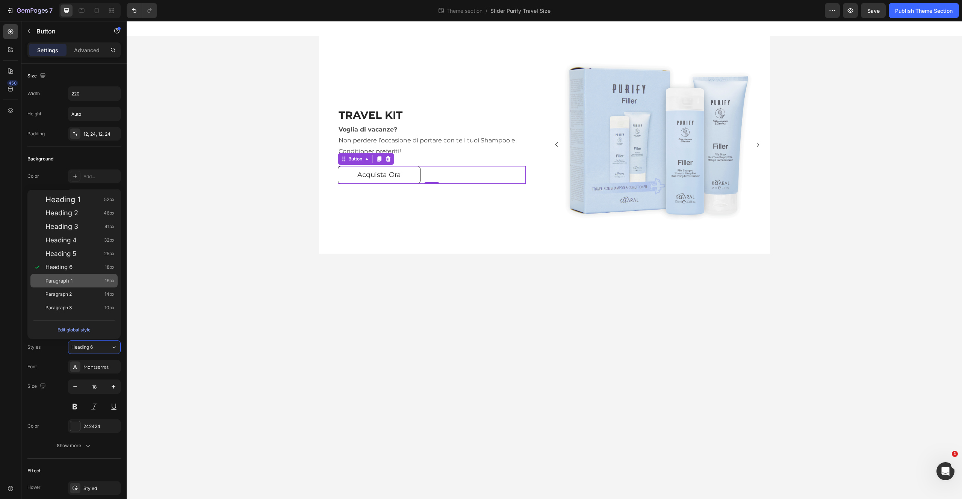
click at [79, 281] on div "Paragraph 1 16px" at bounding box center [79, 281] width 69 height 8
type input "16"
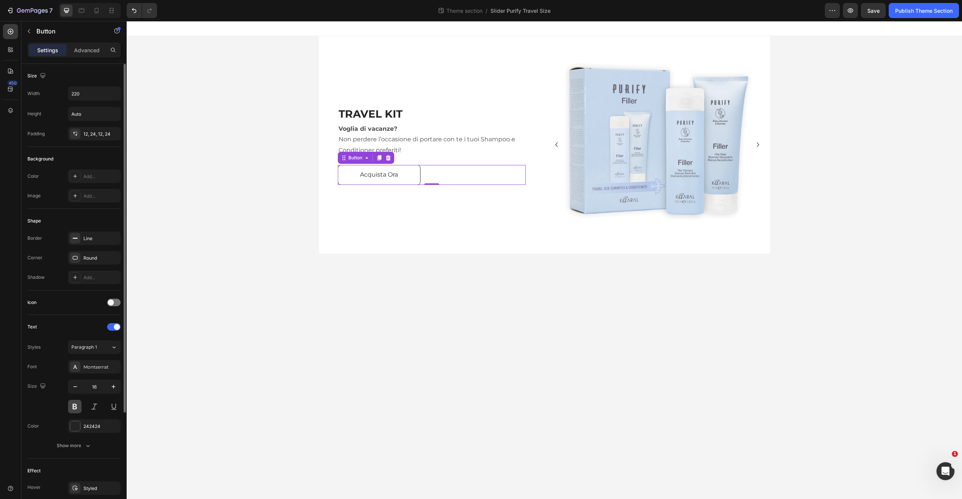
click at [75, 406] on button at bounding box center [75, 407] width 14 height 14
click at [113, 237] on icon "button" at bounding box center [113, 238] width 6 height 6
drag, startPoint x: 76, startPoint y: 177, endPoint x: 86, endPoint y: 186, distance: 13.9
click at [76, 177] on icon at bounding box center [75, 176] width 6 height 6
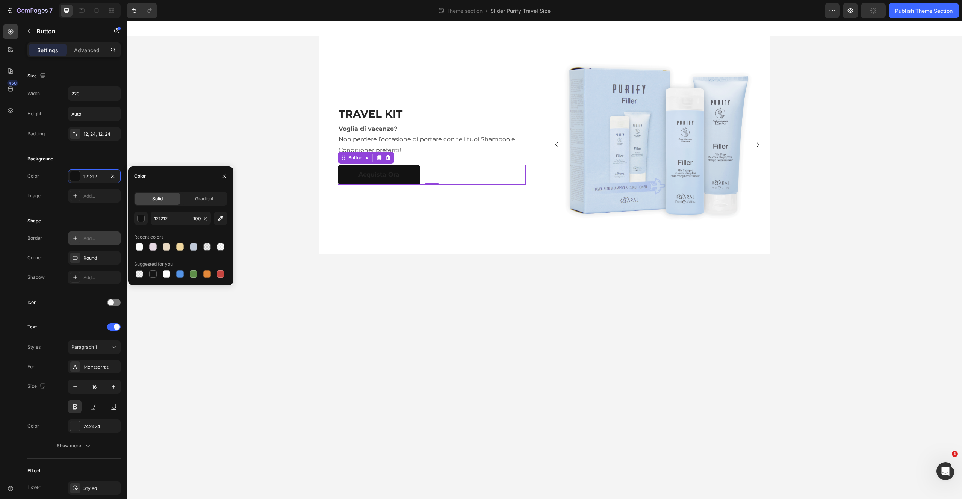
drag, startPoint x: 151, startPoint y: 275, endPoint x: 159, endPoint y: 269, distance: 9.1
click at [151, 275] on div at bounding box center [153, 274] width 8 height 8
type input "151515"
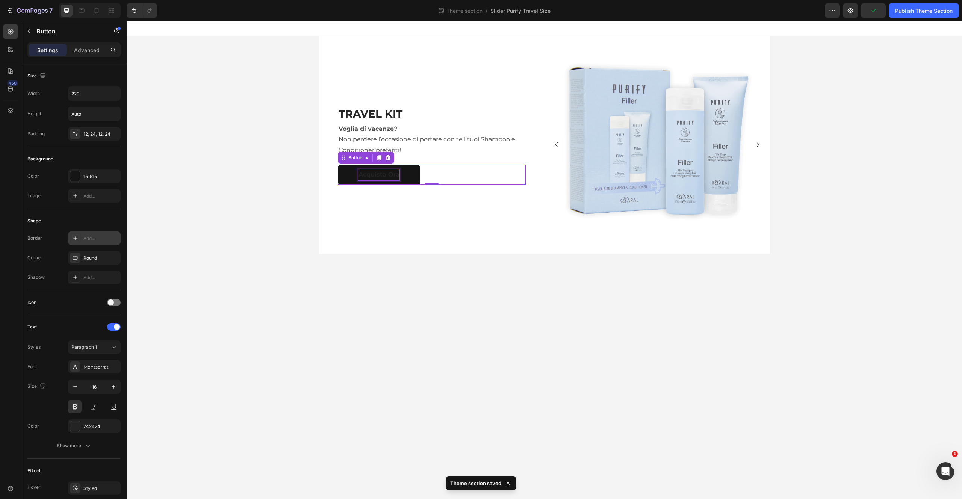
drag, startPoint x: 392, startPoint y: 177, endPoint x: 382, endPoint y: 186, distance: 13.3
click at [392, 177] on div "Acquista Ora" at bounding box center [379, 175] width 41 height 11
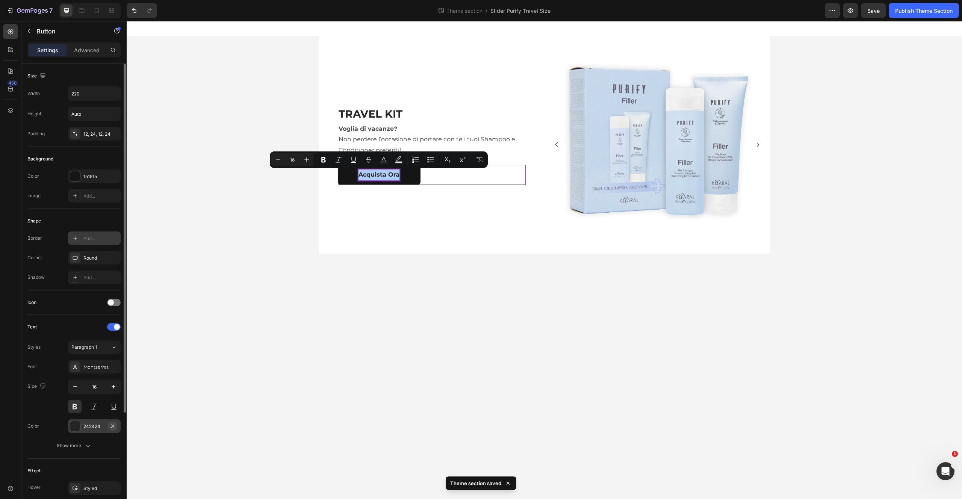
click at [109, 425] on button "button" at bounding box center [112, 426] width 9 height 9
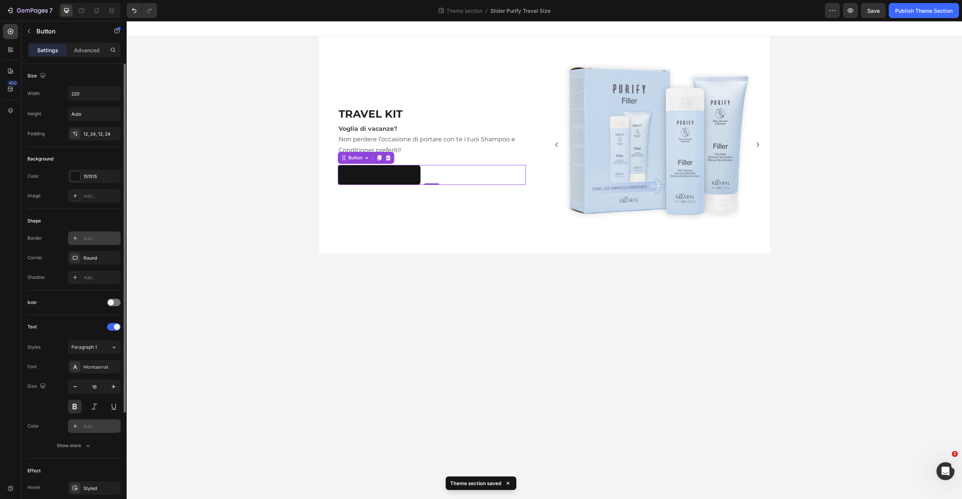
click at [74, 425] on icon at bounding box center [75, 426] width 6 height 6
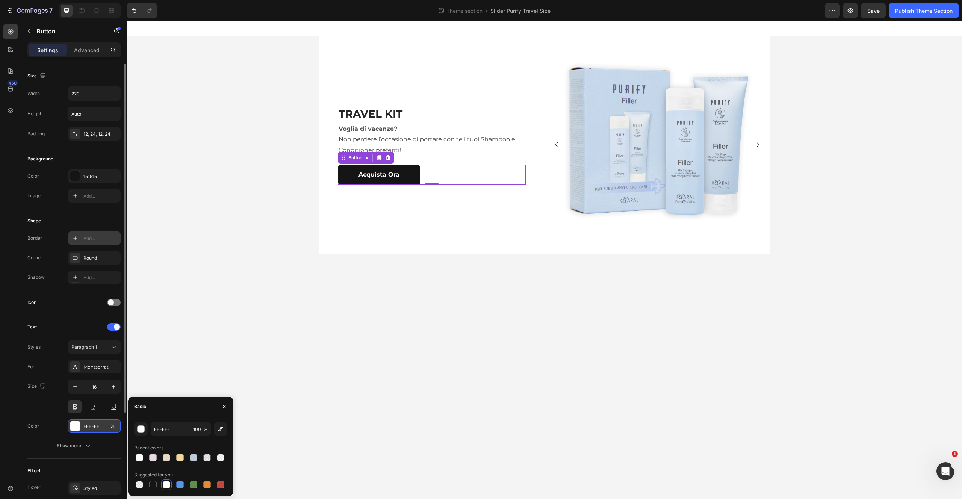
drag, startPoint x: 166, startPoint y: 484, endPoint x: 170, endPoint y: 473, distance: 11.7
click at [166, 484] on div at bounding box center [167, 485] width 8 height 8
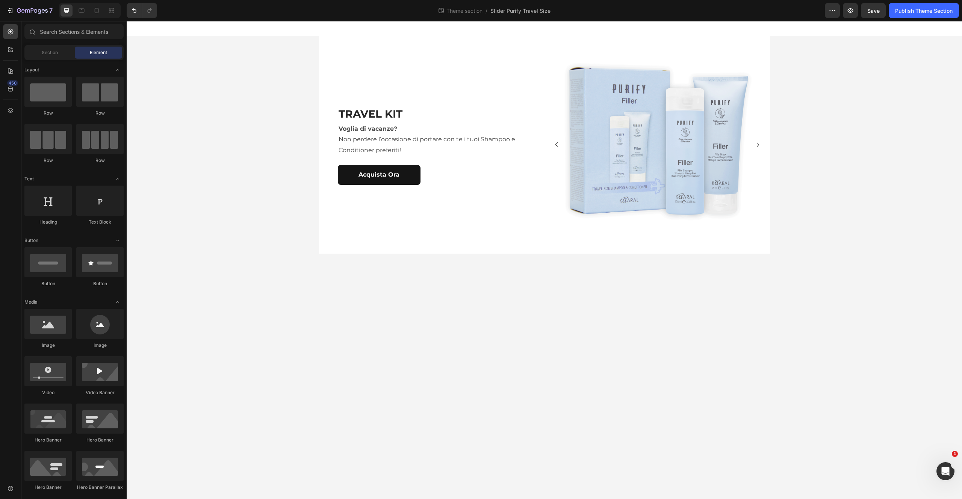
drag, startPoint x: 444, startPoint y: 300, endPoint x: 455, endPoint y: 269, distance: 32.1
click at [442, 299] on body "TRAVEL KIT Heading Voglia di vacanze? Non perdere l’occasione di portare con te…" at bounding box center [545, 260] width 836 height 478
click at [554, 142] on icon "Carousel Back Arrow" at bounding box center [556, 144] width 9 height 9
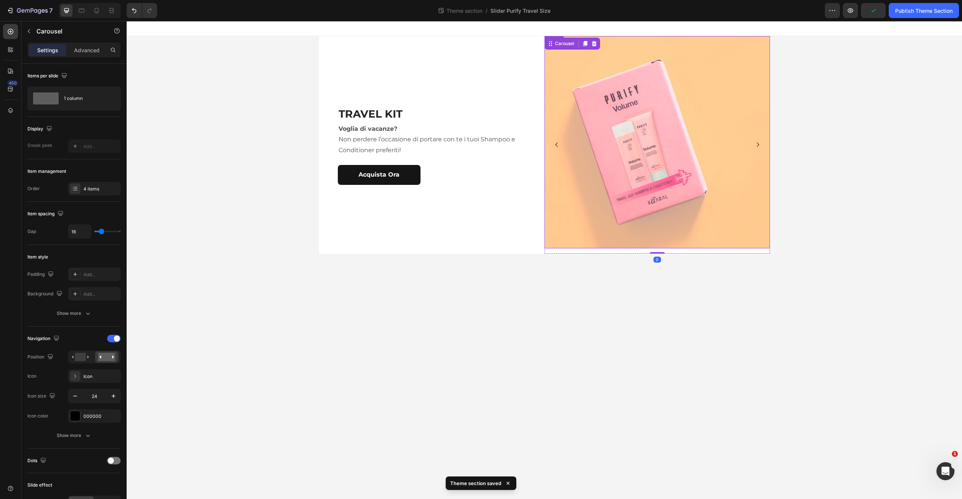
click at [553, 169] on img at bounding box center [658, 142] width 226 height 212
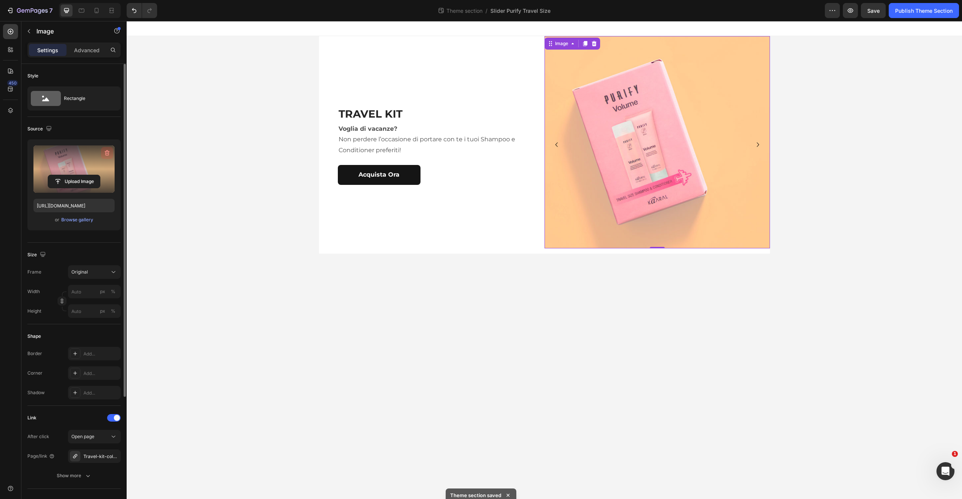
click at [107, 152] on icon "button" at bounding box center [107, 153] width 8 height 8
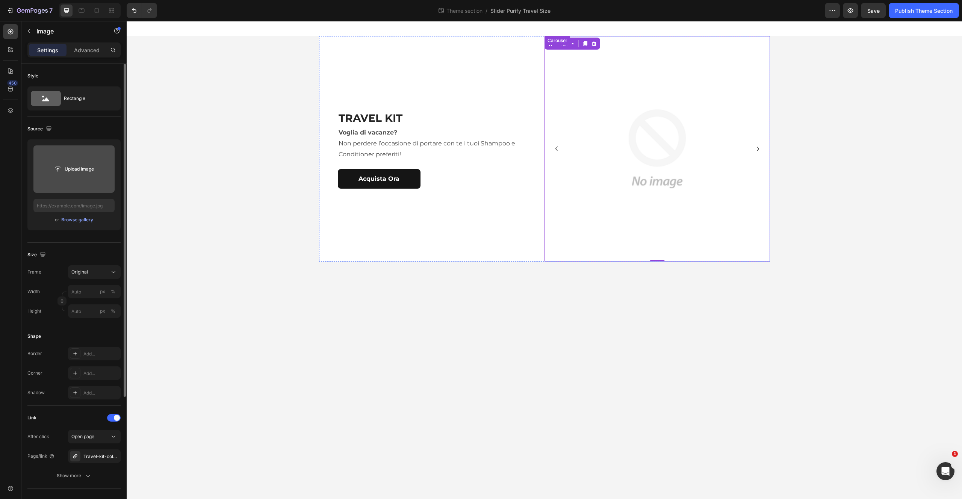
click at [556, 147] on icon "Carousel Back Arrow" at bounding box center [556, 148] width 9 height 9
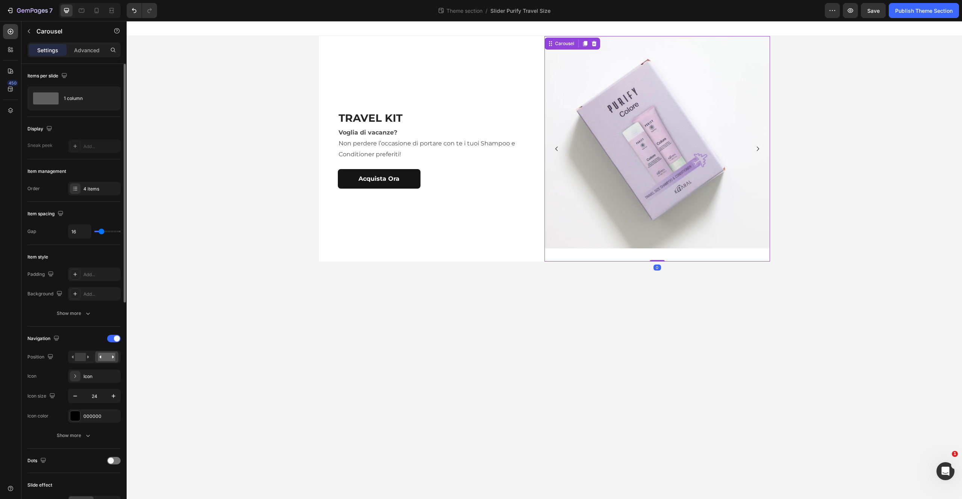
click at [557, 150] on icon "Carousel Back Arrow" at bounding box center [556, 148] width 9 height 9
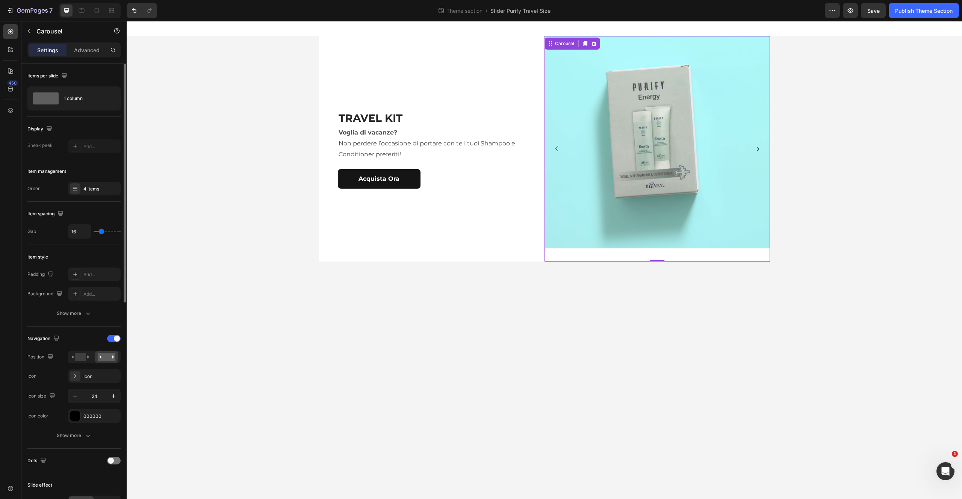
click at [758, 151] on icon "Carousel Next Arrow" at bounding box center [758, 148] width 9 height 9
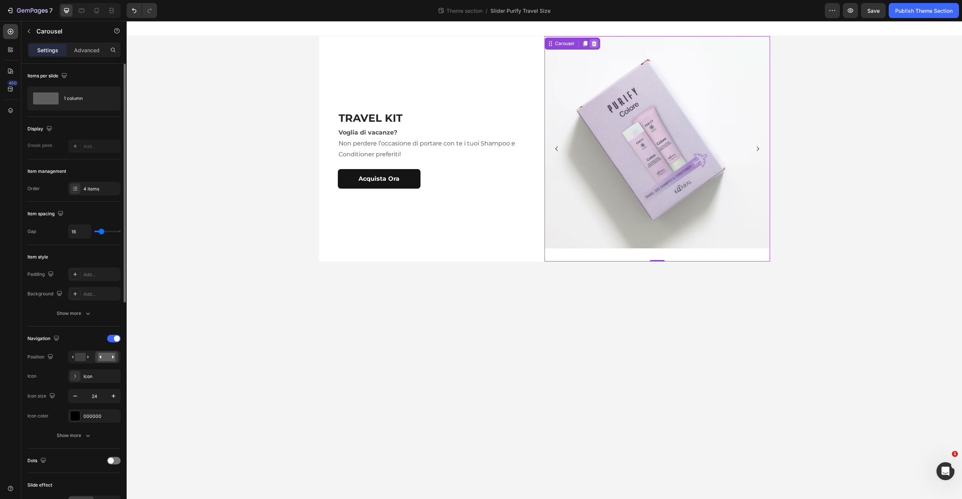
click at [593, 45] on icon at bounding box center [594, 43] width 5 height 5
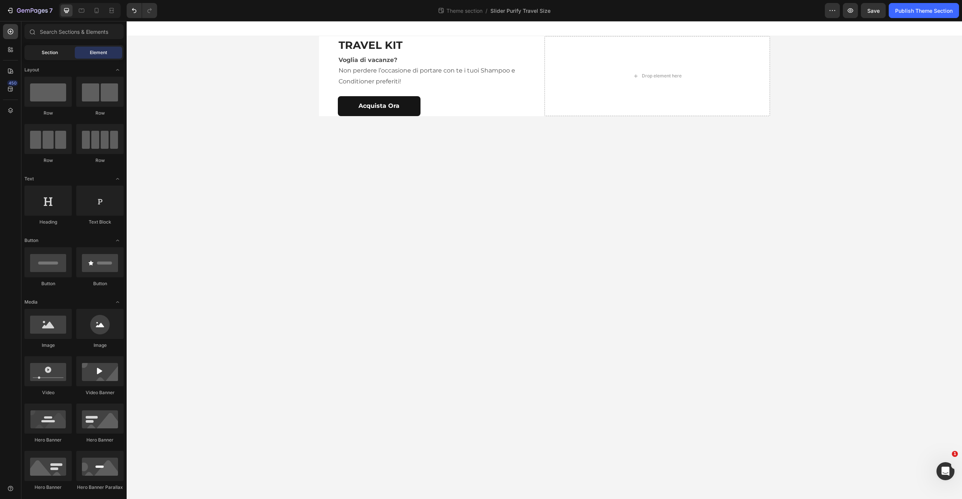
click at [50, 51] on span "Section" at bounding box center [50, 52] width 16 height 7
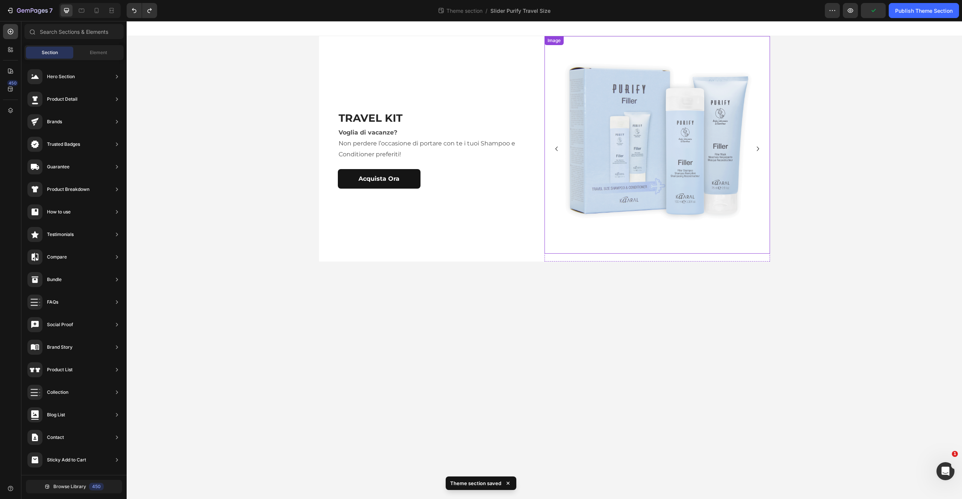
click at [605, 139] on img at bounding box center [658, 145] width 226 height 218
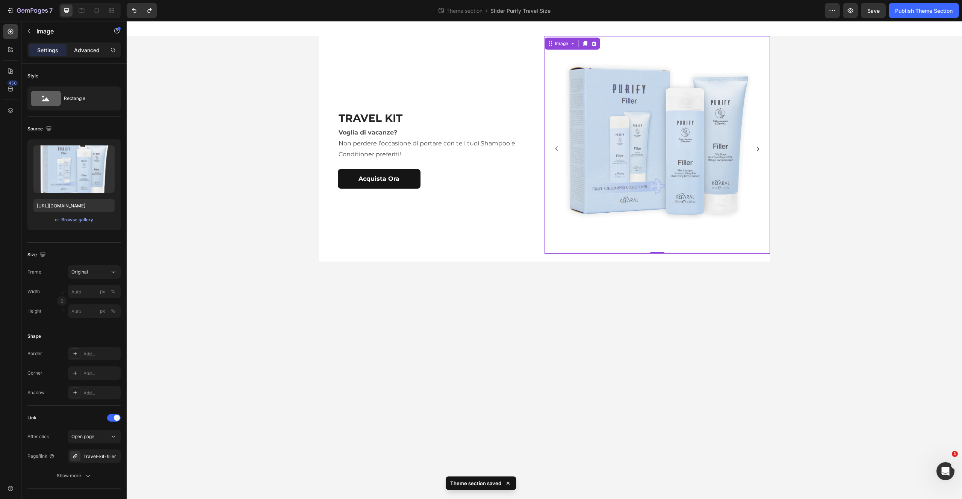
drag, startPoint x: 89, startPoint y: 48, endPoint x: 71, endPoint y: 48, distance: 18.0
click at [89, 48] on p "Advanced" at bounding box center [87, 50] width 26 height 8
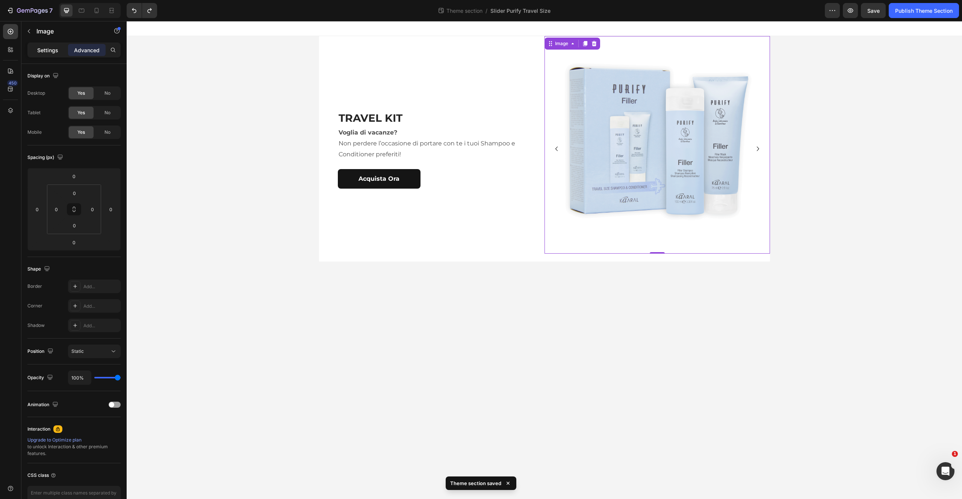
click at [46, 50] on p "Settings" at bounding box center [47, 50] width 21 height 8
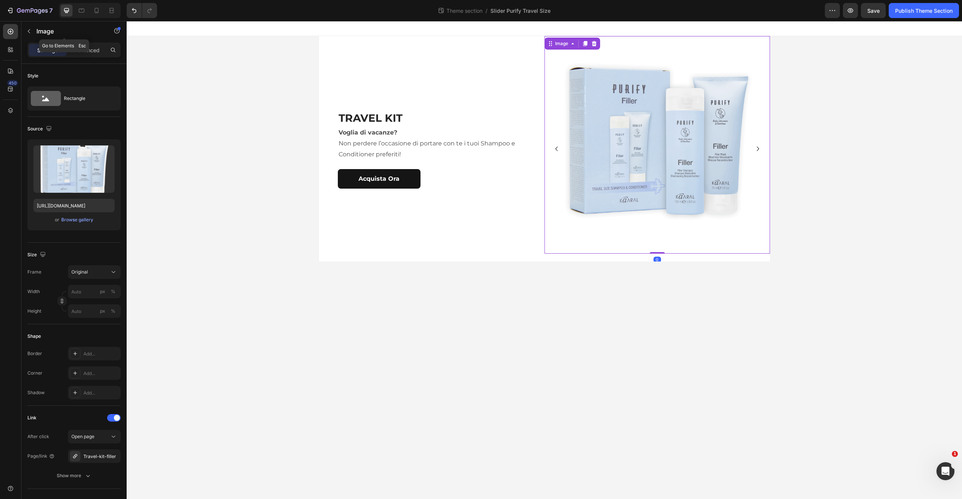
click at [25, 28] on button "button" at bounding box center [29, 31] width 12 height 12
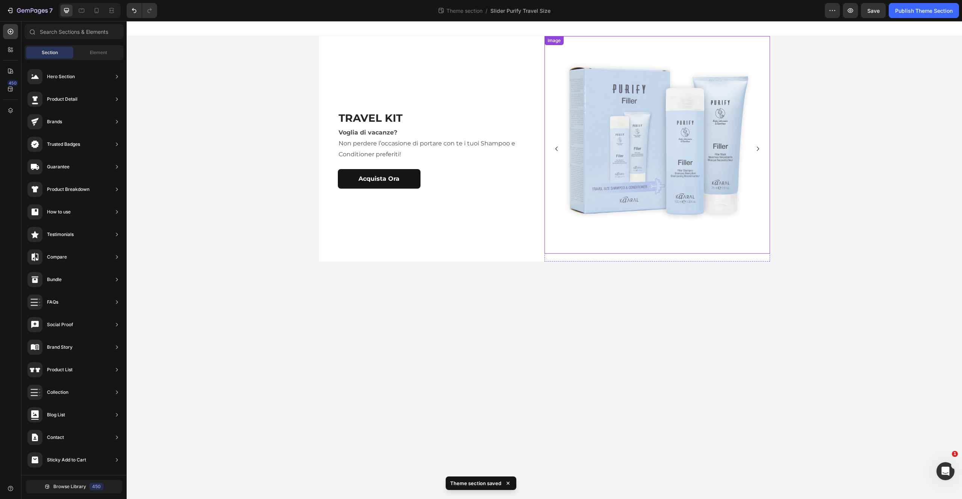
drag, startPoint x: 191, startPoint y: 389, endPoint x: 520, endPoint y: 155, distance: 403.9
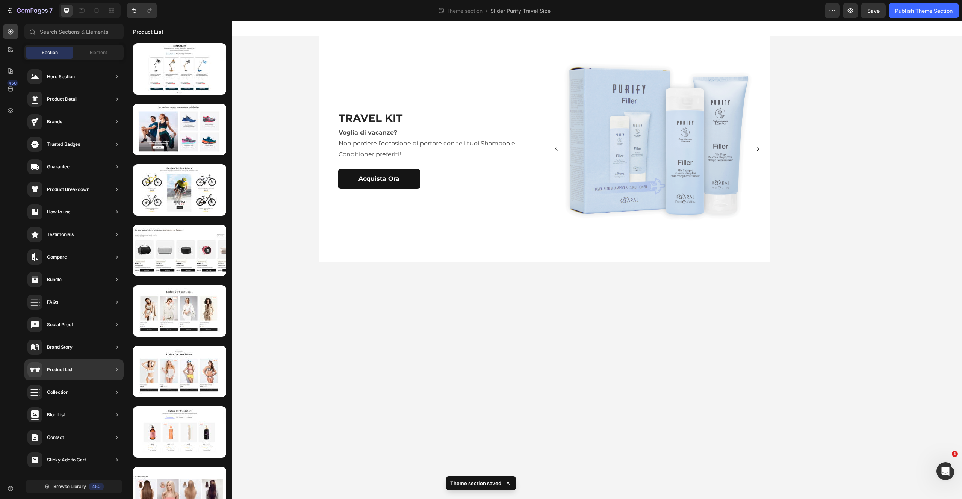
click at [74, 368] on div "Product List" at bounding box center [73, 369] width 99 height 21
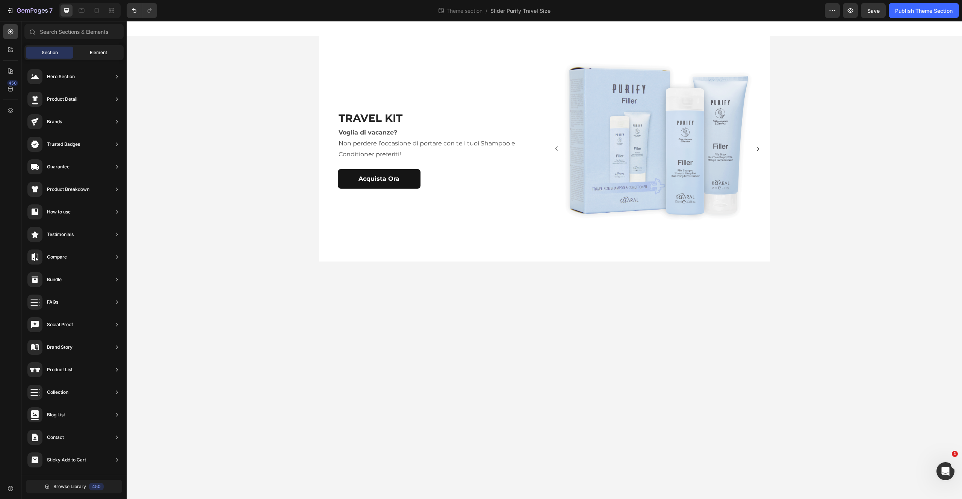
click at [102, 48] on div "Element" at bounding box center [98, 53] width 47 height 12
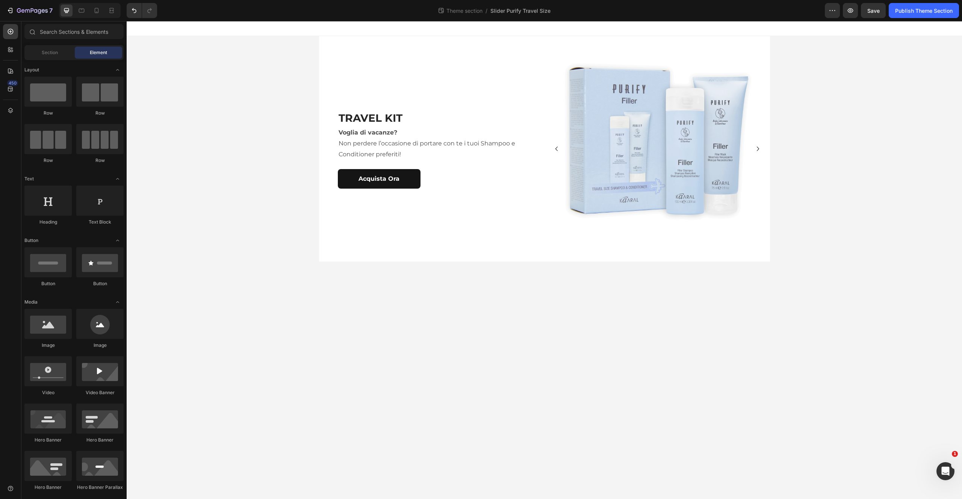
drag, startPoint x: 118, startPoint y: 69, endPoint x: 118, endPoint y: 74, distance: 5.3
click at [118, 69] on icon "Toggle open" at bounding box center [118, 70] width 6 height 6
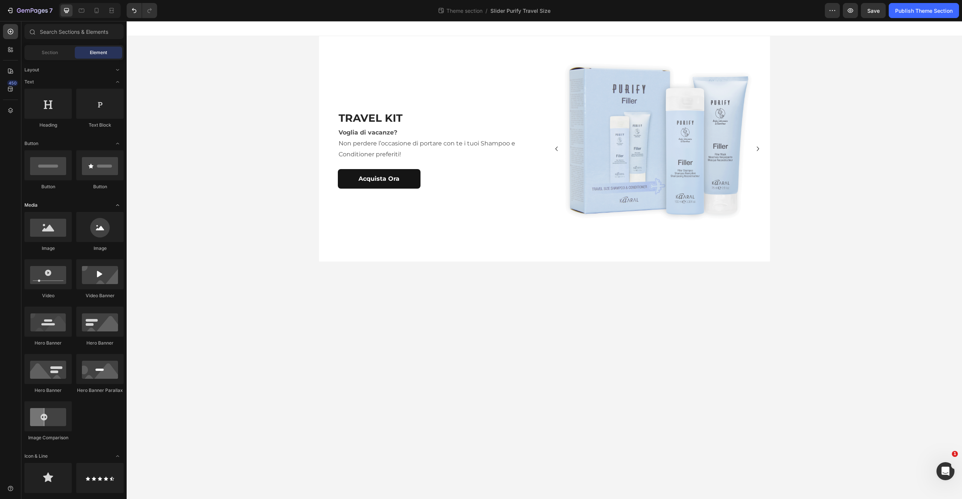
click at [118, 204] on icon "Toggle open" at bounding box center [118, 205] width 6 height 6
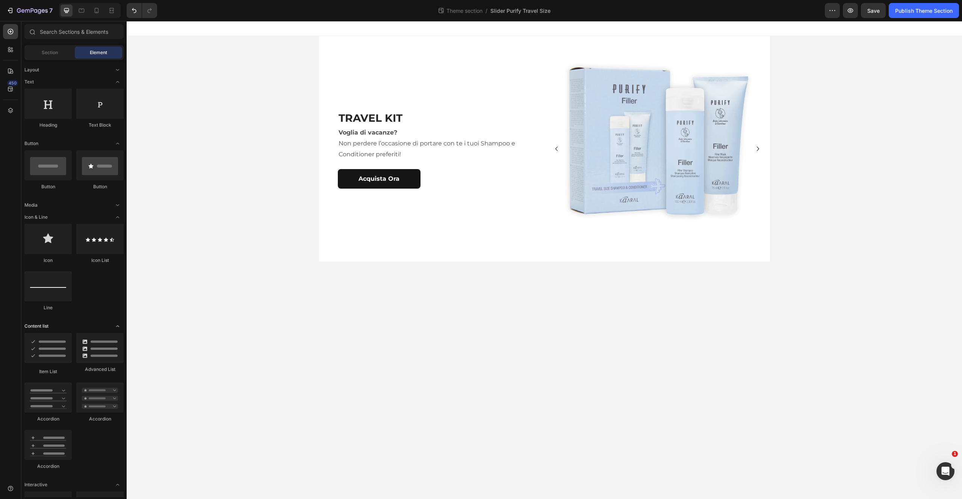
click at [117, 327] on icon "Toggle open" at bounding box center [118, 326] width 6 height 6
click at [119, 339] on icon "Toggle open" at bounding box center [118, 338] width 6 height 6
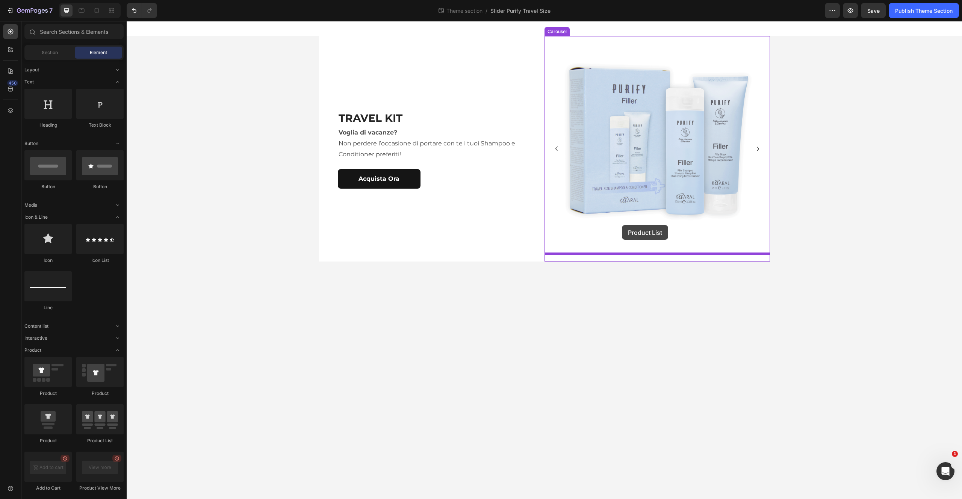
drag, startPoint x: 239, startPoint y: 445, endPoint x: 631, endPoint y: 232, distance: 446.5
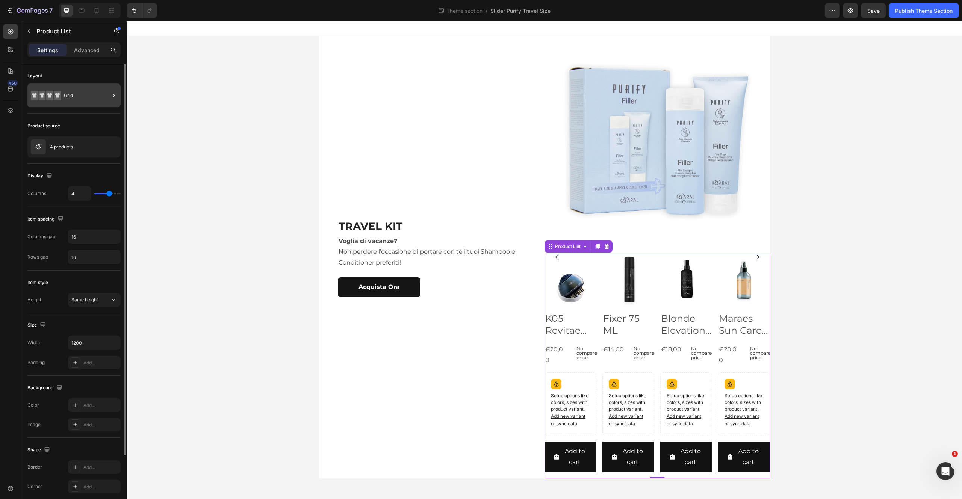
click at [104, 91] on div "Grid" at bounding box center [87, 95] width 46 height 17
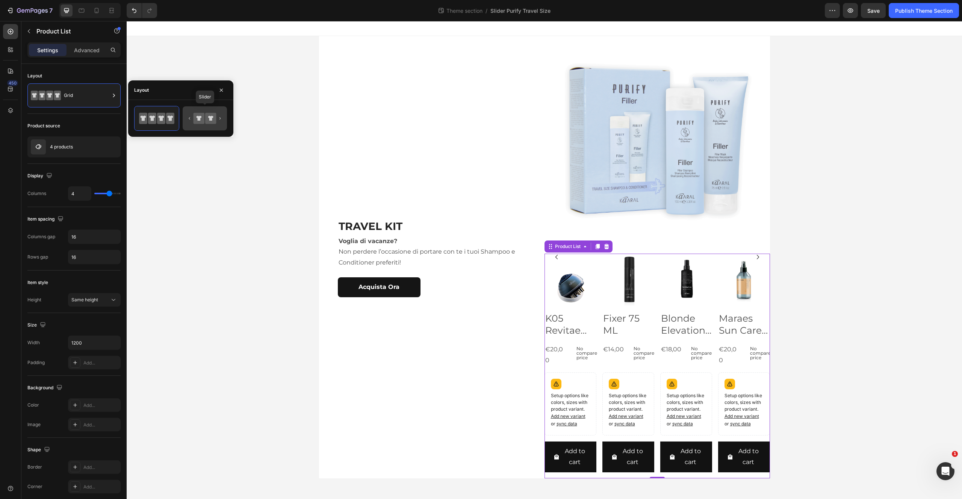
click at [210, 120] on icon at bounding box center [210, 118] width 5 height 5
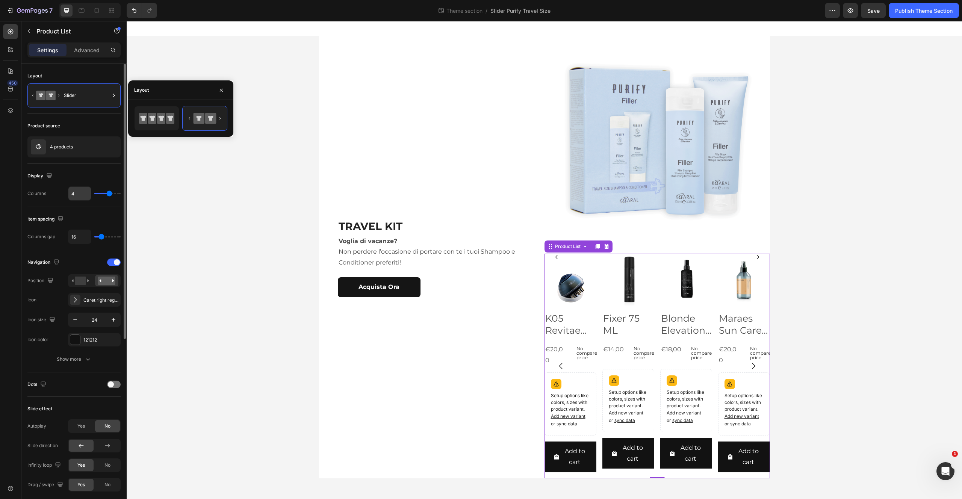
click at [79, 195] on input "4" at bounding box center [79, 194] width 23 height 14
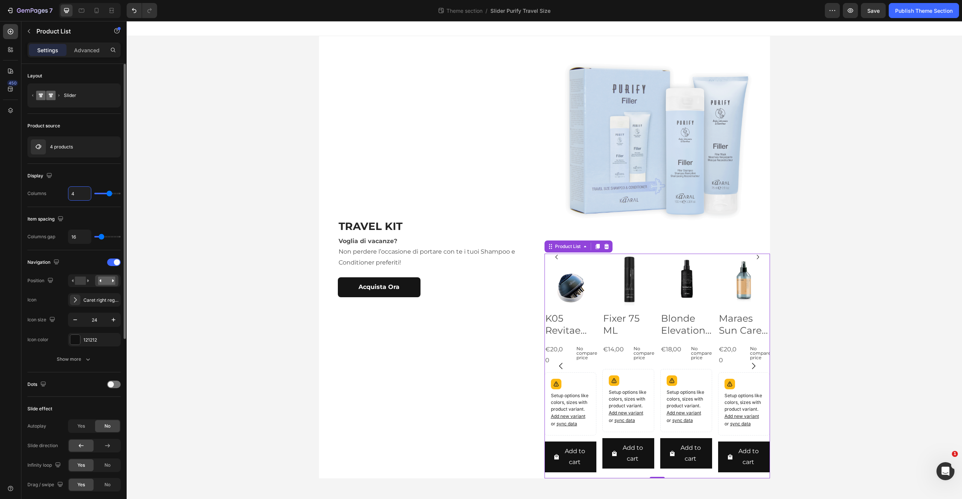
type input "1"
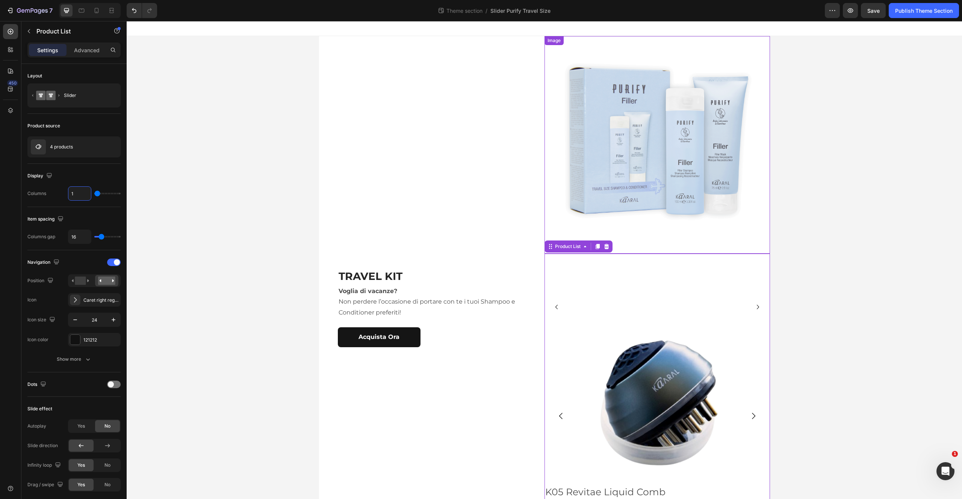
click at [695, 151] on img at bounding box center [658, 145] width 226 height 218
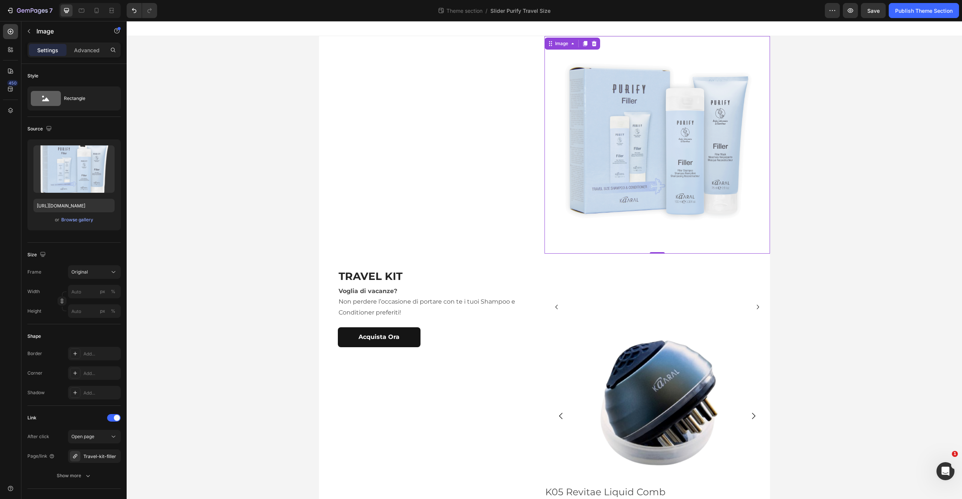
click at [592, 43] on icon at bounding box center [594, 43] width 5 height 5
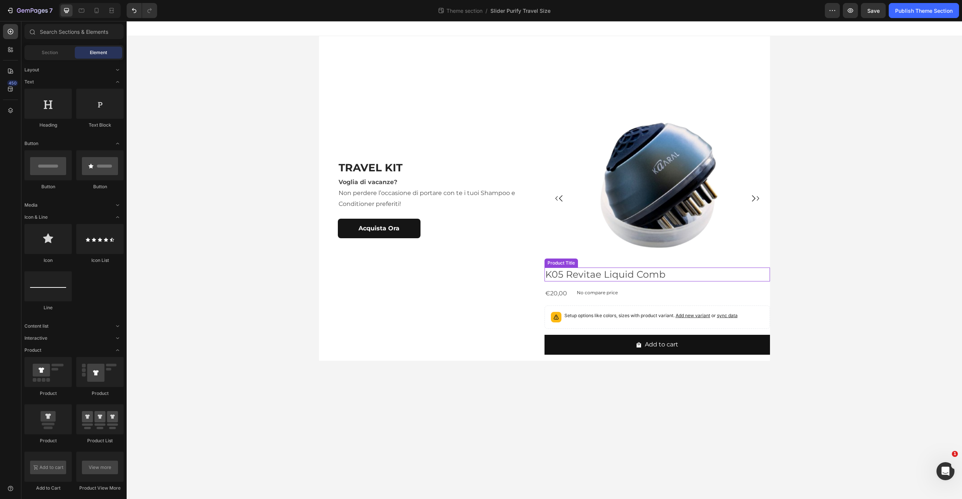
click at [728, 274] on h2 "K05 Revitae Liquid Comb" at bounding box center [658, 275] width 226 height 14
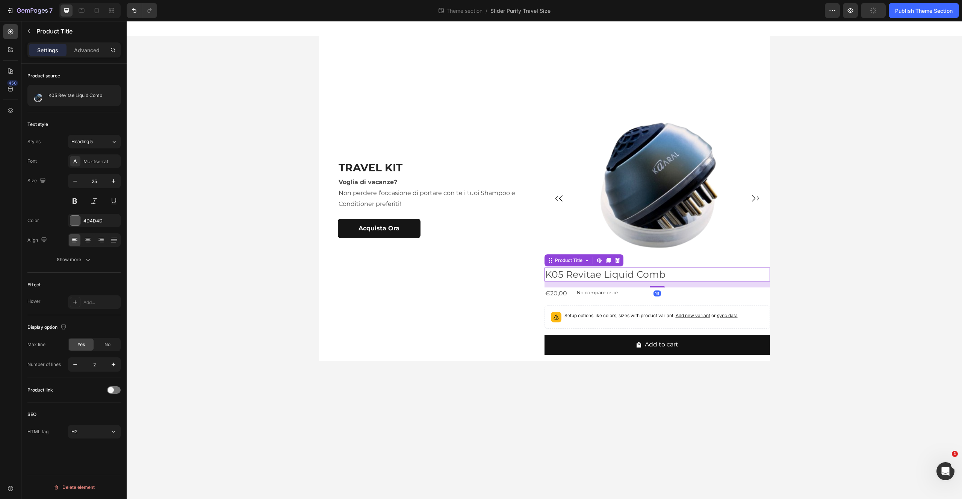
click at [620, 263] on div at bounding box center [617, 260] width 9 height 9
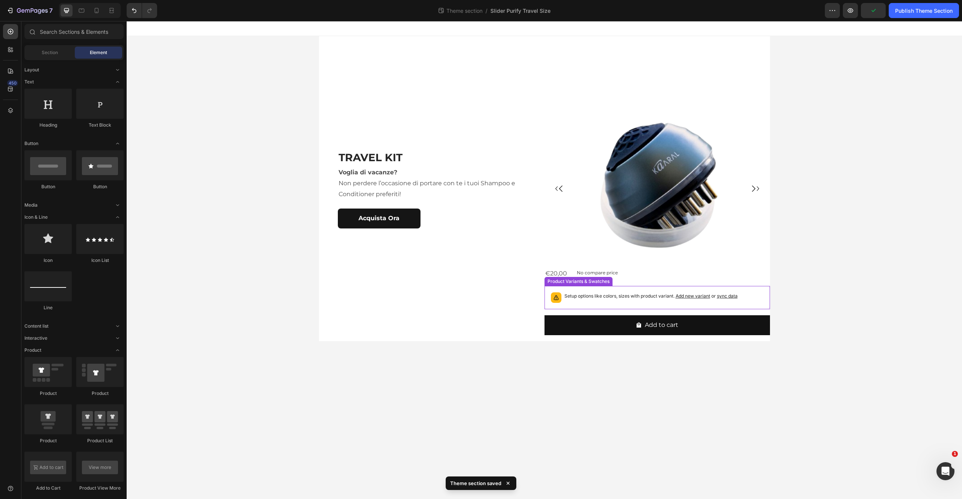
click at [623, 279] on div "€20,00 Product Price Product Price No compare price Product Price Row" at bounding box center [658, 274] width 226 height 12
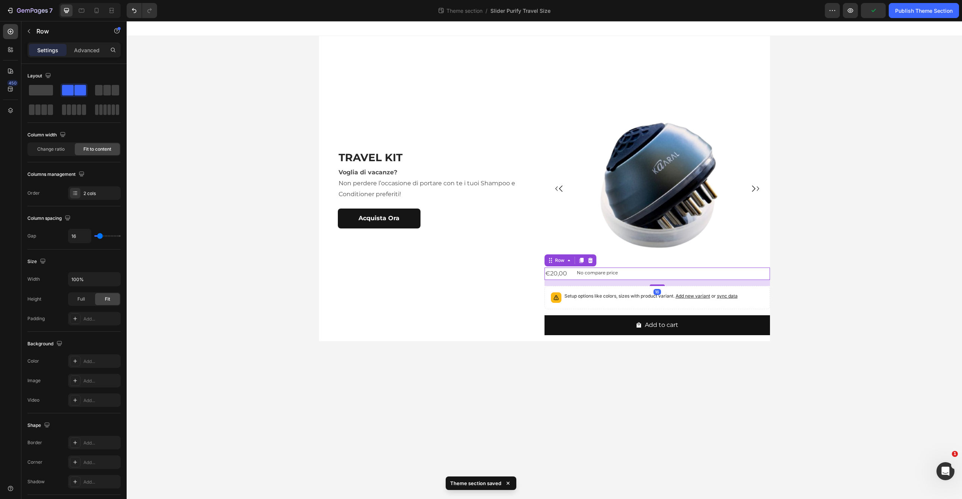
click at [587, 259] on icon at bounding box center [590, 260] width 6 height 6
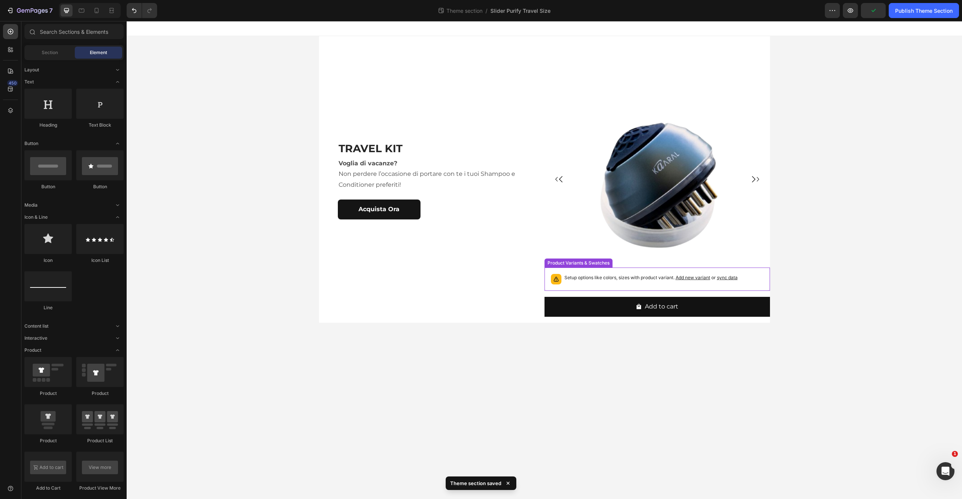
click at [608, 271] on div "Setup options like colors, sizes with product variant. Add new variant or sync …" at bounding box center [657, 279] width 219 height 17
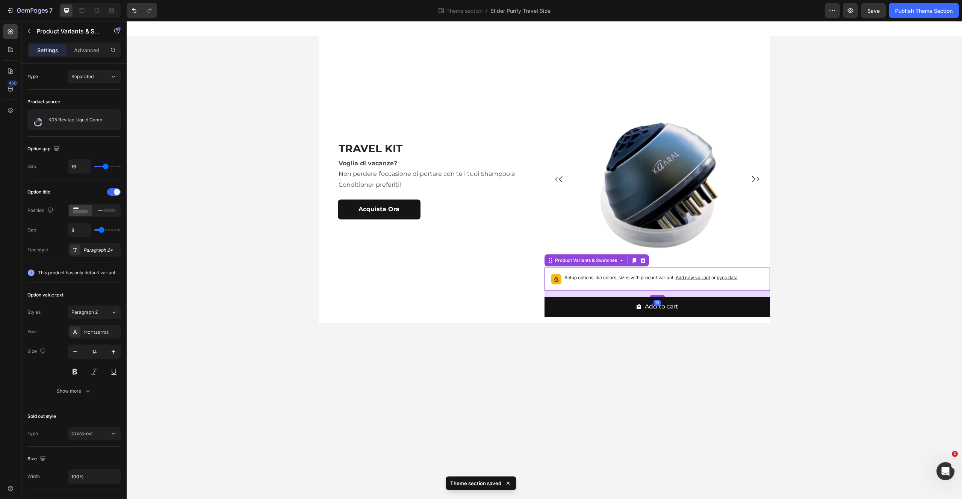
drag, startPoint x: 641, startPoint y: 260, endPoint x: 640, endPoint y: 265, distance: 4.9
click at [641, 260] on icon at bounding box center [643, 260] width 6 height 6
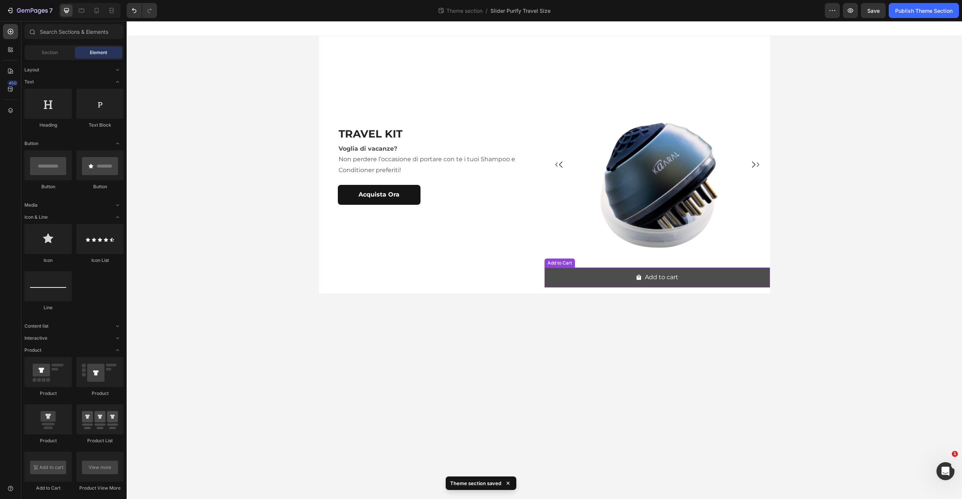
click at [629, 269] on button "Add to cart" at bounding box center [658, 278] width 226 height 20
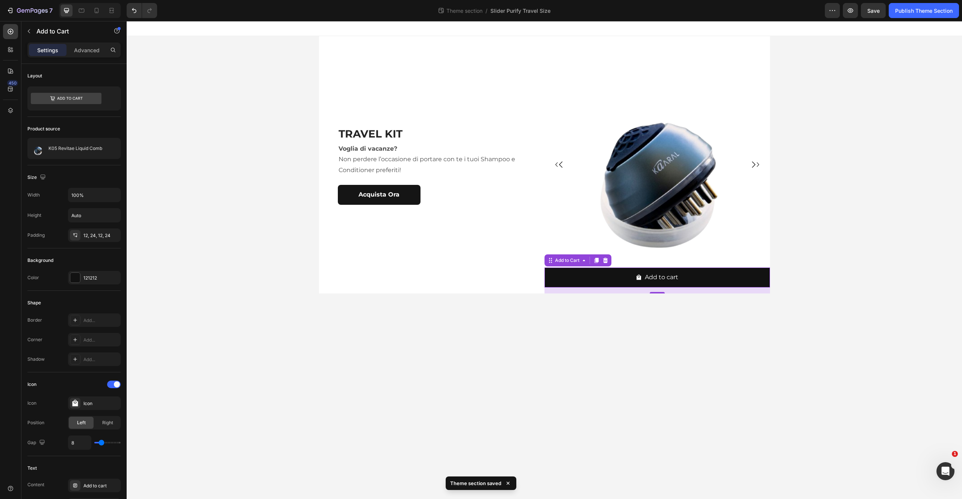
drag, startPoint x: 606, startPoint y: 260, endPoint x: 641, endPoint y: 256, distance: 35.2
click at [606, 260] on icon at bounding box center [605, 260] width 6 height 6
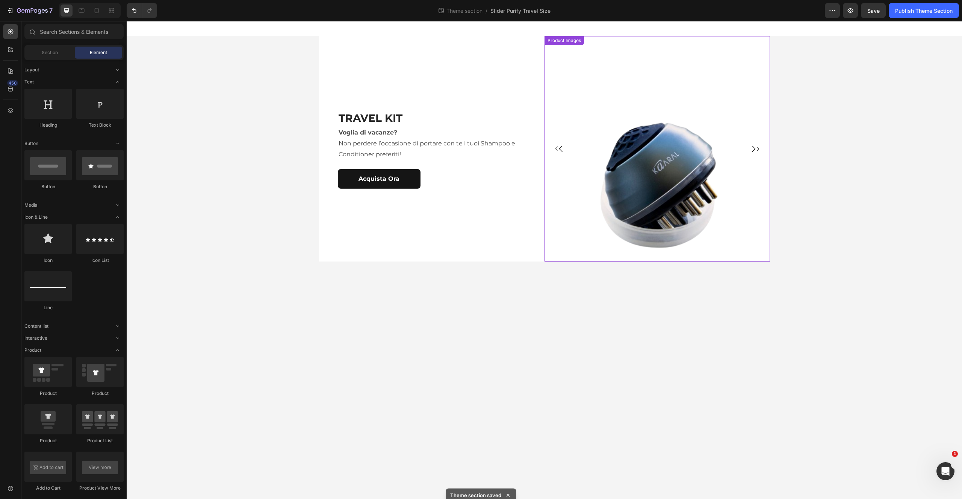
click at [719, 84] on img at bounding box center [658, 149] width 226 height 226
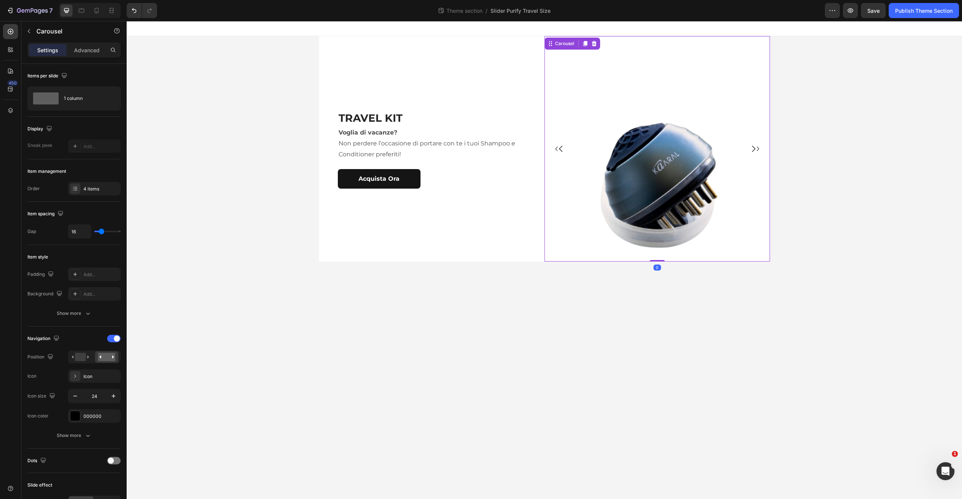
click at [556, 150] on icon "Carousel Back Arrow" at bounding box center [556, 148] width 9 height 9
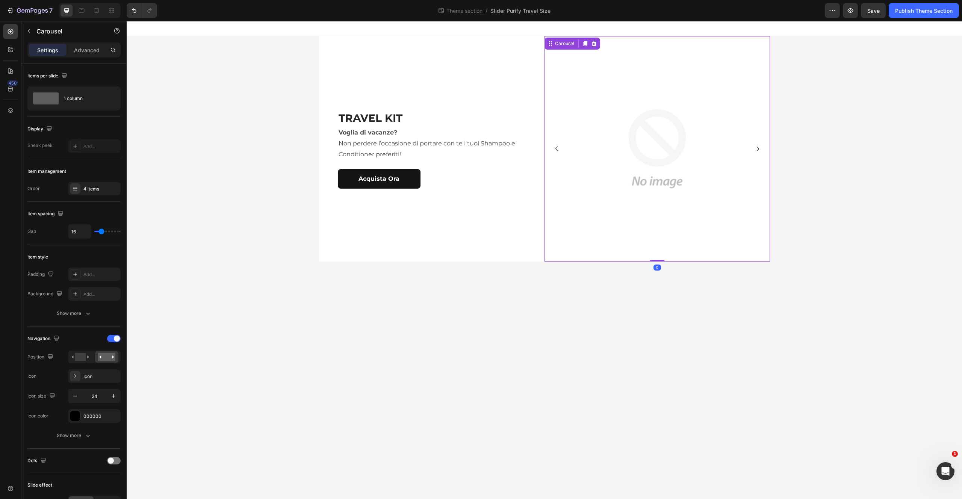
click at [557, 150] on icon "Carousel Back Arrow" at bounding box center [557, 149] width 2 height 5
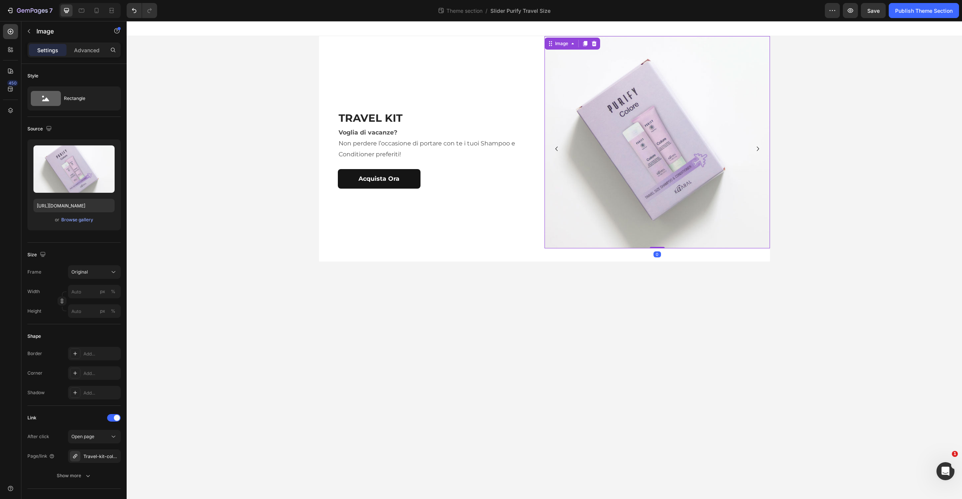
click at [570, 153] on img at bounding box center [658, 142] width 226 height 212
click at [629, 257] on div "Image 0" at bounding box center [658, 149] width 226 height 226
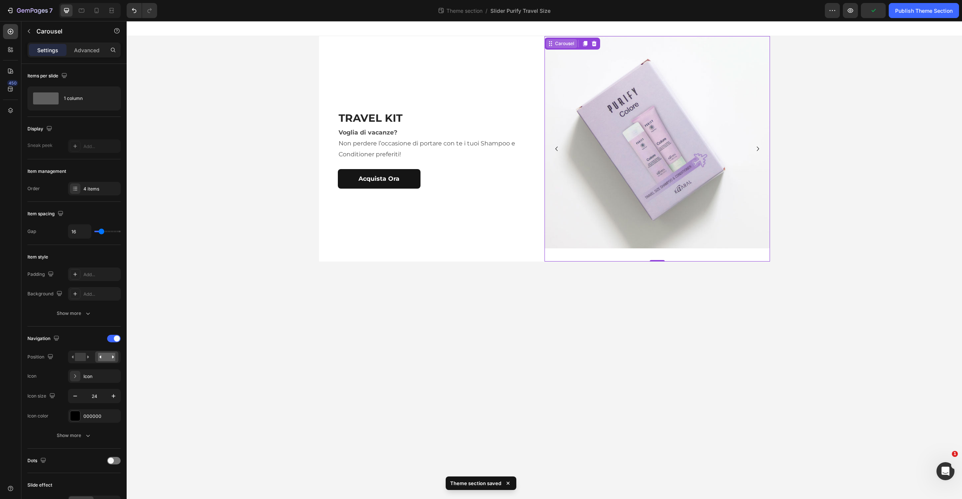
click at [572, 44] on div "Carousel" at bounding box center [565, 43] width 22 height 7
click at [133, 9] on icon "Undo/Redo" at bounding box center [134, 10] width 5 height 5
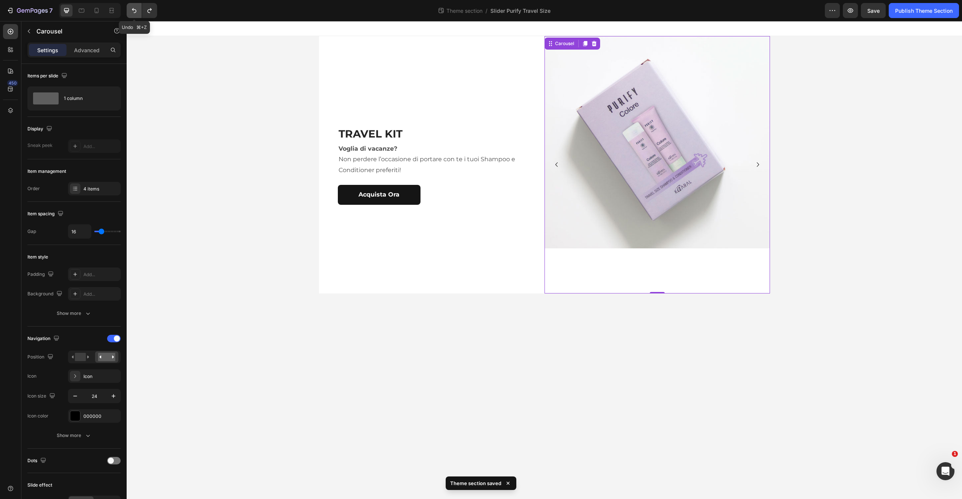
click at [132, 9] on icon "Undo/Redo" at bounding box center [134, 11] width 8 height 8
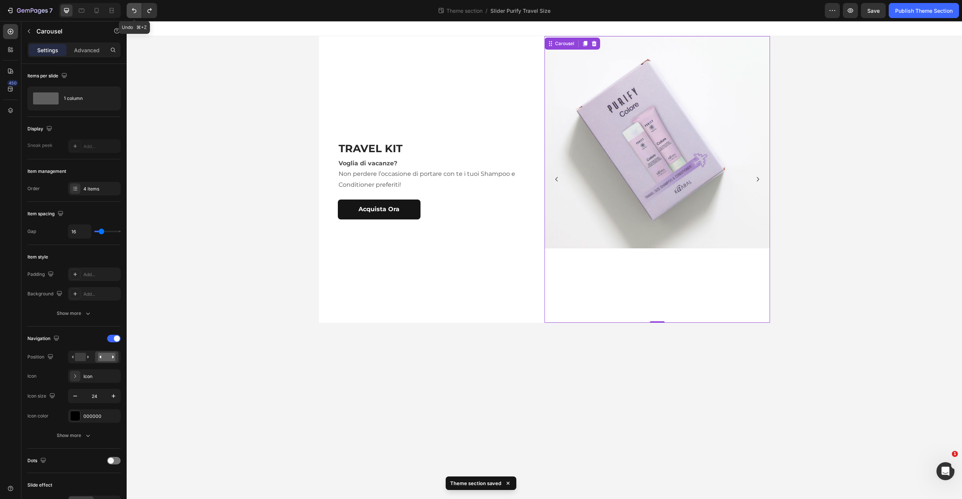
click at [133, 9] on icon "Undo/Redo" at bounding box center [134, 10] width 5 height 5
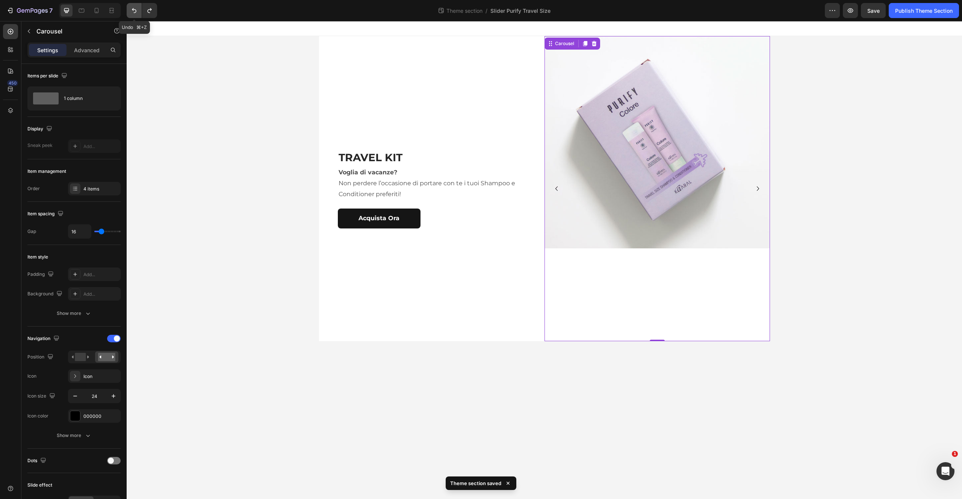
click at [134, 10] on icon "Undo/Redo" at bounding box center [134, 11] width 8 height 8
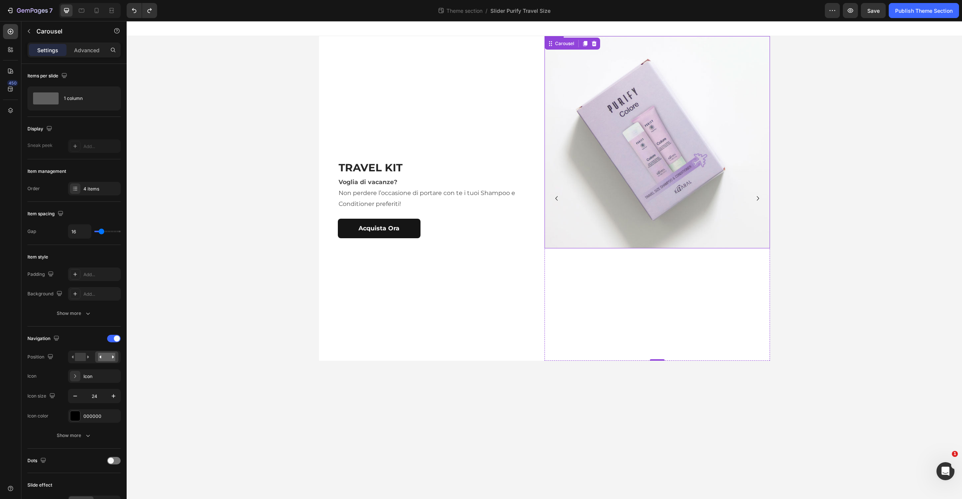
click at [677, 184] on img at bounding box center [658, 142] width 226 height 212
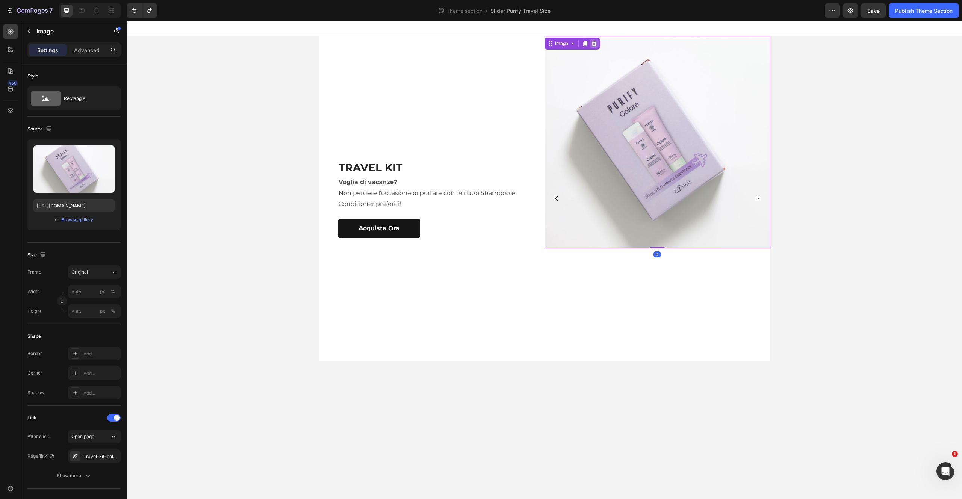
click at [596, 41] on icon at bounding box center [594, 44] width 6 height 6
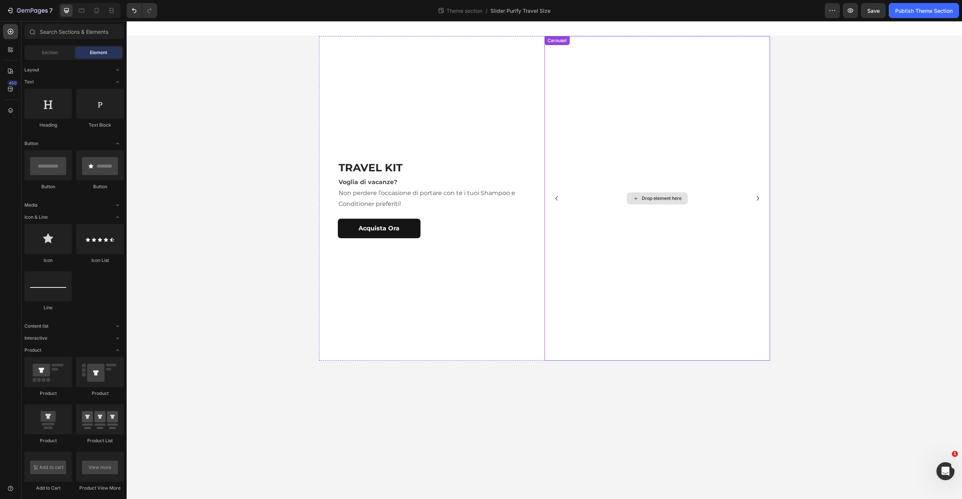
click at [650, 192] on div "Drop element here" at bounding box center [657, 198] width 61 height 12
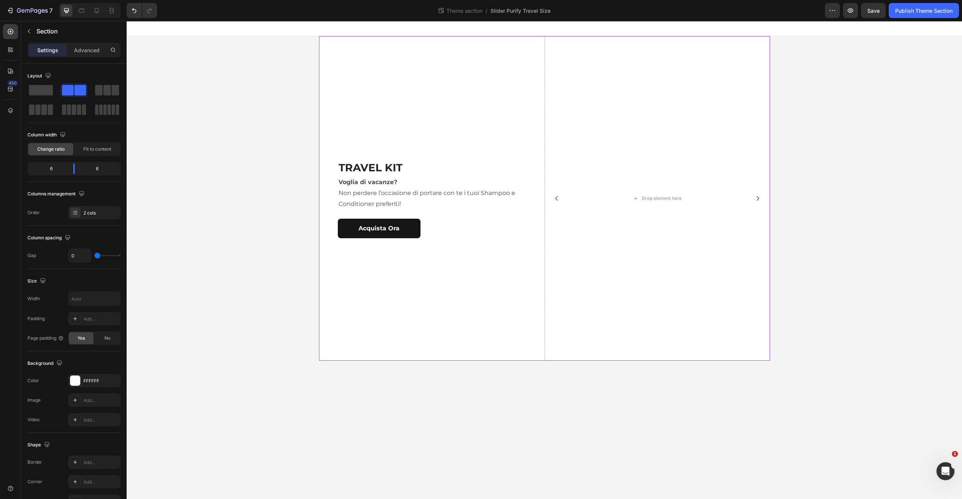
click at [482, 64] on div "TRAVEL KIT Heading Voglia di vacanze? Non perdere l’occasione di portare con te…" at bounding box center [432, 198] width 226 height 325
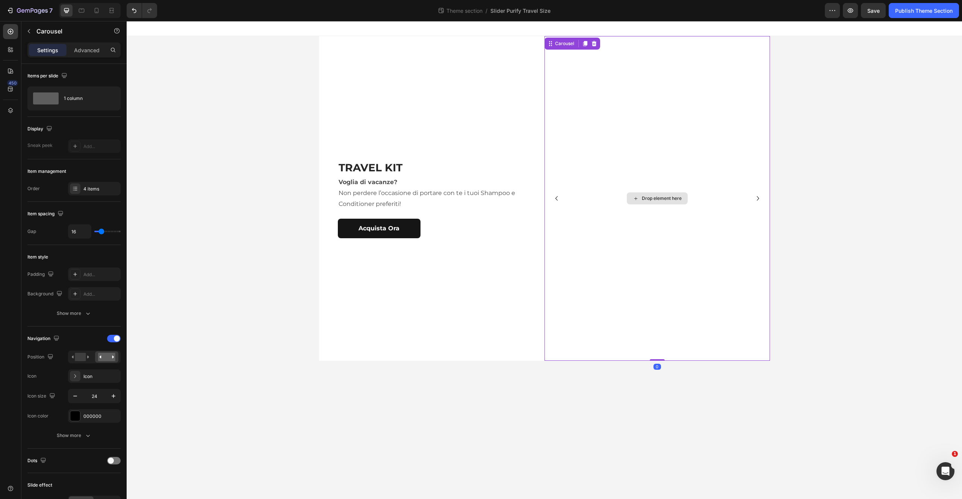
click at [601, 67] on div "Drop element here" at bounding box center [658, 198] width 226 height 325
drag, startPoint x: 563, startPoint y: 42, endPoint x: 574, endPoint y: 44, distance: 10.4
click at [563, 42] on div "Carousel" at bounding box center [565, 43] width 22 height 7
click at [595, 44] on icon at bounding box center [594, 43] width 5 height 5
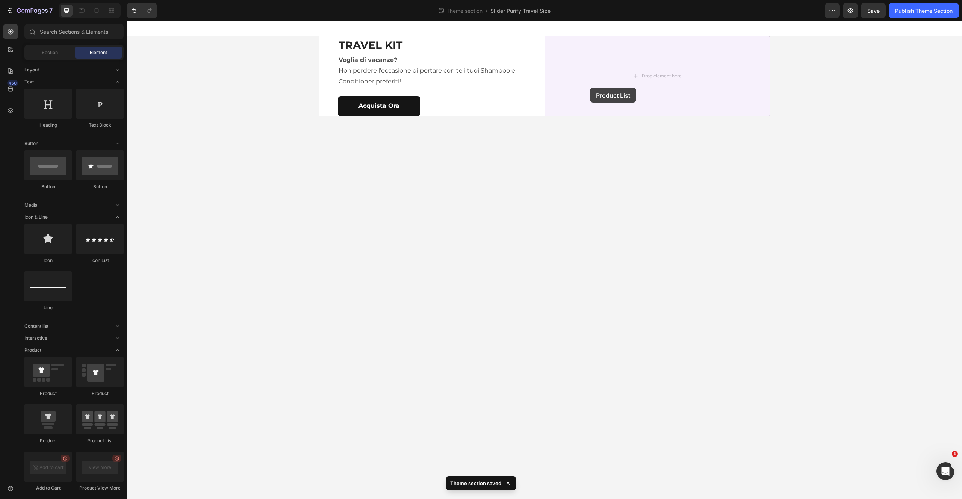
drag, startPoint x: 225, startPoint y: 440, endPoint x: 589, endPoint y: 88, distance: 506.9
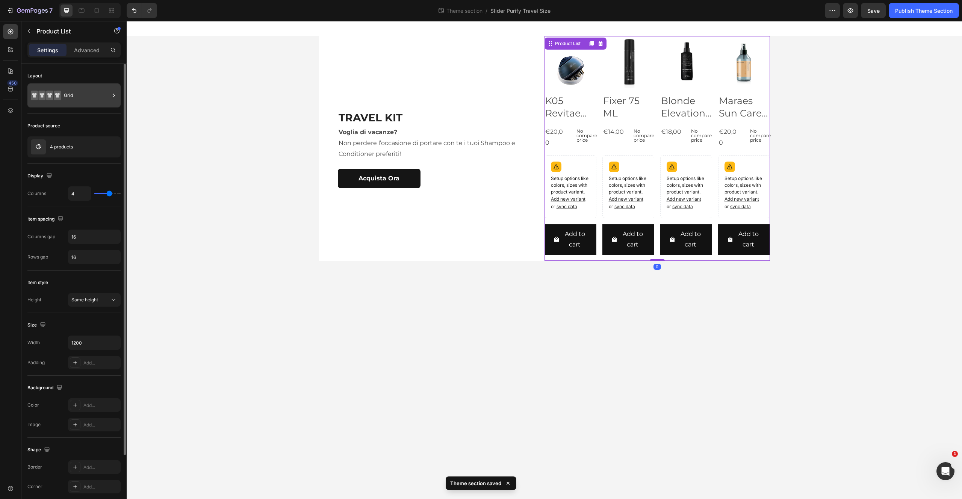
click at [113, 97] on icon at bounding box center [114, 95] width 2 height 3
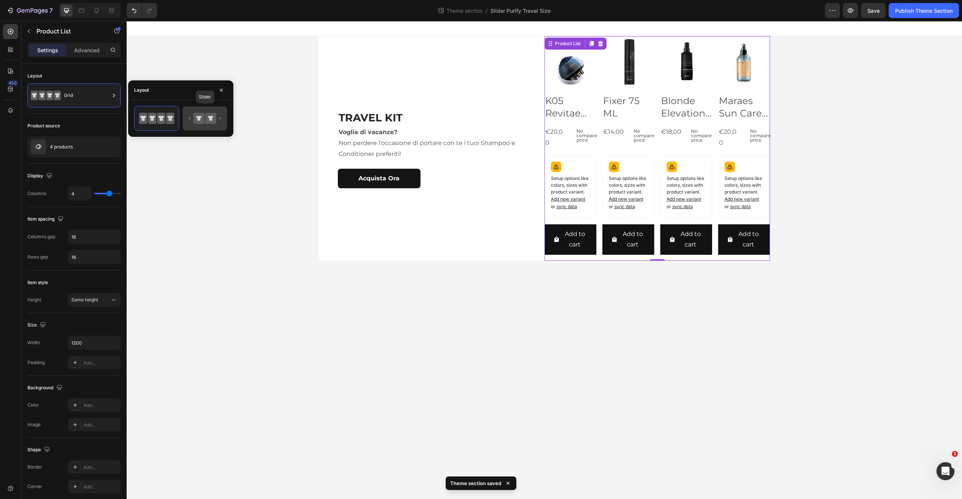
click at [204, 120] on icon at bounding box center [204, 118] width 35 height 15
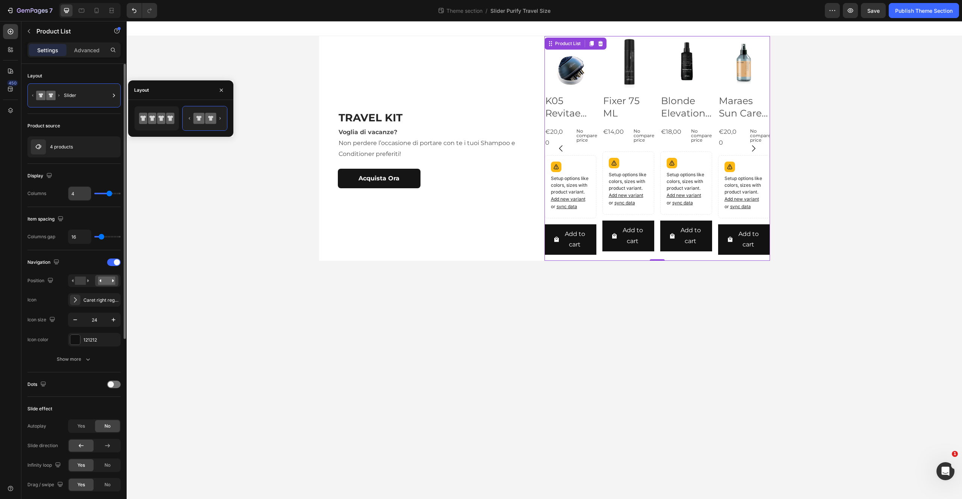
click at [82, 195] on input "4" at bounding box center [79, 194] width 23 height 14
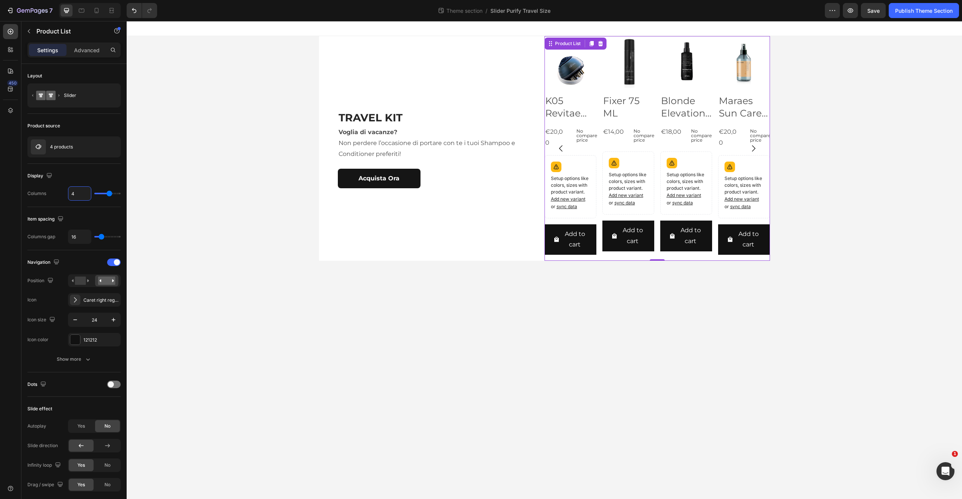
type input "1"
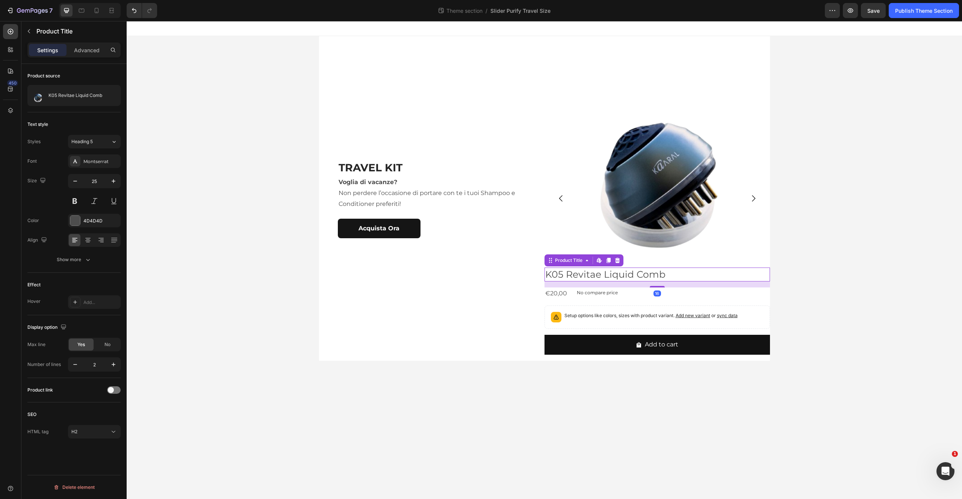
drag, startPoint x: 665, startPoint y: 273, endPoint x: 657, endPoint y: 269, distance: 8.9
click at [665, 273] on h2 "K05 Revitae Liquid Comb" at bounding box center [658, 275] width 226 height 14
drag, startPoint x: 615, startPoint y: 261, endPoint x: 638, endPoint y: 268, distance: 23.4
click at [617, 260] on icon at bounding box center [618, 260] width 6 height 6
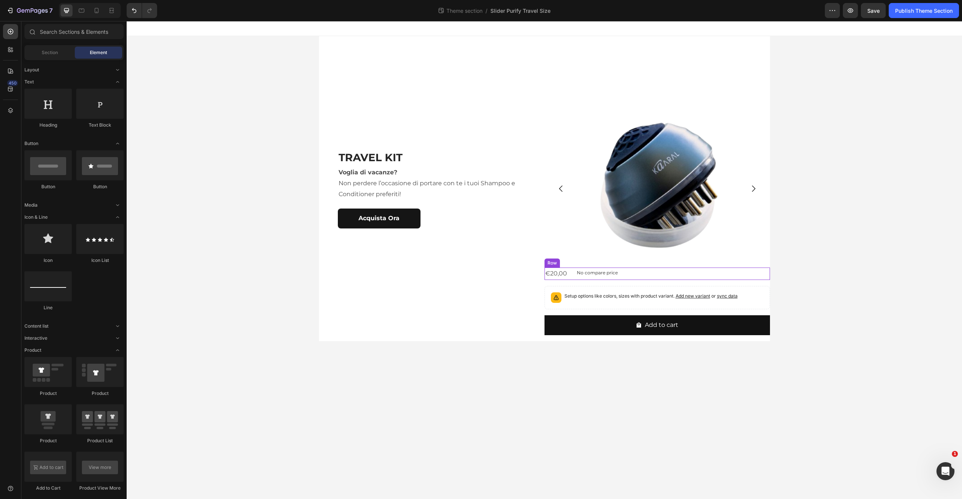
click at [648, 272] on div "€20,00 Product Price Product Price No compare price Product Price Row" at bounding box center [658, 274] width 226 height 12
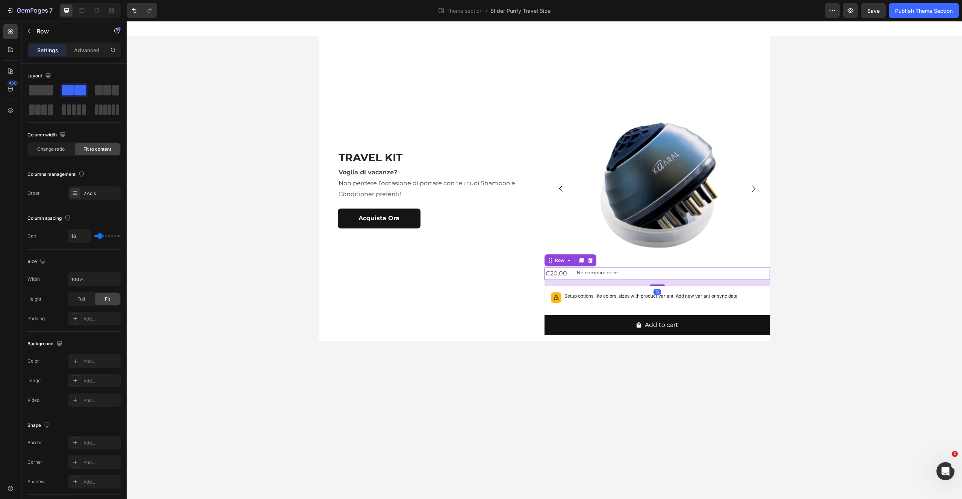
click at [590, 262] on icon at bounding box center [590, 260] width 6 height 6
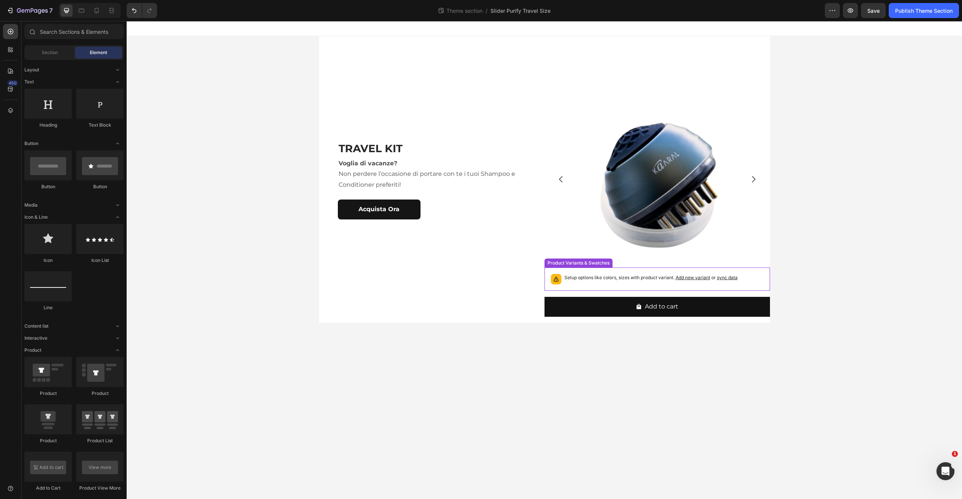
click at [753, 274] on div "Setup options like colors, sizes with product variant. Add new variant or sync …" at bounding box center [657, 279] width 219 height 17
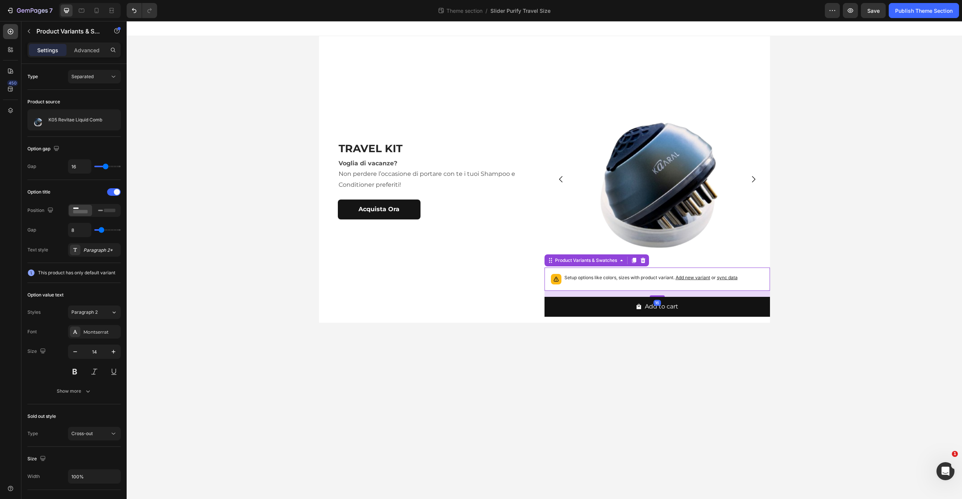
drag, startPoint x: 646, startPoint y: 260, endPoint x: 660, endPoint y: 263, distance: 14.3
click at [645, 260] on icon at bounding box center [643, 260] width 6 height 6
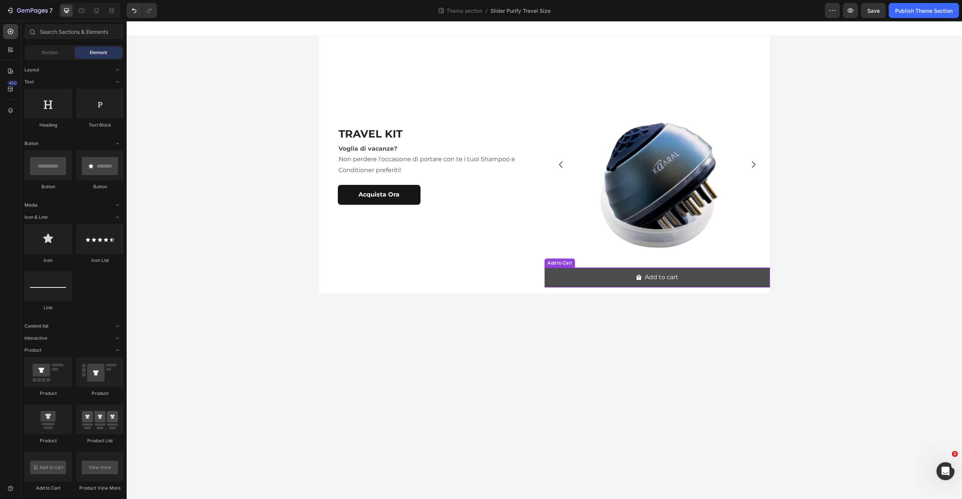
click at [751, 271] on button "Add to cart" at bounding box center [658, 278] width 226 height 20
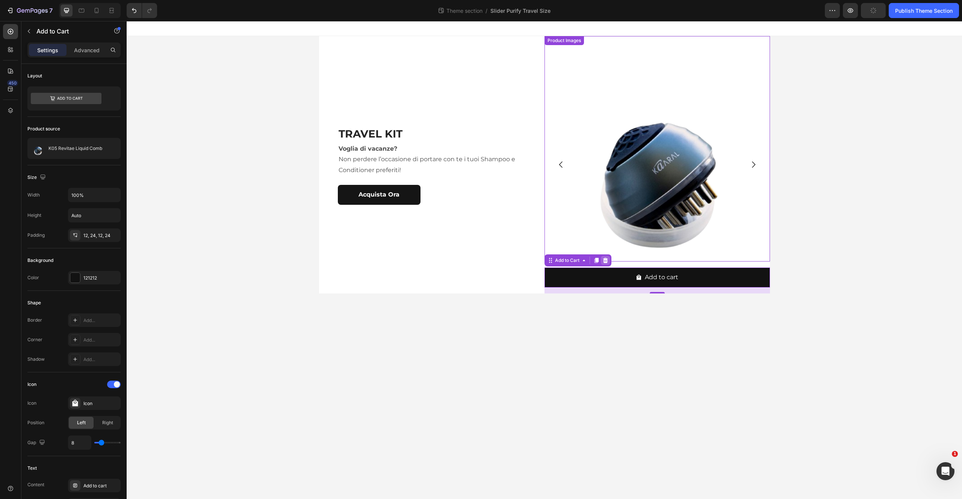
click at [608, 259] on icon at bounding box center [605, 260] width 6 height 6
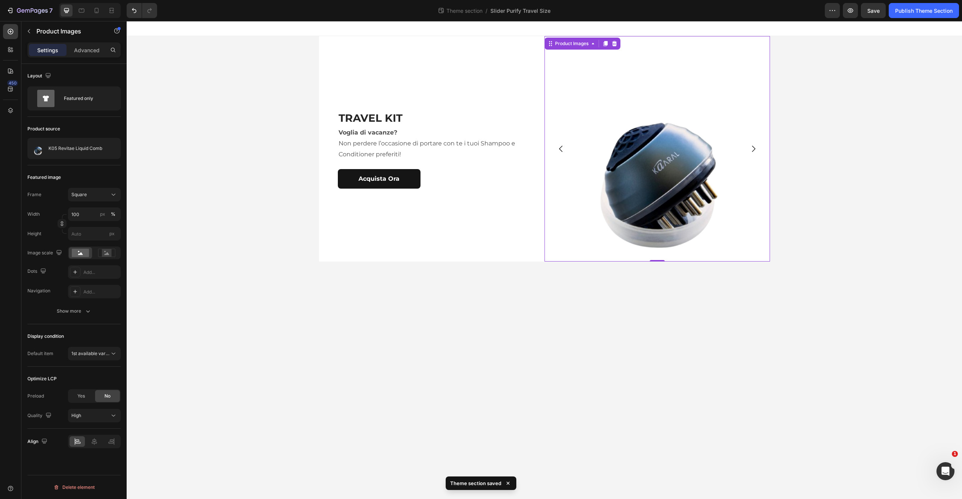
click at [199, 156] on div "TRAVEL KIT Heading Voglia di vacanze? Non perdere l’occasione di portare con te…" at bounding box center [545, 149] width 836 height 226
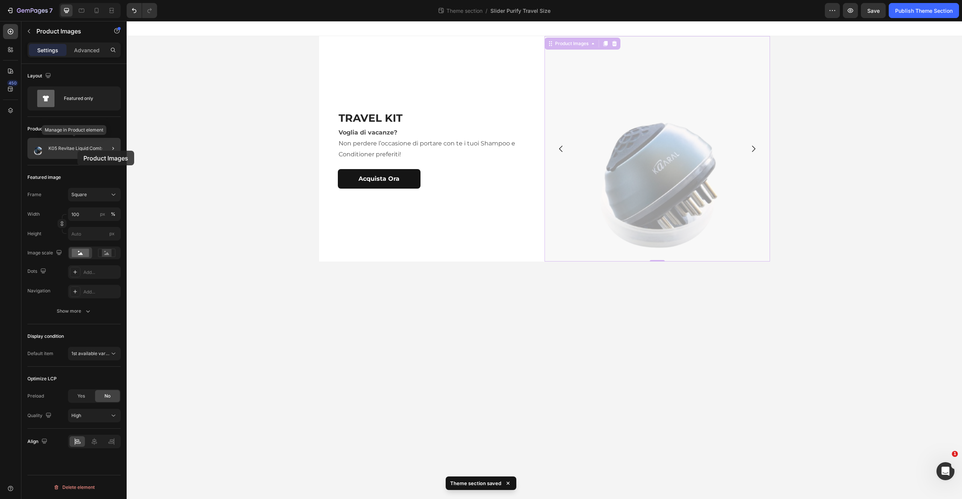
click at [86, 151] on div "K05 Revitae Liquid Comb" at bounding box center [73, 148] width 93 height 21
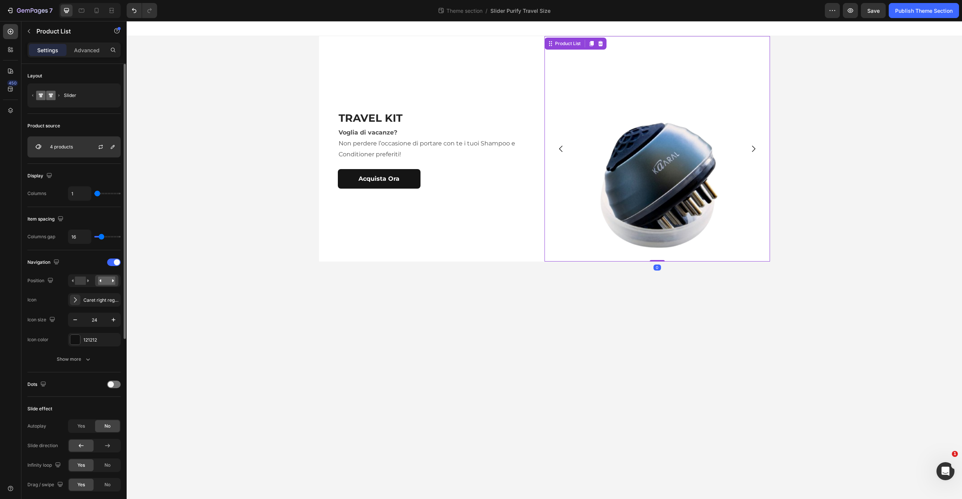
click at [81, 148] on div "4 products" at bounding box center [73, 146] width 93 height 21
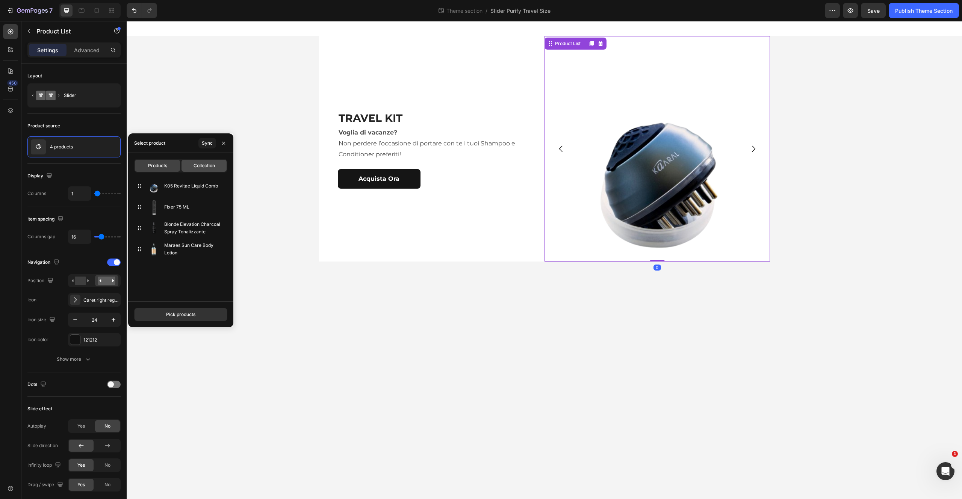
click at [197, 166] on span "Collection" at bounding box center [204, 165] width 21 height 7
type input "10"
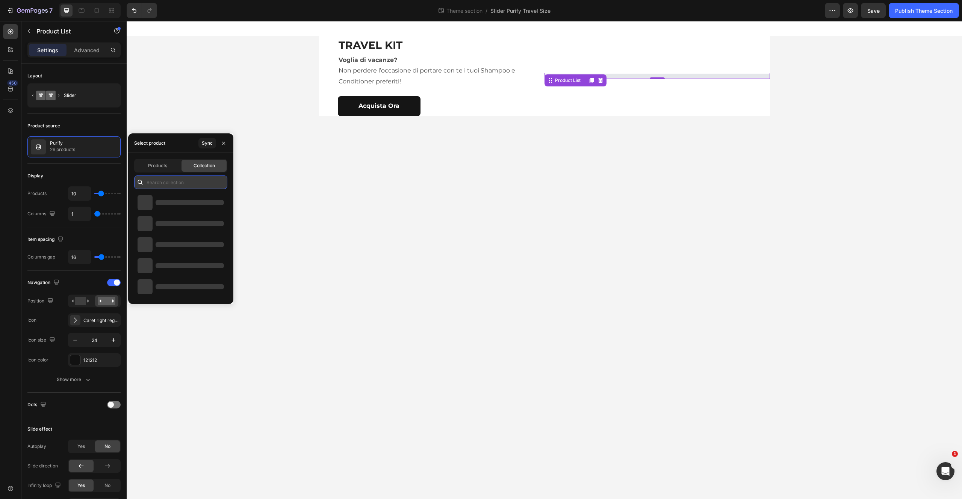
click at [172, 180] on input "text" at bounding box center [180, 183] width 93 height 14
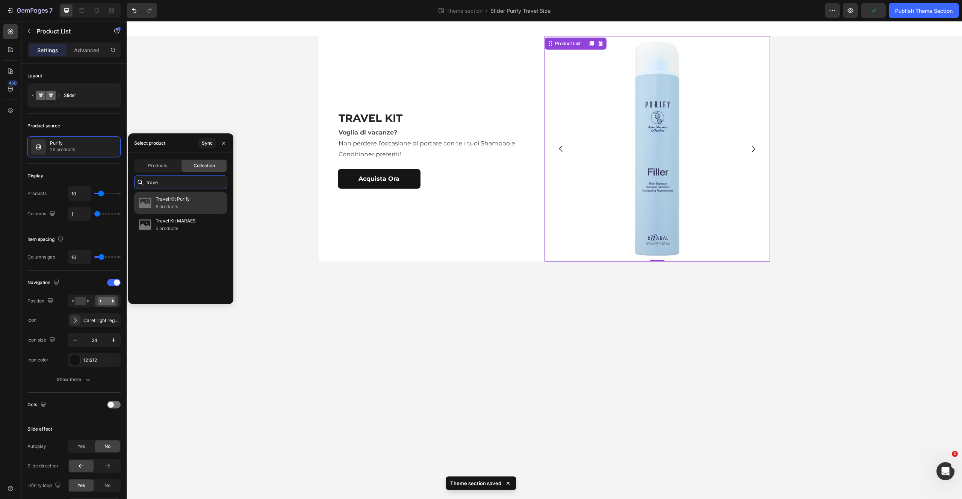
type input "trave"
click at [188, 204] on p "6 products" at bounding box center [173, 207] width 34 height 8
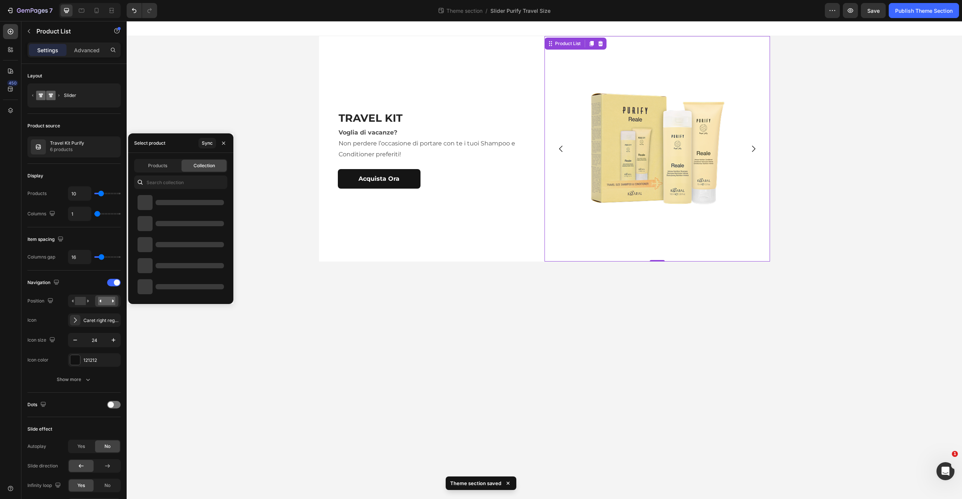
click at [752, 150] on icon "Carousel Next Arrow" at bounding box center [753, 148] width 9 height 9
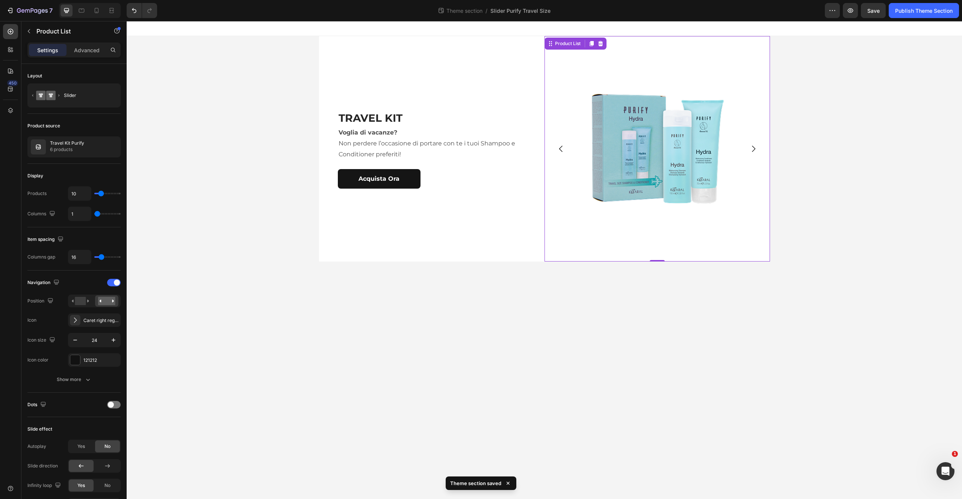
click at [755, 149] on icon "Carousel Next Arrow" at bounding box center [753, 148] width 9 height 9
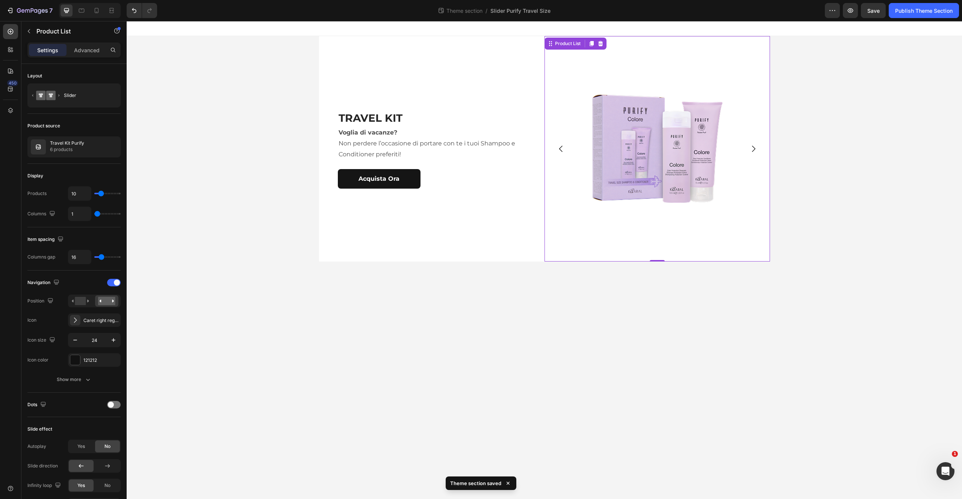
click at [758, 151] on button "Carousel Next Arrow" at bounding box center [753, 148] width 21 height 21
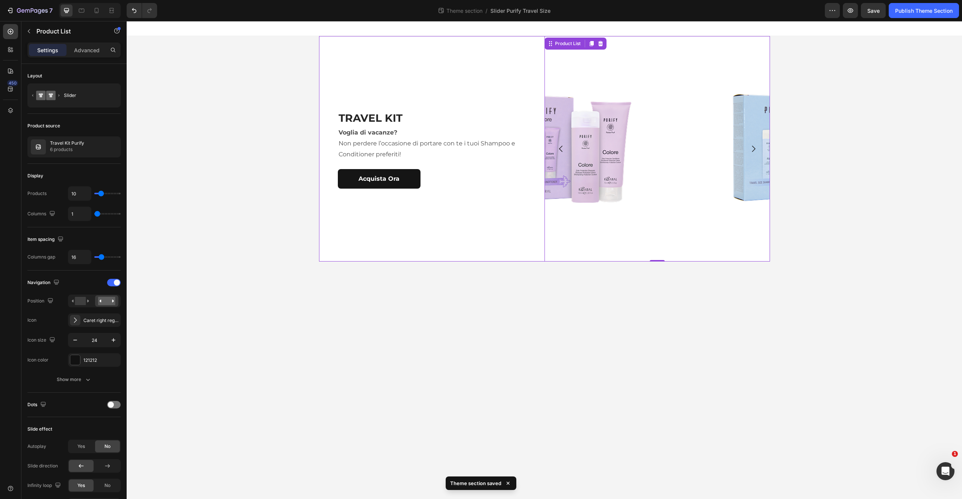
click at [394, 55] on div "TRAVEL KIT Heading Voglia di vacanze? Non perdere l’occasione di portare con te…" at bounding box center [432, 149] width 226 height 226
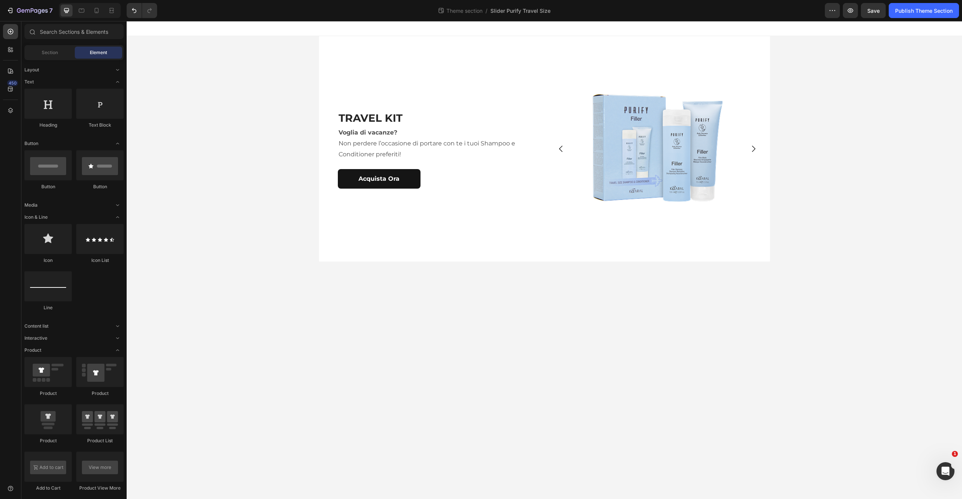
click at [259, 133] on div "TRAVEL KIT Heading Voglia di vacanze? Non perdere l’occasione di portare con te…" at bounding box center [545, 149] width 836 height 226
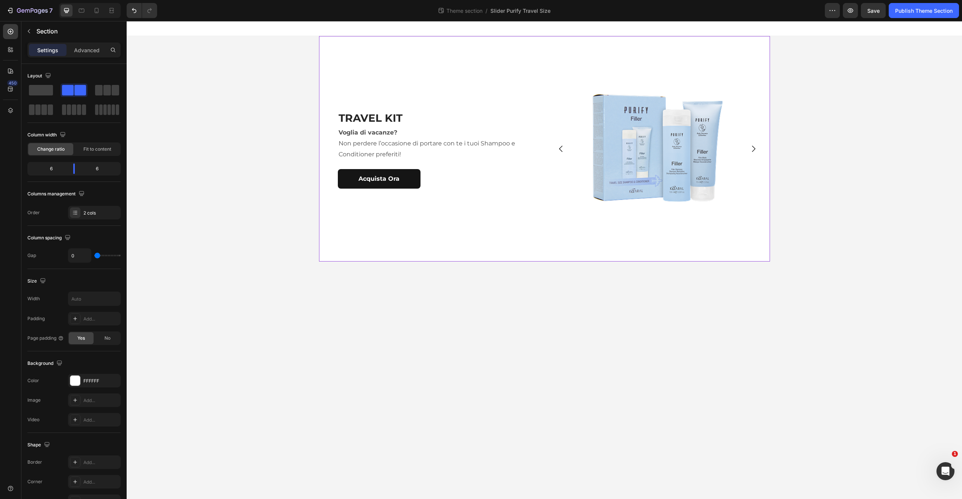
click at [347, 68] on div "TRAVEL KIT Heading Voglia di vacanze? Non perdere l’occasione di portare con te…" at bounding box center [432, 149] width 226 height 226
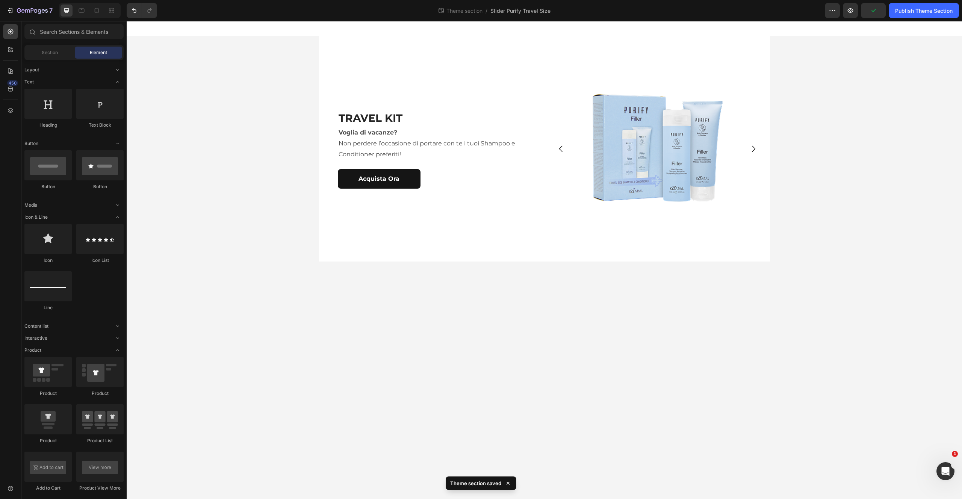
drag, startPoint x: 127, startPoint y: 300, endPoint x: 124, endPoint y: 331, distance: 31.3
click at [127, 331] on html "TRAVEL KIT Heading Voglia di vacanze? Non perdere l’occasione di portare con te…" at bounding box center [545, 260] width 836 height 478
click at [335, 101] on div "TRAVEL KIT Heading Voglia di vacanze? Non perdere l’occasione di portare con te…" at bounding box center [432, 149] width 226 height 226
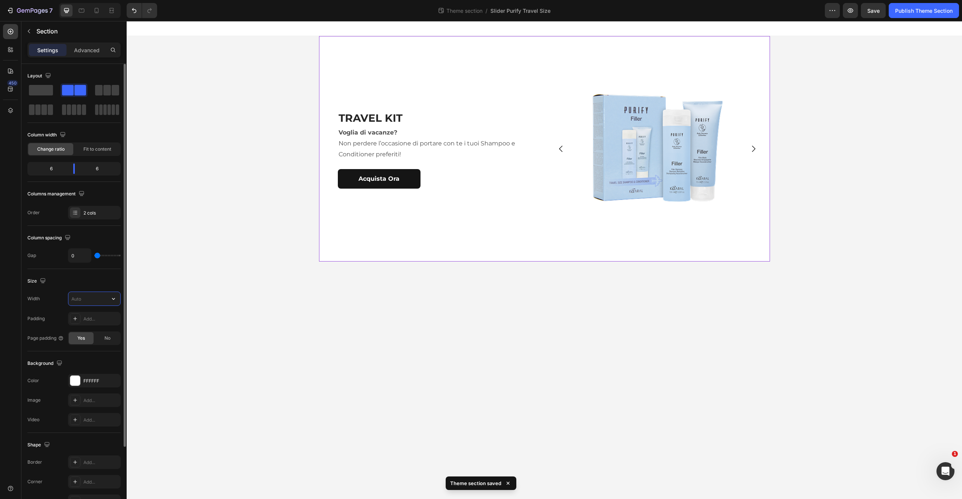
drag, startPoint x: 80, startPoint y: 301, endPoint x: 98, endPoint y: 303, distance: 17.8
click at [80, 301] on input "text" at bounding box center [94, 299] width 52 height 14
click at [117, 299] on button "button" at bounding box center [114, 299] width 14 height 14
click at [94, 318] on p "Full 100%" at bounding box center [92, 318] width 43 height 7
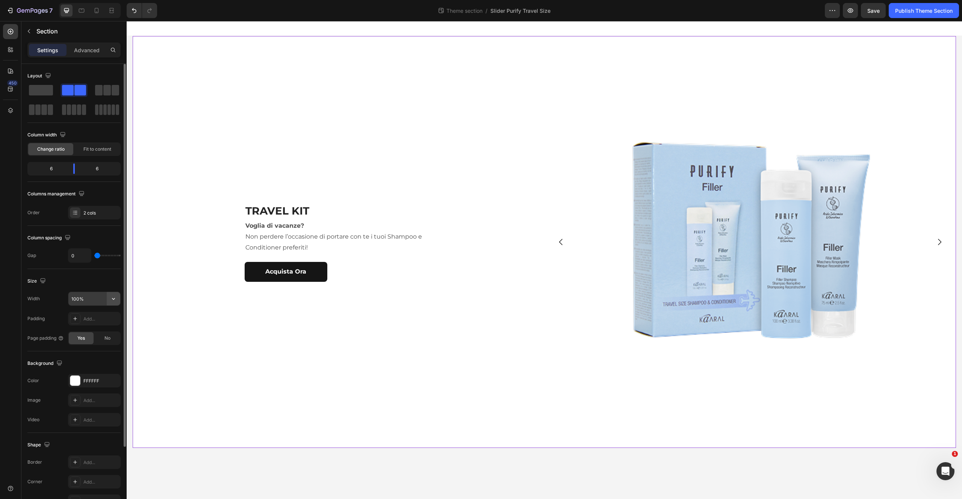
click at [116, 299] on icon "button" at bounding box center [114, 299] width 8 height 8
click at [95, 331] on p "Default 1200px" at bounding box center [92, 332] width 43 height 7
type input "1200"
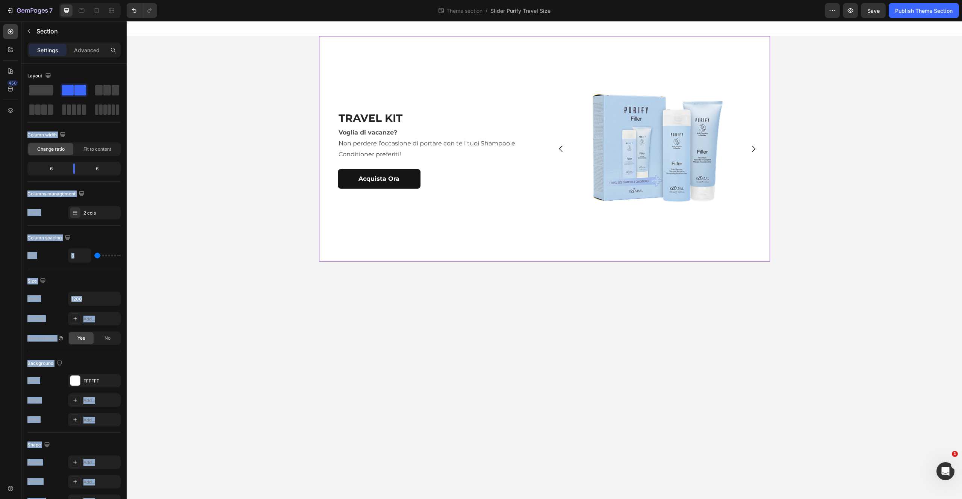
drag, startPoint x: 187, startPoint y: 110, endPoint x: 272, endPoint y: 51, distance: 103.2
drag, startPoint x: 48, startPoint y: 89, endPoint x: 44, endPoint y: 96, distance: 8.6
click at [48, 89] on span at bounding box center [41, 90] width 24 height 11
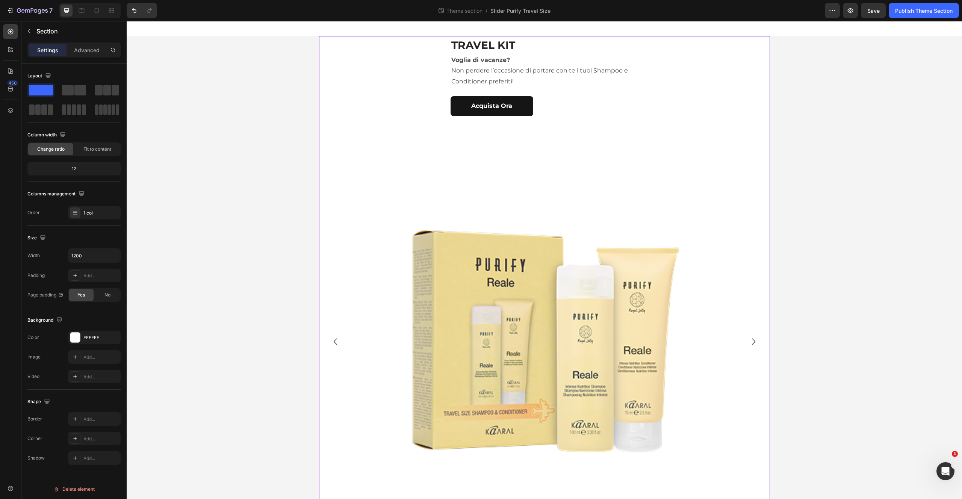
drag, startPoint x: 168, startPoint y: 112, endPoint x: 299, endPoint y: 52, distance: 144.3
drag, startPoint x: 42, startPoint y: 90, endPoint x: 49, endPoint y: 90, distance: 7.2
click at [50, 104] on div at bounding box center [73, 99] width 93 height 33
click at [24, 29] on button "button" at bounding box center [29, 31] width 12 height 12
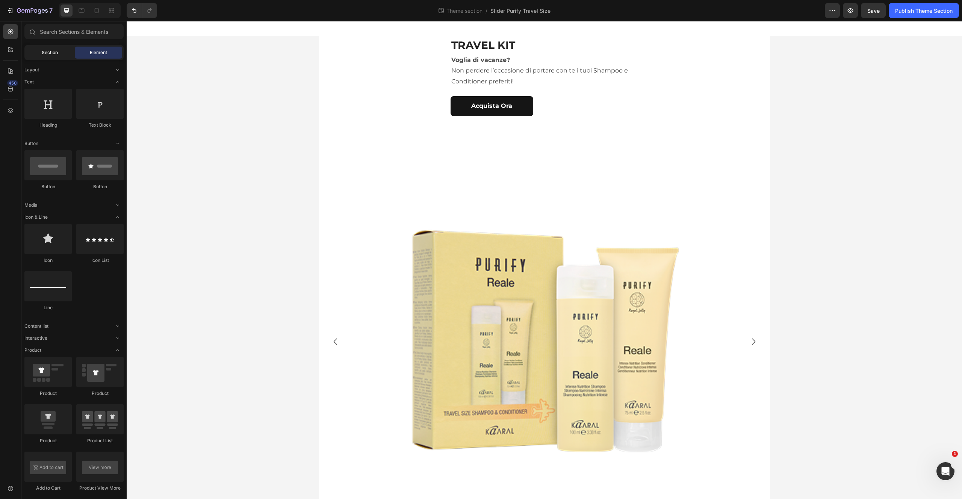
click at [55, 51] on span "Section" at bounding box center [50, 52] width 16 height 7
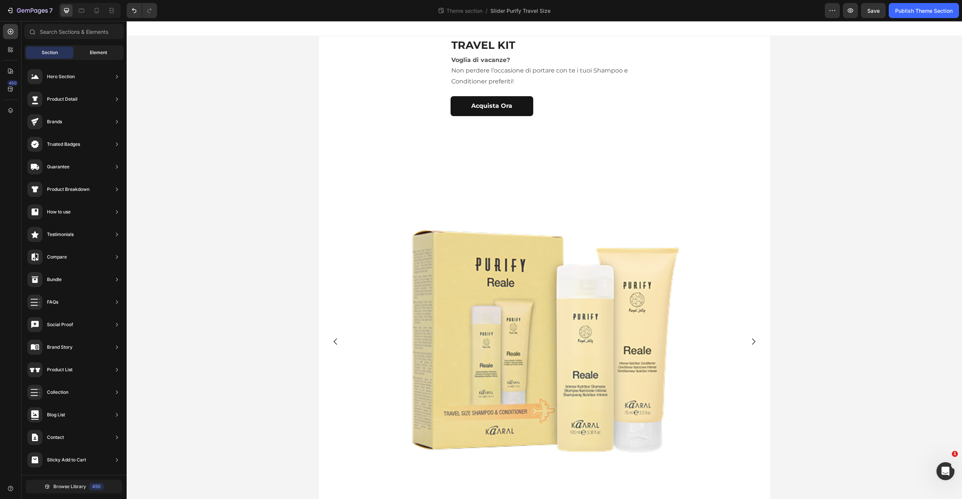
drag, startPoint x: 110, startPoint y: 49, endPoint x: 103, endPoint y: 55, distance: 9.6
click at [110, 49] on div "Element" at bounding box center [98, 53] width 47 height 12
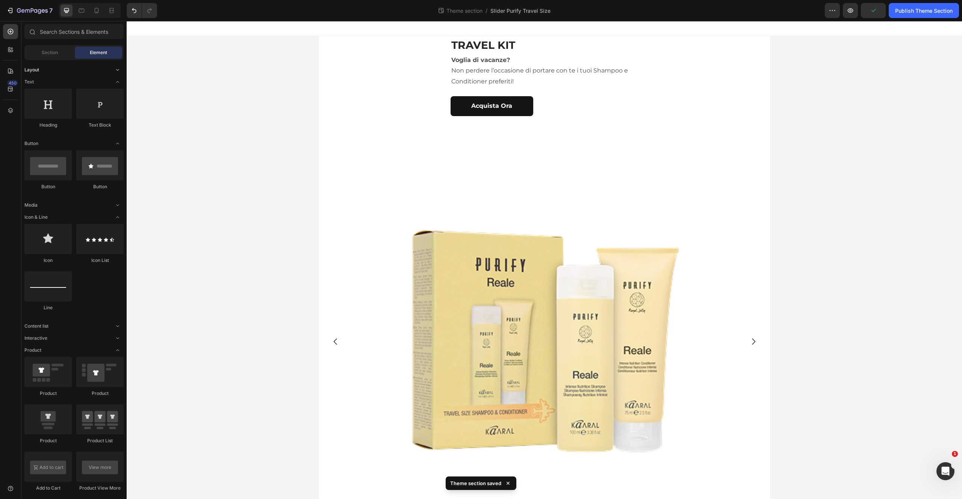
click at [117, 68] on icon "Toggle open" at bounding box center [118, 70] width 6 height 6
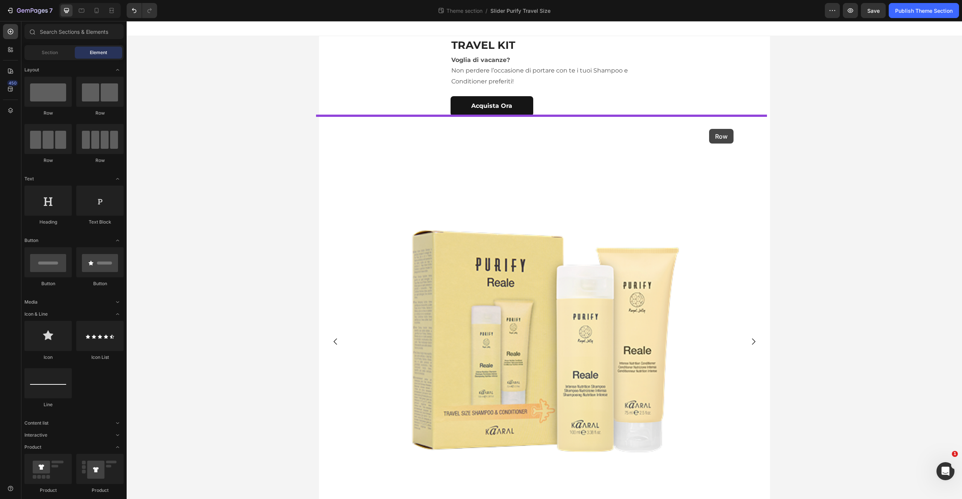
drag, startPoint x: 166, startPoint y: 114, endPoint x: 709, endPoint y: 130, distance: 543.3
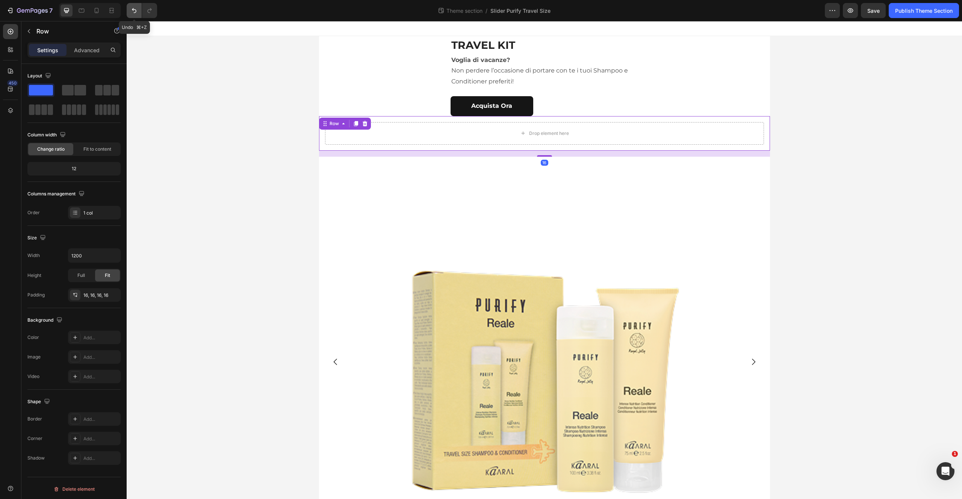
click at [134, 11] on icon "Undo/Redo" at bounding box center [134, 11] width 8 height 8
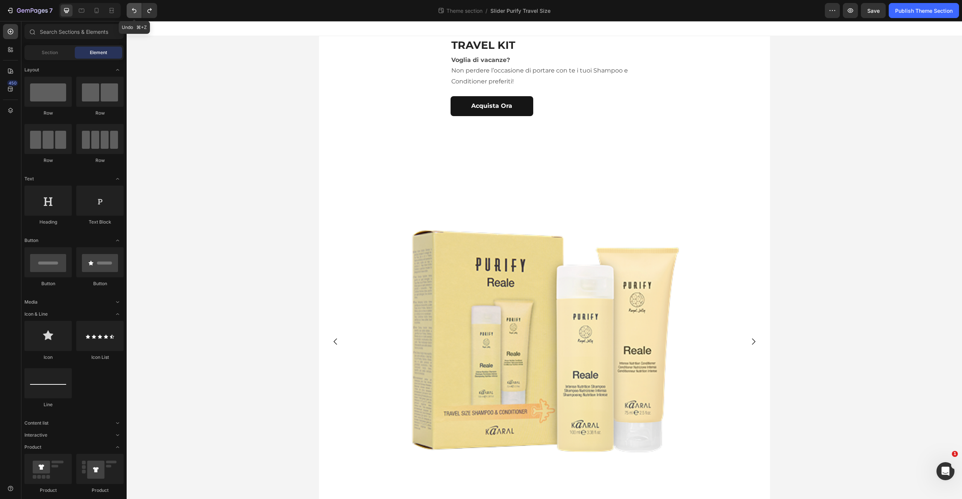
click at [134, 11] on icon "Undo/Redo" at bounding box center [134, 11] width 8 height 8
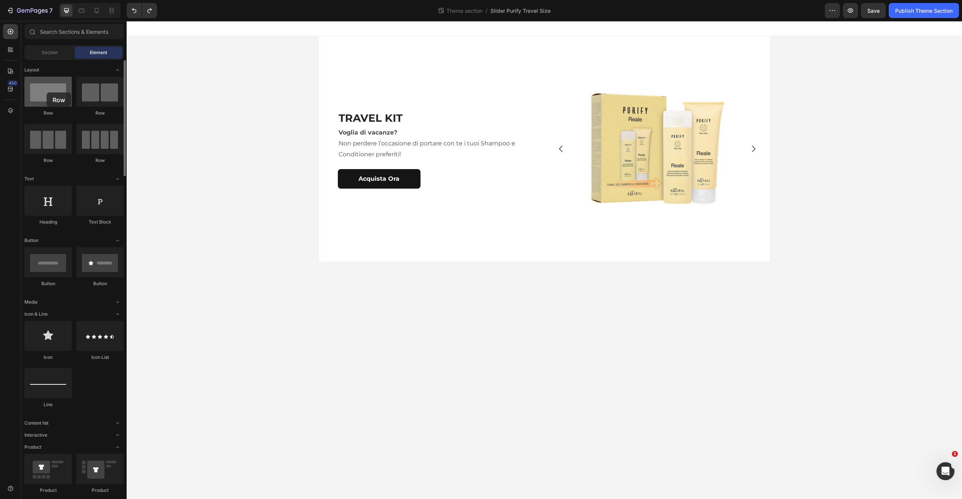
drag, startPoint x: 76, startPoint y: 104, endPoint x: 58, endPoint y: 101, distance: 18.4
click at [47, 93] on div at bounding box center [47, 92] width 47 height 30
click at [354, 60] on div "TRAVEL KIT Heading Voglia di vacanze? Non perdere l’occasione di portare con te…" at bounding box center [432, 149] width 226 height 226
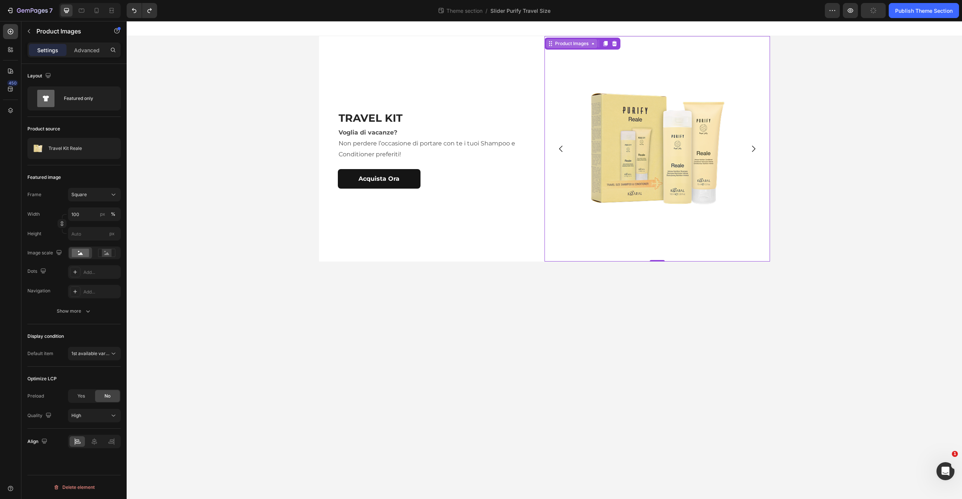
click at [569, 42] on div "Product Images" at bounding box center [572, 43] width 36 height 7
click at [566, 56] on div "Row 1 col" at bounding box center [559, 57] width 23 height 5
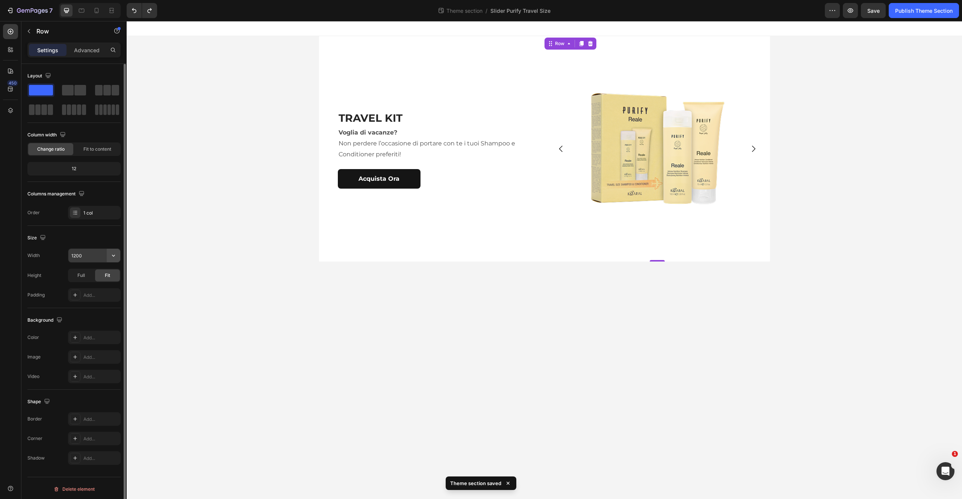
click at [112, 257] on icon "button" at bounding box center [114, 256] width 8 height 8
click at [90, 287] on p "Full 100%" at bounding box center [92, 289] width 43 height 7
type input "100%"
click at [364, 71] on div "TRAVEL KIT Heading Voglia di vacanze? Non perdere l’occasione di portare con te…" at bounding box center [432, 149] width 226 height 226
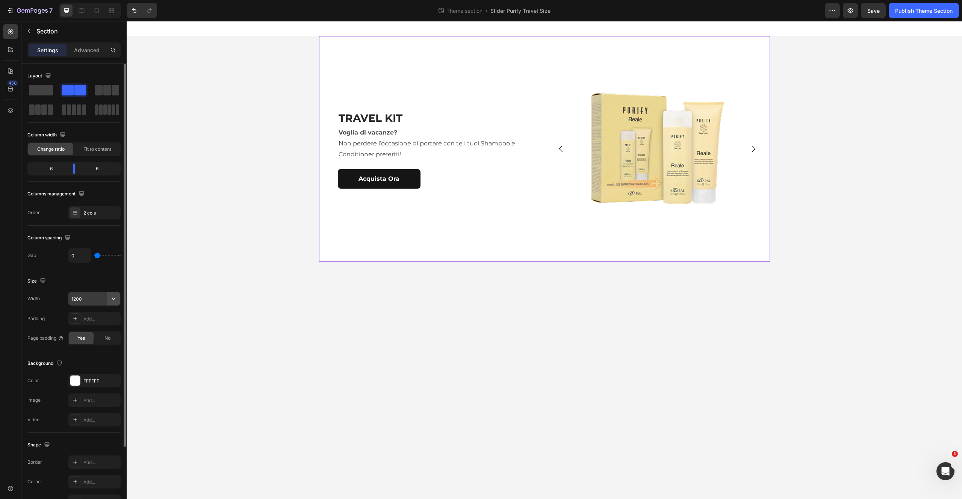
click at [117, 300] on button "button" at bounding box center [114, 299] width 14 height 14
drag, startPoint x: 82, startPoint y: 316, endPoint x: 86, endPoint y: 311, distance: 6.6
click at [81, 316] on p "Full 100%" at bounding box center [92, 318] width 43 height 7
type input "100%"
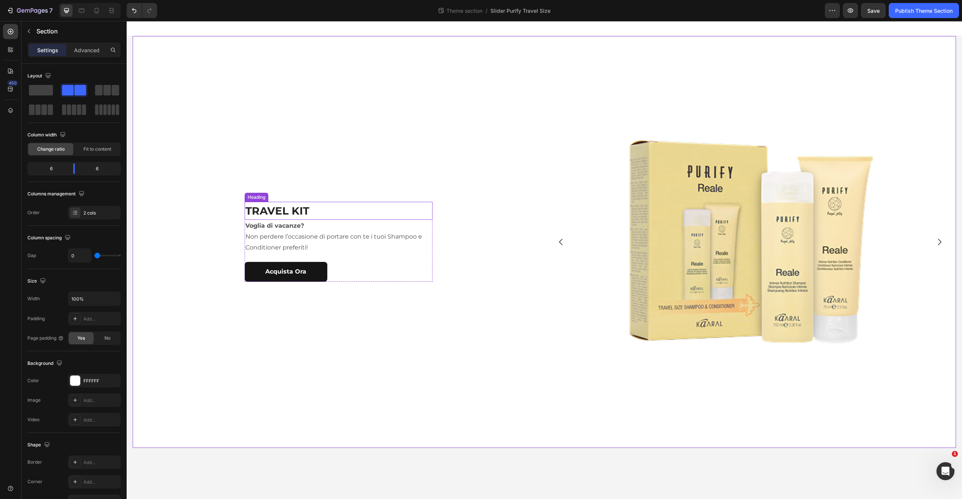
click at [334, 184] on div "TRAVEL KIT Heading Voglia di vacanze? Non perdere l’occasione di portare con te…" at bounding box center [339, 242] width 412 height 412
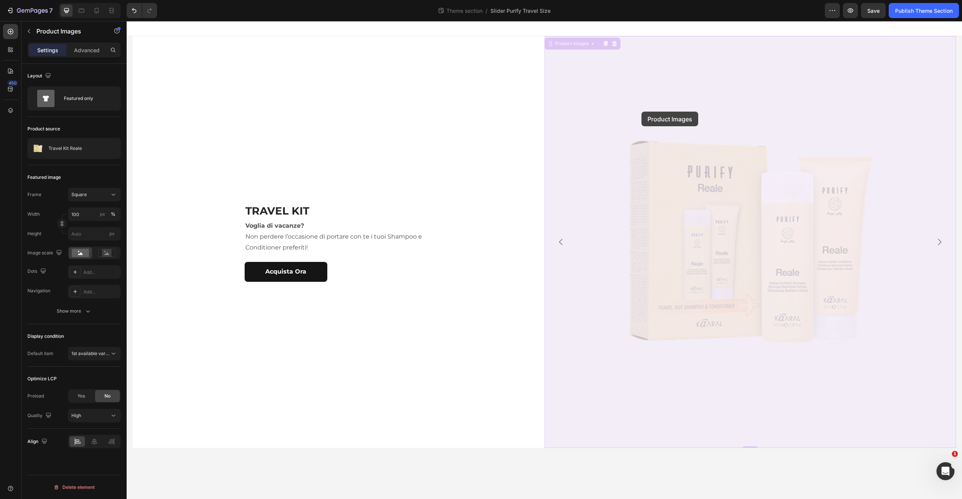
drag, startPoint x: 641, startPoint y: 110, endPoint x: 571, endPoint y: 46, distance: 94.5
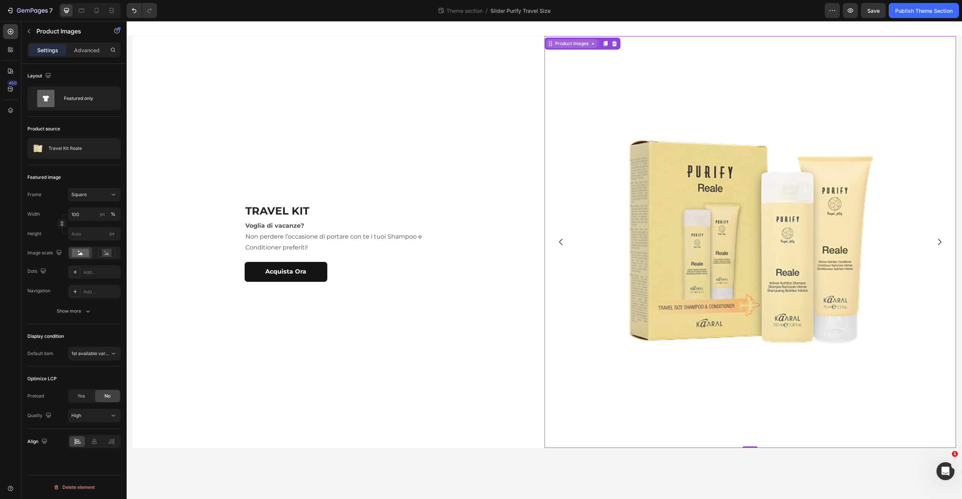
click at [568, 45] on div "Product Images" at bounding box center [572, 43] width 36 height 7
click at [562, 56] on div "Row 1 col" at bounding box center [559, 57] width 23 height 5
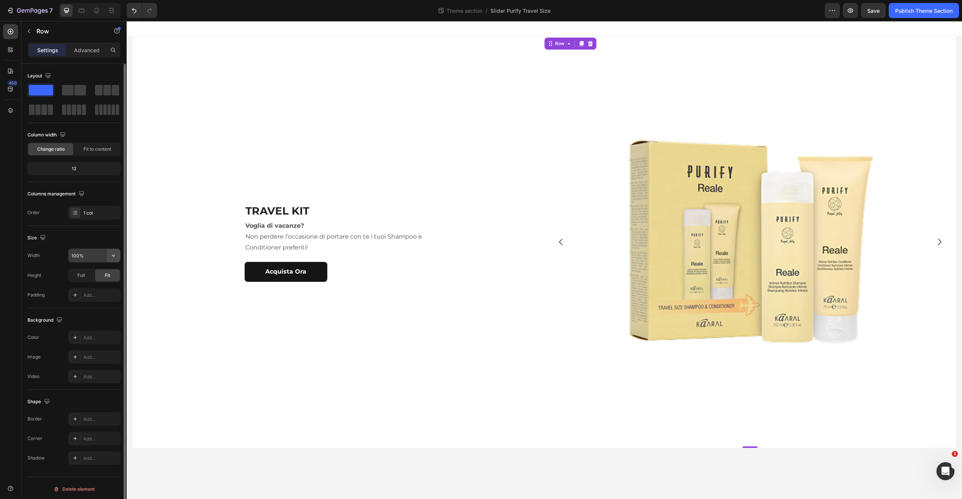
click at [113, 259] on button "button" at bounding box center [114, 256] width 14 height 14
click at [92, 275] on p "Default 1200px" at bounding box center [92, 274] width 43 height 7
type input "1200"
click at [205, 127] on div "TRAVEL KIT Heading Voglia di vacanze? Non perdere l’occasione di portare con te…" at bounding box center [339, 242] width 412 height 412
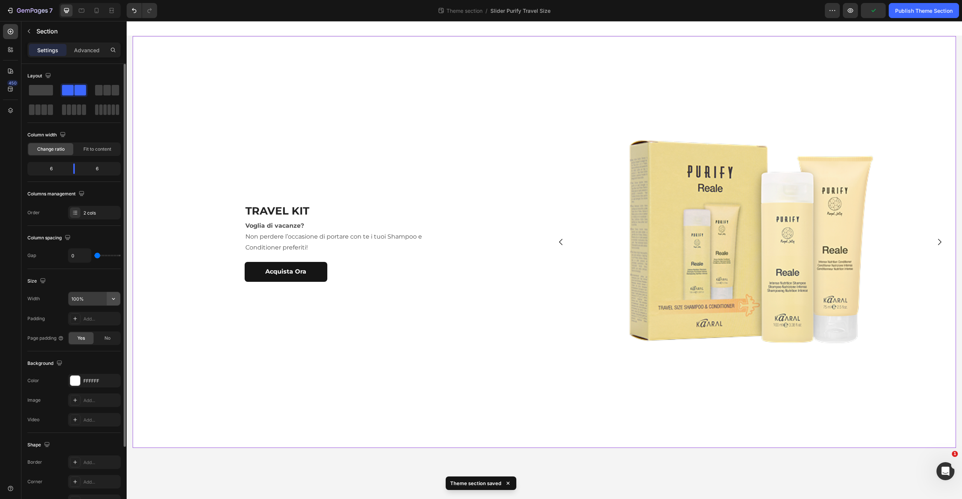
click at [114, 298] on icon "button" at bounding box center [113, 299] width 3 height 2
click at [94, 333] on p "Default 1200px" at bounding box center [92, 332] width 43 height 7
type input "1200"
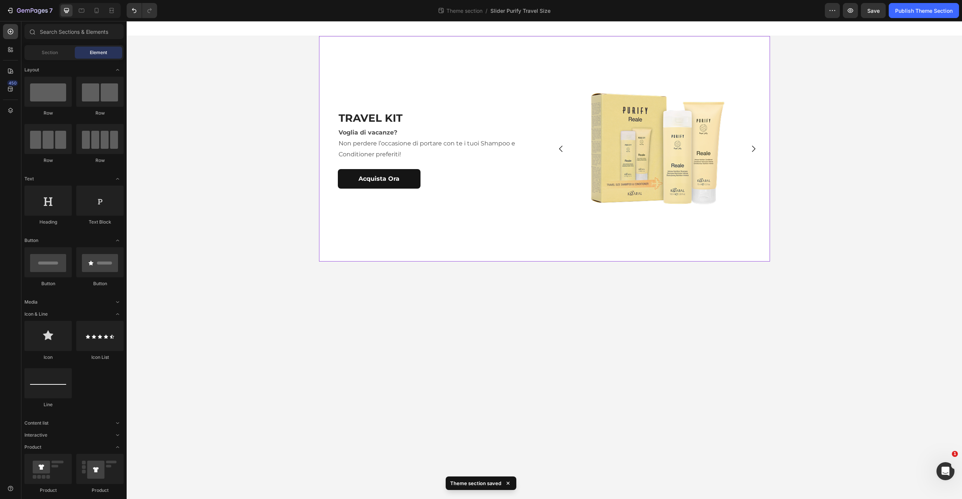
drag, startPoint x: 484, startPoint y: 314, endPoint x: 566, endPoint y: 270, distance: 93.7
click at [483, 315] on body "TRAVEL KIT Heading Voglia di vacanze? Non perdere l’occasione di portare con te…" at bounding box center [545, 260] width 836 height 478
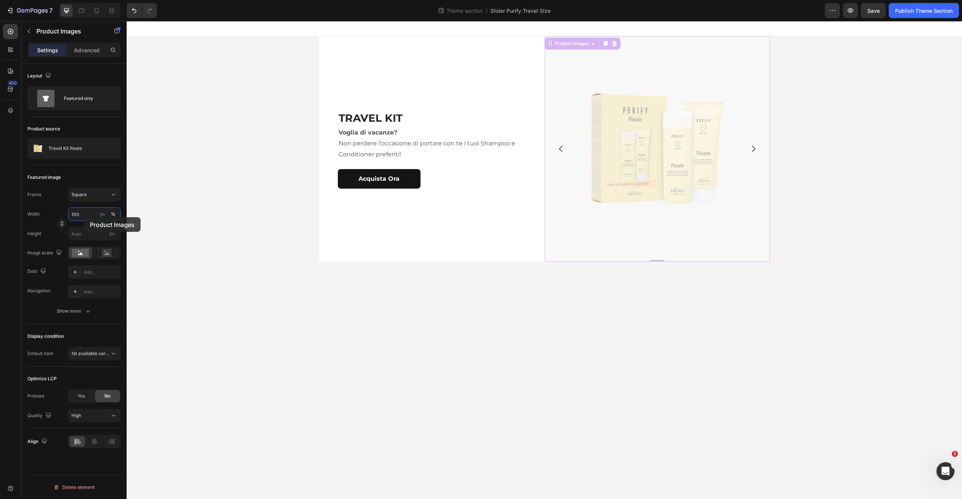
click at [85, 216] on input "100" at bounding box center [94, 214] width 53 height 14
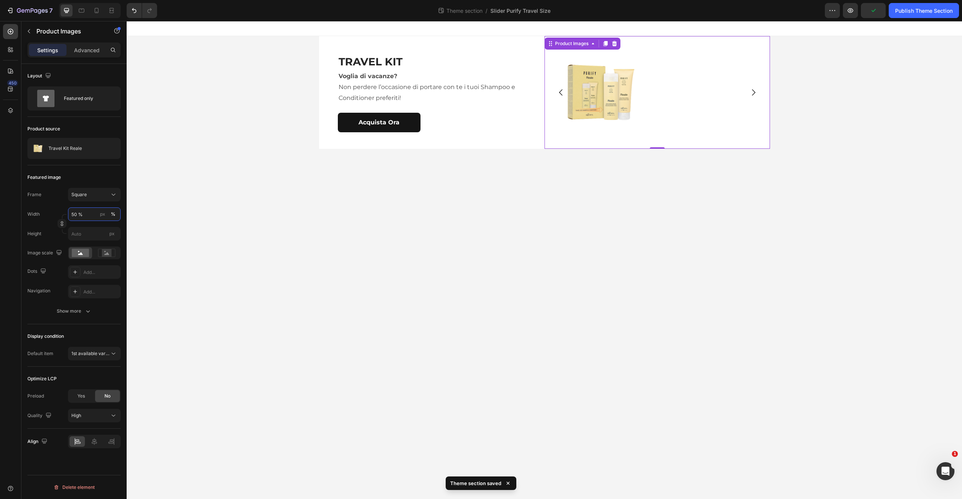
type input "50"
click at [580, 191] on body "TRAVEL KIT Heading Voglia di vacanze? Non perdere l’occasione di portare con te…" at bounding box center [545, 260] width 836 height 478
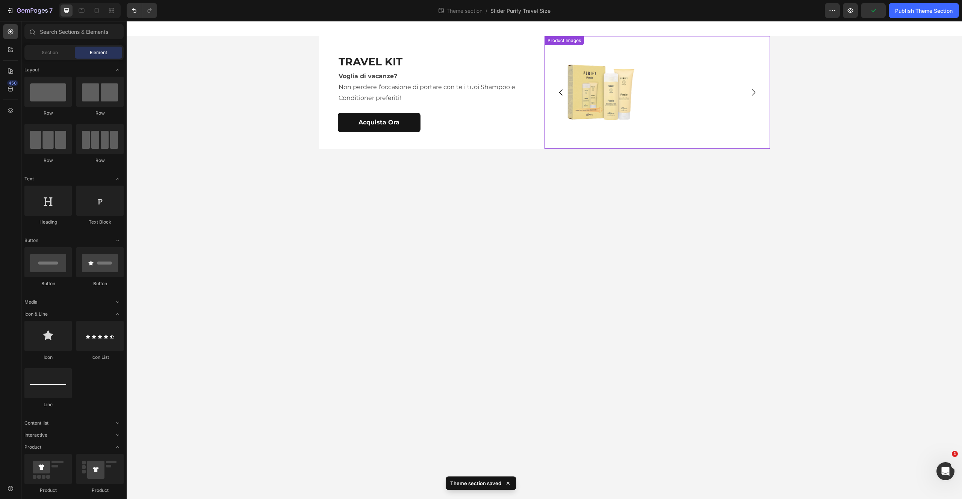
click at [707, 97] on div at bounding box center [658, 92] width 226 height 113
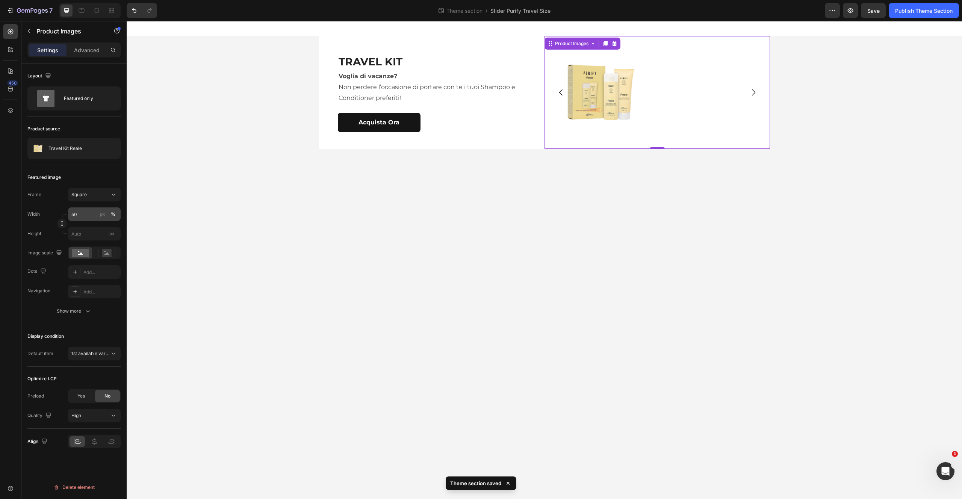
click at [107, 213] on div "px %" at bounding box center [108, 214] width 20 height 14
click at [107, 213] on input "50" at bounding box center [94, 214] width 53 height 14
click at [115, 193] on icon at bounding box center [114, 195] width 8 height 8
click at [96, 254] on div "Original" at bounding box center [93, 255] width 44 height 7
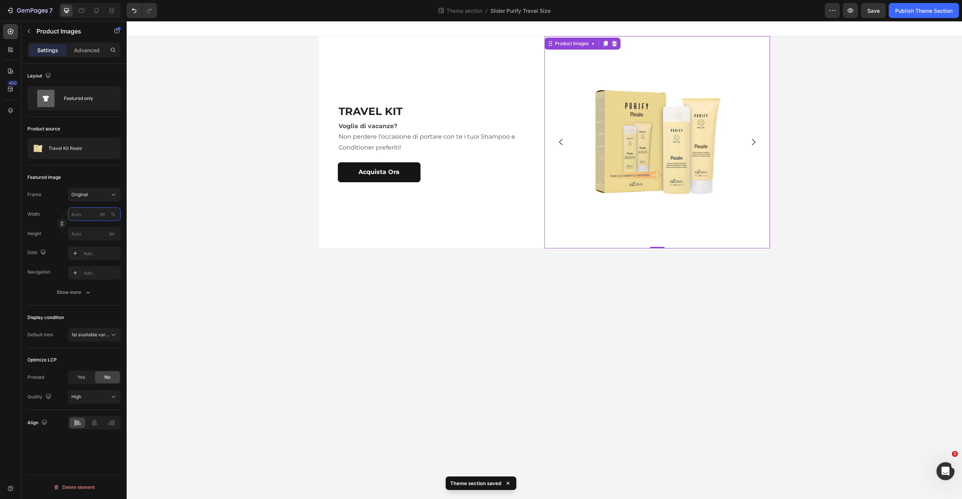
click at [88, 216] on input "px %" at bounding box center [94, 214] width 53 height 14
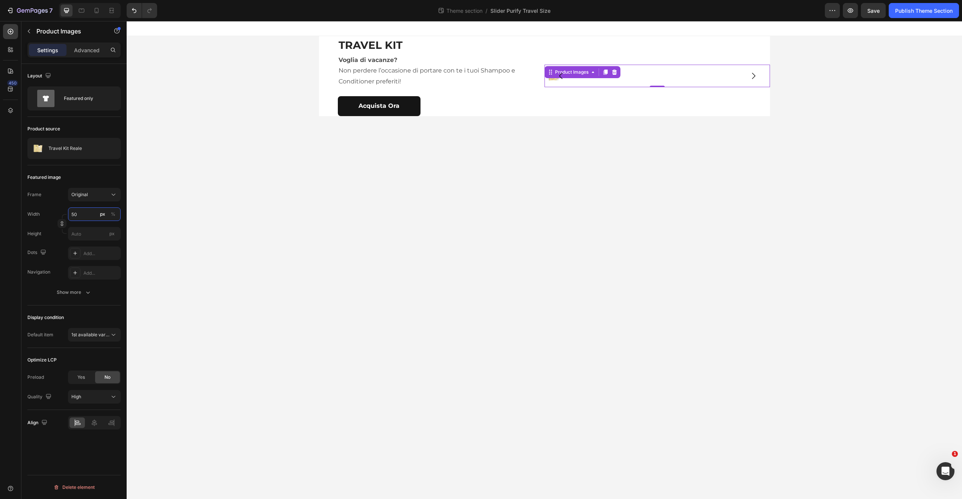
type input "50 %"
click at [677, 204] on body "TRAVEL KIT Heading Voglia di vacanze? Non perdere l’occasione di portare con te…" at bounding box center [545, 260] width 836 height 478
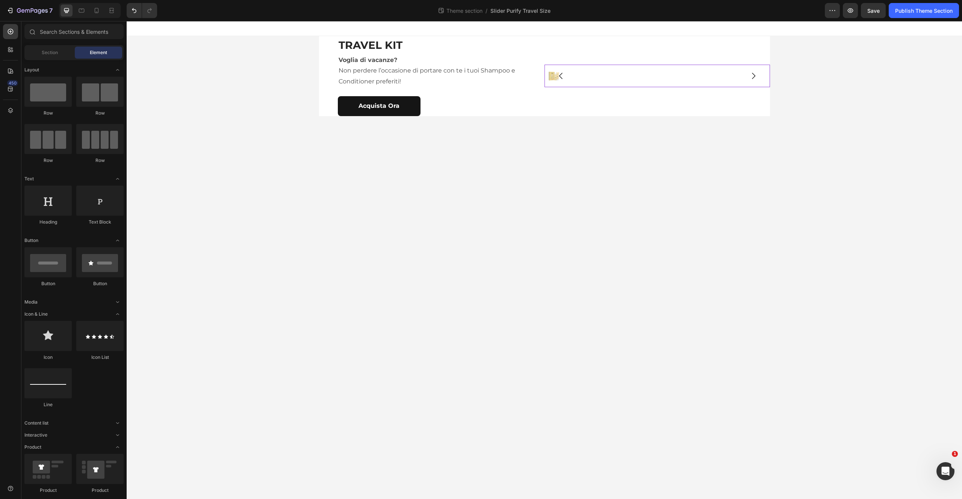
click at [589, 71] on div at bounding box center [658, 76] width 226 height 18
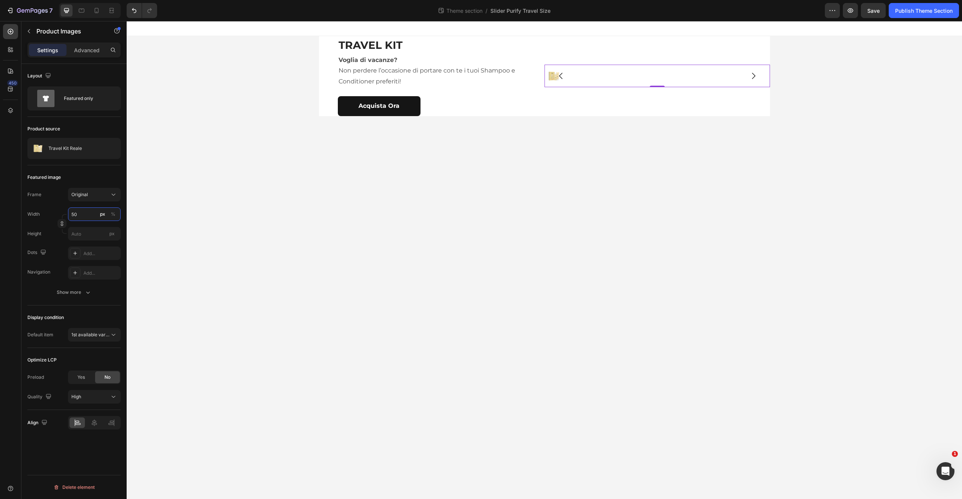
click at [86, 216] on input "50" at bounding box center [94, 214] width 53 height 14
click at [102, 235] on p "Full 100%" at bounding box center [93, 232] width 44 height 7
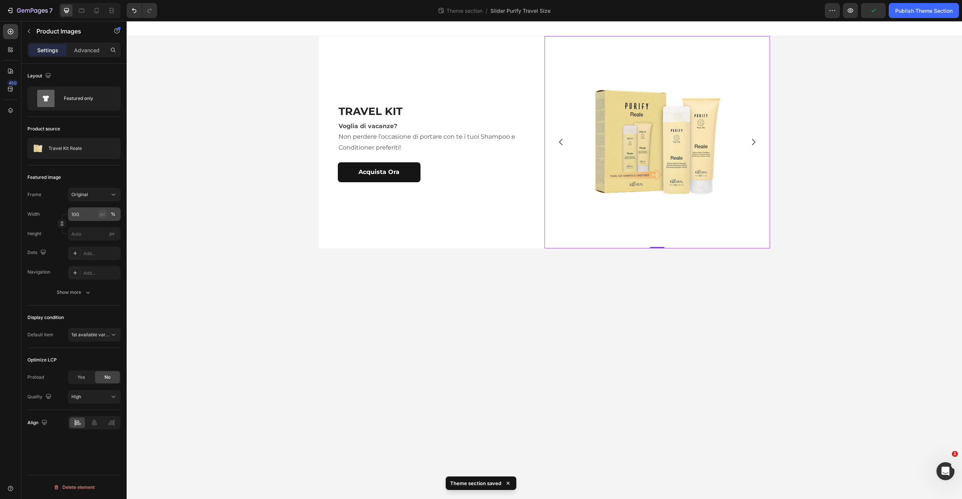
click at [103, 213] on div "px" at bounding box center [102, 214] width 5 height 7
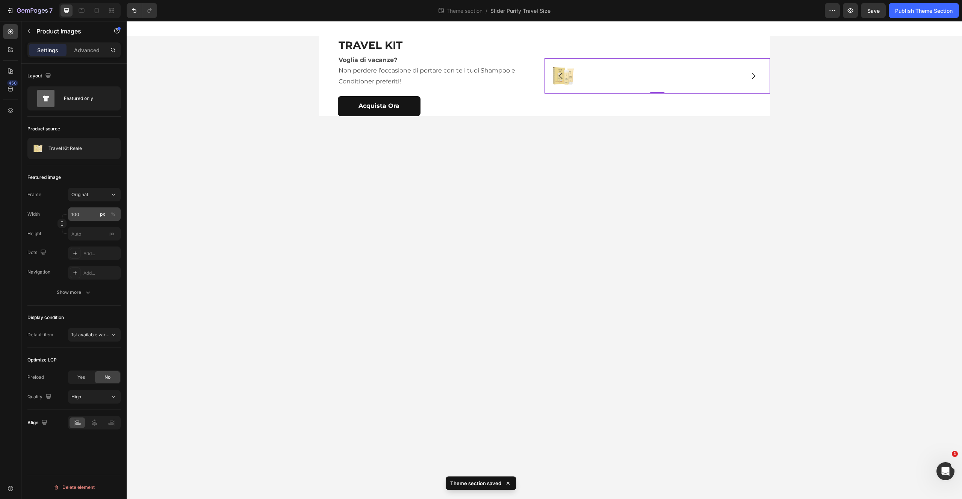
click at [107, 214] on div "px %" at bounding box center [108, 214] width 20 height 14
click at [107, 214] on input "100" at bounding box center [94, 214] width 53 height 14
click at [102, 215] on div "px" at bounding box center [102, 214] width 5 height 7
click at [116, 215] on button "%" at bounding box center [113, 214] width 9 height 9
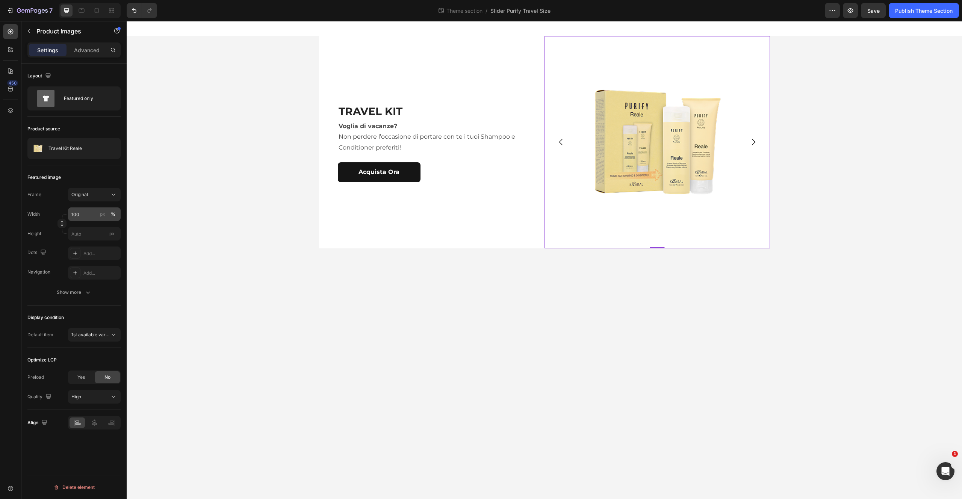
click at [114, 215] on div "%" at bounding box center [113, 214] width 5 height 7
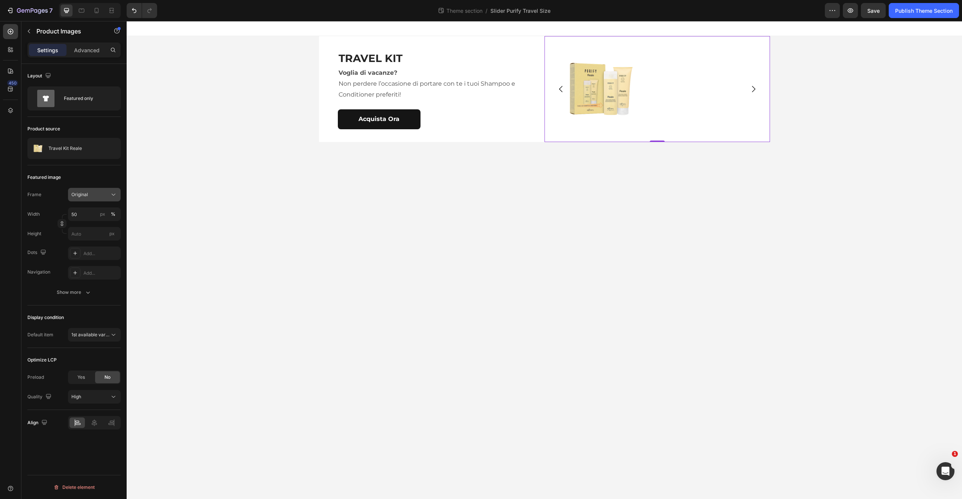
click at [104, 191] on div "Original" at bounding box center [94, 195] width 46 height 8
drag, startPoint x: 104, startPoint y: 191, endPoint x: 102, endPoint y: 197, distance: 6.3
click at [102, 192] on div "Original" at bounding box center [94, 195] width 46 height 8
click at [95, 423] on icon at bounding box center [94, 422] width 5 height 7
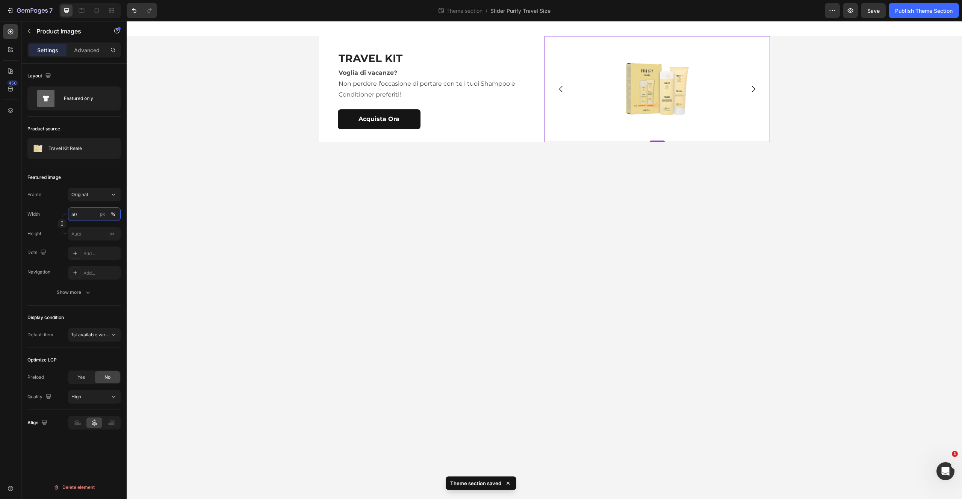
click at [90, 212] on input "50" at bounding box center [94, 214] width 53 height 14
type input "80"
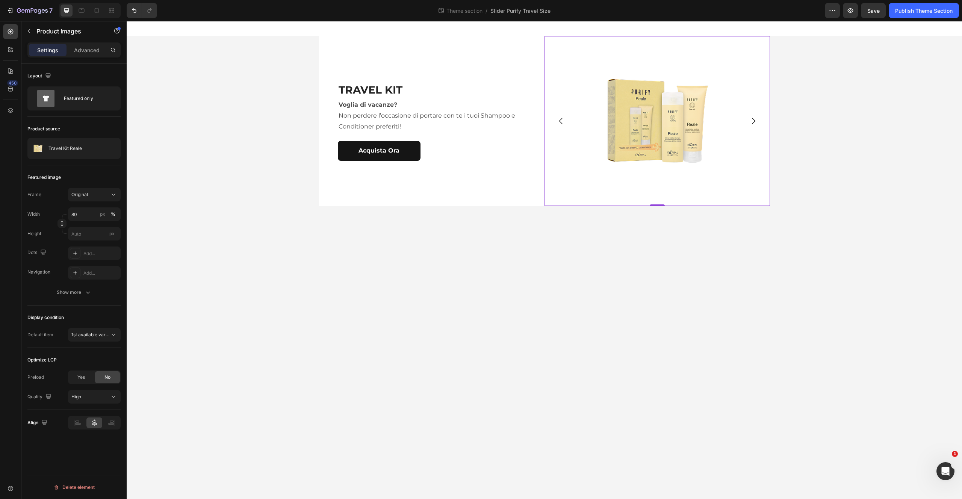
click at [617, 300] on body "TRAVEL KIT Heading Voglia di vacanze? Non perdere l’occasione di portare con te…" at bounding box center [545, 260] width 836 height 478
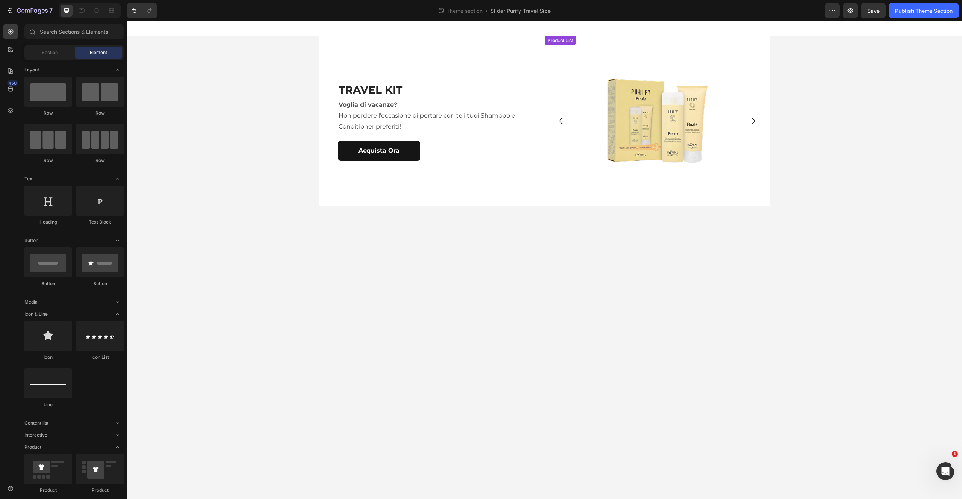
click at [755, 123] on icon "Carousel Next Arrow" at bounding box center [753, 121] width 9 height 9
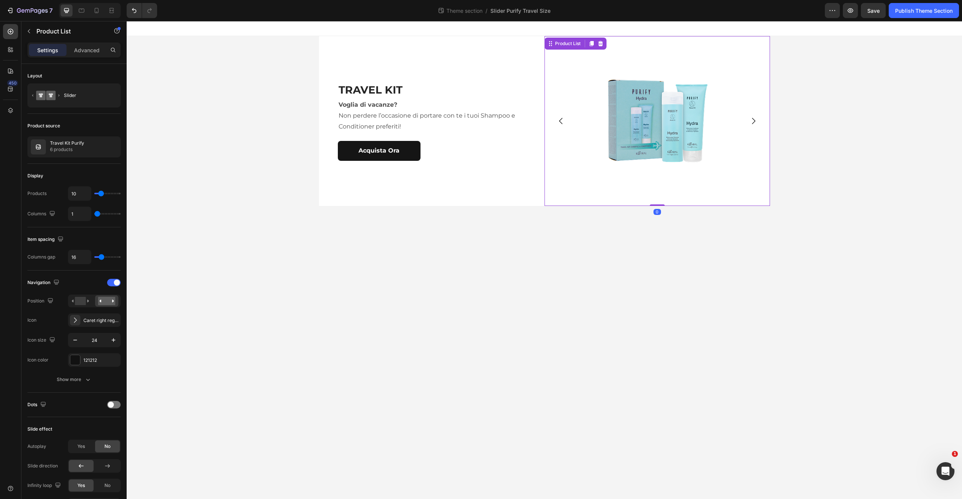
click at [753, 122] on icon "Carousel Next Arrow" at bounding box center [753, 121] width 9 height 9
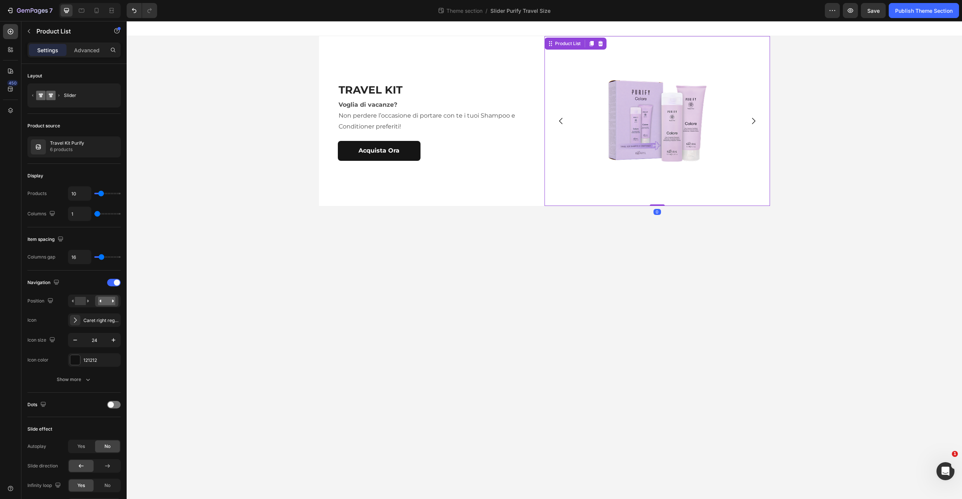
click at [753, 122] on icon "Carousel Next Arrow" at bounding box center [753, 121] width 3 height 6
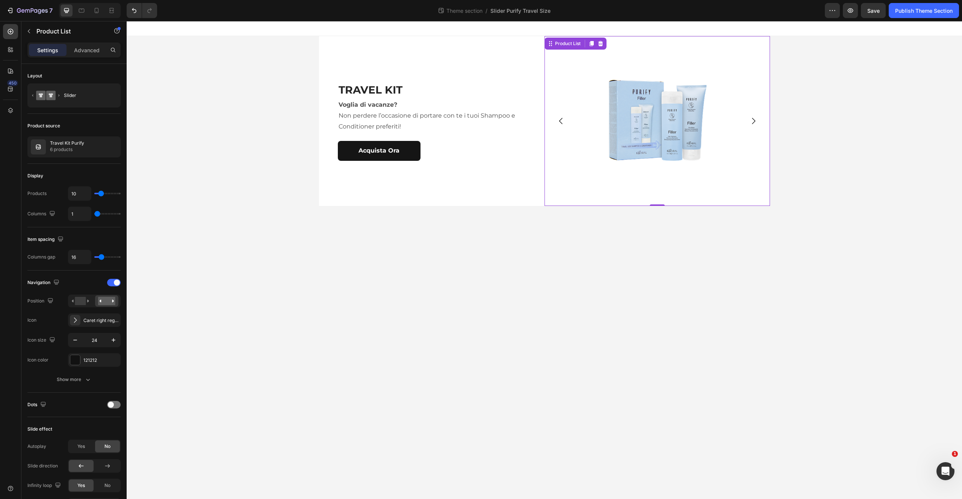
click at [754, 123] on icon "Carousel Next Arrow" at bounding box center [753, 121] width 9 height 9
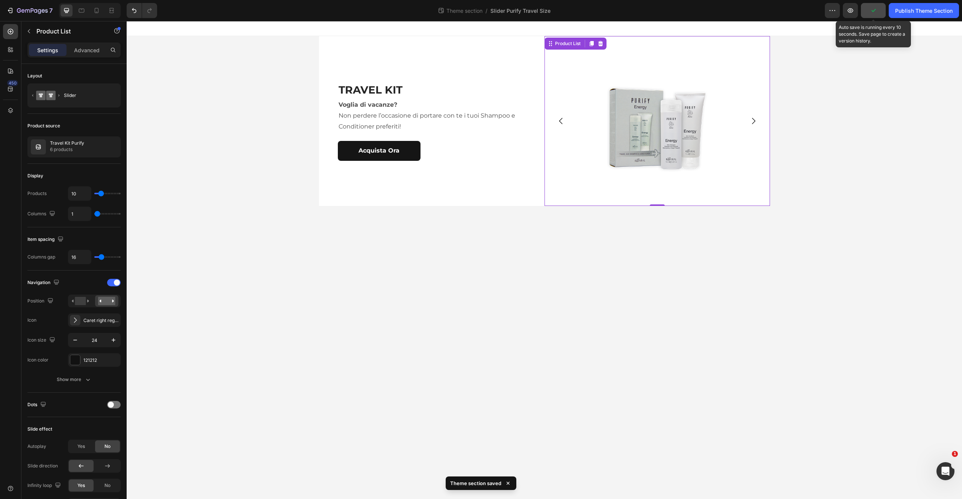
click at [869, 15] on button "button" at bounding box center [873, 10] width 25 height 15
click at [911, 16] on button "Publish Theme Section" at bounding box center [924, 10] width 70 height 15
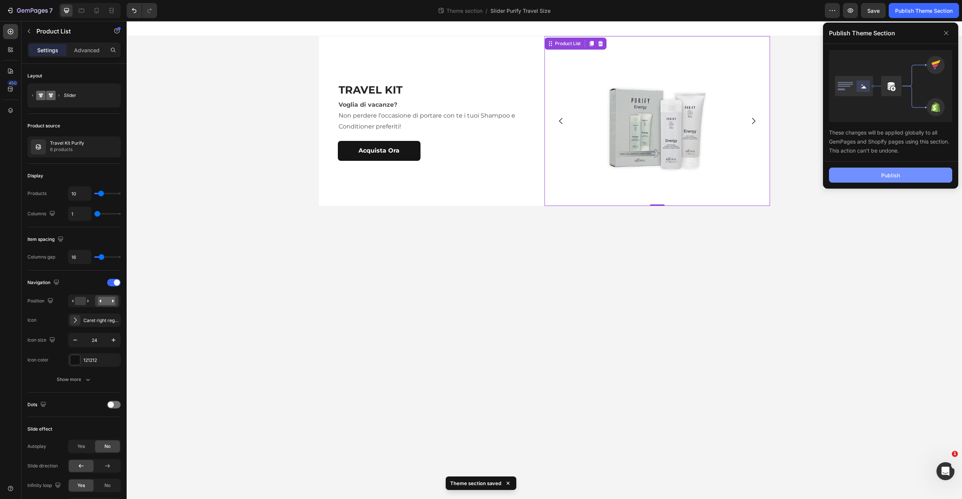
click at [860, 174] on button "Publish" at bounding box center [890, 175] width 123 height 15
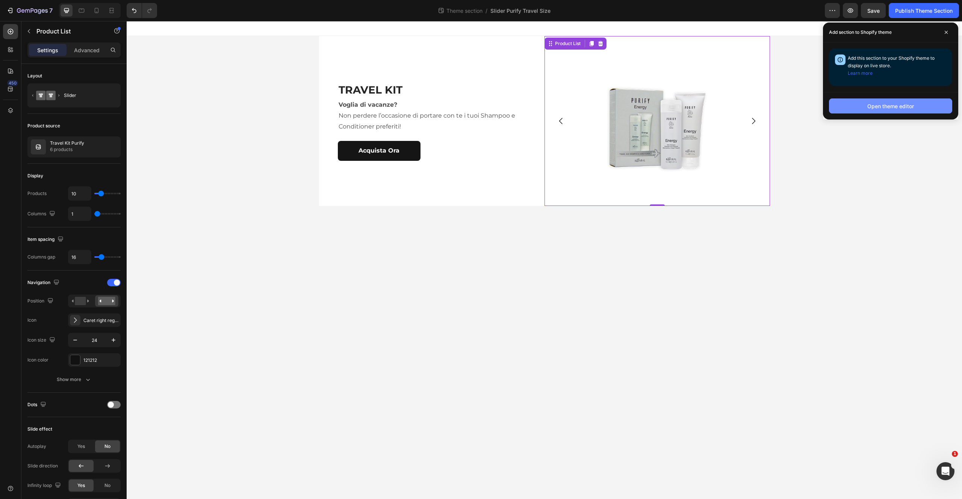
click at [897, 107] on div "Open theme editor" at bounding box center [890, 106] width 47 height 8
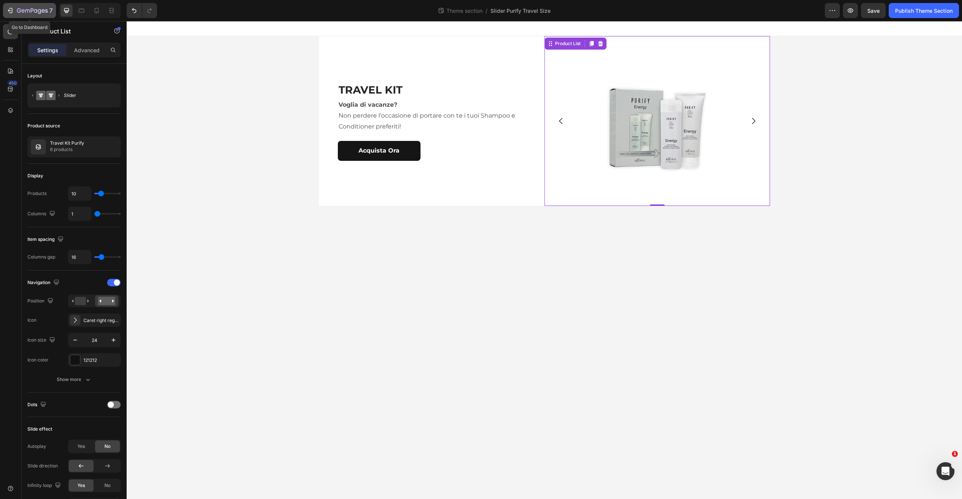
click at [16, 14] on div "7" at bounding box center [29, 10] width 46 height 9
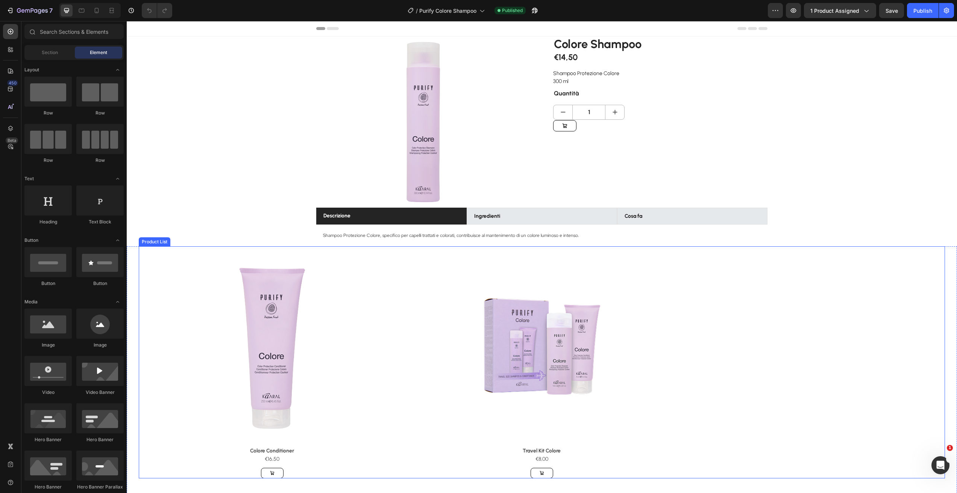
click at [716, 283] on div "Product Images Colore Conditioner Product Title €16,50 Product Price Product Pr…" at bounding box center [542, 363] width 806 height 232
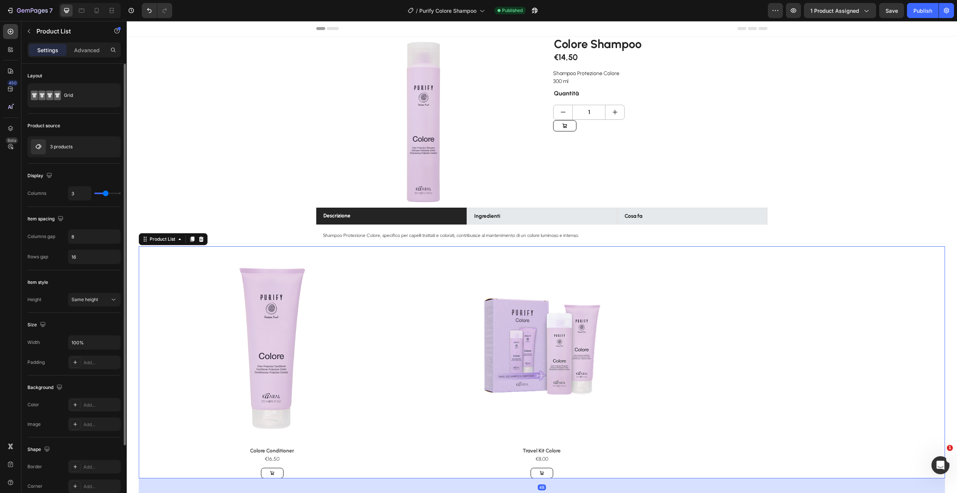
type input "2"
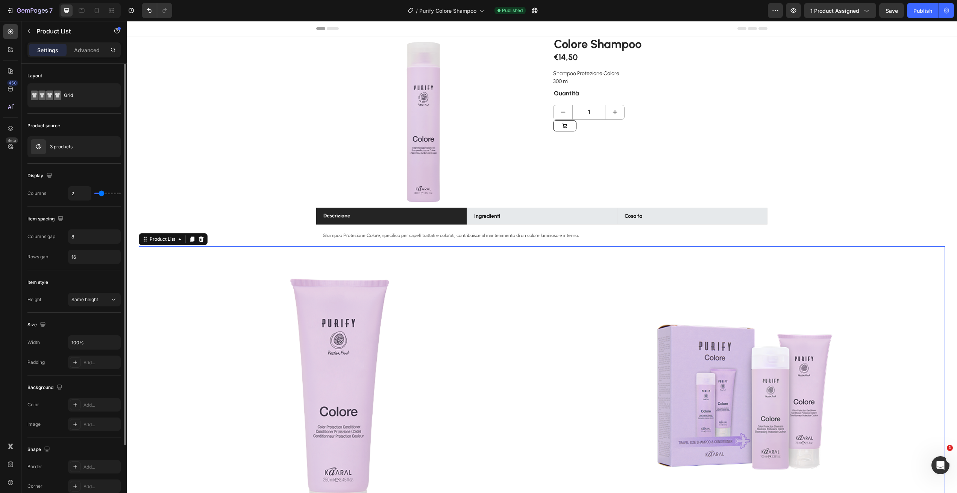
type input "3"
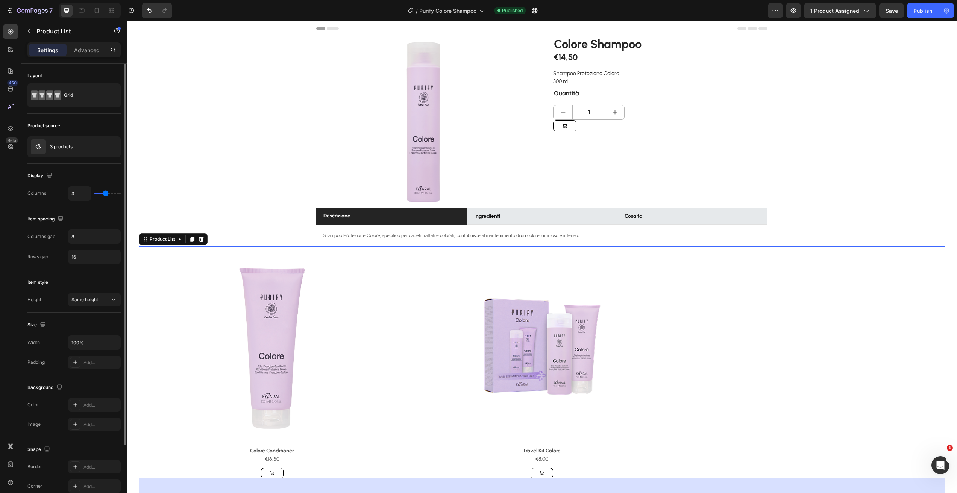
click at [107, 193] on input "range" at bounding box center [107, 194] width 26 height 2
click at [114, 341] on icon "button" at bounding box center [114, 343] width 8 height 8
click at [95, 375] on p "Default 1200px" at bounding box center [92, 376] width 43 height 7
type input "1200"
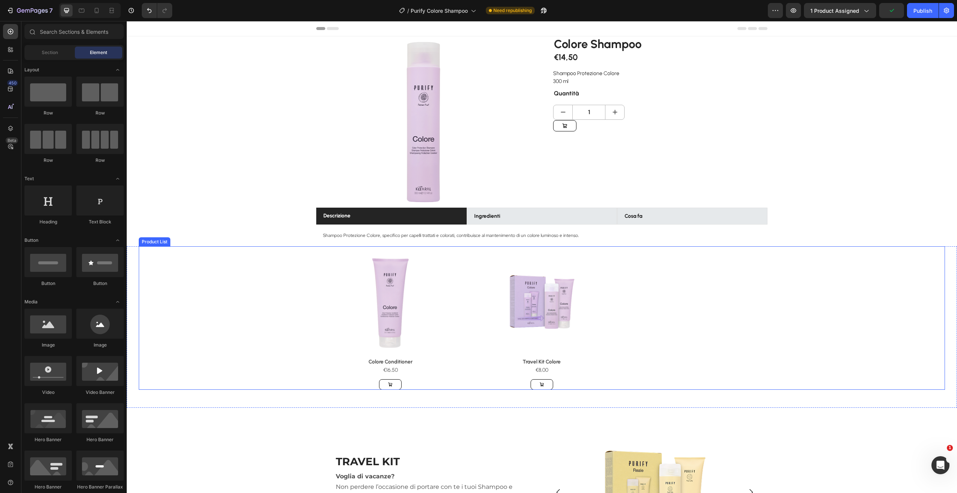
click at [657, 269] on div "Product Images Colore Conditioner Product Title €16,50 Product Price Product Pr…" at bounding box center [541, 319] width 451 height 144
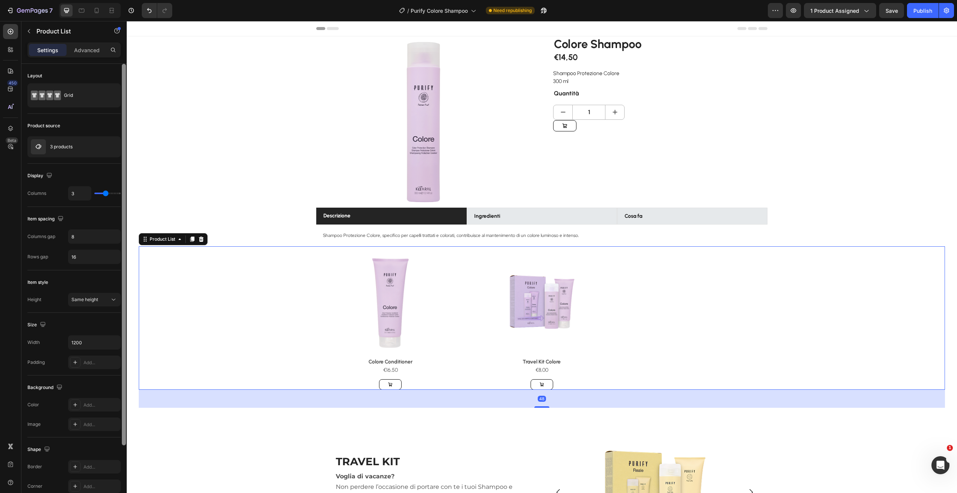
click at [123, 328] on div at bounding box center [124, 255] width 4 height 382
click at [80, 197] on input "3" at bounding box center [79, 194] width 23 height 14
type input "2"
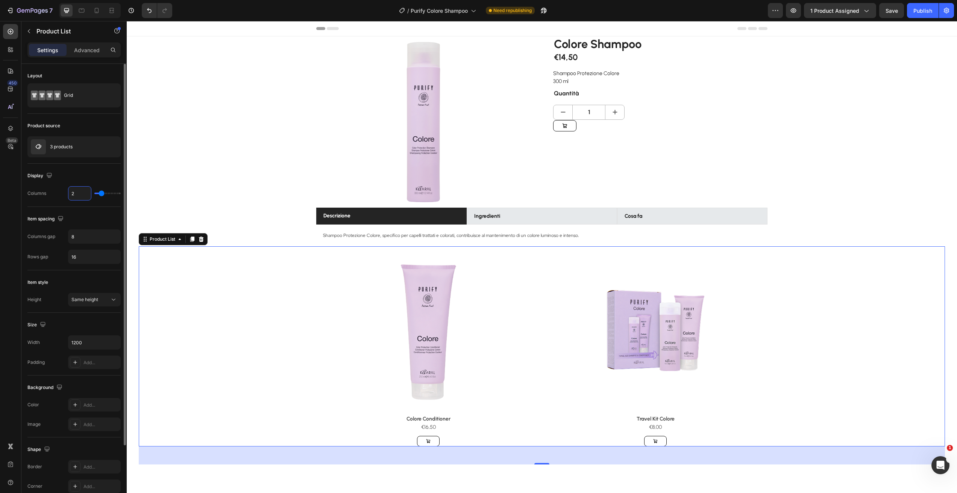
type input "2"
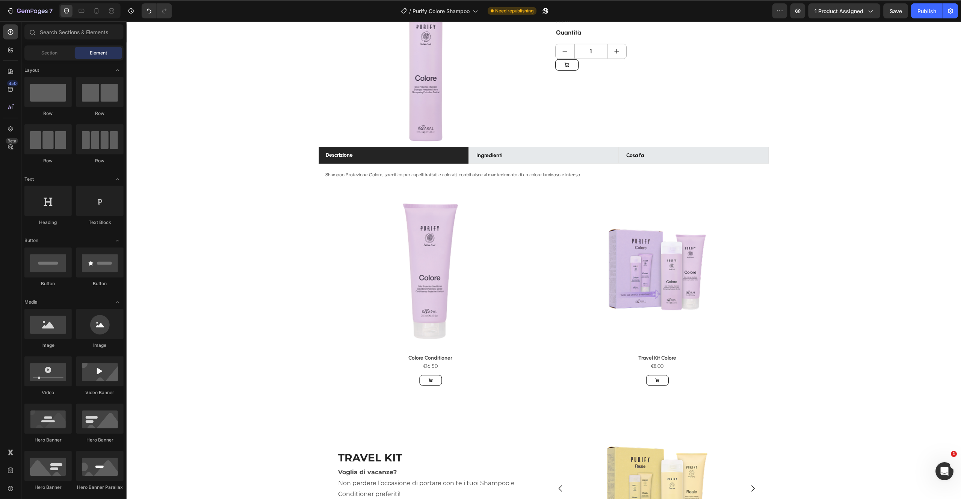
scroll to position [58, 0]
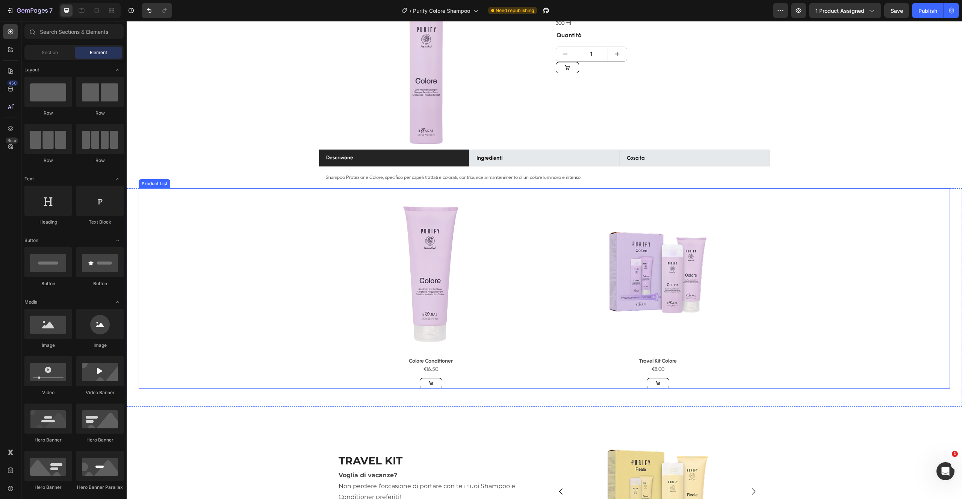
click at [786, 226] on div "Product Images Colore Conditioner Product Title €16,50 Product Price Product Pr…" at bounding box center [544, 288] width 811 height 200
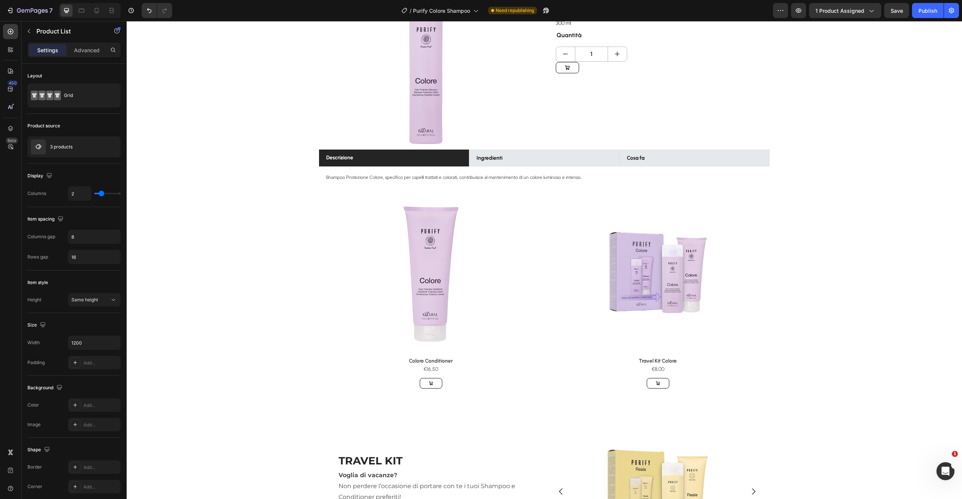
drag, startPoint x: 266, startPoint y: 415, endPoint x: 276, endPoint y: 418, distance: 9.9
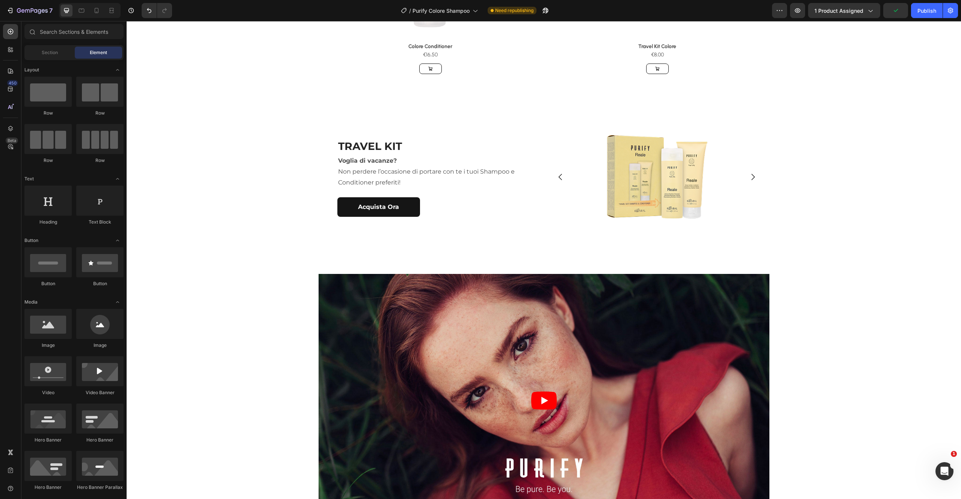
scroll to position [366, 0]
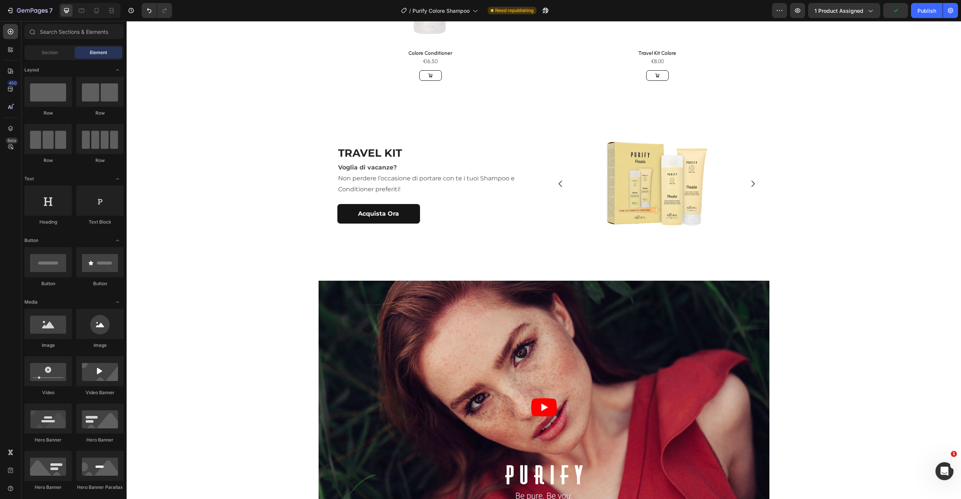
click at [792, 297] on div "Product Images Colore Conditioner Product Title €16,50 Product Price Product Pr…" at bounding box center [544, 318] width 835 height 1297
click at [761, 284] on article at bounding box center [544, 408] width 451 height 254
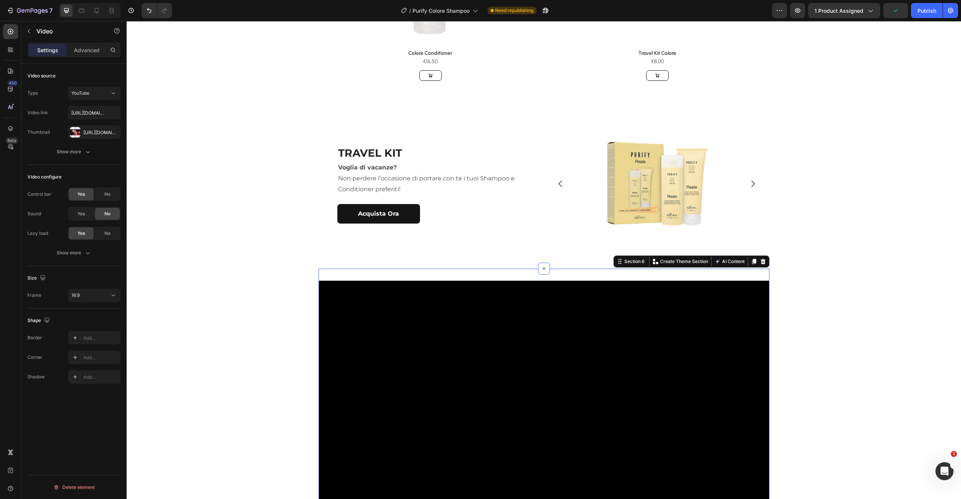
drag, startPoint x: 380, startPoint y: 274, endPoint x: 372, endPoint y: 272, distance: 8.0
click at [379, 274] on div "Video Section 6 Create Theme Section AI Content Write with GemAI What would you…" at bounding box center [544, 411] width 451 height 284
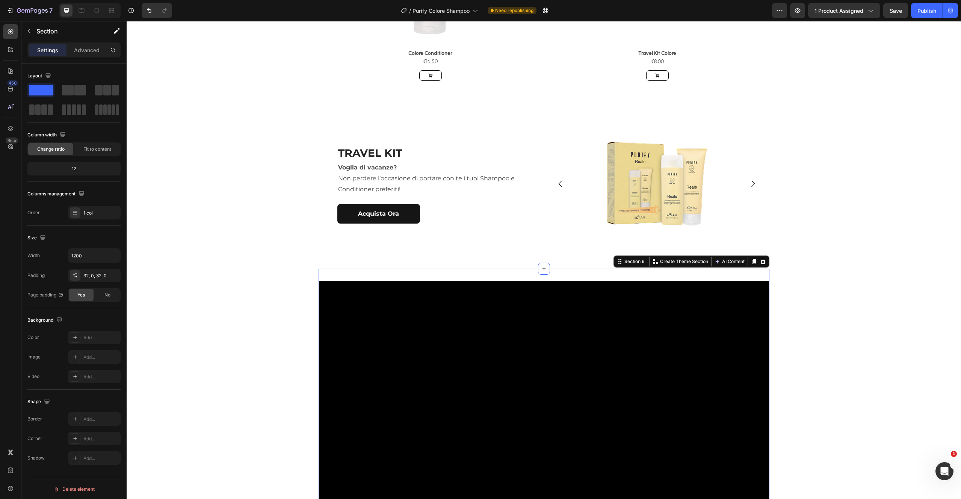
drag, startPoint x: 761, startPoint y: 263, endPoint x: 776, endPoint y: 260, distance: 14.8
click at [761, 263] on icon at bounding box center [763, 261] width 5 height 5
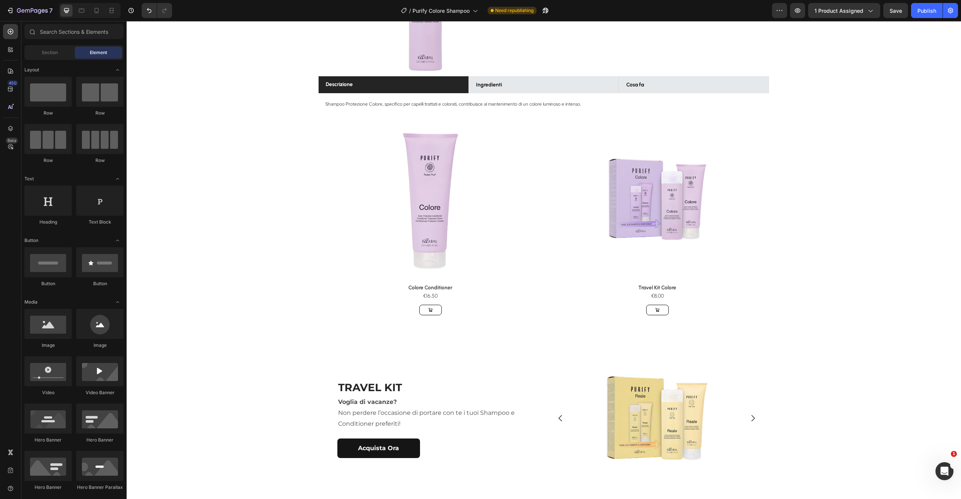
scroll to position [133, 0]
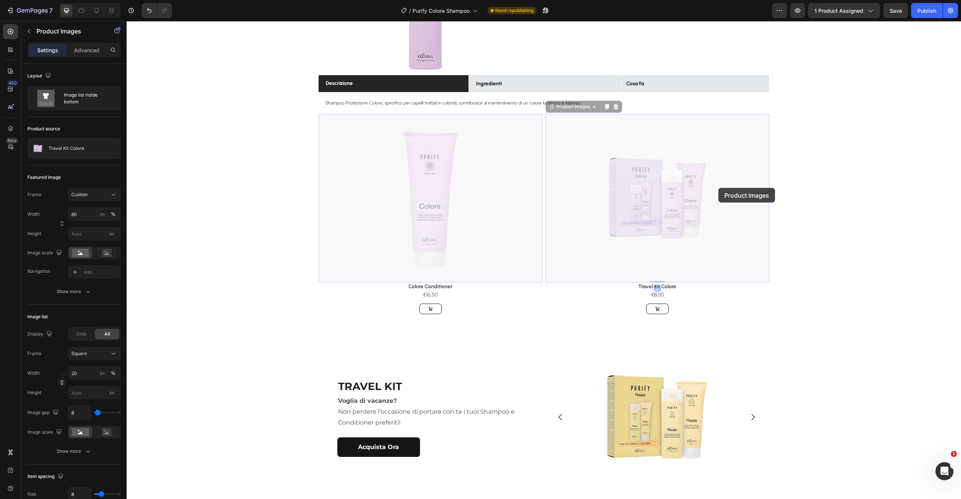
click at [771, 189] on div "Product Images 0 Product Images 0 Colore Conditioner Product Title €16,50 Produ…" at bounding box center [544, 214] width 811 height 200
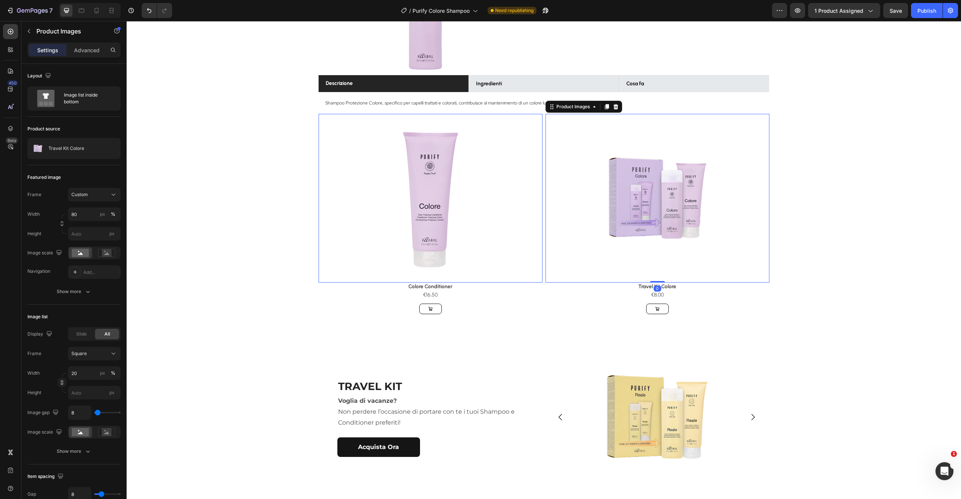
click at [742, 122] on img at bounding box center [657, 198] width 179 height 169
click at [822, 162] on div "Product Images 0 Colore Conditioner Product Title €16,50 Product Price Product …" at bounding box center [544, 214] width 811 height 200
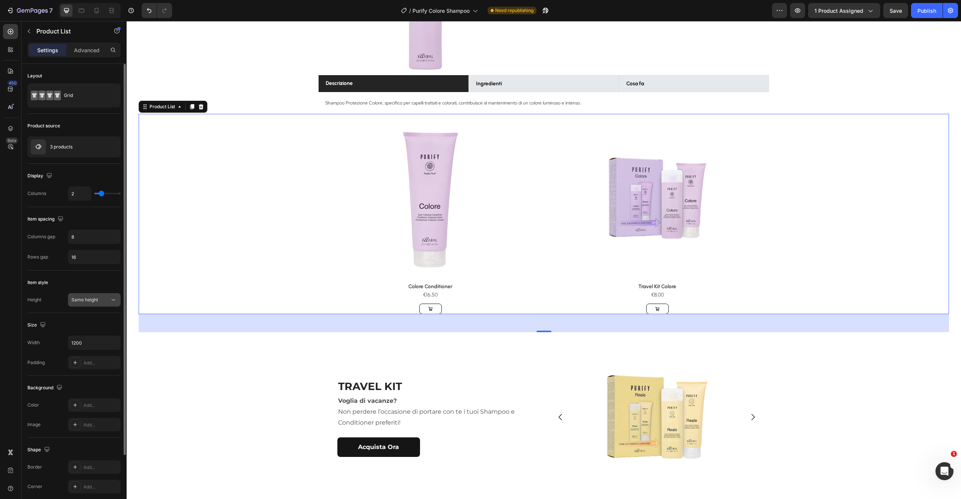
click at [114, 297] on icon at bounding box center [114, 300] width 8 height 8
click at [101, 337] on div "Fit content height" at bounding box center [87, 332] width 62 height 14
click at [93, 339] on input "1200" at bounding box center [94, 343] width 52 height 14
click at [113, 345] on icon "button" at bounding box center [114, 343] width 8 height 8
click at [104, 324] on div "Size" at bounding box center [73, 325] width 93 height 12
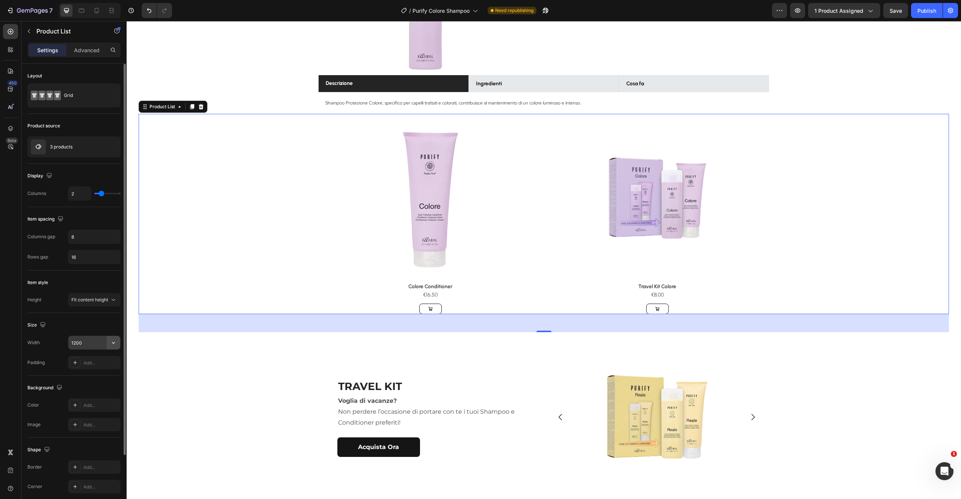
click at [115, 344] on icon "button" at bounding box center [114, 343] width 8 height 8
drag, startPoint x: 91, startPoint y: 359, endPoint x: 96, endPoint y: 358, distance: 5.7
click at [91, 359] on p "Full 100%" at bounding box center [92, 362] width 43 height 7
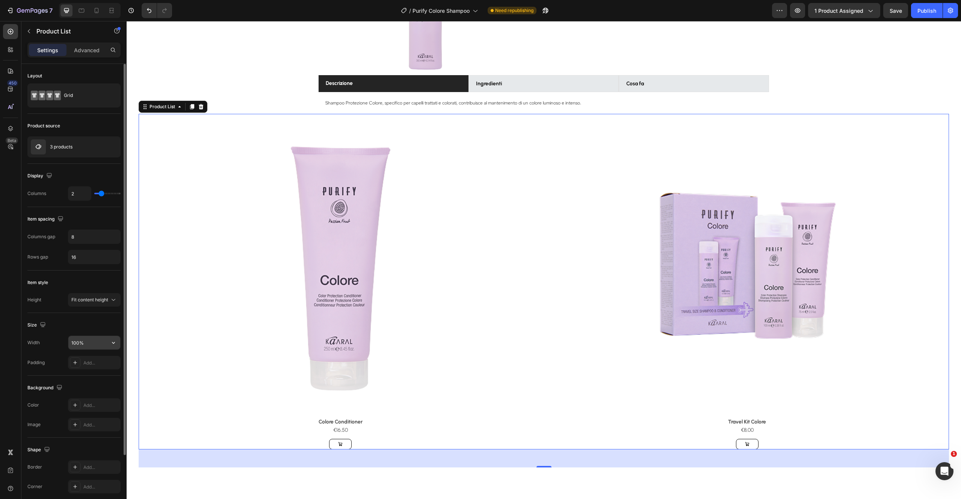
click at [97, 344] on input "100%" at bounding box center [94, 343] width 52 height 14
click at [119, 344] on button "button" at bounding box center [114, 343] width 14 height 14
click at [104, 373] on span "1200px" at bounding box center [106, 376] width 16 height 7
type input "1200"
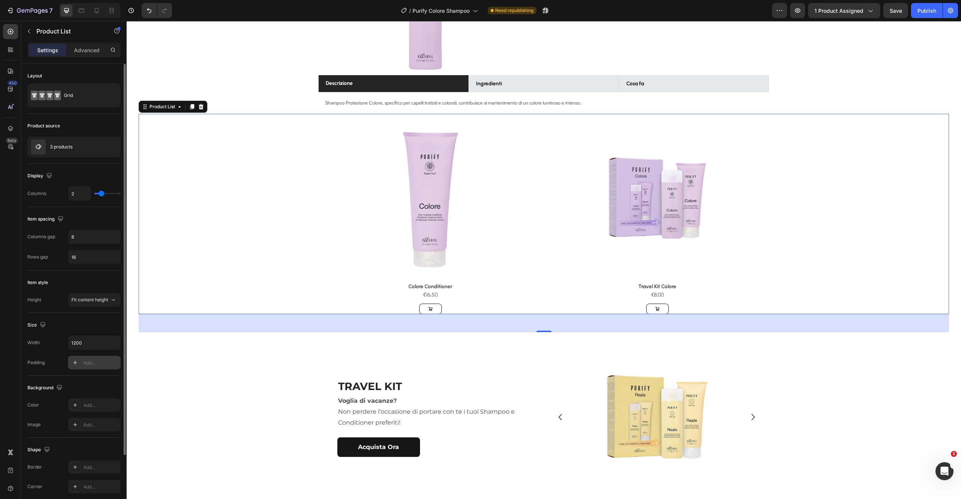
click at [76, 362] on icon at bounding box center [75, 363] width 6 height 6
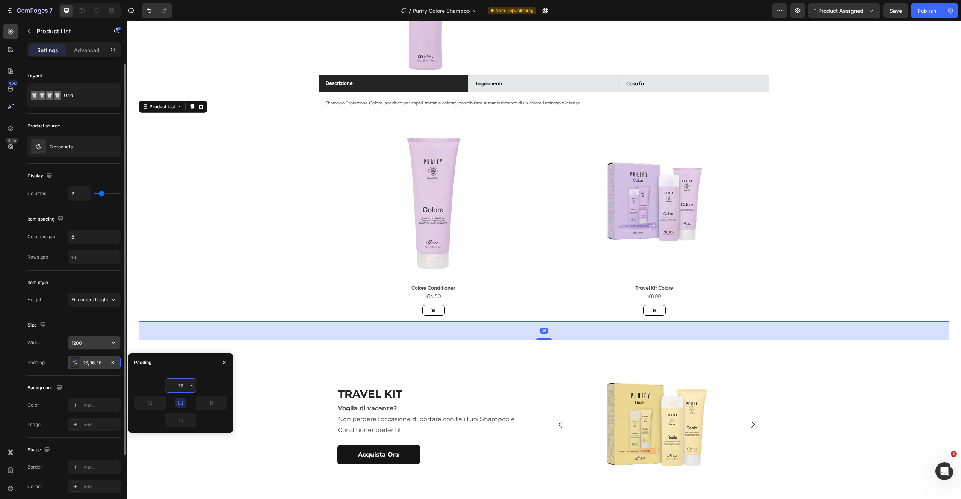
type input "0"
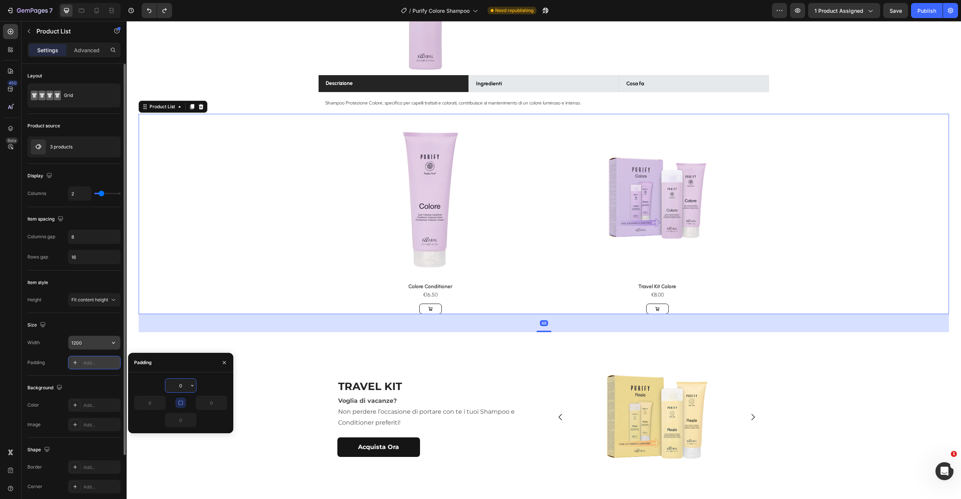
click at [94, 345] on input "1200" at bounding box center [94, 343] width 52 height 14
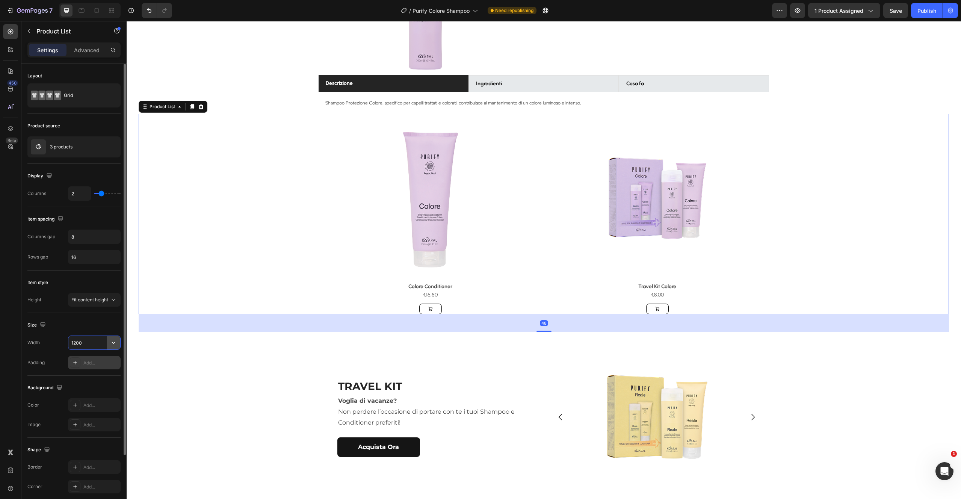
click at [116, 342] on icon "button" at bounding box center [114, 343] width 8 height 8
click at [99, 360] on p "Full 100%" at bounding box center [92, 362] width 43 height 7
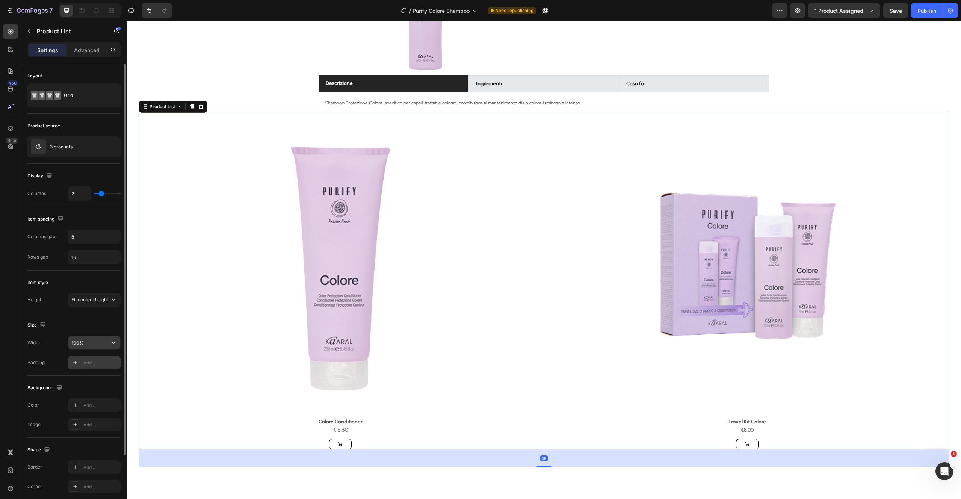
click at [96, 342] on input "100%" at bounding box center [94, 343] width 52 height 14
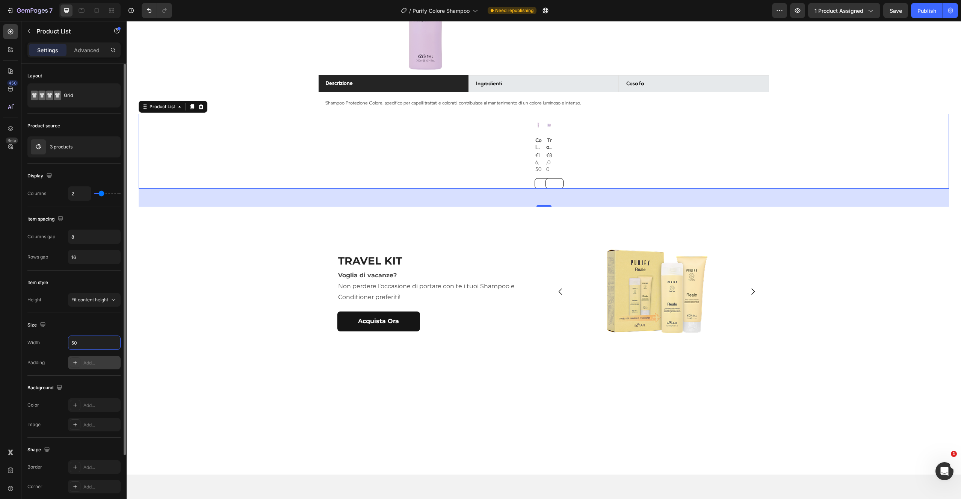
type input "50%"
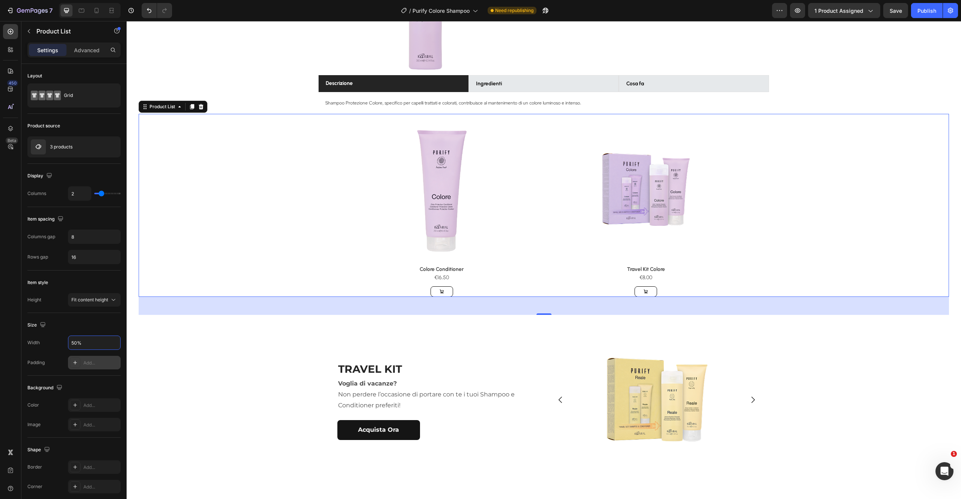
click at [871, 55] on div "Product Images Colore Shampoo (P) Title €14,50 (P) Price (P) Price Row Shampoo …" at bounding box center [544, 402] width 835 height 996
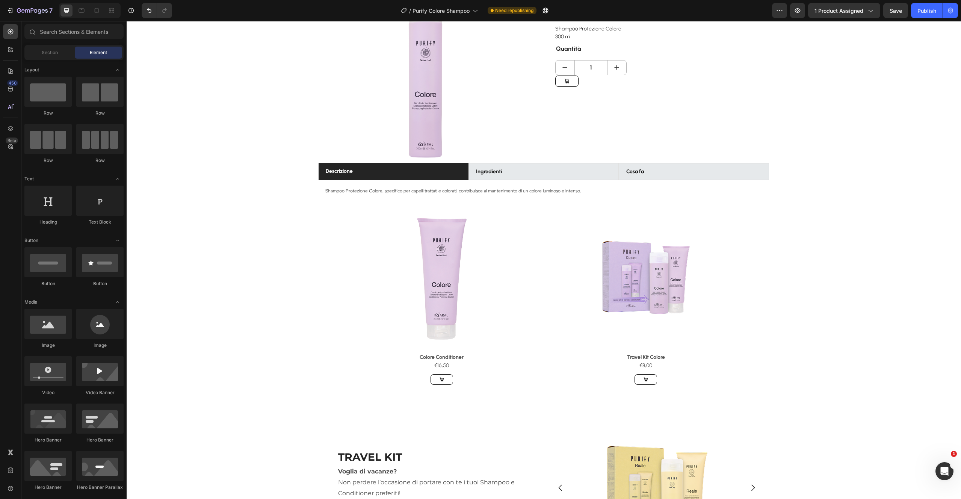
scroll to position [0, 0]
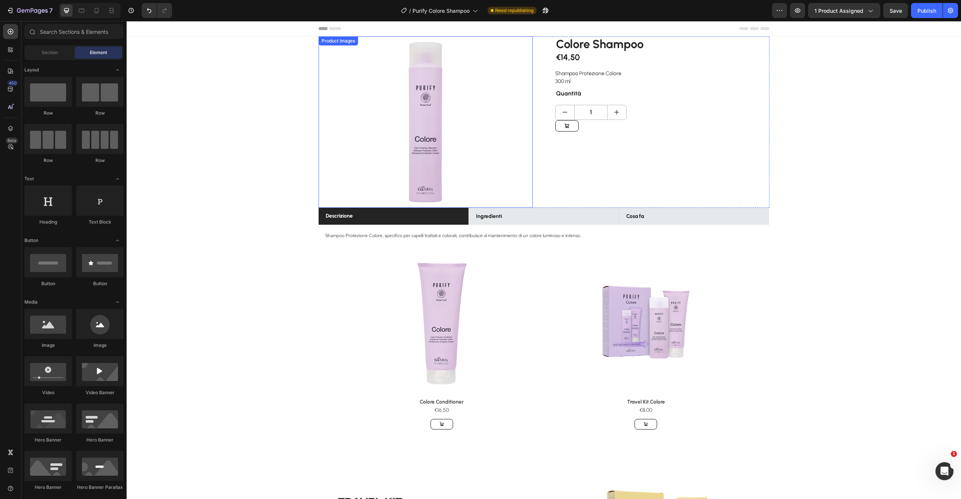
drag, startPoint x: 418, startPoint y: 40, endPoint x: 449, endPoint y: 56, distance: 35.1
click at [418, 40] on img at bounding box center [425, 121] width 171 height 171
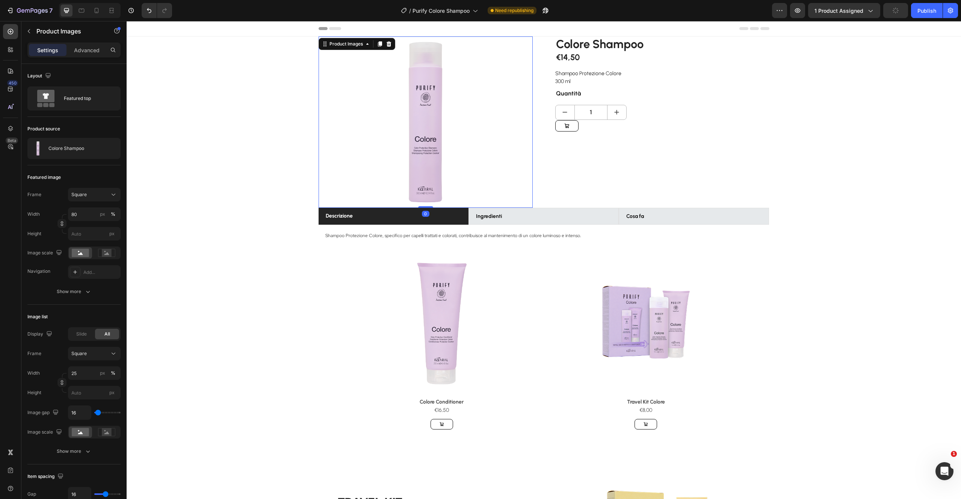
click at [468, 63] on img at bounding box center [425, 121] width 171 height 171
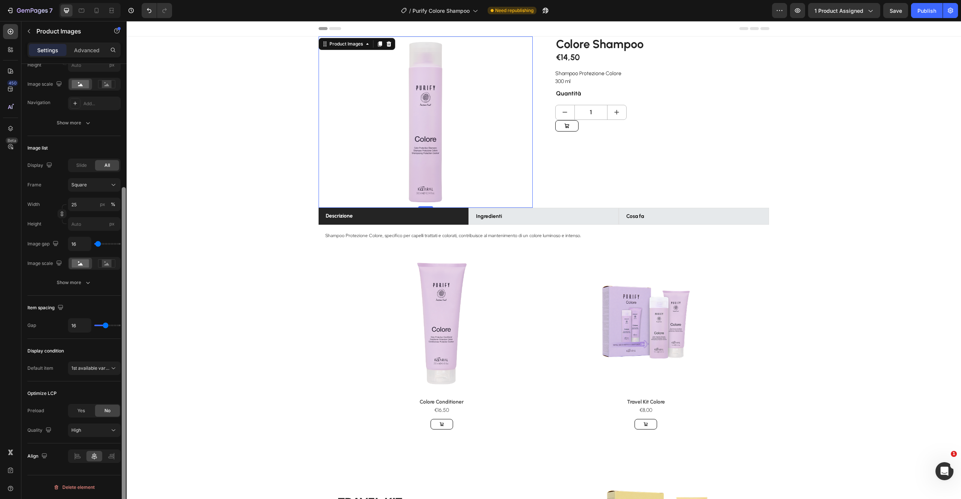
scroll to position [107, 0]
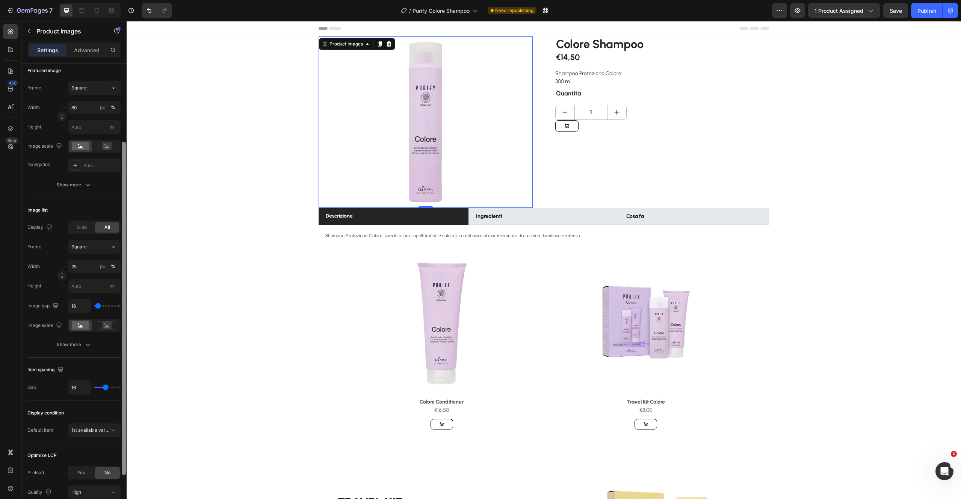
drag, startPoint x: 252, startPoint y: 261, endPoint x: 186, endPoint y: 157, distance: 123.5
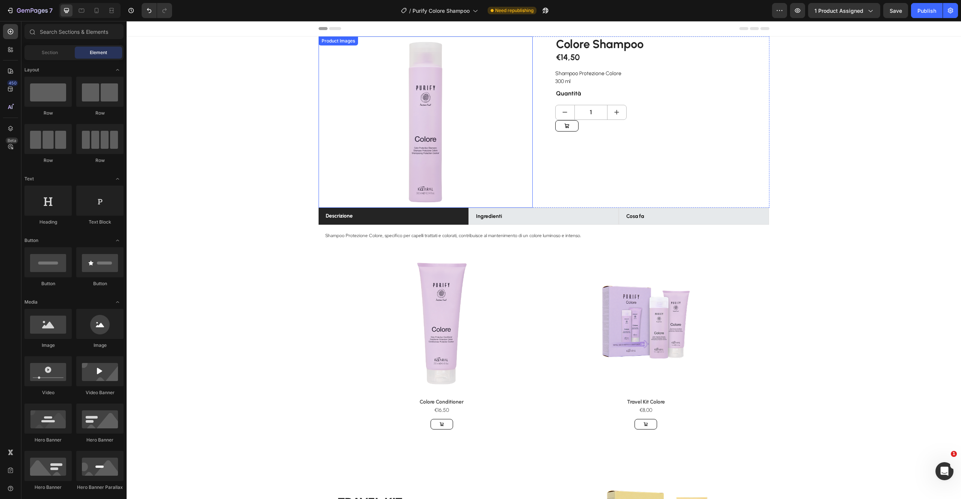
click at [333, 123] on div at bounding box center [426, 121] width 214 height 171
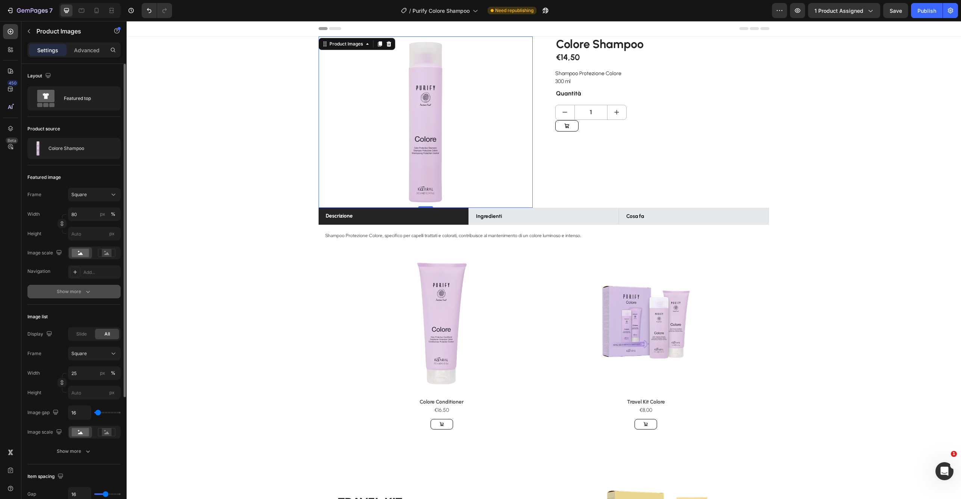
click at [97, 292] on button "Show more" at bounding box center [73, 292] width 93 height 14
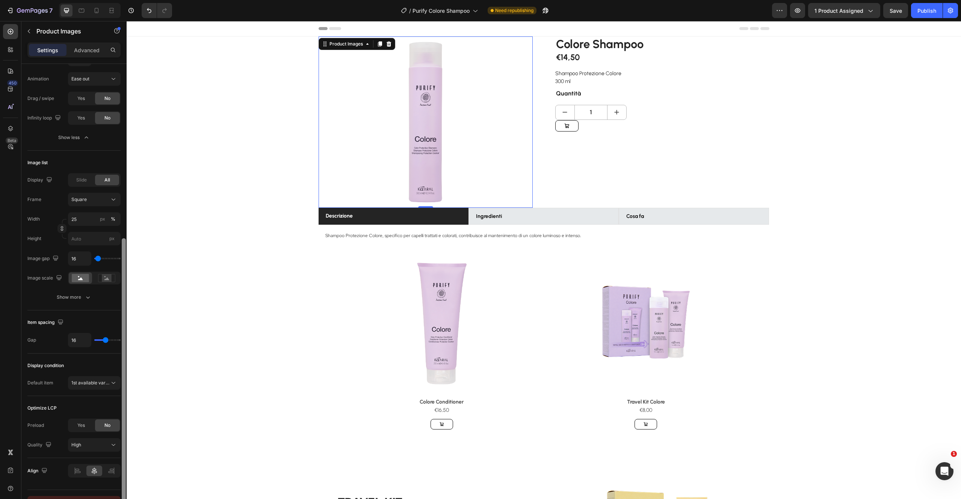
scroll to position [295, 0]
drag, startPoint x: 124, startPoint y: 294, endPoint x: 108, endPoint y: 495, distance: 201.0
click at [115, 499] on div "Layout Featured top Product source Colore Shampoo Featured image Frame Square W…" at bounding box center [73, 292] width 105 height 457
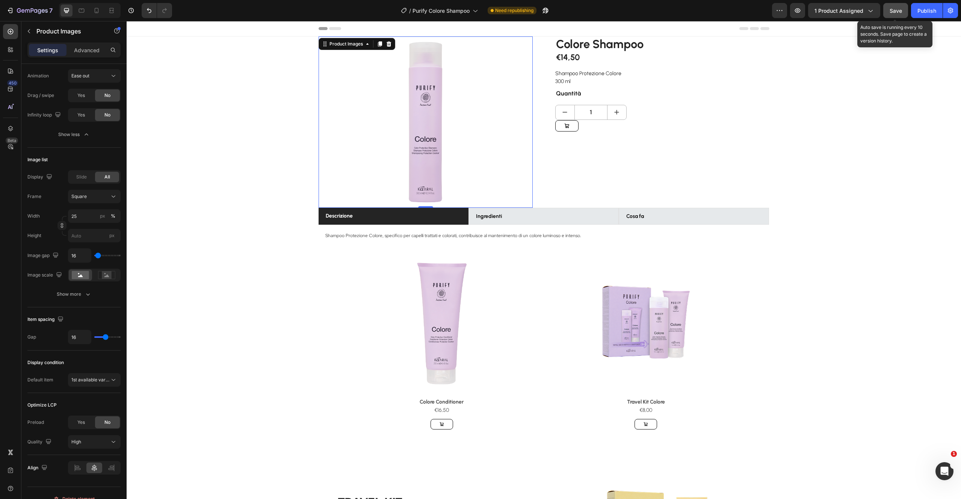
click at [899, 8] on span "Save" at bounding box center [896, 11] width 12 height 6
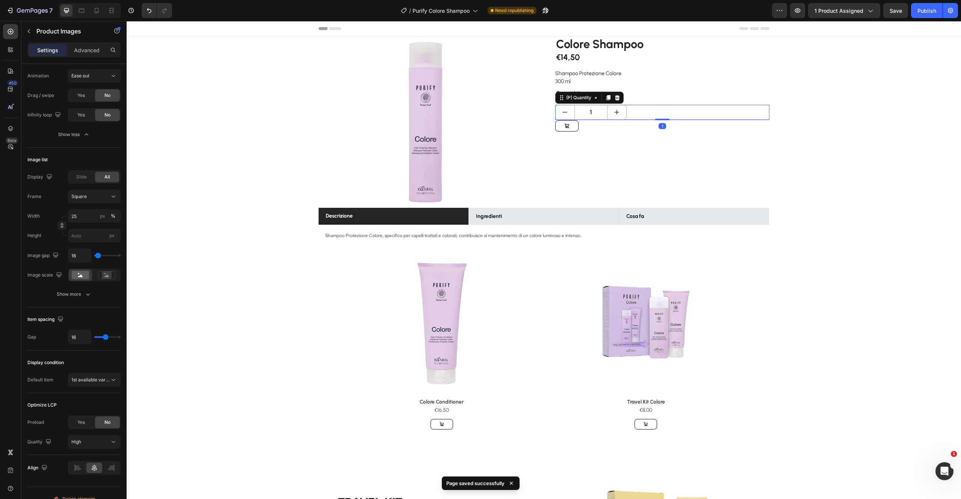
click at [627, 112] on div "1" at bounding box center [663, 112] width 214 height 15
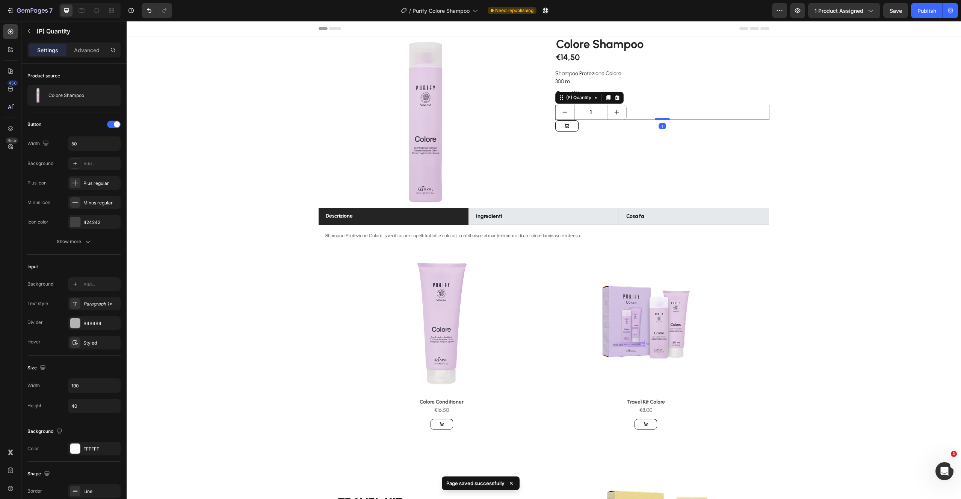
click at [659, 120] on div at bounding box center [662, 119] width 15 height 2
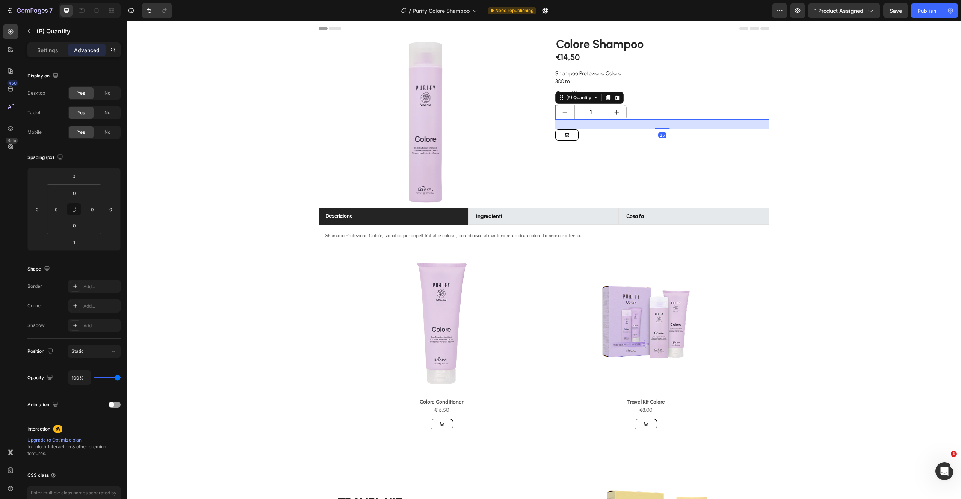
drag, startPoint x: 662, startPoint y: 119, endPoint x: 684, endPoint y: 114, distance: 22.6
click at [663, 128] on div at bounding box center [662, 129] width 15 height 2
type input "20"
click at [890, 12] on button "Save" at bounding box center [896, 10] width 25 height 15
drag, startPoint x: 925, startPoint y: 11, endPoint x: 920, endPoint y: 13, distance: 5.1
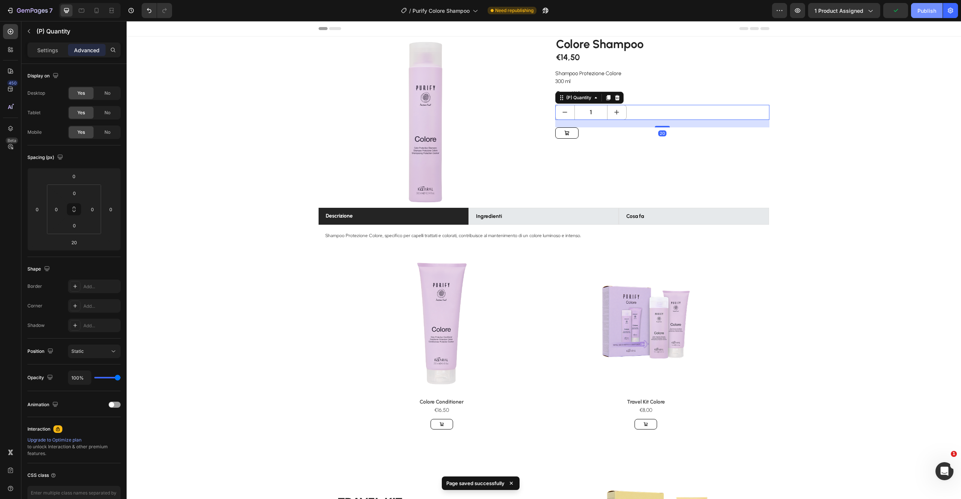
click at [925, 11] on div "Publish" at bounding box center [927, 11] width 19 height 8
click at [98, 8] on icon at bounding box center [97, 11] width 8 height 8
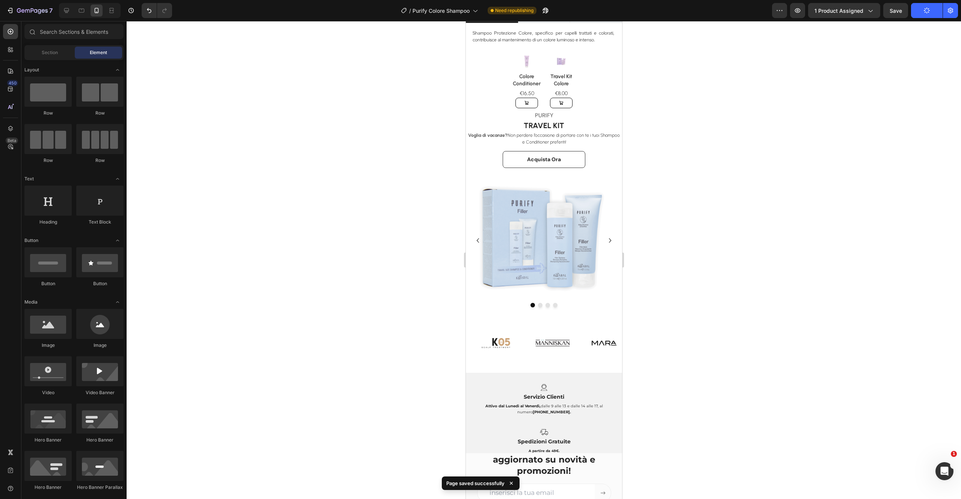
drag, startPoint x: 621, startPoint y: 190, endPoint x: 1089, endPoint y: 251, distance: 471.9
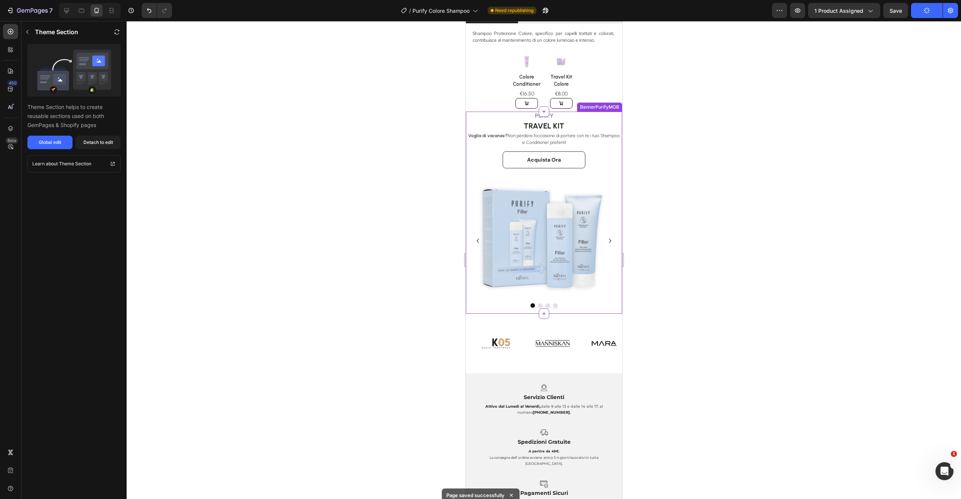
click at [605, 239] on icon "Carousel Next Arrow" at bounding box center [609, 240] width 9 height 9
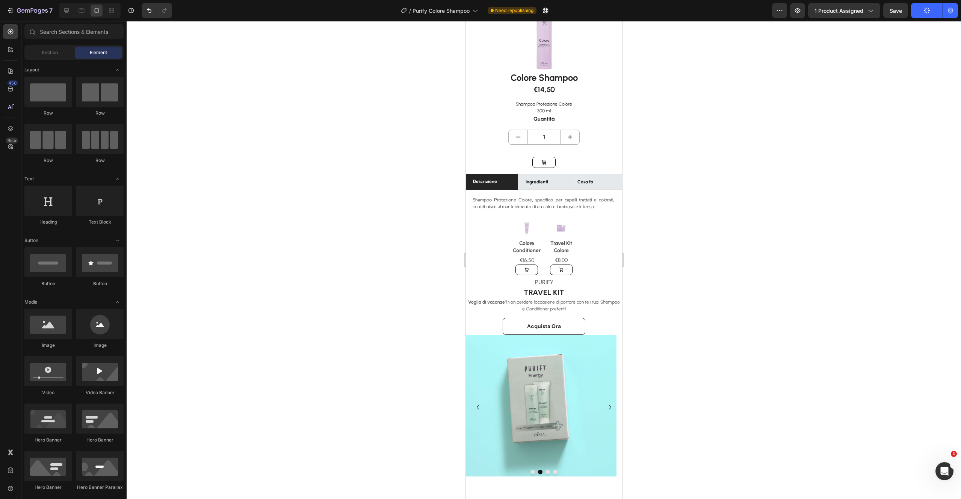
scroll to position [0, 0]
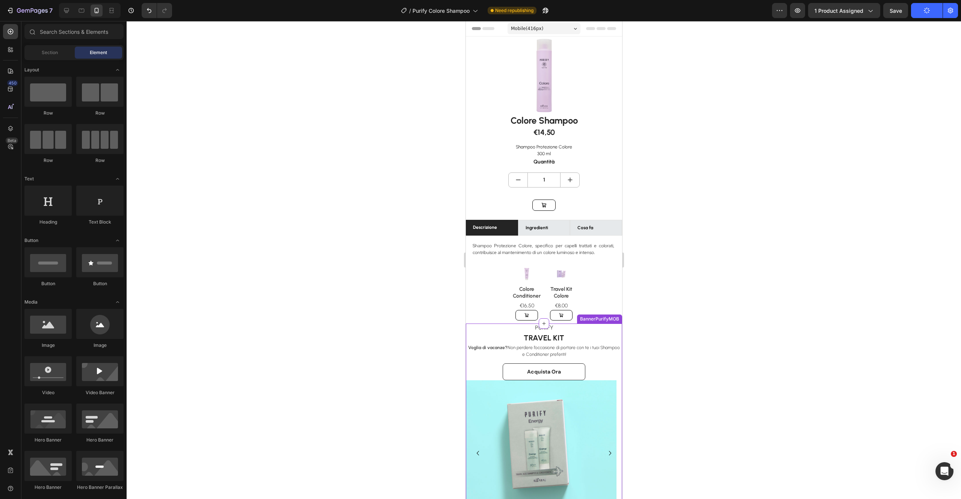
click at [606, 389] on img at bounding box center [541, 451] width 151 height 142
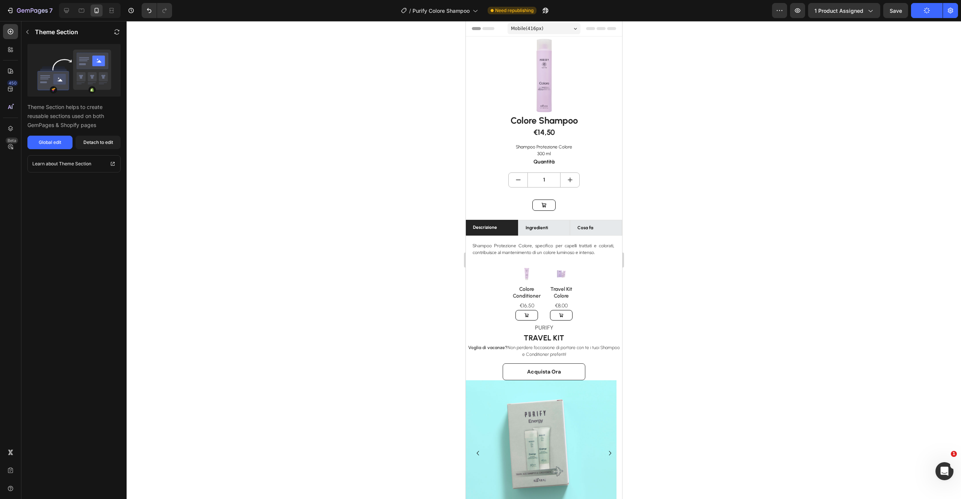
scroll to position [31, 0]
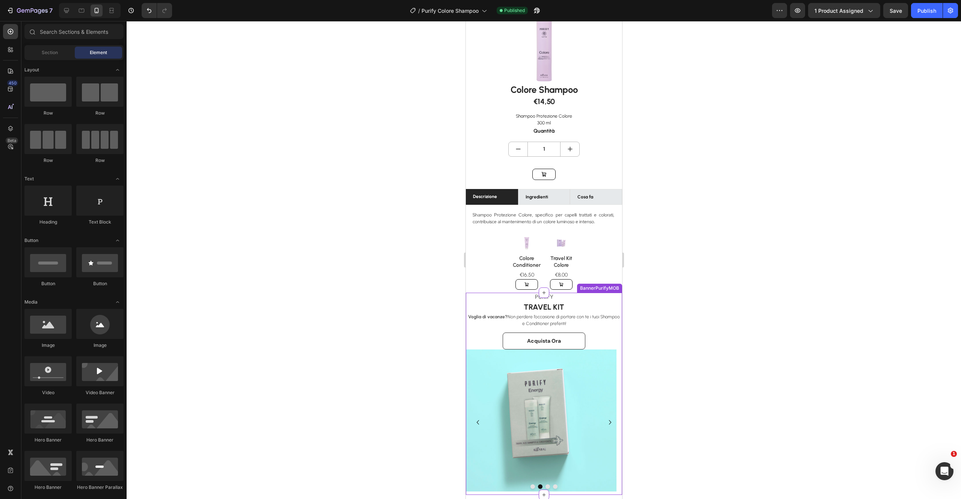
click at [615, 328] on div "PURIFY Text block TRAVEL KIT Heading Voglia di vacanze? Non perdere l’occasione…" at bounding box center [544, 321] width 156 height 57
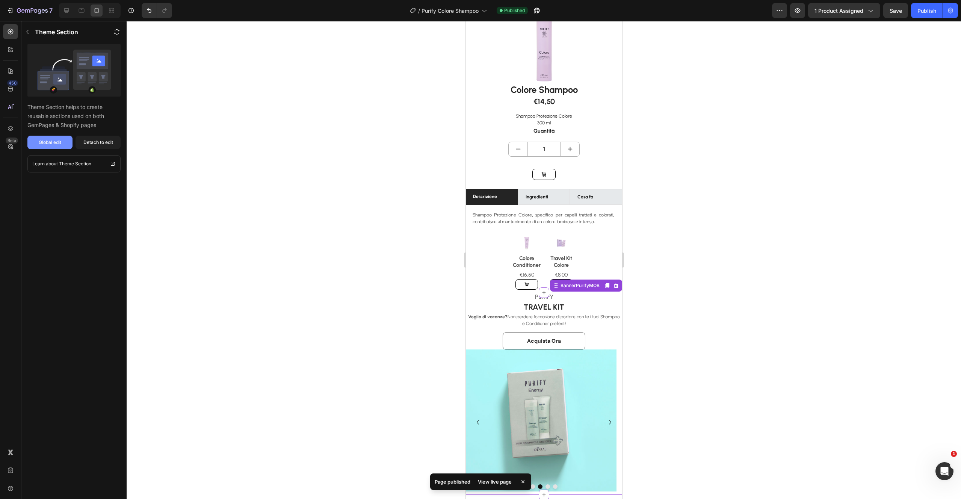
click at [59, 145] on div "Global edit" at bounding box center [50, 142] width 23 height 7
click at [21, 12] on icon "button" at bounding box center [32, 11] width 31 height 6
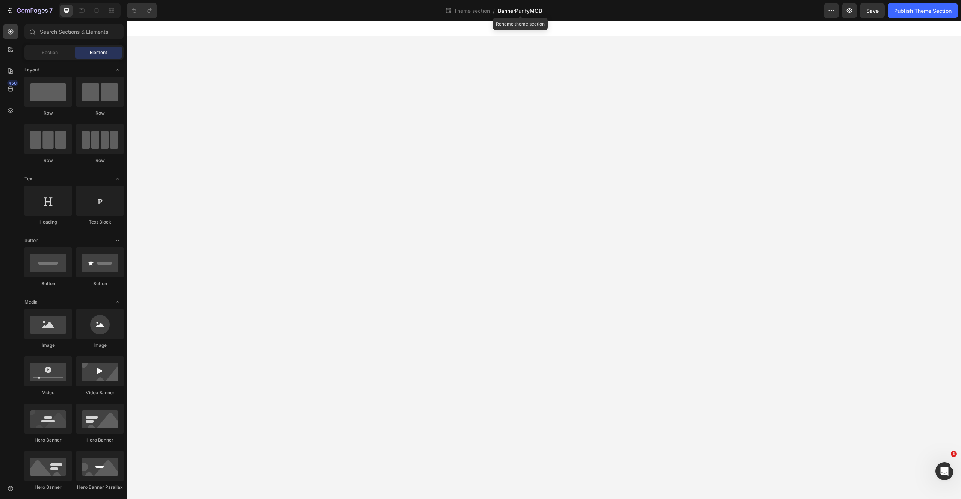
click at [524, 9] on span "BannerPurifyMOB" at bounding box center [520, 11] width 44 height 8
click at [481, 11] on span "Theme section" at bounding box center [472, 11] width 39 height 8
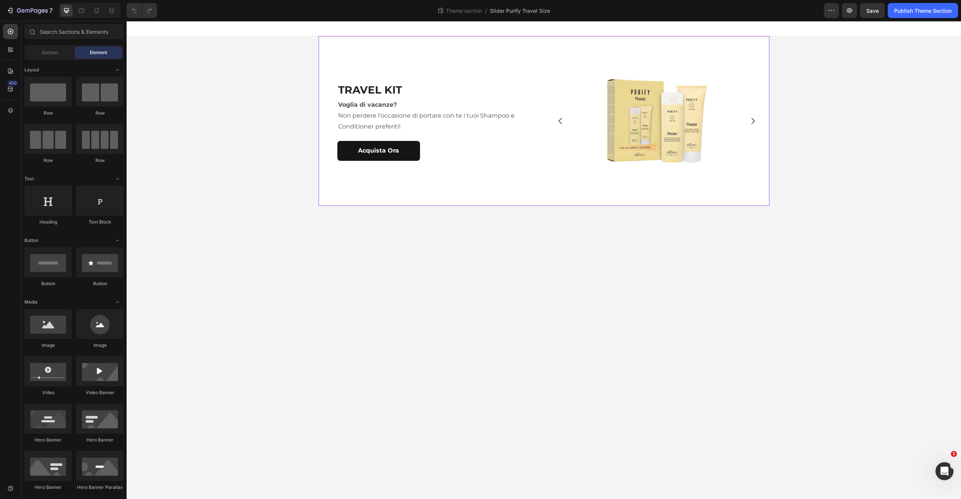
click at [335, 50] on div "TRAVEL KIT Heading Voglia di vacanze? Non perdere l’occasione di portare con te…" at bounding box center [432, 121] width 226 height 170
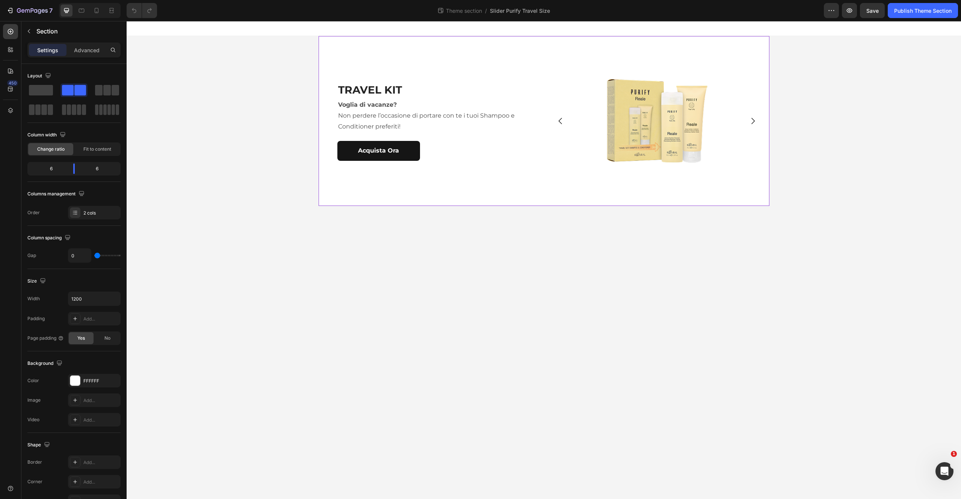
drag, startPoint x: 175, startPoint y: 113, endPoint x: 260, endPoint y: 175, distance: 105.2
click at [40, 91] on span at bounding box center [41, 90] width 24 height 11
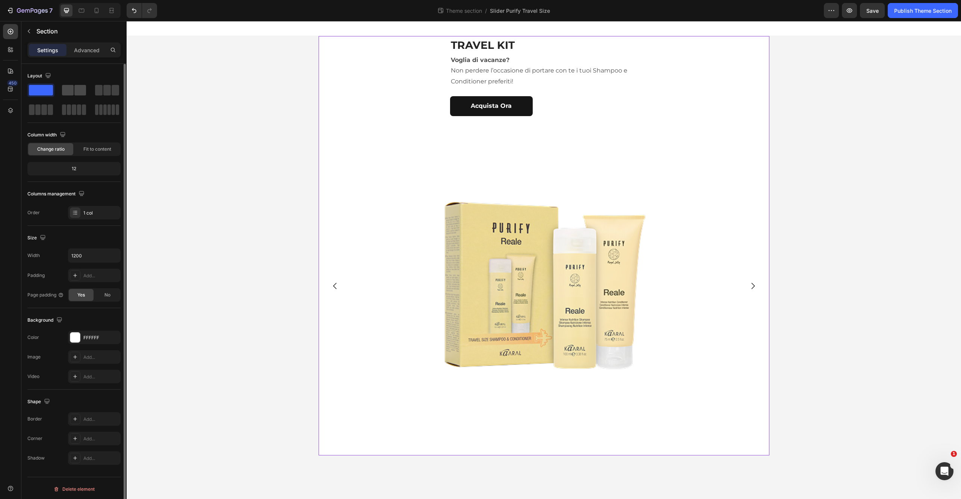
click at [79, 90] on span at bounding box center [80, 90] width 12 height 11
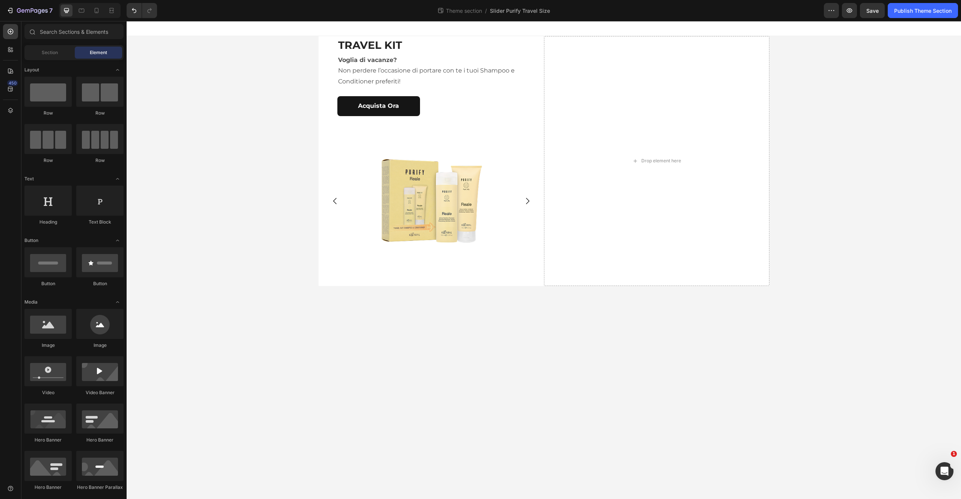
drag, startPoint x: 312, startPoint y: 65, endPoint x: 320, endPoint y: 68, distance: 9.2
click at [313, 66] on div "TRAVEL KIT Heading Voglia di vacanze? Non perdere l’occasione di portare con te…" at bounding box center [544, 161] width 835 height 250
click at [622, 138] on div "Drop element here" at bounding box center [657, 161] width 226 height 250
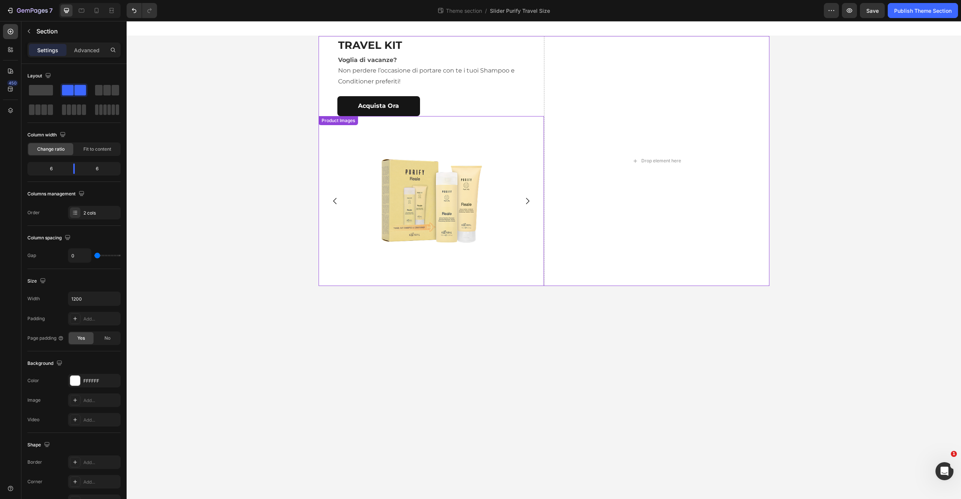
click at [440, 163] on img at bounding box center [431, 201] width 180 height 170
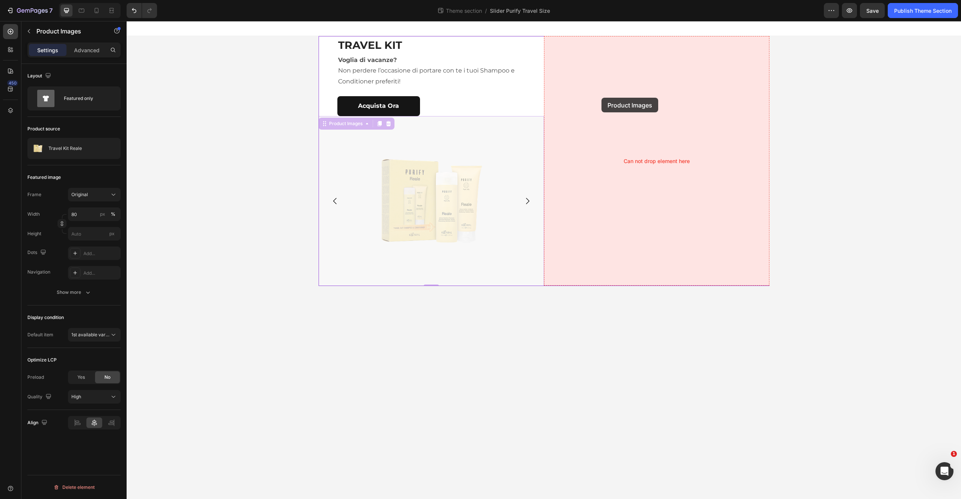
drag, startPoint x: 346, startPoint y: 124, endPoint x: 602, endPoint y: 98, distance: 257.7
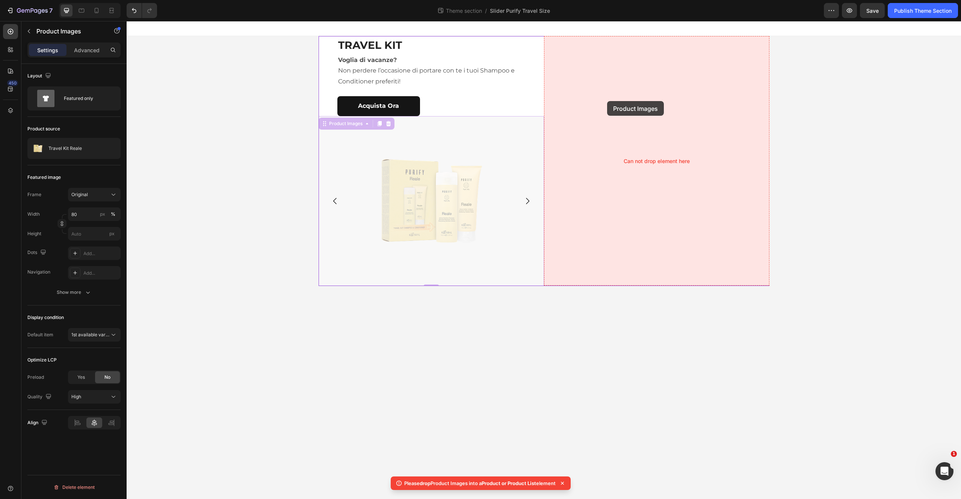
drag, startPoint x: 354, startPoint y: 123, endPoint x: 608, endPoint y: 100, distance: 255.1
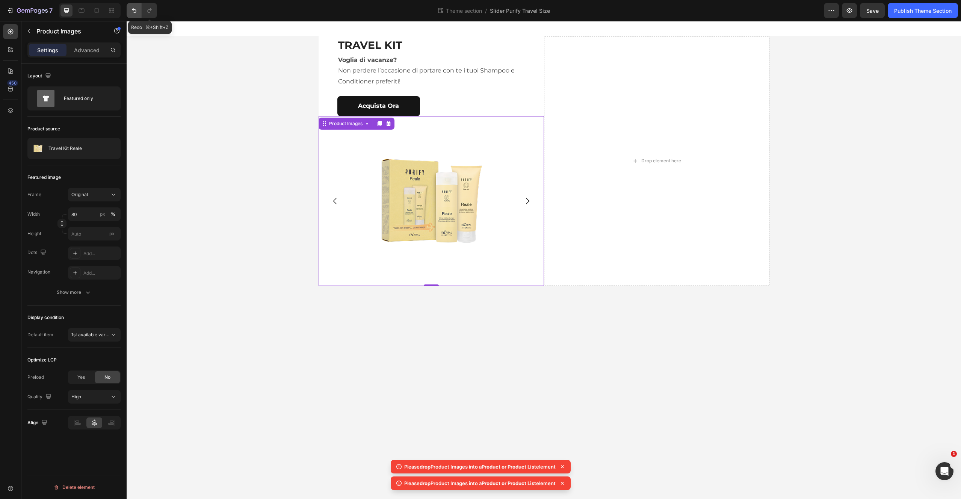
click at [133, 8] on icon "Undo/Redo" at bounding box center [134, 11] width 8 height 8
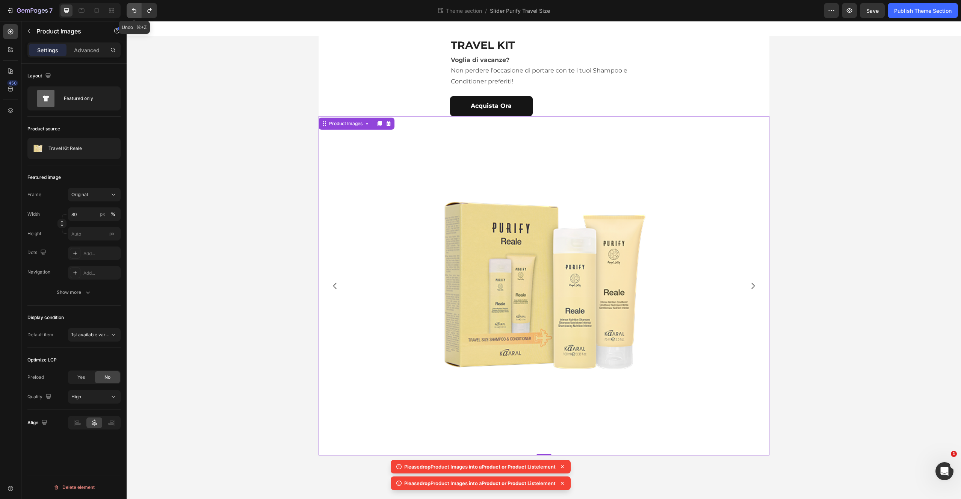
click at [134, 8] on icon "Undo/Redo" at bounding box center [134, 11] width 8 height 8
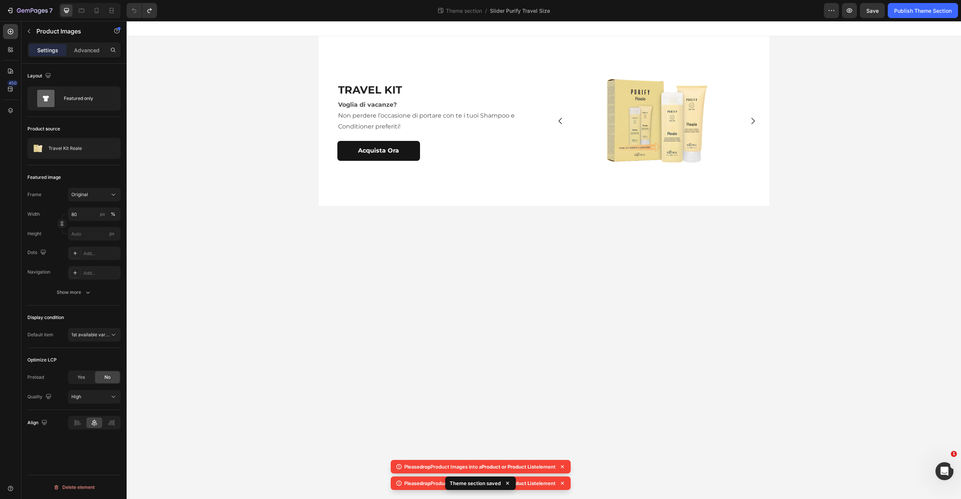
click at [325, 192] on div "TRAVEL KIT Heading Voglia di vacanze? Non perdere l’occasione di portare con te…" at bounding box center [432, 121] width 226 height 170
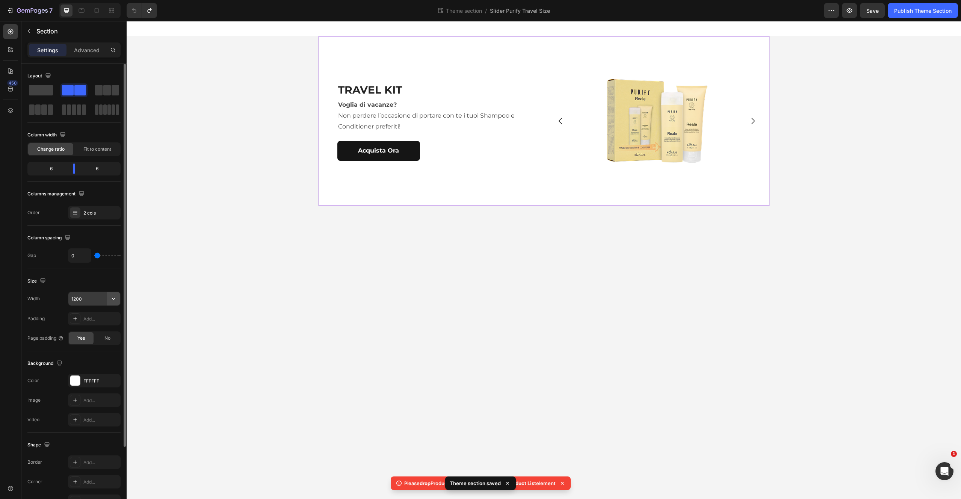
click at [114, 301] on icon "button" at bounding box center [114, 299] width 8 height 8
click at [95, 316] on p "Full 100%" at bounding box center [92, 318] width 43 height 7
type input "100%"
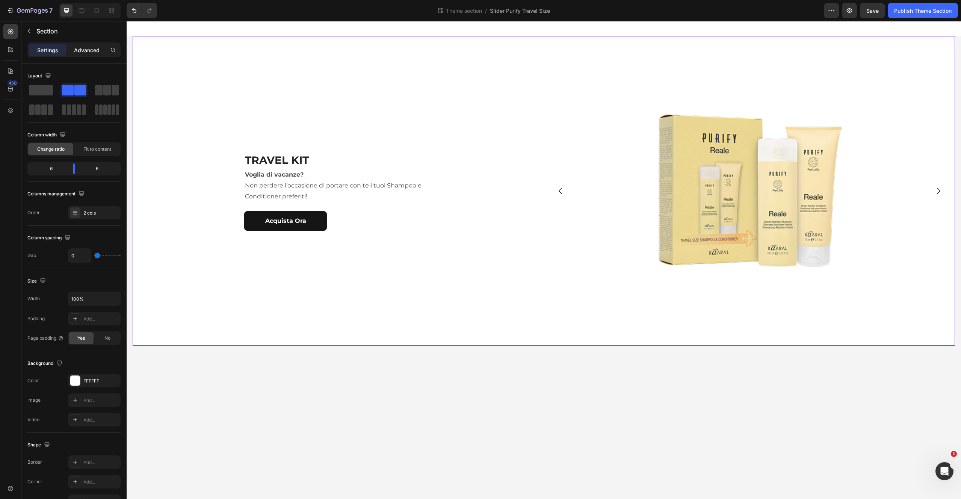
click at [86, 47] on p "Advanced" at bounding box center [87, 50] width 26 height 8
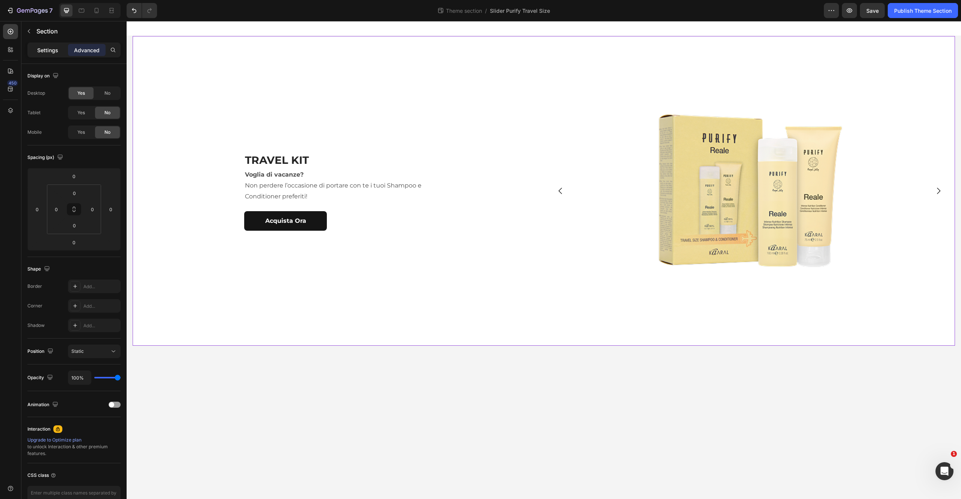
click at [44, 44] on div "Settings" at bounding box center [48, 50] width 38 height 12
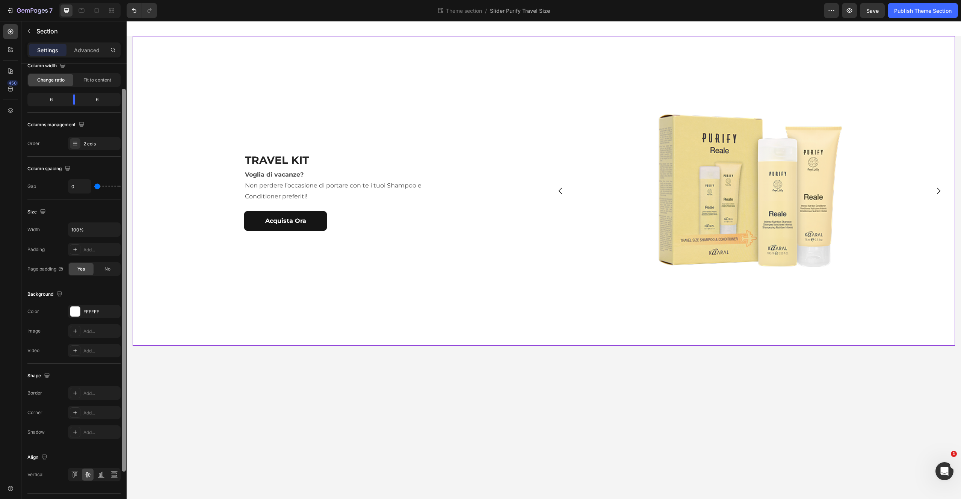
scroll to position [88, 0]
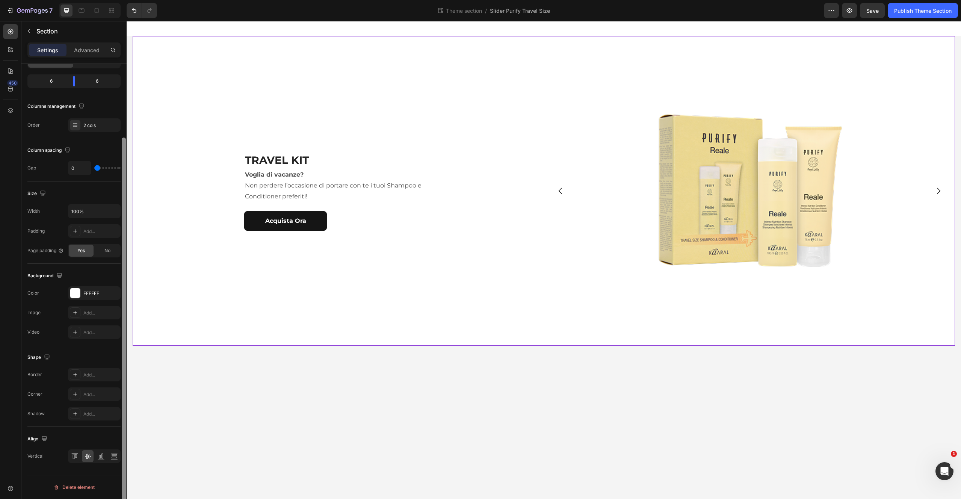
drag, startPoint x: 123, startPoint y: 313, endPoint x: 126, endPoint y: 377, distance: 64.0
click at [124, 385] on div at bounding box center [124, 329] width 4 height 383
click at [132, 339] on section "TRAVEL KIT Heading Voglia di vacanze? Non perdere l’occasione di portare con te…" at bounding box center [544, 191] width 835 height 310
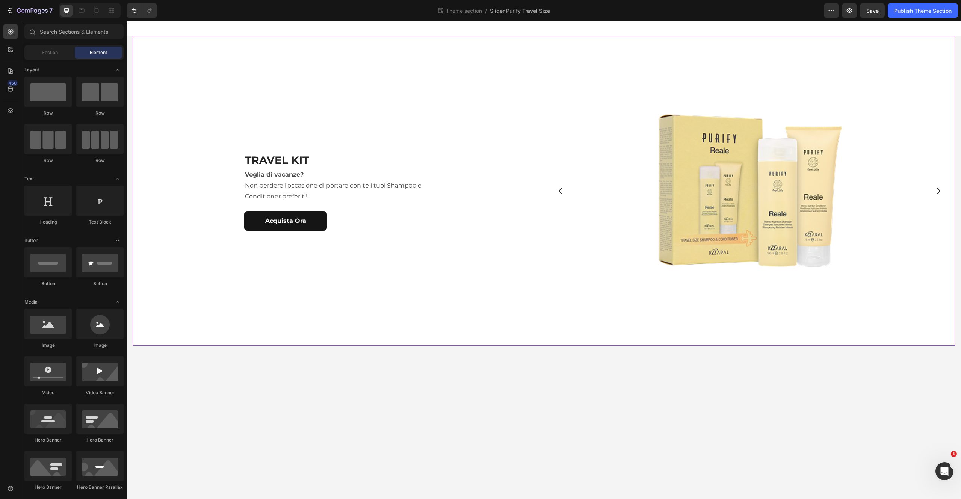
click at [158, 329] on div "TRAVEL KIT Heading Voglia di vacanze? Non perdere l’occasione di portare con te…" at bounding box center [339, 191] width 412 height 310
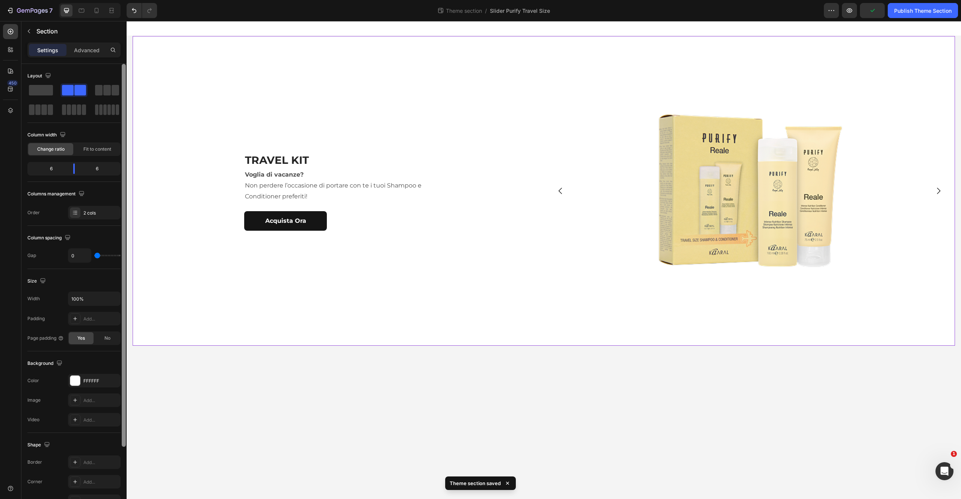
click at [123, 346] on div at bounding box center [124, 255] width 4 height 383
click at [114, 294] on button "button" at bounding box center [114, 299] width 14 height 14
click at [94, 302] on input "100%" at bounding box center [94, 299] width 52 height 14
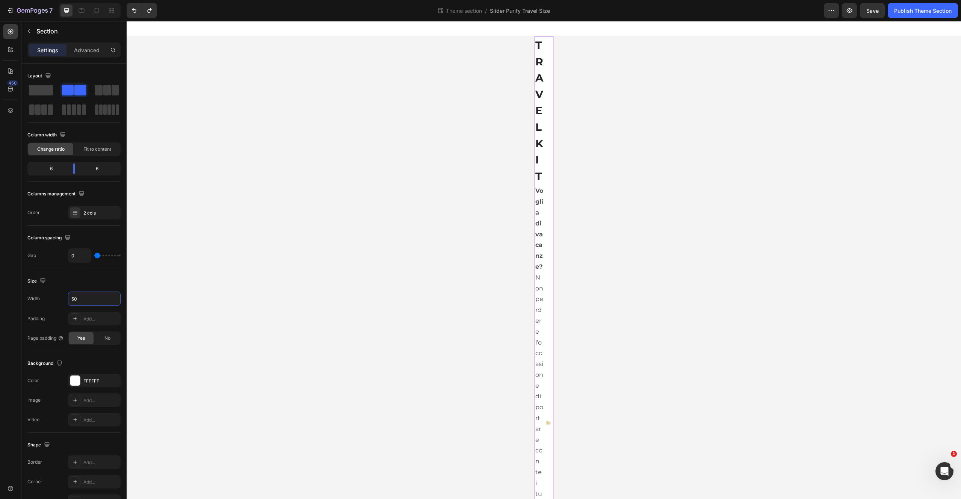
type input "100%"
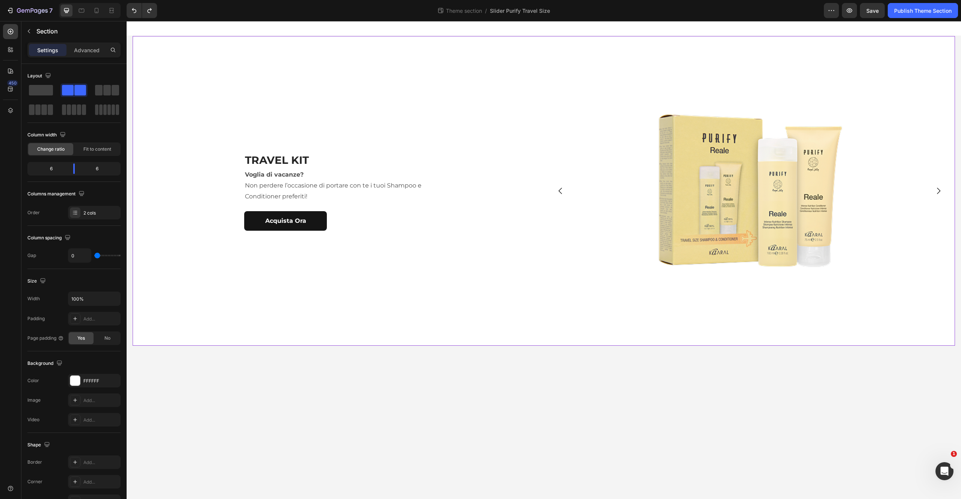
click at [266, 330] on div "TRAVEL KIT Heading Voglia di vacanze? Non perdere l’occasione di portare con te…" at bounding box center [339, 191] width 412 height 310
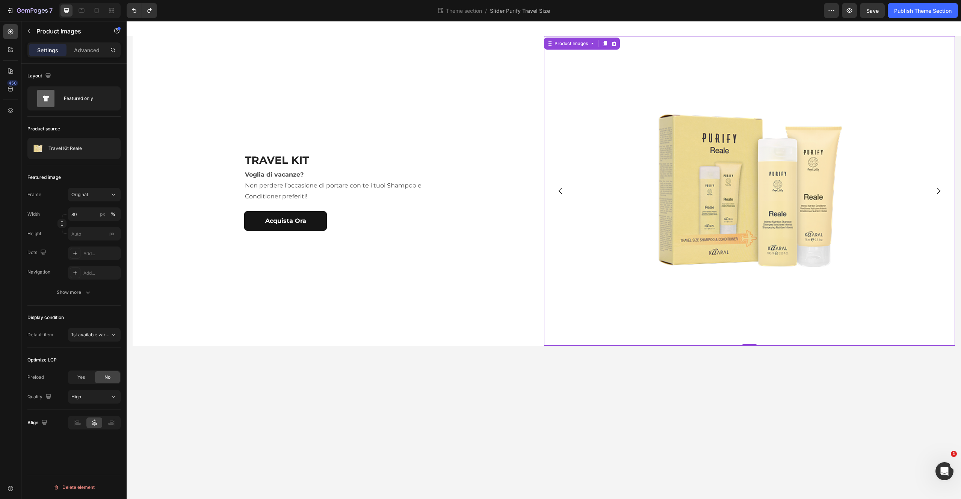
click at [698, 242] on img at bounding box center [749, 191] width 329 height 310
click at [423, 282] on div "TRAVEL KIT Heading Voglia di vacanze? Non perdere l’occasione di portare con te…" at bounding box center [339, 191] width 412 height 310
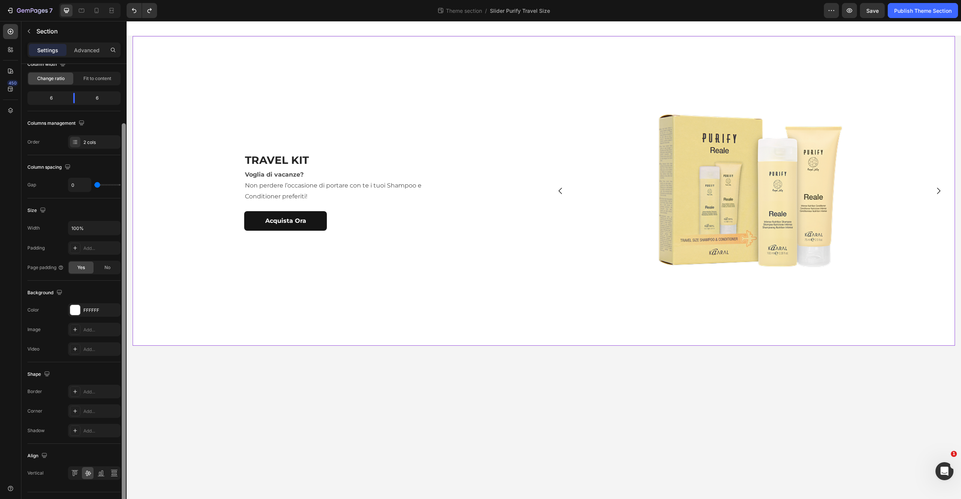
drag, startPoint x: 122, startPoint y: 156, endPoint x: 123, endPoint y: 189, distance: 33.5
click at [122, 213] on div at bounding box center [124, 314] width 4 height 383
drag, startPoint x: 109, startPoint y: 79, endPoint x: 103, endPoint y: 79, distance: 6.8
click at [109, 79] on span "Fit to content" at bounding box center [97, 80] width 28 height 7
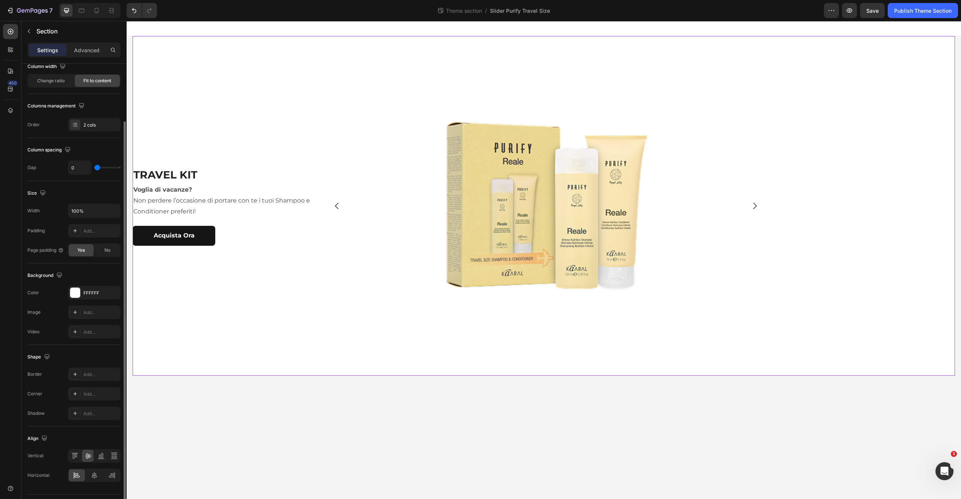
drag, startPoint x: 55, startPoint y: 82, endPoint x: 65, endPoint y: 88, distance: 12.0
click at [54, 82] on span "Change ratio" at bounding box center [50, 80] width 27 height 7
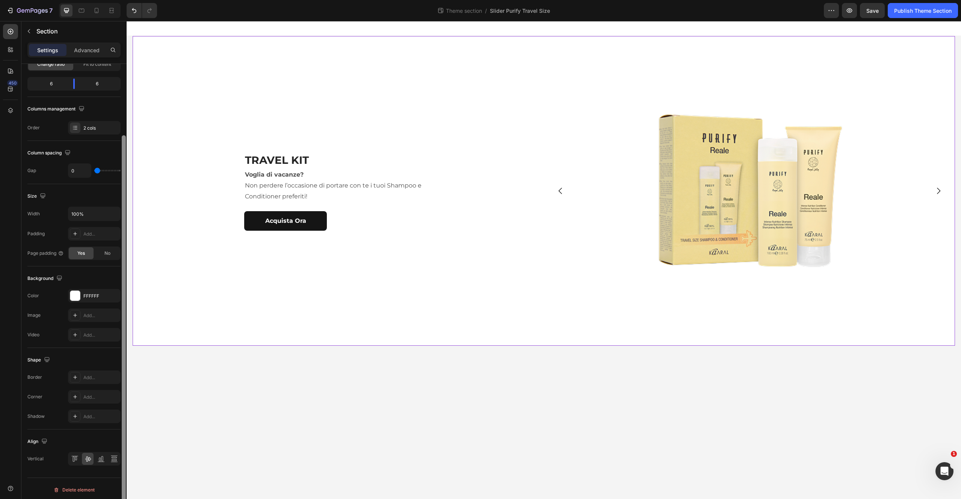
scroll to position [88, 0]
drag, startPoint x: 124, startPoint y: 155, endPoint x: 117, endPoint y: 208, distance: 53.9
click at [123, 195] on div at bounding box center [124, 329] width 4 height 383
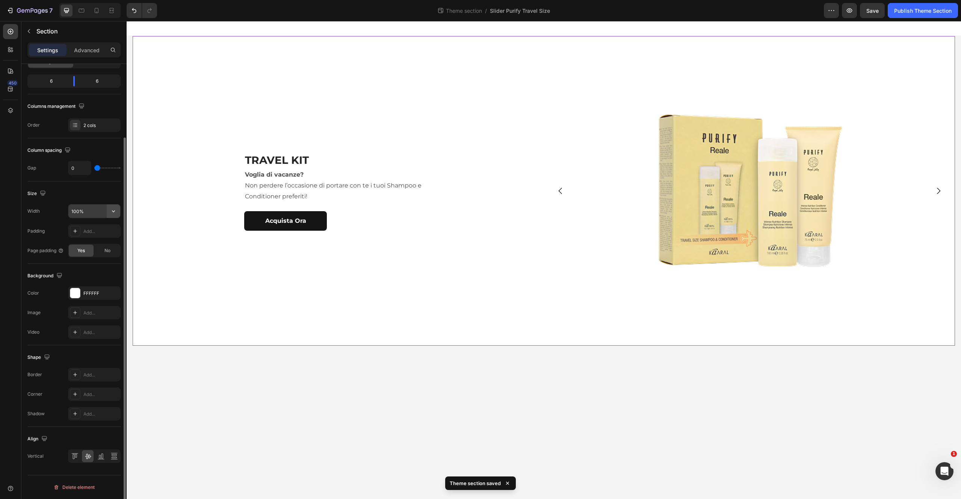
click at [115, 212] on icon "button" at bounding box center [114, 211] width 8 height 8
click at [85, 50] on p "Advanced" at bounding box center [87, 50] width 26 height 8
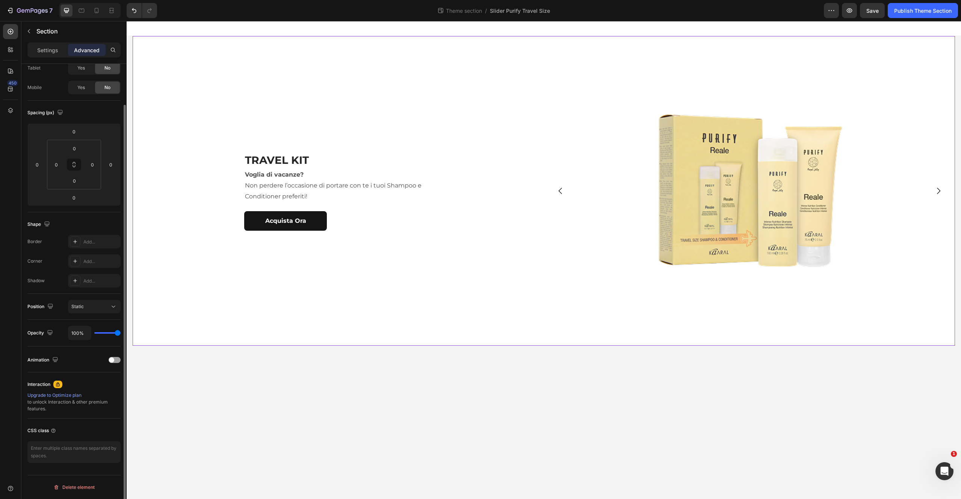
click at [56, 59] on div "Settings Advanced" at bounding box center [73, 52] width 105 height 21
click at [53, 52] on p "Settings" at bounding box center [47, 50] width 21 height 8
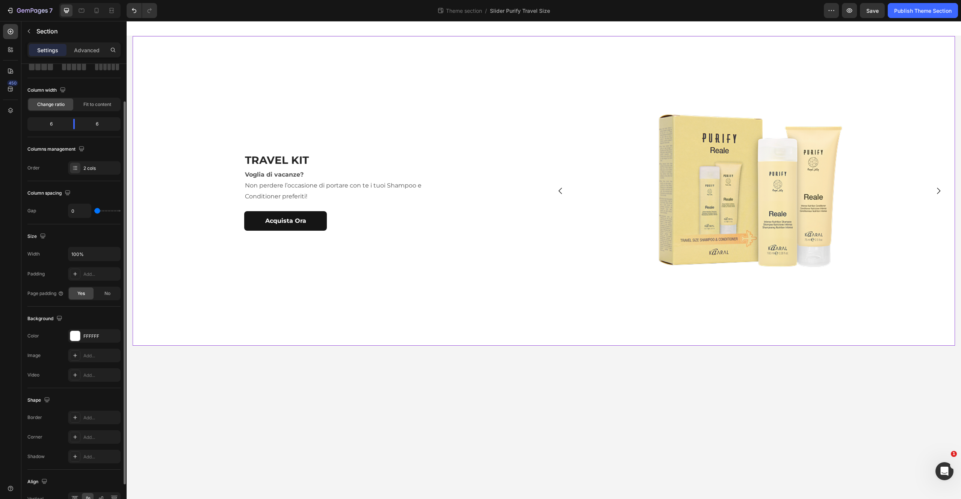
click at [313, 121] on div "TRAVEL KIT Heading Voglia di vacanze? Non perdere l’occasione di portare con te…" at bounding box center [339, 191] width 412 height 310
click at [83, 54] on div "Advanced" at bounding box center [87, 50] width 38 height 12
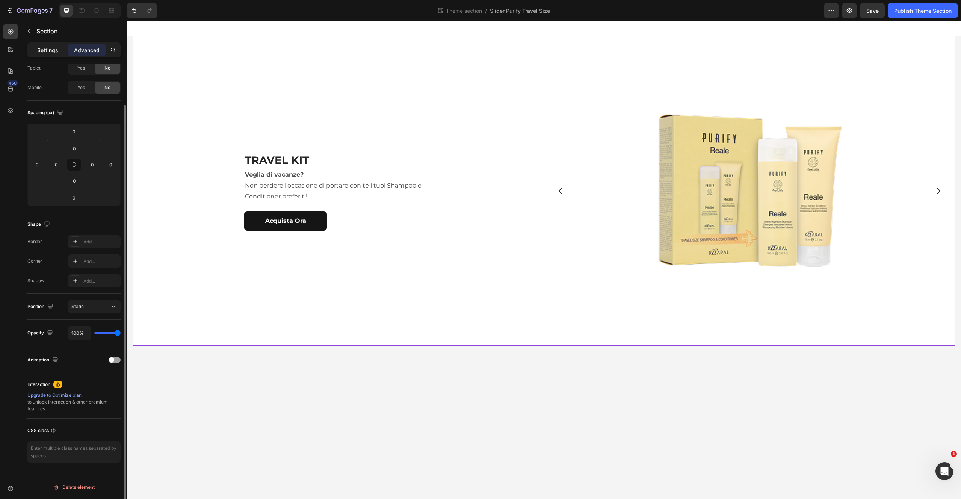
click at [59, 52] on div "Settings" at bounding box center [48, 50] width 38 height 12
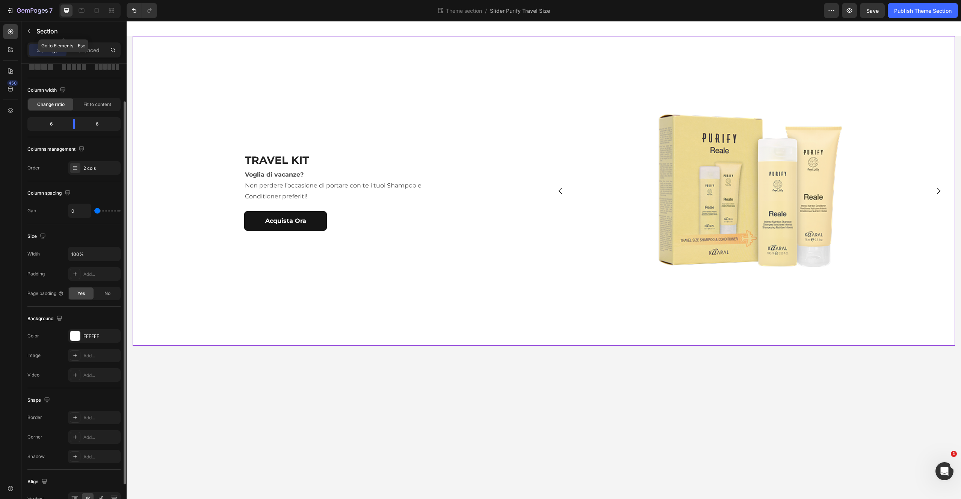
click at [37, 35] on div "Section" at bounding box center [63, 31] width 84 height 20
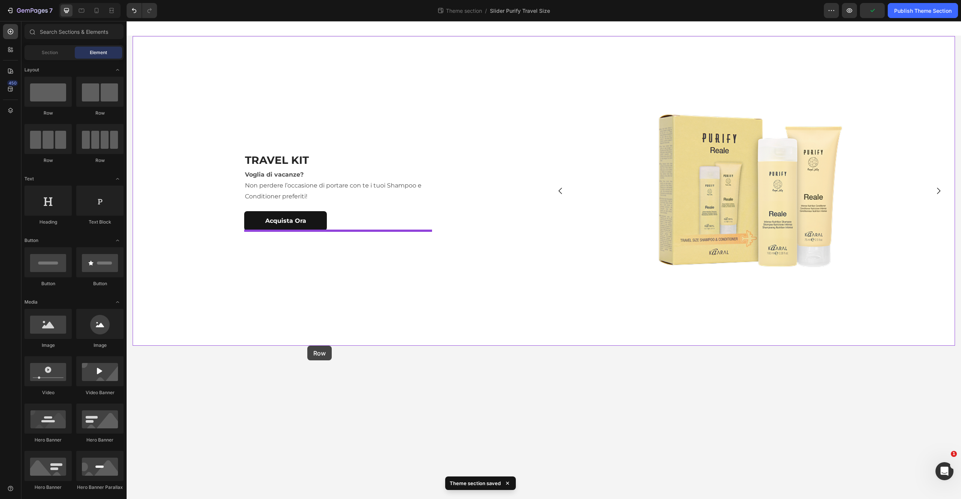
drag, startPoint x: 242, startPoint y: 112, endPoint x: 310, endPoint y: 348, distance: 245.3
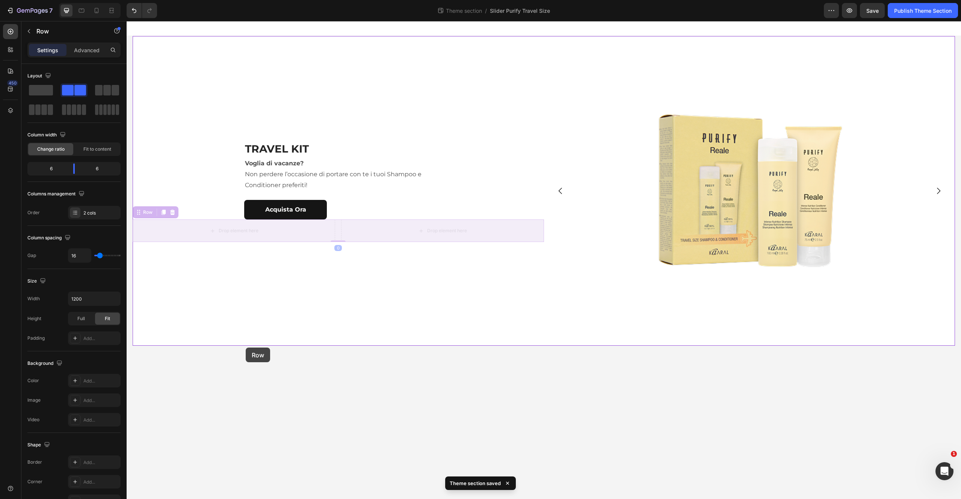
drag, startPoint x: 179, startPoint y: 252, endPoint x: 246, endPoint y: 348, distance: 117.7
click at [246, 346] on div "TRAVEL KIT Heading Voglia di vacanze? Non perdere l’occasione di portare con te…" at bounding box center [544, 183] width 835 height 325
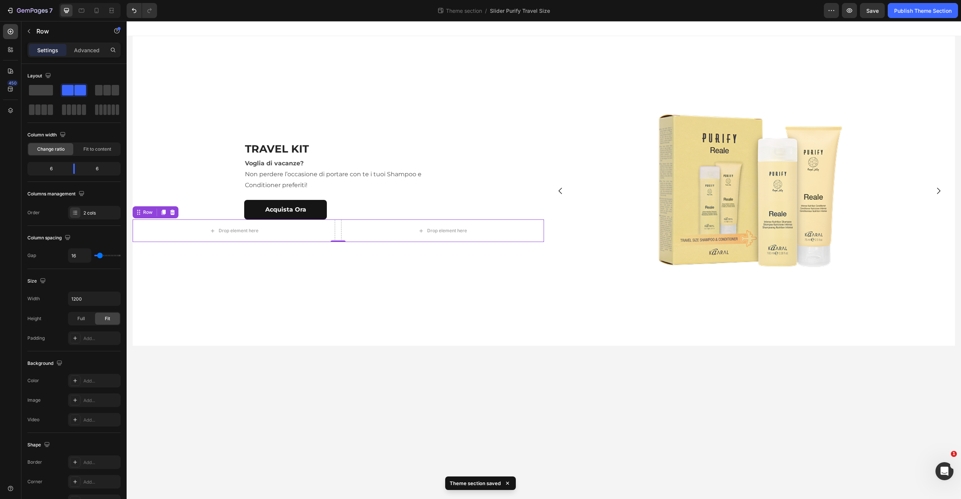
click at [171, 211] on icon at bounding box center [172, 212] width 5 height 5
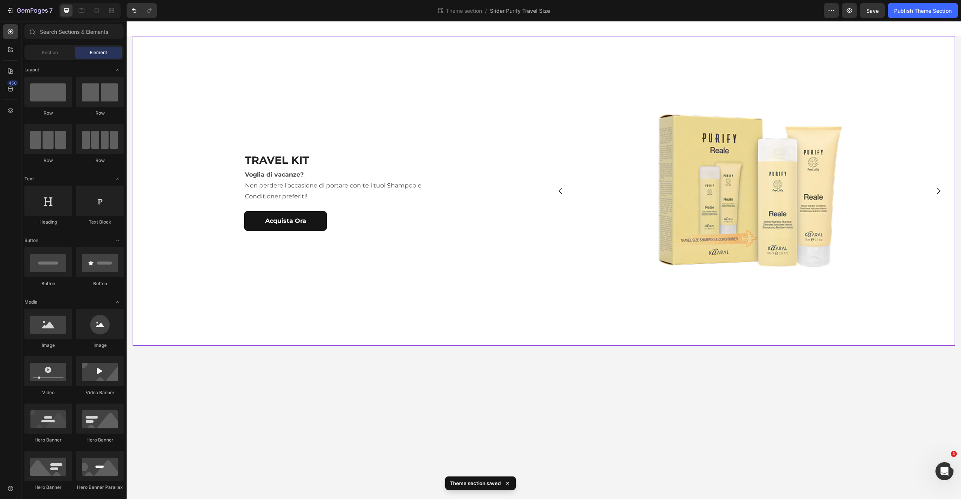
click at [199, 278] on div "TRAVEL KIT Heading Voglia di vacanze? Non perdere l’occasione di portare con te…" at bounding box center [339, 191] width 412 height 310
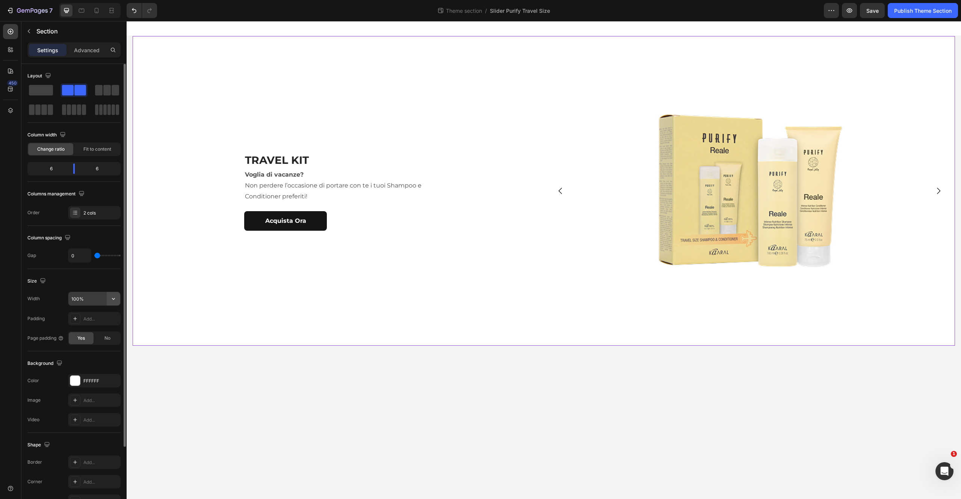
click at [110, 299] on icon "button" at bounding box center [114, 299] width 8 height 8
click at [94, 333] on p "Default 1200px" at bounding box center [92, 332] width 43 height 7
type input "1200"
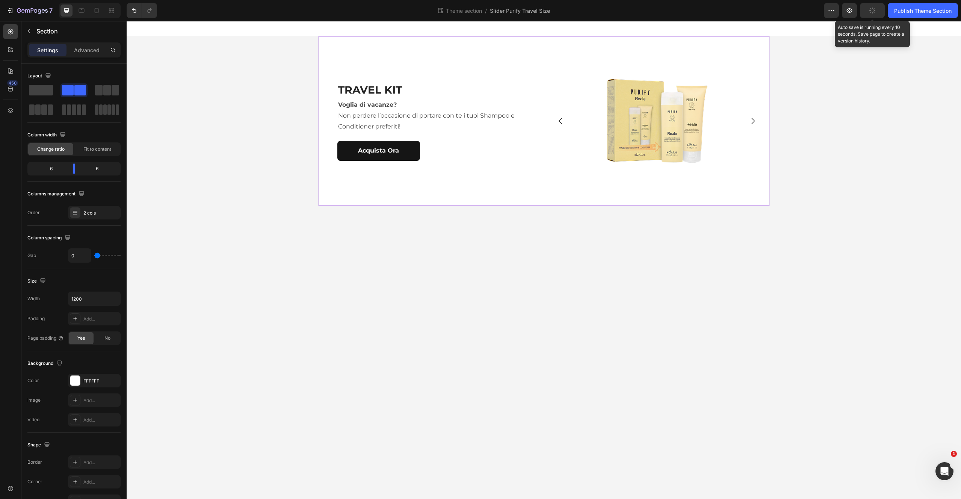
click at [873, 9] on icon "button" at bounding box center [872, 10] width 7 height 7
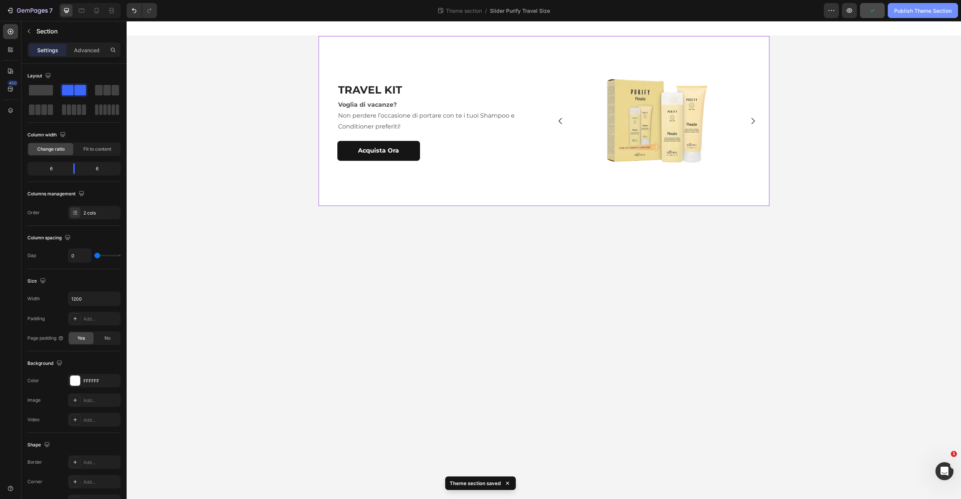
drag, startPoint x: 909, startPoint y: 13, endPoint x: 899, endPoint y: 17, distance: 10.5
click at [909, 13] on div "Publish Theme Section" at bounding box center [924, 11] width 58 height 8
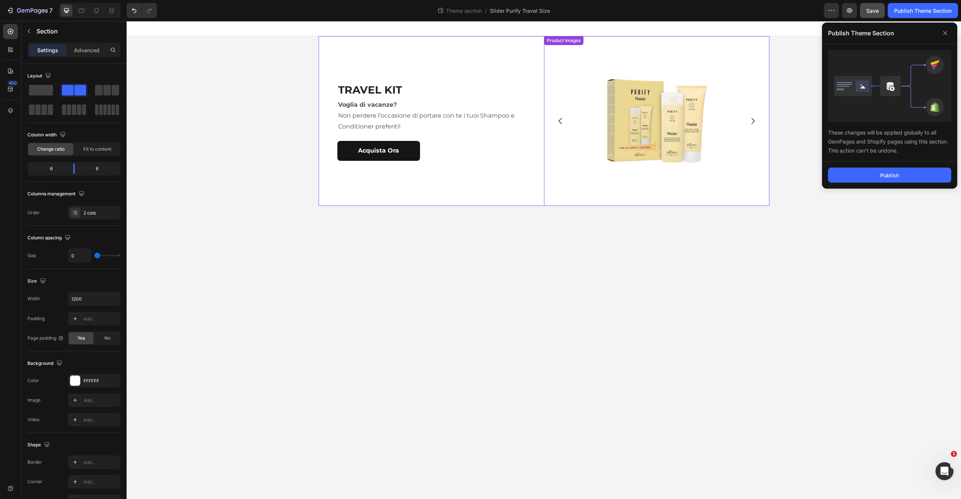
click at [563, 39] on div "Product Images" at bounding box center [564, 40] width 36 height 7
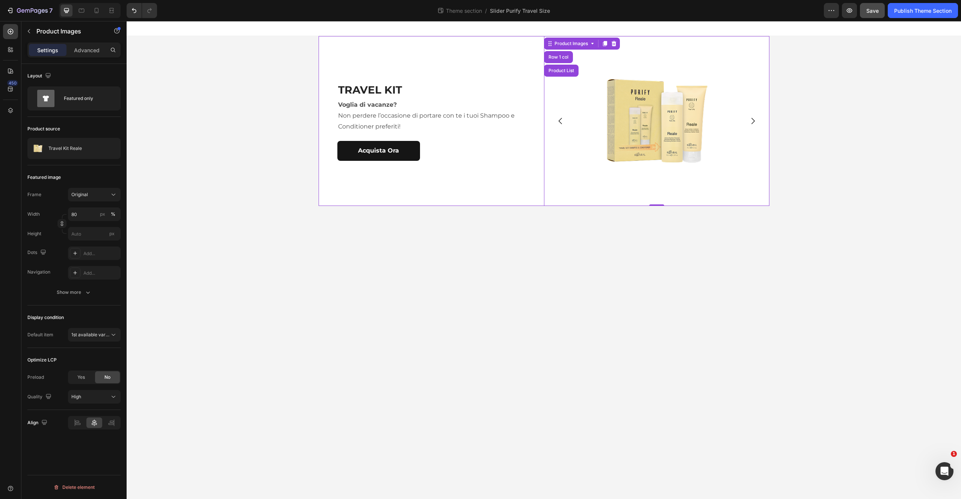
click at [504, 40] on div "TRAVEL KIT Heading Voglia di vacanze? Non perdere l’occasione di portare con te…" at bounding box center [432, 121] width 226 height 170
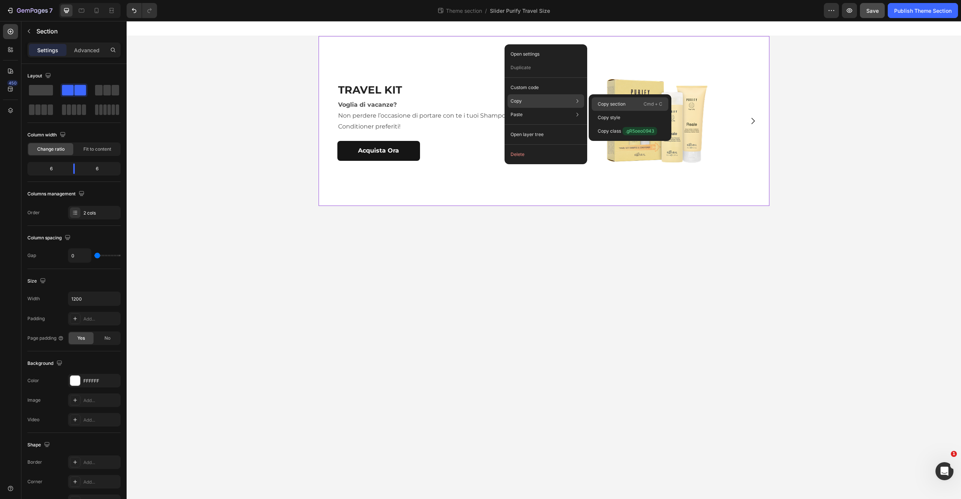
click at [612, 104] on p "Copy section" at bounding box center [612, 104] width 28 height 7
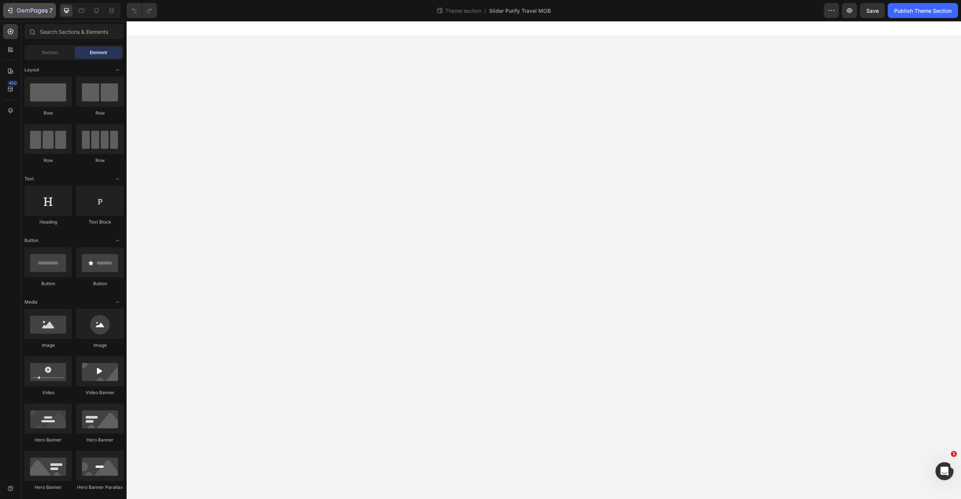
click at [15, 9] on div "7" at bounding box center [29, 10] width 46 height 9
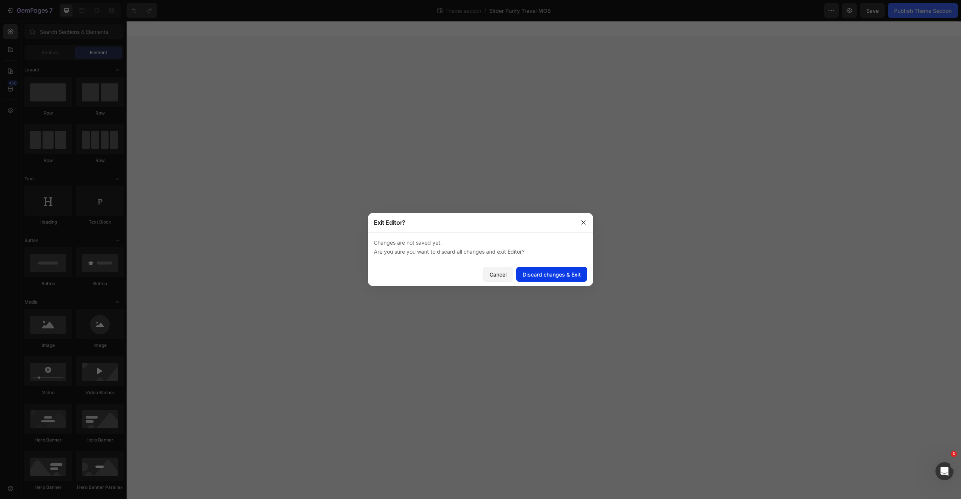
click at [539, 268] on button "Discard changes & Exit" at bounding box center [551, 274] width 71 height 15
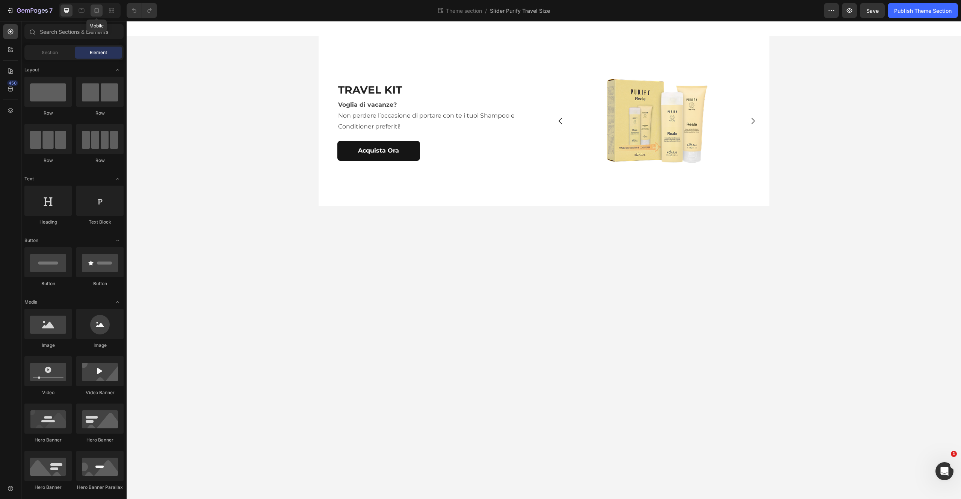
click at [95, 8] on icon at bounding box center [97, 11] width 8 height 8
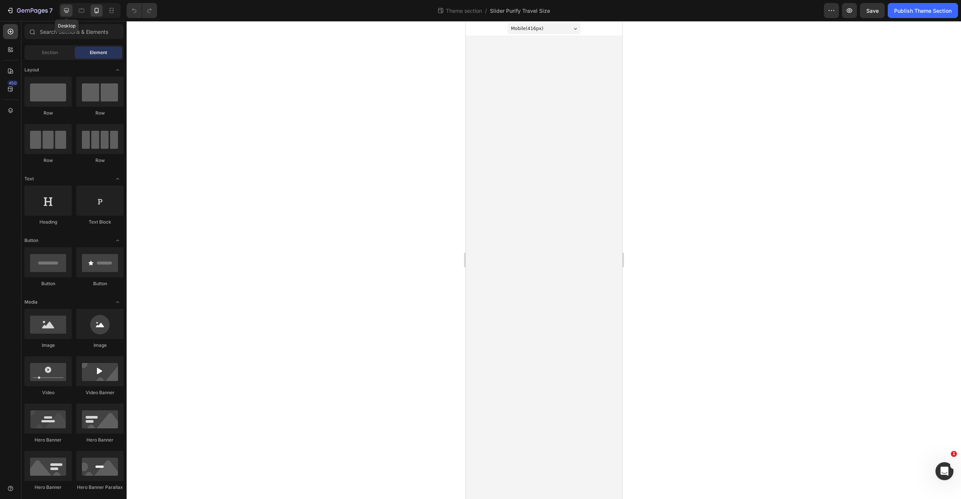
click at [66, 11] on icon at bounding box center [67, 11] width 8 height 8
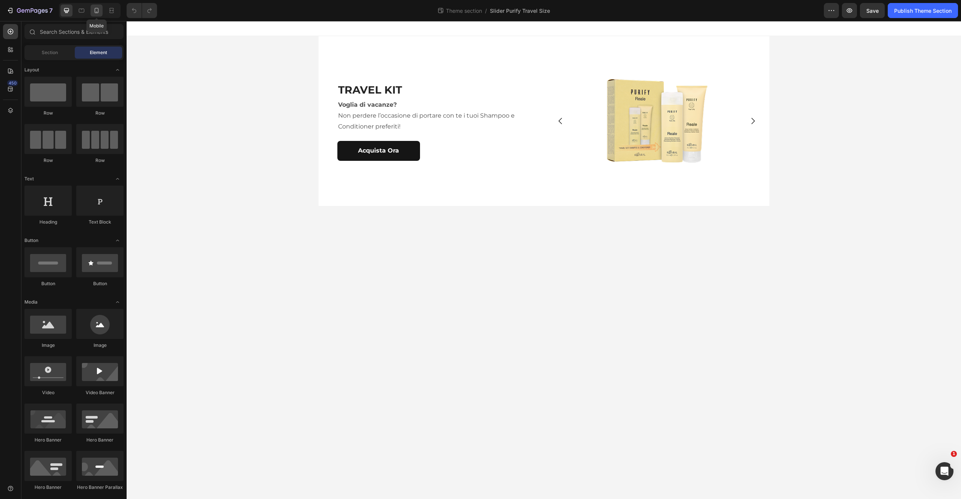
click at [99, 13] on icon at bounding box center [97, 11] width 8 height 8
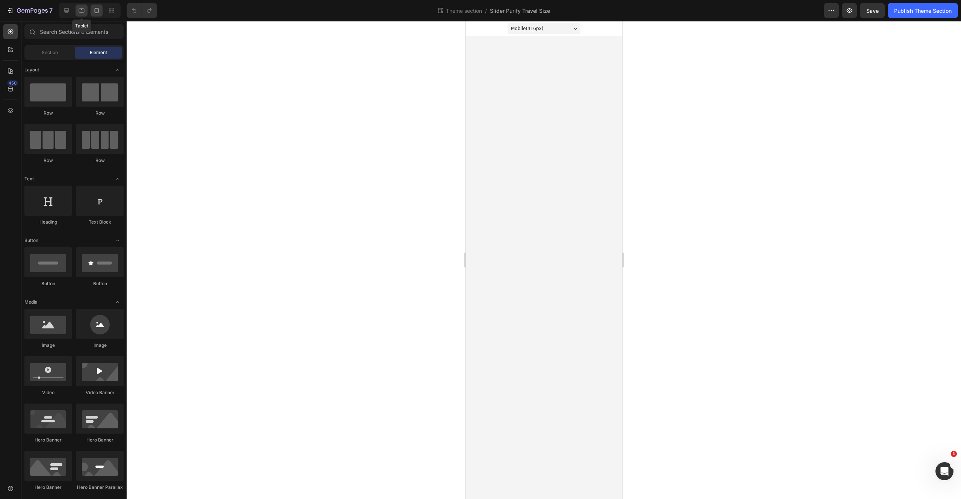
click at [82, 12] on icon at bounding box center [82, 11] width 6 height 4
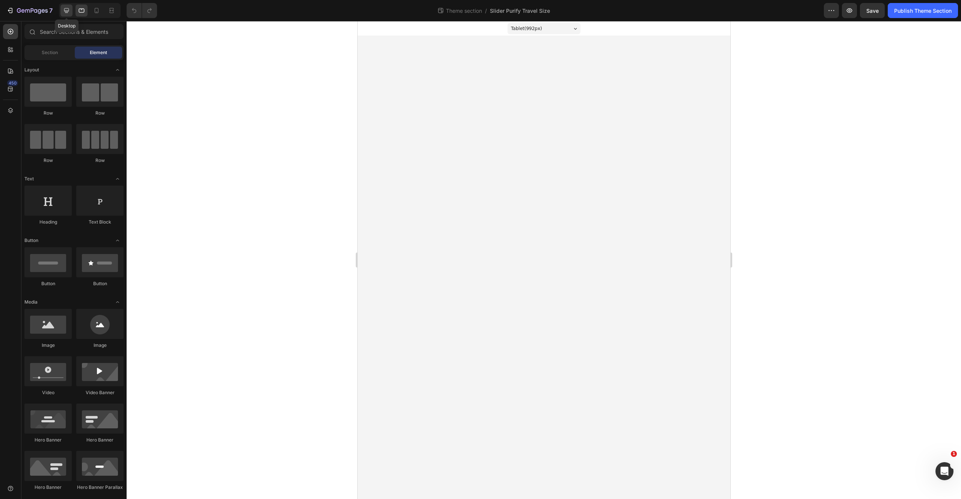
click at [65, 12] on icon at bounding box center [67, 11] width 8 height 8
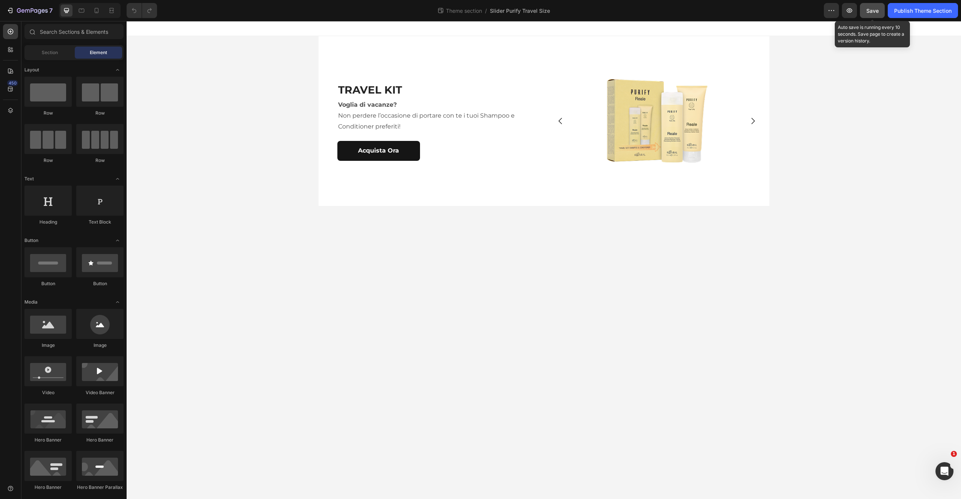
drag, startPoint x: 874, startPoint y: 12, endPoint x: 881, endPoint y: 14, distance: 7.3
click at [874, 12] on span "Save" at bounding box center [873, 11] width 12 height 6
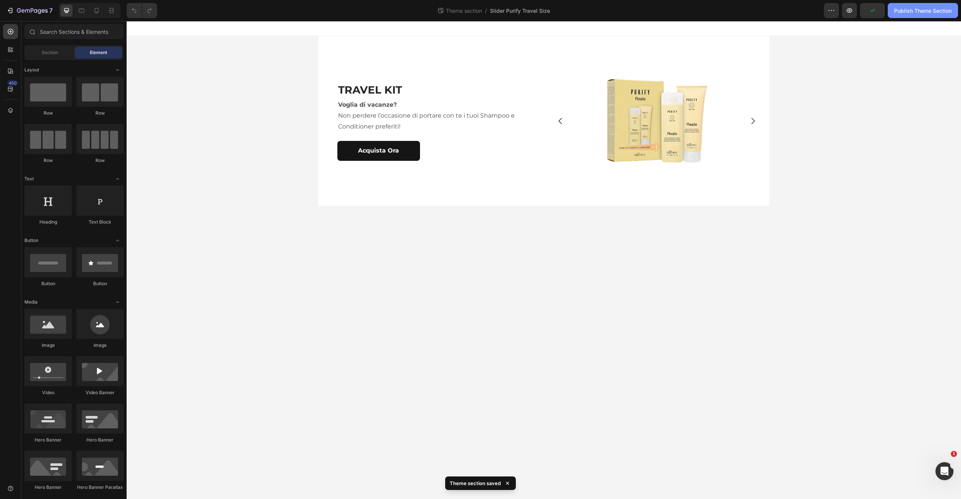
click at [914, 15] on button "Publish Theme Section" at bounding box center [923, 10] width 70 height 15
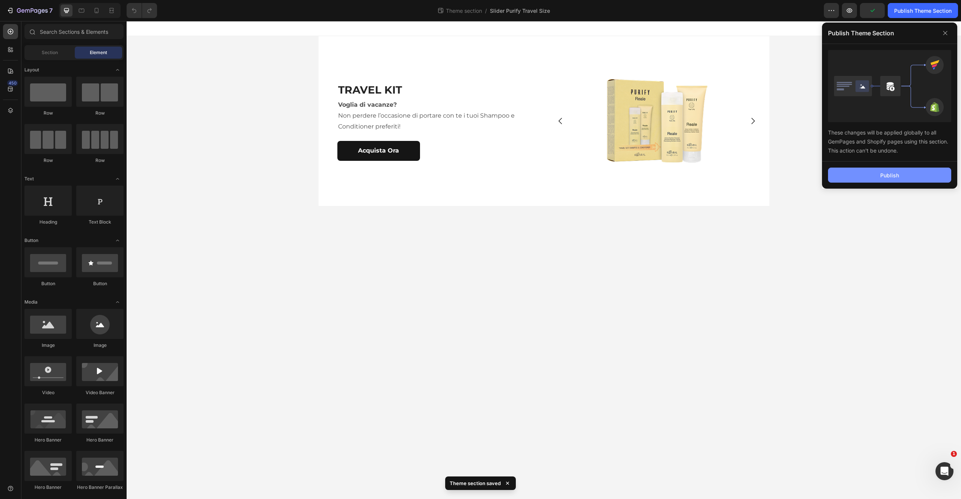
click at [883, 177] on div "Publish" at bounding box center [890, 175] width 19 height 8
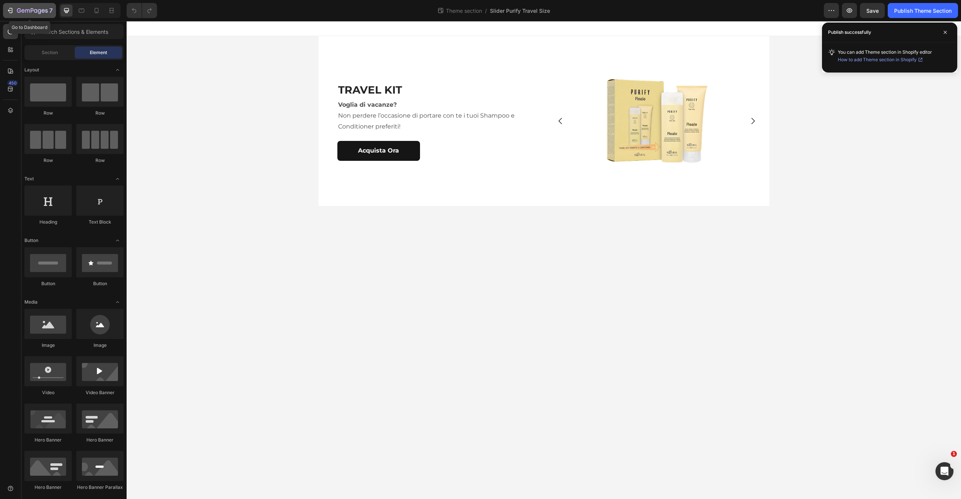
click at [11, 8] on icon "button" at bounding box center [10, 11] width 8 height 8
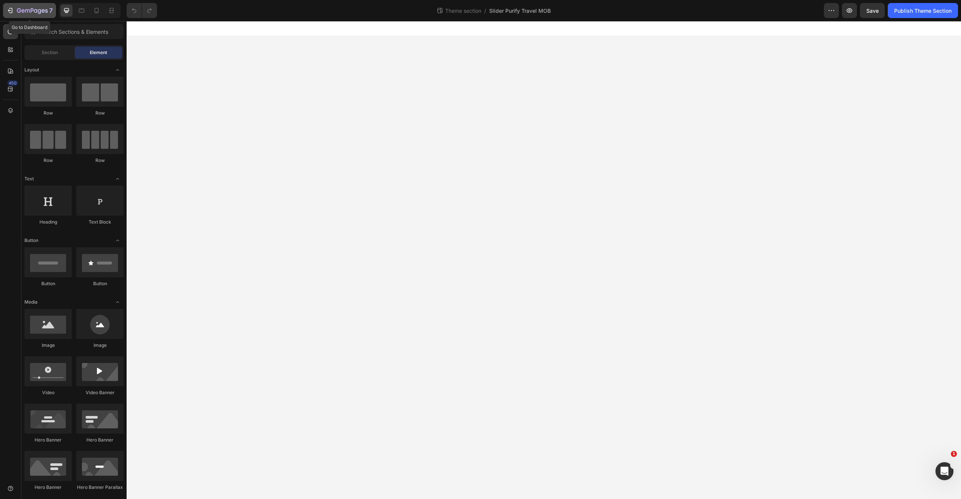
click at [11, 11] on icon "button" at bounding box center [10, 11] width 8 height 8
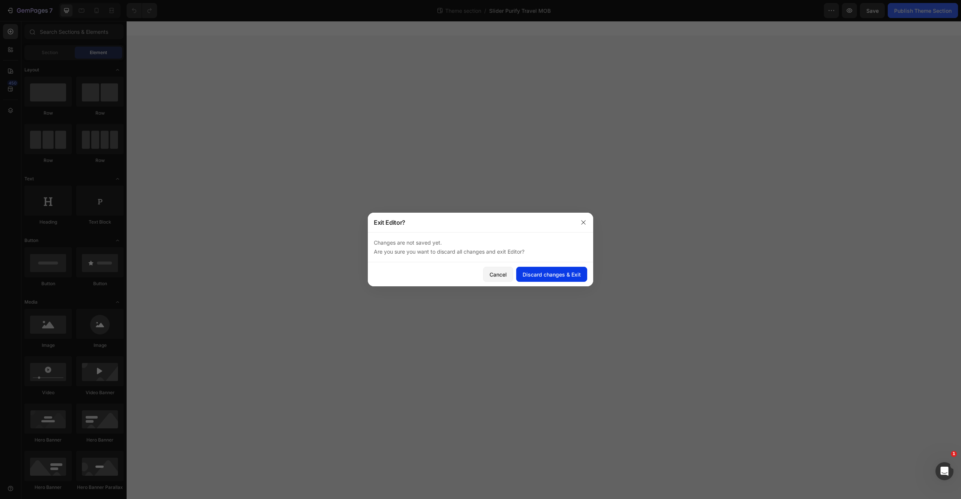
click at [530, 272] on div "Discard changes & Exit" at bounding box center [552, 275] width 58 height 8
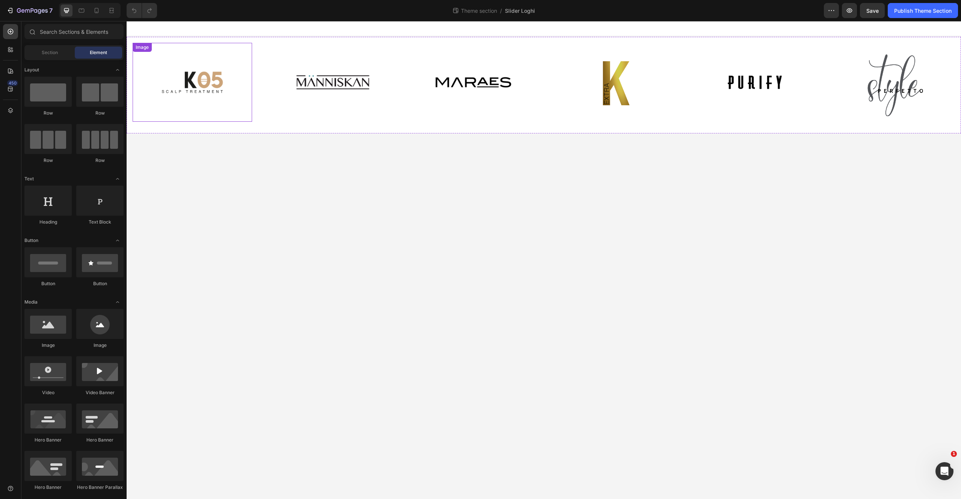
click at [198, 83] on img at bounding box center [192, 82] width 79 height 79
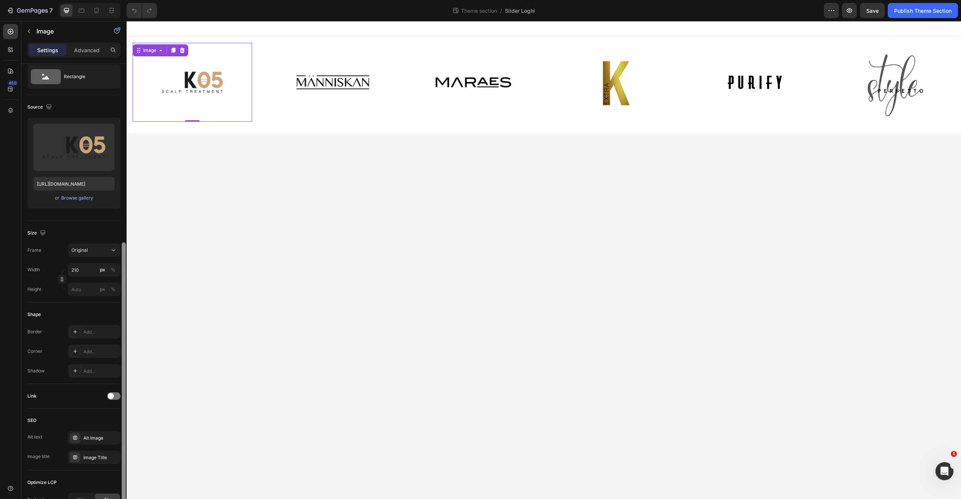
scroll to position [111, 0]
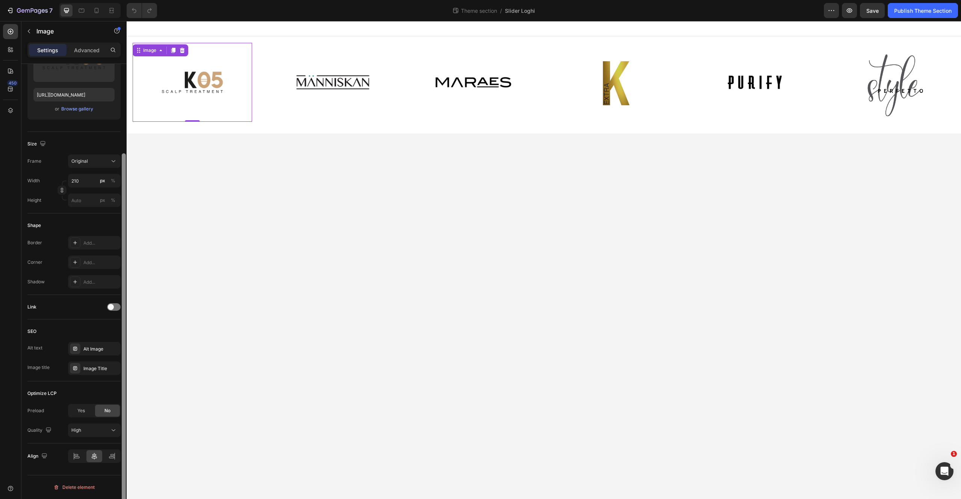
drag, startPoint x: 124, startPoint y: 366, endPoint x: 120, endPoint y: 495, distance: 129.4
click at [121, 497] on div at bounding box center [124, 292] width 6 height 457
drag, startPoint x: 112, startPoint y: 308, endPoint x: 109, endPoint y: 316, distance: 8.1
click at [112, 309] on span at bounding box center [111, 307] width 6 height 6
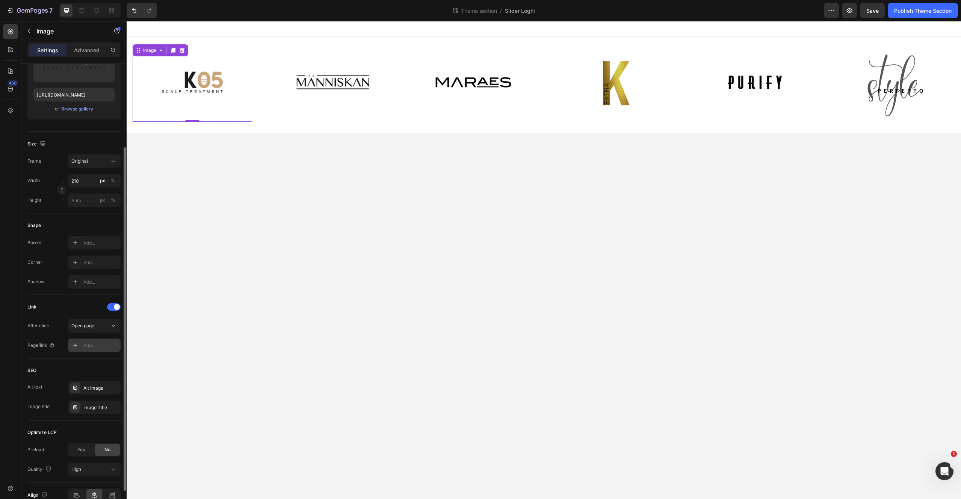
click at [98, 346] on div "Add..." at bounding box center [100, 345] width 35 height 7
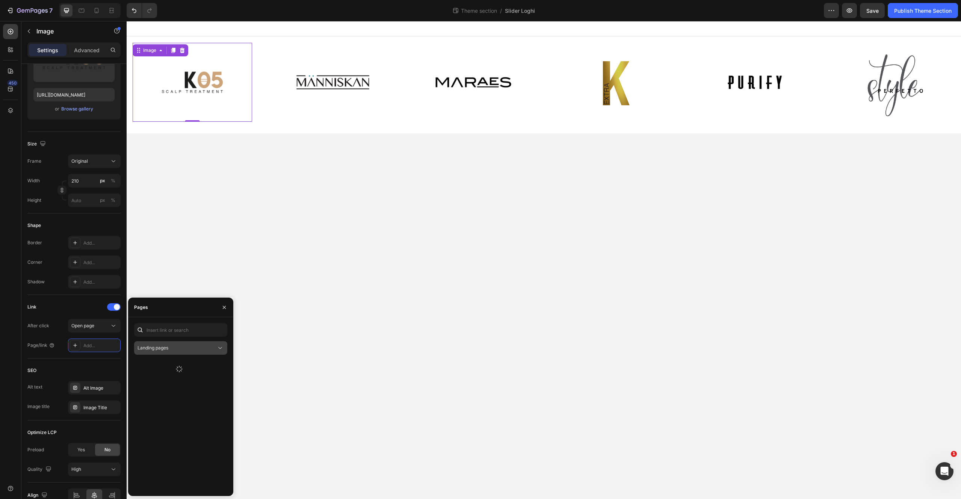
click at [164, 350] on span "Landing pages" at bounding box center [153, 348] width 31 height 6
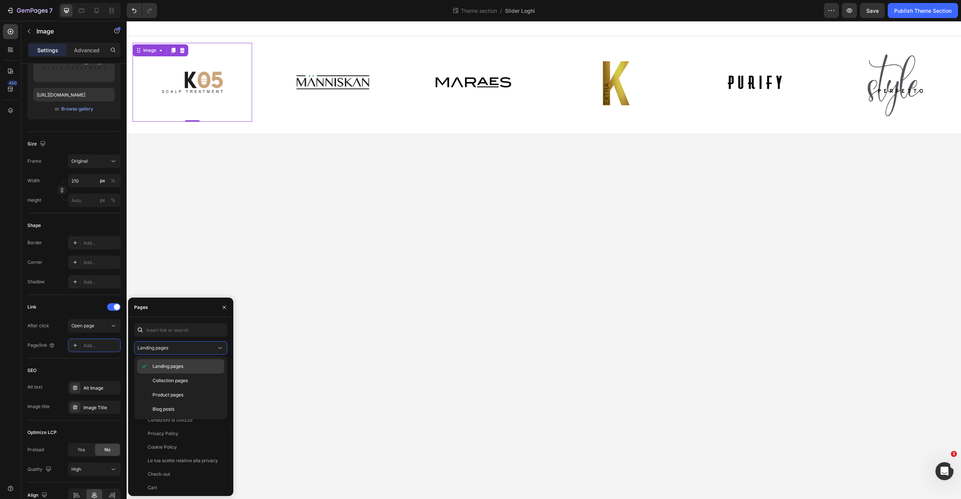
drag, startPoint x: 168, startPoint y: 378, endPoint x: 167, endPoint y: 363, distance: 15.5
click at [168, 378] on span "Collection pages" at bounding box center [170, 380] width 35 height 7
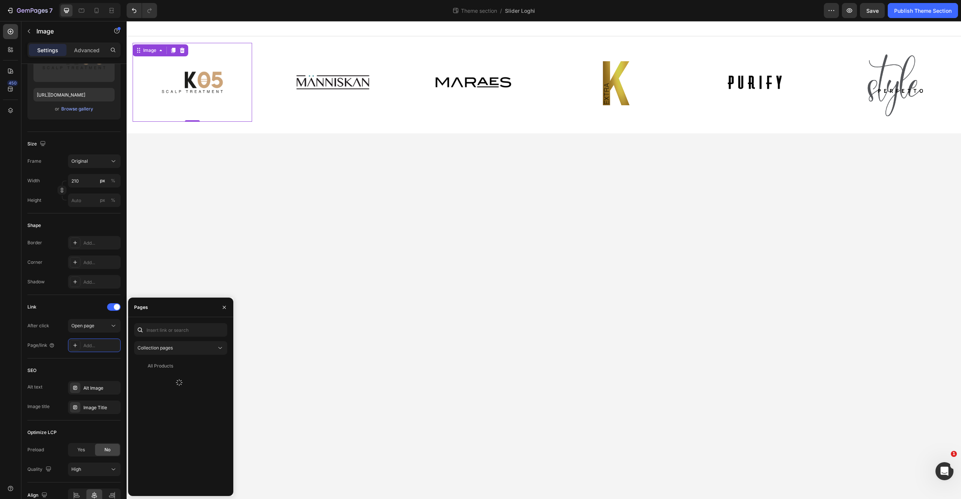
click at [161, 338] on div "Collection pages All Products View" at bounding box center [180, 406] width 93 height 167
click at [160, 330] on input "text" at bounding box center [180, 330] width 93 height 14
type input "k05"
drag, startPoint x: 153, startPoint y: 368, endPoint x: 159, endPoint y: 360, distance: 10.2
click at [153, 368] on div "K05" at bounding box center [152, 366] width 9 height 7
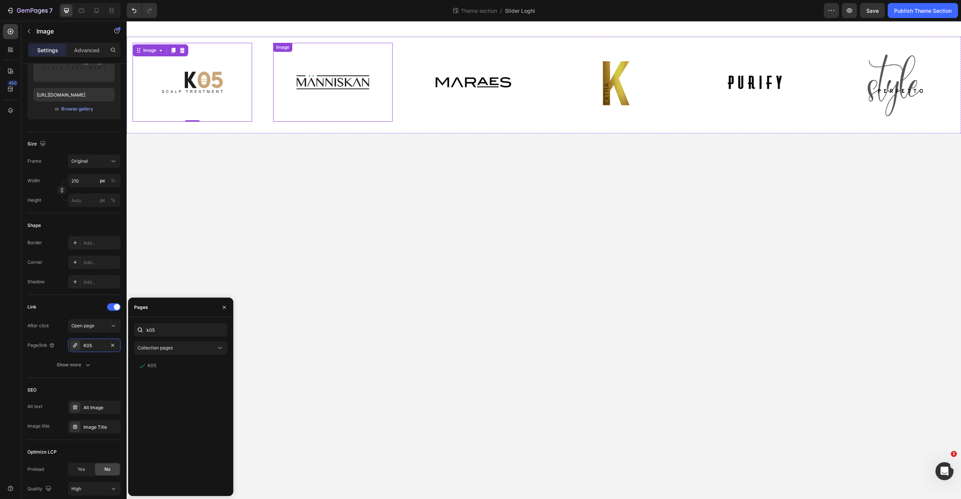
click at [323, 71] on img at bounding box center [333, 82] width 79 height 79
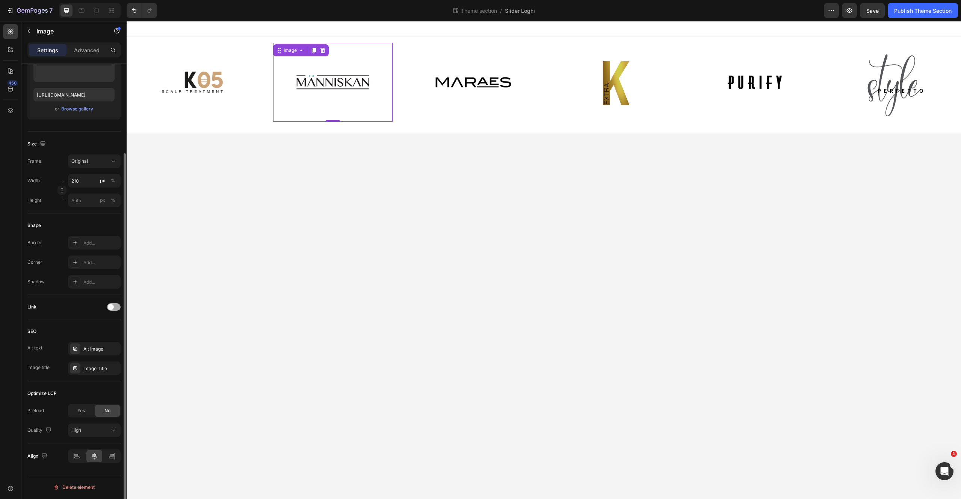
click at [116, 305] on div at bounding box center [114, 307] width 14 height 8
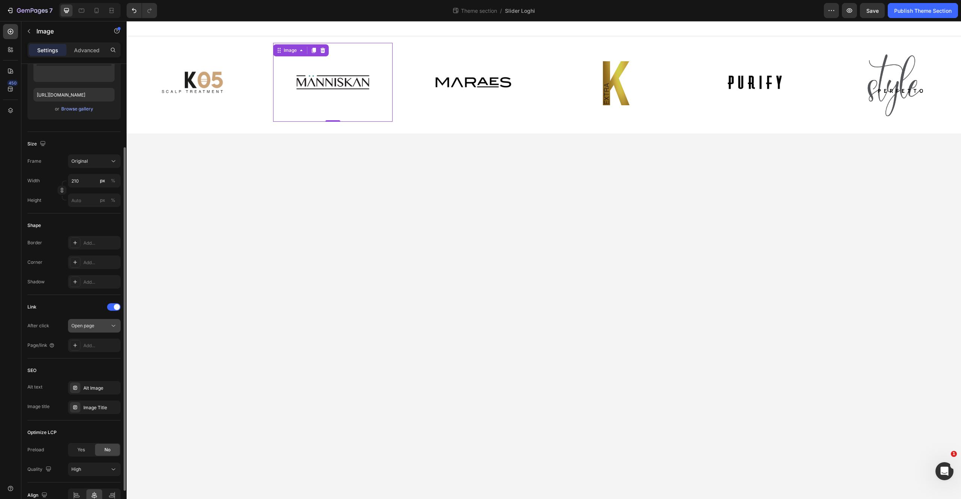
click at [101, 326] on div "Open page" at bounding box center [90, 325] width 38 height 7
drag, startPoint x: 101, startPoint y: 327, endPoint x: 104, endPoint y: 345, distance: 18.6
click at [101, 327] on div "Open page" at bounding box center [90, 325] width 38 height 7
drag, startPoint x: 103, startPoint y: 346, endPoint x: 109, endPoint y: 344, distance: 6.4
click at [103, 346] on div "Add..." at bounding box center [100, 345] width 35 height 7
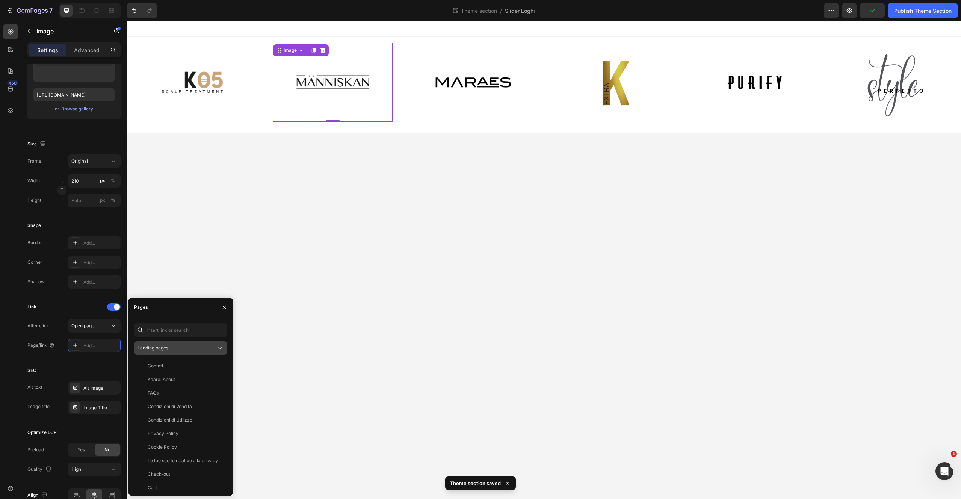
click at [174, 347] on div "Landing pages" at bounding box center [177, 348] width 79 height 7
drag, startPoint x: 169, startPoint y: 382, endPoint x: 169, endPoint y: 370, distance: 12.0
click at [169, 382] on span "Collection pages" at bounding box center [170, 380] width 35 height 7
click at [165, 331] on input "text" at bounding box center [180, 330] width 93 height 14
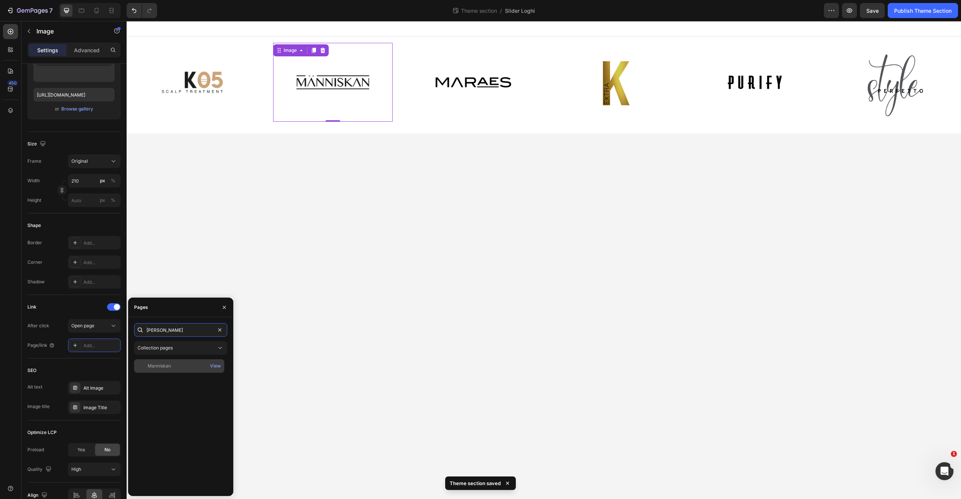
type input "[PERSON_NAME]"
click at [171, 364] on div "Manniskan" at bounding box center [179, 366] width 84 height 7
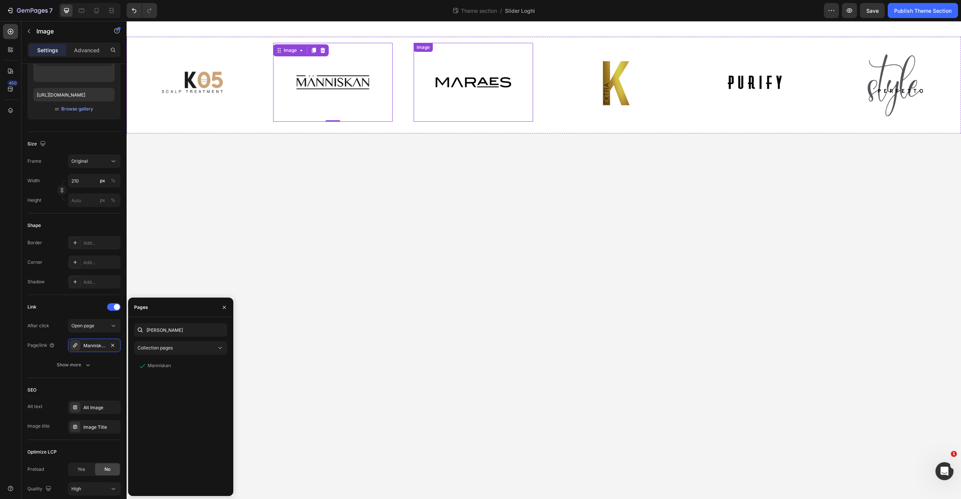
click at [459, 93] on img at bounding box center [473, 82] width 79 height 79
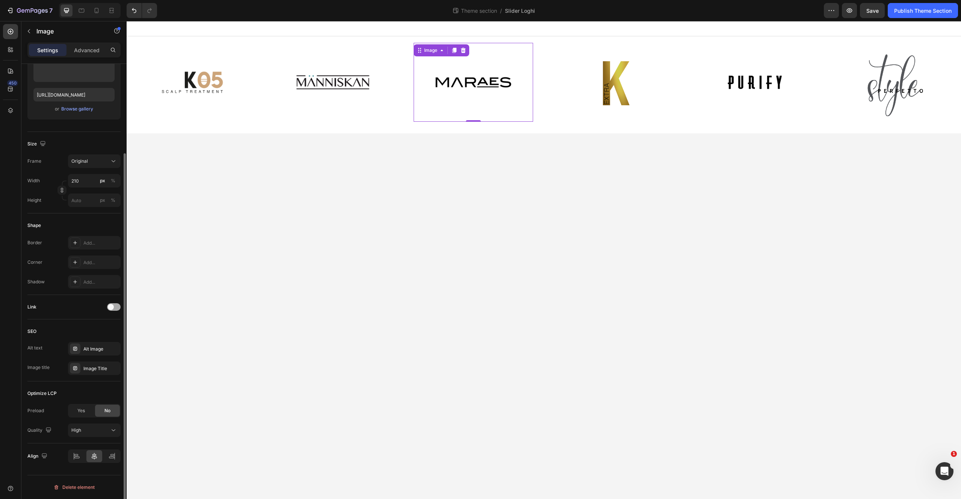
click at [118, 307] on div at bounding box center [114, 307] width 14 height 8
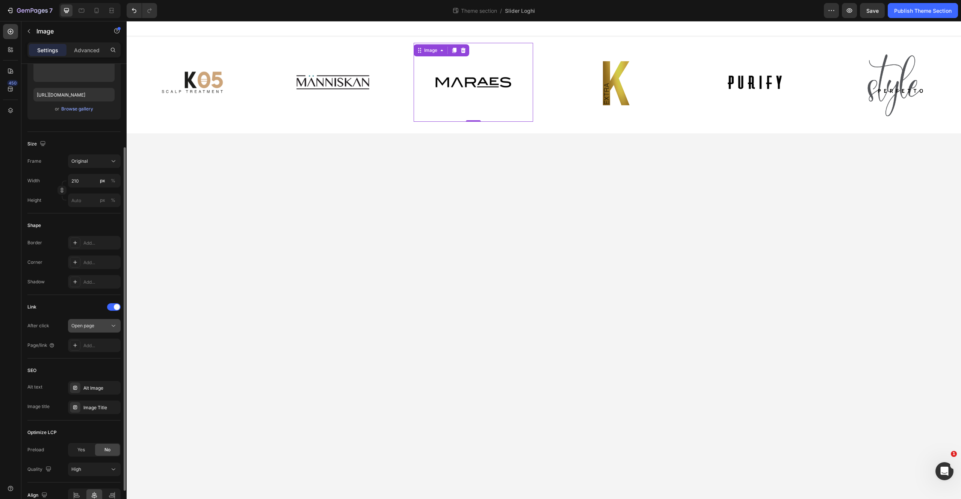
click at [100, 327] on div "Open page" at bounding box center [90, 325] width 38 height 7
click at [100, 326] on div "Open page" at bounding box center [90, 325] width 38 height 7
click at [95, 347] on div "Add..." at bounding box center [100, 345] width 35 height 7
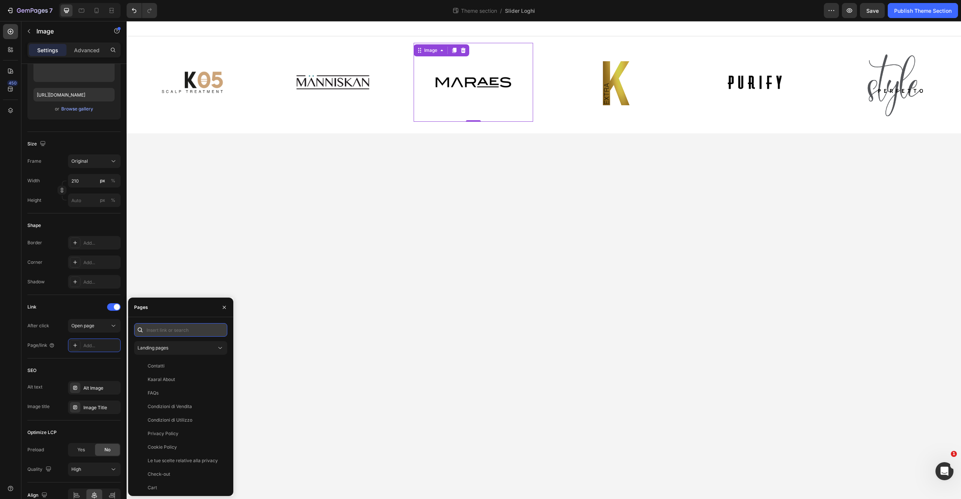
click at [164, 325] on input "text" at bounding box center [180, 330] width 93 height 14
click at [168, 348] on span "Landing pages" at bounding box center [153, 348] width 31 height 6
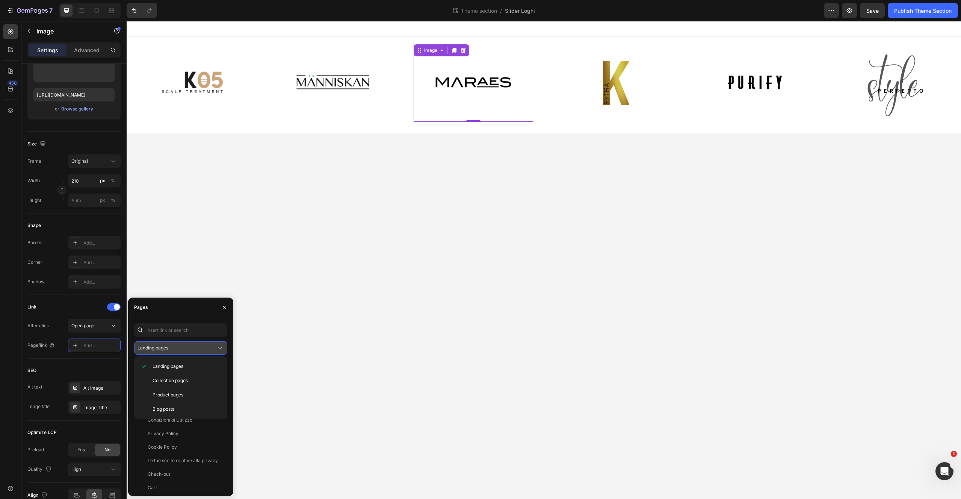
drag, startPoint x: 168, startPoint y: 375, endPoint x: 168, endPoint y: 351, distance: 24.8
click at [168, 375] on div "Collection pages" at bounding box center [180, 381] width 87 height 14
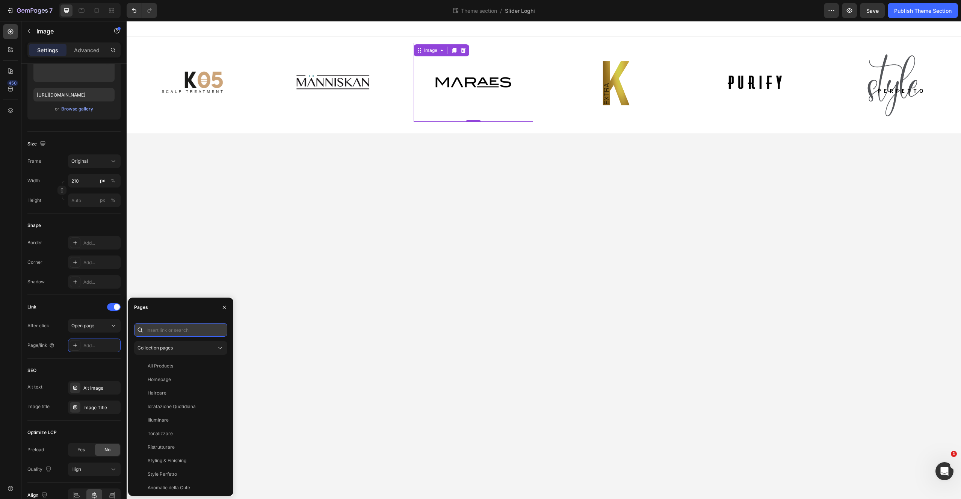
click at [166, 331] on input "text" at bounding box center [180, 330] width 93 height 14
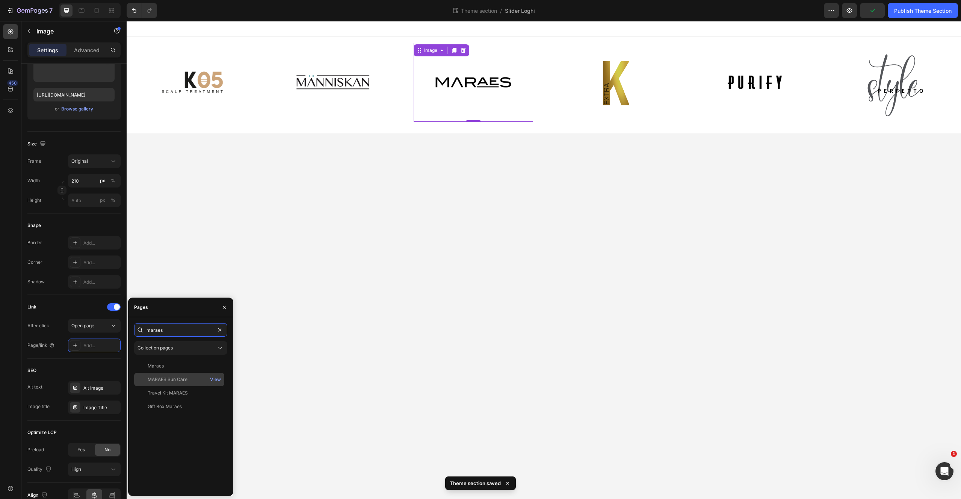
type input "maraes"
click at [194, 381] on div "MARAES Sun Care" at bounding box center [179, 379] width 84 height 7
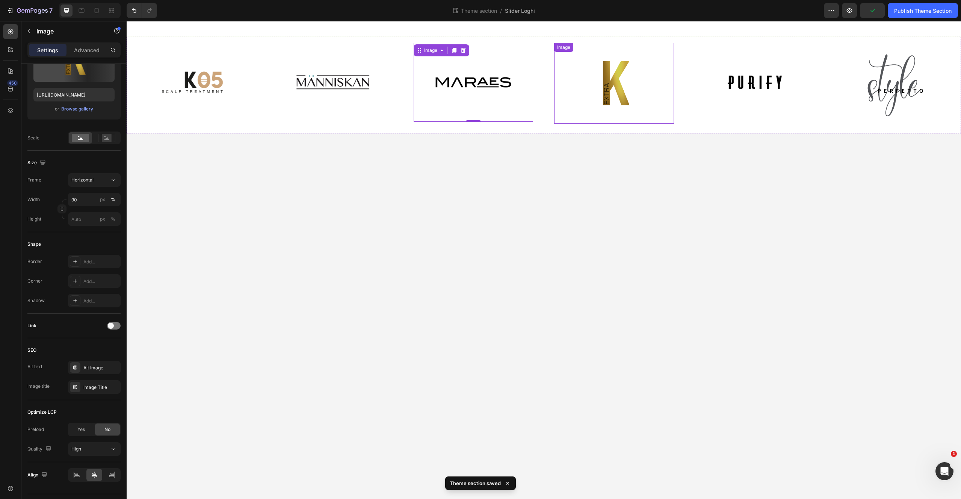
click at [619, 96] on img at bounding box center [613, 83] width 107 height 81
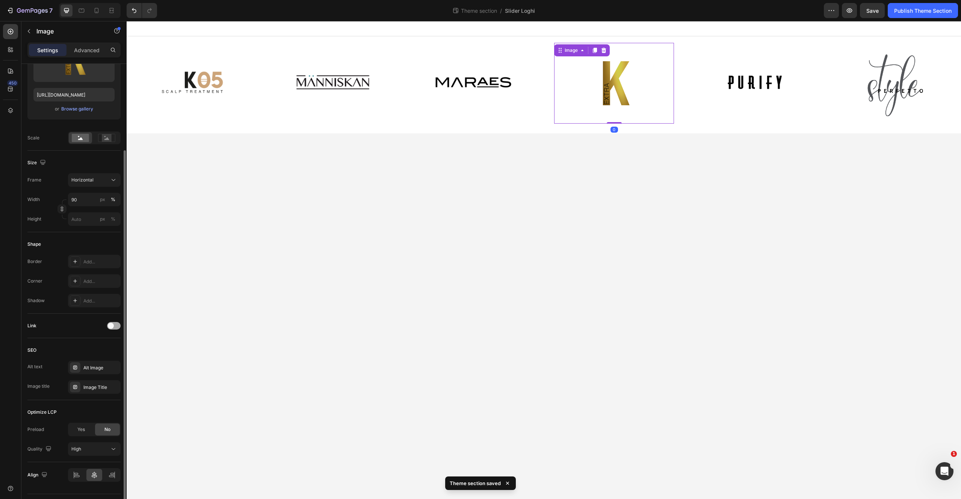
click at [119, 325] on div at bounding box center [114, 326] width 14 height 8
click at [100, 344] on div "Open page" at bounding box center [90, 344] width 38 height 7
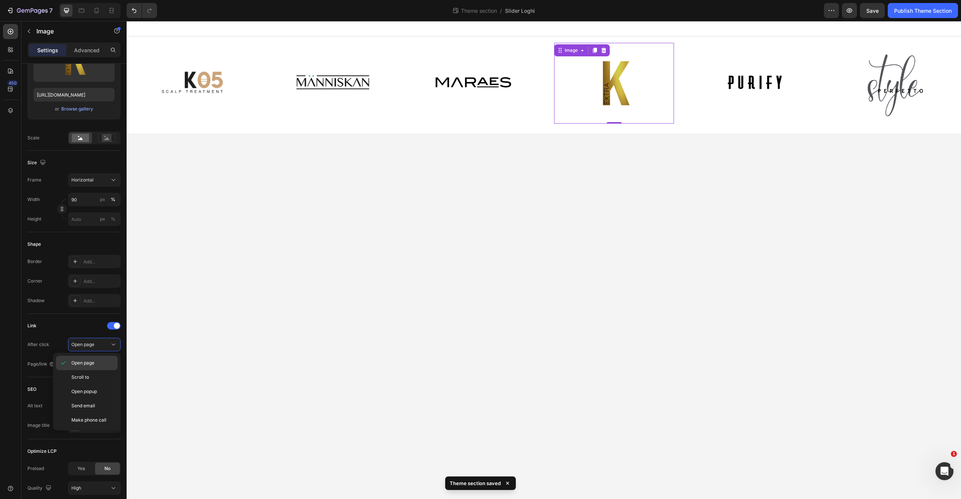
drag, startPoint x: 99, startPoint y: 348, endPoint x: 99, endPoint y: 360, distance: 12.0
click at [99, 348] on div "Open page" at bounding box center [94, 345] width 46 height 8
click at [94, 370] on div "Add..." at bounding box center [94, 364] width 53 height 14
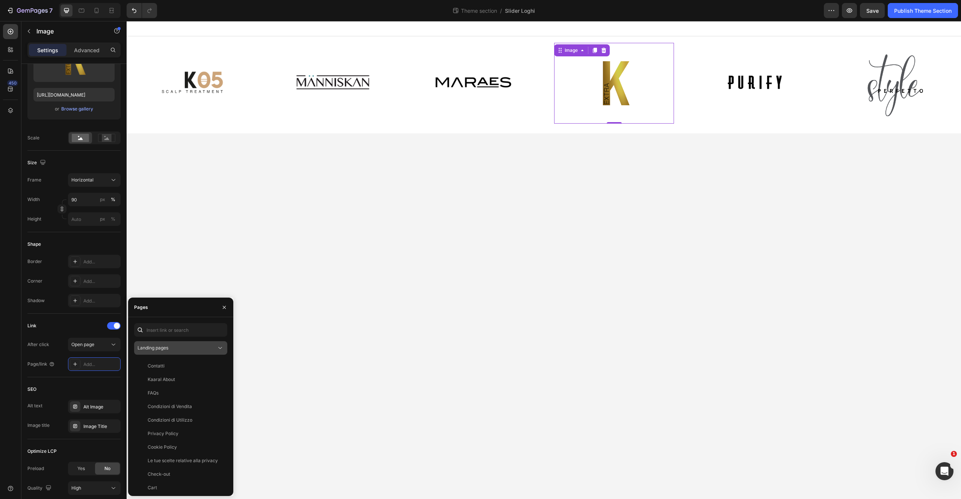
click at [171, 347] on div "Landing pages" at bounding box center [177, 348] width 79 height 7
click at [168, 380] on span "Collection pages" at bounding box center [170, 380] width 35 height 7
click at [172, 330] on input "text" at bounding box center [180, 330] width 93 height 14
type input "extra"
click at [192, 364] on div "Extra K" at bounding box center [179, 366] width 84 height 7
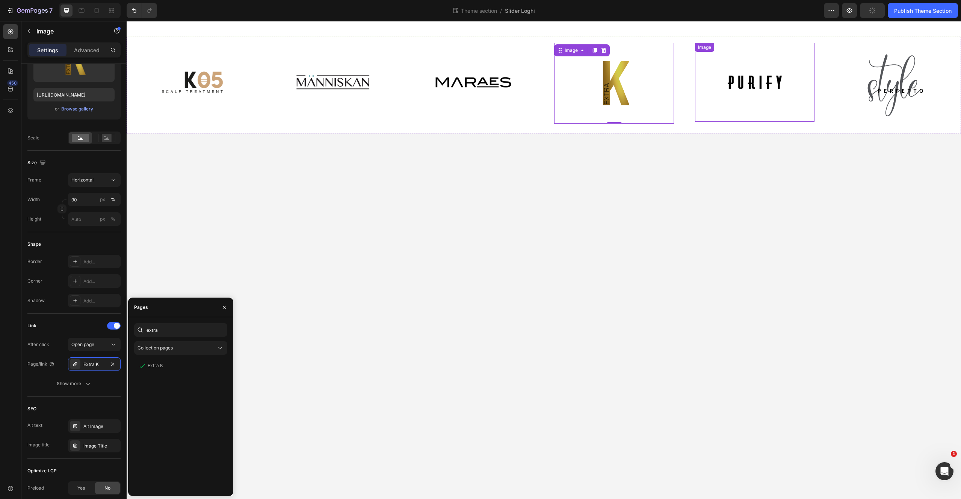
click at [730, 92] on img at bounding box center [755, 82] width 79 height 79
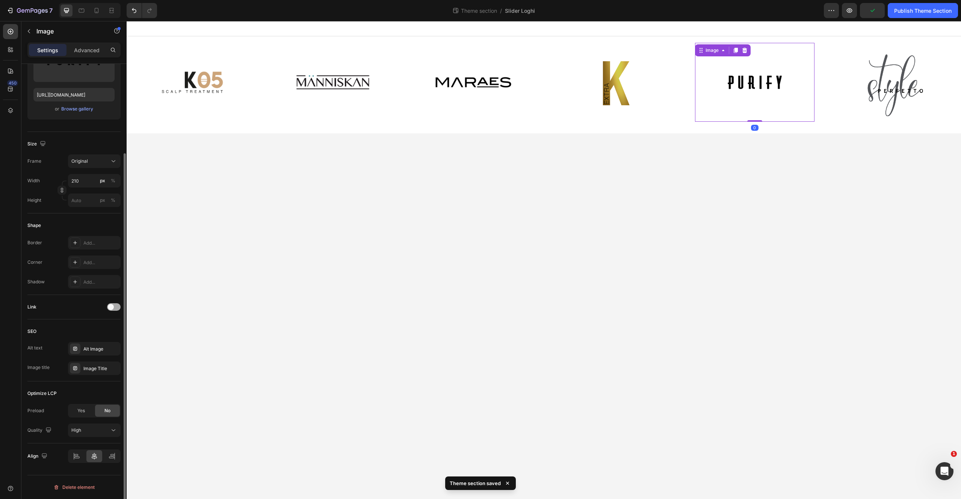
click at [117, 306] on div at bounding box center [114, 307] width 14 height 8
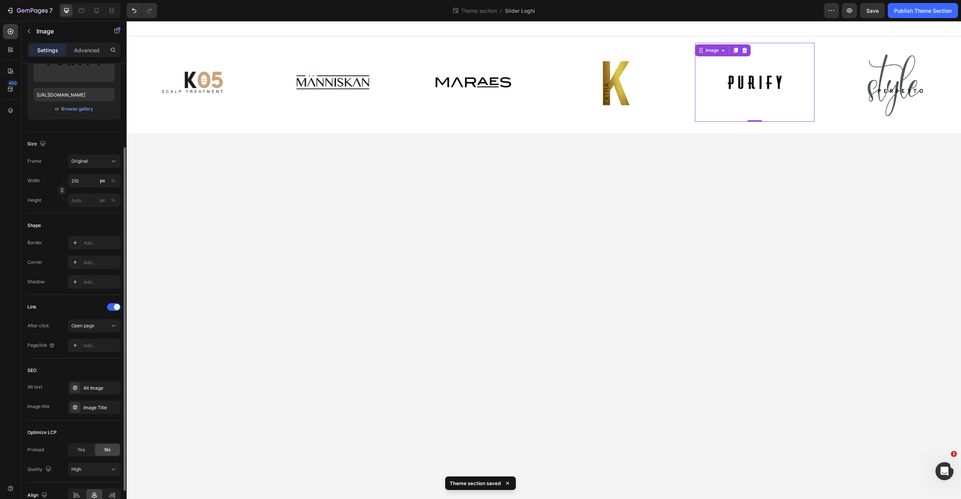
drag, startPoint x: 110, startPoint y: 326, endPoint x: 116, endPoint y: 334, distance: 9.6
click at [110, 326] on icon at bounding box center [114, 326] width 8 height 8
drag, startPoint x: 105, startPoint y: 324, endPoint x: 104, endPoint y: 336, distance: 11.7
click at [105, 324] on div "Open page" at bounding box center [90, 325] width 38 height 7
click at [102, 345] on div "Add..." at bounding box center [100, 345] width 35 height 7
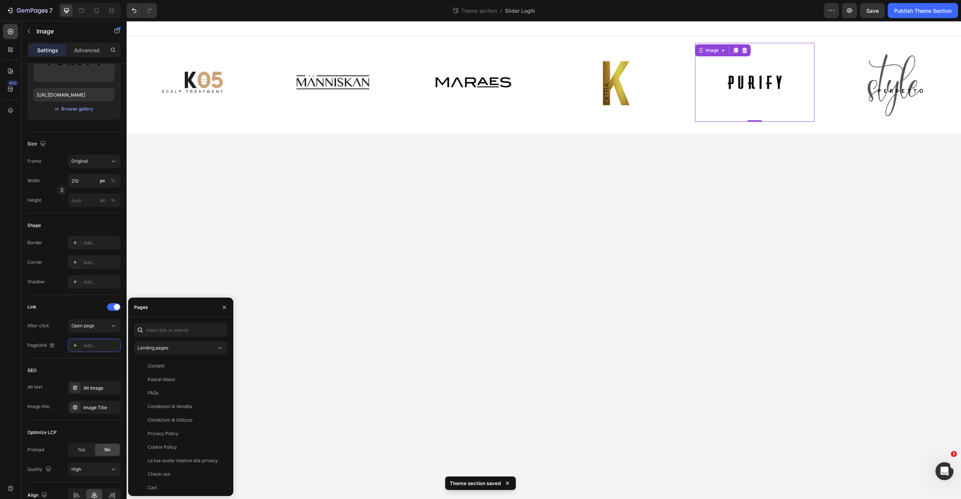
drag, startPoint x: 174, startPoint y: 351, endPoint x: 174, endPoint y: 356, distance: 4.2
click at [174, 351] on div "Landing pages" at bounding box center [181, 348] width 86 height 8
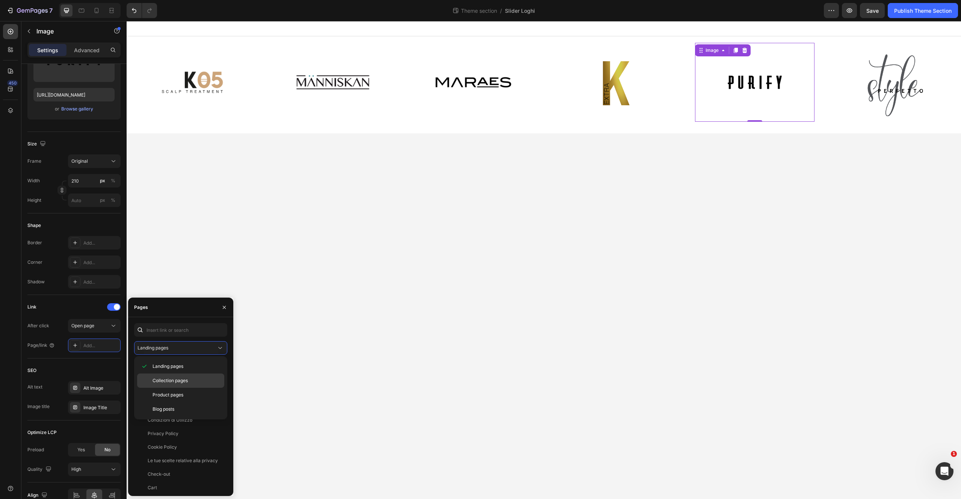
click at [169, 379] on span "Collection pages" at bounding box center [170, 380] width 35 height 7
drag, startPoint x: 171, startPoint y: 327, endPoint x: 170, endPoint y: 321, distance: 6.2
click at [171, 327] on input "text" at bounding box center [180, 330] width 93 height 14
type input "puri"
click at [172, 366] on div "Purify" at bounding box center [179, 366] width 84 height 7
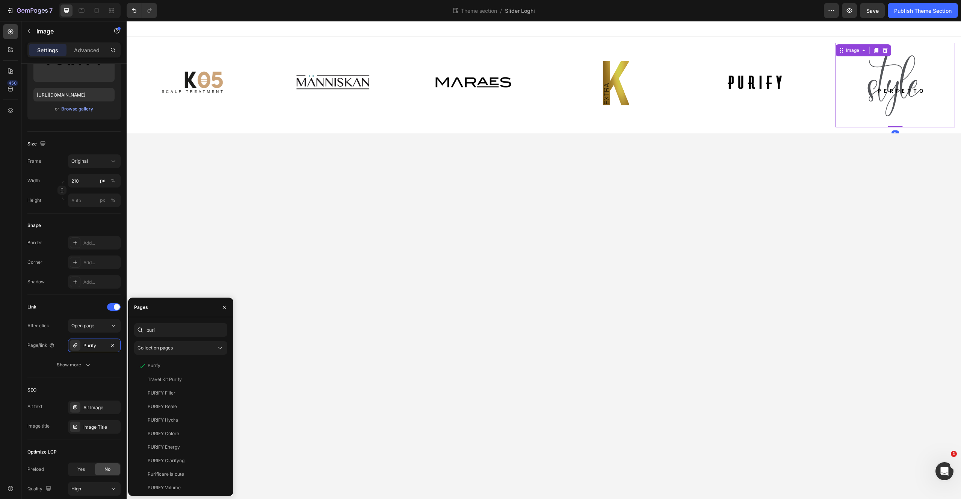
drag, startPoint x: 891, startPoint y: 96, endPoint x: 884, endPoint y: 98, distance: 7.0
click at [890, 96] on img at bounding box center [895, 85] width 113 height 85
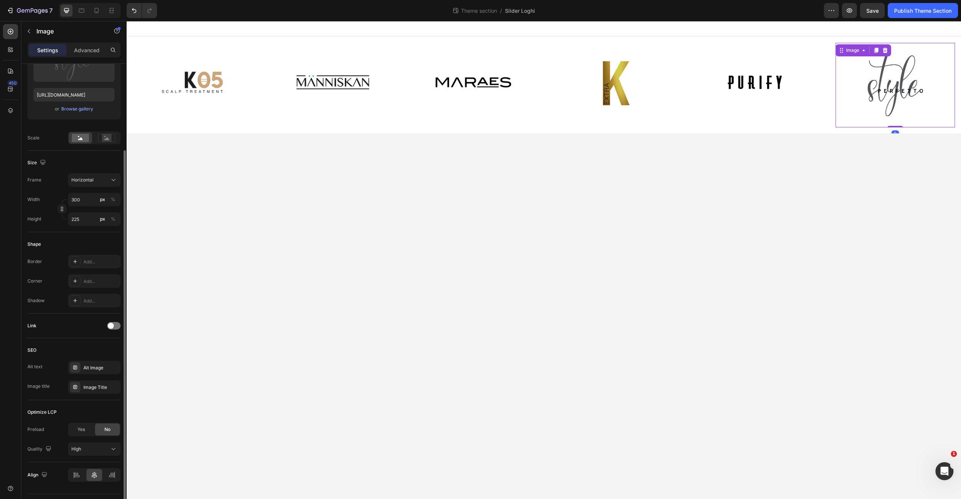
click at [117, 331] on div "Link" at bounding box center [73, 326] width 93 height 24
click at [115, 324] on div at bounding box center [114, 326] width 14 height 8
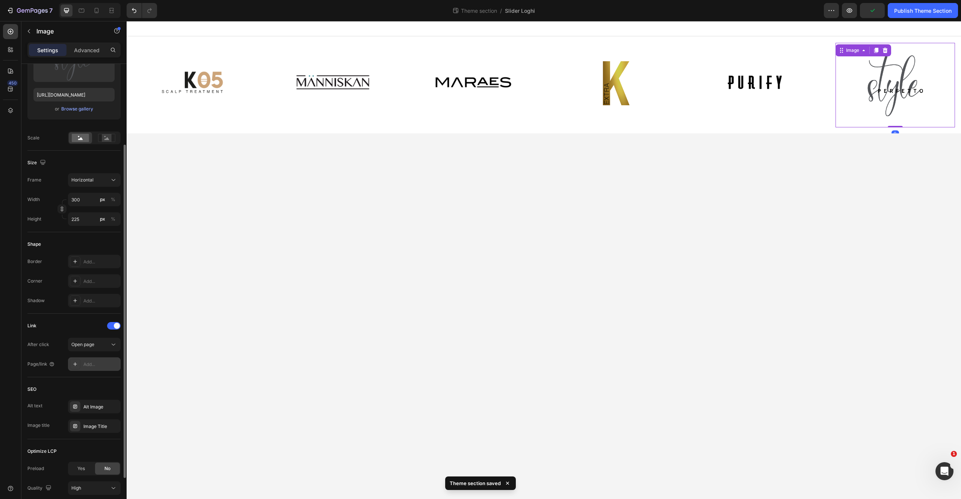
click at [102, 366] on div "Add..." at bounding box center [100, 364] width 35 height 7
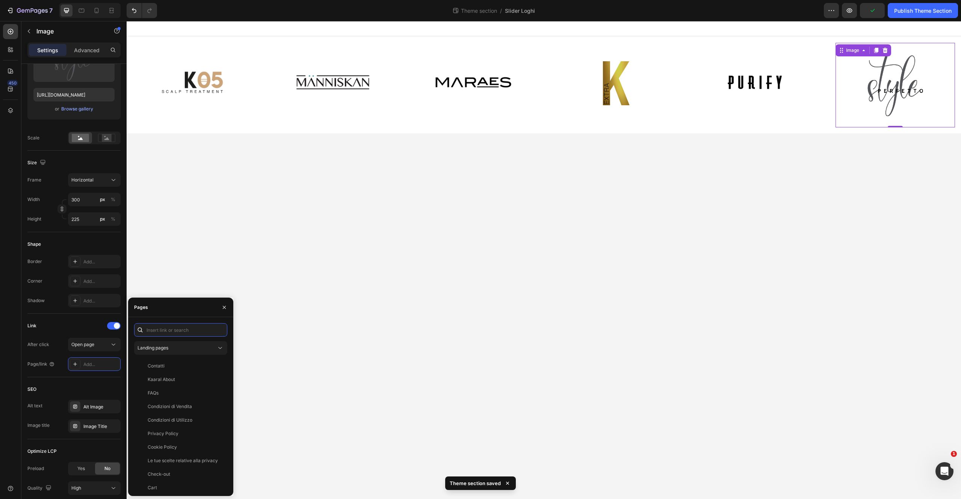
drag, startPoint x: 158, startPoint y: 325, endPoint x: 152, endPoint y: 319, distance: 8.5
click at [158, 325] on input "text" at bounding box center [180, 330] width 93 height 14
type input "style"
click at [190, 349] on div "Landing pages" at bounding box center [177, 348] width 79 height 7
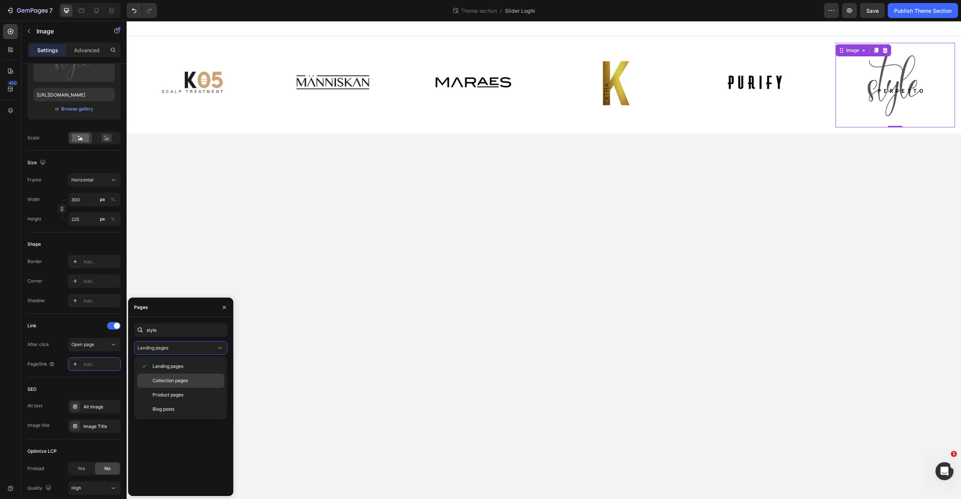
drag, startPoint x: 179, startPoint y: 378, endPoint x: 182, endPoint y: 374, distance: 4.9
click at [179, 378] on span "Collection pages" at bounding box center [170, 380] width 35 height 7
click at [188, 367] on div "Style Perfetto" at bounding box center [179, 366] width 84 height 7
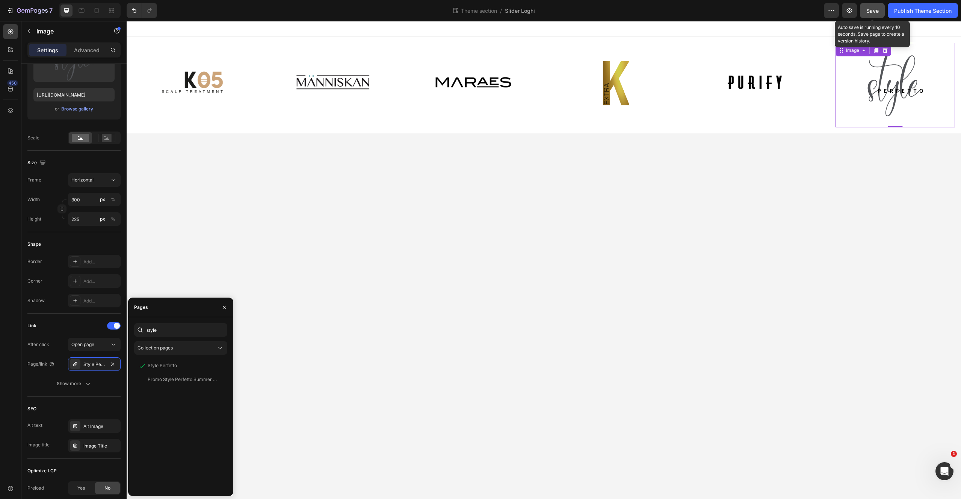
click at [875, 9] on span "Save" at bounding box center [873, 11] width 12 height 6
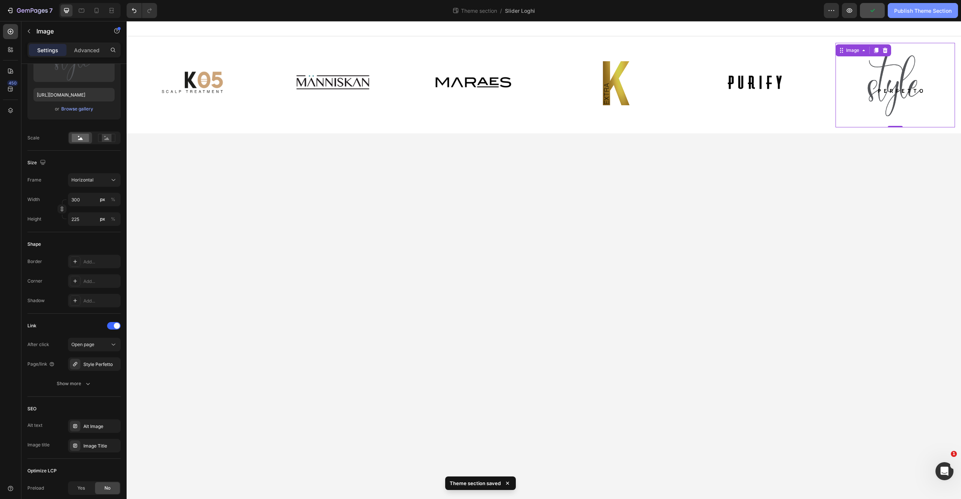
click at [915, 12] on div "Publish Theme Section" at bounding box center [924, 11] width 58 height 8
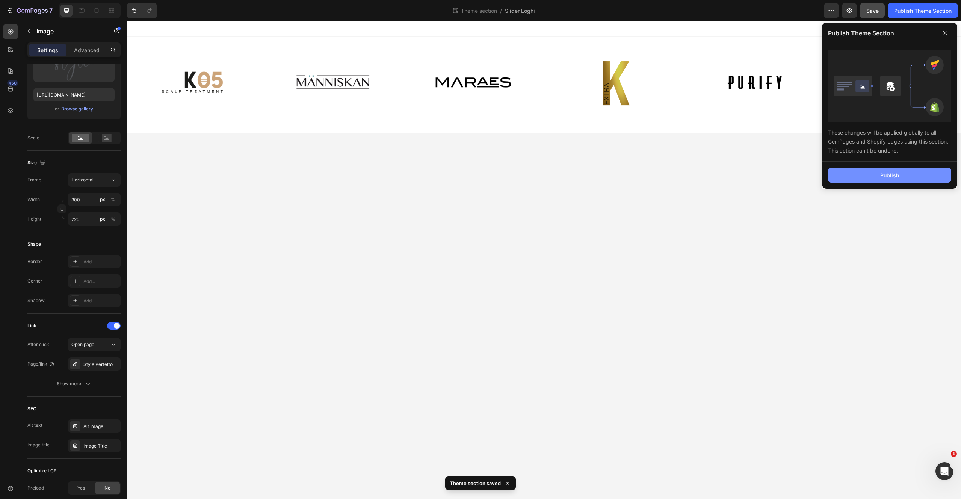
drag, startPoint x: 864, startPoint y: 176, endPoint x: 859, endPoint y: 174, distance: 5.7
click at [863, 176] on button "Publish" at bounding box center [889, 175] width 123 height 15
